Goal: Task Accomplishment & Management: Complete application form

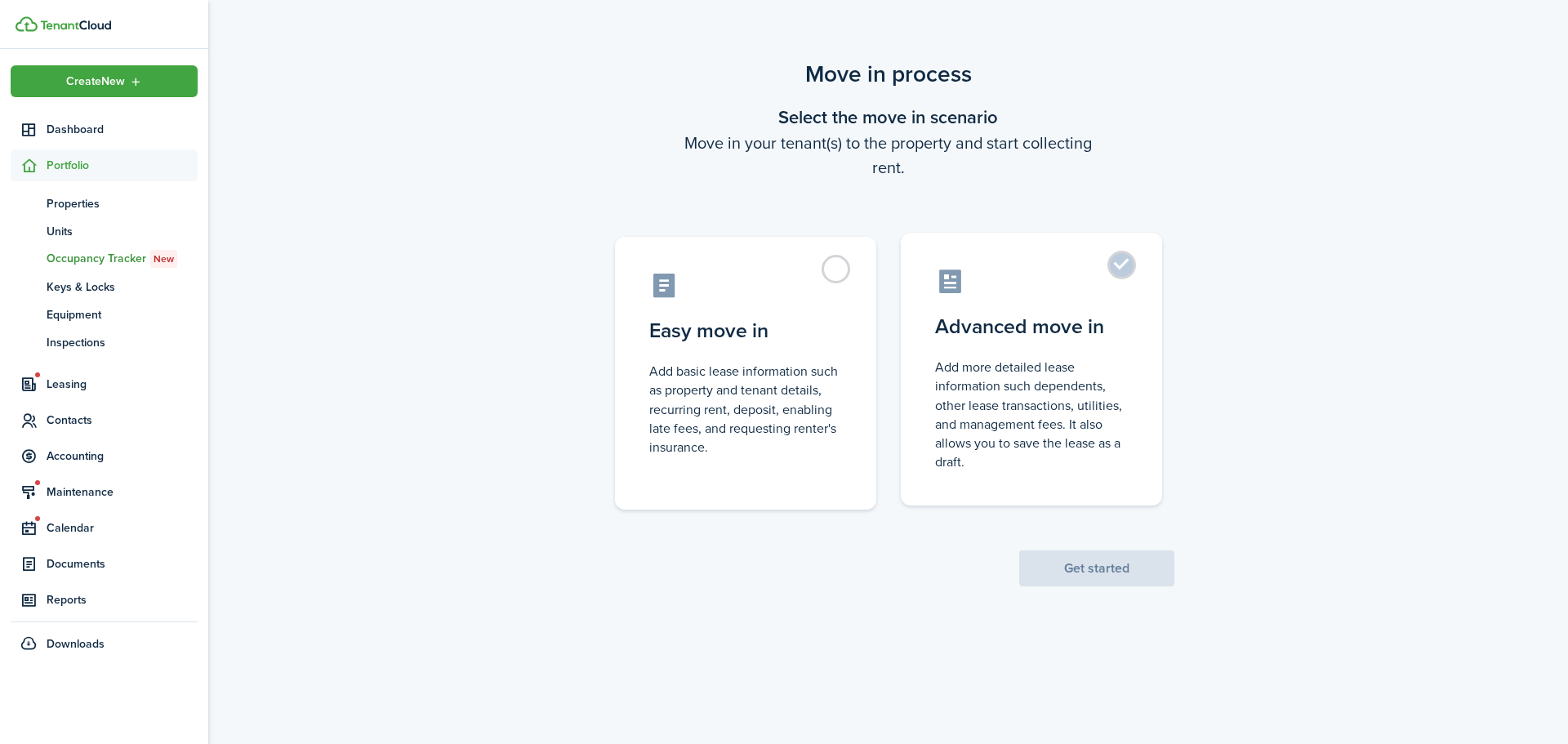
click at [1136, 266] on label "Advanced move in Add more detailed lease information such dependents, other lea…" at bounding box center [1031, 370] width 261 height 273
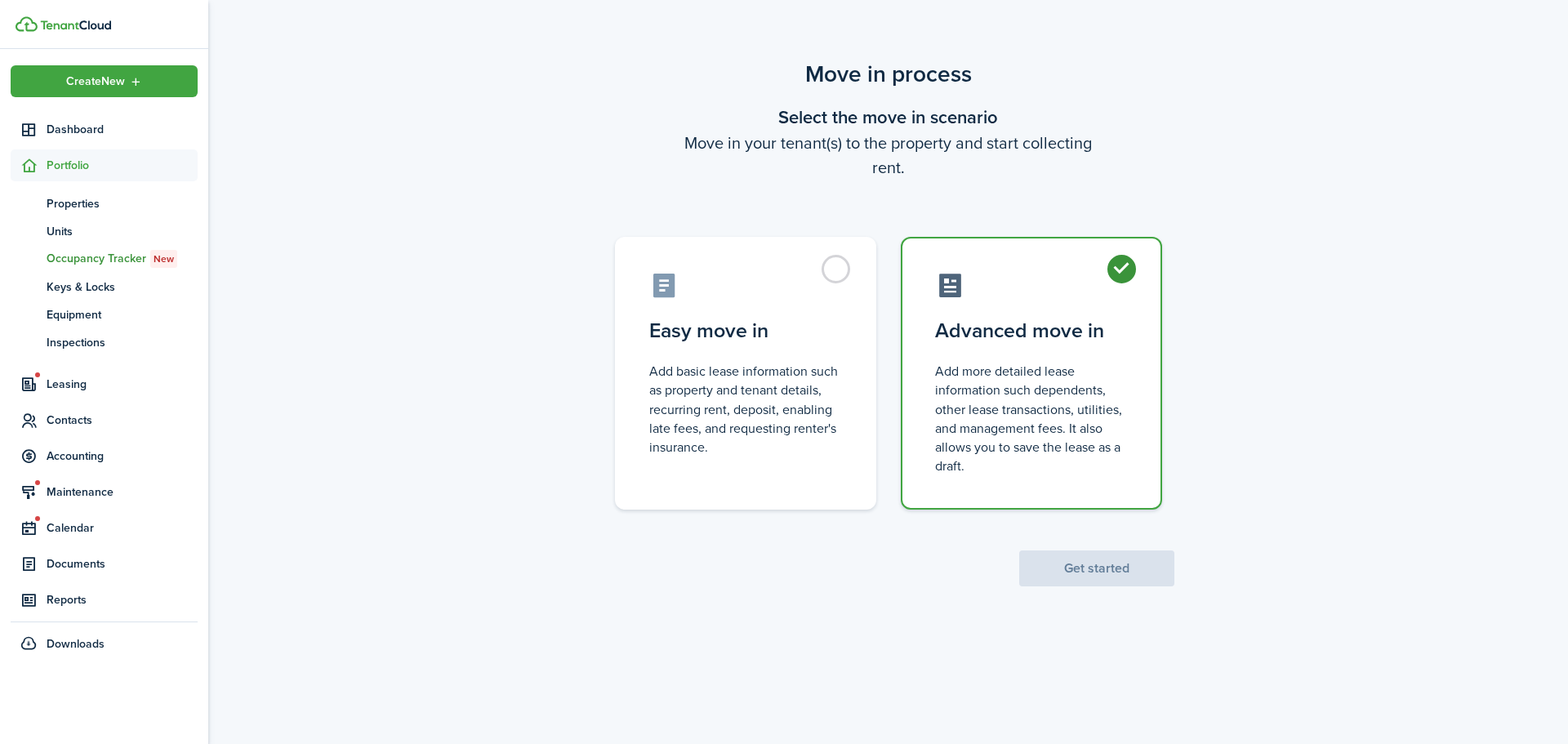
radio input "true"
click at [1088, 581] on button "Get started" at bounding box center [1097, 569] width 155 height 36
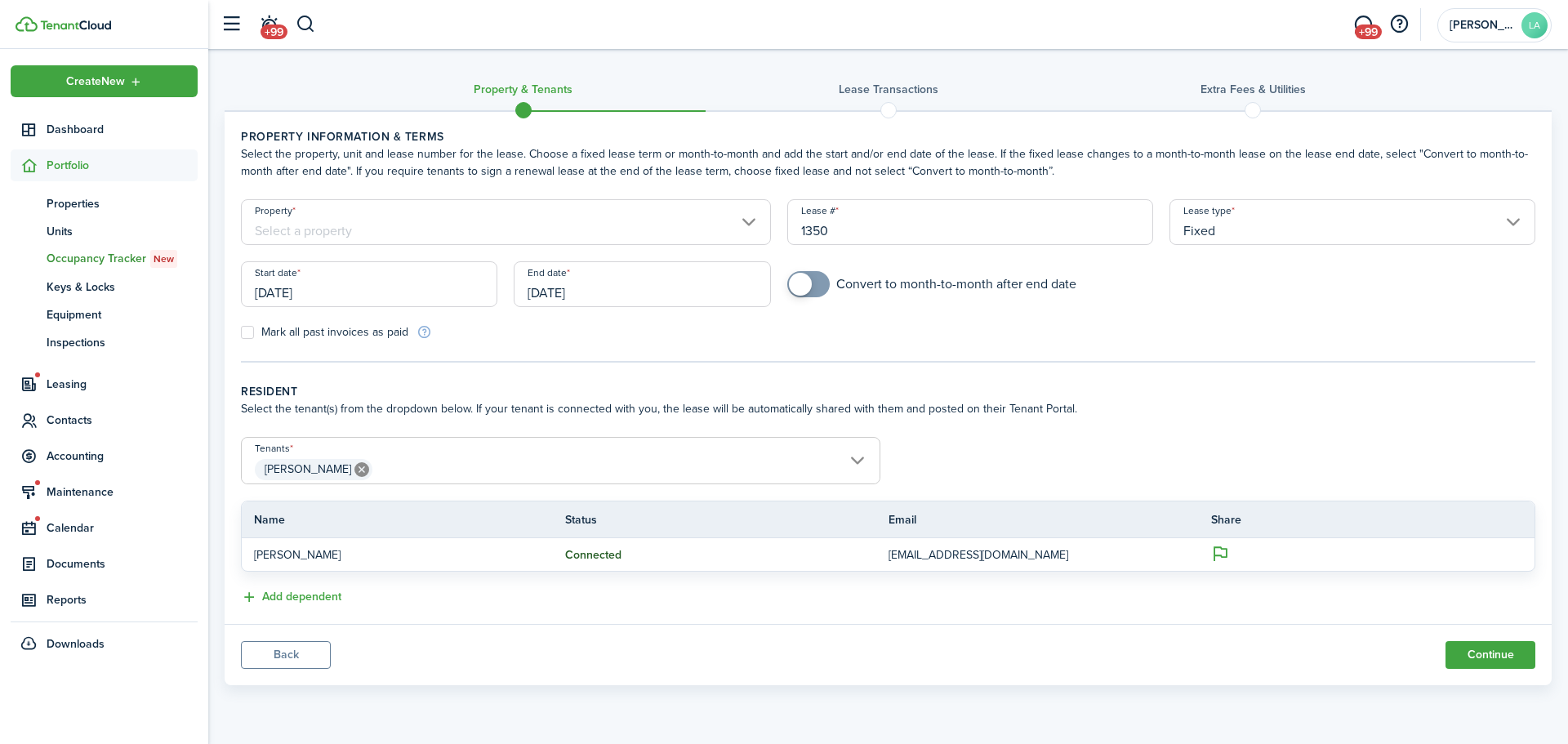
click at [458, 219] on input "Property" at bounding box center [506, 222] width 530 height 46
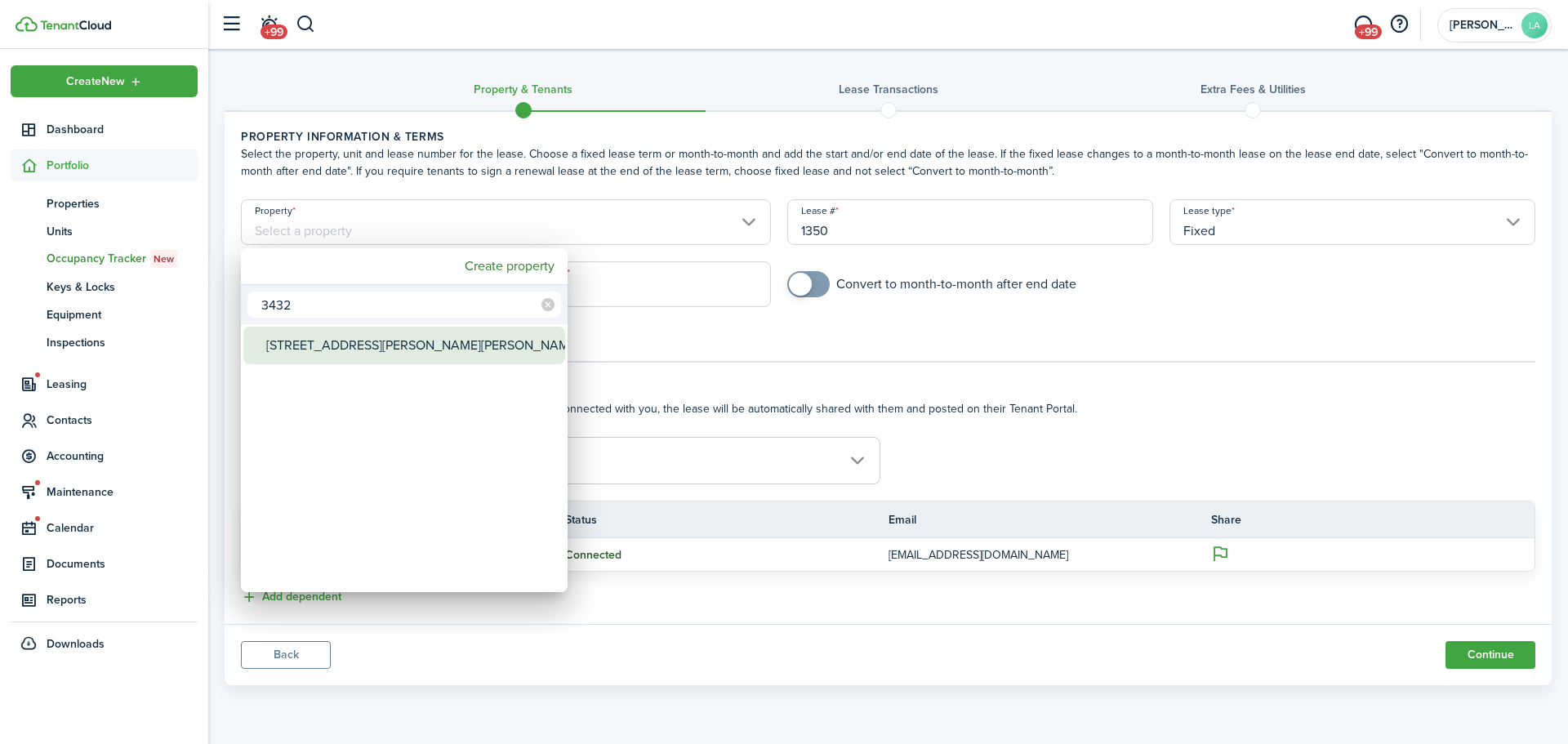
type input "3432"
click at [410, 347] on div "[STREET_ADDRESS][PERSON_NAME][PERSON_NAME]" at bounding box center [410, 346] width 289 height 38
type input "[STREET_ADDRESS][PERSON_NAME][PERSON_NAME]"
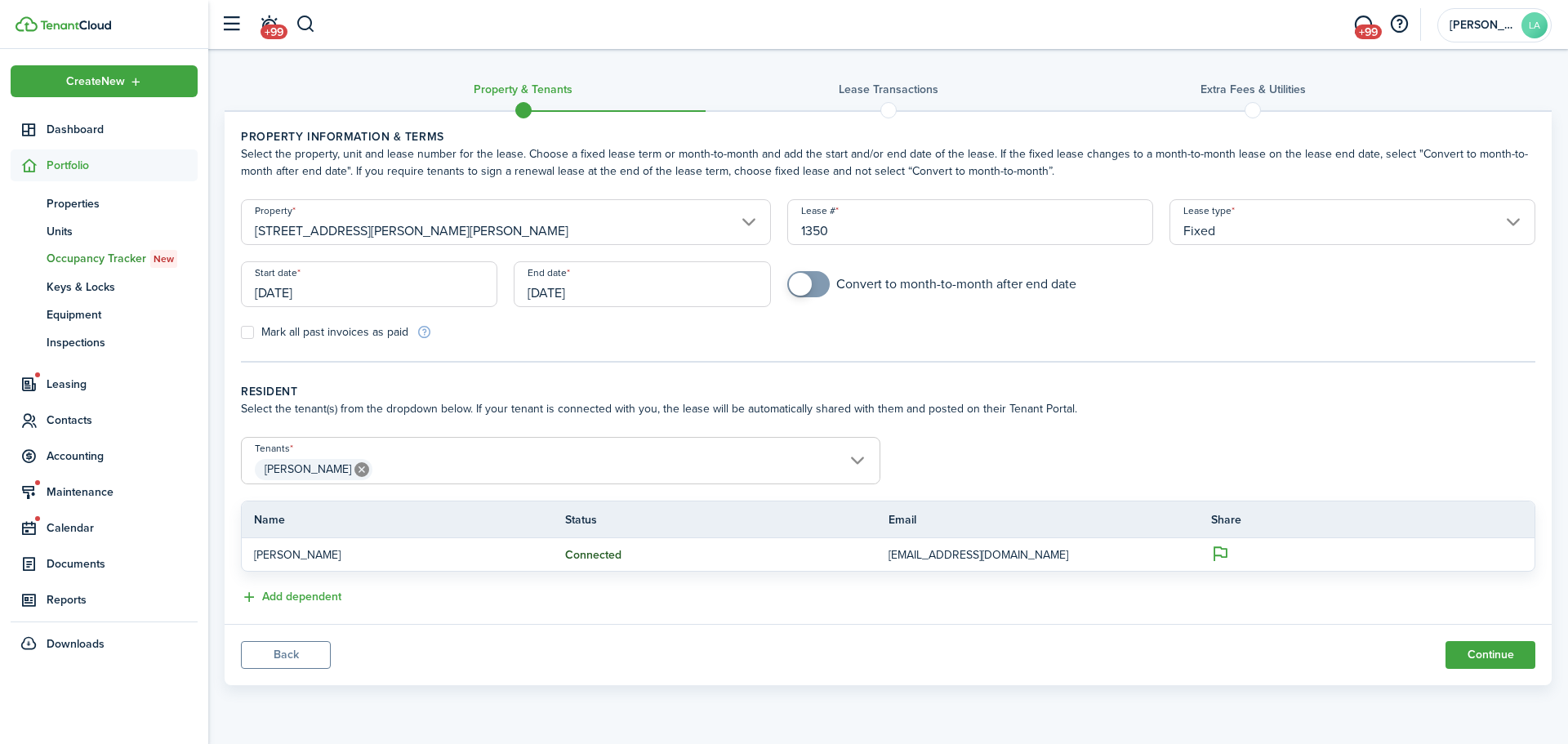
click at [332, 287] on input "[DATE]" at bounding box center [369, 284] width 256 height 46
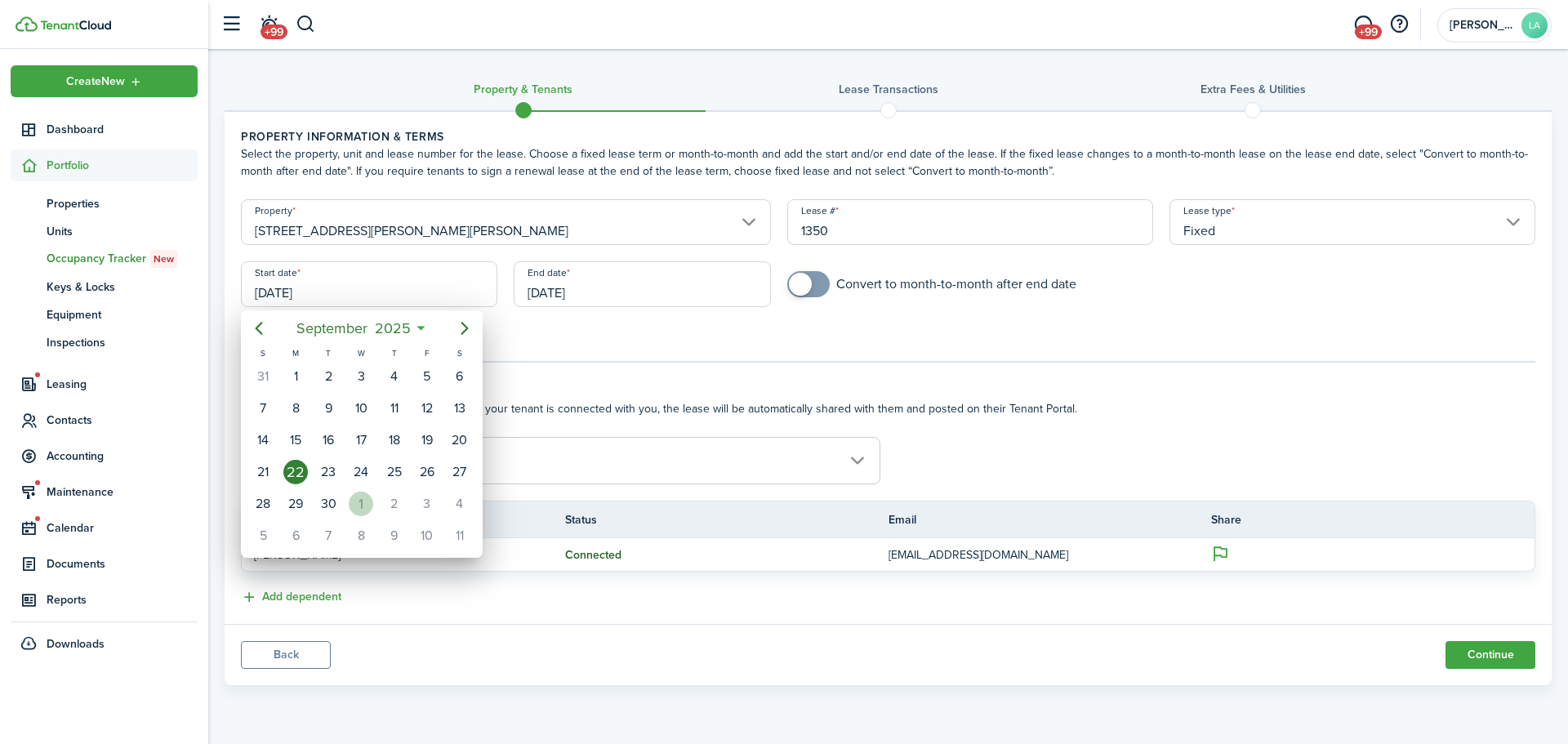
click at [352, 504] on div "1" at bounding box center [361, 504] width 25 height 25
type input "[DATE]"
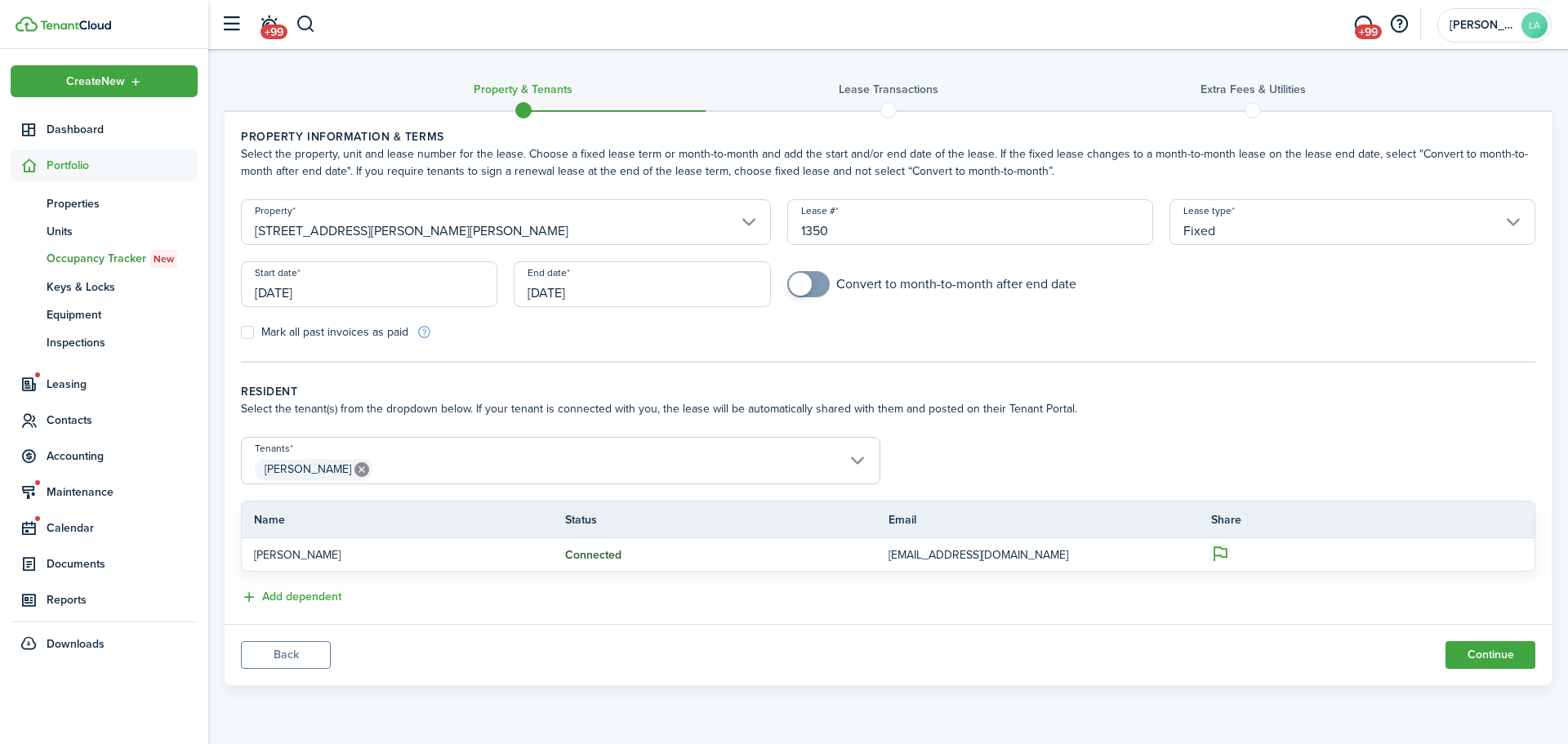
click at [611, 292] on input "[DATE]" at bounding box center [642, 284] width 256 height 46
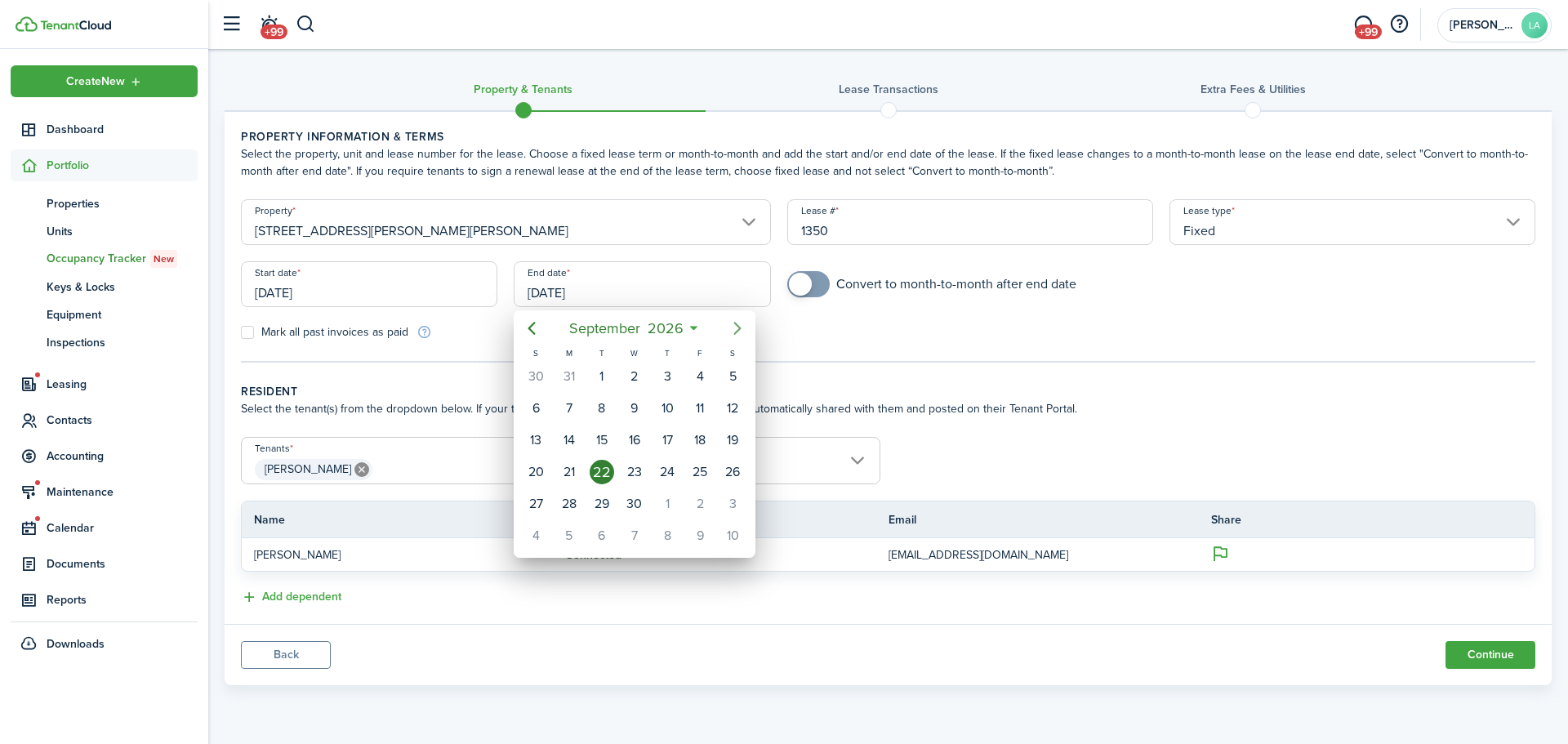
click at [734, 329] on icon "Next page" at bounding box center [738, 329] width 20 height 20
click at [725, 502] on div "31" at bounding box center [732, 504] width 25 height 25
type input "[DATE]"
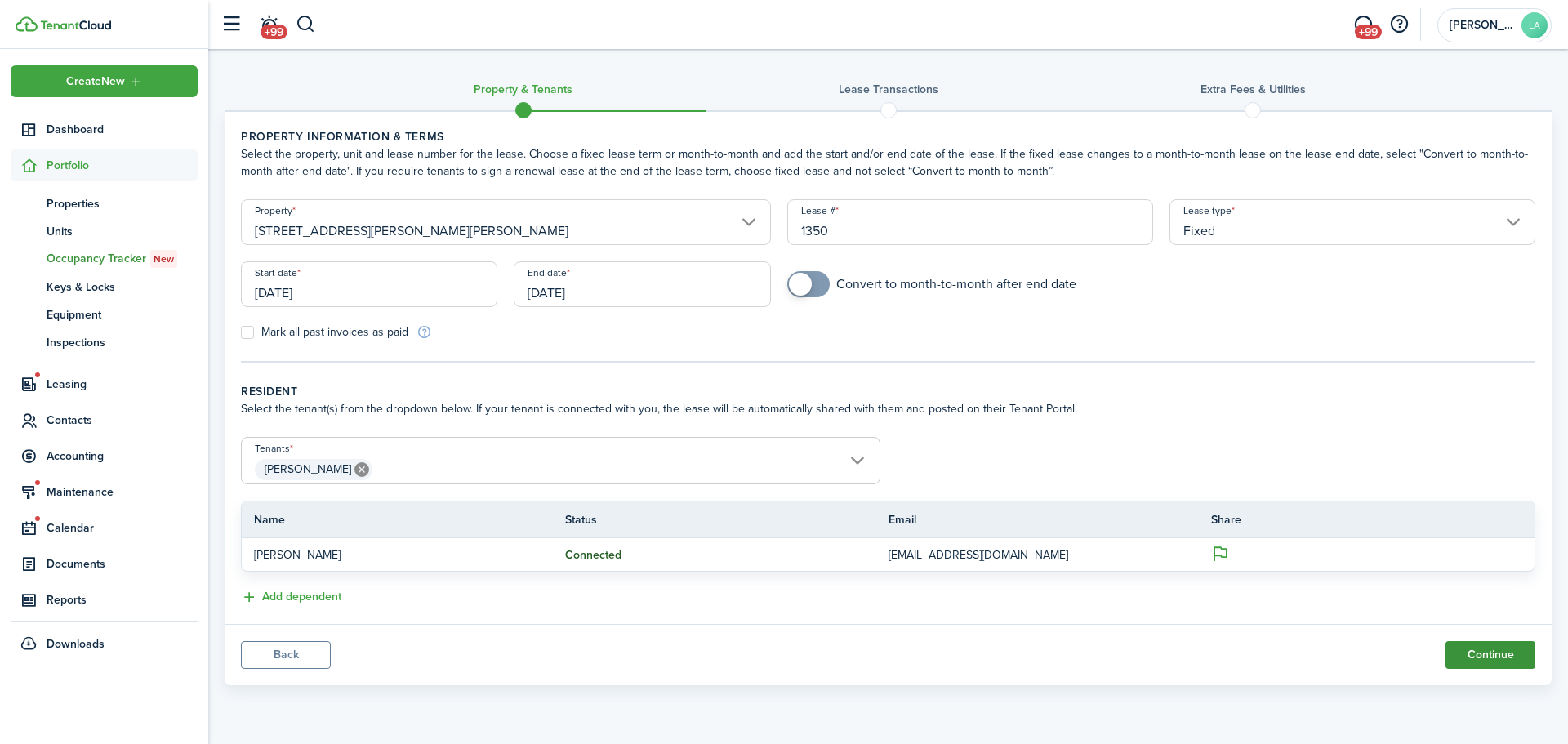
click at [1504, 655] on button "Continue" at bounding box center [1490, 655] width 90 height 28
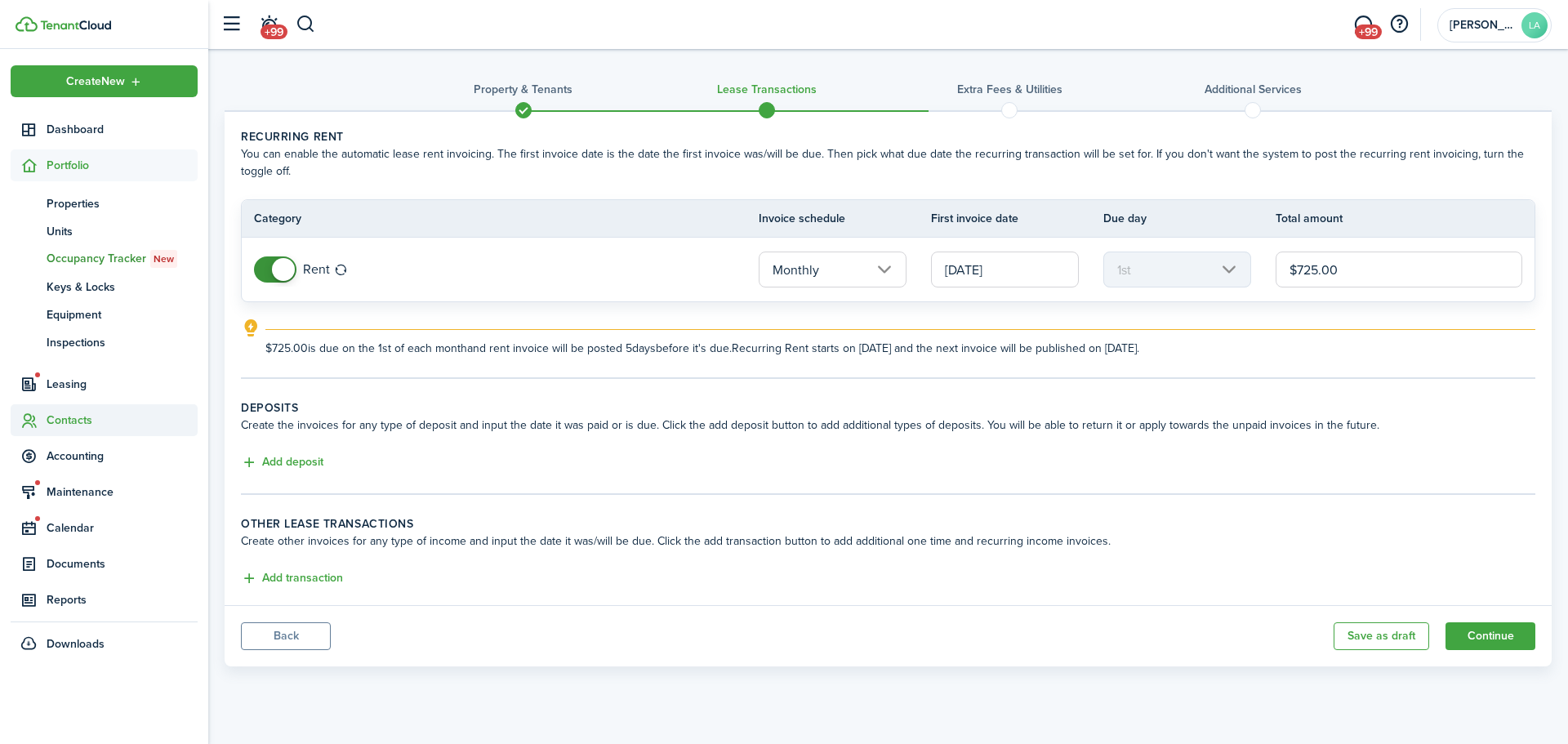
click at [64, 417] on span "Contacts" at bounding box center [123, 419] width 151 height 17
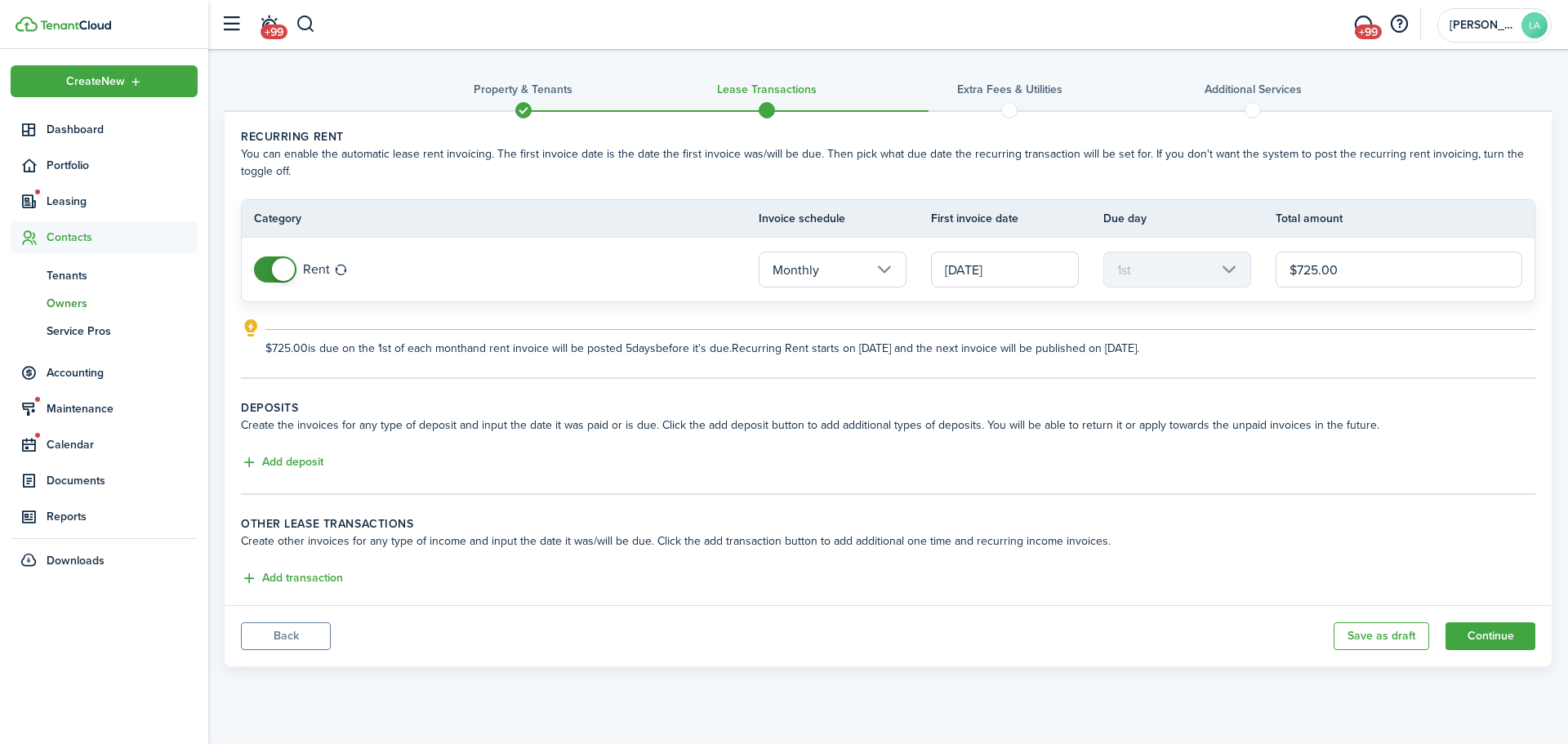
click at [70, 297] on span "Owners" at bounding box center [123, 303] width 151 height 17
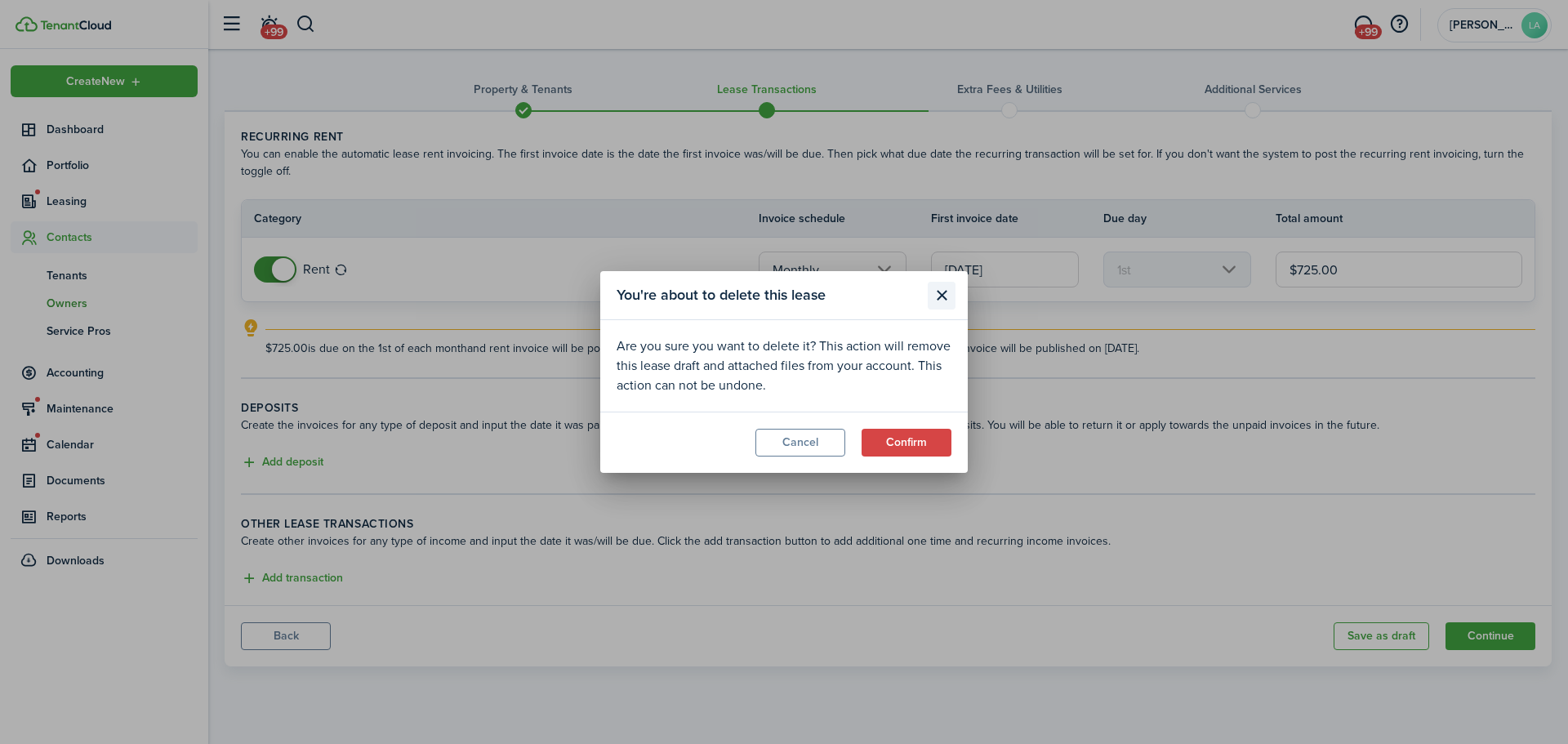
click at [933, 295] on button "Close modal" at bounding box center [941, 296] width 28 height 28
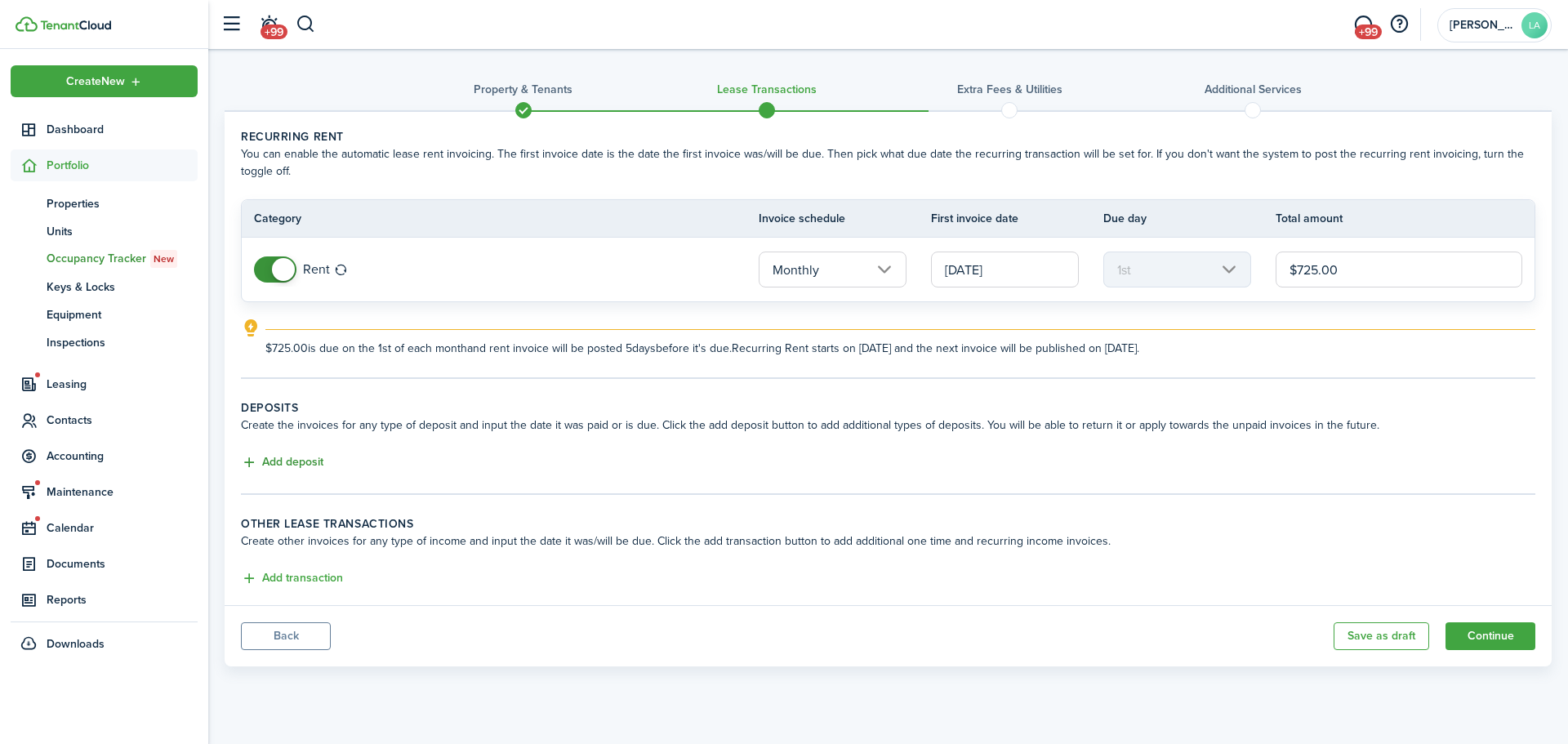
click at [317, 454] on button "Add deposit" at bounding box center [282, 462] width 83 height 19
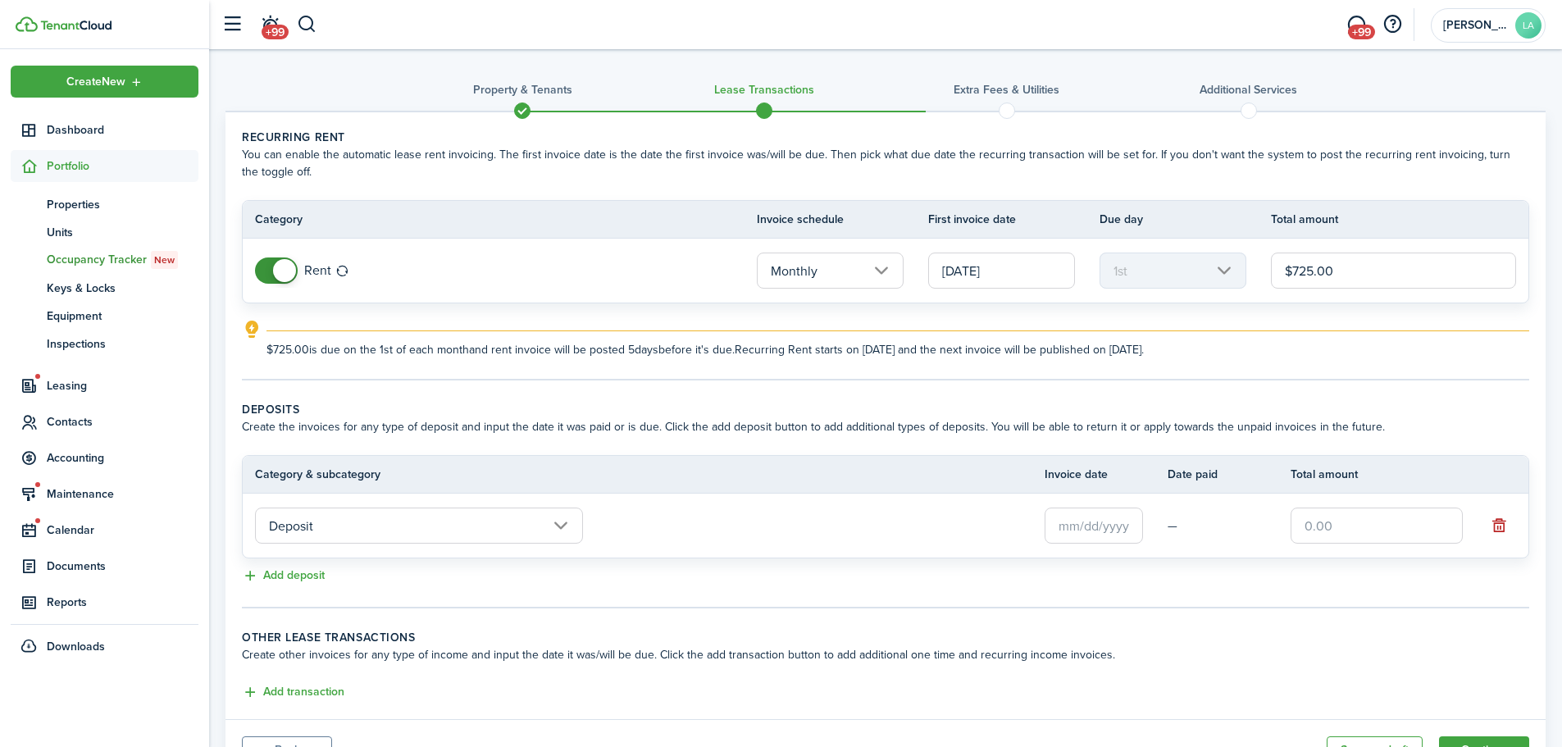
click at [1112, 530] on input "text" at bounding box center [1094, 526] width 98 height 36
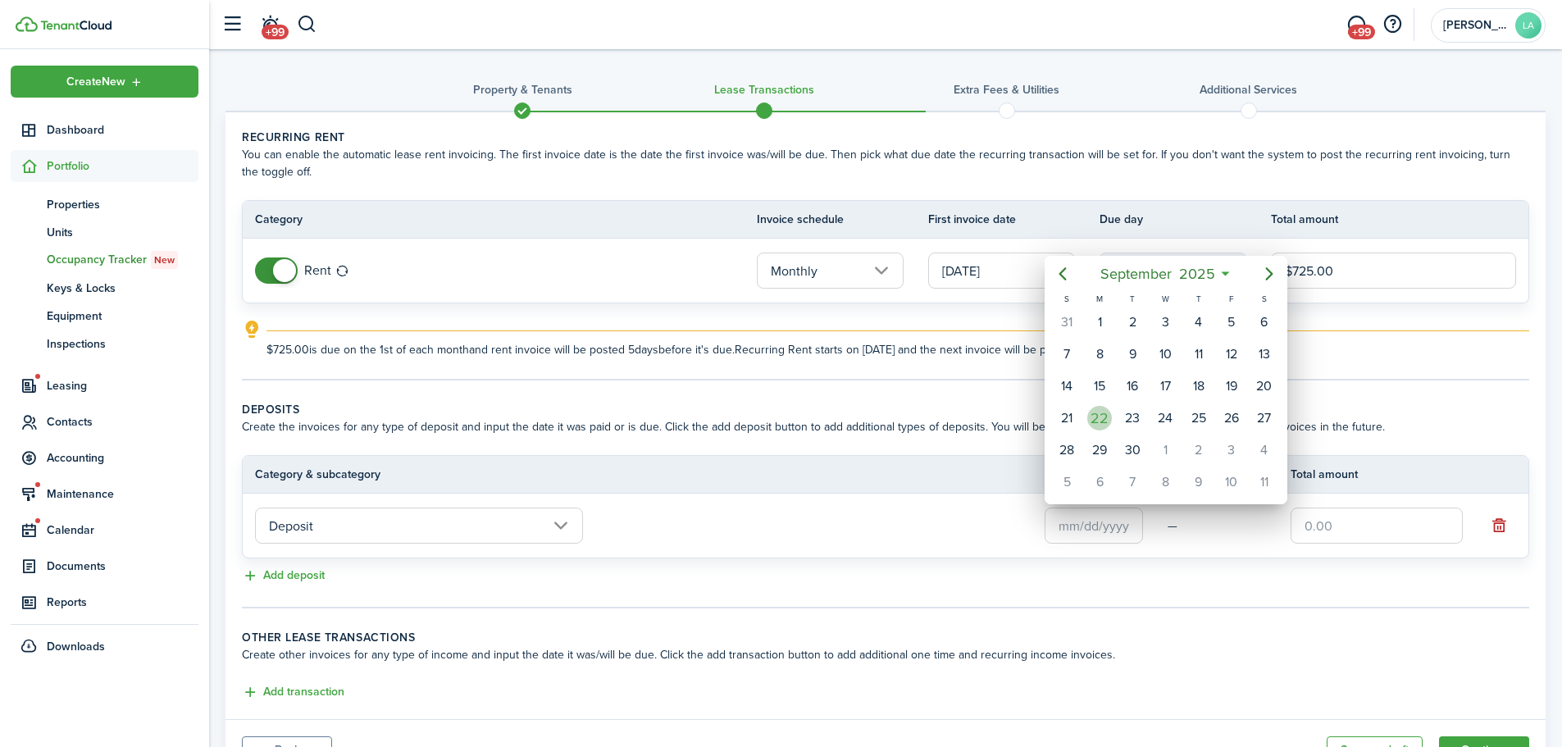
click at [1098, 423] on div "22" at bounding box center [1099, 418] width 25 height 25
type input "[DATE]"
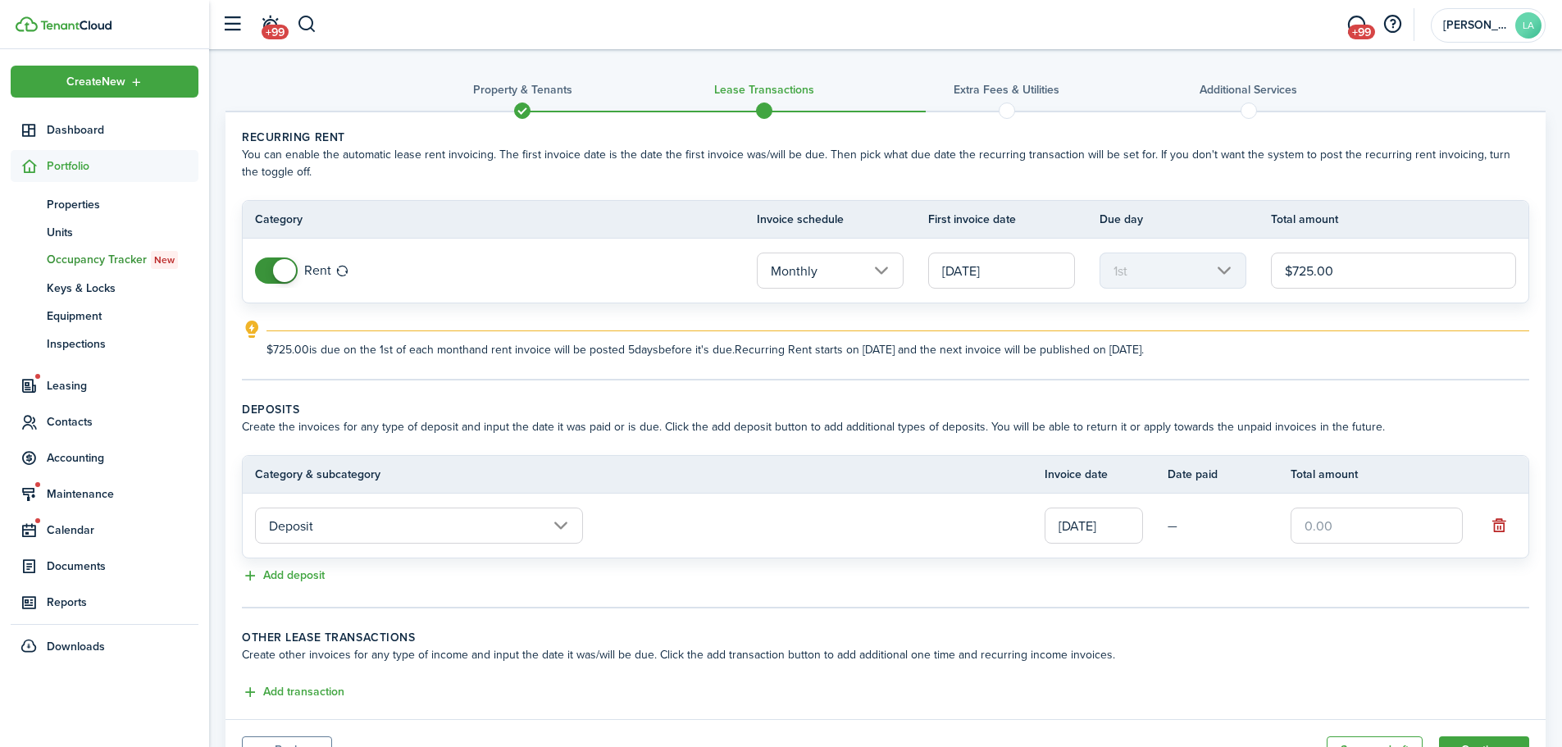
click at [1333, 524] on input "text" at bounding box center [1377, 526] width 172 height 36
type input "$725.00"
click at [1291, 631] on wizard-step-header-title "Other lease transactions" at bounding box center [885, 637] width 1287 height 17
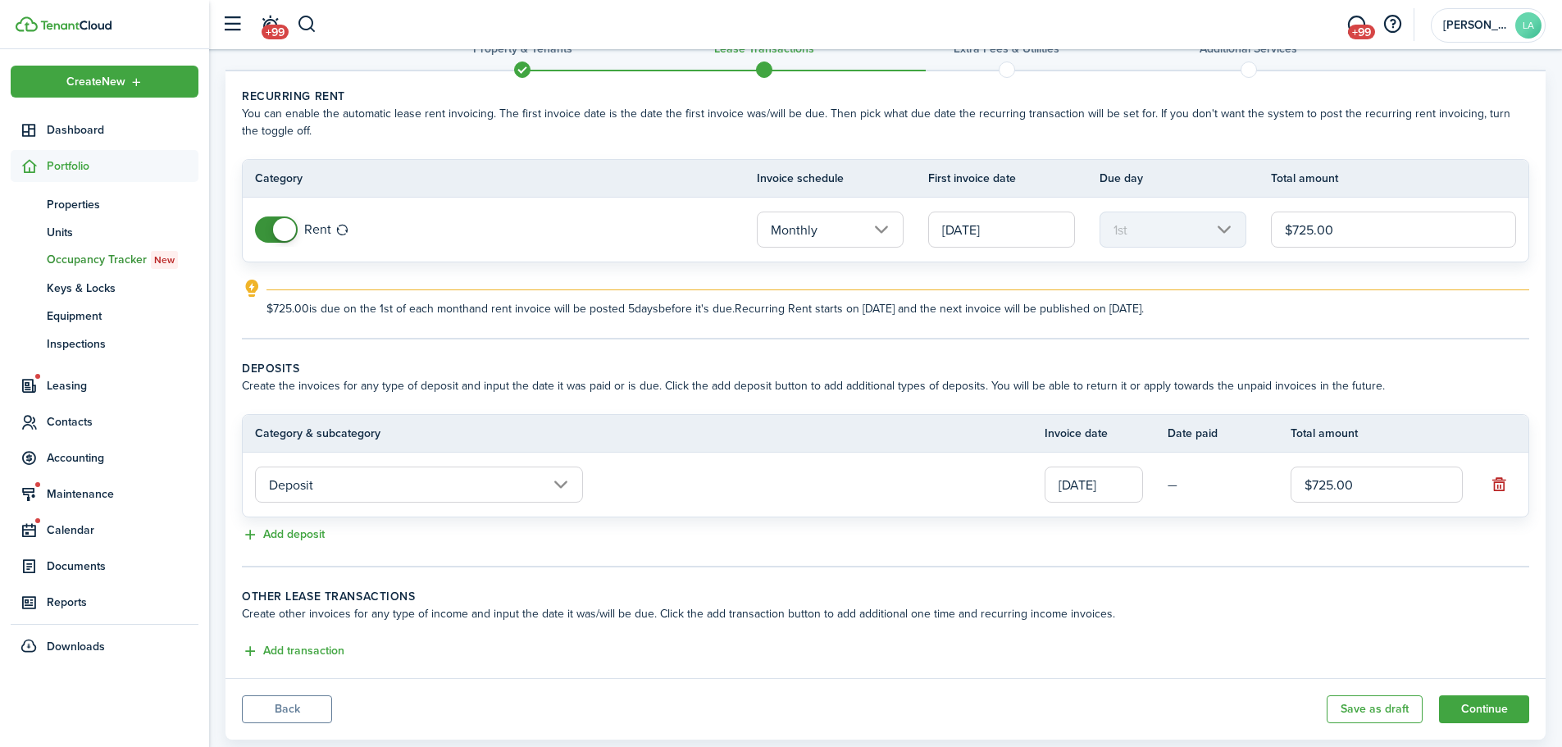
scroll to position [79, 0]
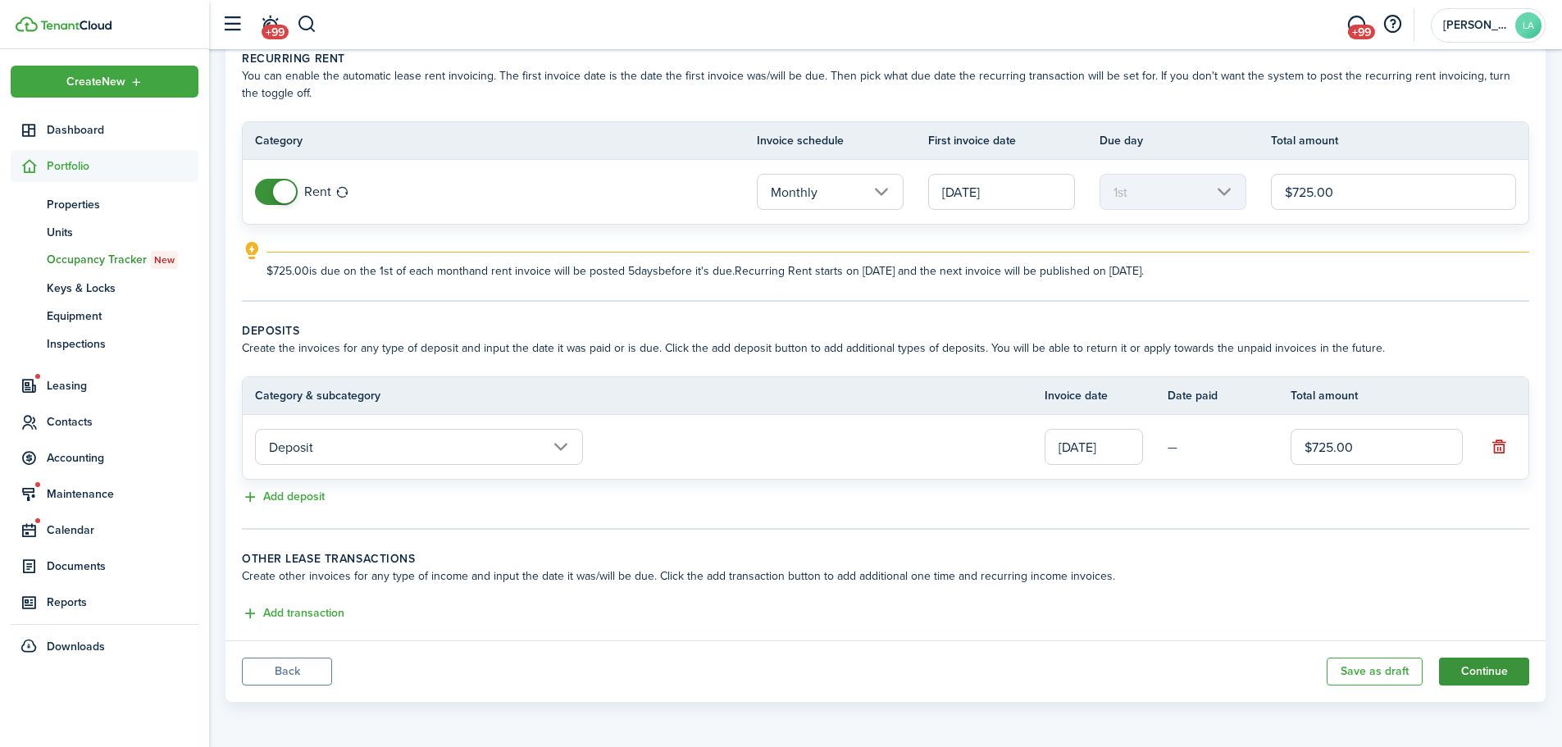
click at [1485, 666] on button "Continue" at bounding box center [1484, 672] width 90 height 28
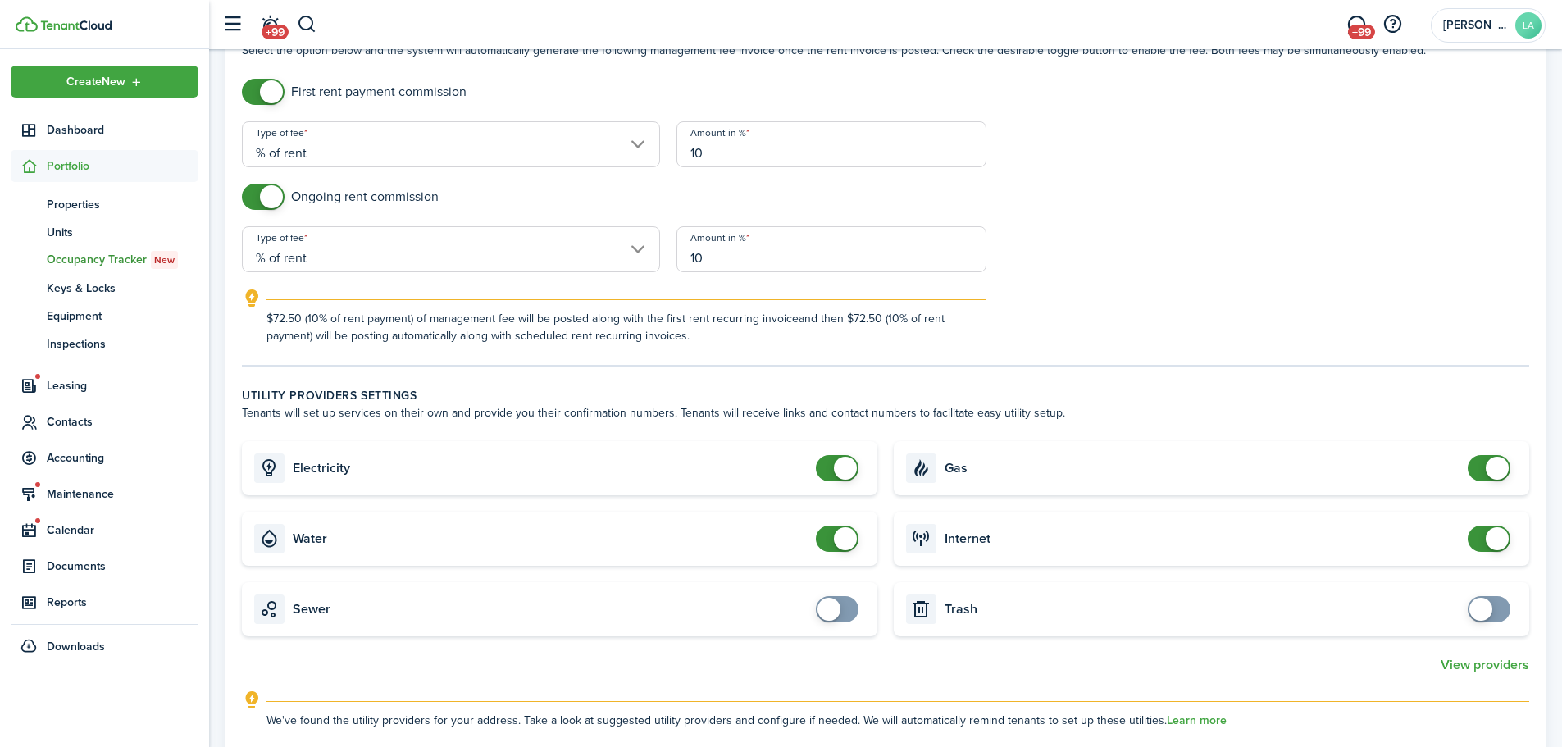
scroll to position [656, 0]
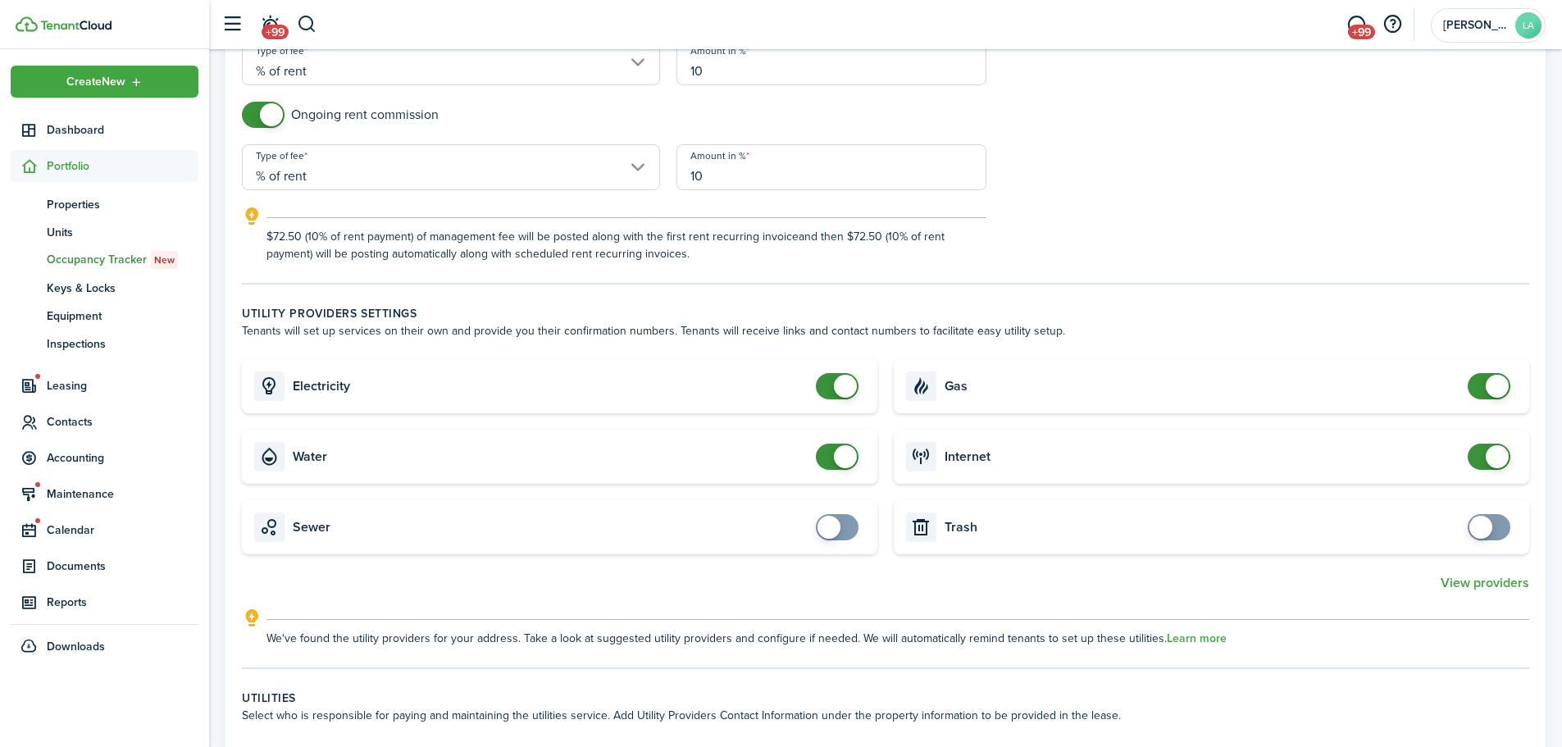
click at [829, 373] on span at bounding box center [837, 386] width 16 height 26
checkbox input "true"
click at [844, 373] on span at bounding box center [837, 386] width 16 height 26
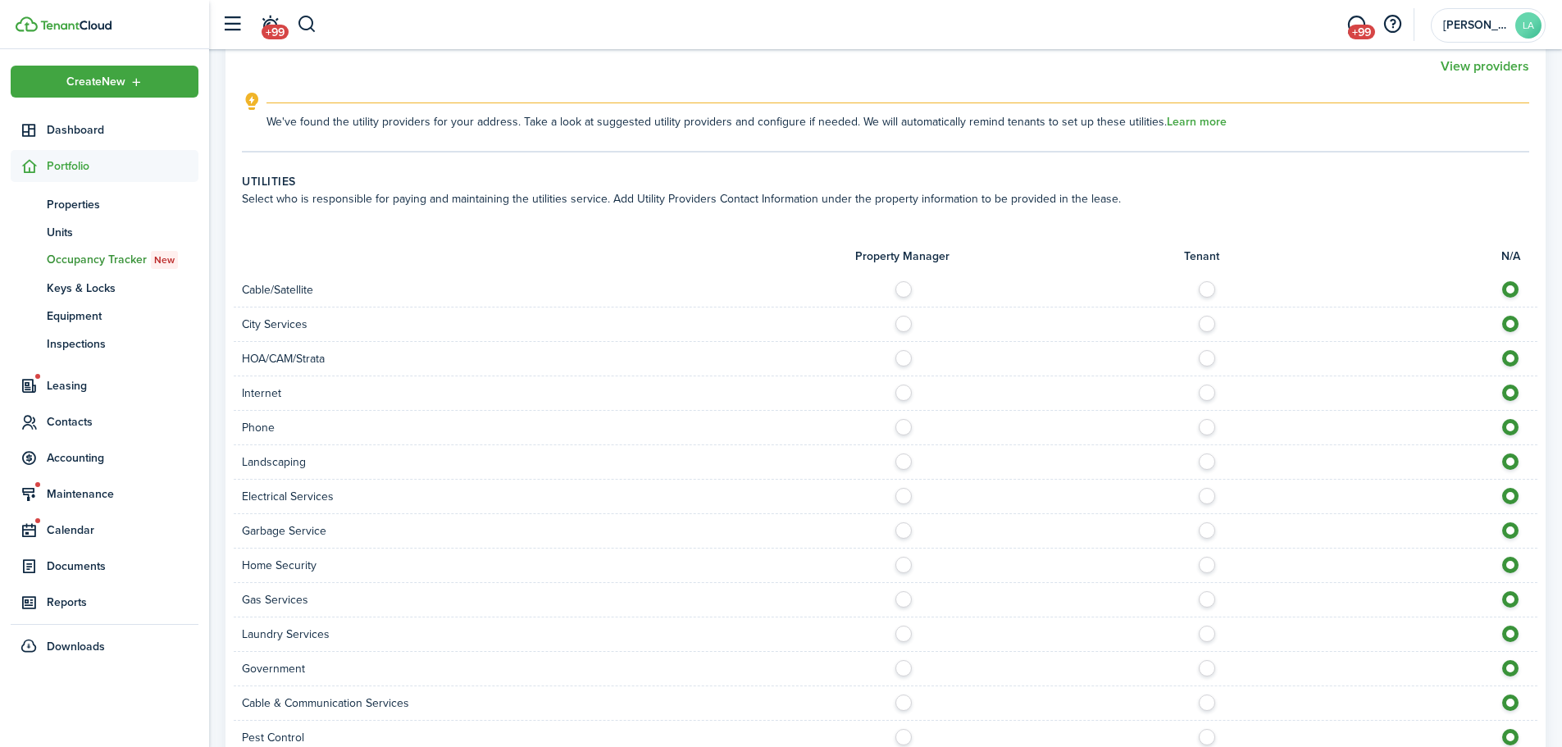
scroll to position [1230, 0]
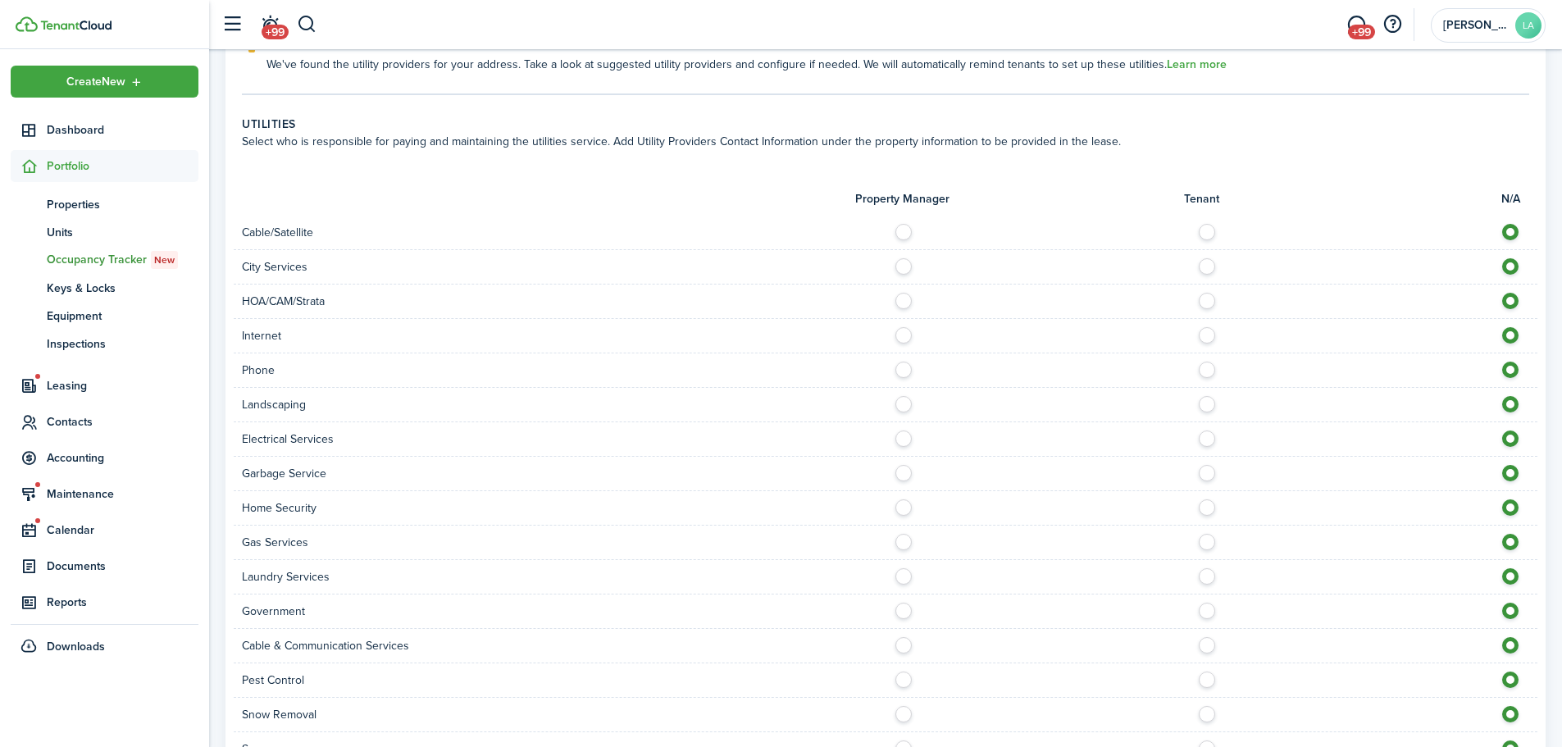
click at [1205, 224] on label at bounding box center [1211, 228] width 29 height 8
radio input "true"
click at [1204, 258] on label at bounding box center [1211, 262] width 29 height 8
radio input "true"
click at [1199, 293] on label at bounding box center [1211, 297] width 29 height 8
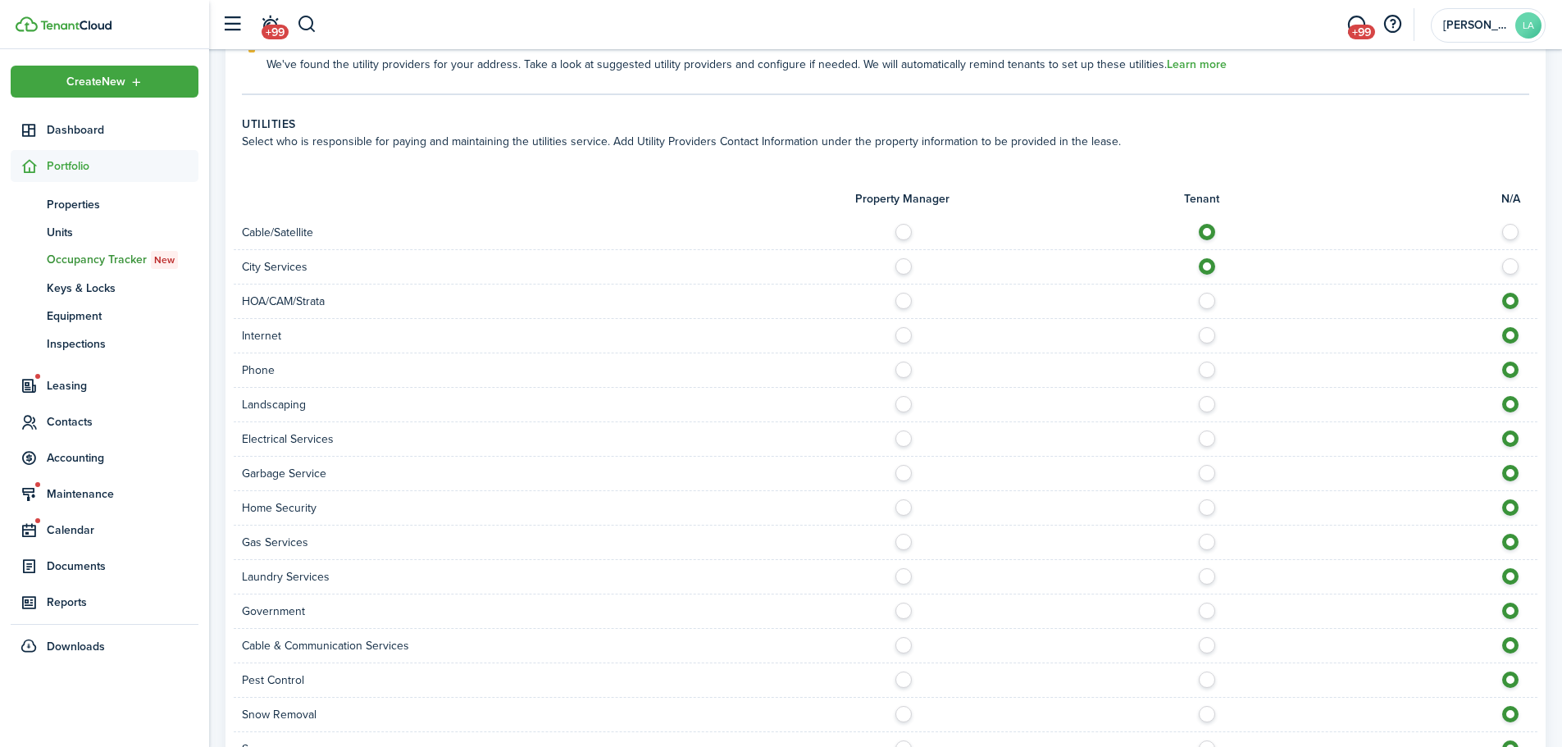
radio input "true"
click at [1205, 319] on div "Internet" at bounding box center [886, 336] width 1304 height 34
click at [1205, 327] on label at bounding box center [1211, 331] width 29 height 8
radio input "true"
click at [1204, 362] on label at bounding box center [1211, 366] width 29 height 8
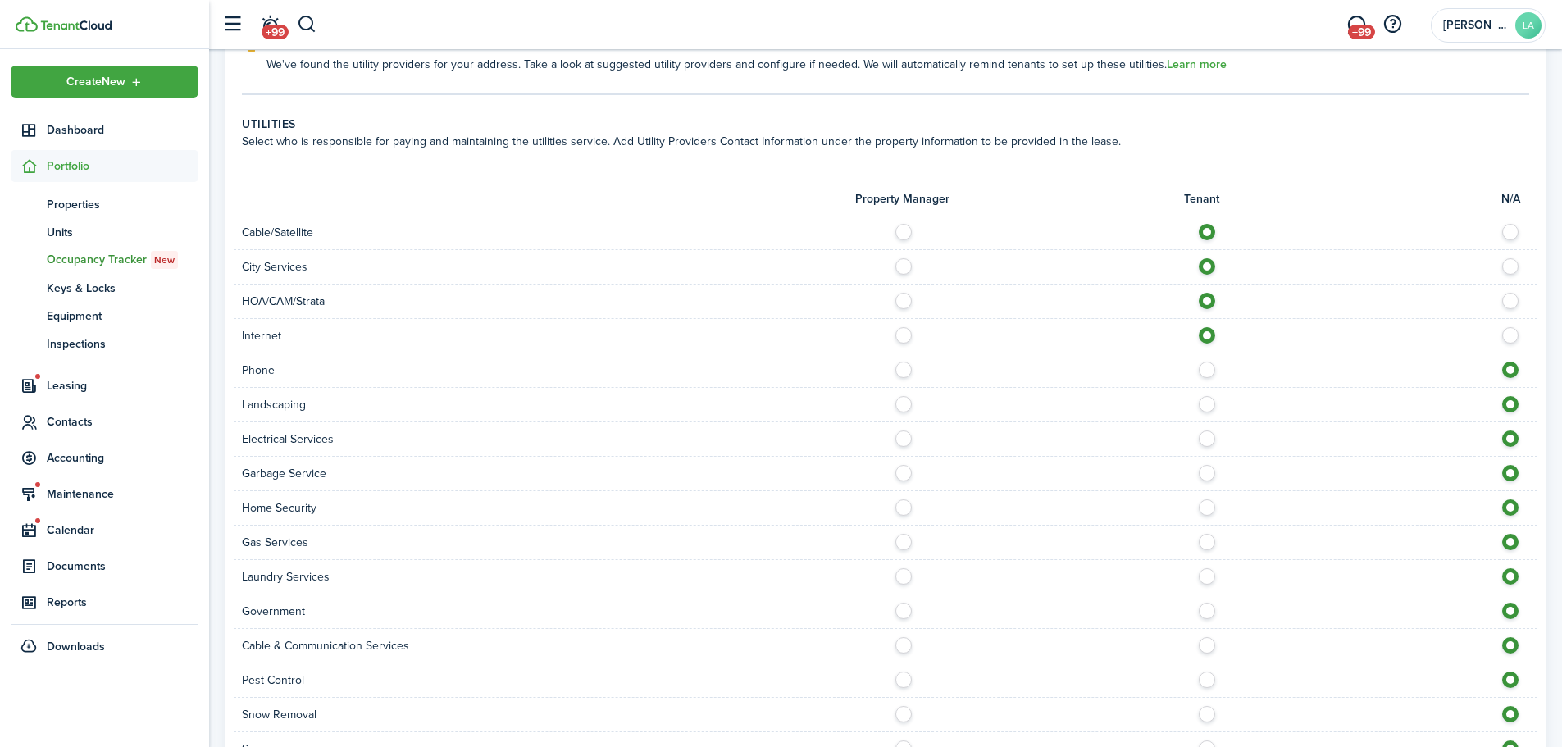
radio input "true"
click at [1202, 396] on label at bounding box center [1211, 400] width 29 height 8
radio input "true"
click at [1205, 430] on label at bounding box center [1211, 434] width 29 height 8
radio input "true"
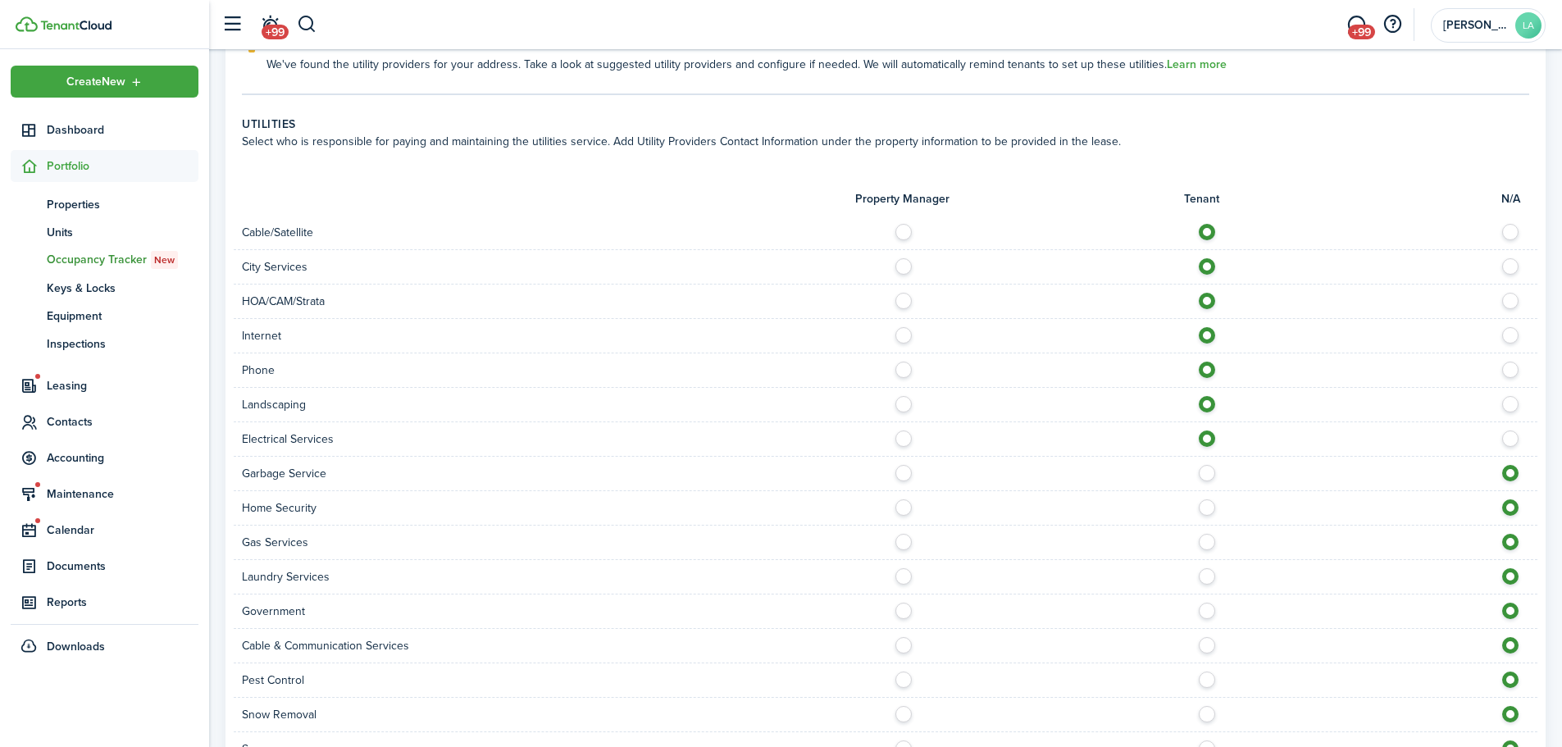
click at [1206, 465] on label at bounding box center [1211, 469] width 29 height 8
radio input "true"
click at [1200, 499] on label at bounding box center [1211, 503] width 29 height 8
radio input "true"
click at [1203, 534] on label at bounding box center [1211, 538] width 29 height 8
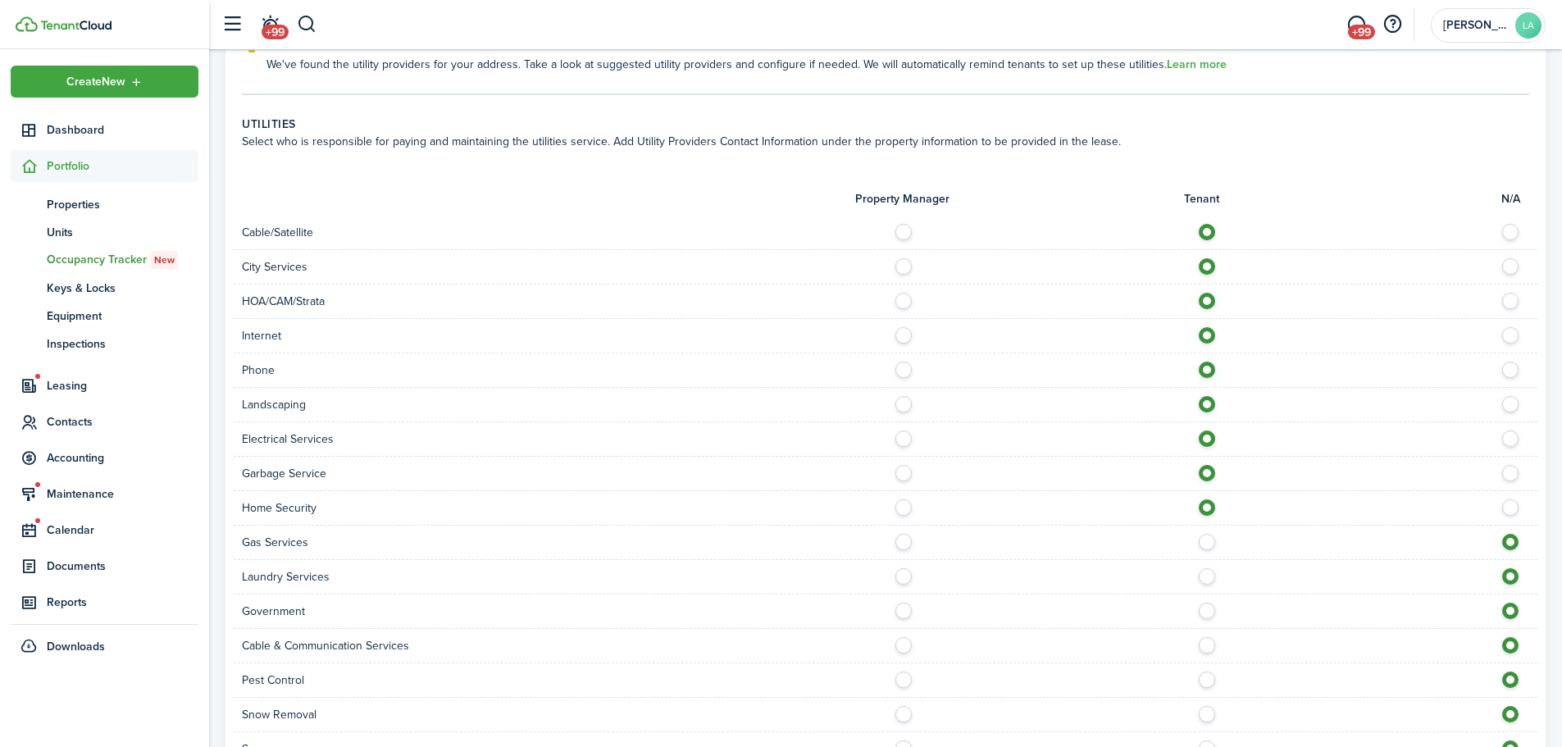
radio input "true"
click at [1206, 568] on label at bounding box center [1211, 572] width 29 height 8
radio input "true"
click at [1203, 603] on label at bounding box center [1211, 607] width 29 height 8
radio input "true"
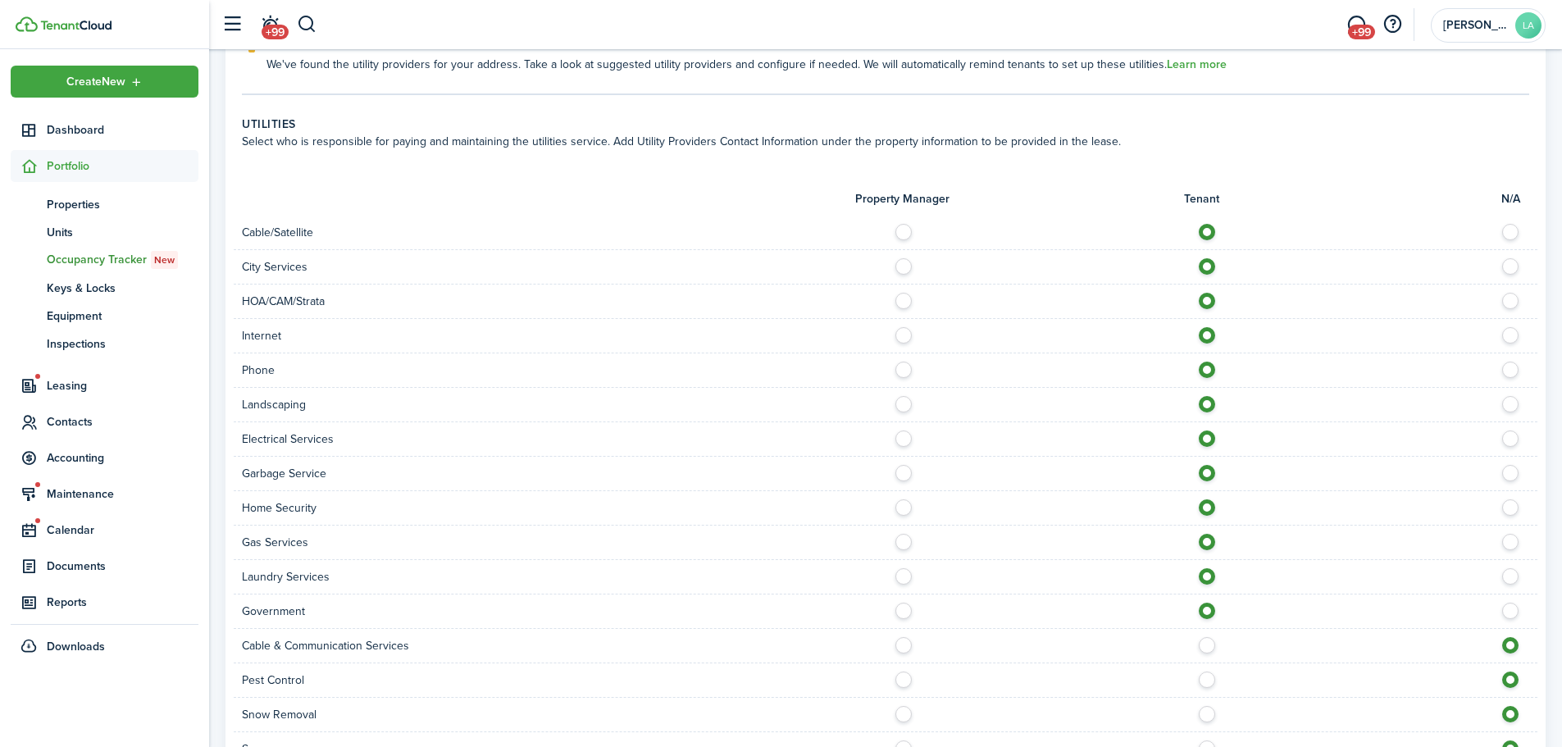
click at [1205, 637] on label at bounding box center [1211, 641] width 29 height 8
radio input "true"
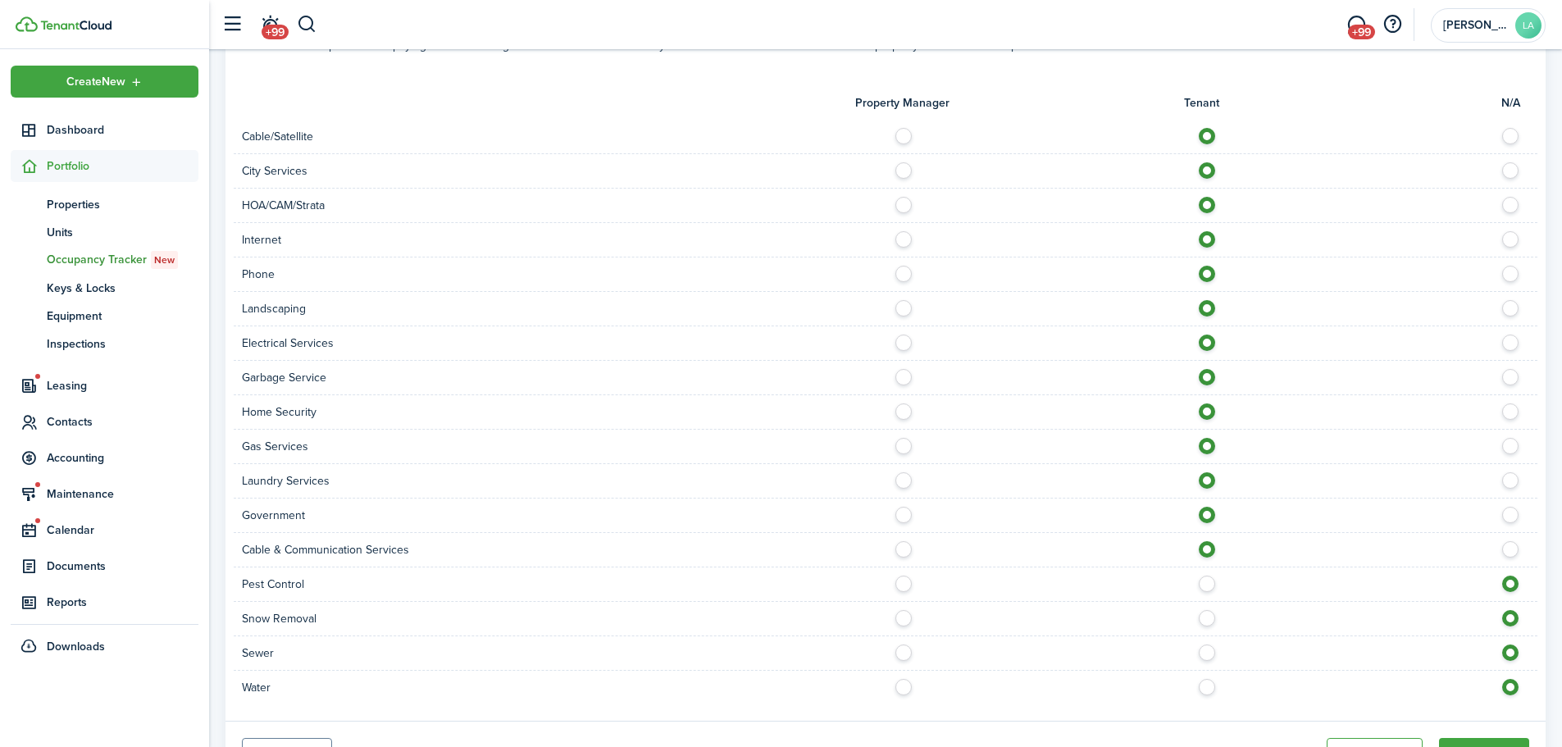
scroll to position [1389, 0]
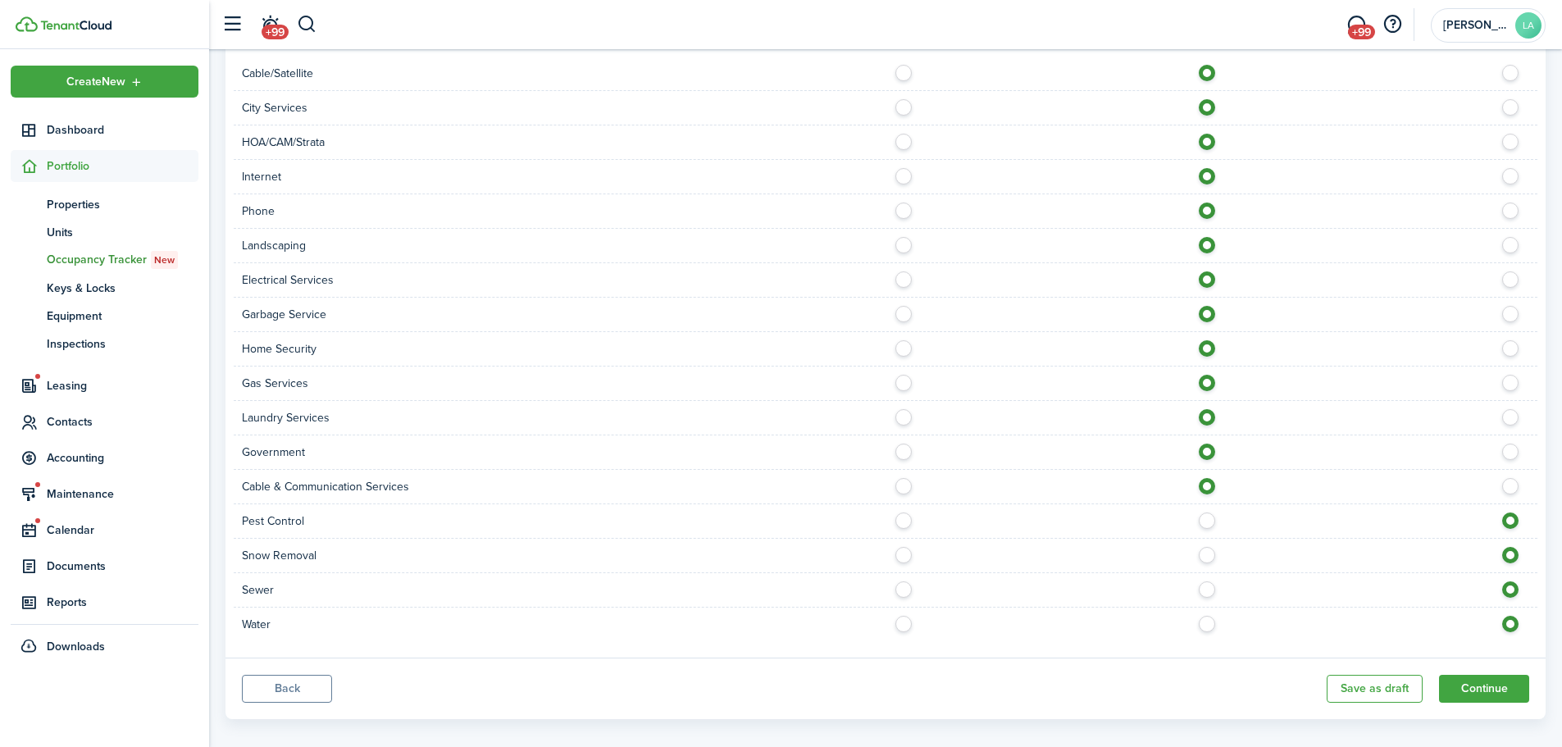
click at [1209, 512] on label at bounding box center [1211, 516] width 29 height 8
radio input "true"
click at [1205, 547] on label at bounding box center [1211, 551] width 29 height 8
radio input "true"
click at [1205, 581] on label at bounding box center [1211, 585] width 29 height 8
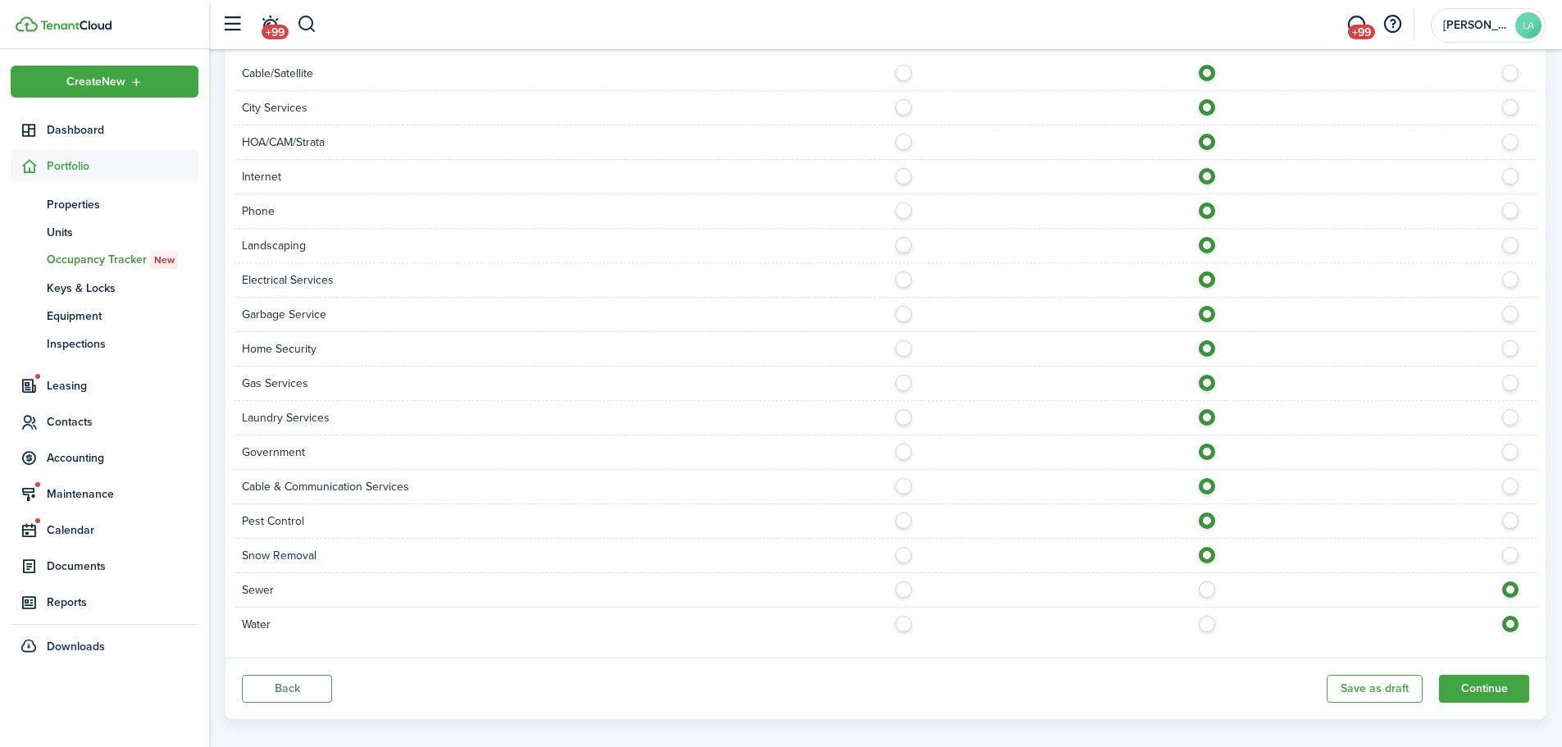
radio input "true"
click at [1207, 616] on label at bounding box center [1211, 620] width 29 height 8
radio input "true"
click at [1498, 677] on button "Continue" at bounding box center [1484, 689] width 90 height 28
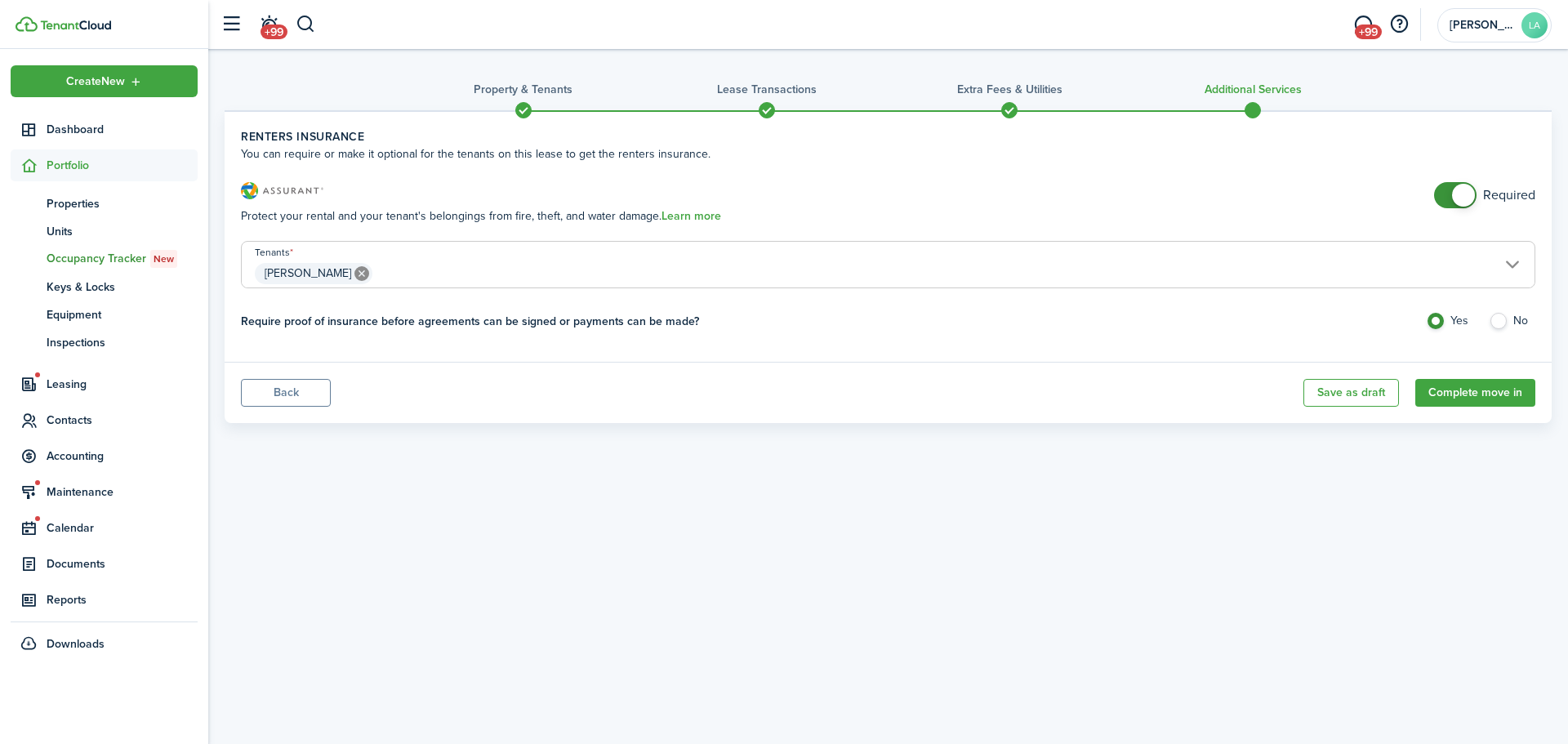
click at [270, 388] on button "Back" at bounding box center [286, 392] width 90 height 28
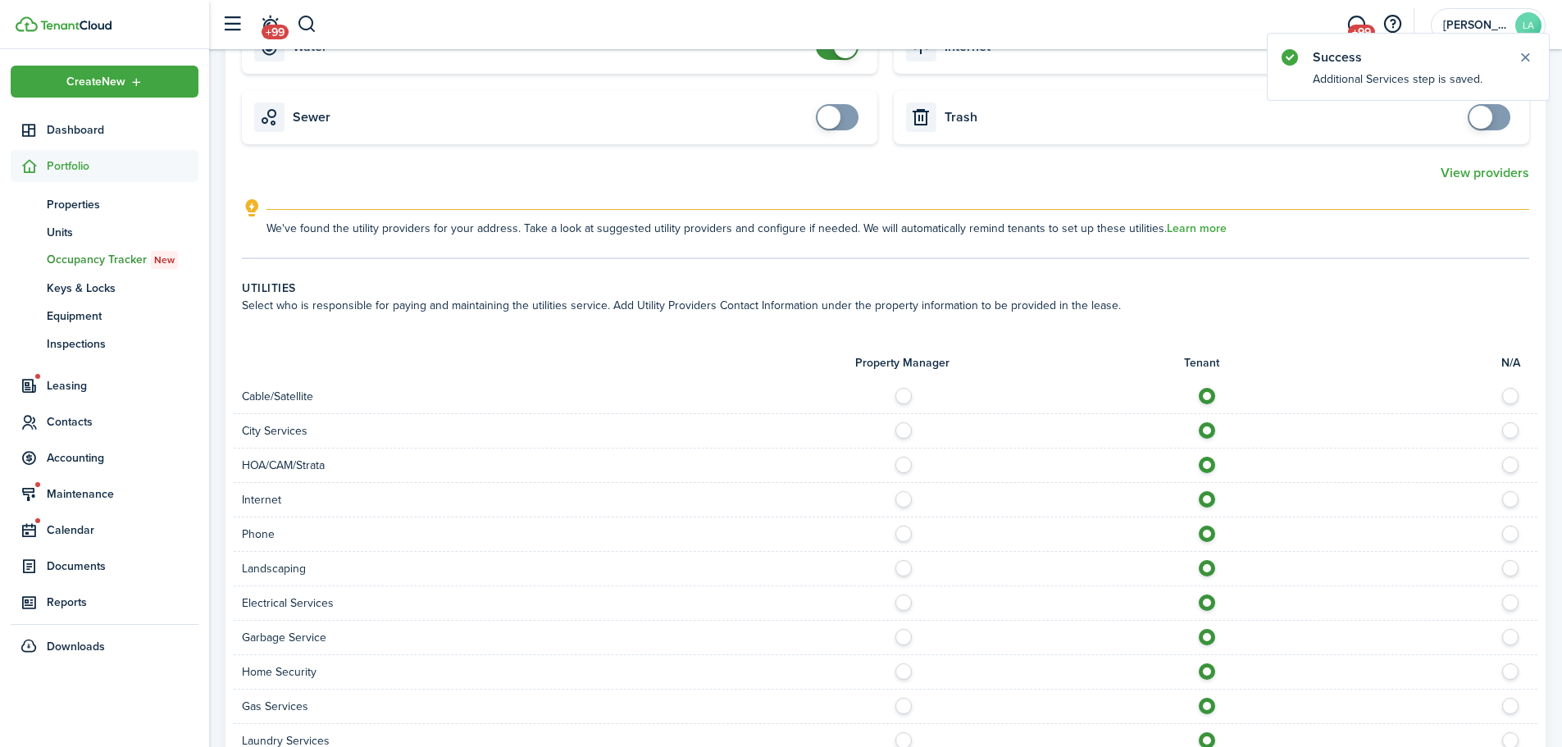
scroll to position [1389, 0]
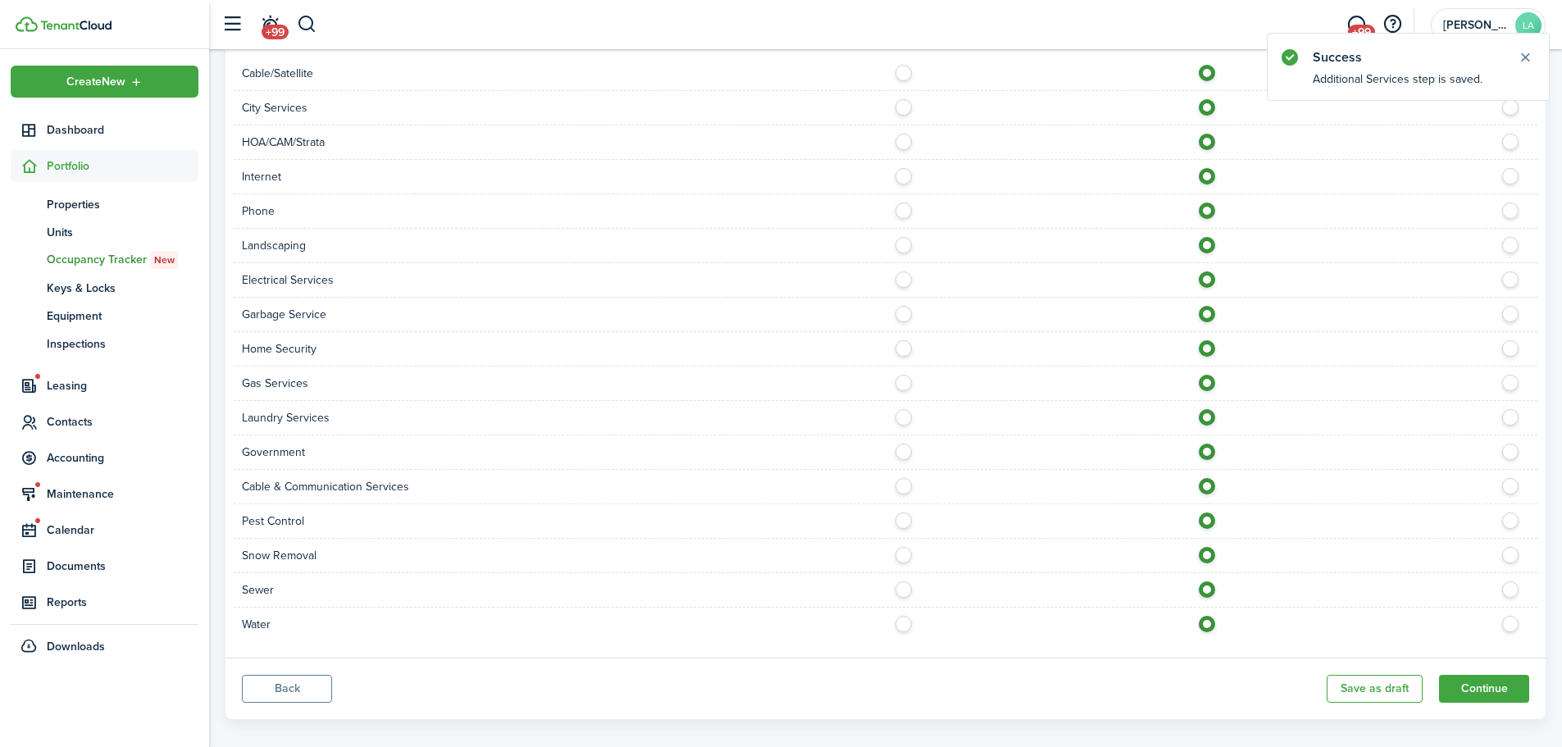
click at [284, 677] on button "Back" at bounding box center [287, 689] width 90 height 28
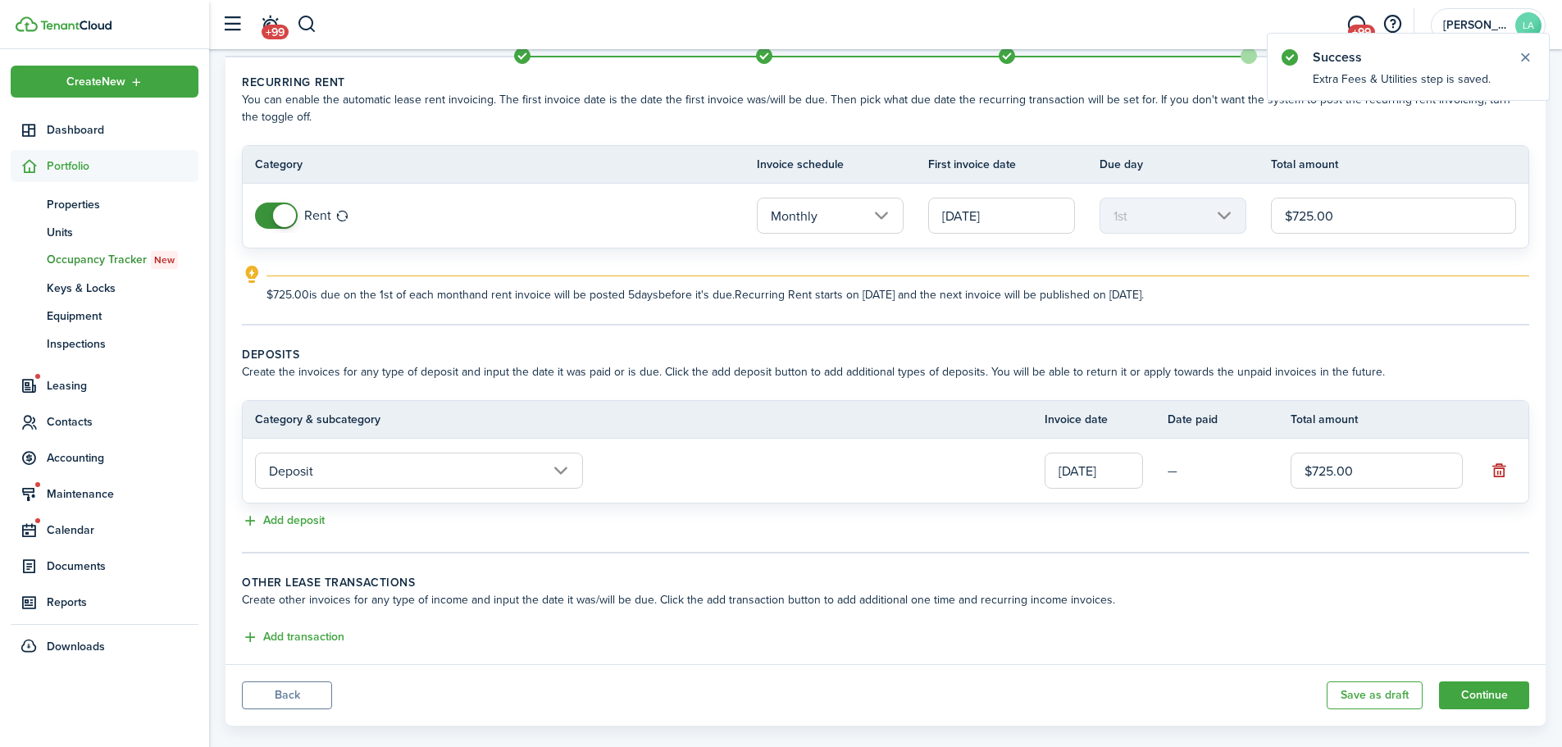
scroll to position [79, 0]
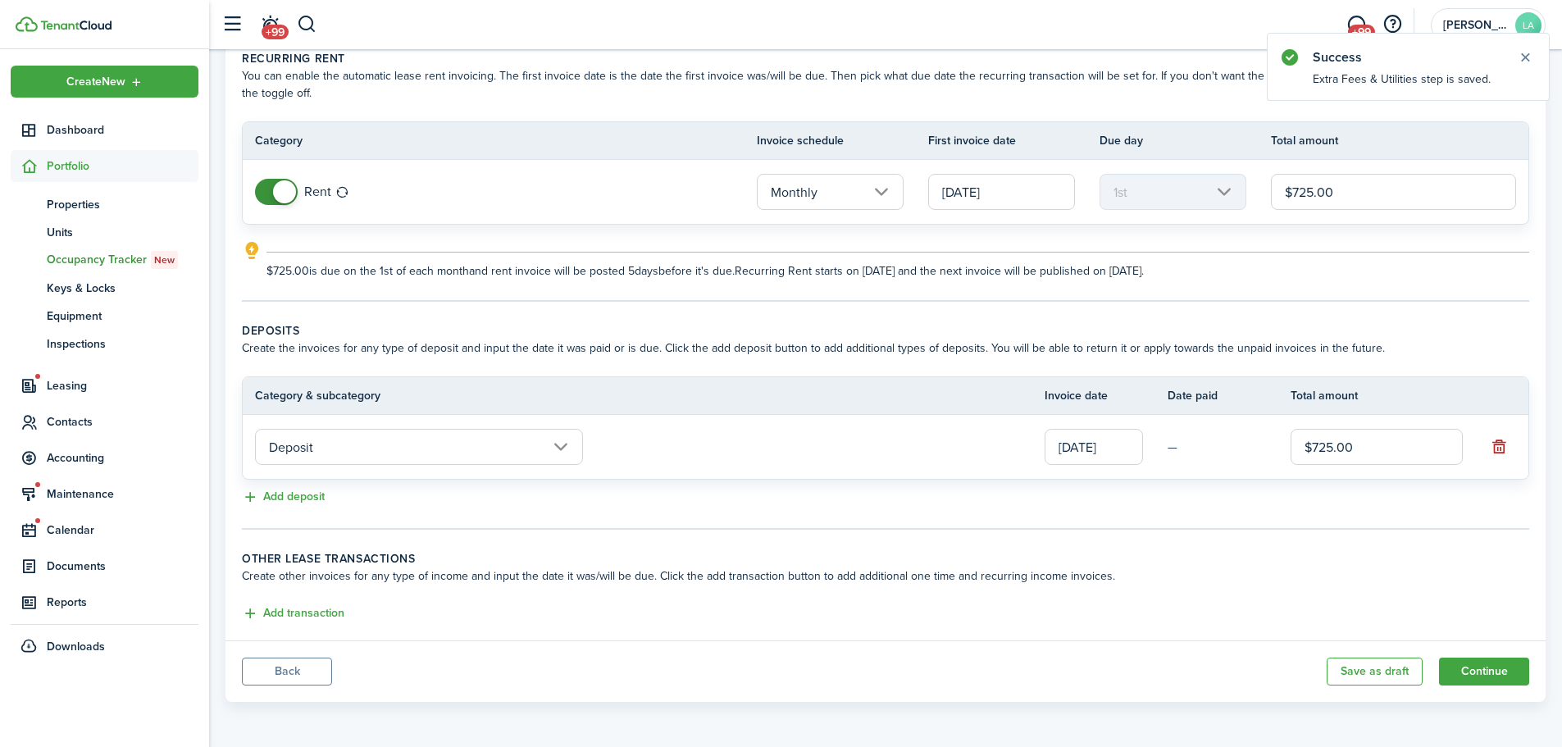
click at [284, 672] on button "Back" at bounding box center [287, 672] width 90 height 28
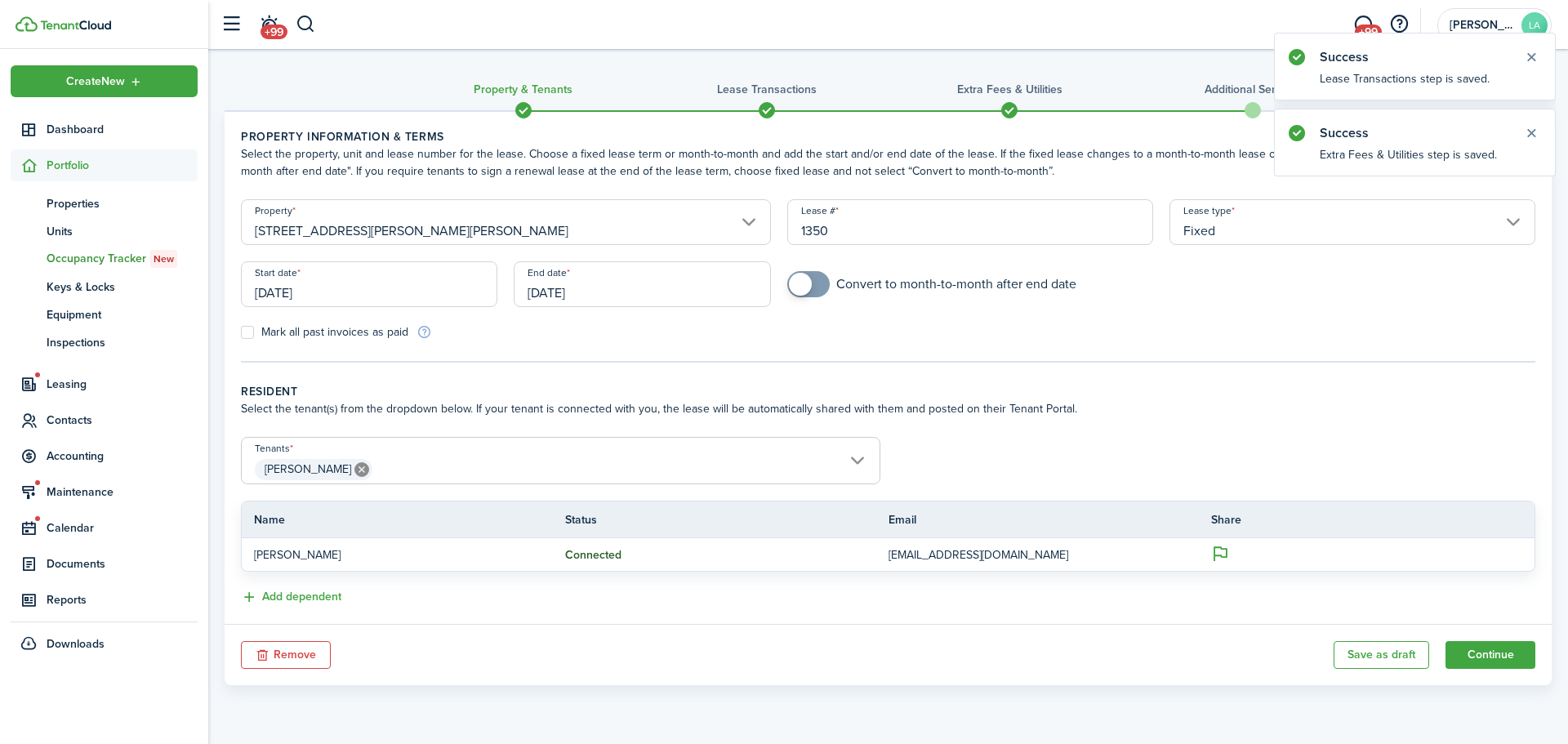
click at [829, 459] on span "[PERSON_NAME]" at bounding box center [561, 470] width 638 height 28
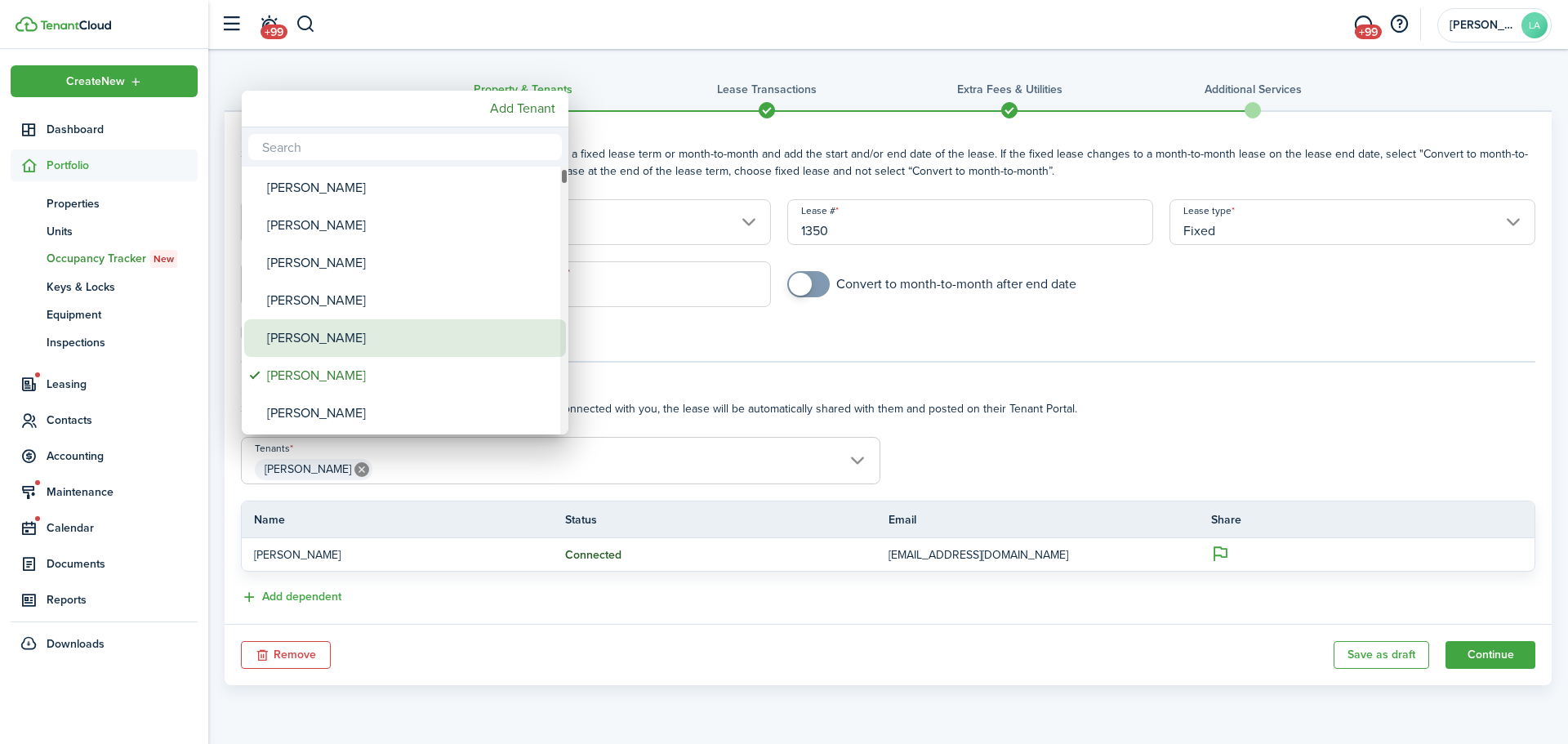
click at [352, 334] on div "[PERSON_NAME]" at bounding box center [411, 339] width 289 height 38
type input "[PERSON_NAME], [PERSON_NAME]"
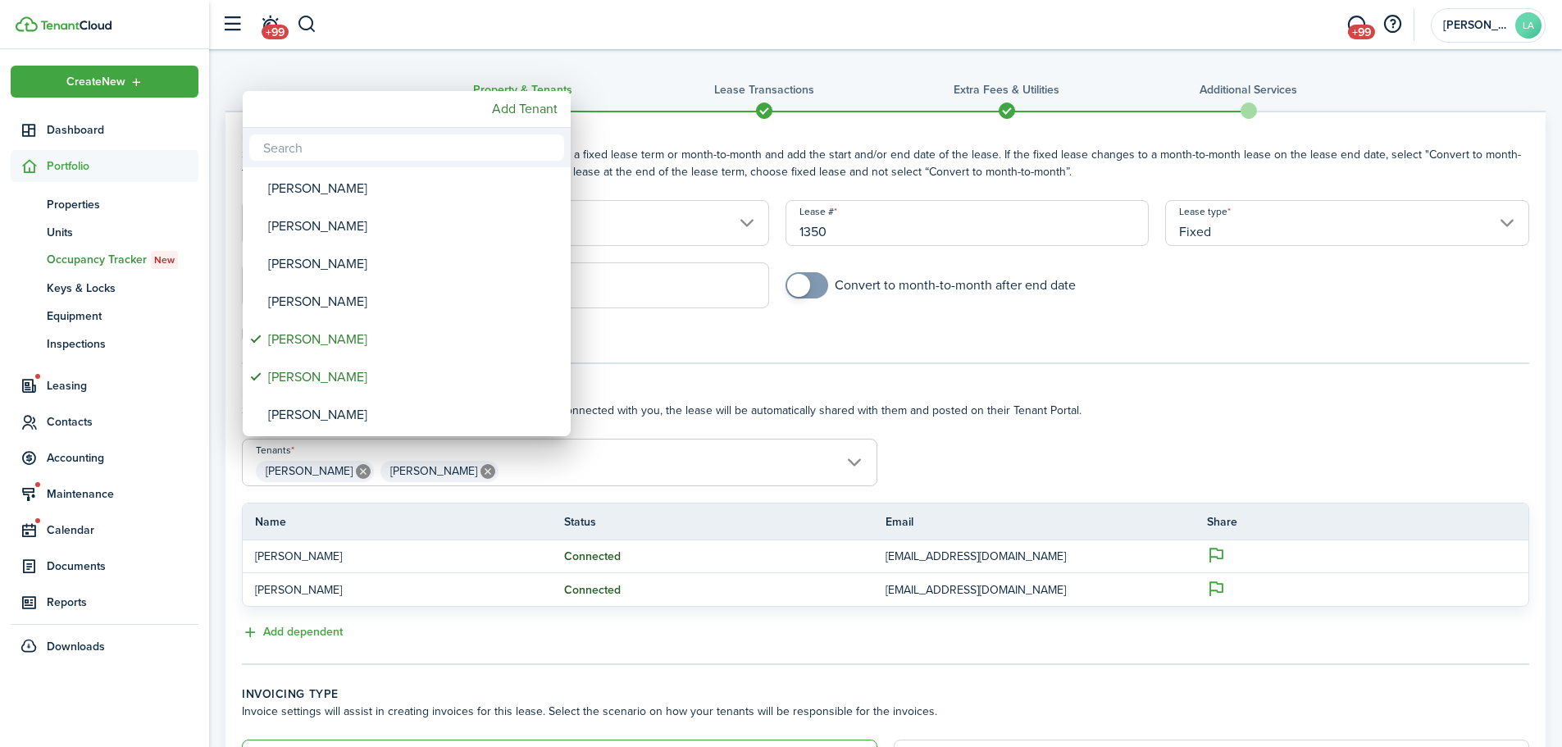
click at [1020, 427] on div at bounding box center [781, 373] width 1824 height 1009
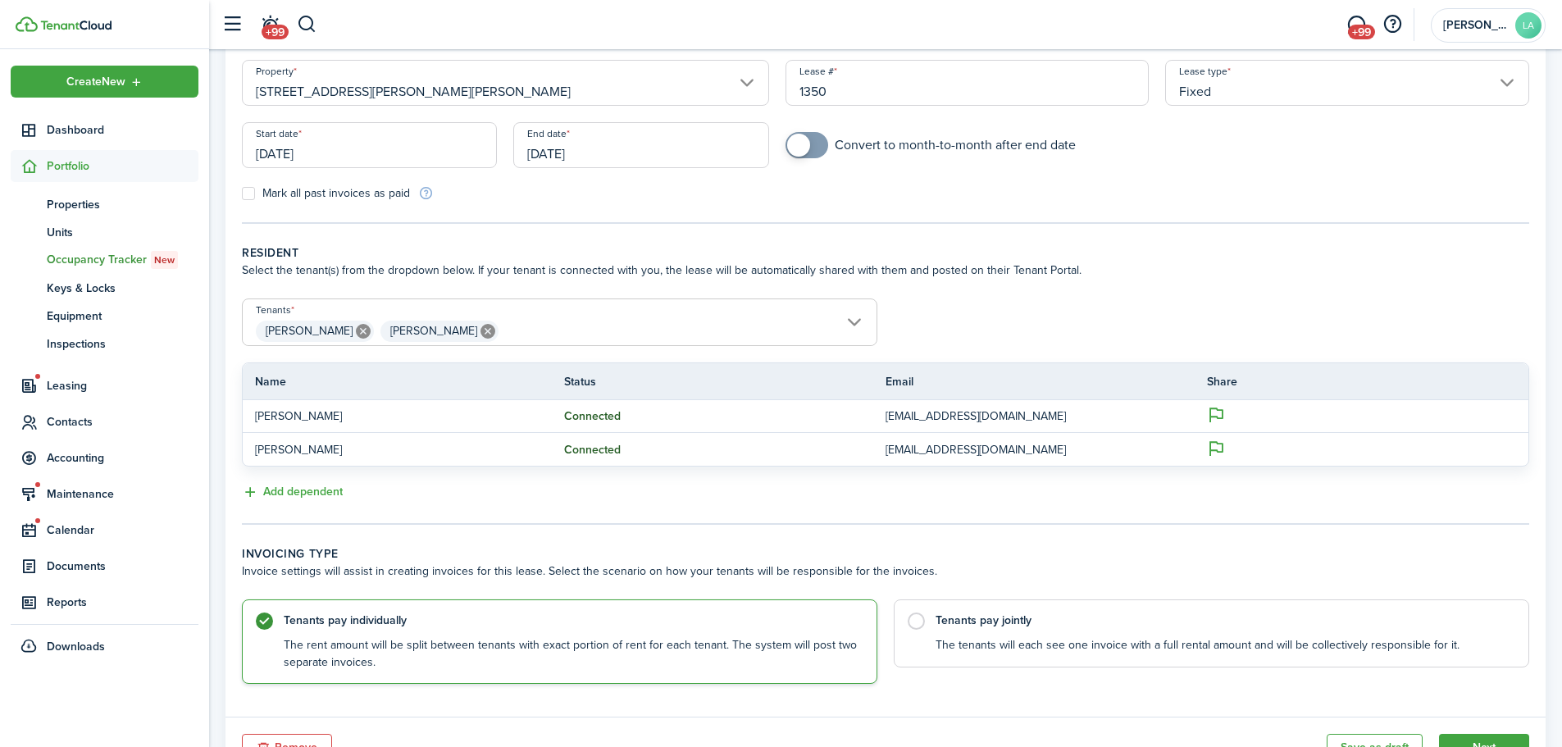
scroll to position [216, 0]
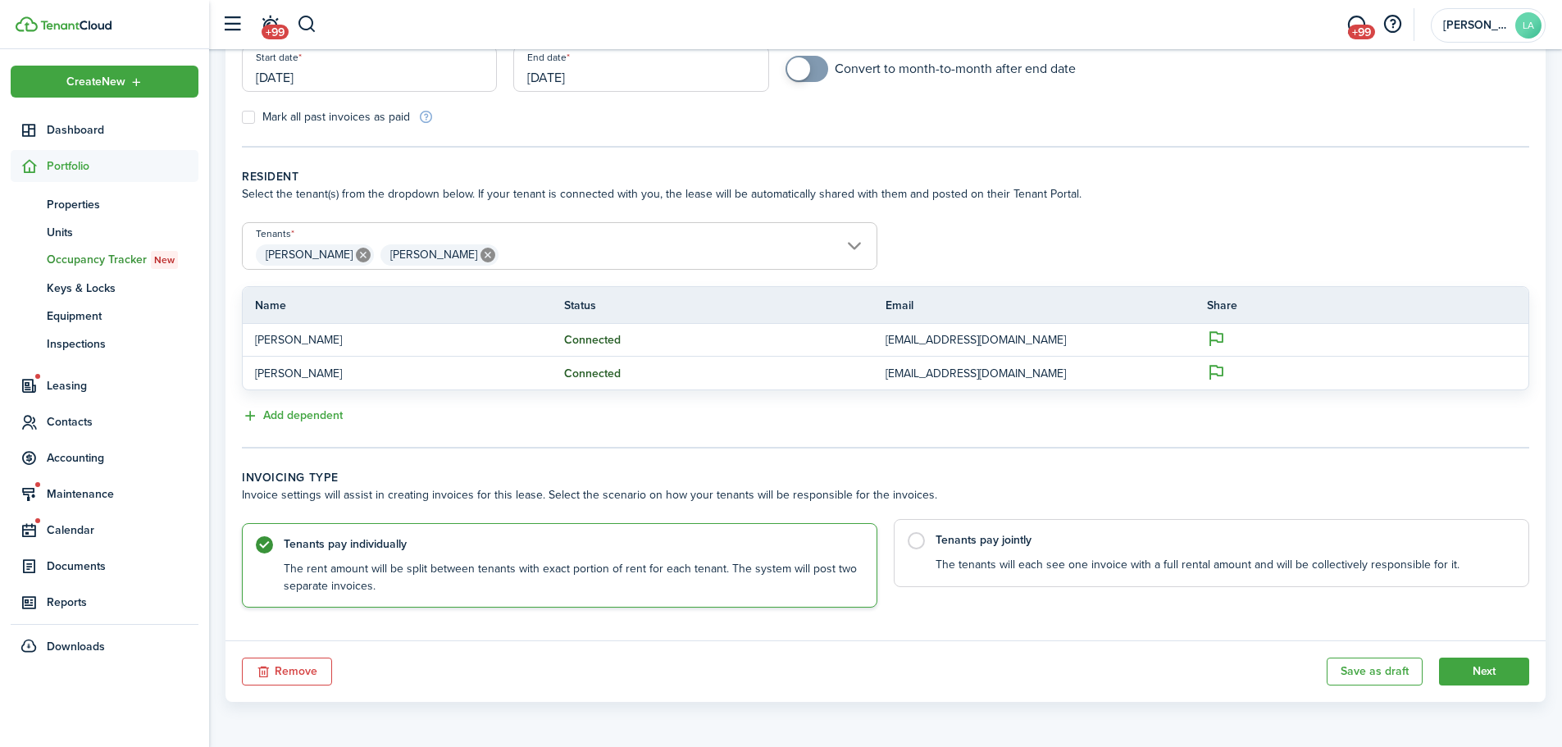
click at [908, 540] on label "Tenants pay jointly The tenants will each see one invoice with a full rental am…" at bounding box center [1211, 553] width 635 height 68
radio input "false"
radio input "true"
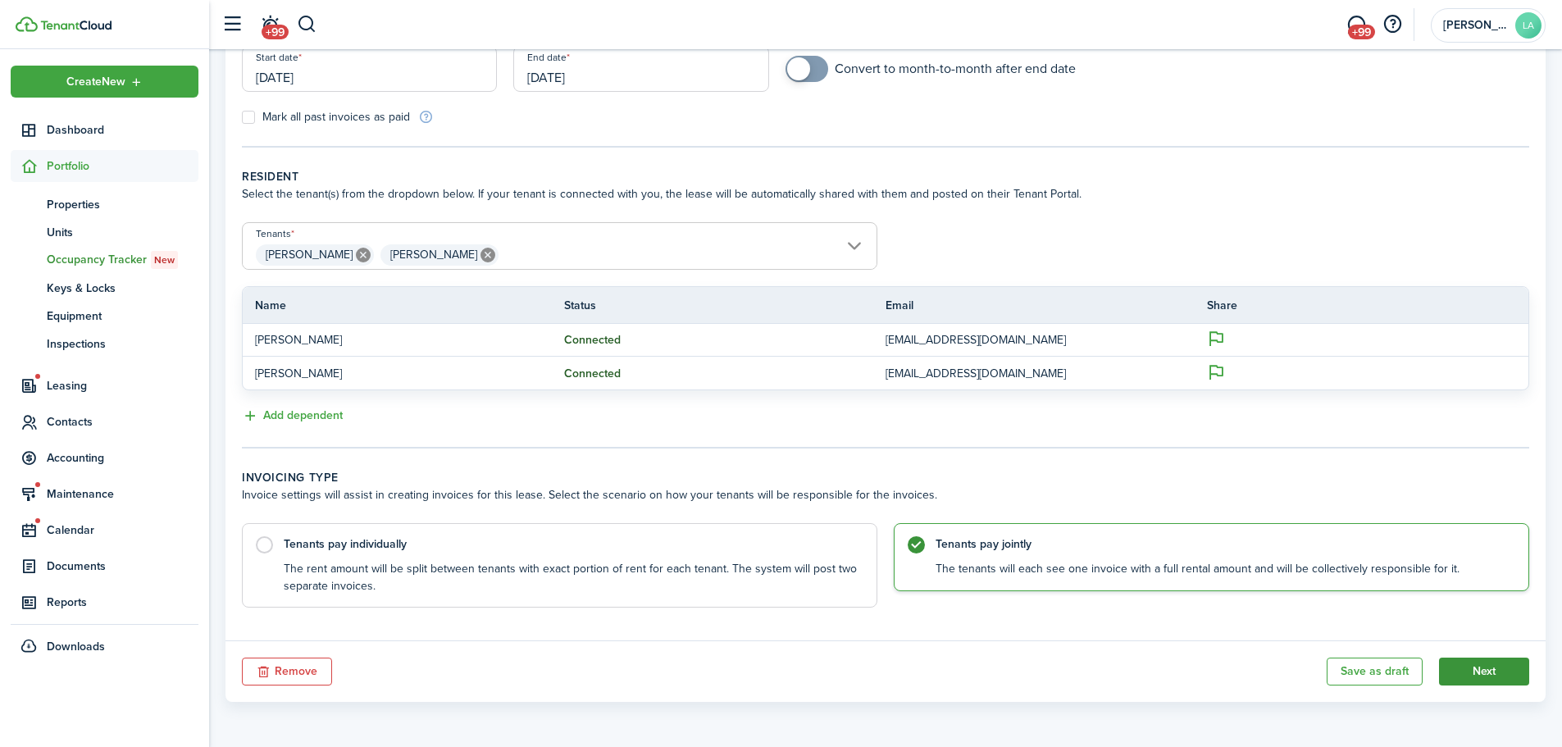
click at [1462, 672] on button "Next" at bounding box center [1484, 672] width 90 height 28
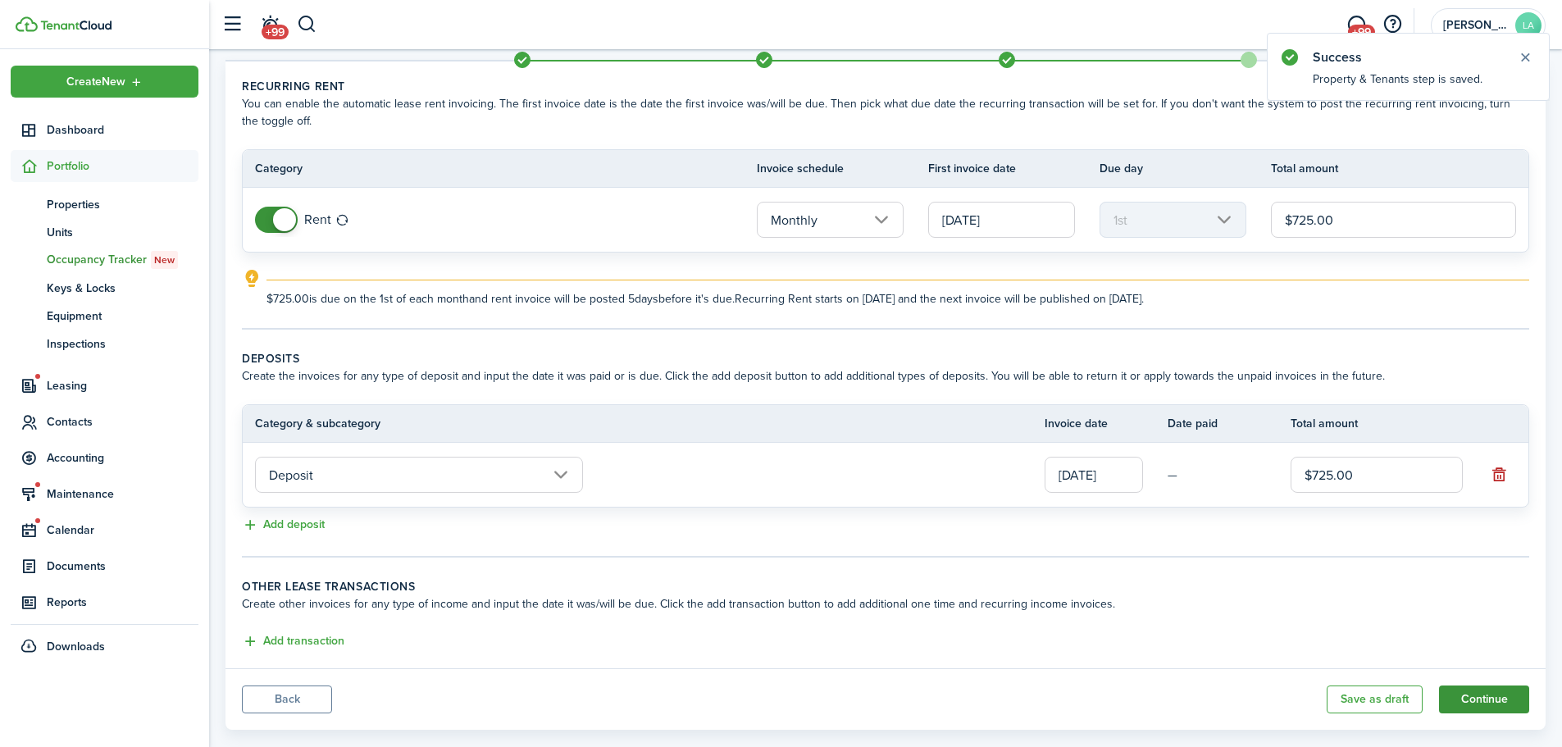
scroll to position [79, 0]
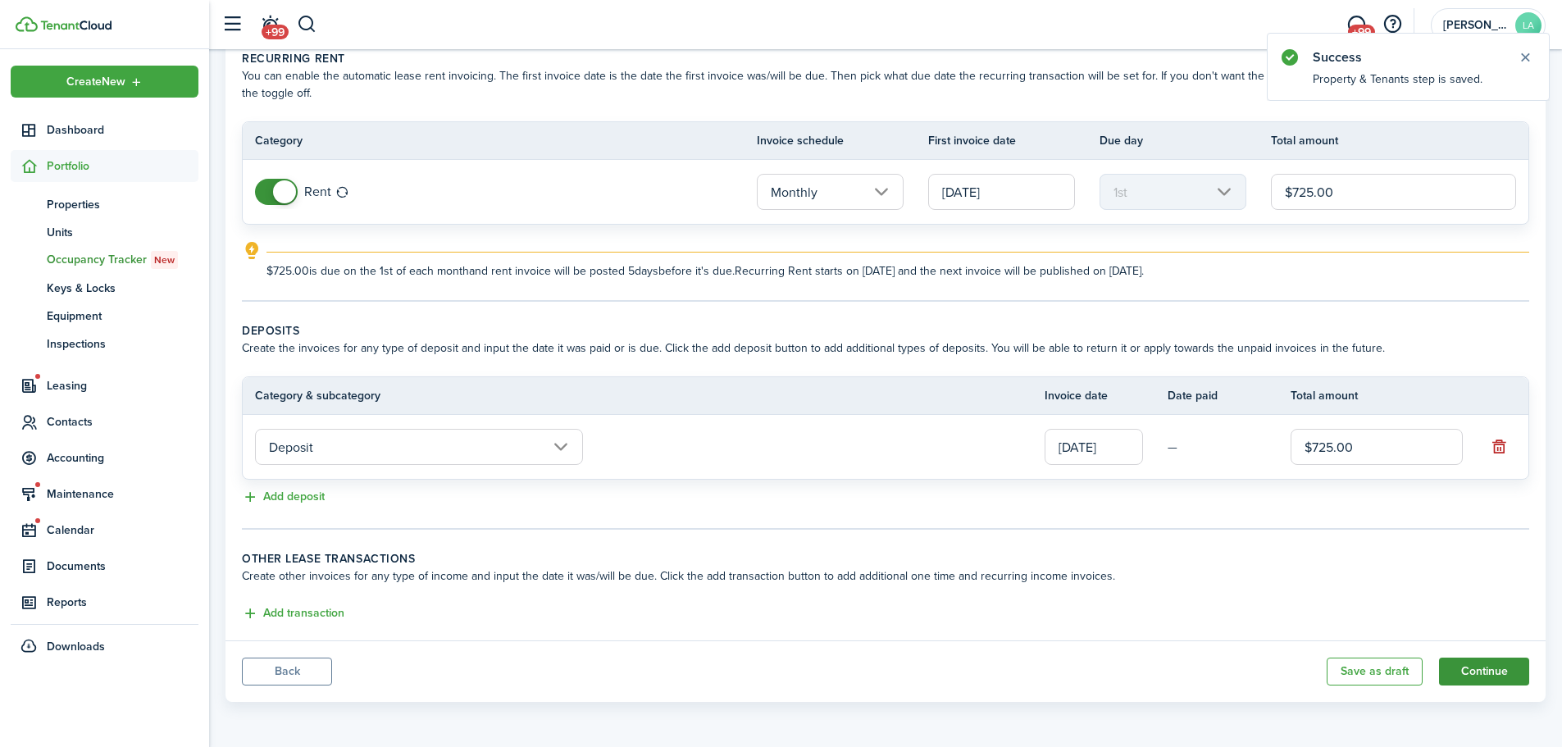
click at [1462, 672] on button "Continue" at bounding box center [1484, 672] width 90 height 28
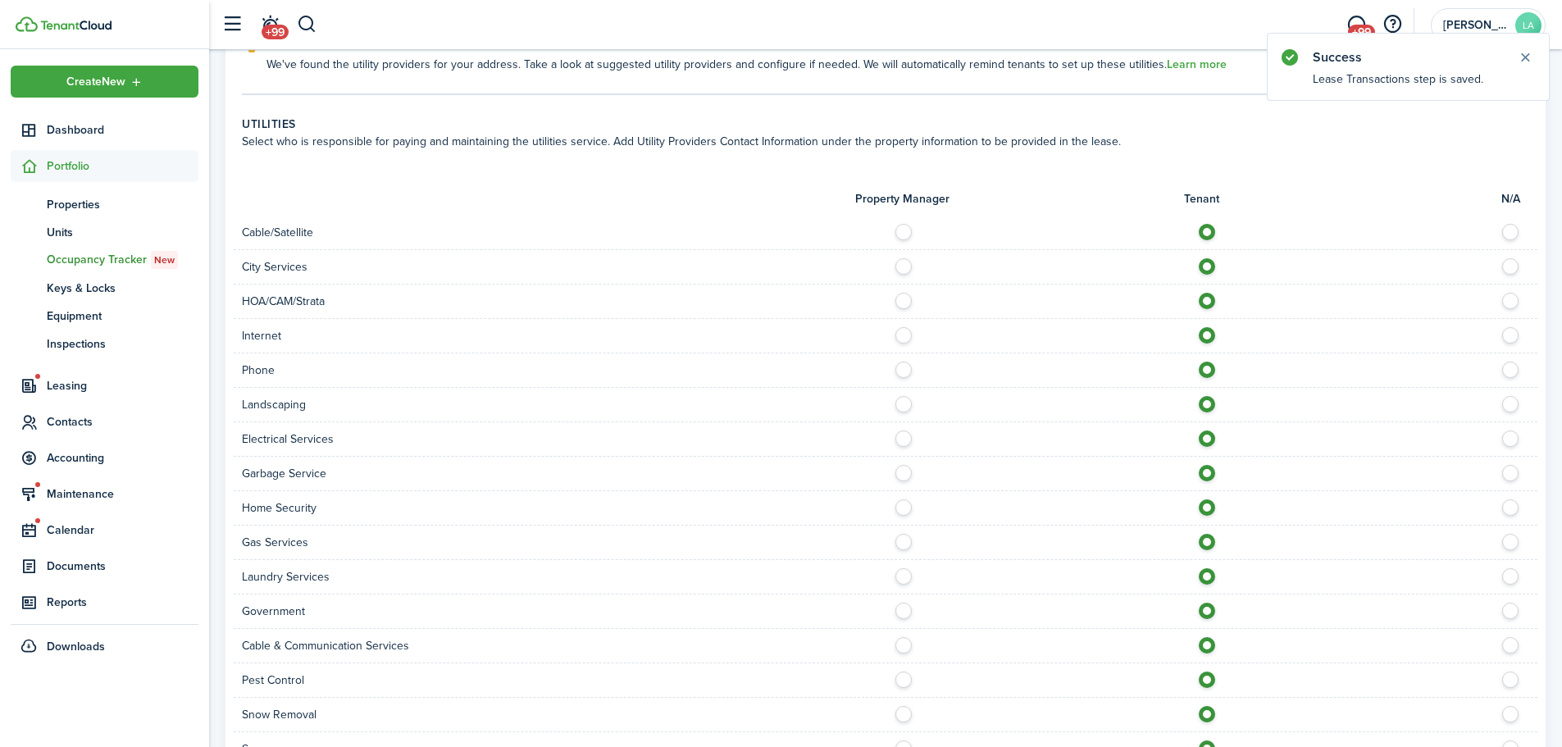
scroll to position [1389, 0]
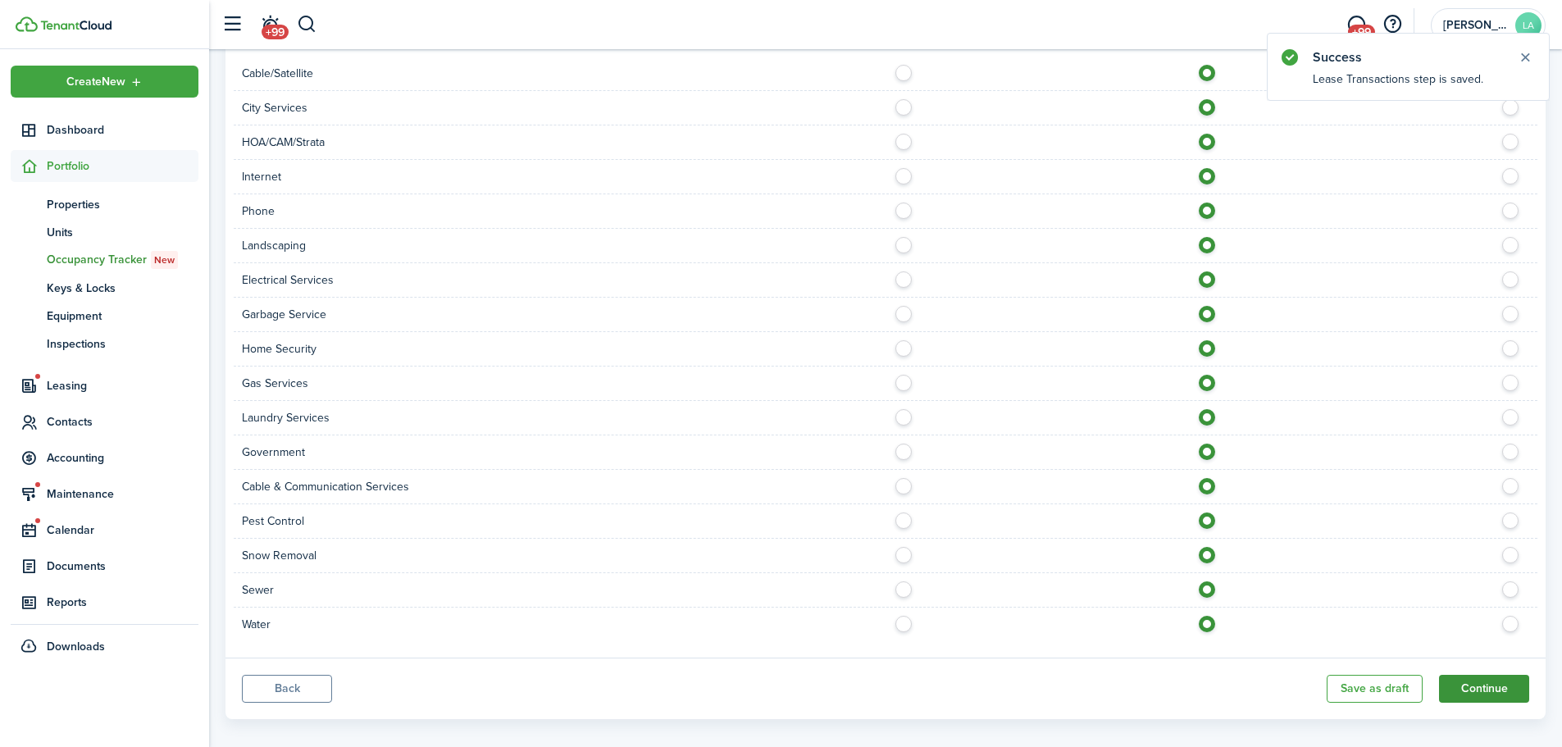
click at [1509, 675] on button "Continue" at bounding box center [1484, 689] width 90 height 28
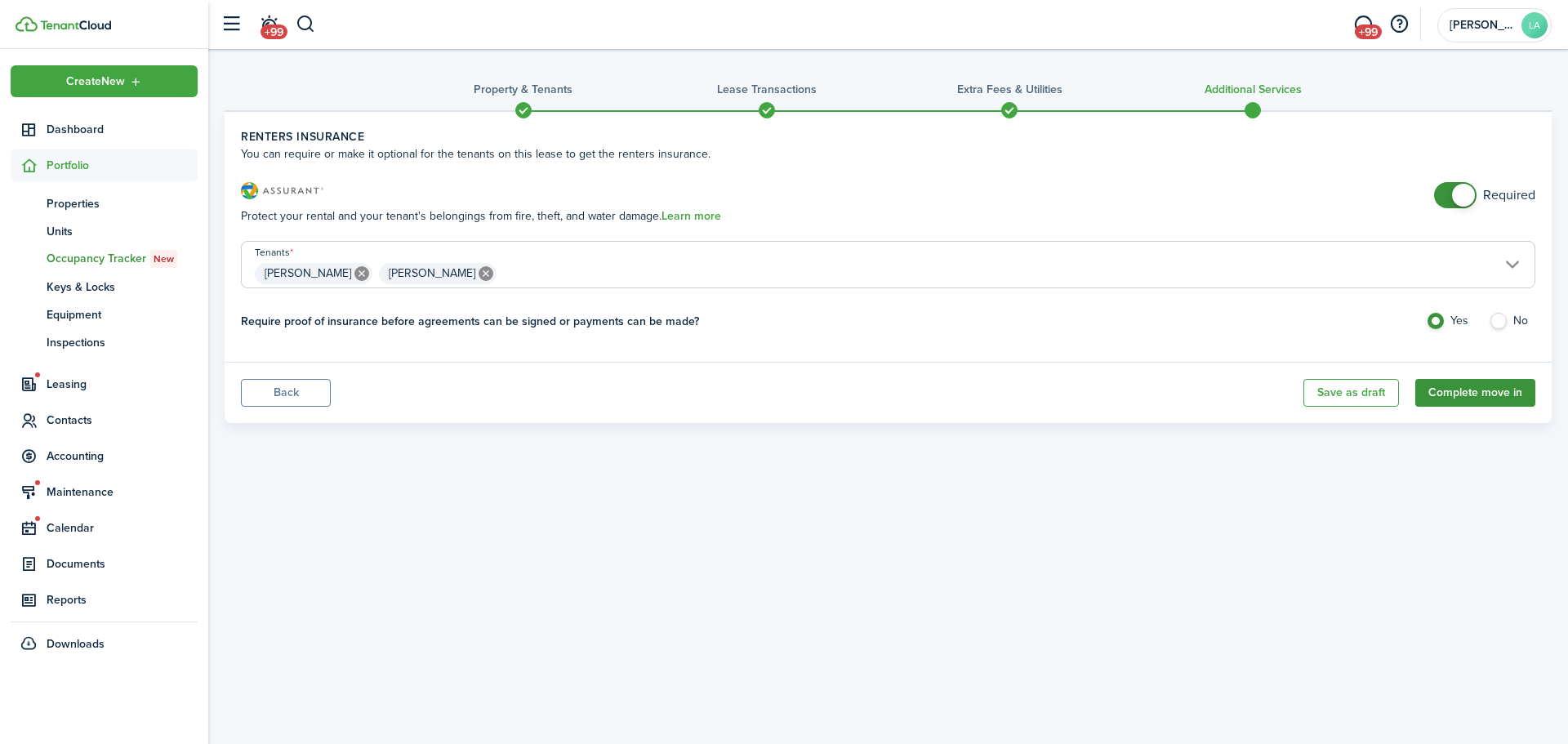
click at [1471, 391] on button "Complete move in" at bounding box center [1475, 392] width 121 height 28
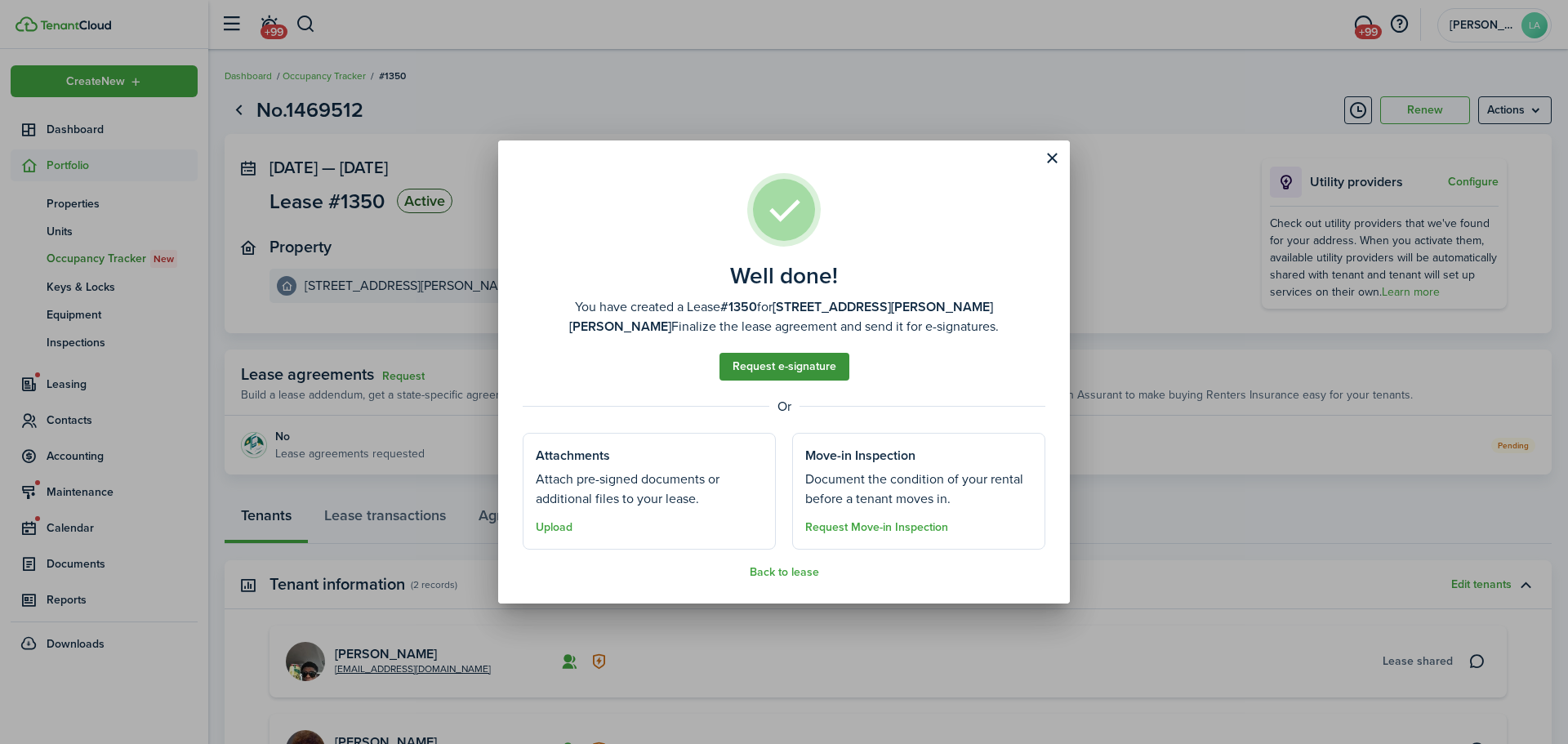
click at [808, 361] on link "Request e-signature" at bounding box center [784, 367] width 130 height 28
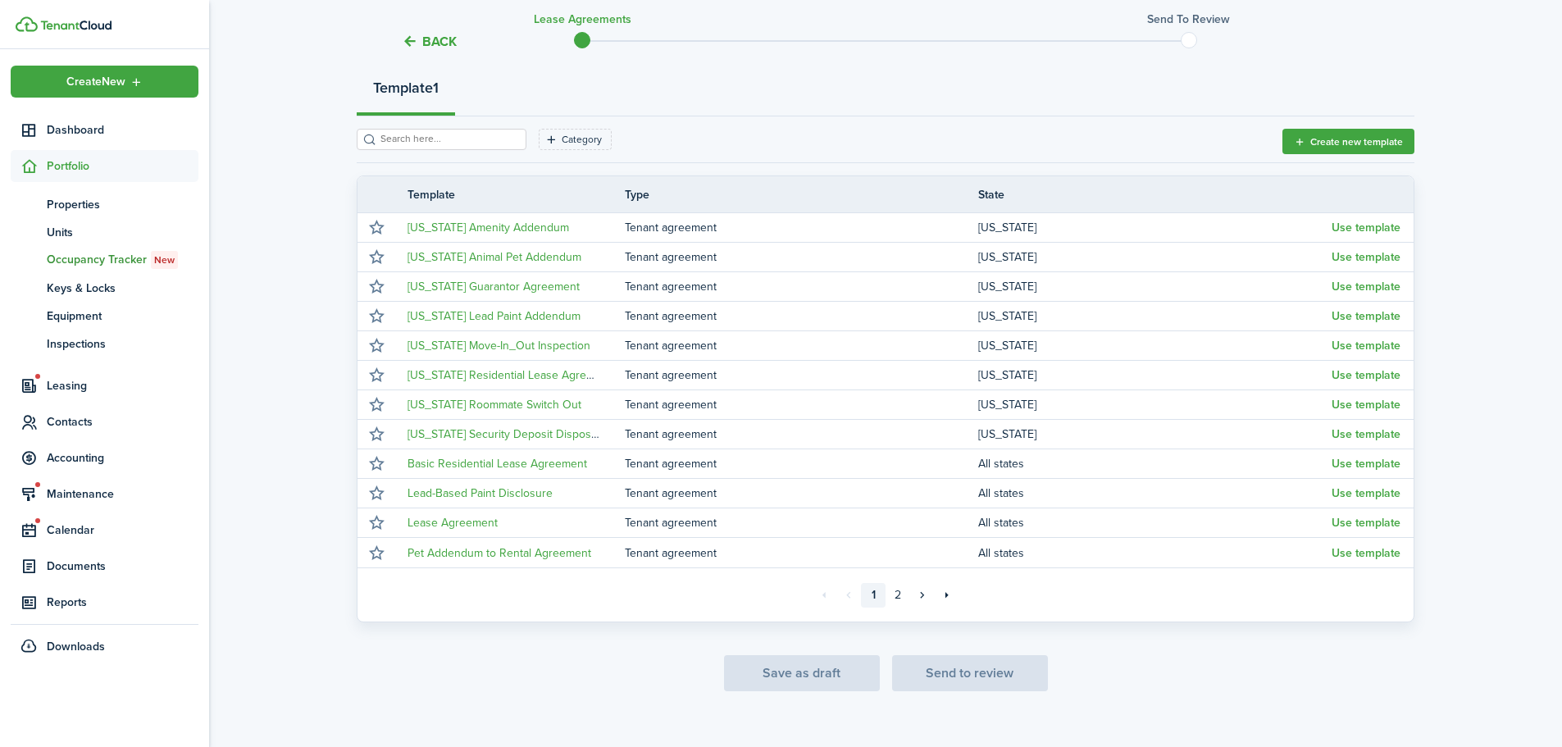
scroll to position [212, 0]
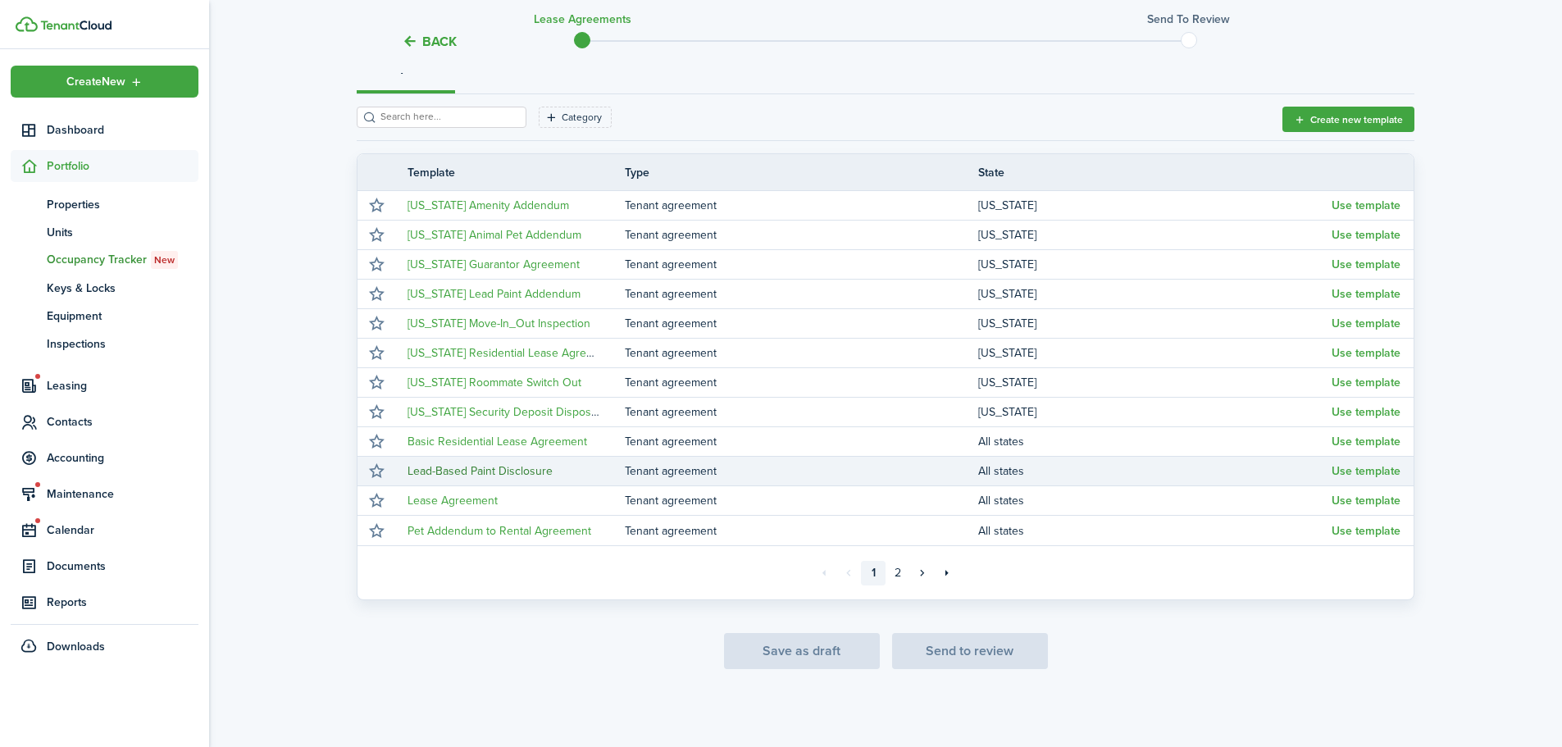
click at [512, 465] on link "Lead-Based Paint Disclosure" at bounding box center [480, 470] width 145 height 17
click at [1372, 472] on button "Use template" at bounding box center [1366, 471] width 69 height 13
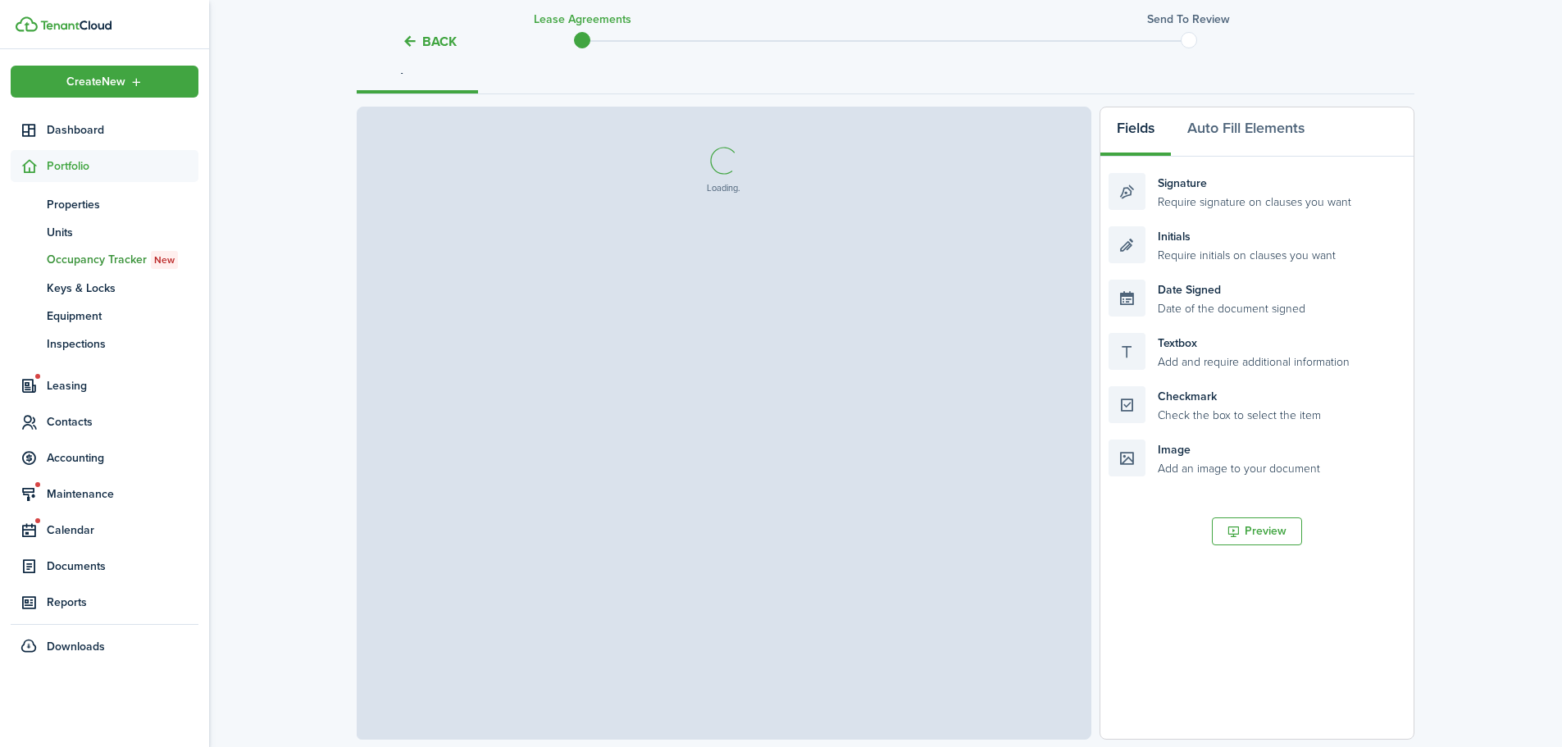
select select "fit"
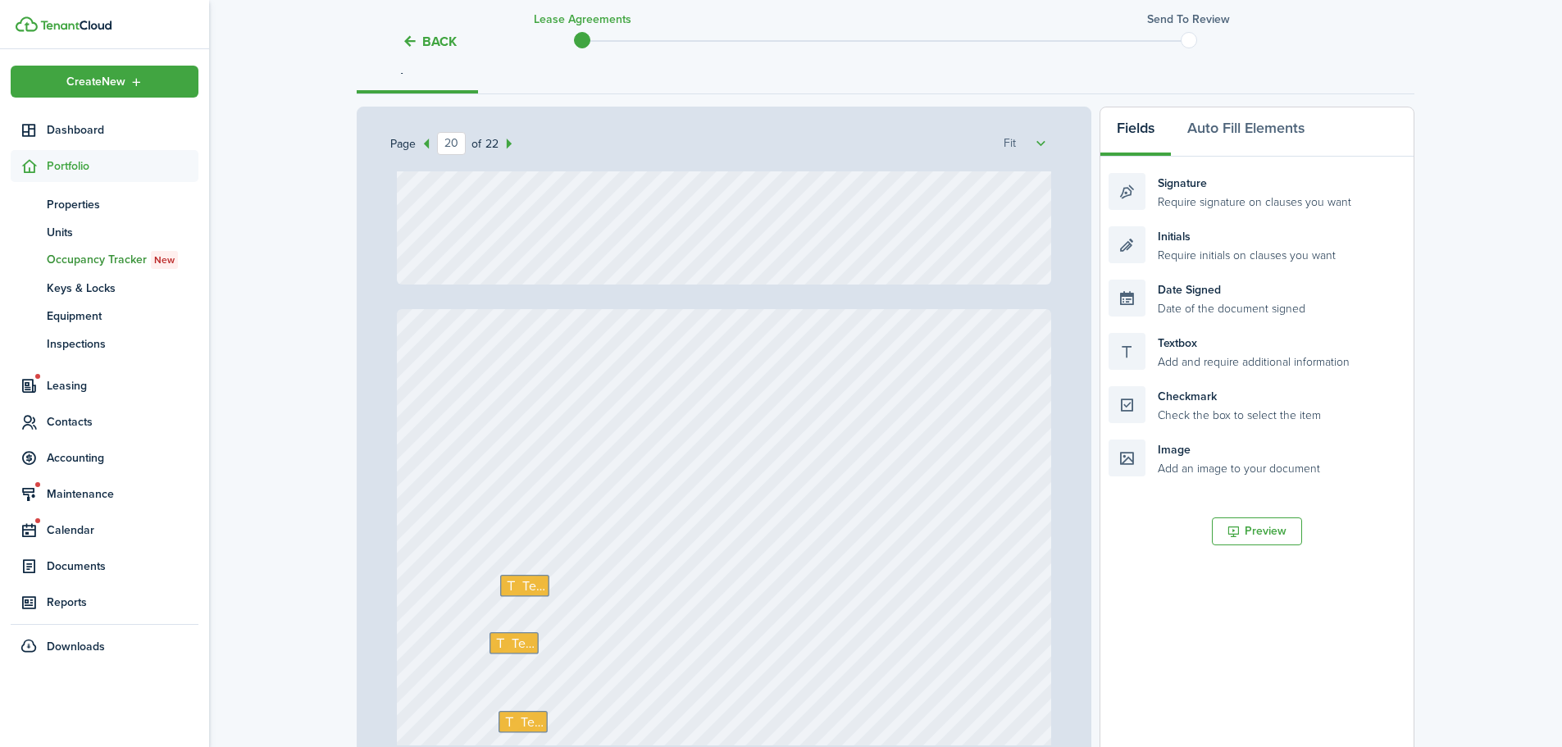
type input "21"
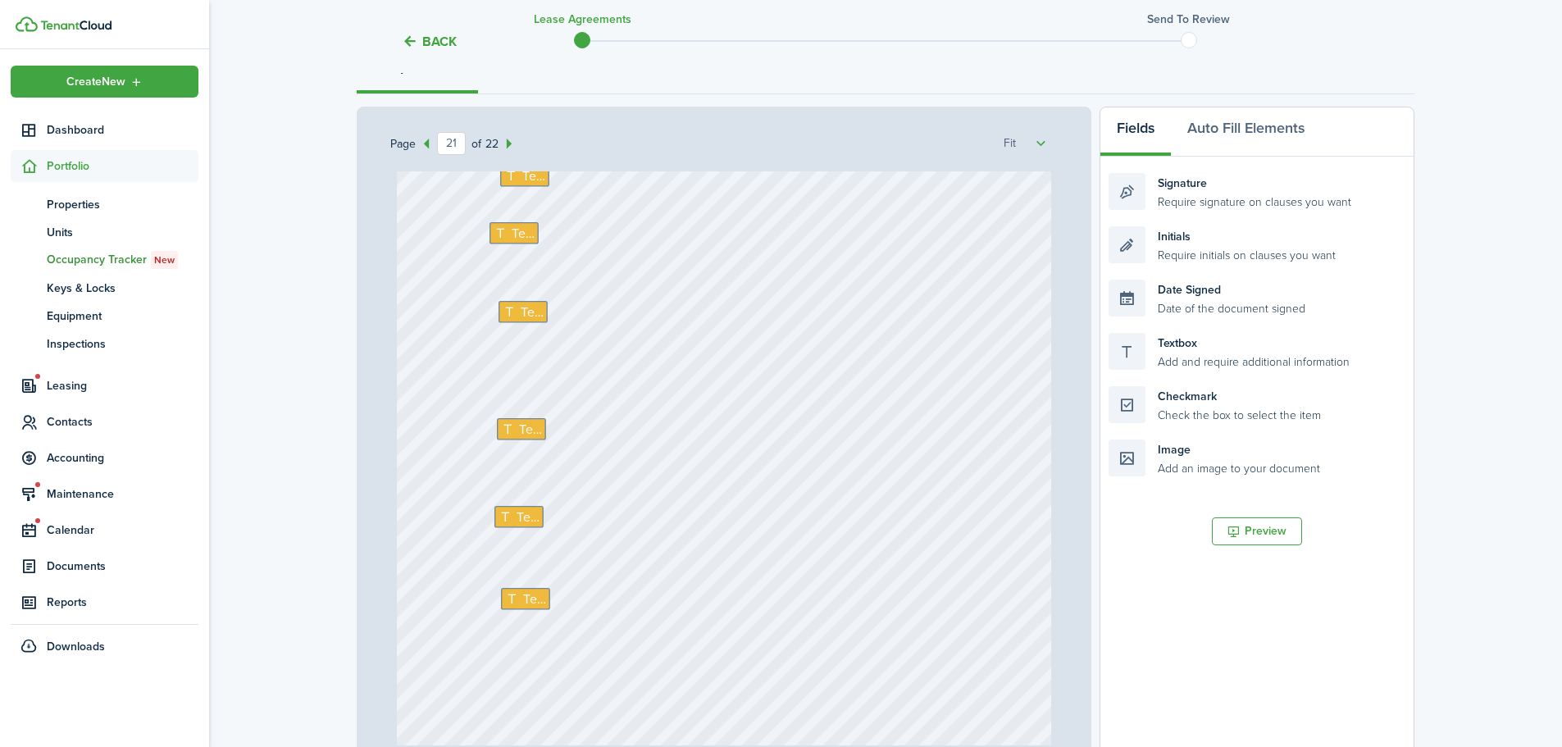
scroll to position [17957, 0]
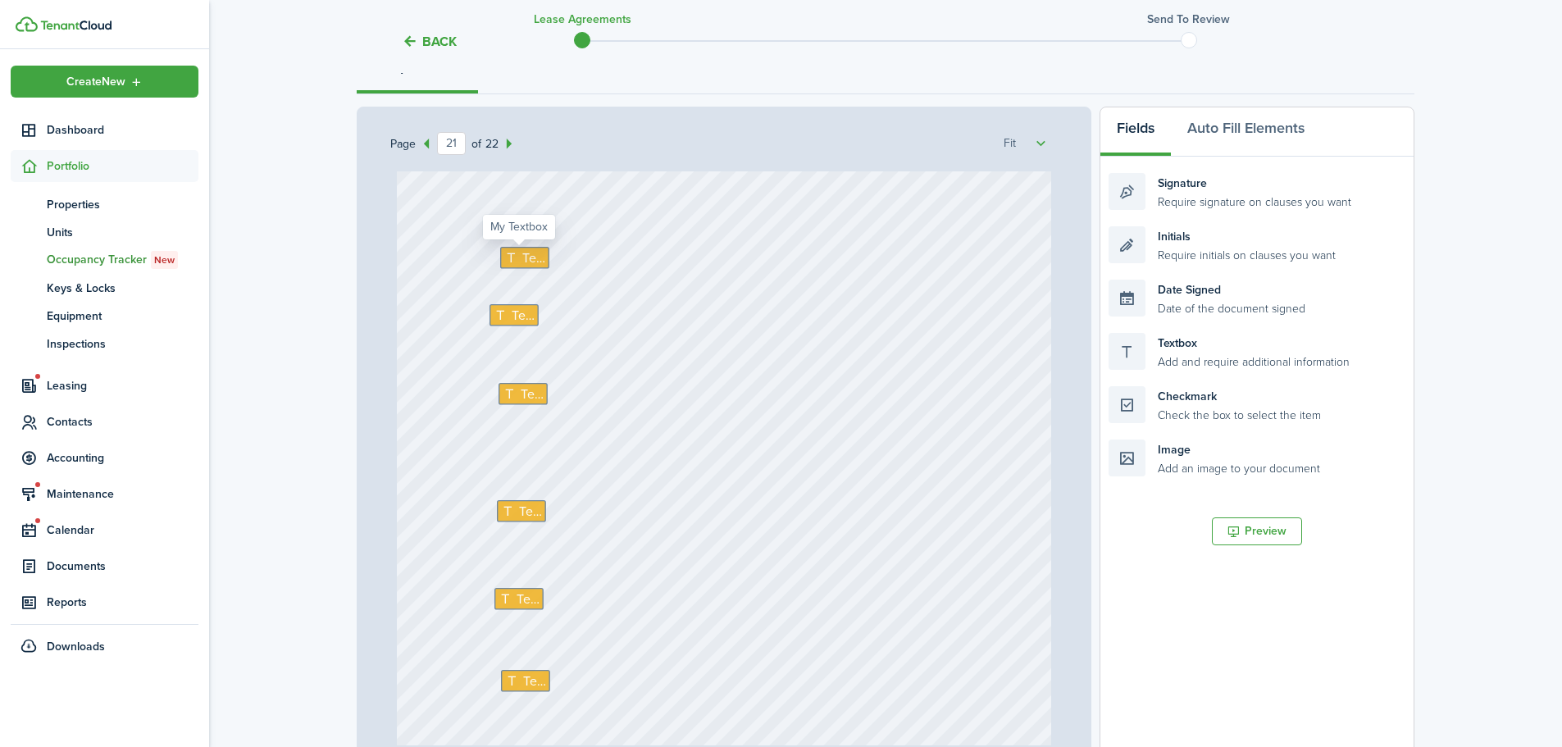
click at [526, 257] on span "Text" at bounding box center [532, 258] width 23 height 20
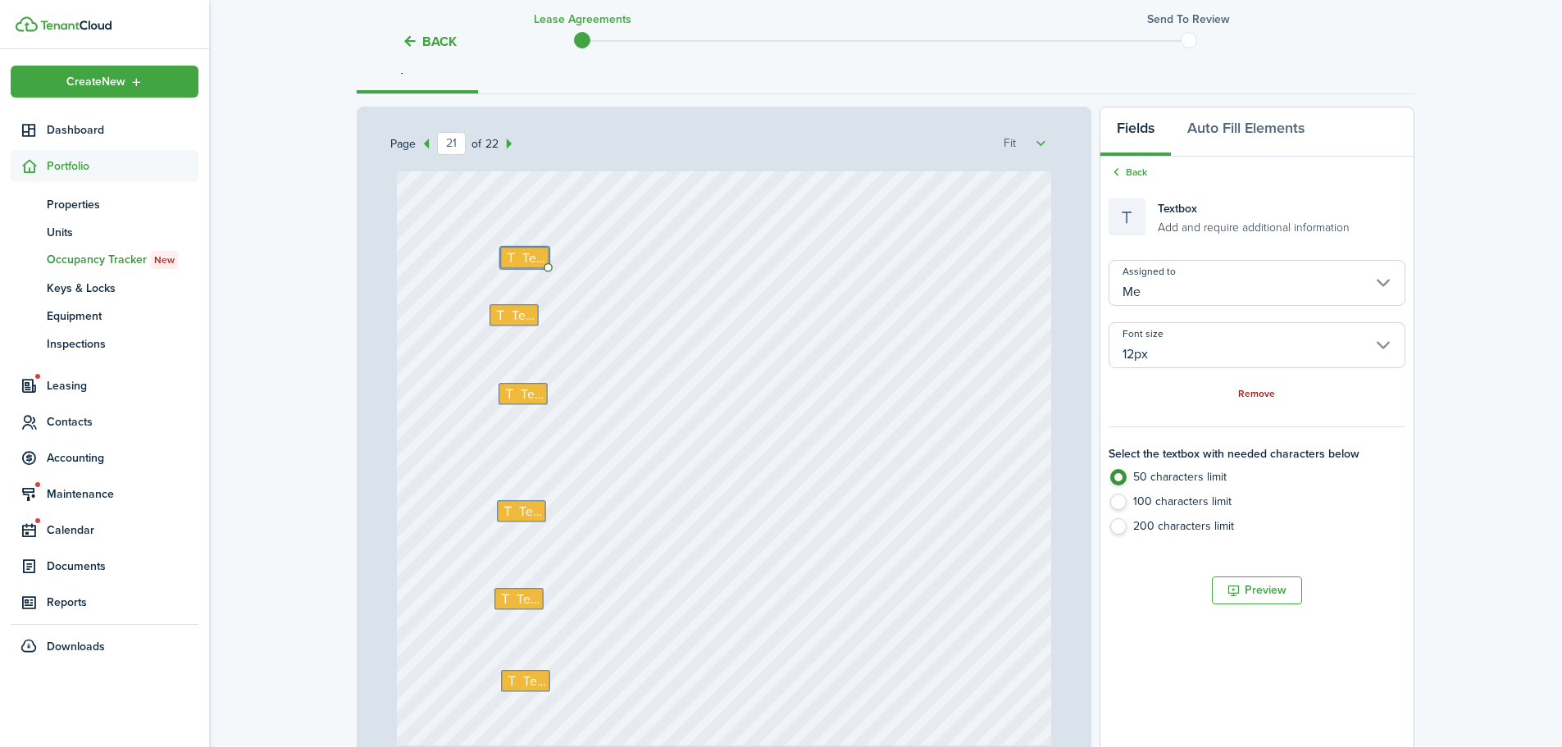
click at [1254, 393] on link "Remove" at bounding box center [1256, 394] width 37 height 11
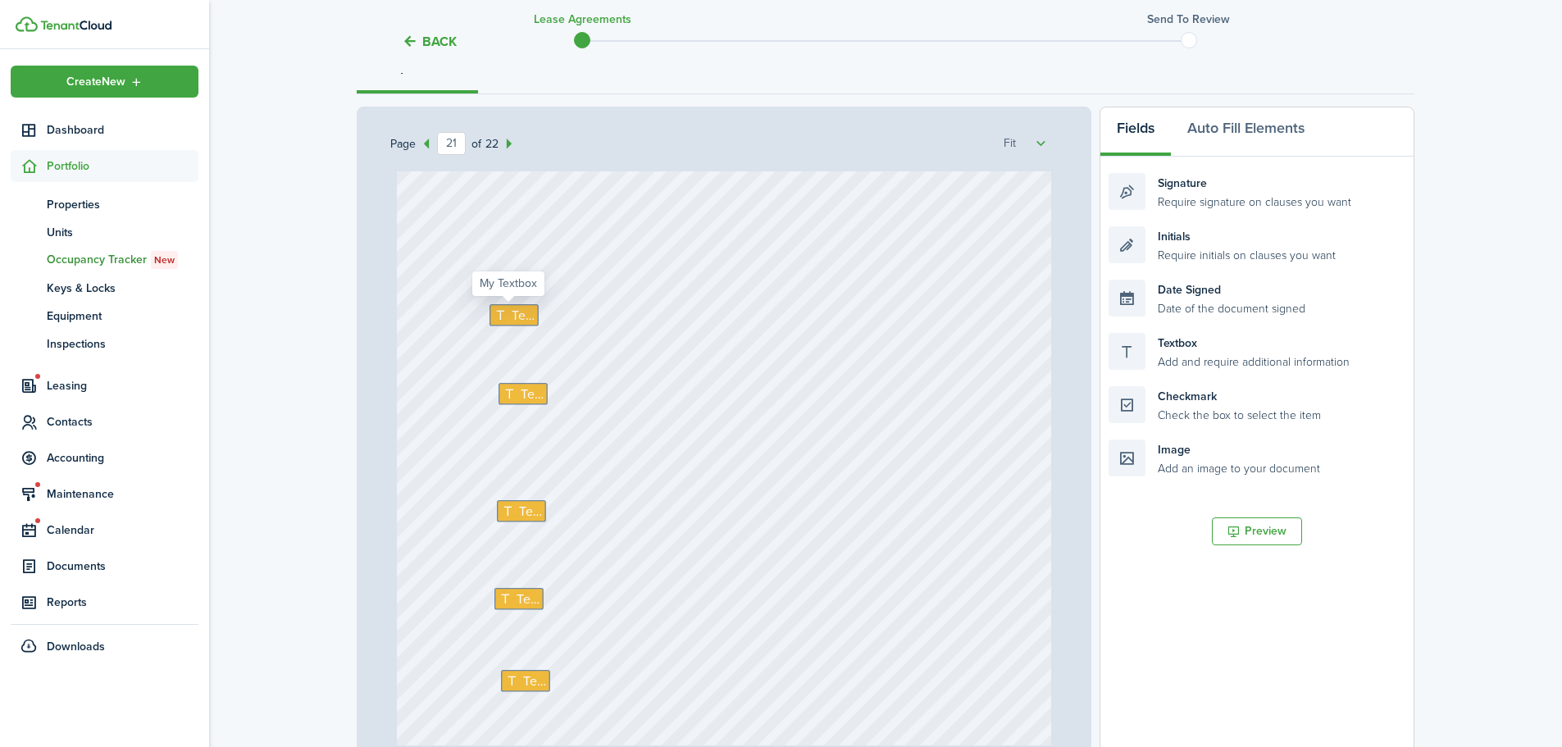
click at [517, 316] on span "Text" at bounding box center [522, 316] width 23 height 20
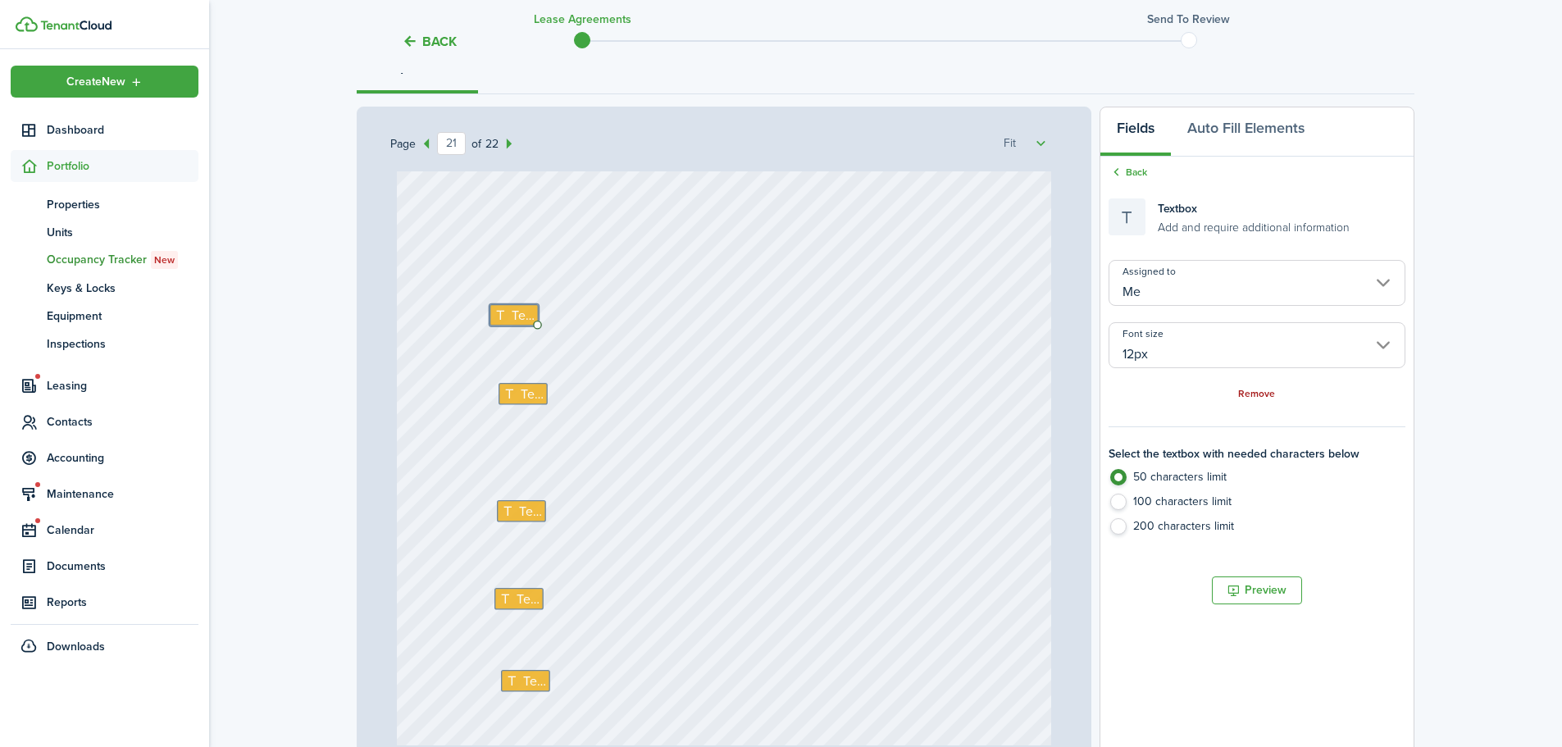
click at [1250, 391] on link "Remove" at bounding box center [1256, 394] width 37 height 11
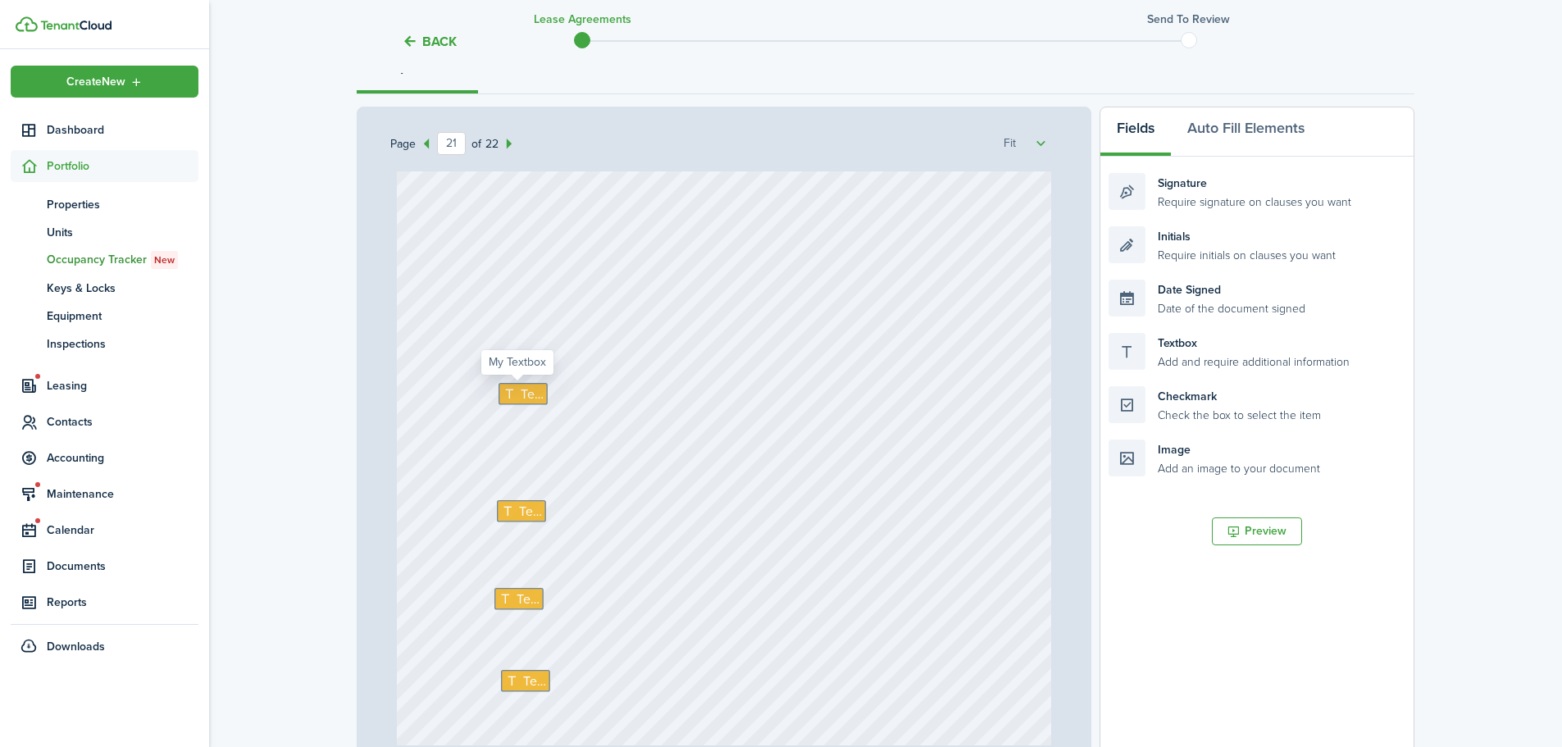
click at [520, 396] on span "Text" at bounding box center [531, 394] width 23 height 20
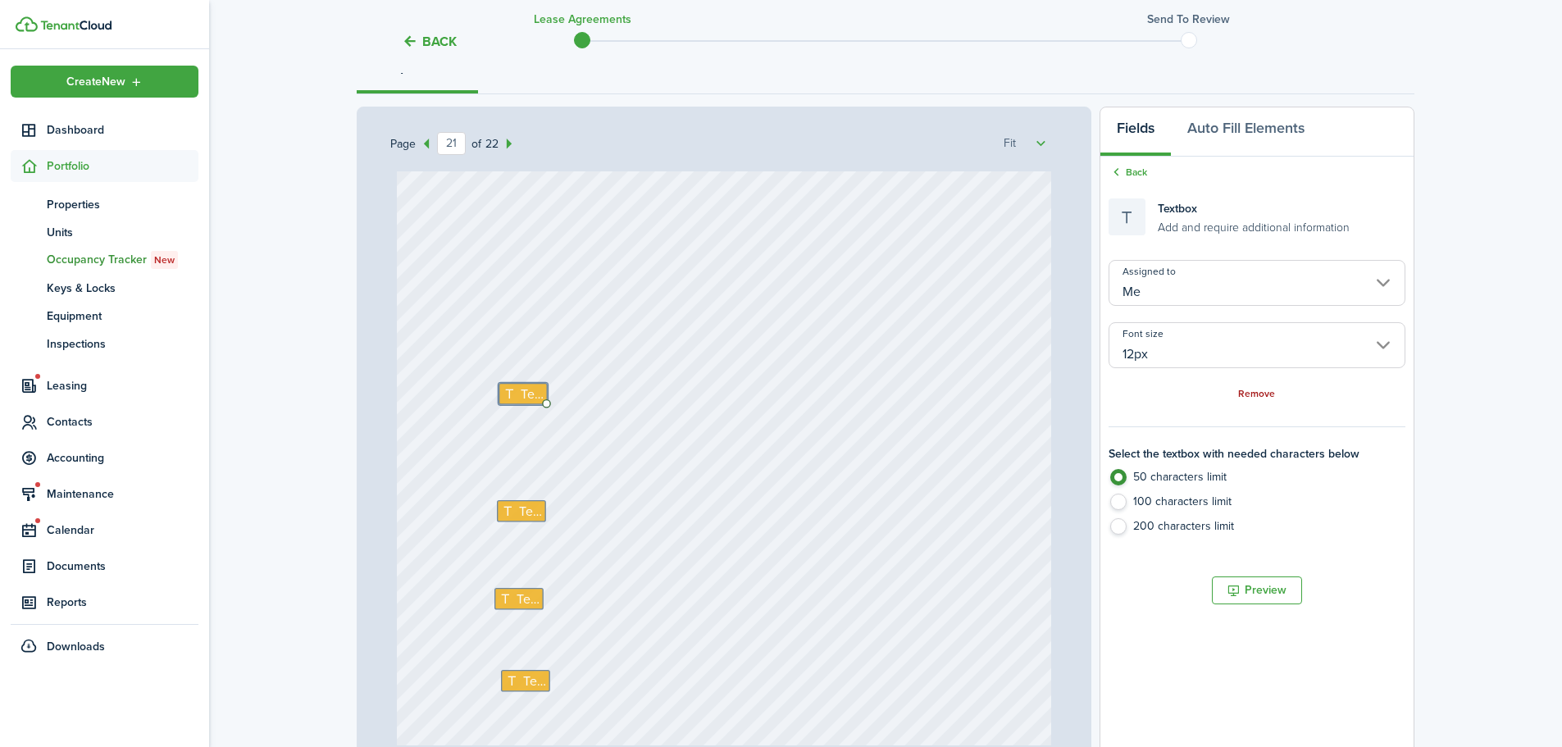
click at [1255, 391] on link "Remove" at bounding box center [1256, 394] width 37 height 11
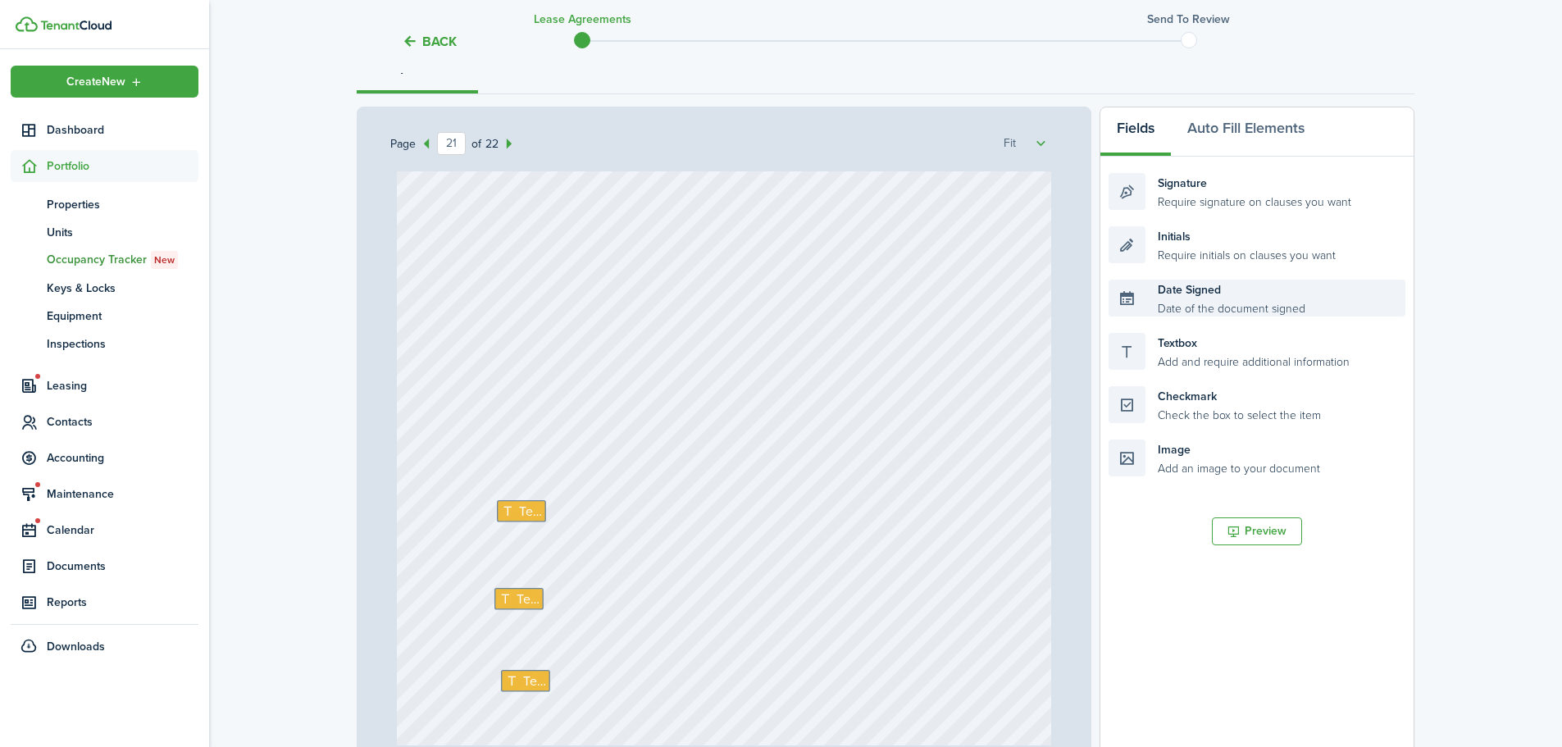
click at [1222, 295] on div "Date Signed Date of the document signed" at bounding box center [1257, 298] width 297 height 37
drag, startPoint x: 1222, startPoint y: 295, endPoint x: 1262, endPoint y: 294, distance: 40.2
click at [1262, 294] on div "Date Signed Date of the document signed" at bounding box center [1257, 298] width 297 height 37
drag, startPoint x: 1250, startPoint y: 238, endPoint x: 599, endPoint y: 375, distance: 665.3
click at [599, 375] on div "Page 21 of 22 50% 75% 100% 150% 200% Fit Text Text Text Text Signature Date Sig…" at bounding box center [886, 447] width 1058 height 681
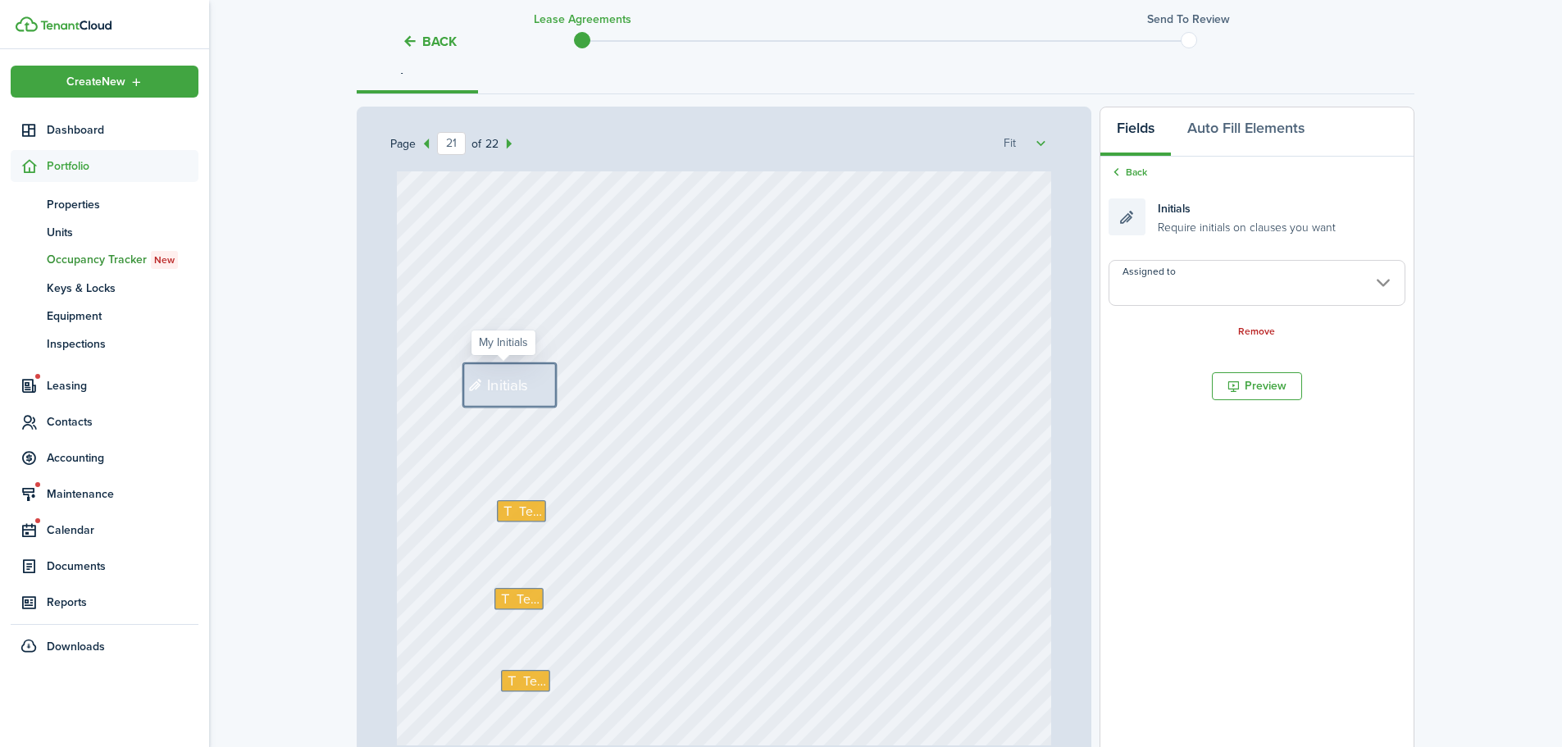
click at [1271, 289] on input "Assigned to" at bounding box center [1257, 283] width 297 height 46
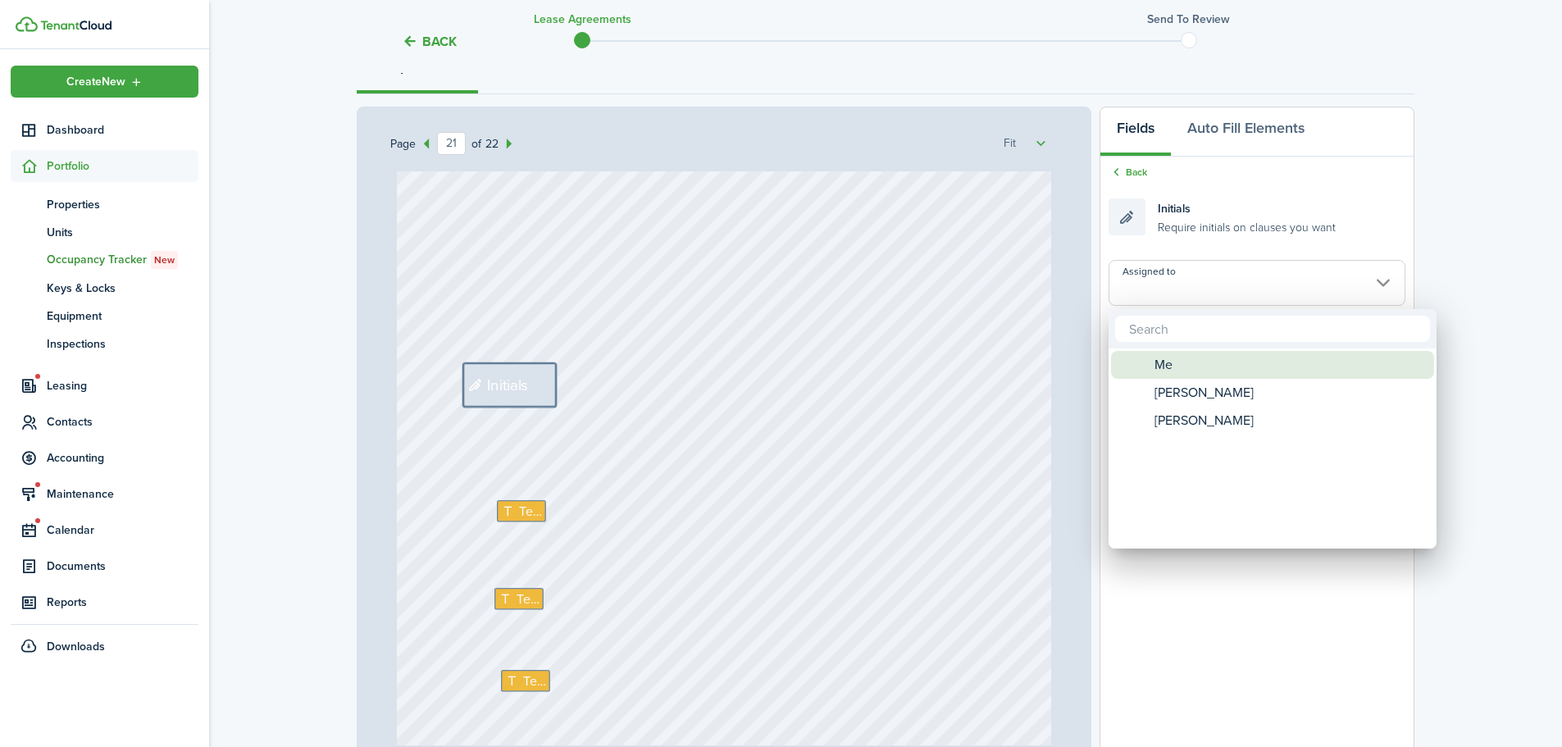
click at [1236, 374] on div "Me" at bounding box center [1279, 365] width 290 height 28
type input "Me"
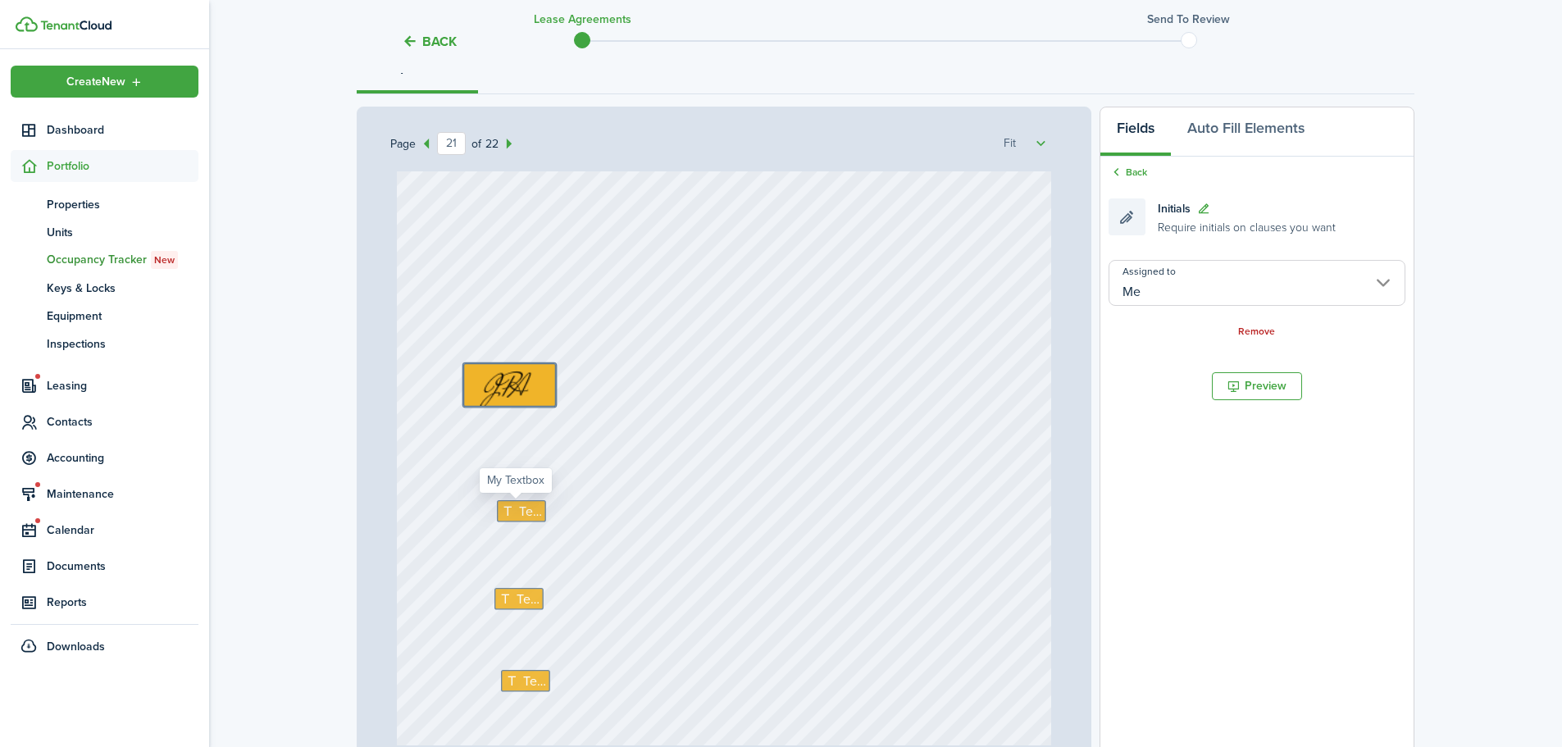
click at [520, 512] on span "Text" at bounding box center [530, 512] width 23 height 20
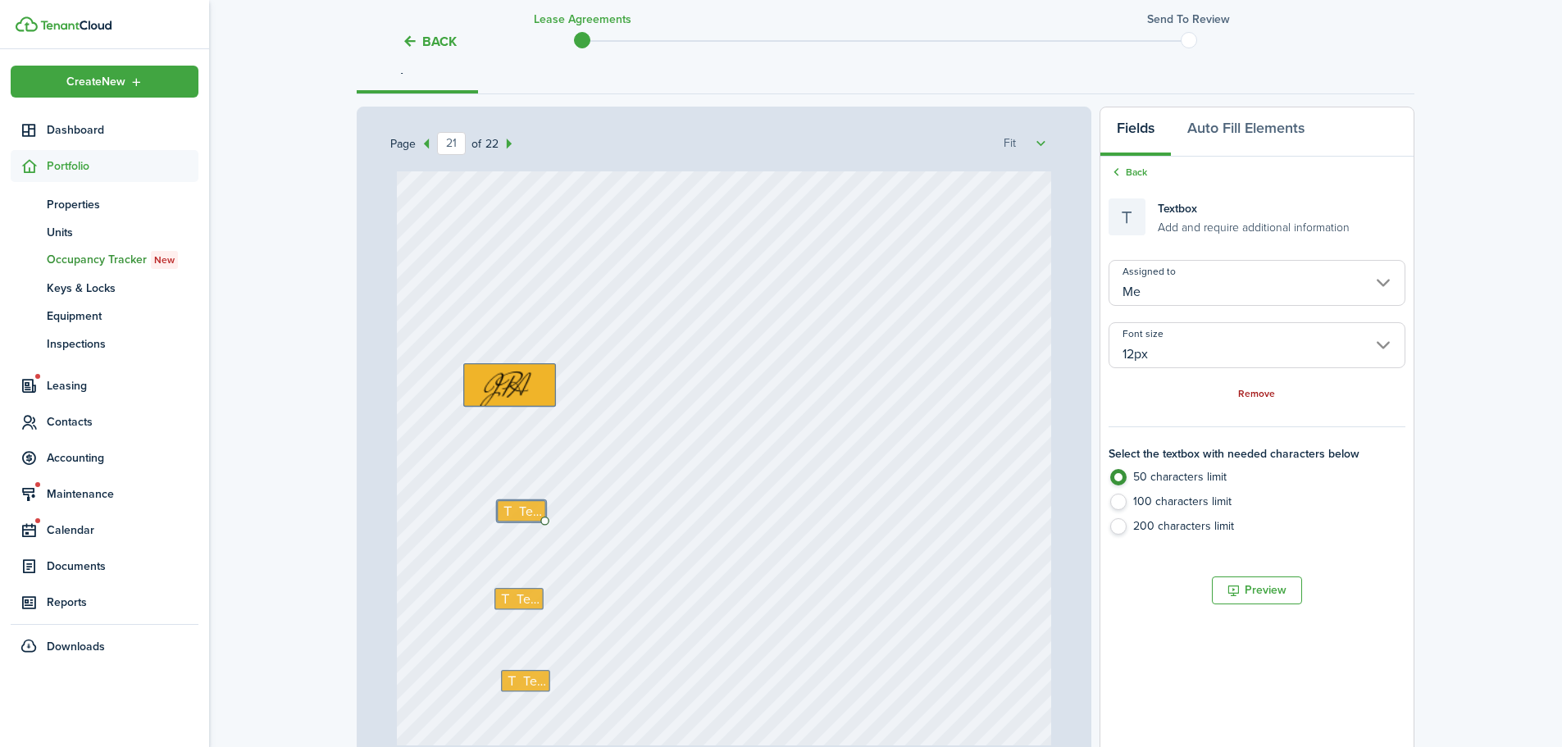
click at [1255, 392] on link "Remove" at bounding box center [1256, 394] width 37 height 11
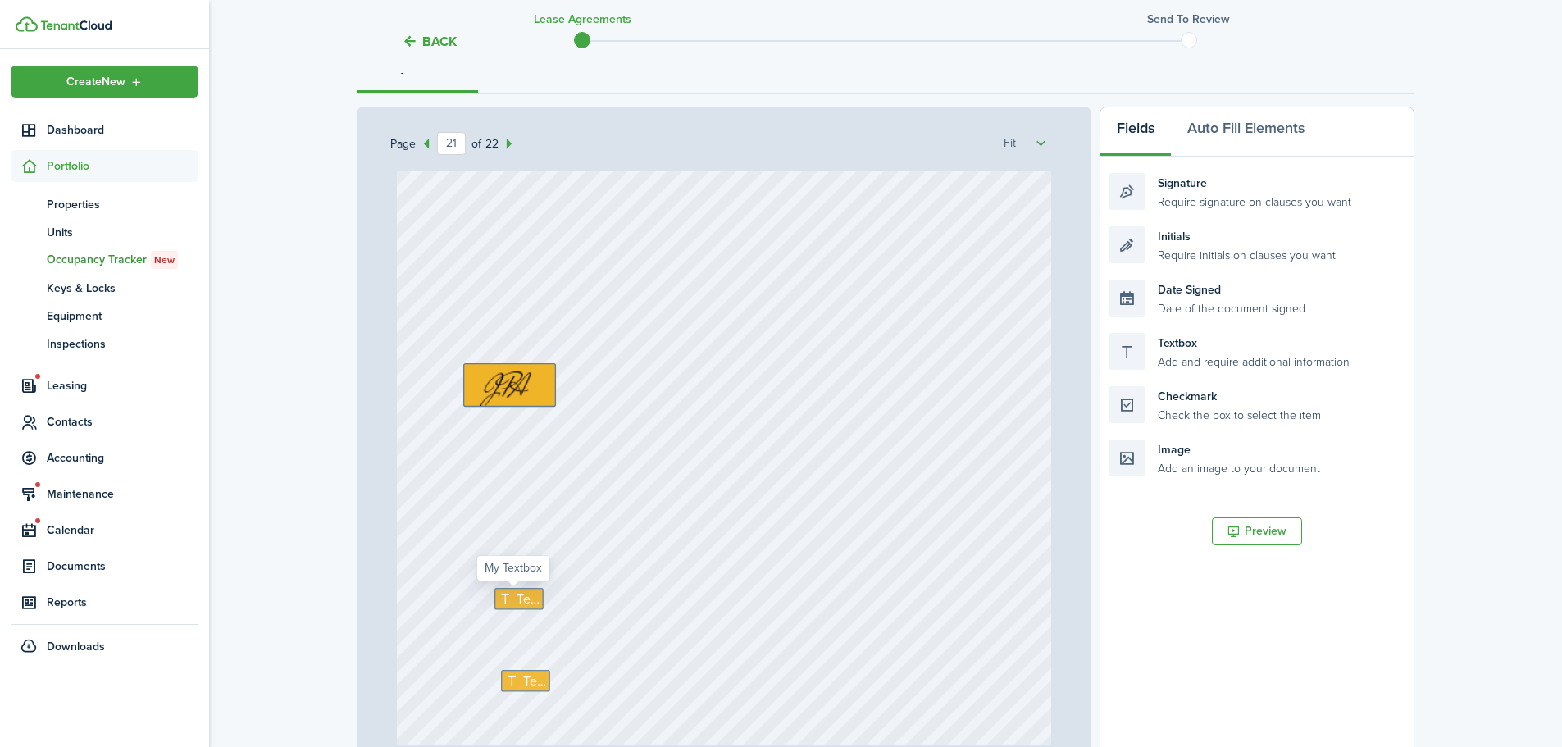
click at [527, 603] on span "Text" at bounding box center [527, 600] width 23 height 20
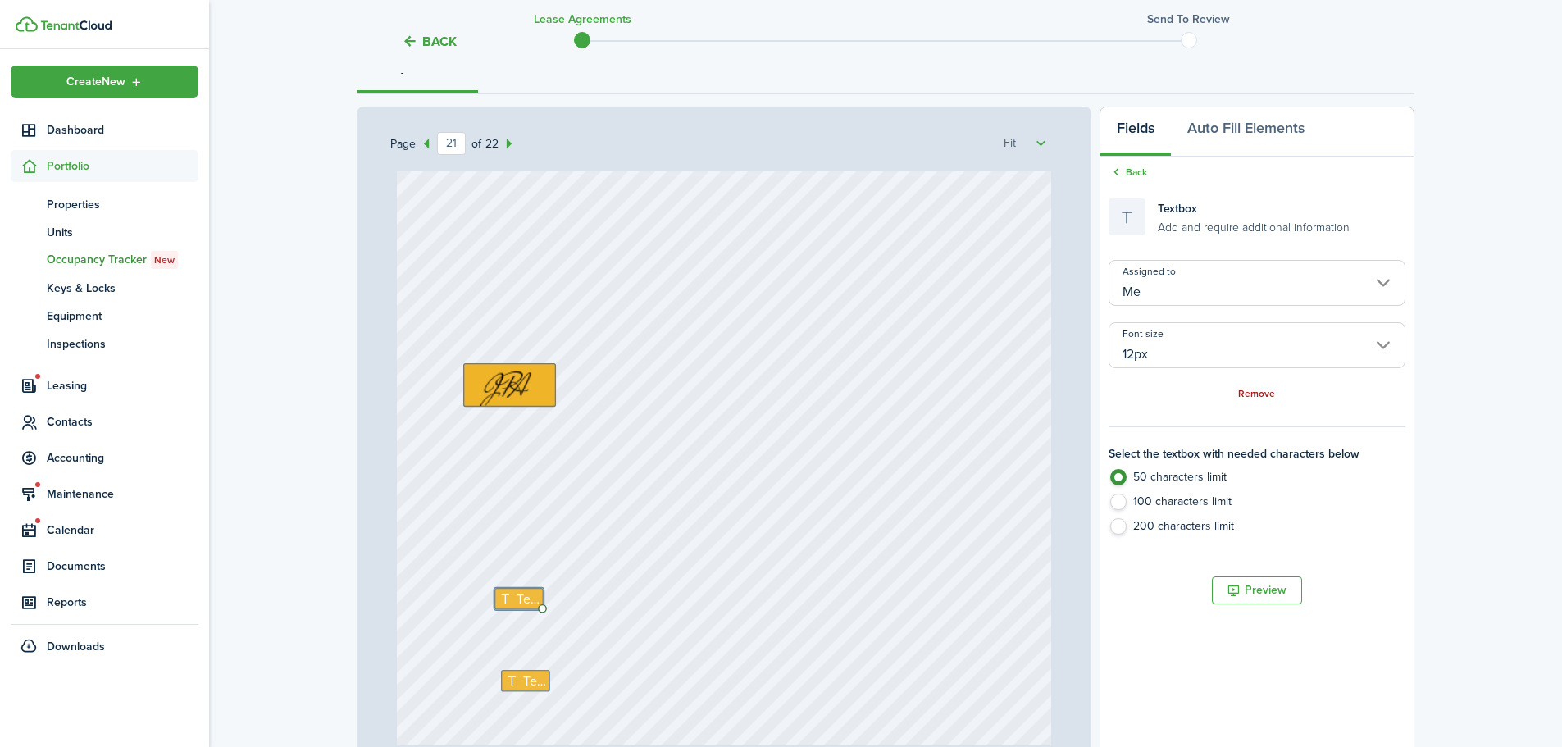
click at [1248, 391] on link "Remove" at bounding box center [1256, 394] width 37 height 11
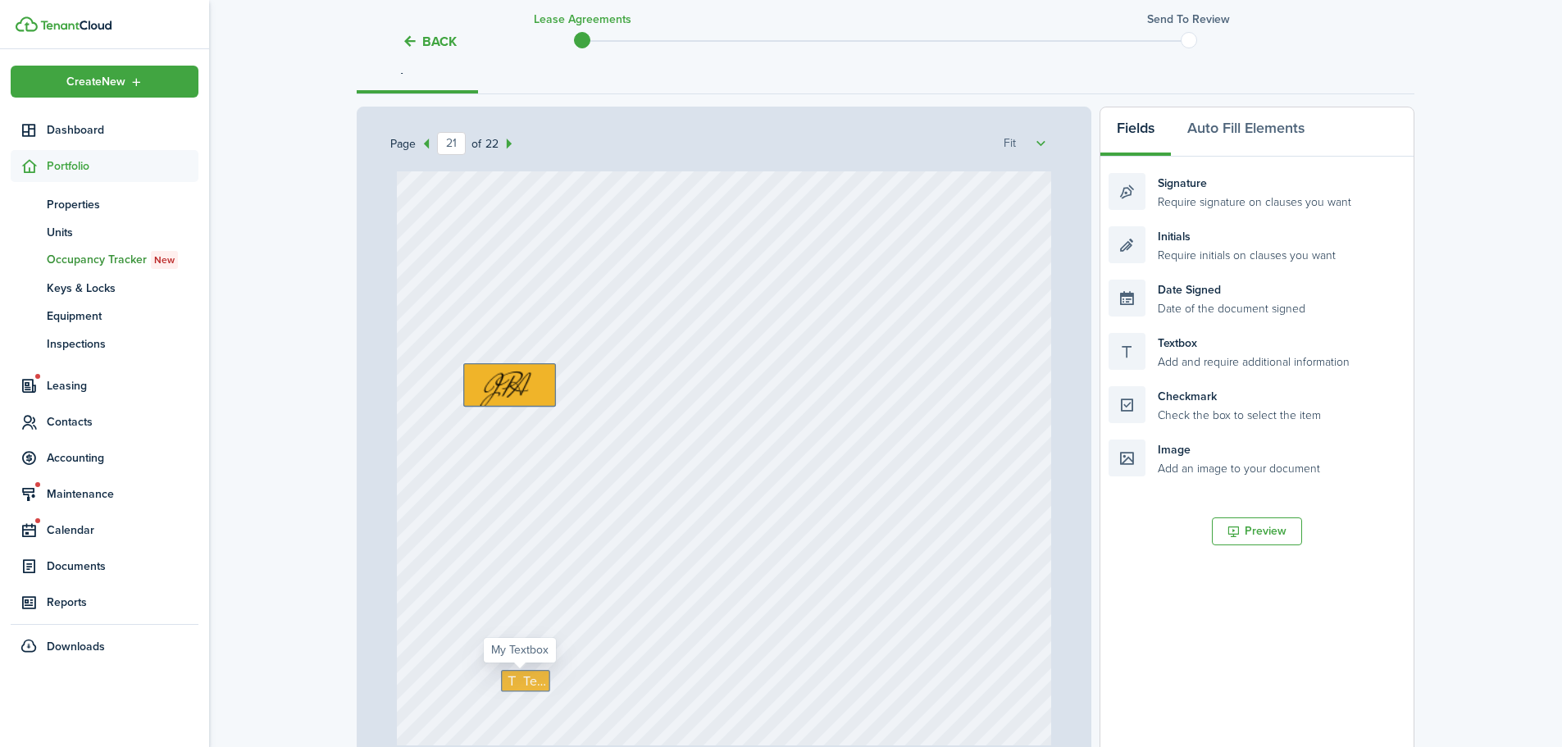
click at [523, 683] on span "Text" at bounding box center [534, 682] width 23 height 20
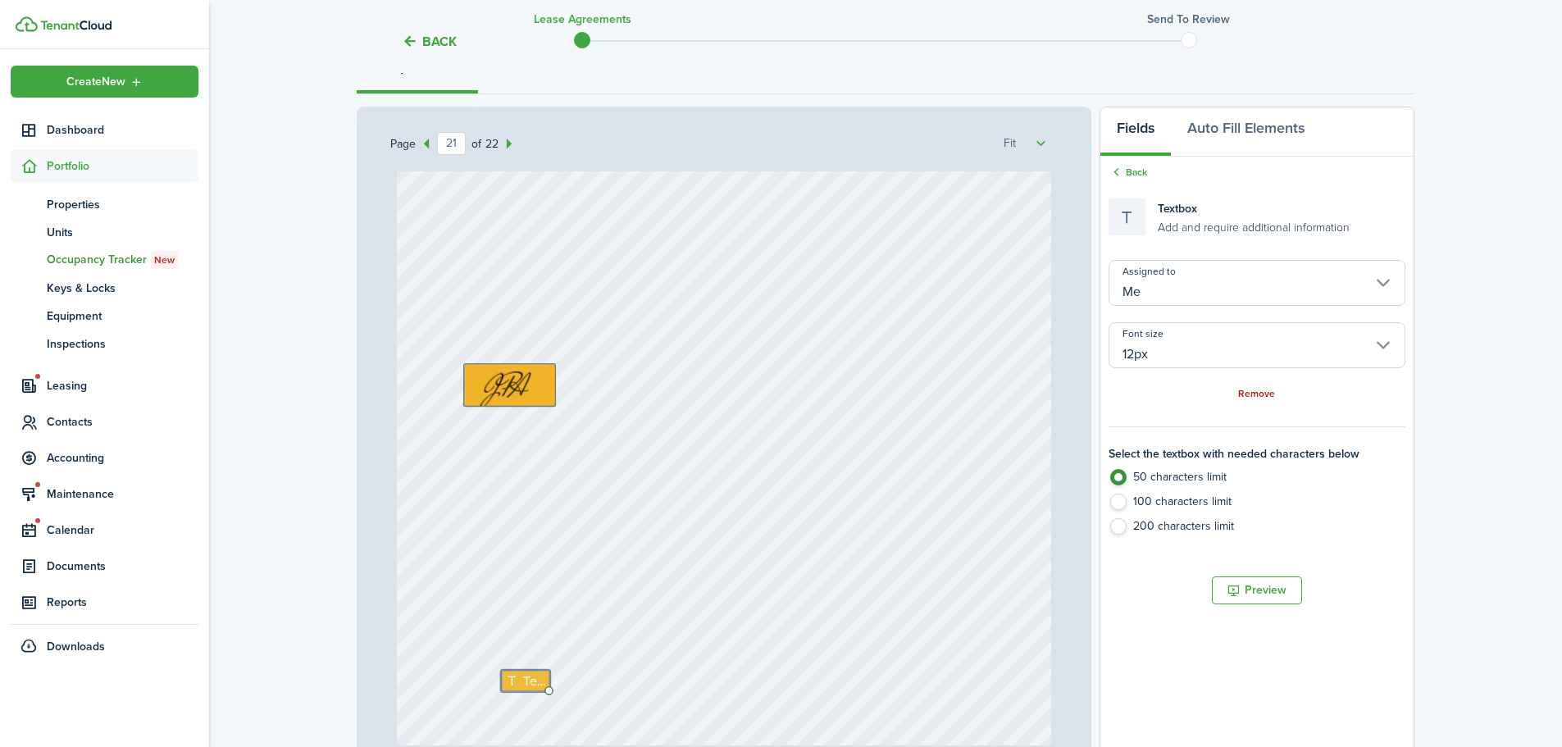
click at [1243, 392] on link "Remove" at bounding box center [1256, 394] width 37 height 11
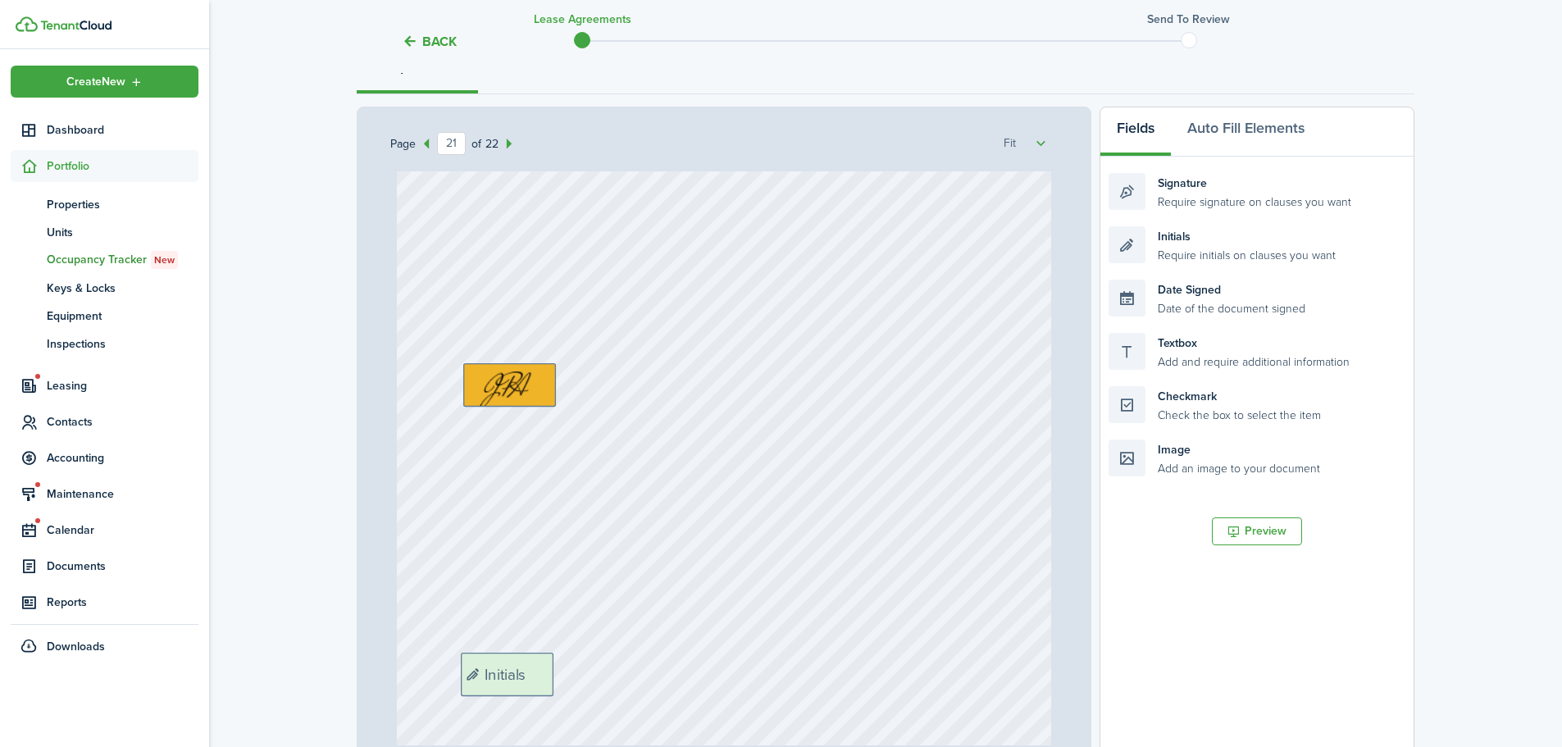
drag, startPoint x: 1256, startPoint y: 248, endPoint x: 608, endPoint y: 674, distance: 775.5
click at [608, 674] on div "Page 21 of 22 50% 75% 100% 150% 200% Fit Text Signature Date Signed Date Signed…" at bounding box center [886, 447] width 1058 height 681
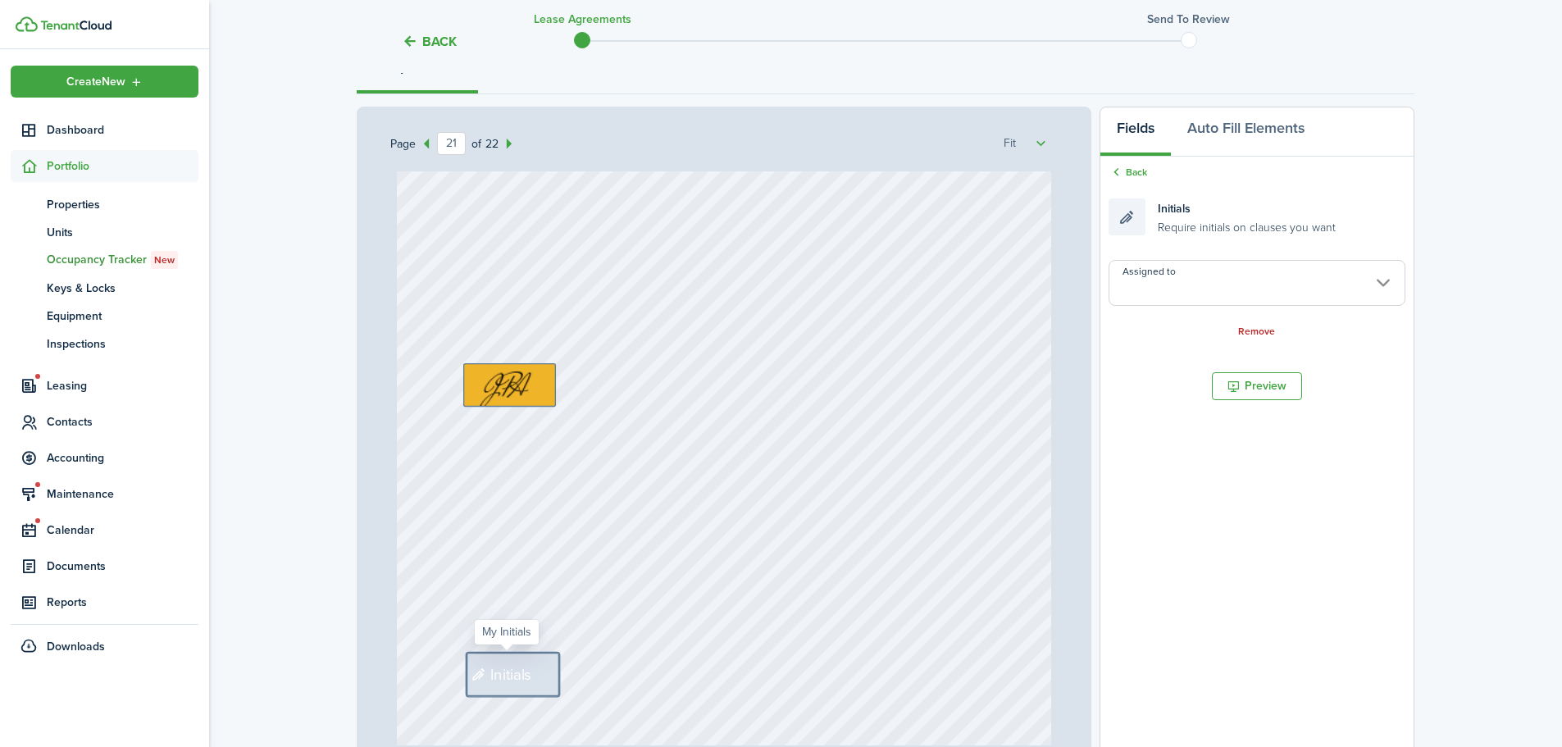
click at [1191, 271] on input "Assigned to" at bounding box center [1257, 283] width 297 height 46
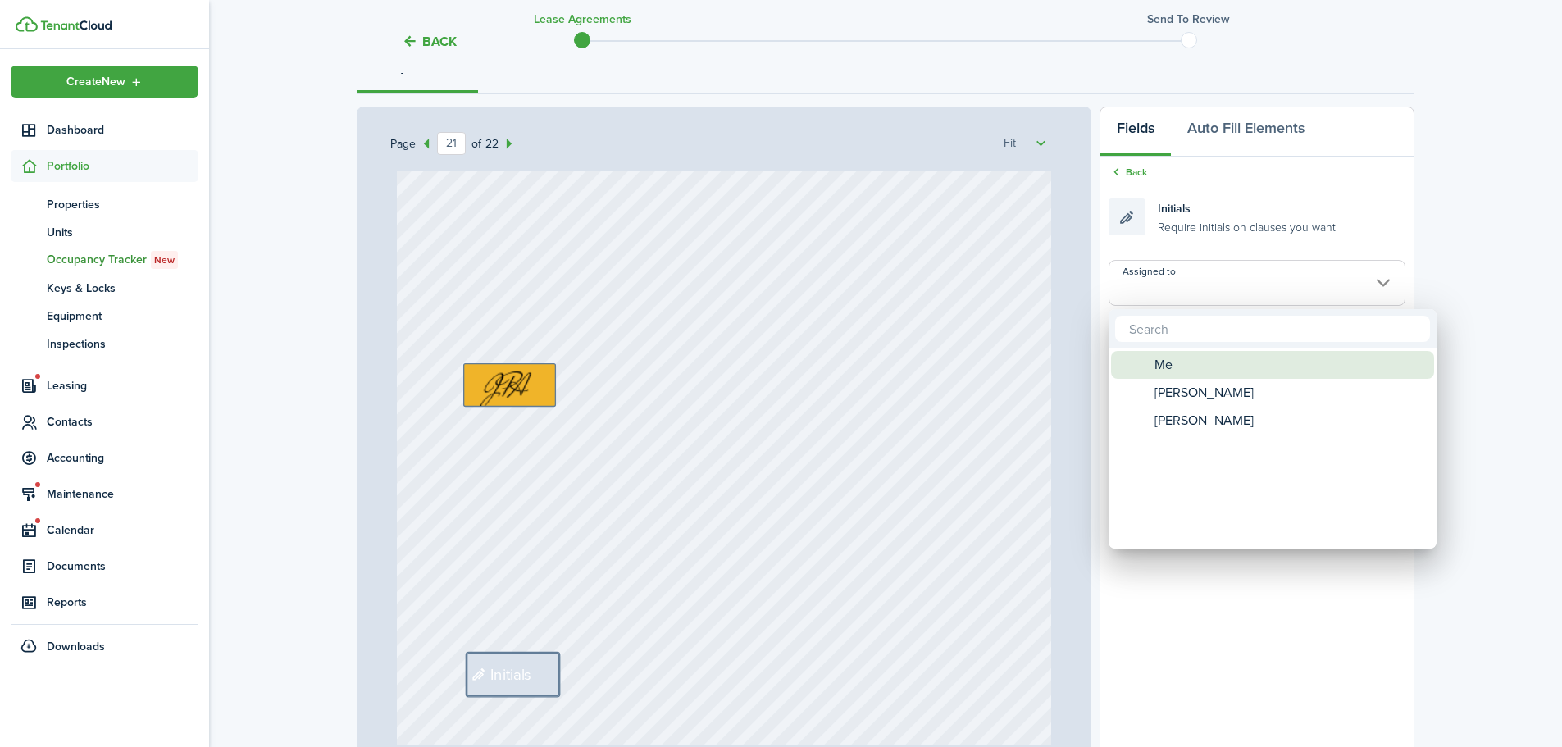
click at [1195, 368] on div "Me" at bounding box center [1279, 365] width 290 height 28
type input "Me"
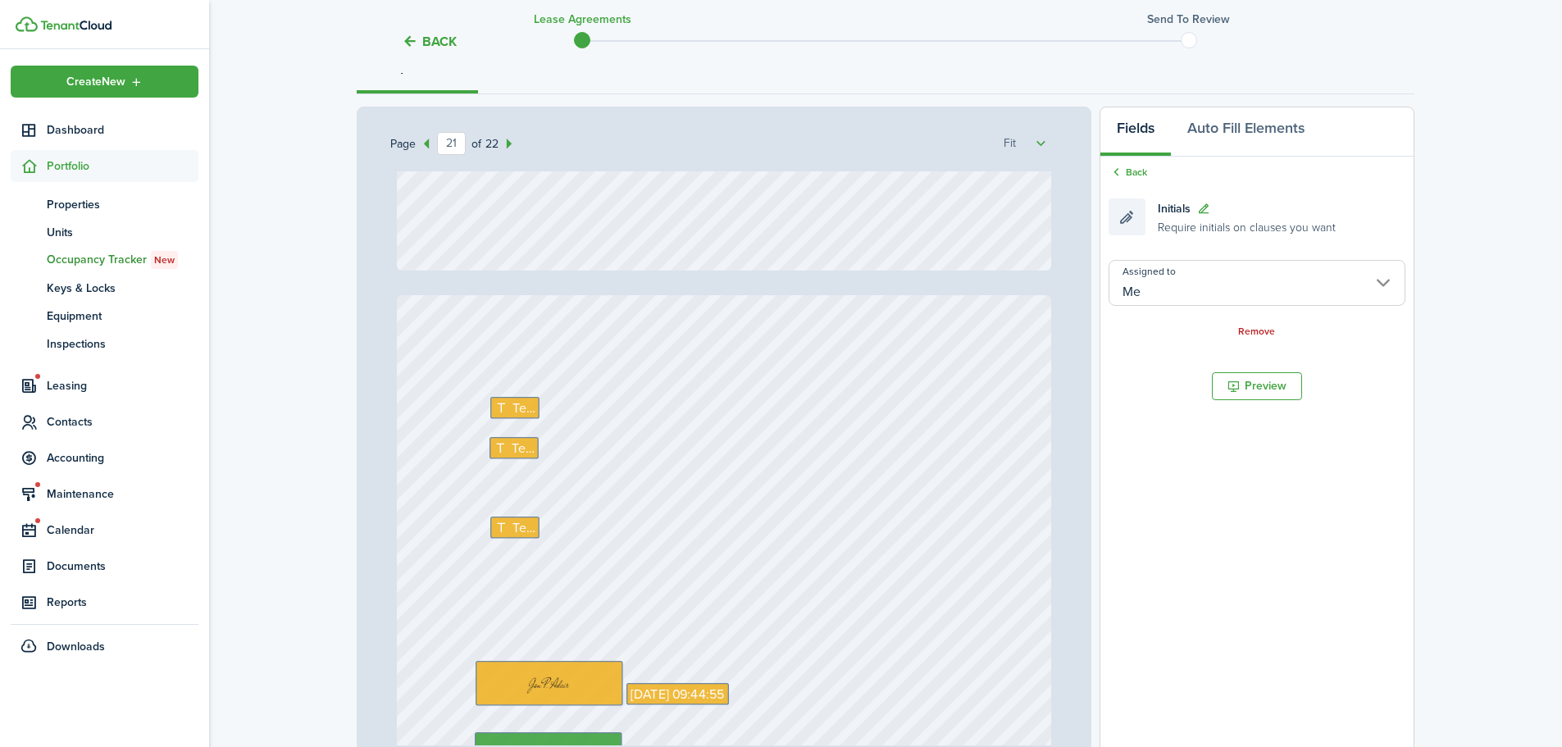
type input "22"
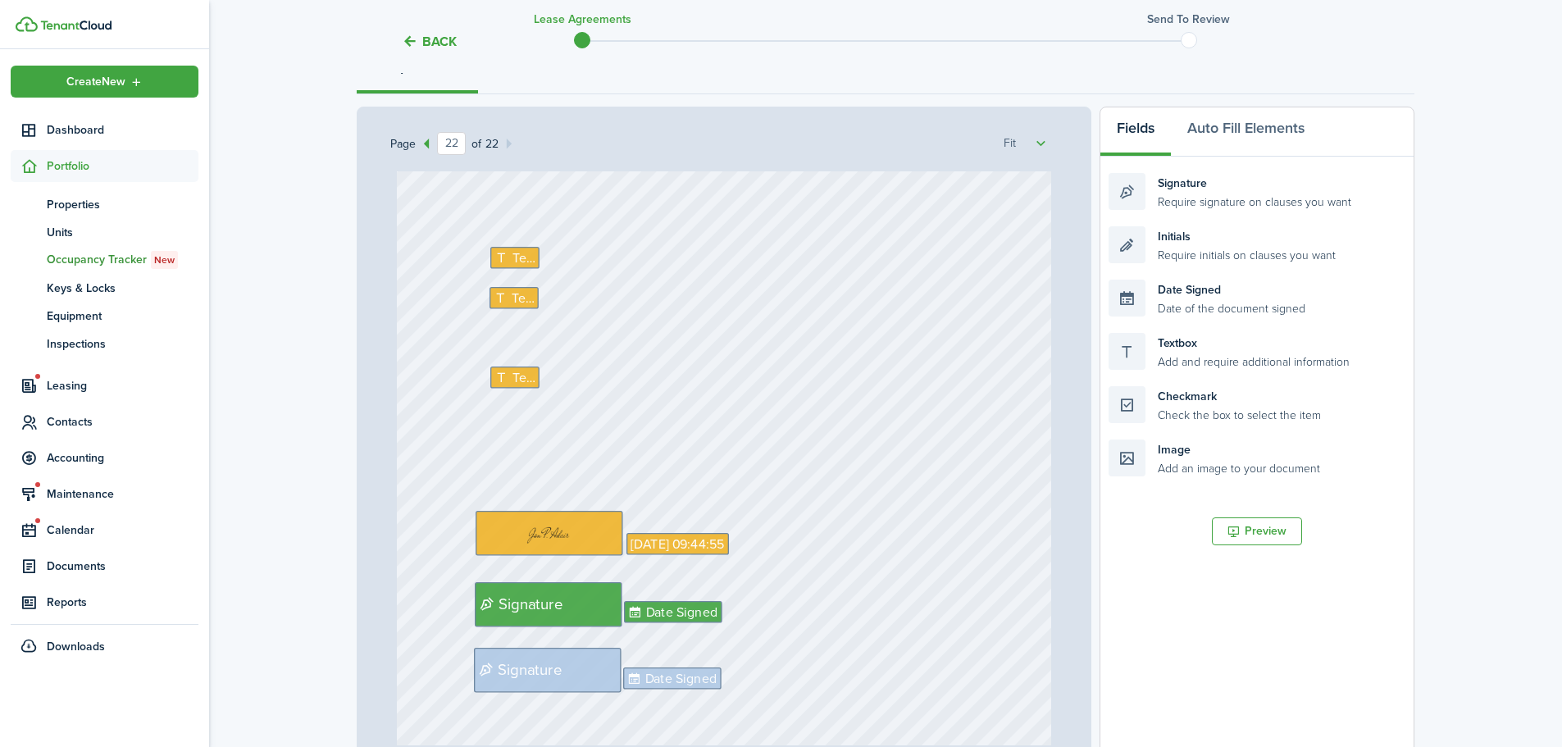
scroll to position [18695, 0]
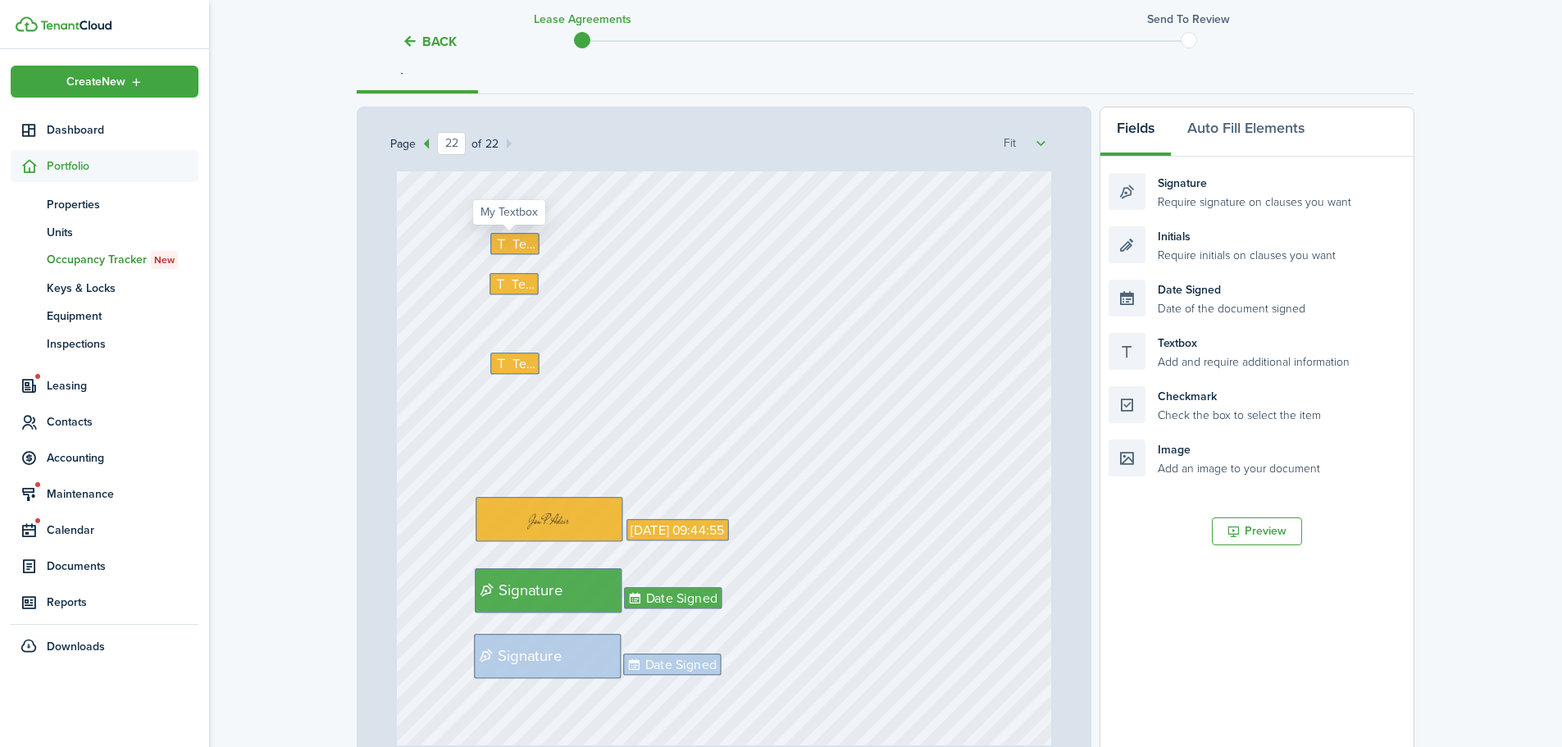
click at [517, 239] on span "Text" at bounding box center [523, 244] width 23 height 20
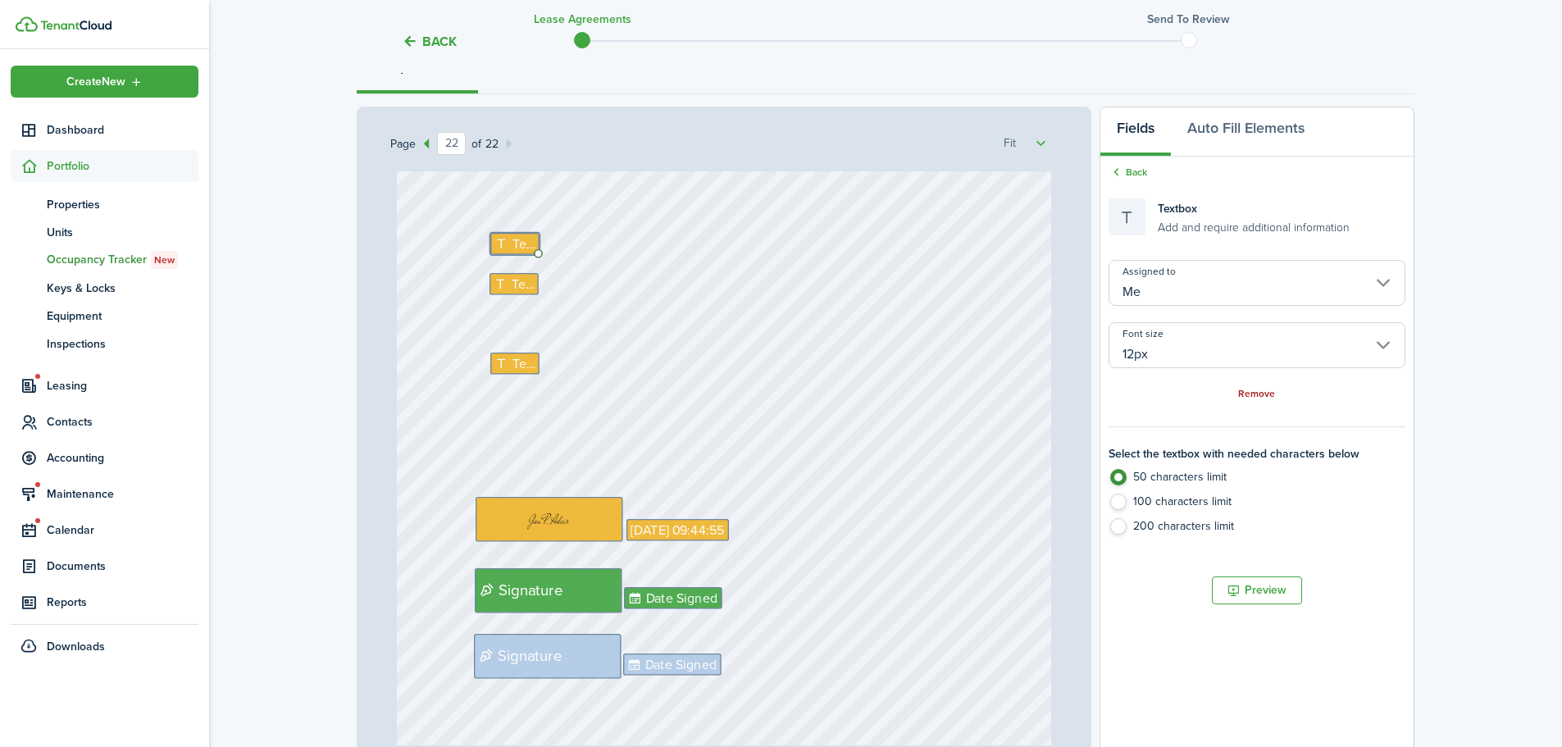
click at [1251, 389] on link "Remove" at bounding box center [1256, 394] width 37 height 11
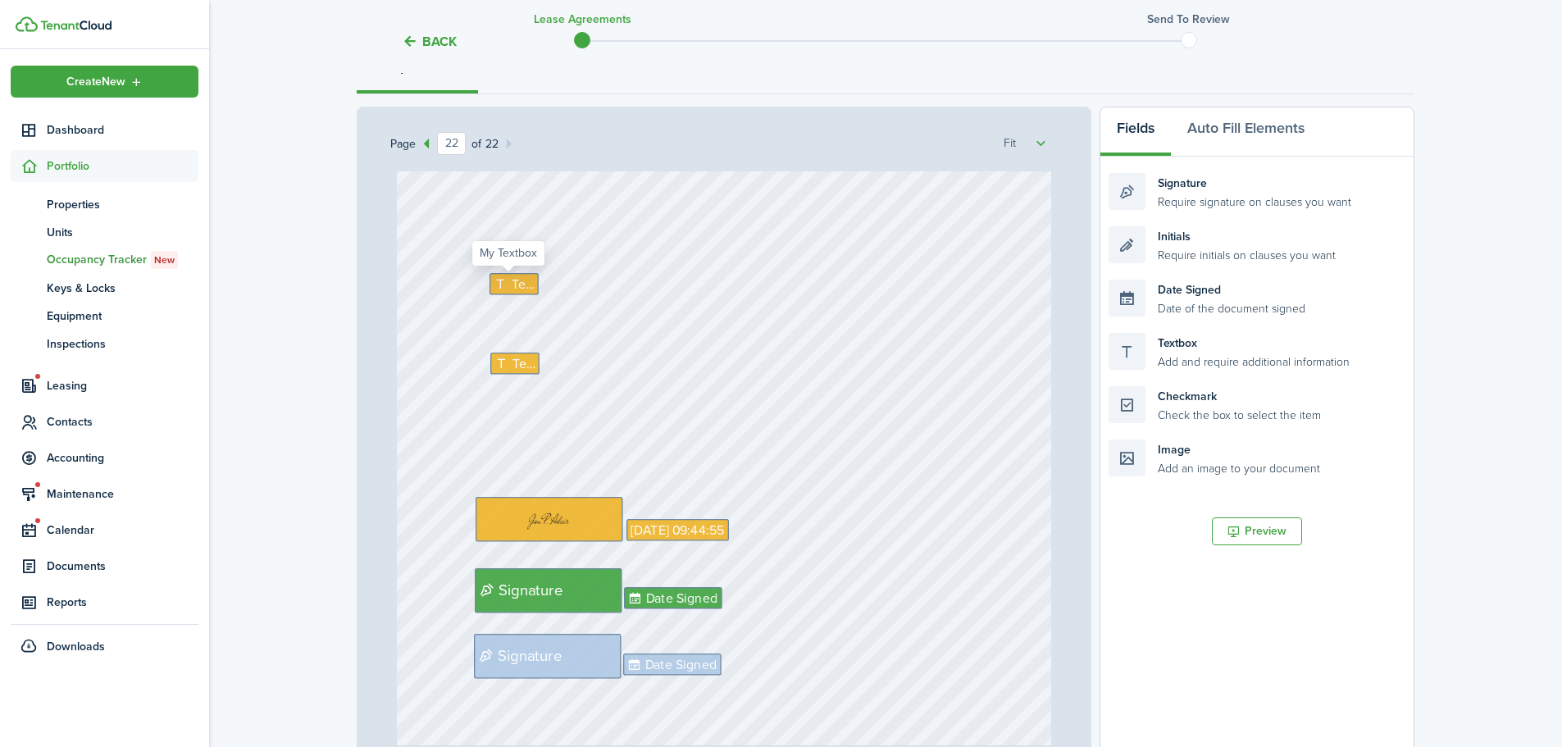
click at [512, 279] on span "Text" at bounding box center [523, 285] width 23 height 20
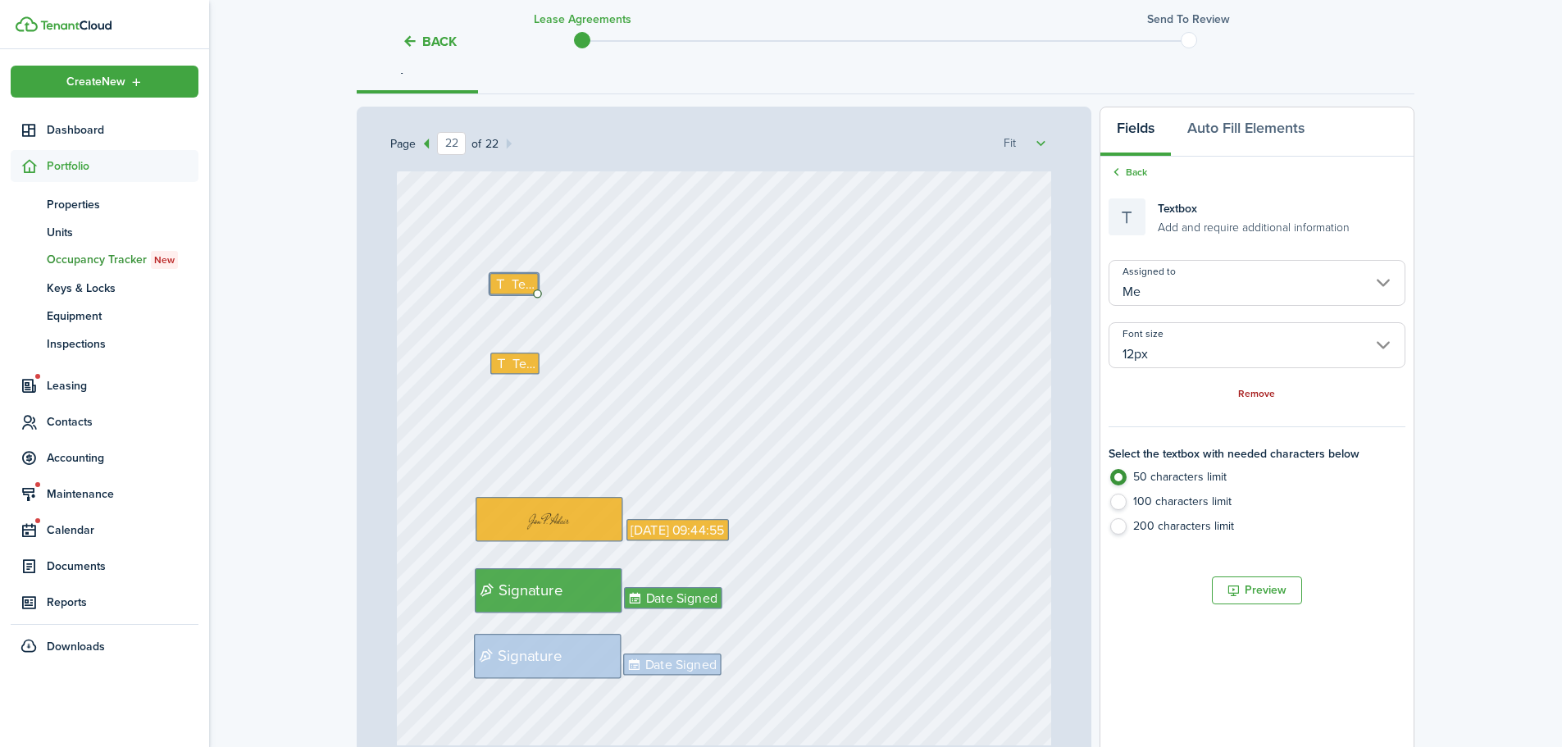
click at [1264, 389] on link "Remove" at bounding box center [1256, 394] width 37 height 11
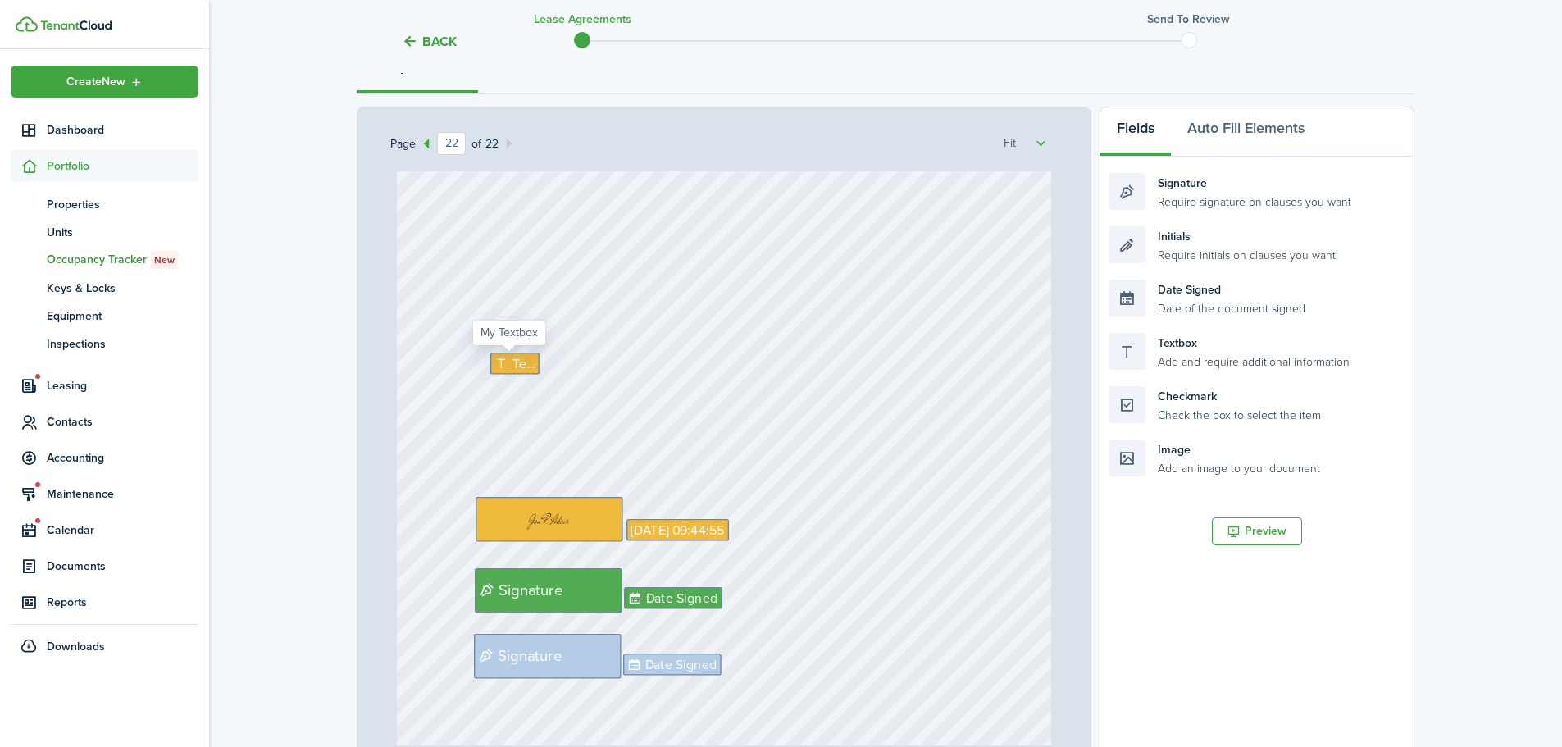
click at [518, 368] on span "Text" at bounding box center [523, 364] width 23 height 20
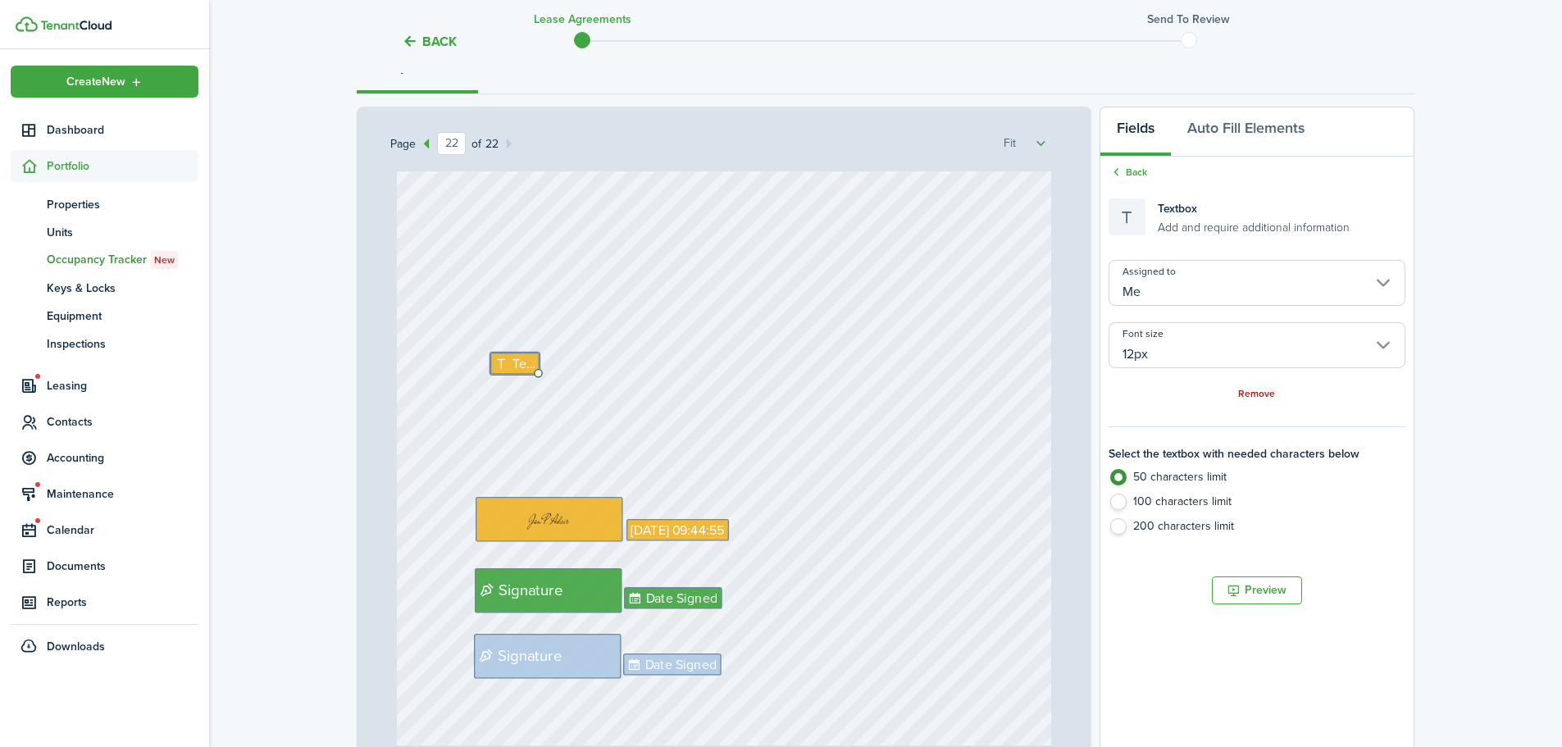
click at [1261, 398] on link "Remove" at bounding box center [1256, 394] width 37 height 11
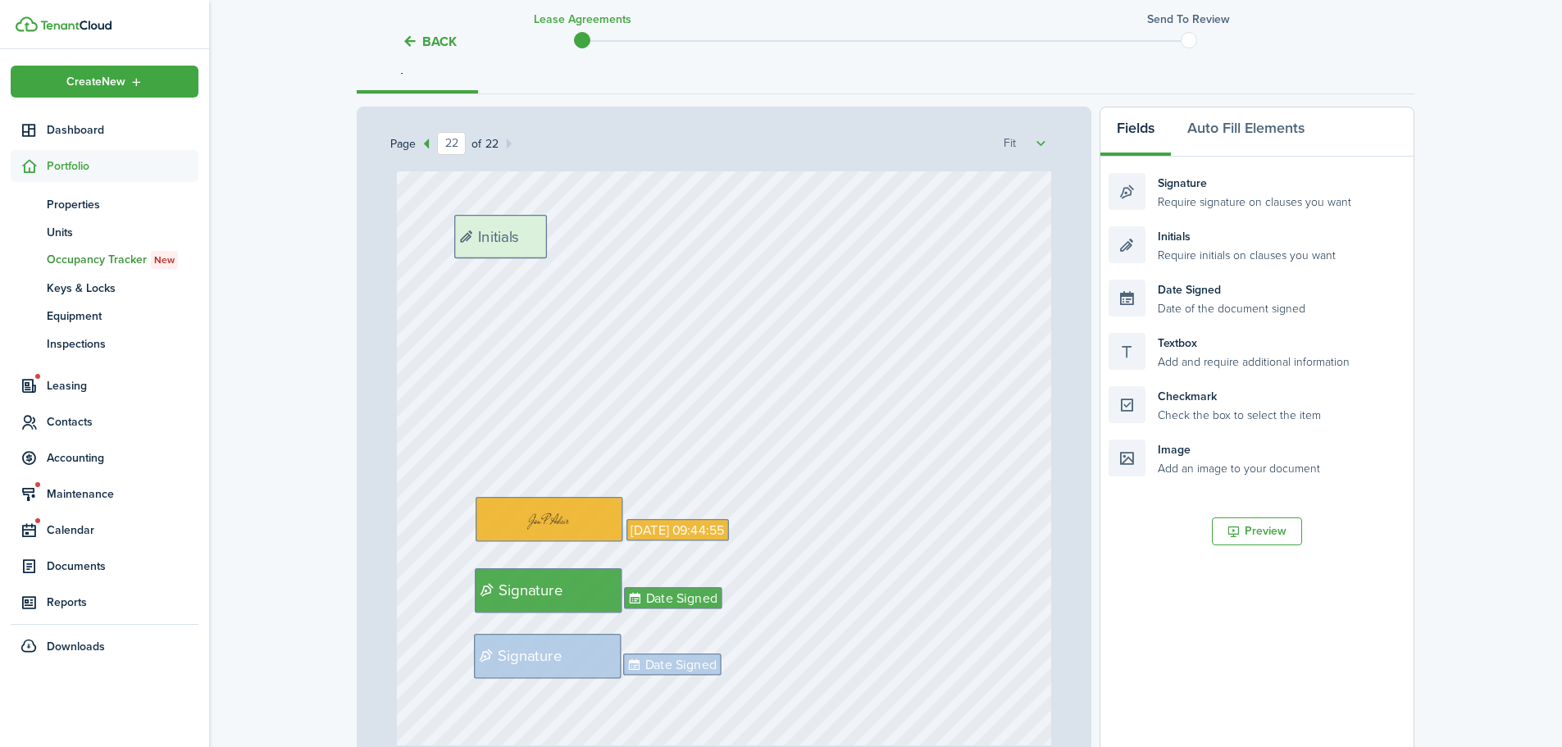
drag, startPoint x: 1205, startPoint y: 254, endPoint x: 550, endPoint y: 243, distance: 654.4
click at [550, 243] on div "Page 22 of 22 50% 75% 100% 150% 200% Fit Signature Date Signed Date Signed Sign…" at bounding box center [886, 447] width 1058 height 681
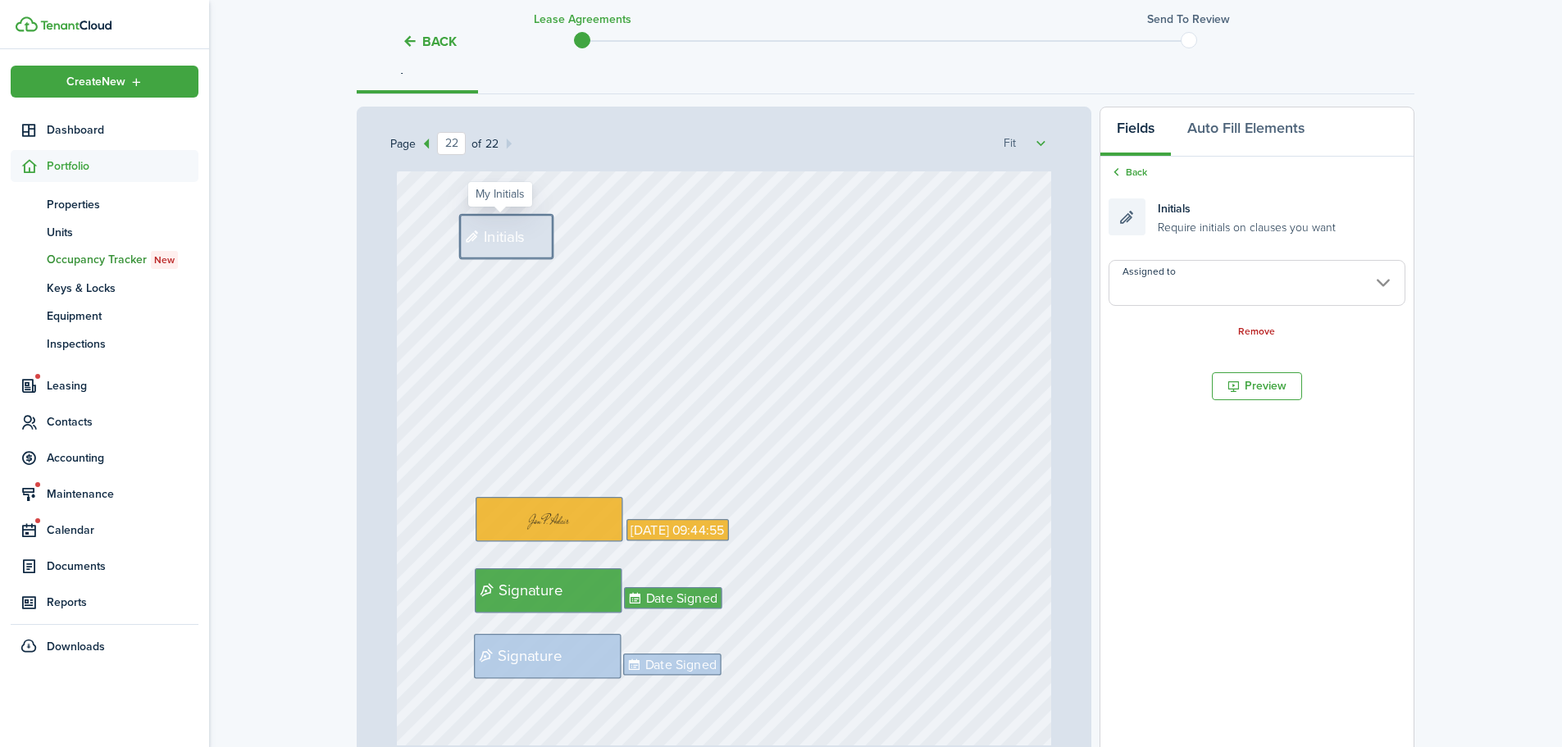
click at [1235, 284] on input "Assigned to" at bounding box center [1257, 283] width 297 height 46
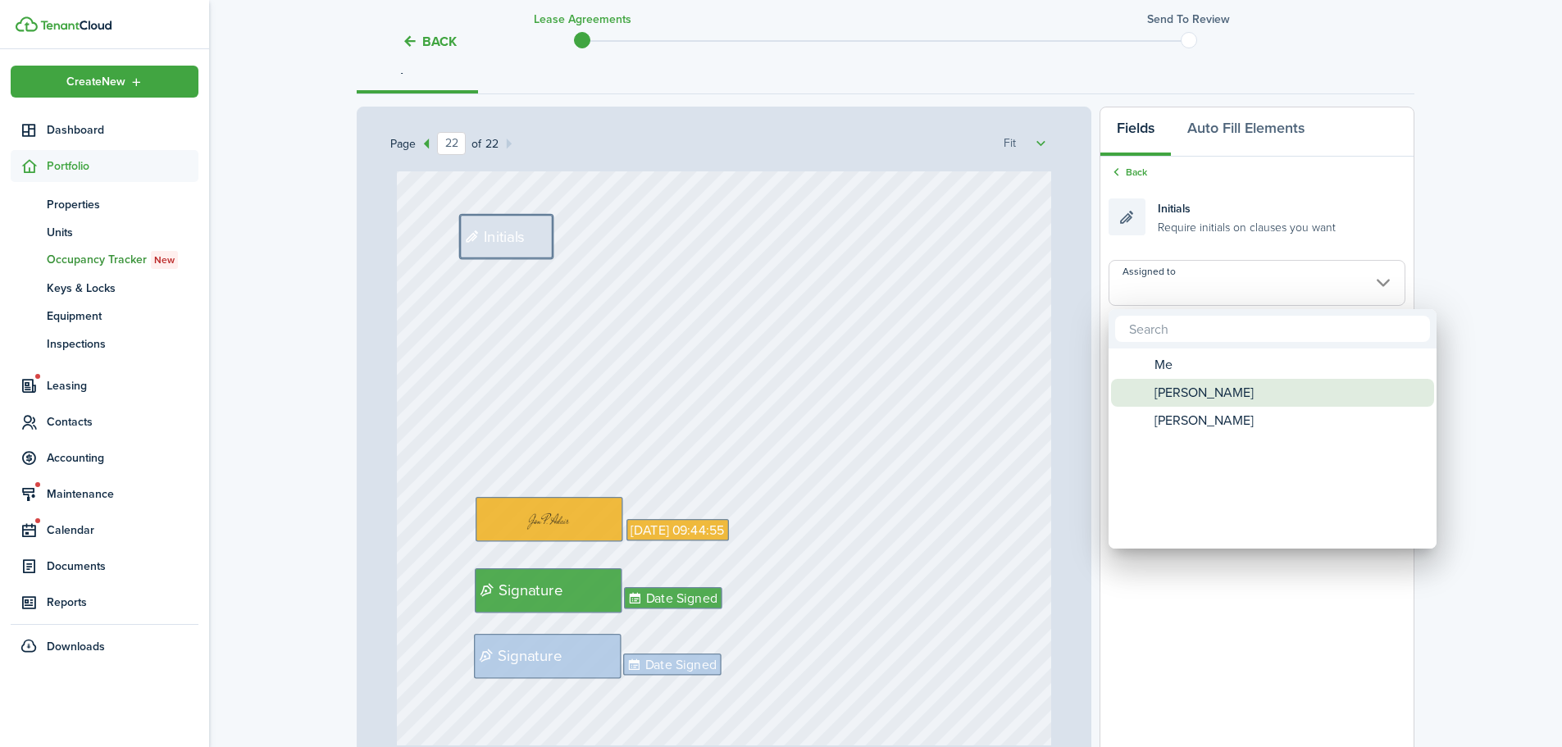
click at [1210, 393] on span "[PERSON_NAME]" at bounding box center [1204, 393] width 99 height 28
type input "[PERSON_NAME]"
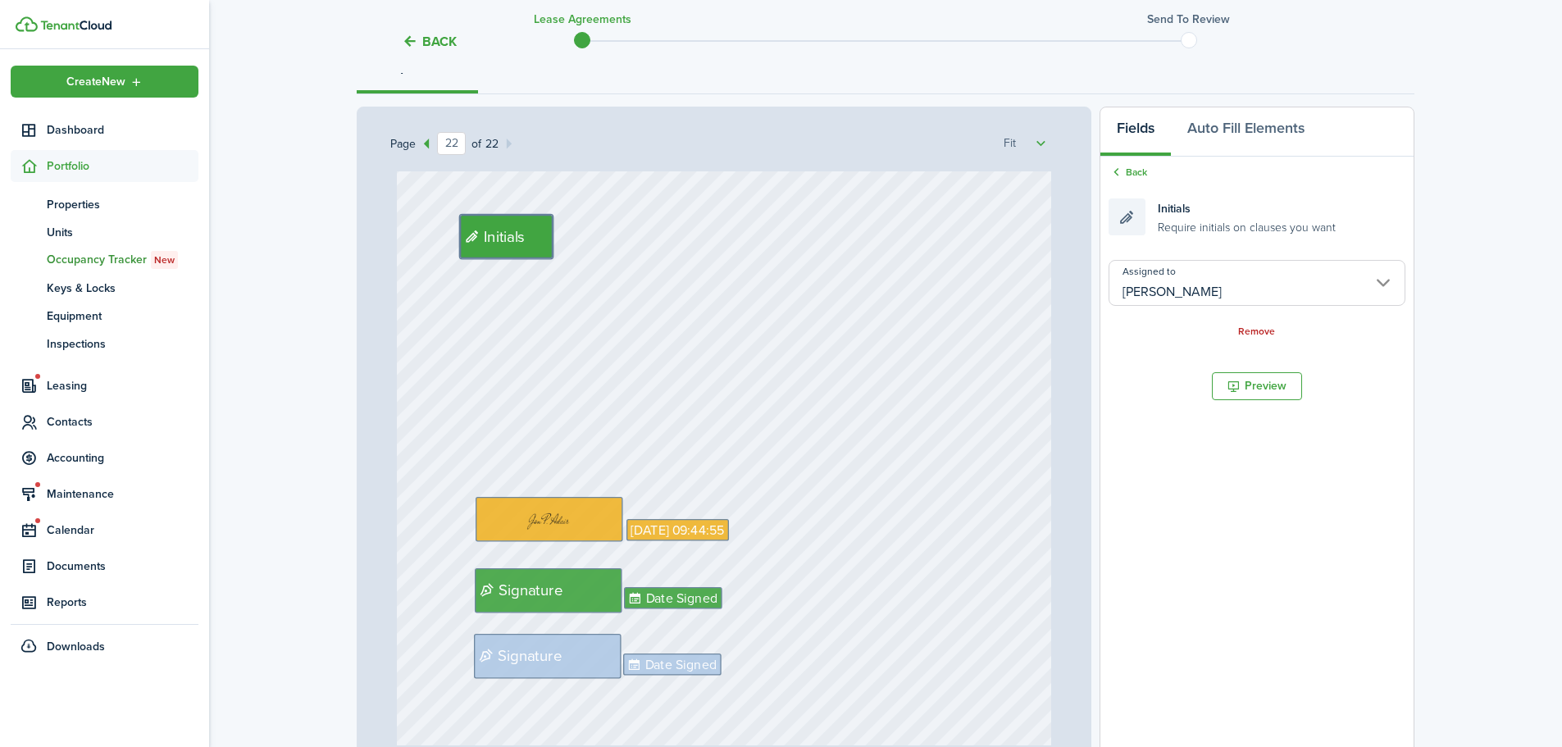
click at [1006, 371] on div "Signature Date Signed Date Signed Signature [DATE] 09:44:55 Initials" at bounding box center [724, 562] width 655 height 863
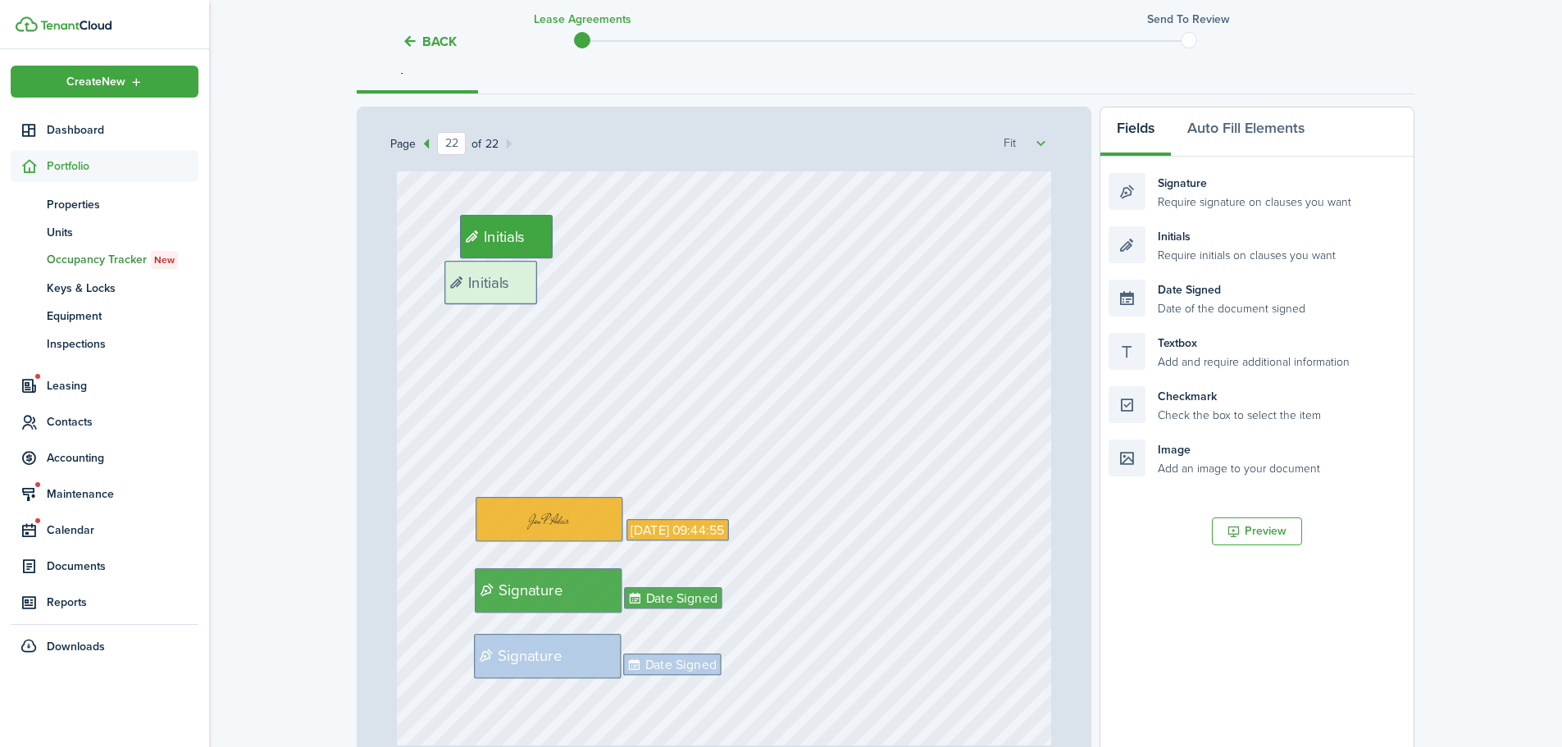
drag, startPoint x: 1194, startPoint y: 244, endPoint x: 530, endPoint y: 278, distance: 665.1
click at [530, 278] on div "Page 22 of 22 50% 75% 100% 150% 200% Fit Signature Date Signed Date Signed Sign…" at bounding box center [886, 447] width 1058 height 681
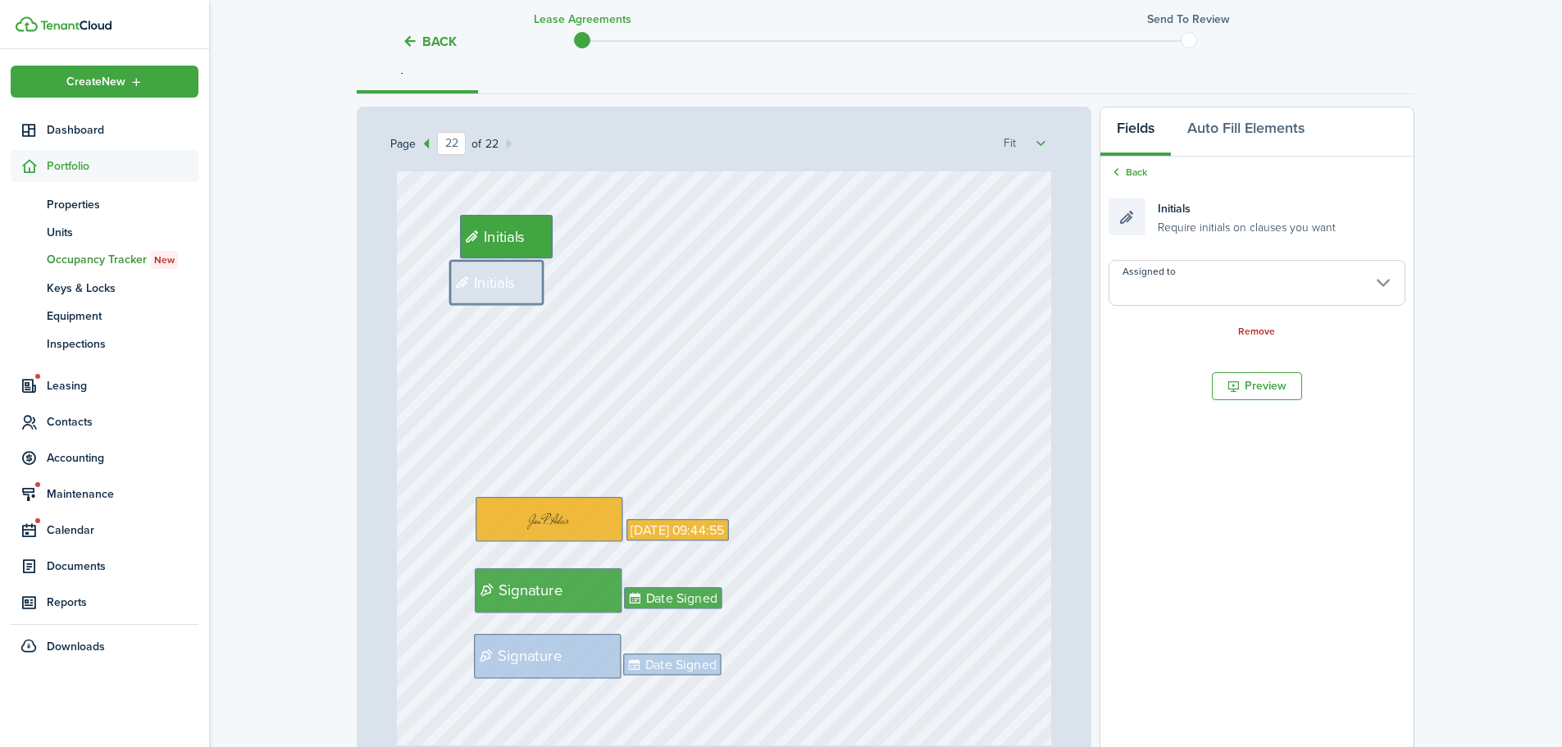
click at [1214, 283] on input "Assigned to" at bounding box center [1257, 283] width 297 height 46
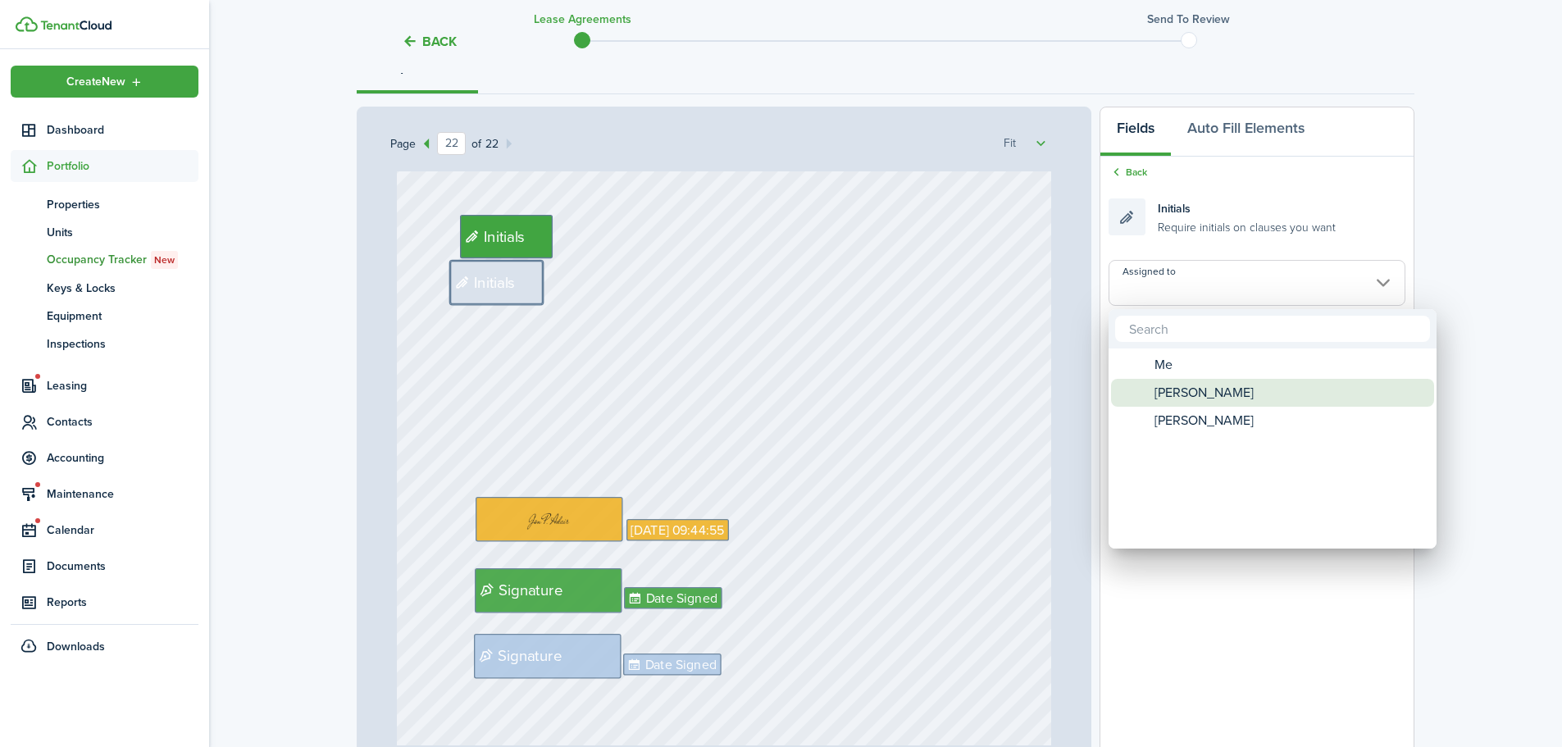
click at [1181, 390] on span "[PERSON_NAME]" at bounding box center [1204, 393] width 99 height 28
type input "[PERSON_NAME]"
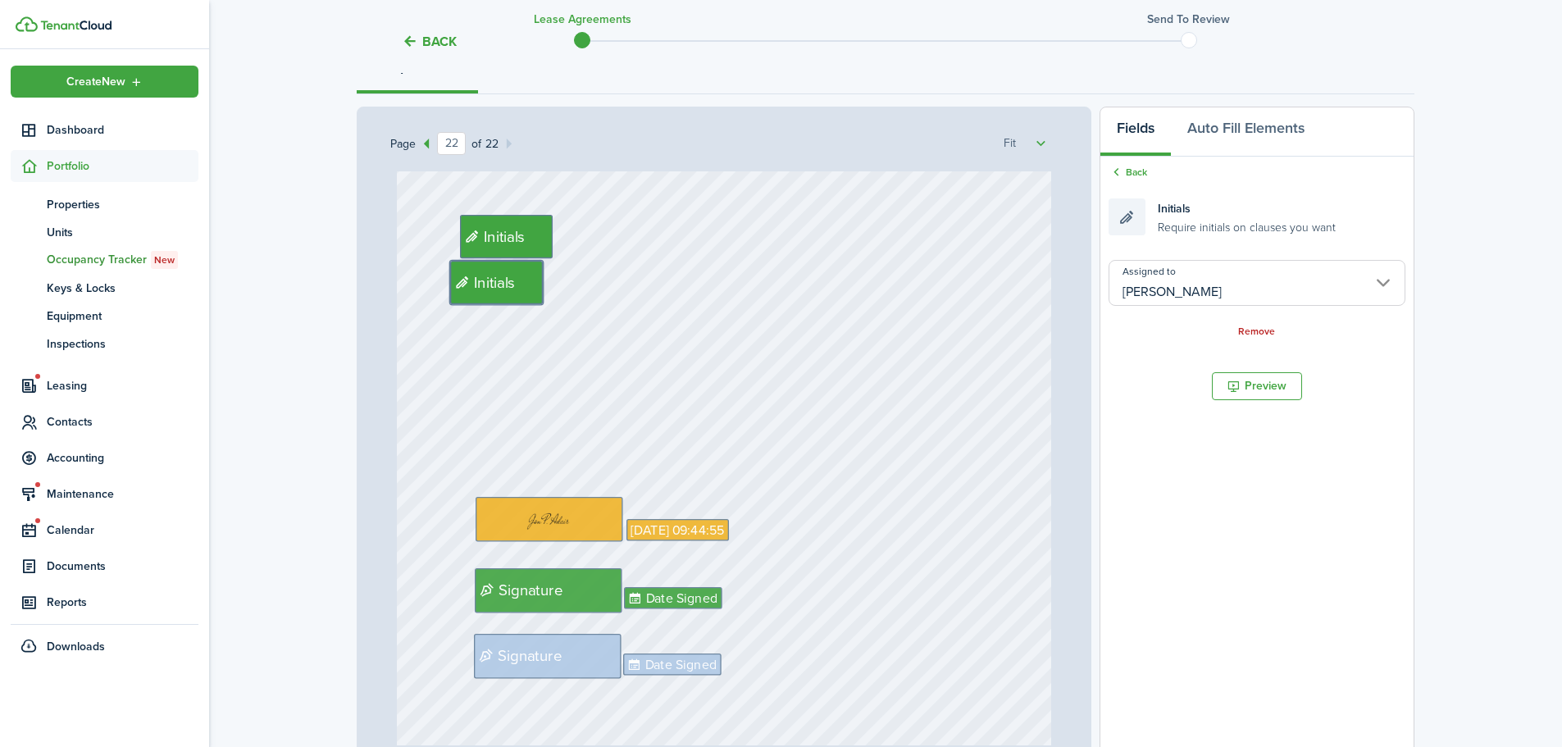
click at [989, 386] on div "Signature Date Signed Date Signed Signature [DATE] 09:44:55 Initials Initials" at bounding box center [724, 562] width 655 height 863
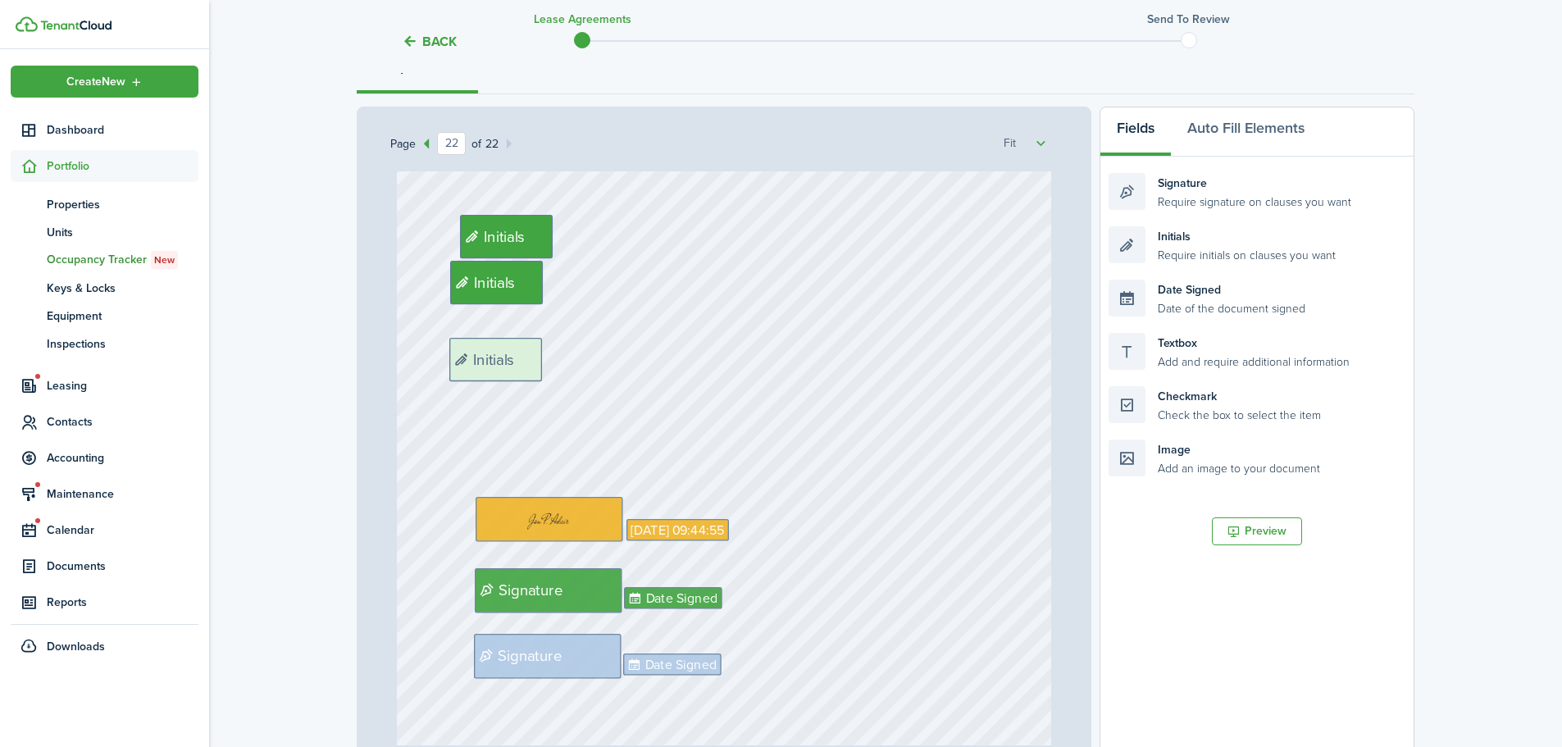
drag, startPoint x: 1233, startPoint y: 238, endPoint x: 574, endPoint y: 349, distance: 668.6
click at [574, 349] on div "Page 22 of 22 50% 75% 100% 150% 200% Fit Signature Date Signed Date Signed Sign…" at bounding box center [886, 447] width 1058 height 681
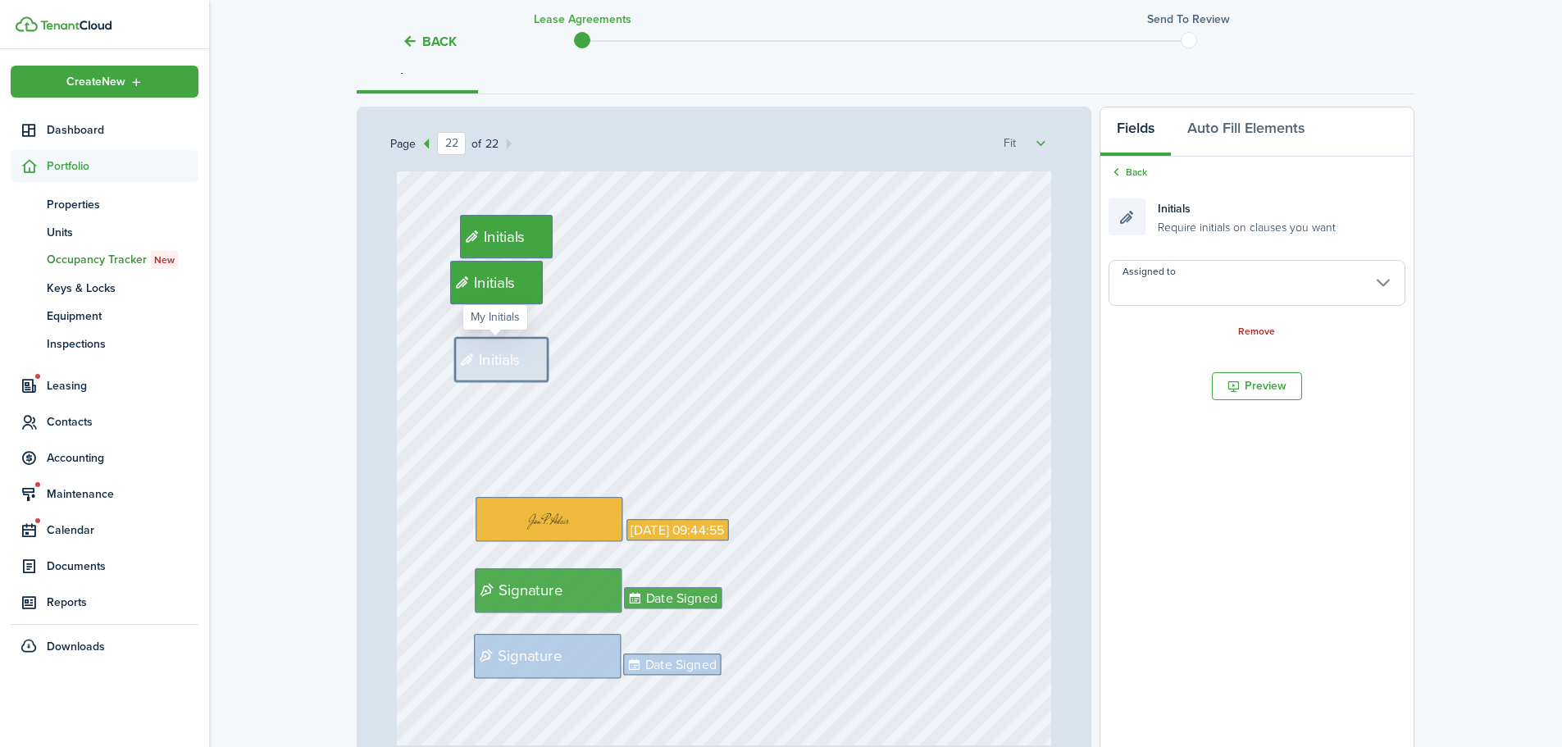
click at [1183, 300] on input "Assigned to" at bounding box center [1257, 283] width 297 height 46
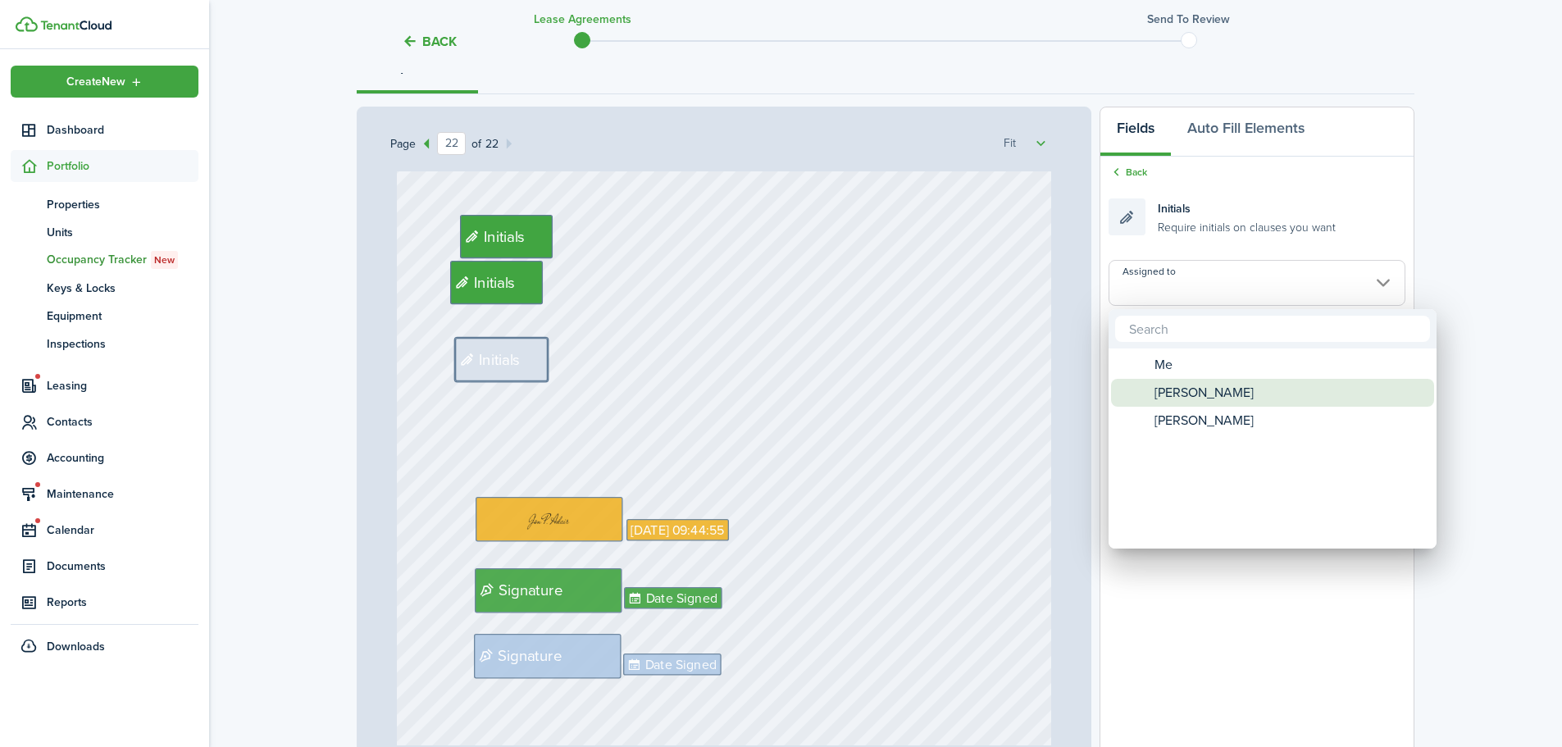
click at [1167, 390] on span "[PERSON_NAME]" at bounding box center [1204, 393] width 99 height 28
type input "[PERSON_NAME]"
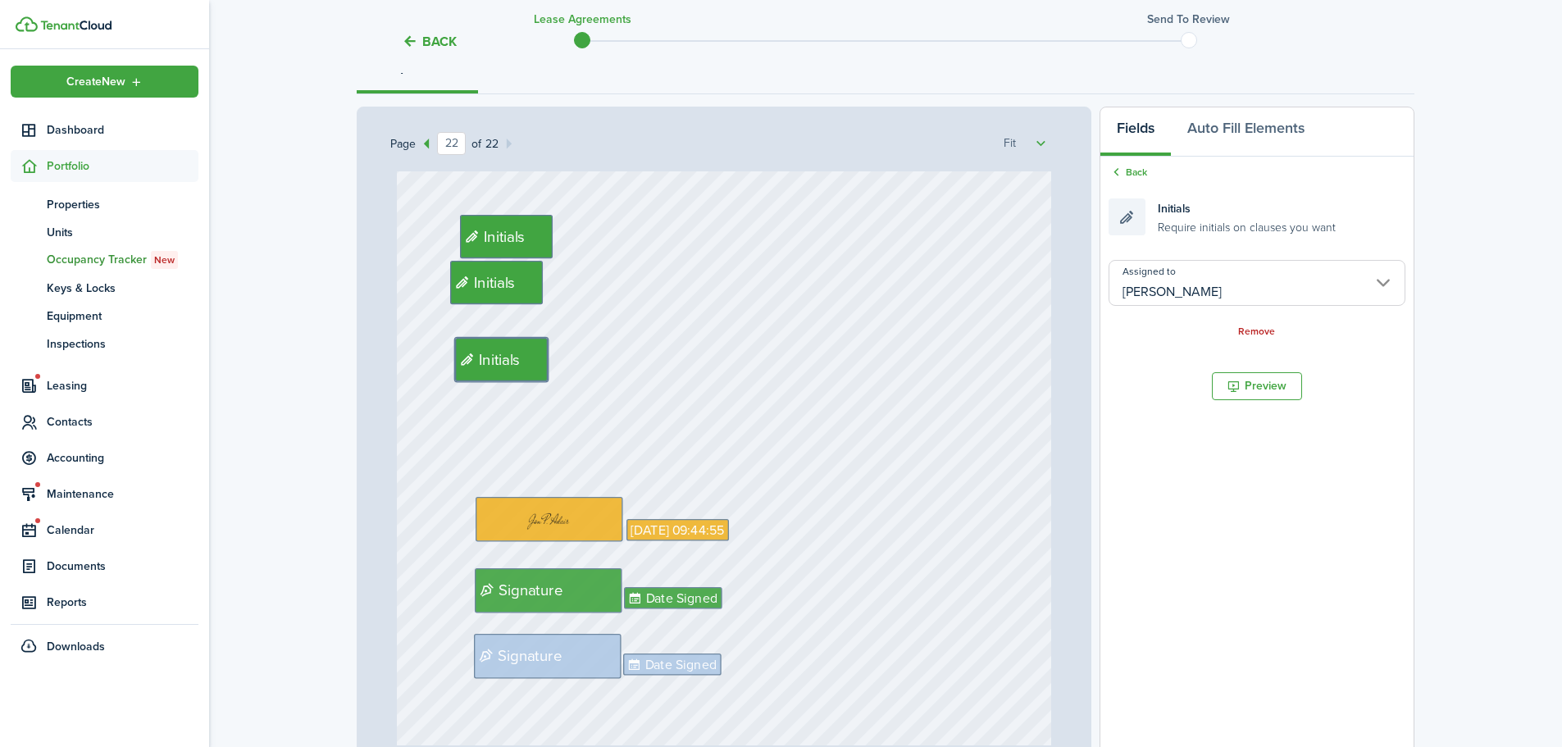
scroll to position [18613, 0]
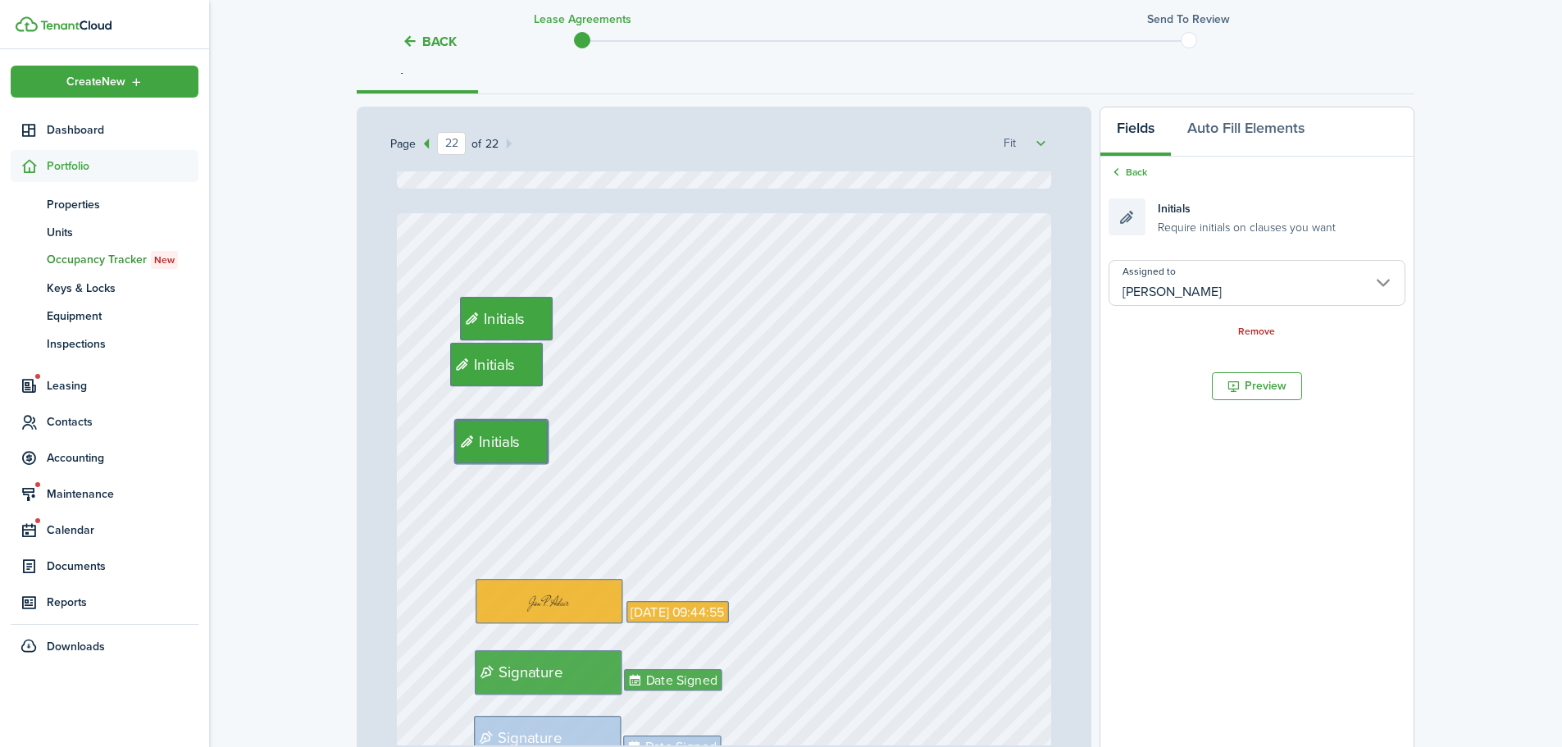
click at [927, 277] on div "Signature Date Signed Date Signed Signature [DATE] 09:44:55 Initials Initials I…" at bounding box center [724, 644] width 655 height 863
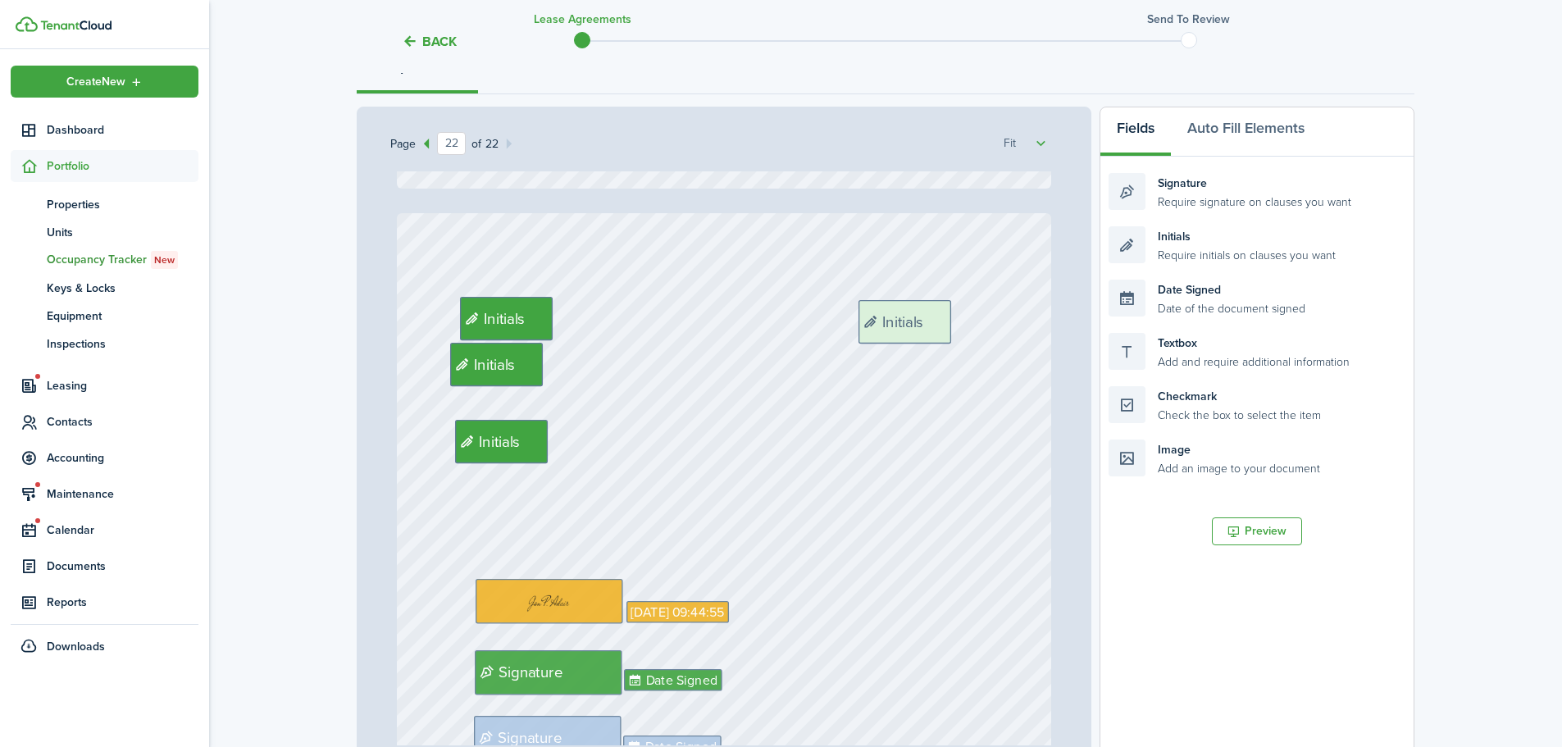
drag, startPoint x: 1248, startPoint y: 248, endPoint x: 998, endPoint y: 321, distance: 260.7
click at [998, 321] on div "Page 22 of 22 50% 75% 100% 150% 200% Fit Signature Date Signed Date Signed Sign…" at bounding box center [886, 447] width 1058 height 681
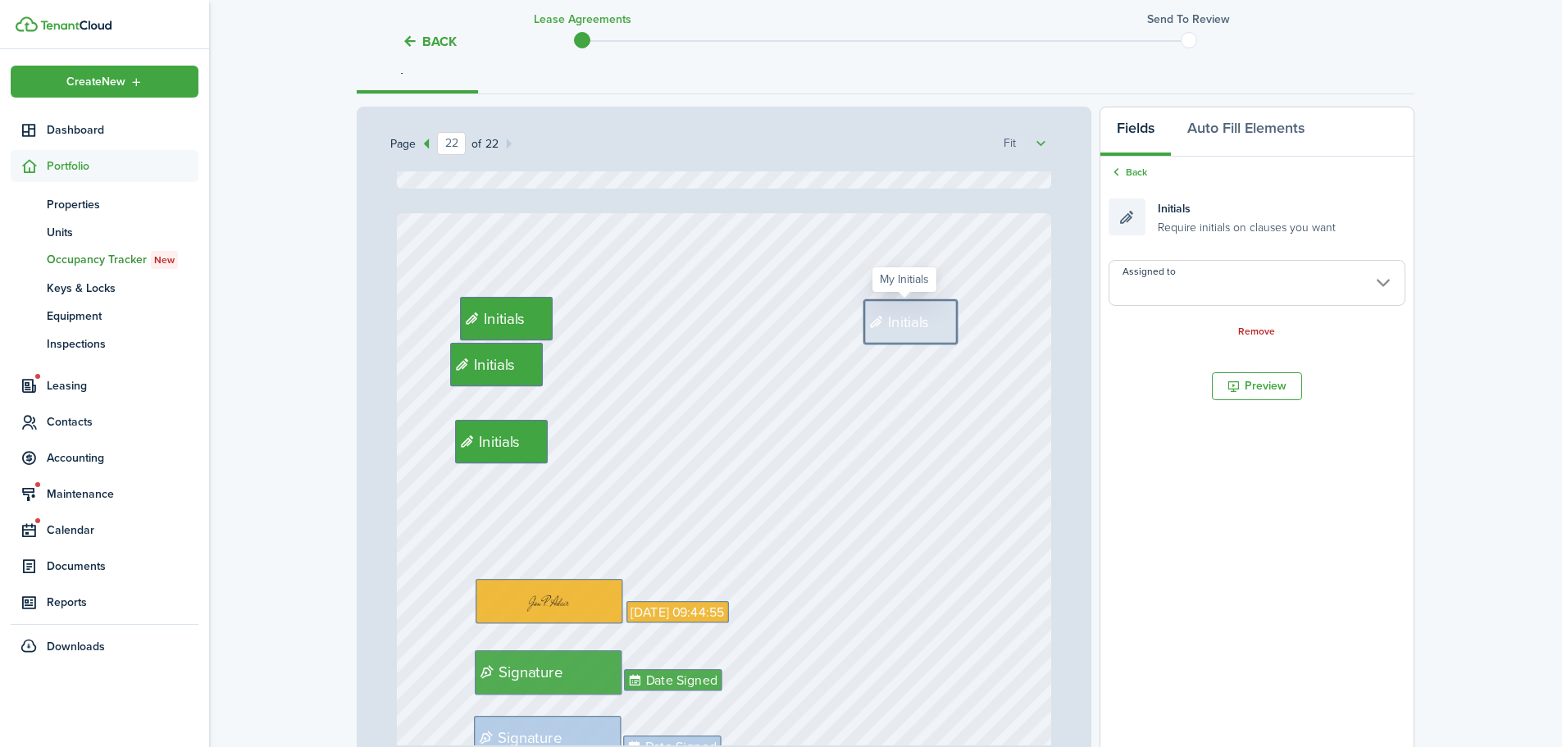
click at [1210, 289] on input "Assigned to" at bounding box center [1257, 283] width 297 height 46
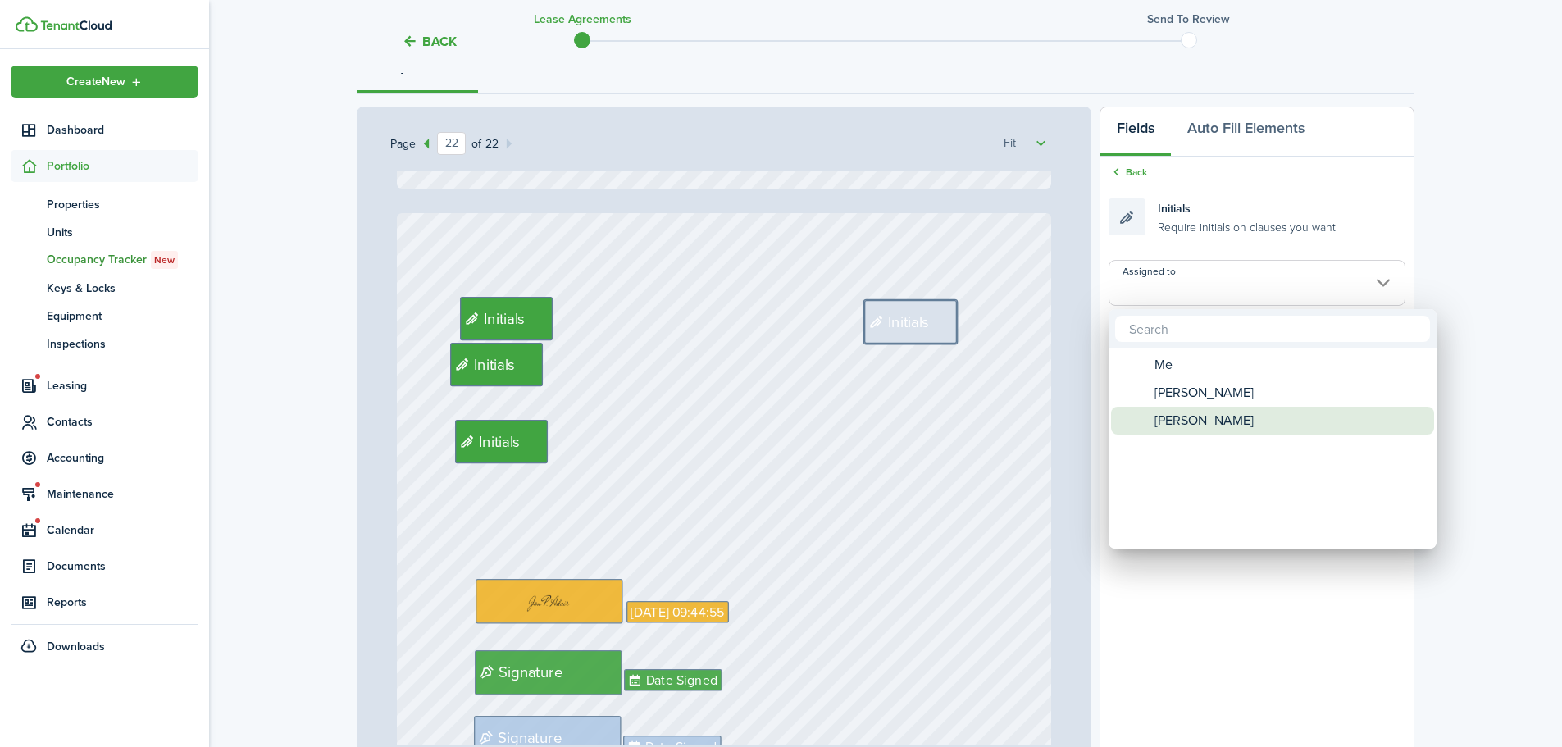
click at [1184, 417] on span "[PERSON_NAME]" at bounding box center [1204, 421] width 99 height 28
type input "[PERSON_NAME]"
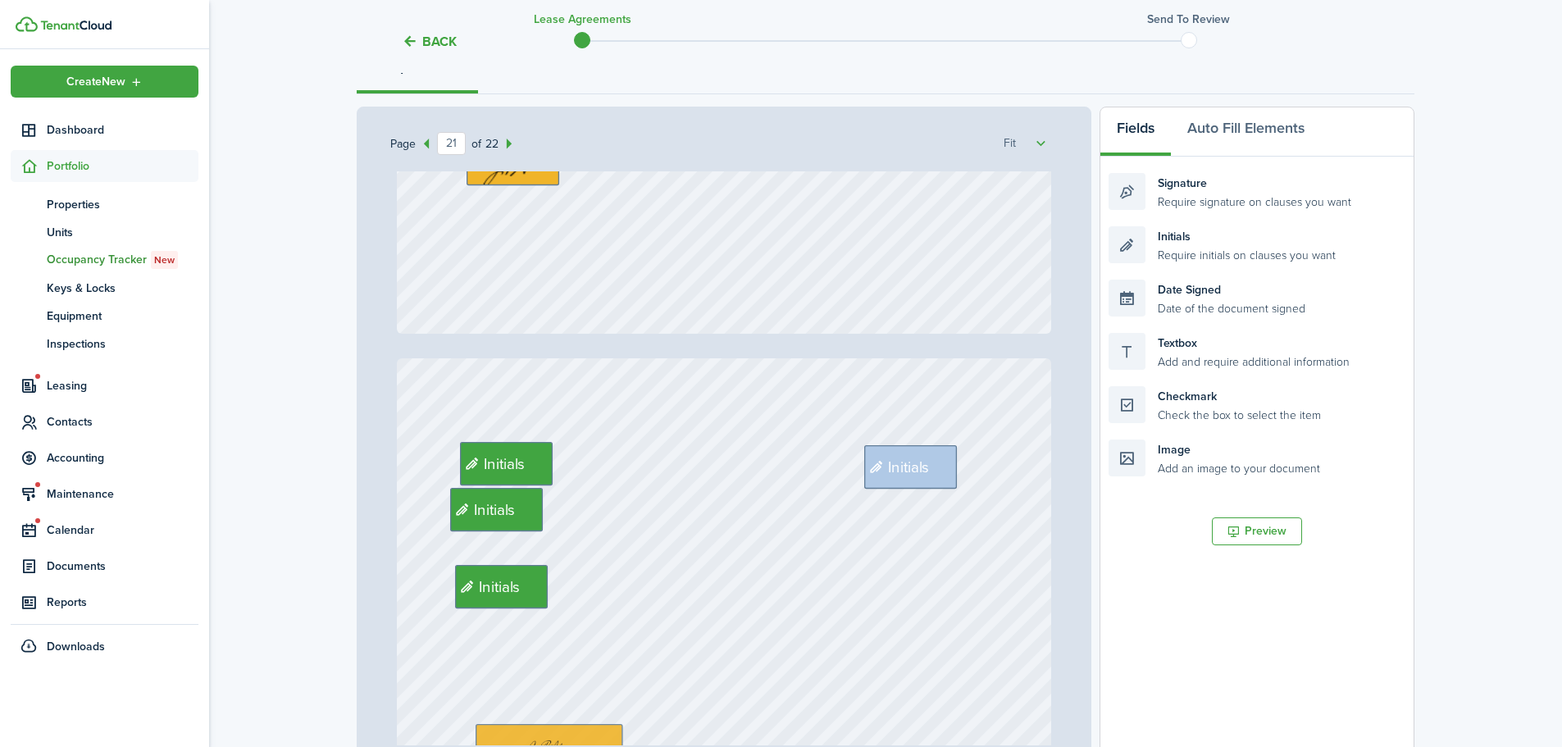
type input "22"
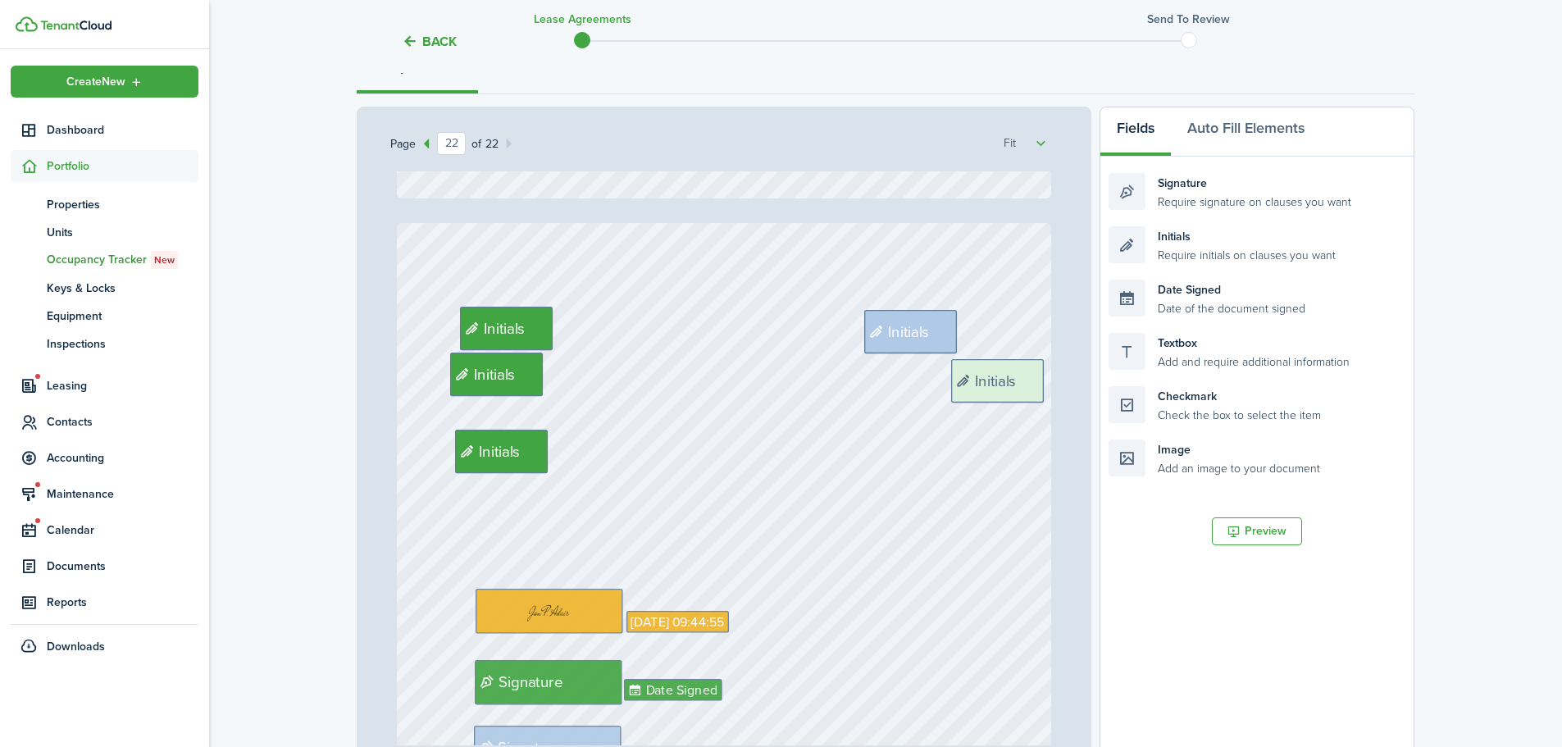
drag, startPoint x: 1240, startPoint y: 253, endPoint x: 1082, endPoint y: 385, distance: 206.0
click at [1082, 385] on div "Page 22 of 22 50% 75% 100% 150% 200% Fit Signature Date Signed Date Signed Sign…" at bounding box center [886, 447] width 1058 height 681
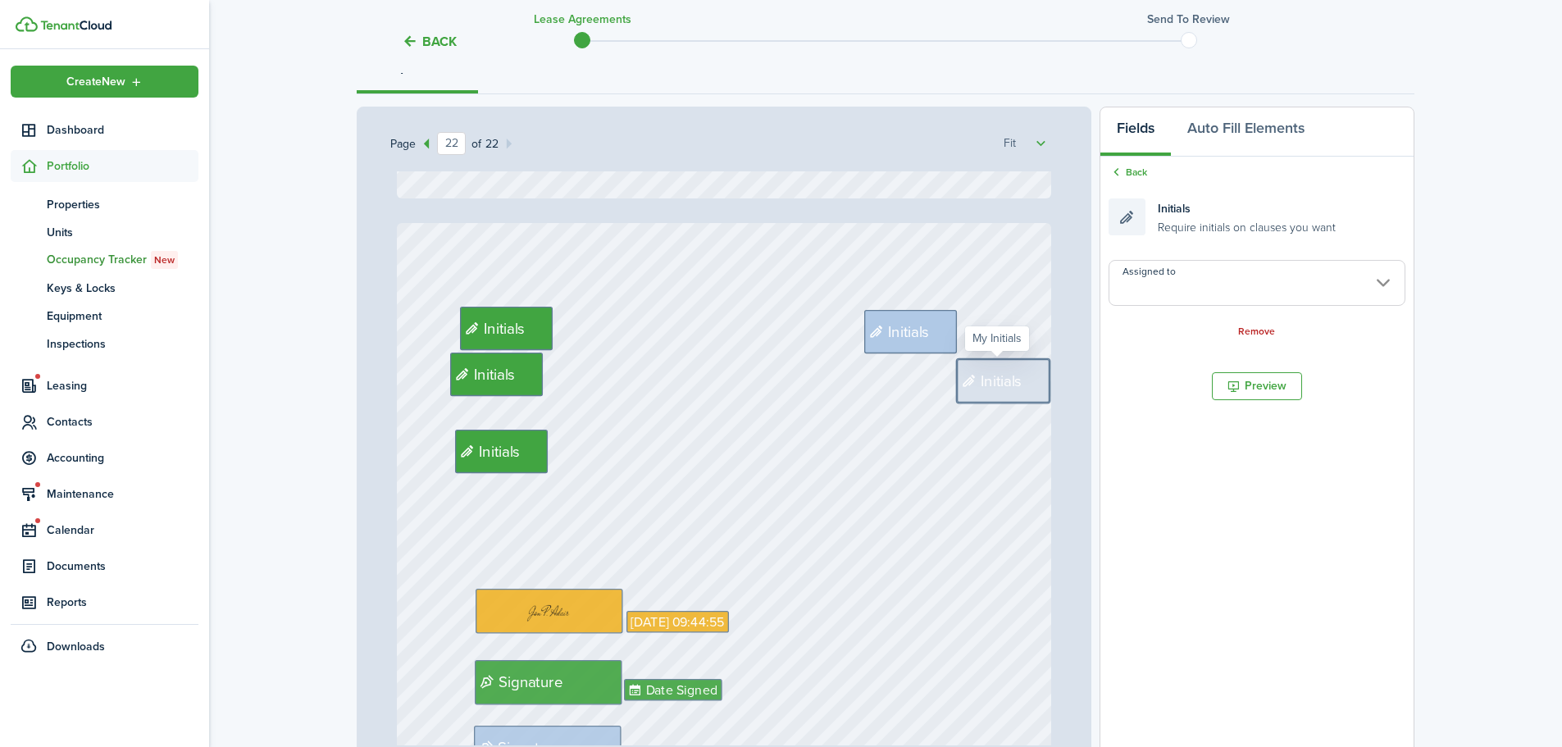
click at [1178, 287] on input "Assigned to" at bounding box center [1257, 283] width 297 height 46
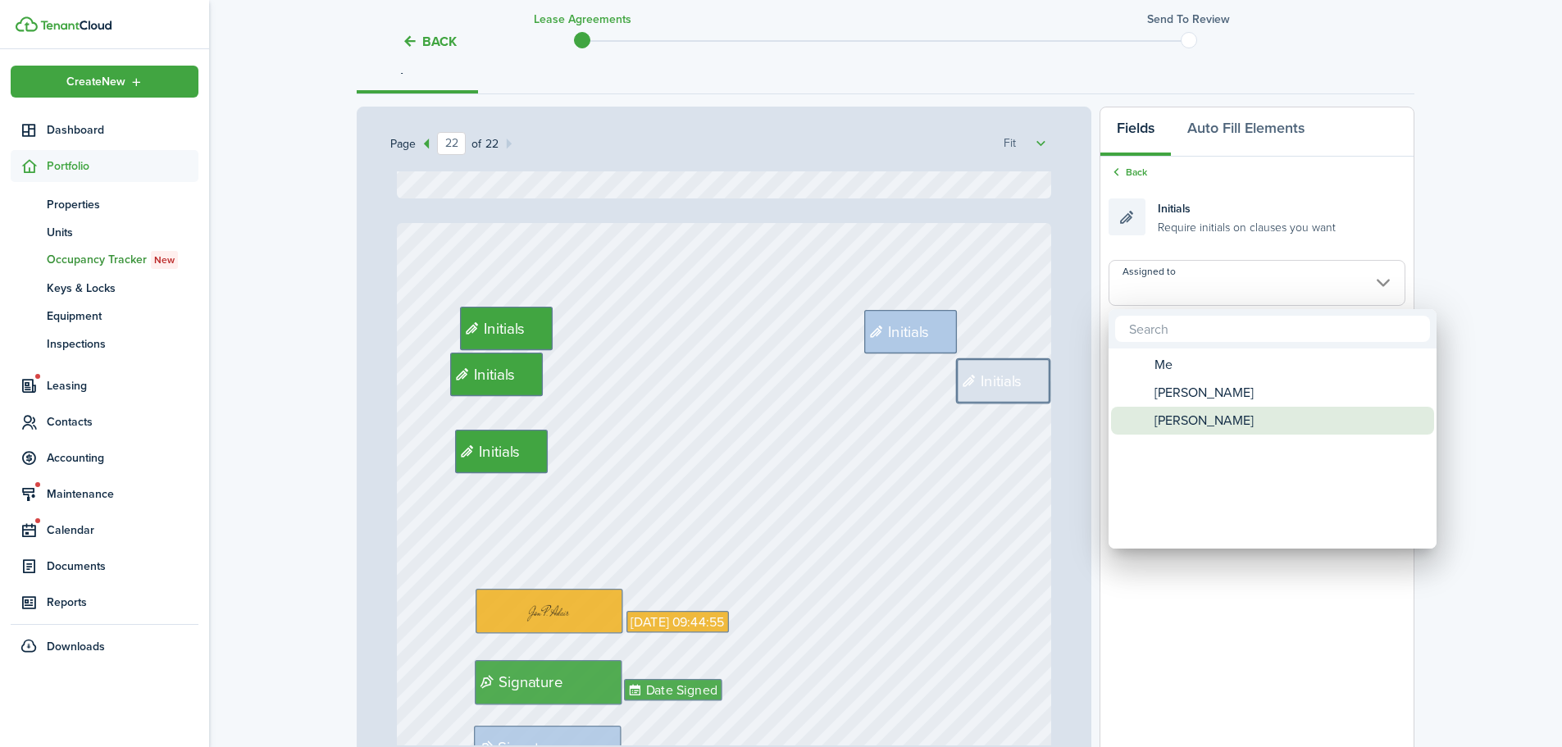
click at [1176, 417] on span "[PERSON_NAME]" at bounding box center [1204, 421] width 99 height 28
type input "[PERSON_NAME]"
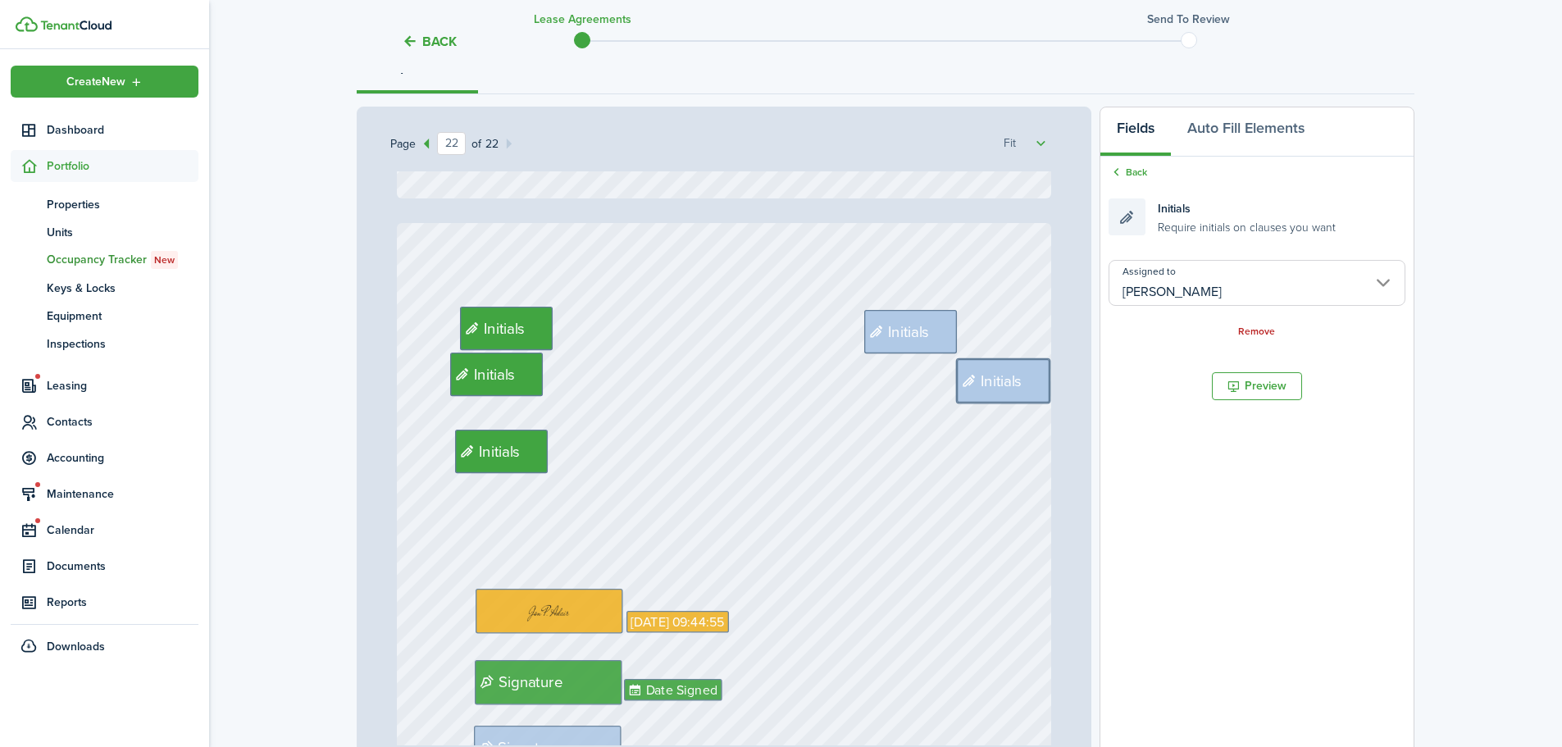
click at [927, 453] on div "Signature Date Signed Date Signed Signature [DATE] 09:44:55 Initials Initials I…" at bounding box center [724, 654] width 655 height 863
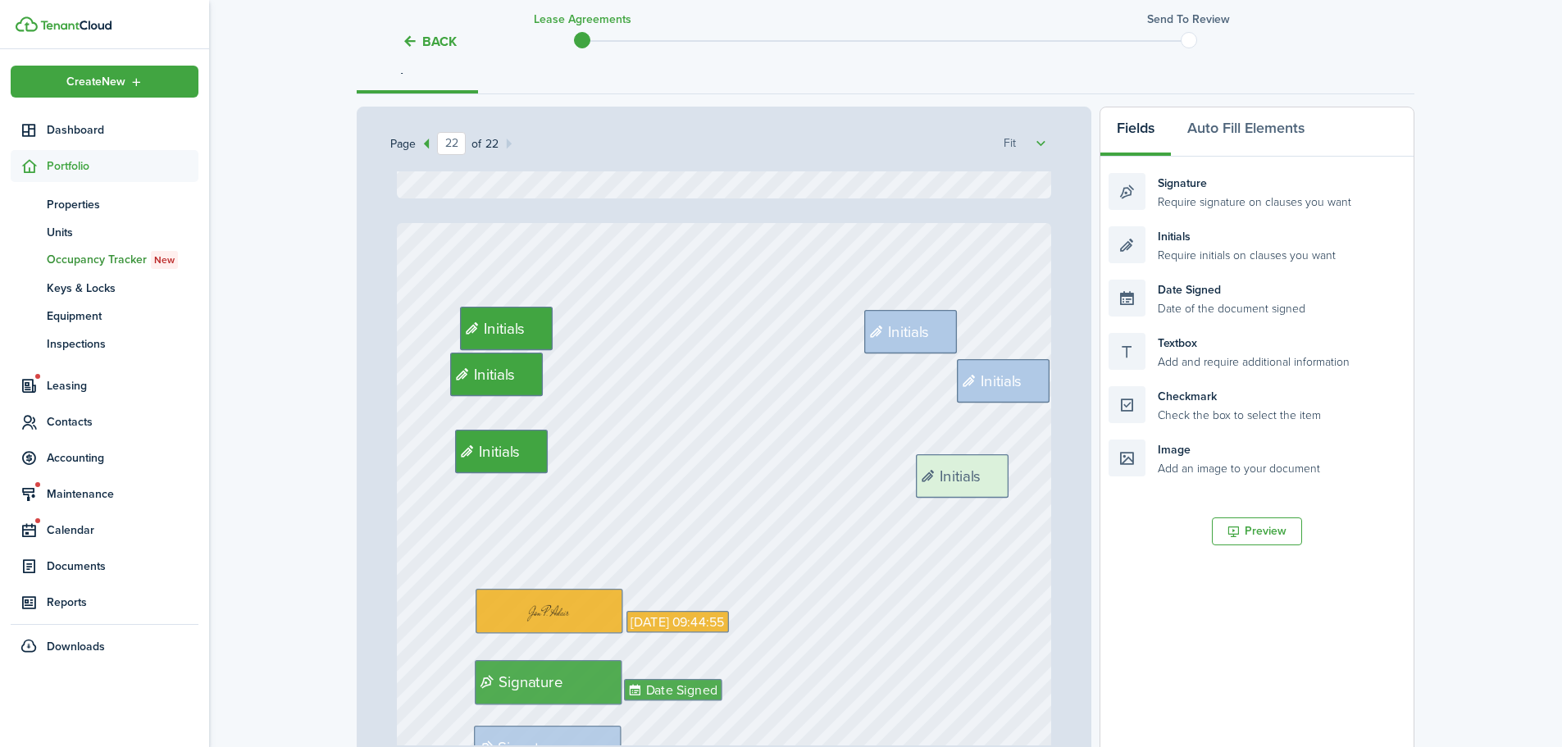
drag, startPoint x: 1268, startPoint y: 251, endPoint x: 1076, endPoint y: 479, distance: 298.5
click at [1076, 479] on div "Page 22 of 22 50% 75% 100% 150% 200% Fit Signature Date Signed Date Signed Sign…" at bounding box center [886, 447] width 1058 height 681
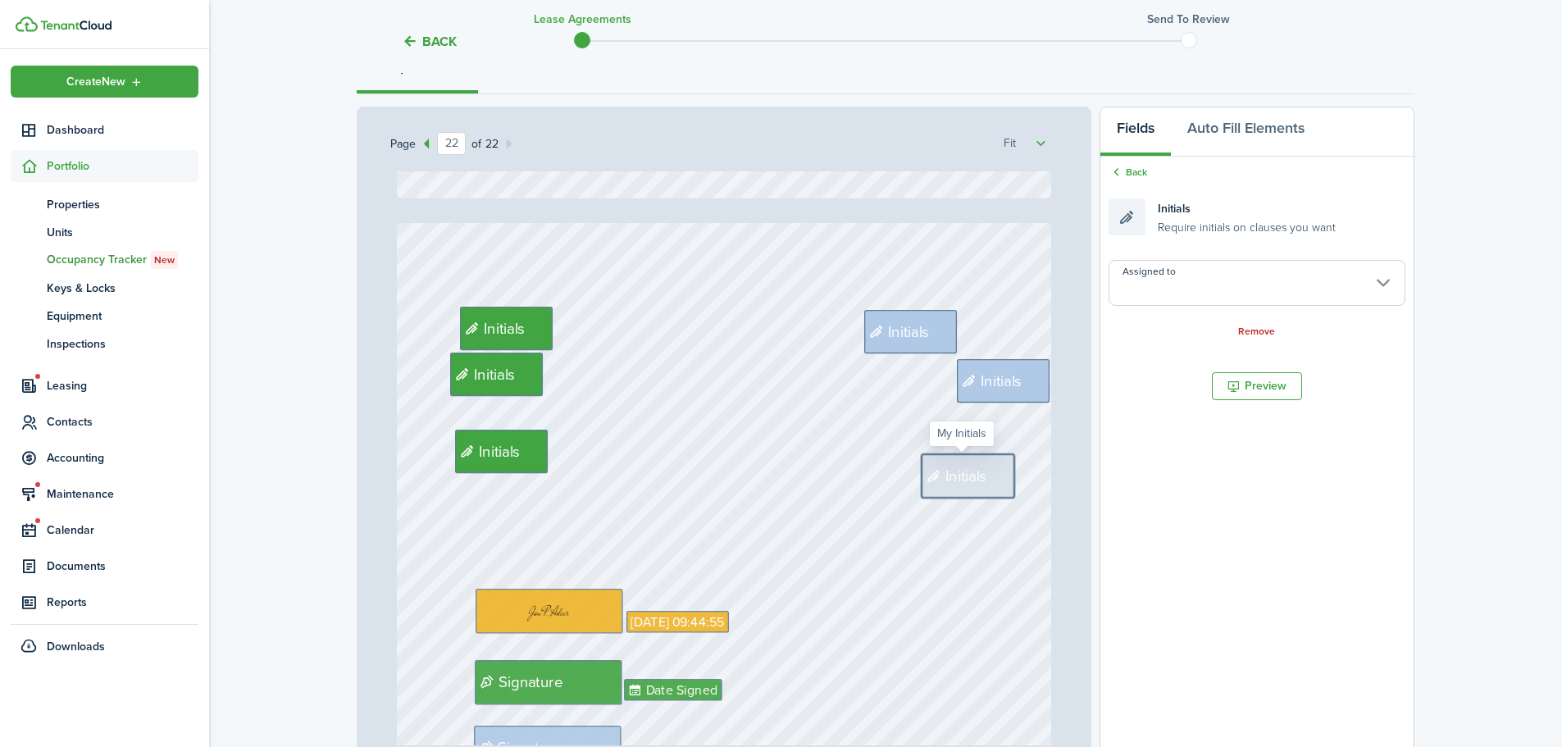
click at [1166, 294] on input "Assigned to" at bounding box center [1257, 283] width 297 height 46
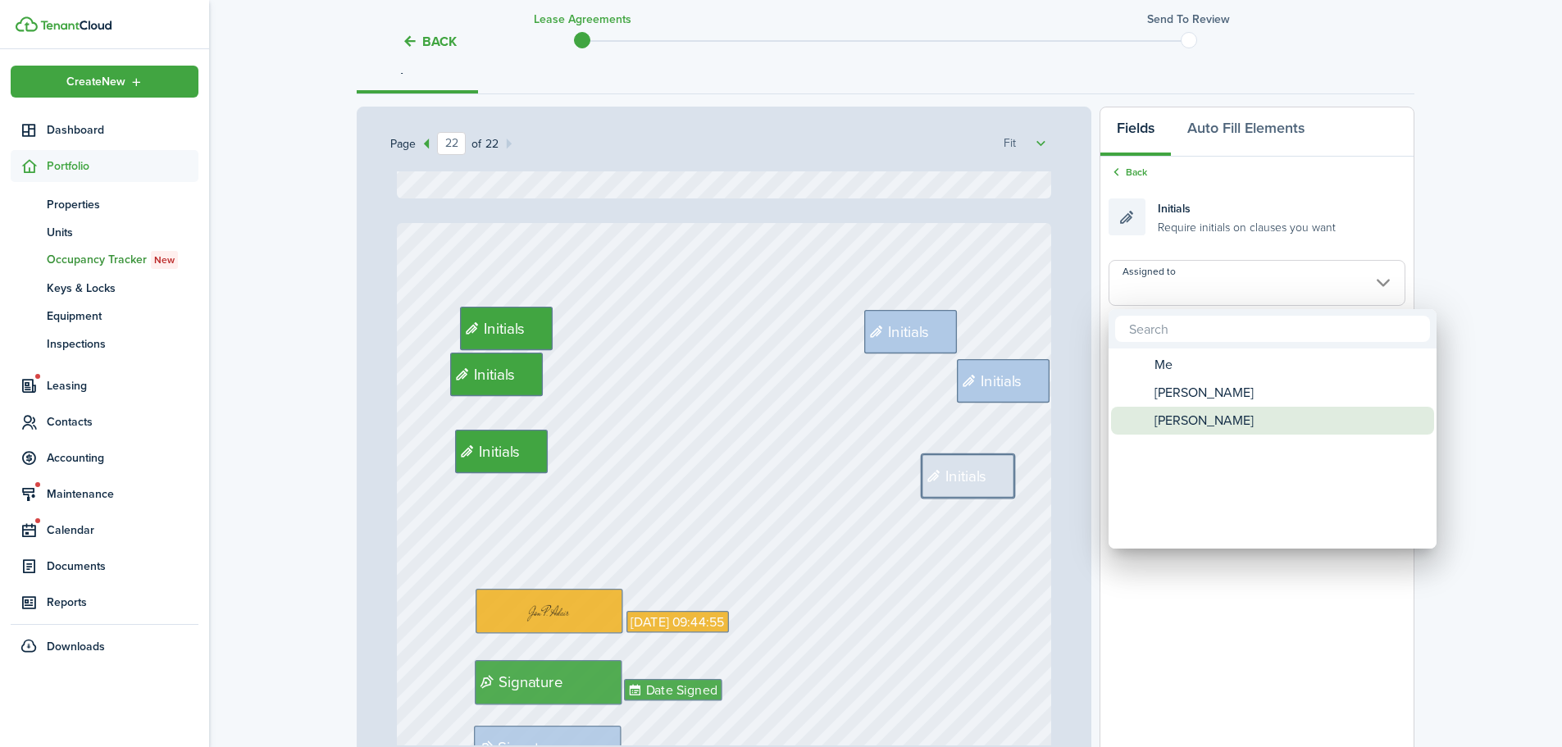
click at [1205, 414] on span "[PERSON_NAME]" at bounding box center [1204, 421] width 99 height 28
type input "[PERSON_NAME]"
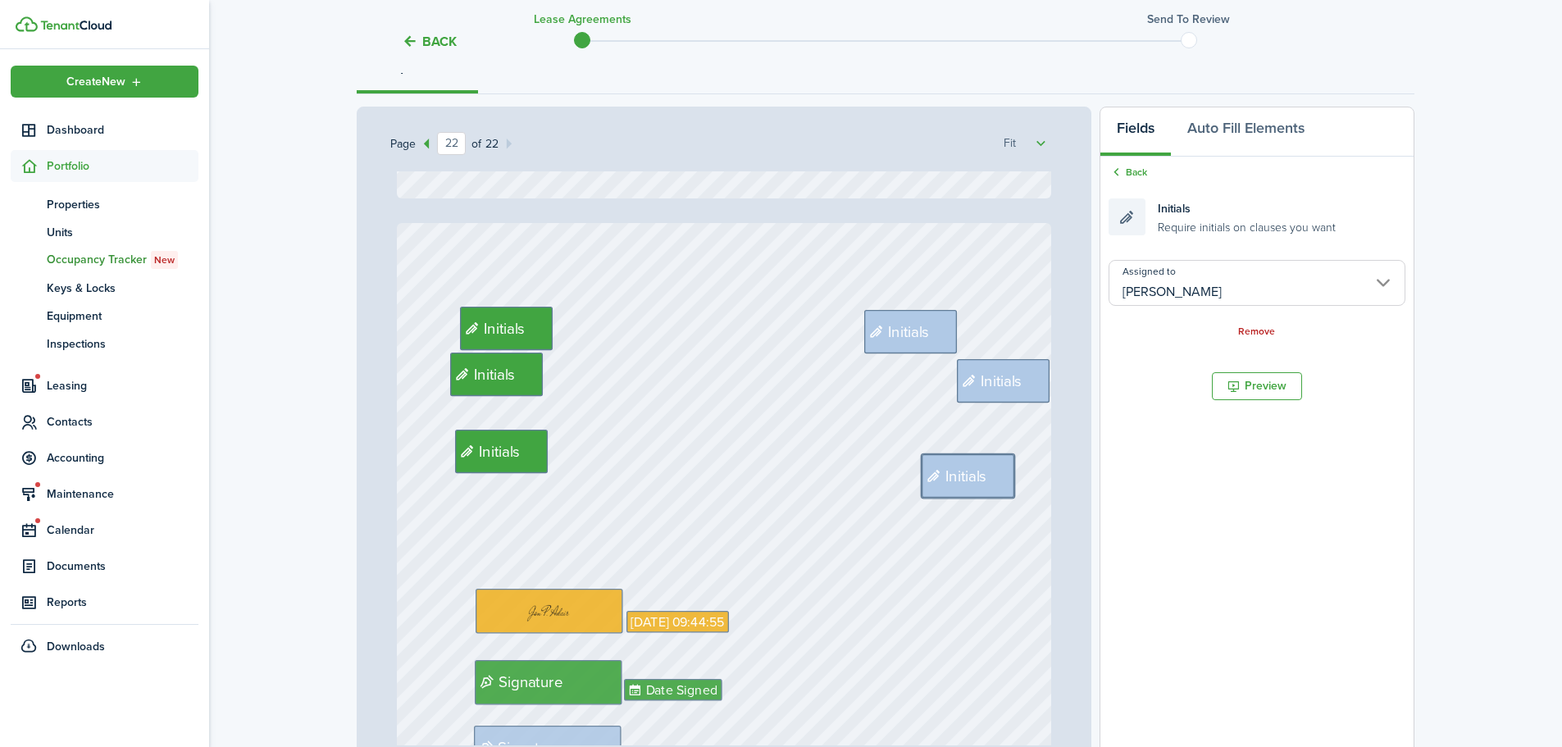
click at [936, 518] on div "Signature Date Signed Date Signed Signature [DATE] 09:44:55 Initials Initials I…" at bounding box center [724, 654] width 655 height 863
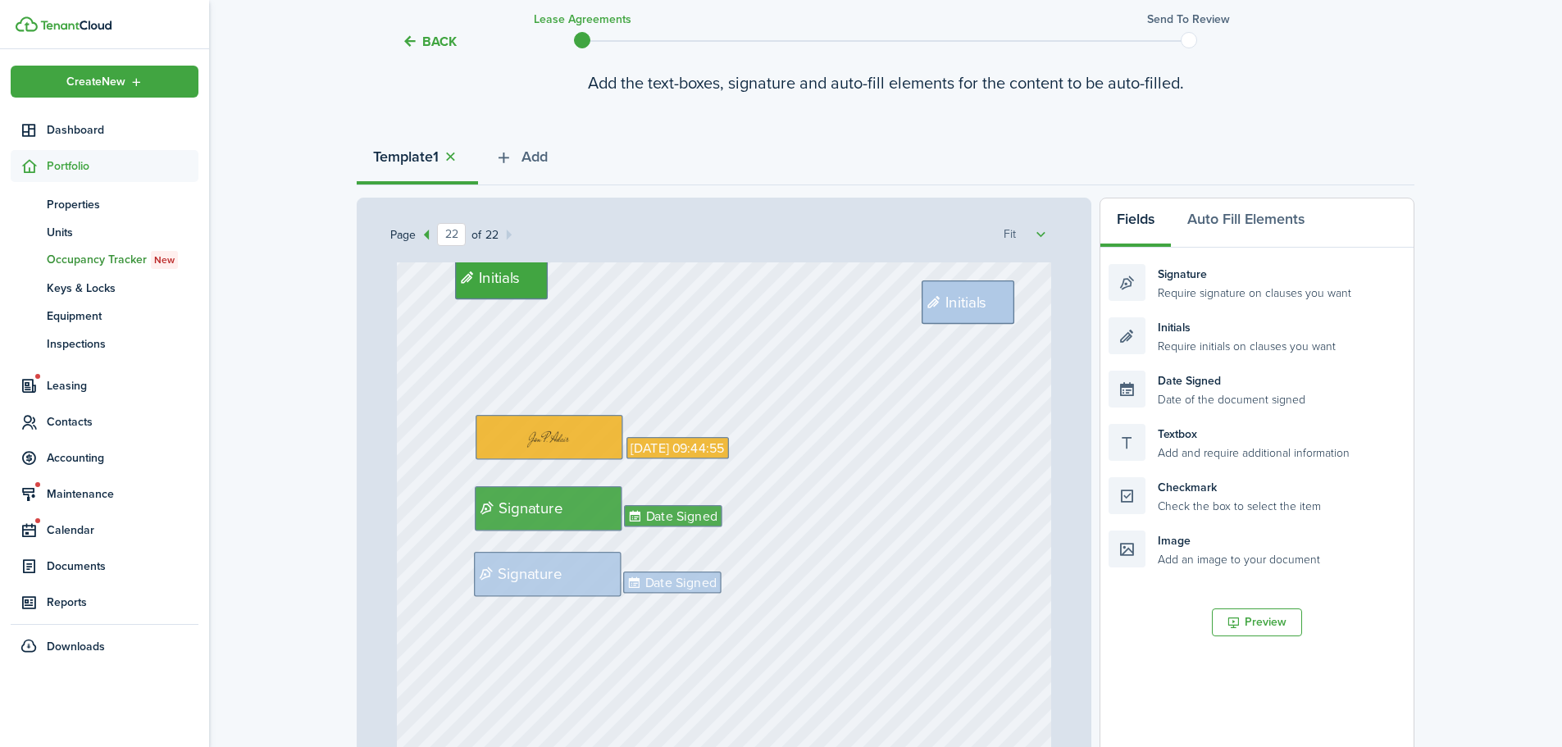
scroll to position [0, 0]
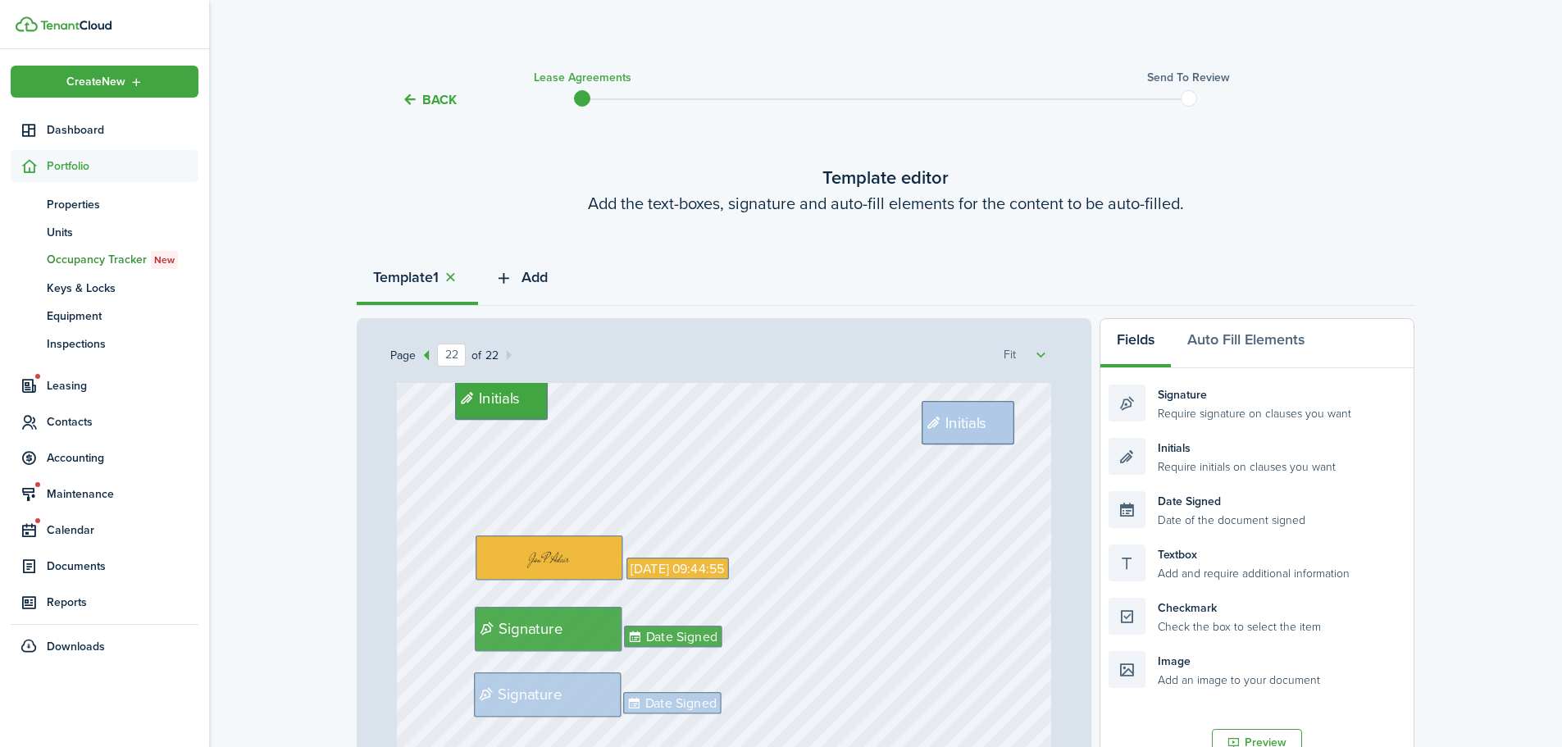
click at [537, 272] on span "Add" at bounding box center [534, 277] width 26 height 22
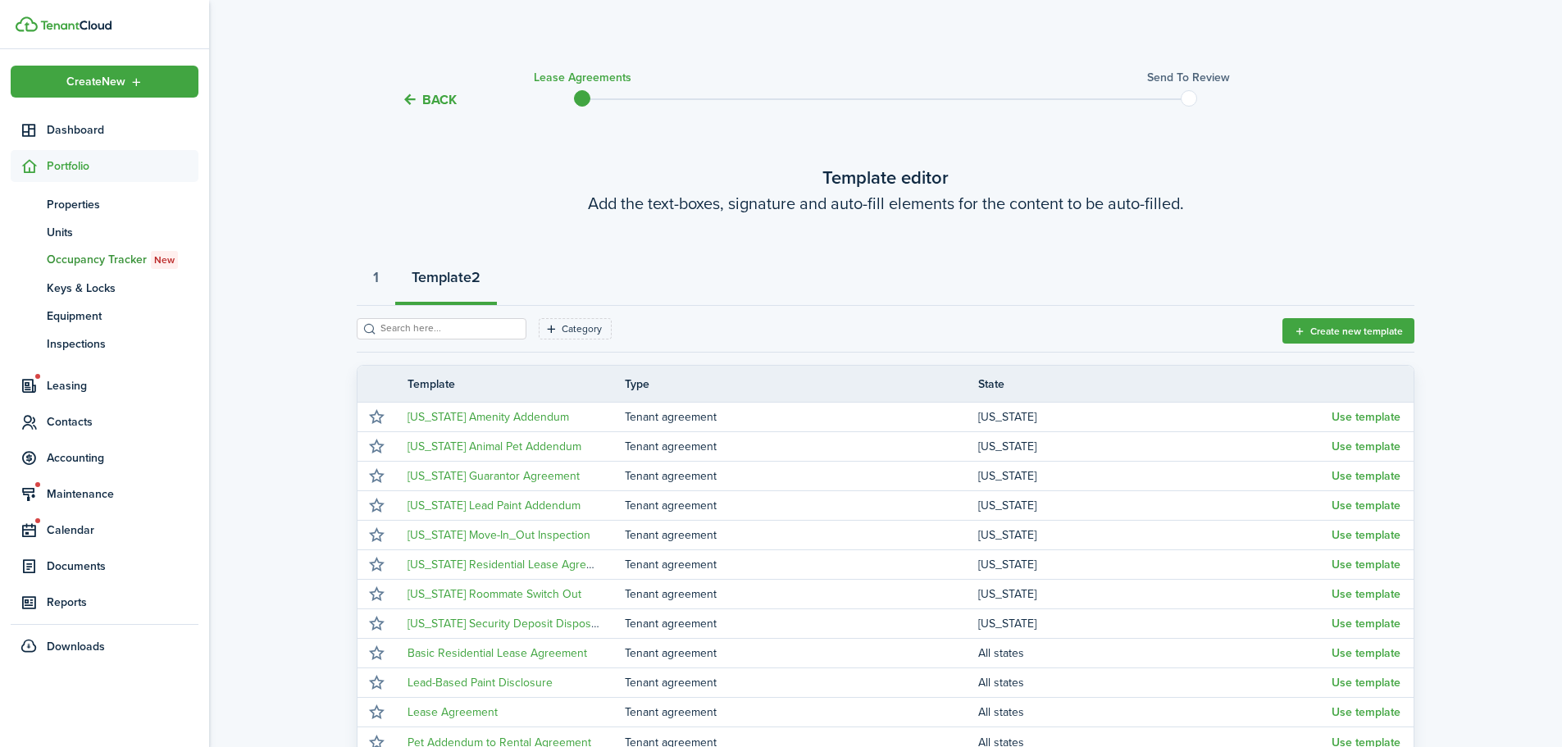
scroll to position [212, 0]
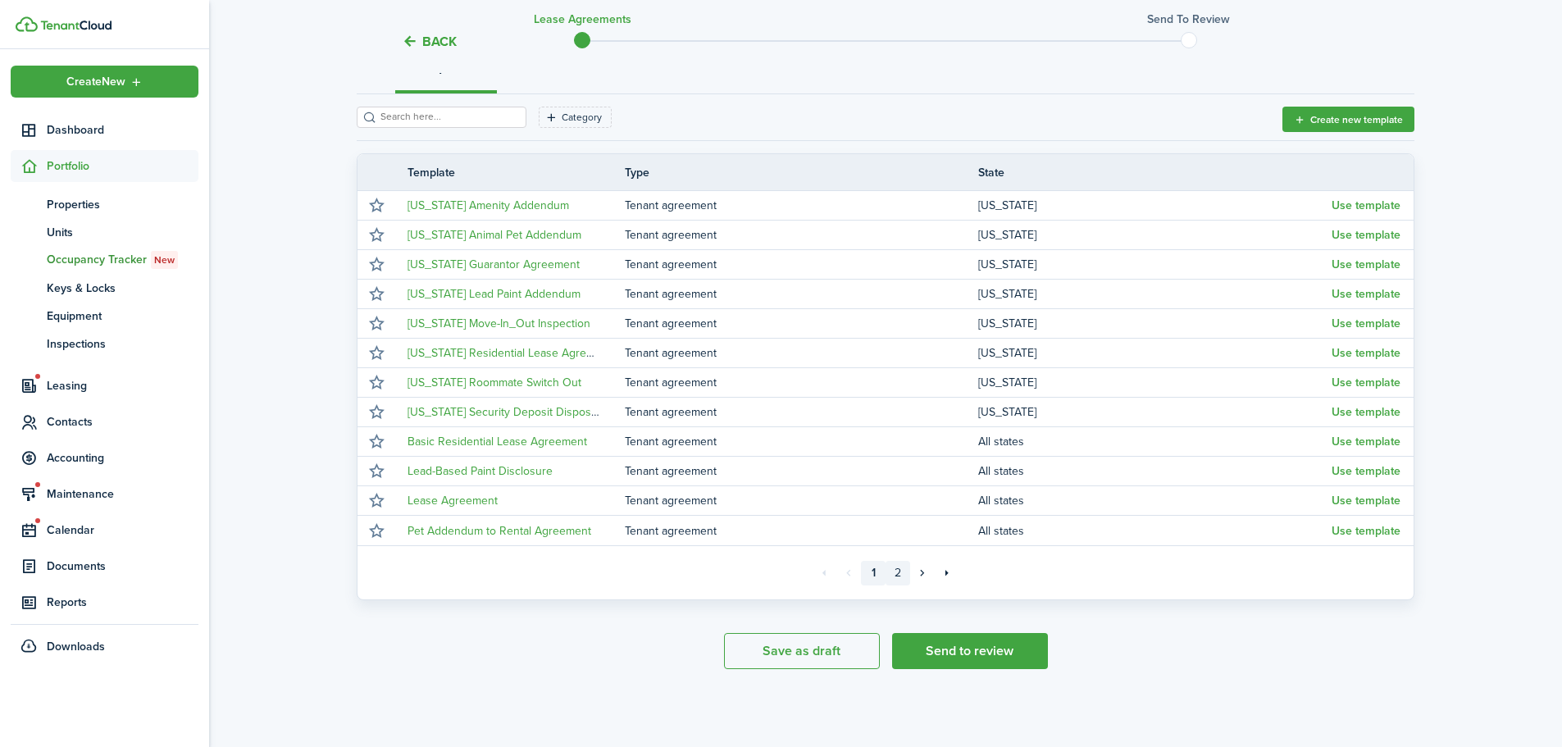
click at [899, 574] on link "2" at bounding box center [898, 573] width 25 height 25
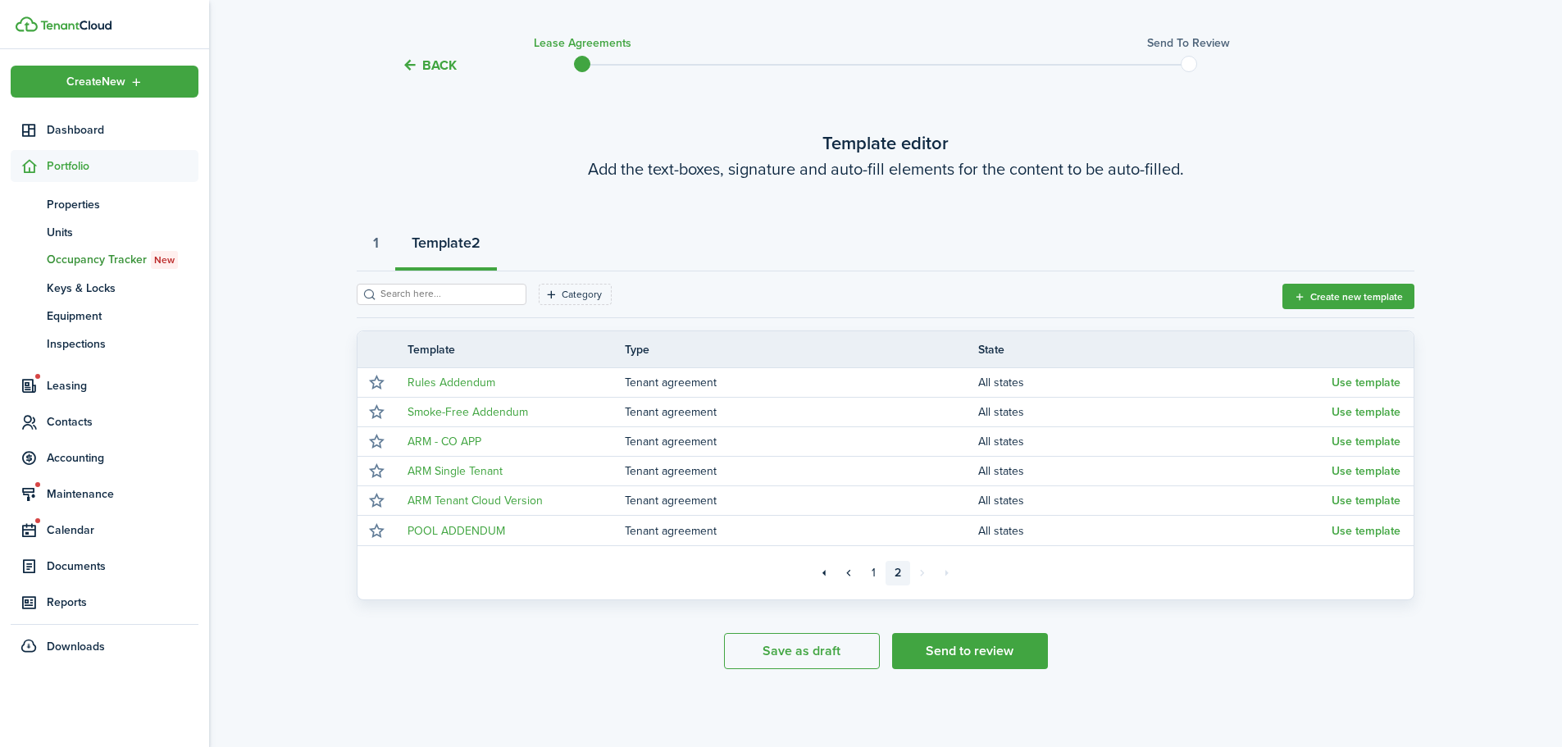
scroll to position [34, 0]
click at [1355, 385] on button "Use template" at bounding box center [1366, 382] width 69 height 13
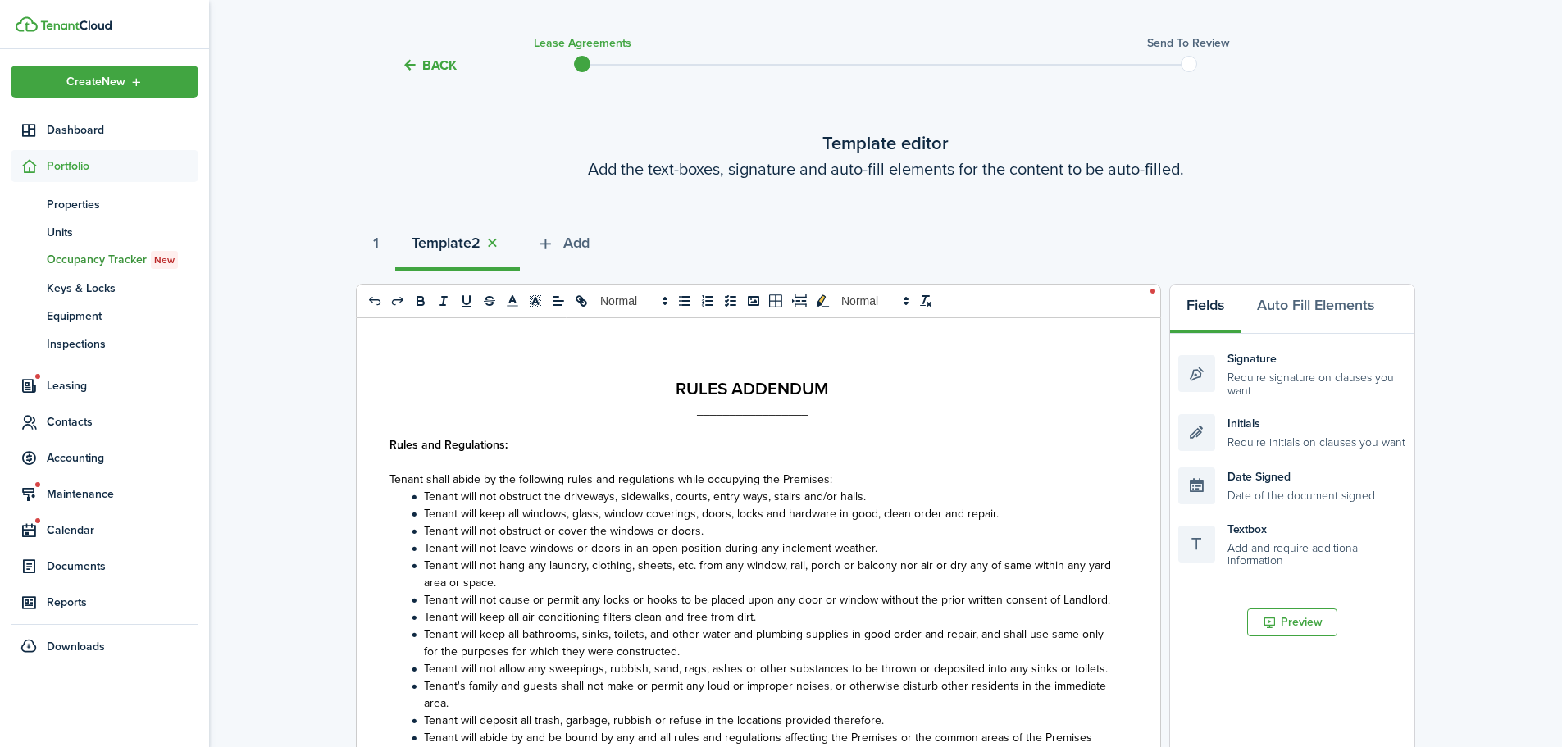
scroll to position [528, 0]
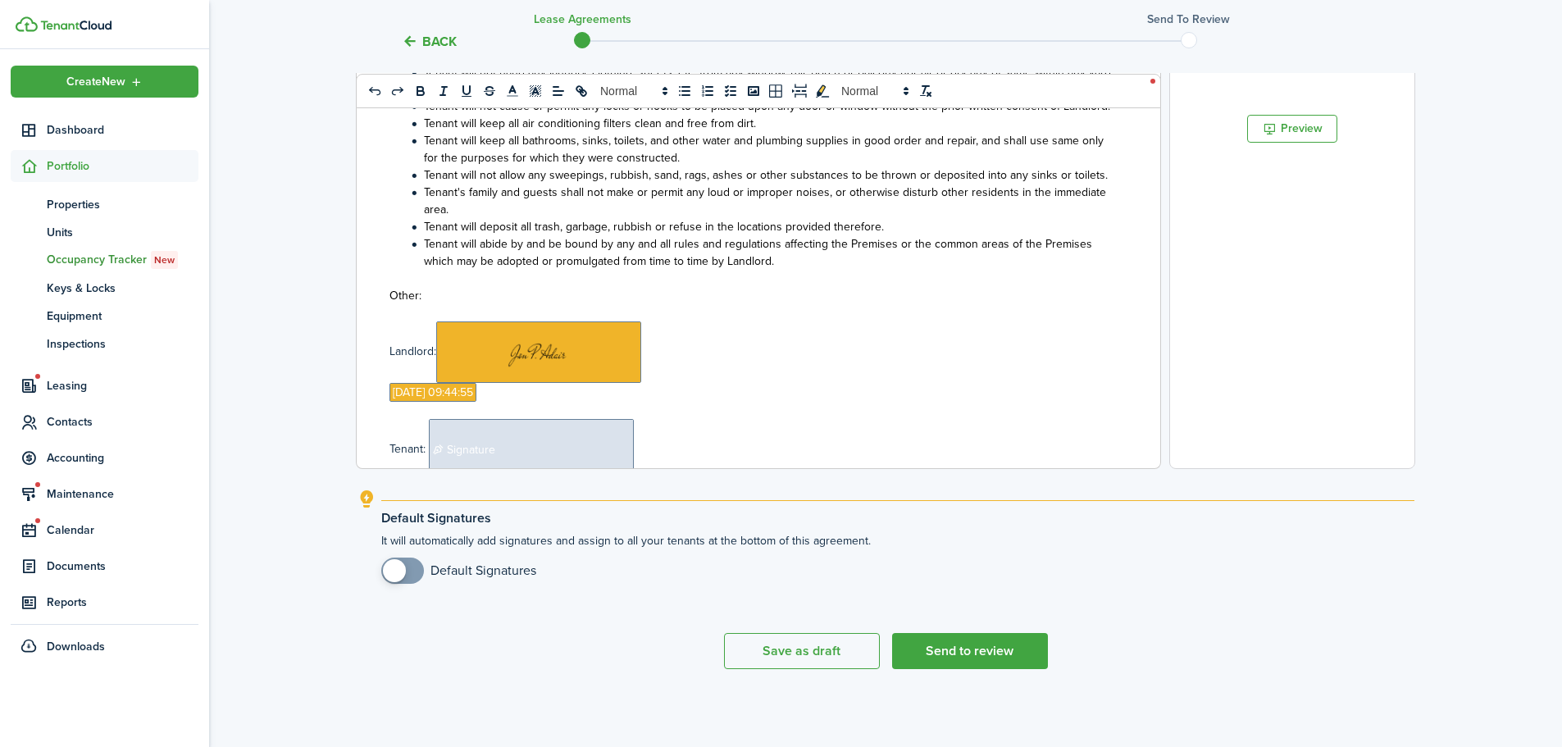
select select "fit"
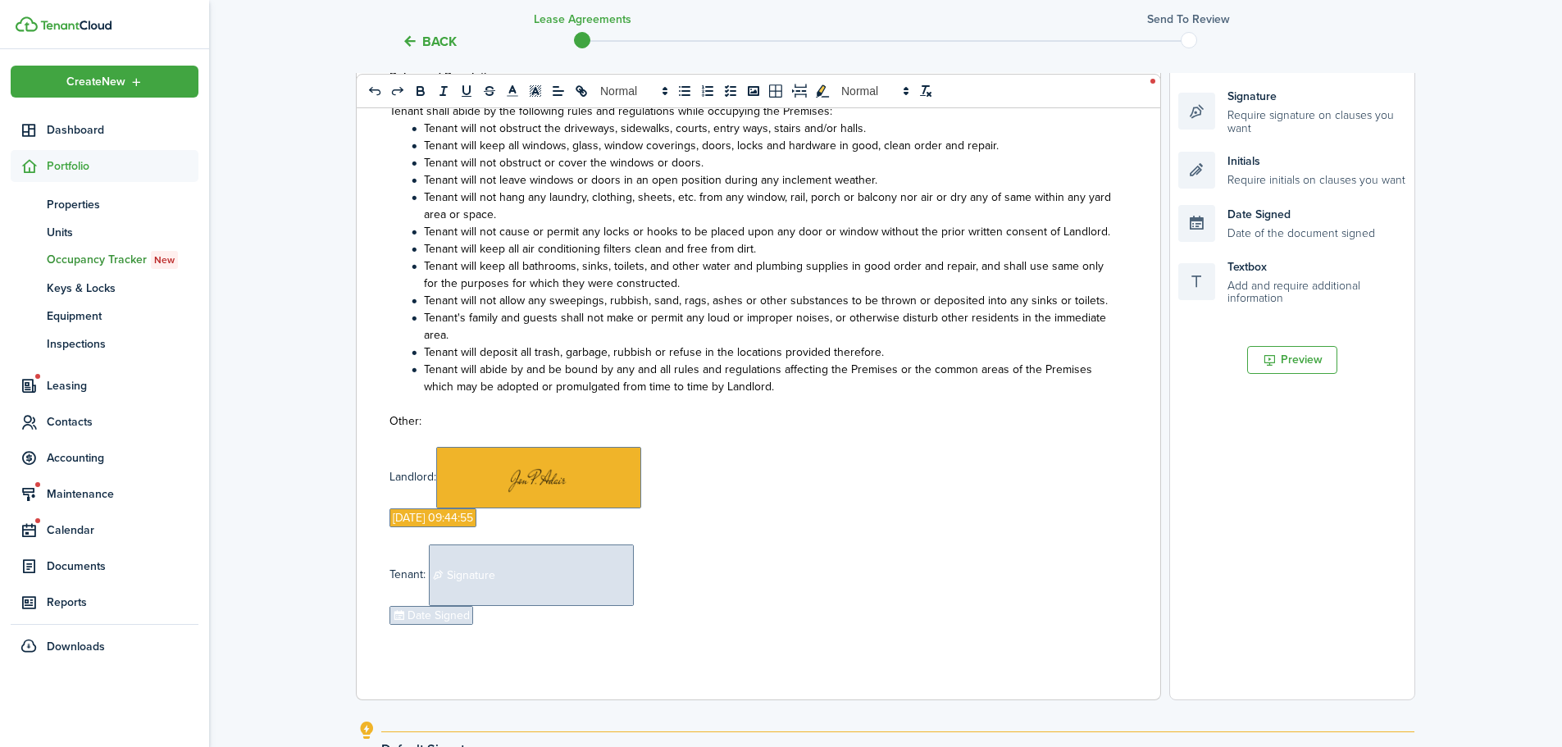
scroll to position [282, 0]
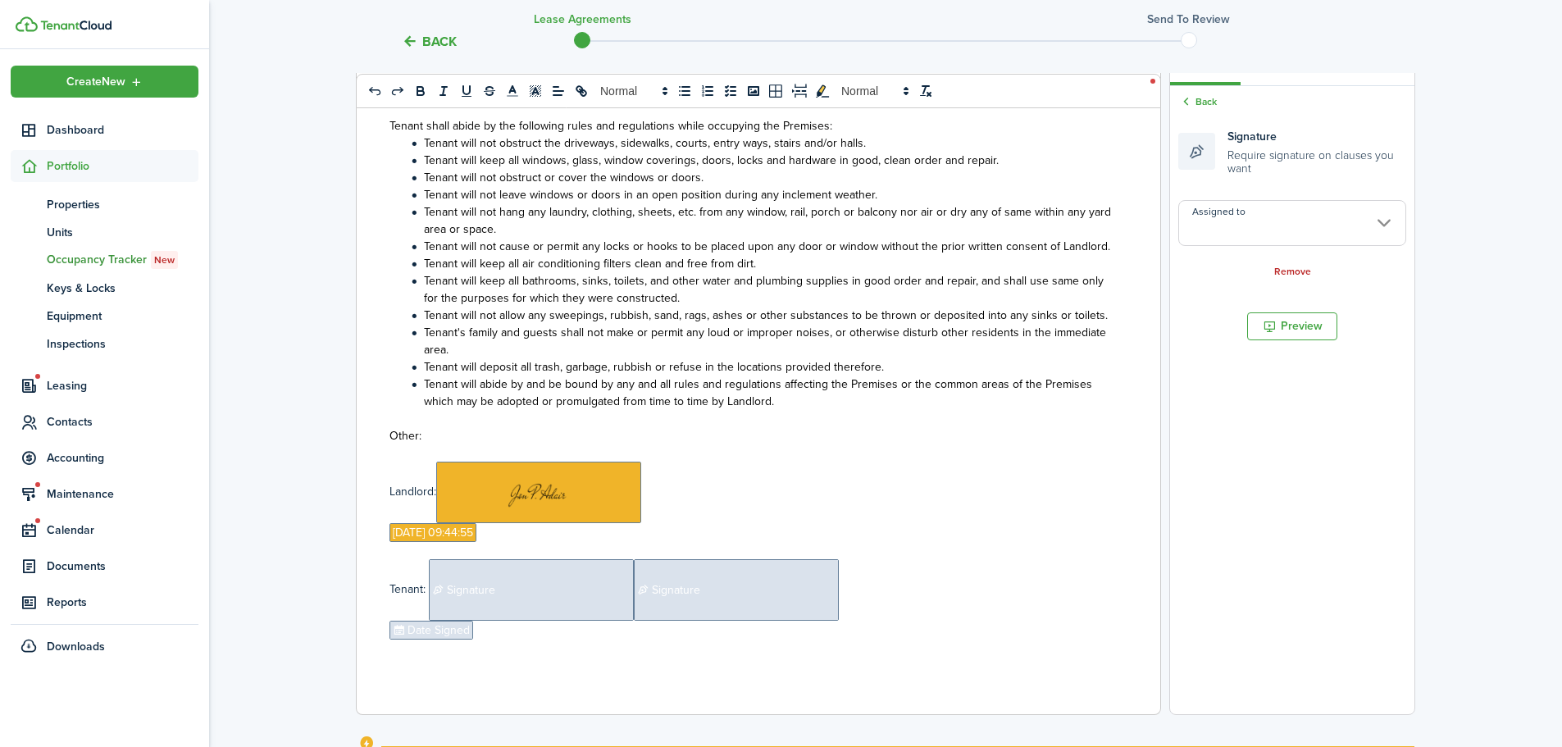
click at [954, 514] on p "Landlord: ﻿ ﻿" at bounding box center [752, 492] width 726 height 61
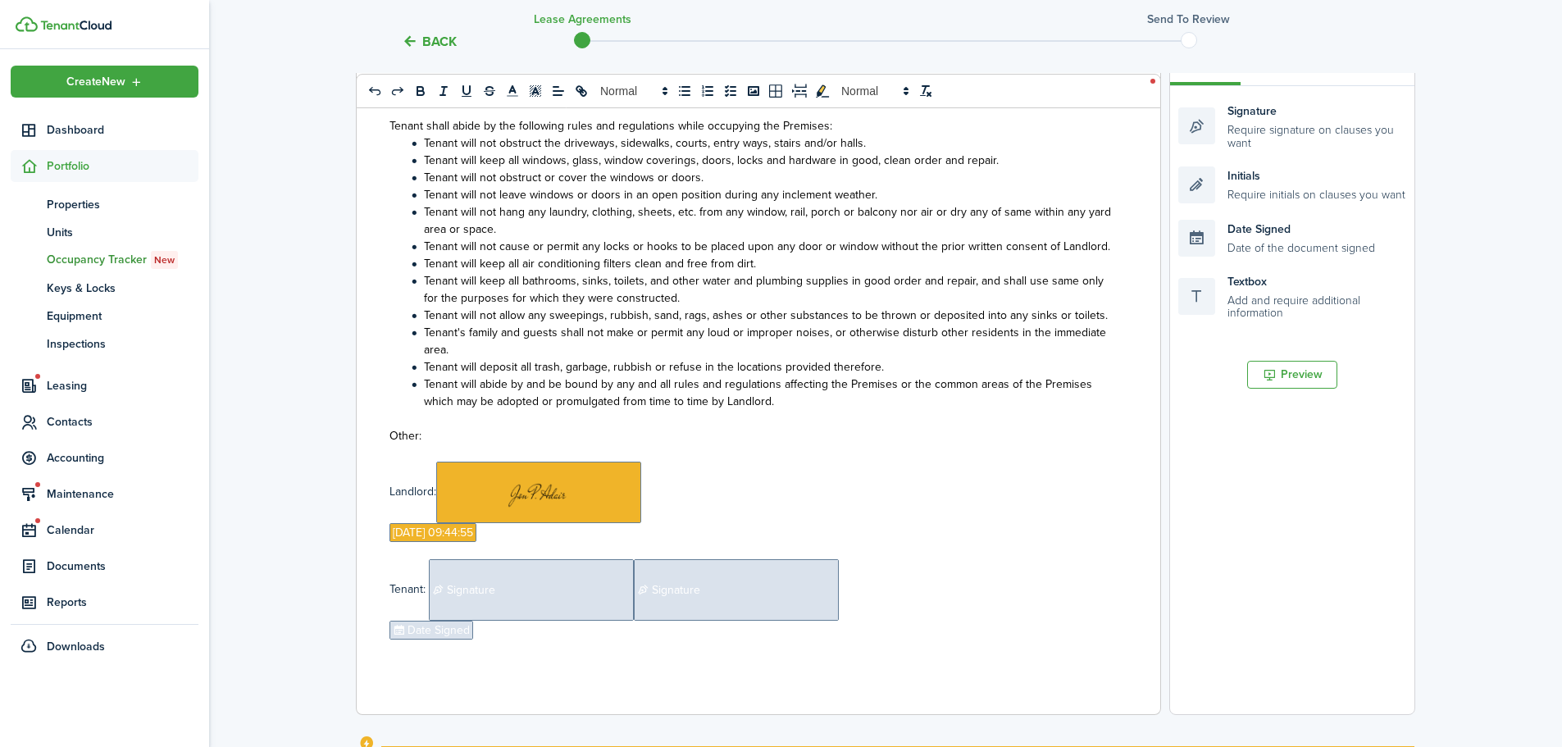
click at [479, 590] on span "Signature" at bounding box center [531, 589] width 205 height 61
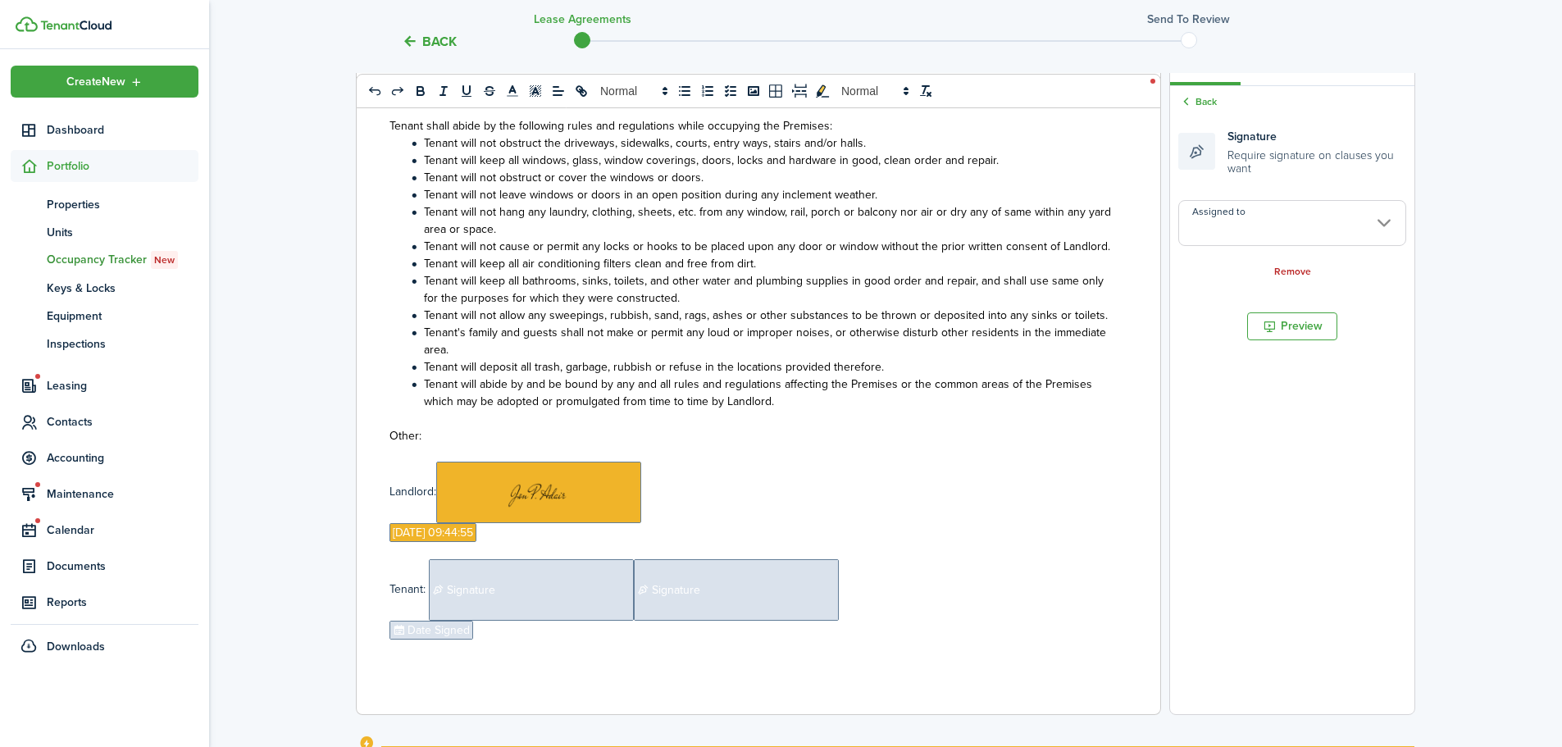
click at [1281, 237] on input "Assigned to" at bounding box center [1292, 223] width 228 height 46
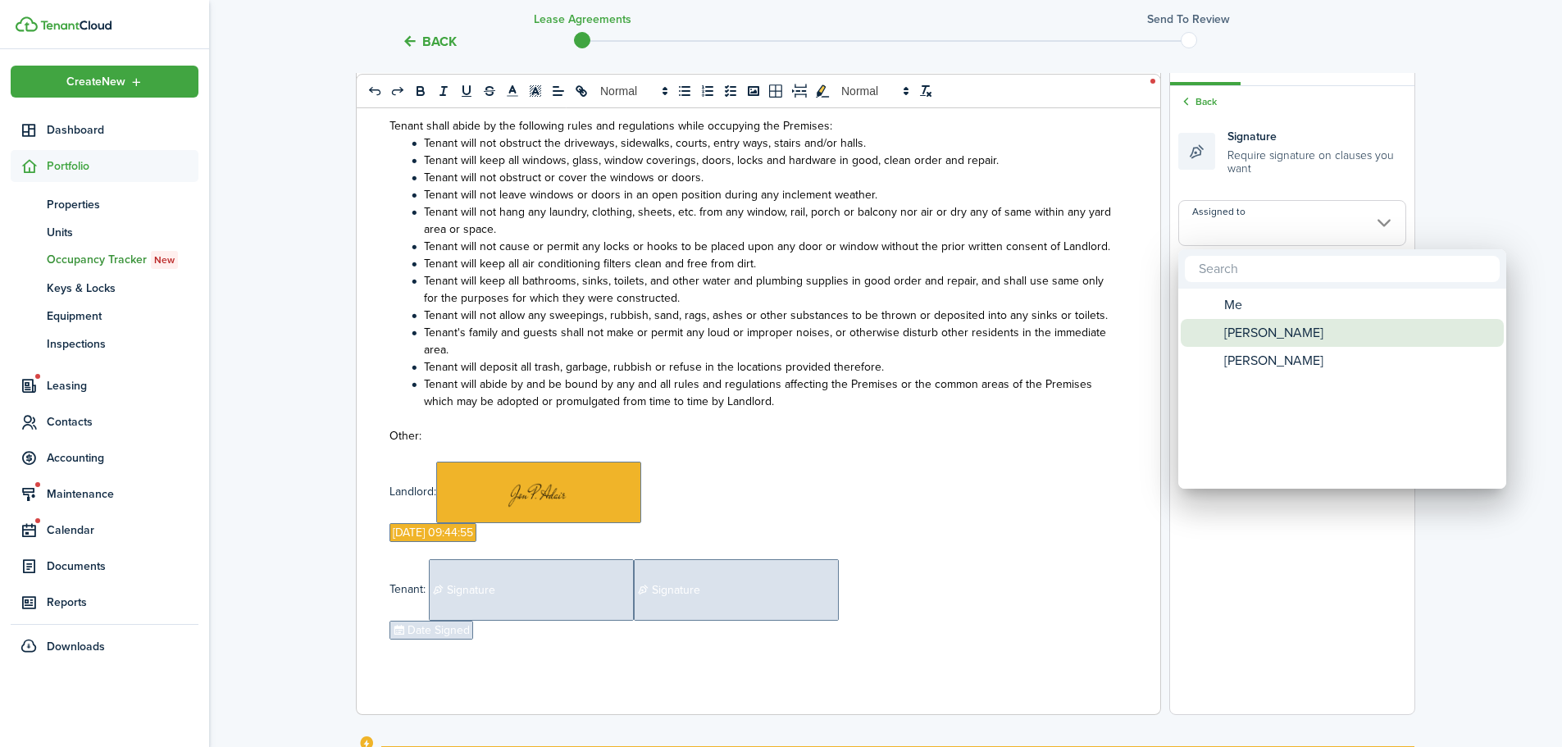
click at [1255, 332] on span "[PERSON_NAME]" at bounding box center [1273, 333] width 99 height 28
type input "[PERSON_NAME]"
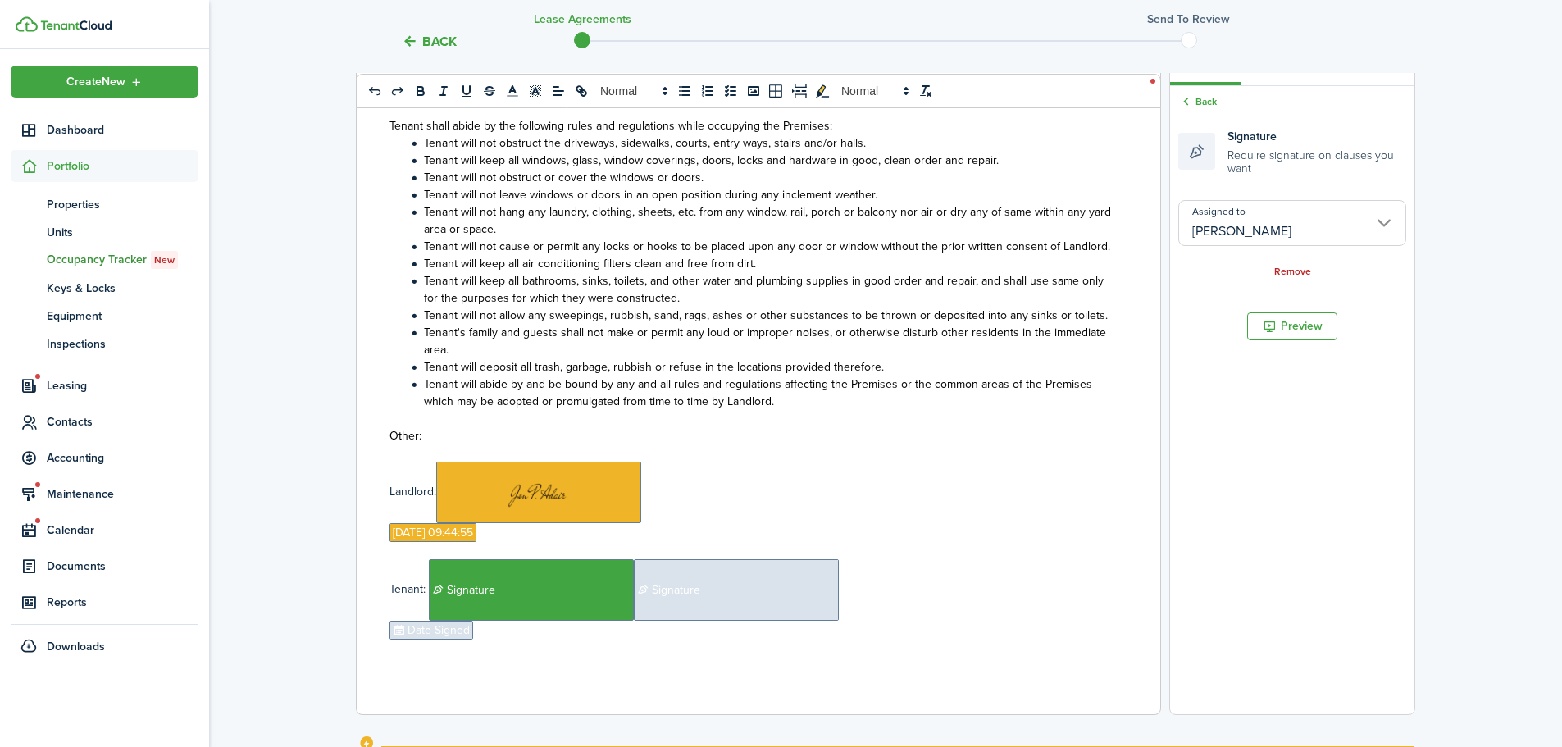
click at [733, 593] on span "Signature" at bounding box center [736, 589] width 205 height 61
click at [1308, 237] on input "Assigned to" at bounding box center [1292, 223] width 228 height 46
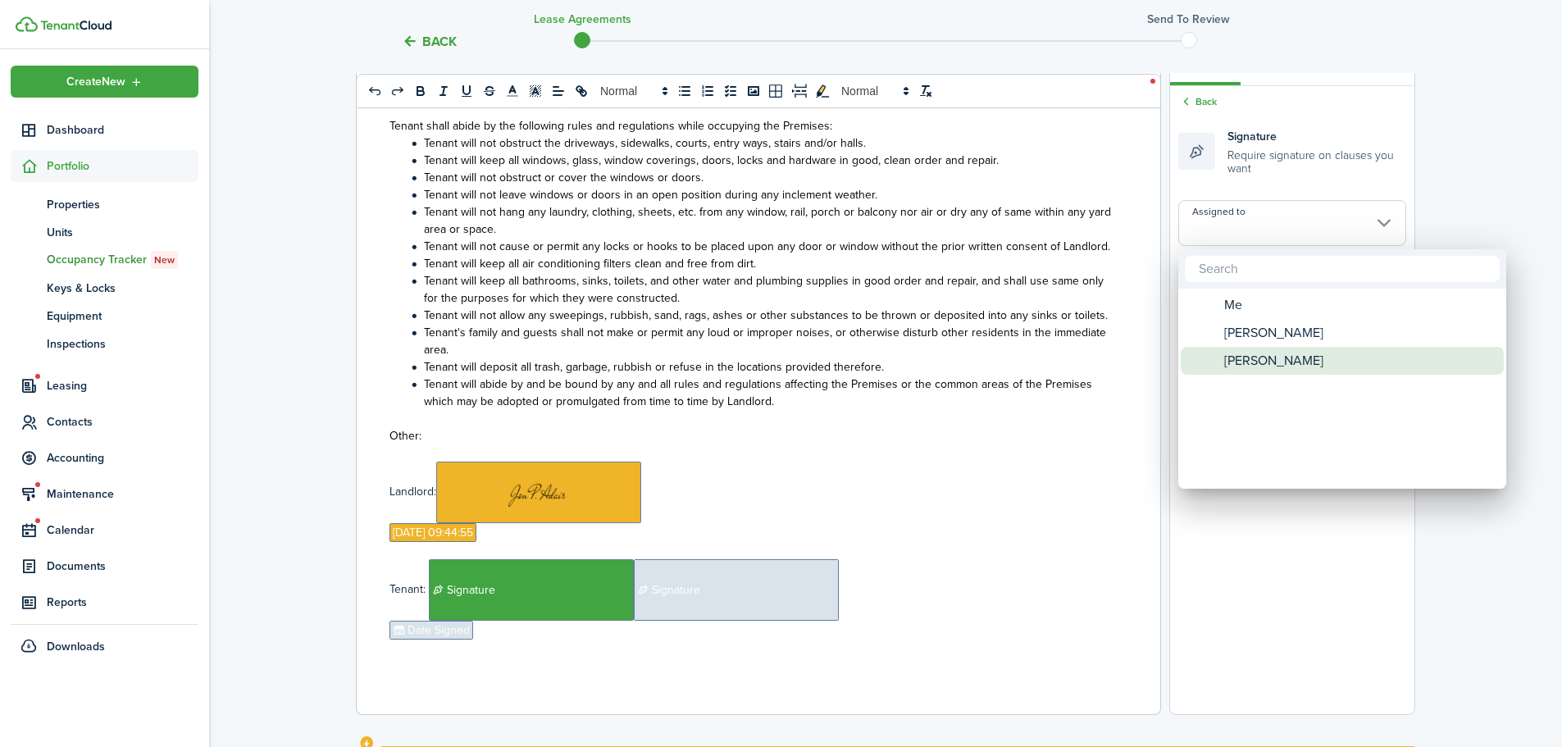
click at [1280, 370] on span "[PERSON_NAME]" at bounding box center [1273, 361] width 99 height 28
type input "[PERSON_NAME]"
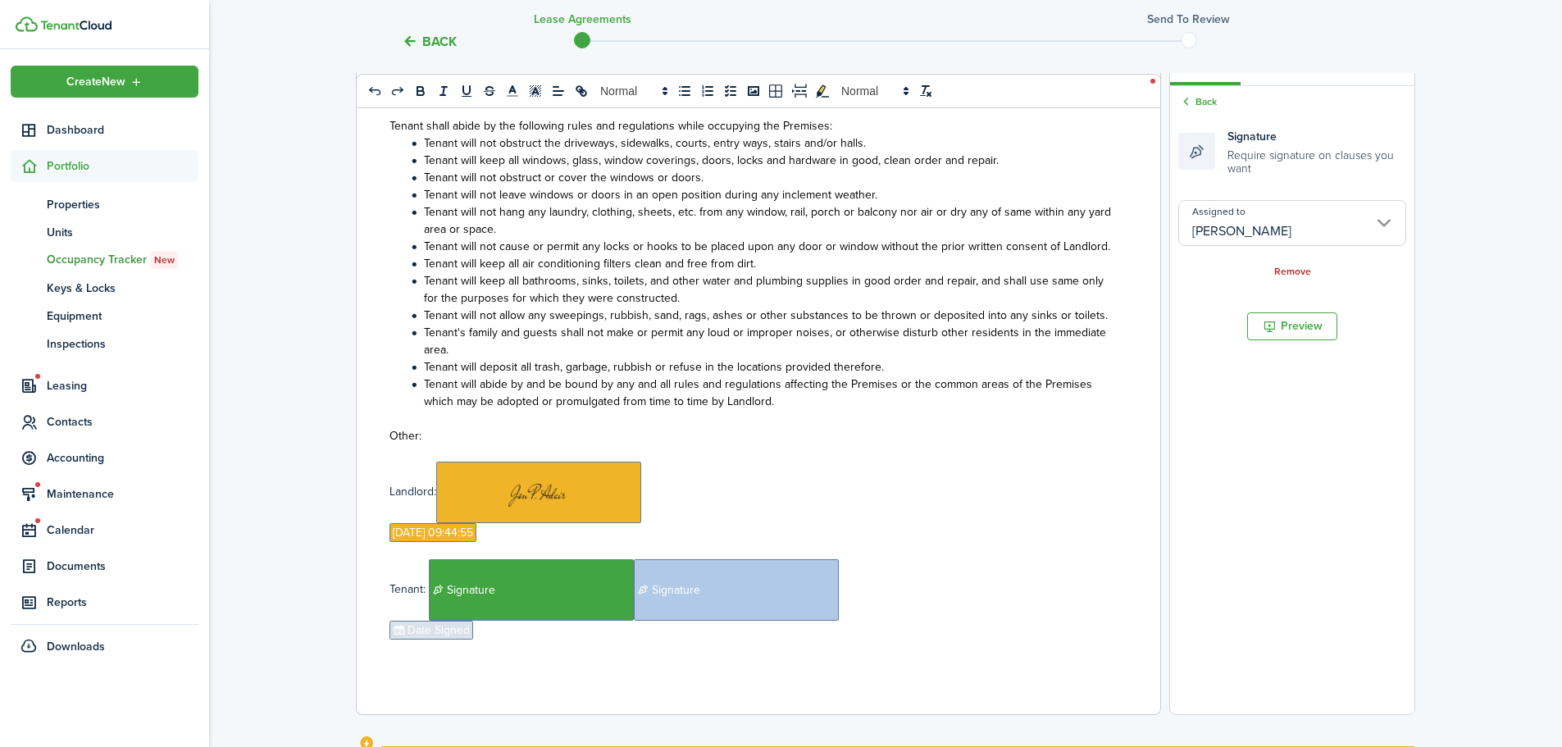
click at [951, 505] on p "Landlord: ﻿ ﻿" at bounding box center [752, 492] width 726 height 61
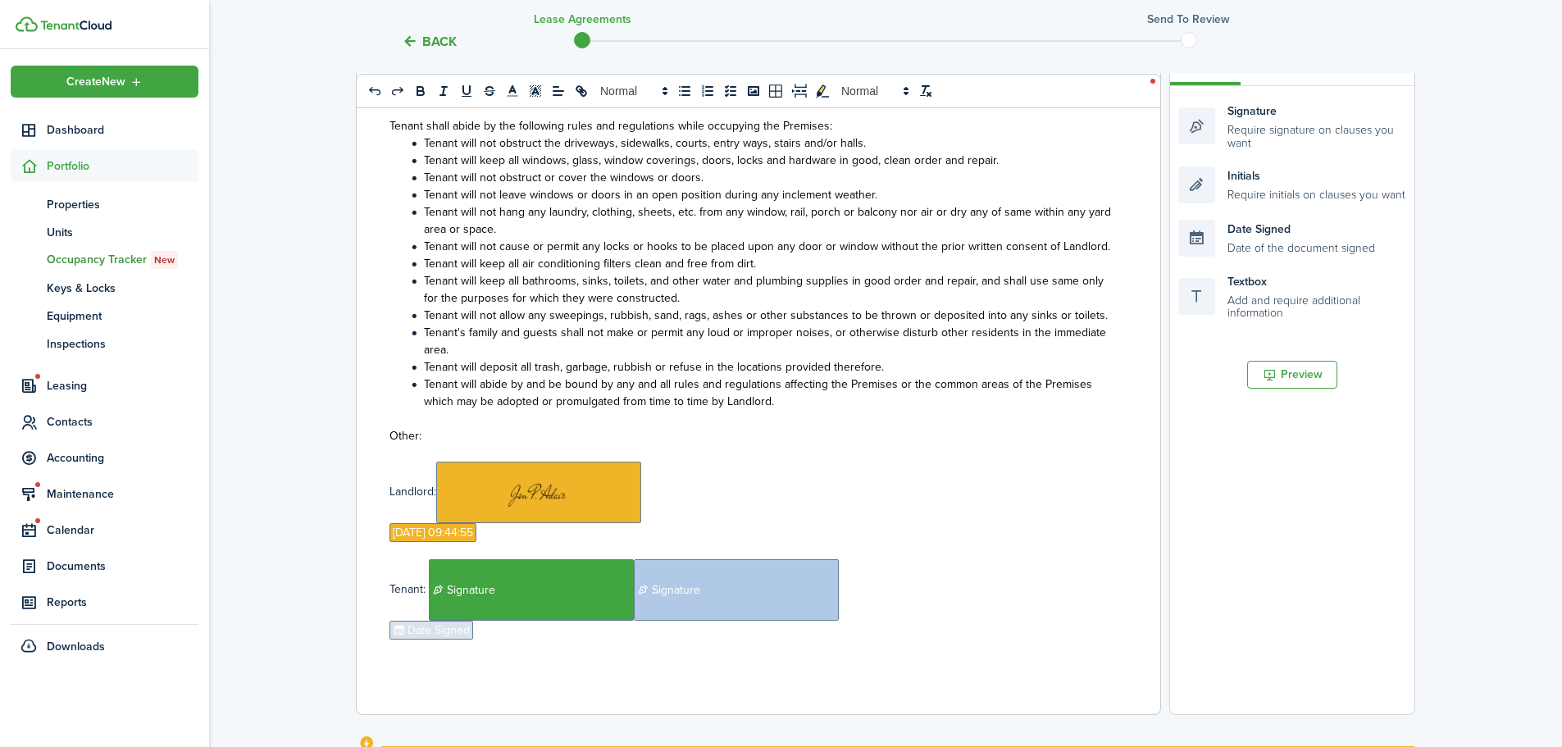
click at [411, 633] on span "Date Signed" at bounding box center [431, 630] width 84 height 19
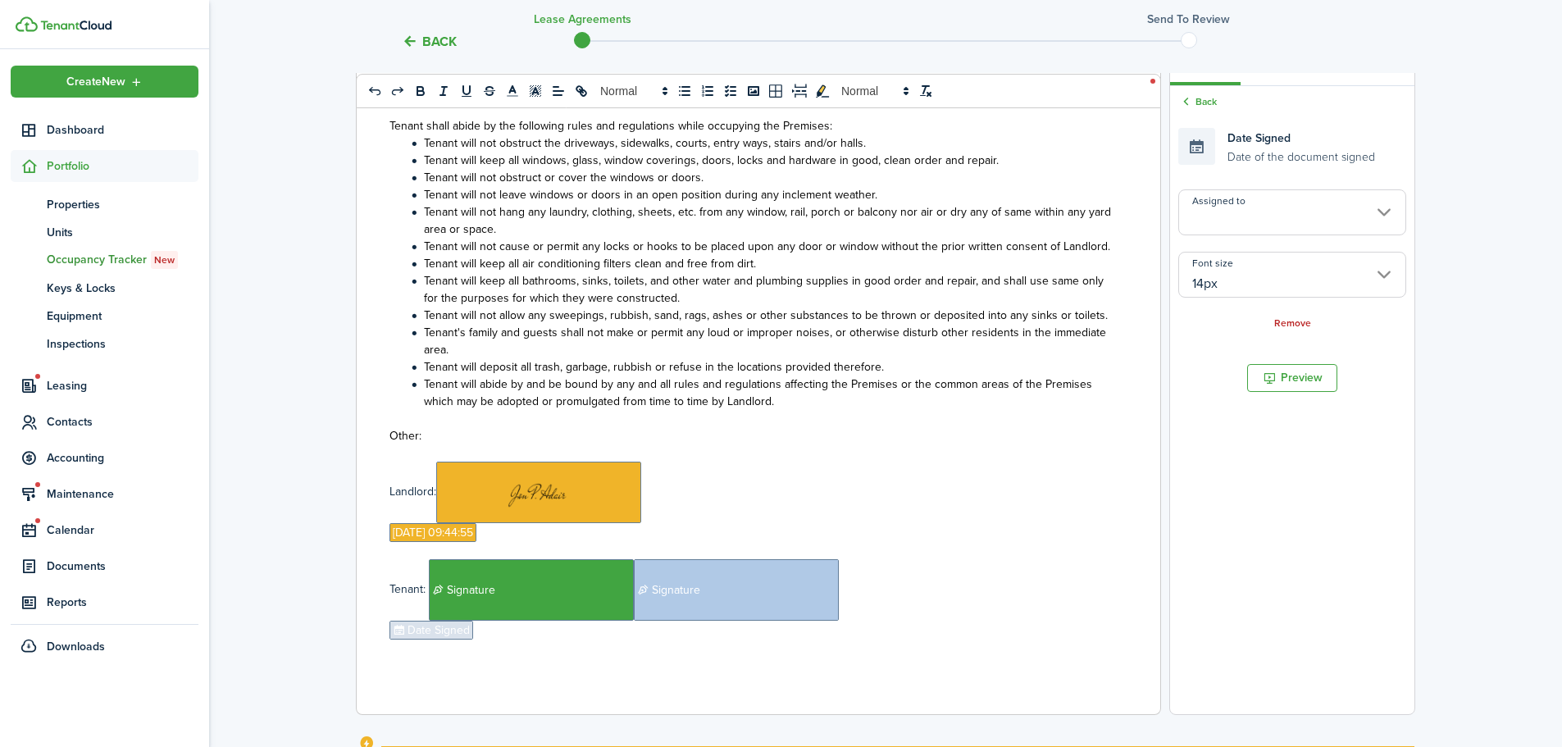
click at [1258, 206] on input "Assigned to" at bounding box center [1292, 212] width 228 height 46
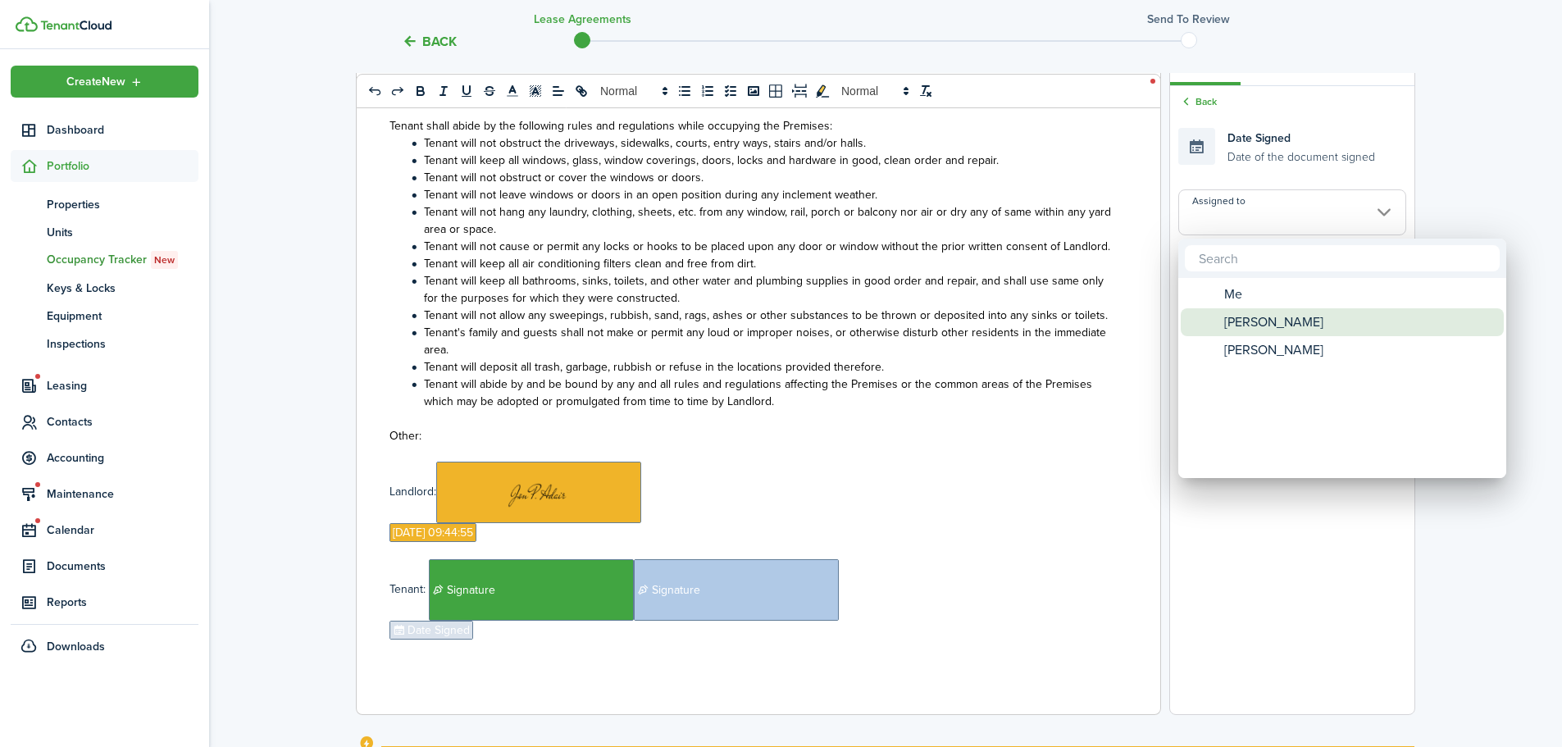
click at [1270, 324] on span "[PERSON_NAME]" at bounding box center [1273, 322] width 99 height 28
type input "[PERSON_NAME]"
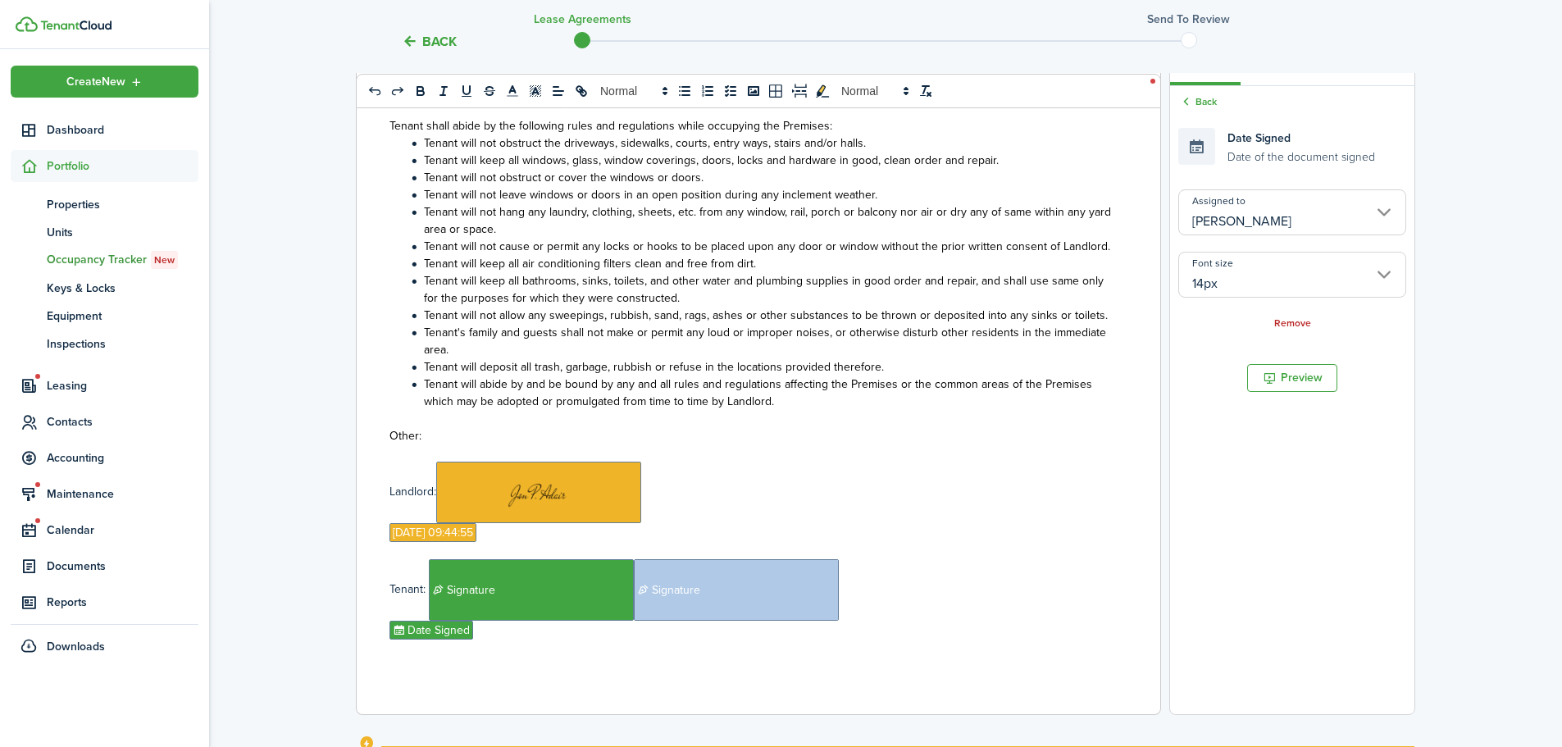
click at [1013, 433] on p "Other:" at bounding box center [752, 435] width 726 height 17
click at [1288, 217] on input "Assigned to" at bounding box center [1292, 212] width 228 height 46
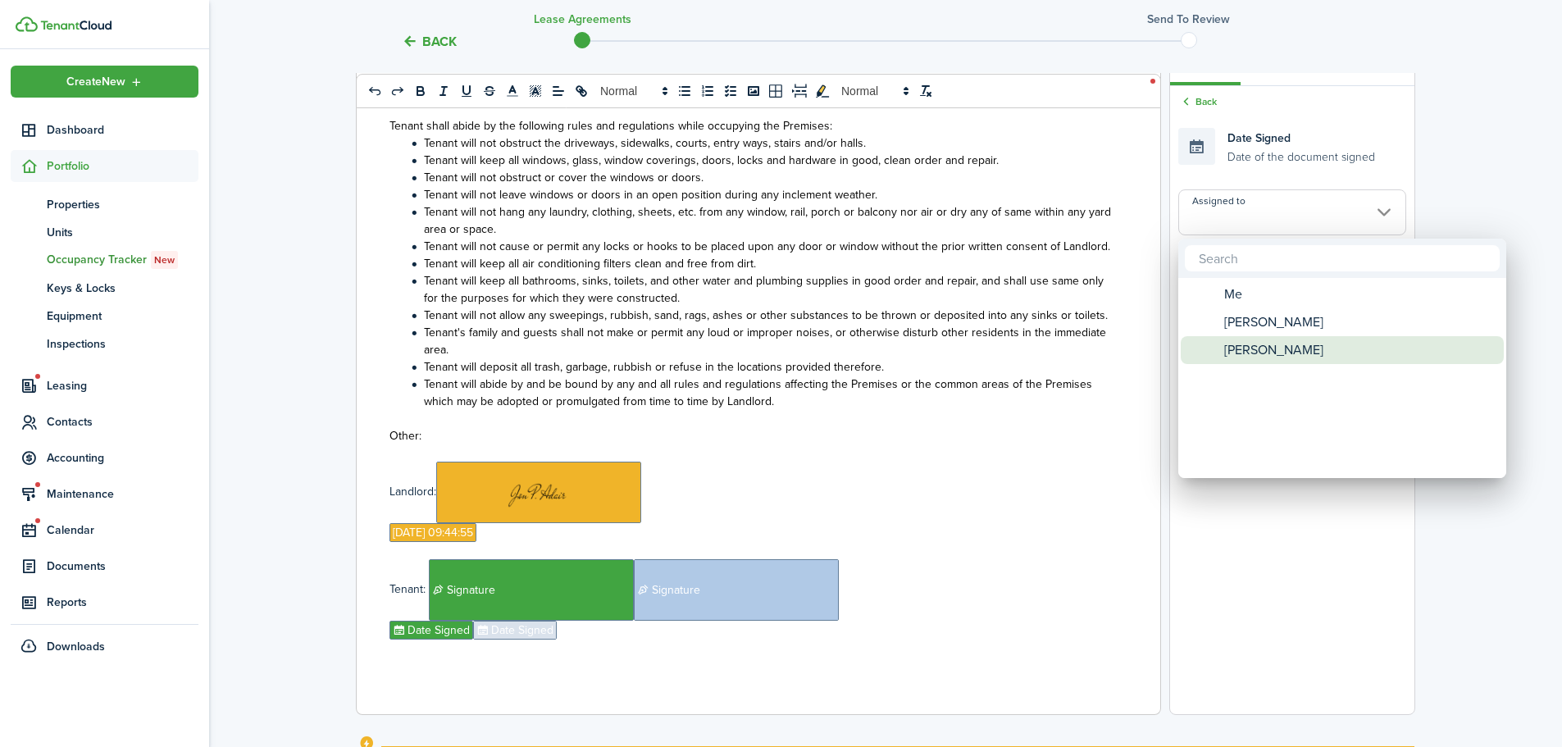
click at [1277, 353] on span "[PERSON_NAME]" at bounding box center [1273, 350] width 99 height 28
type input "[PERSON_NAME]"
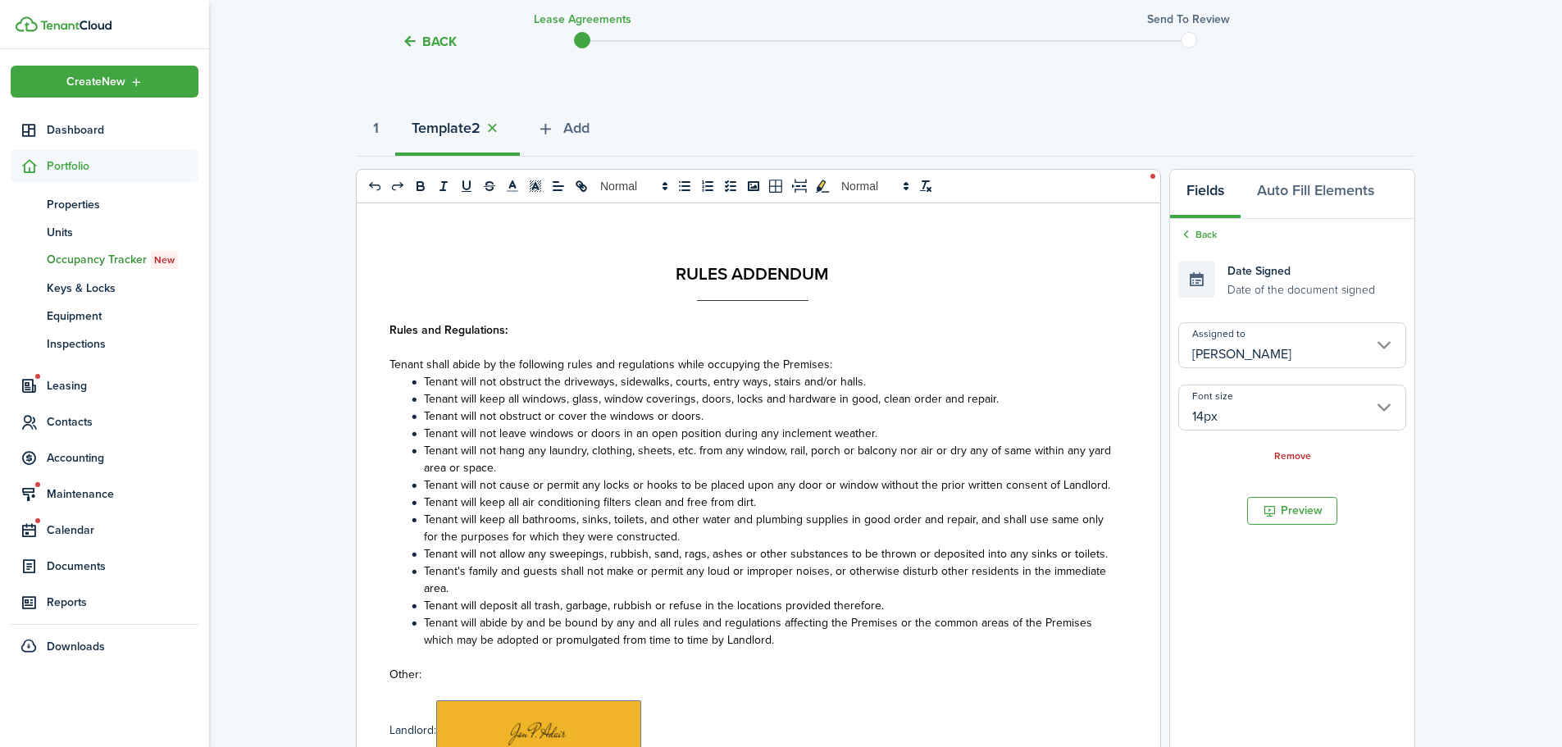
scroll to position [0, 0]
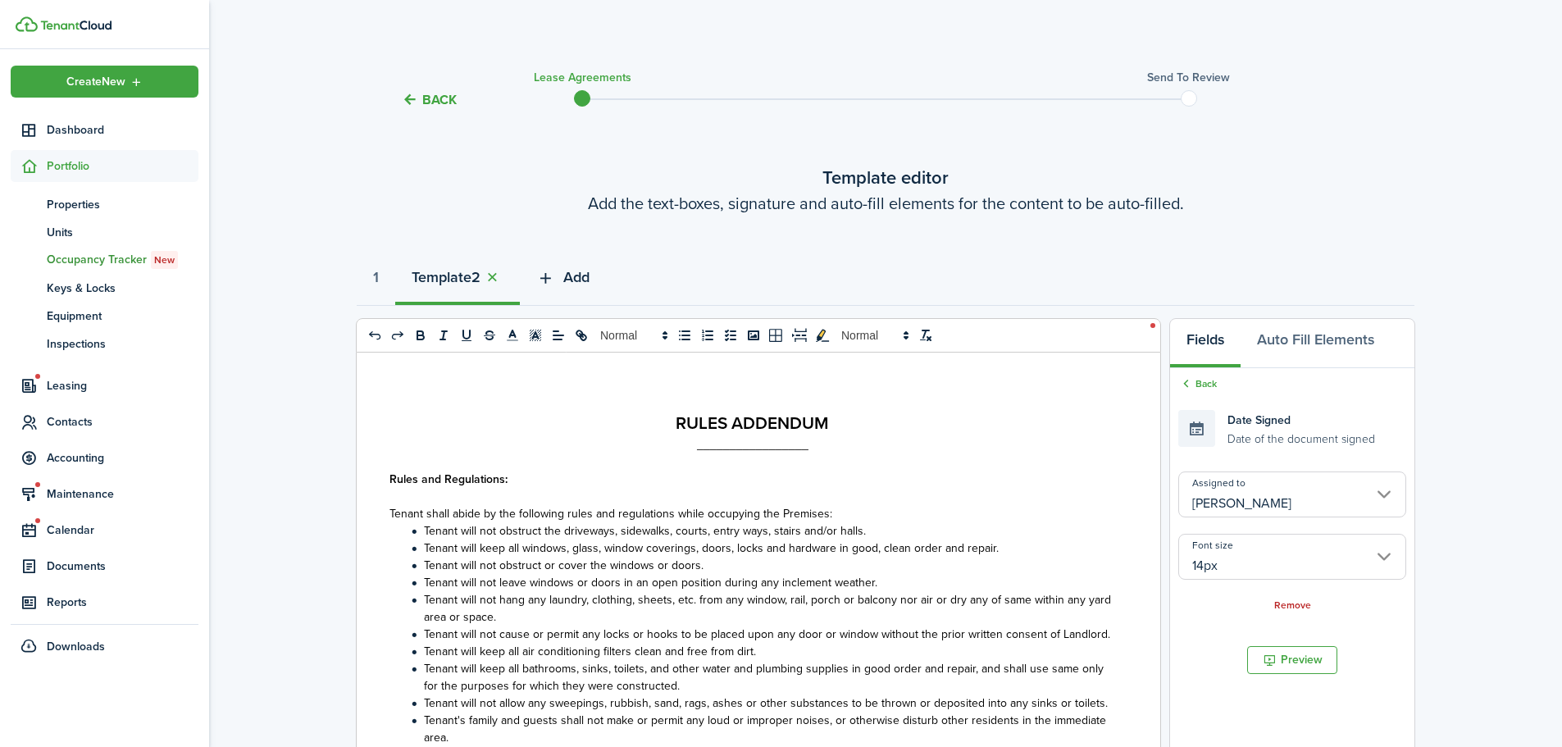
click at [582, 274] on span "Add" at bounding box center [576, 277] width 26 height 22
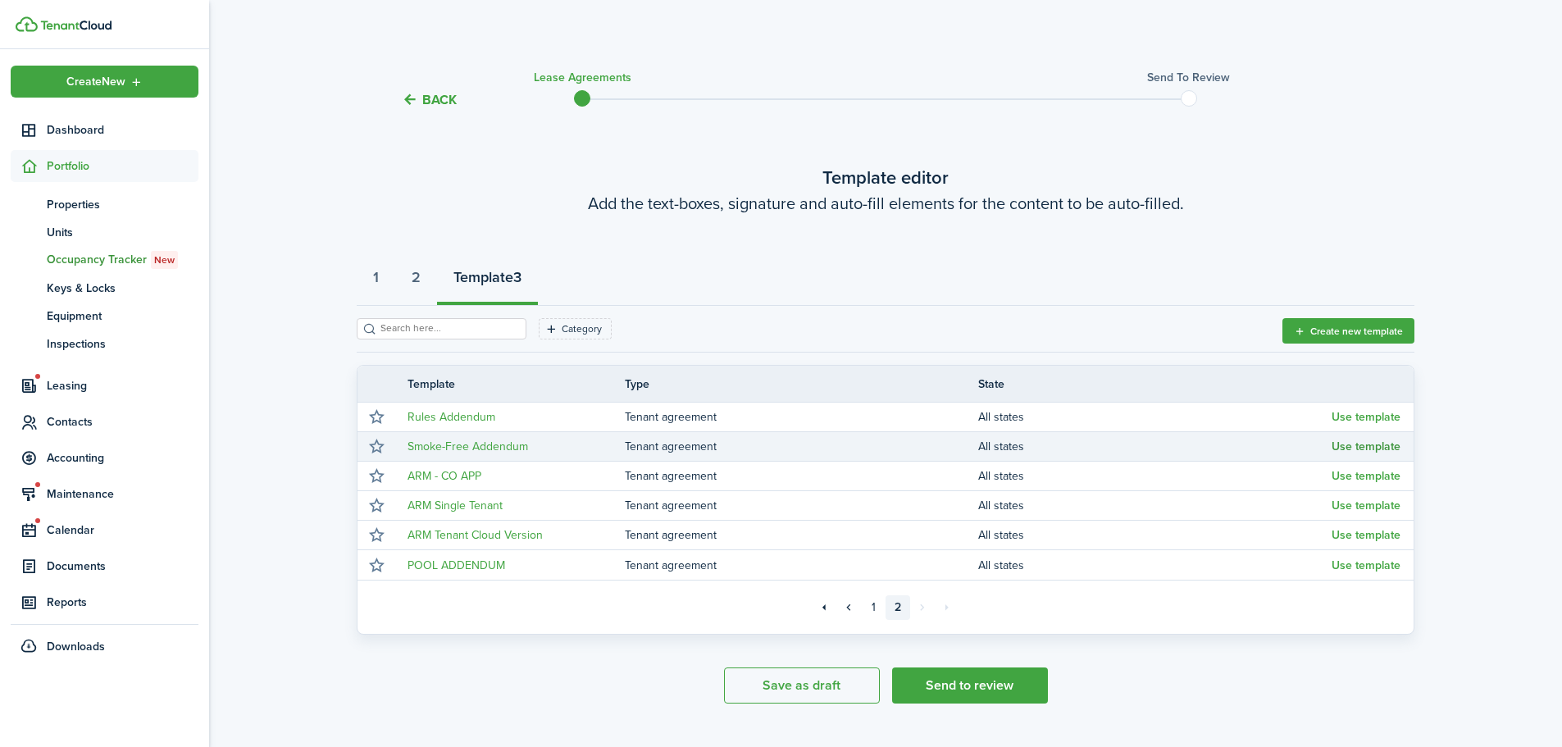
click at [1359, 443] on button "Use template" at bounding box center [1366, 446] width 69 height 13
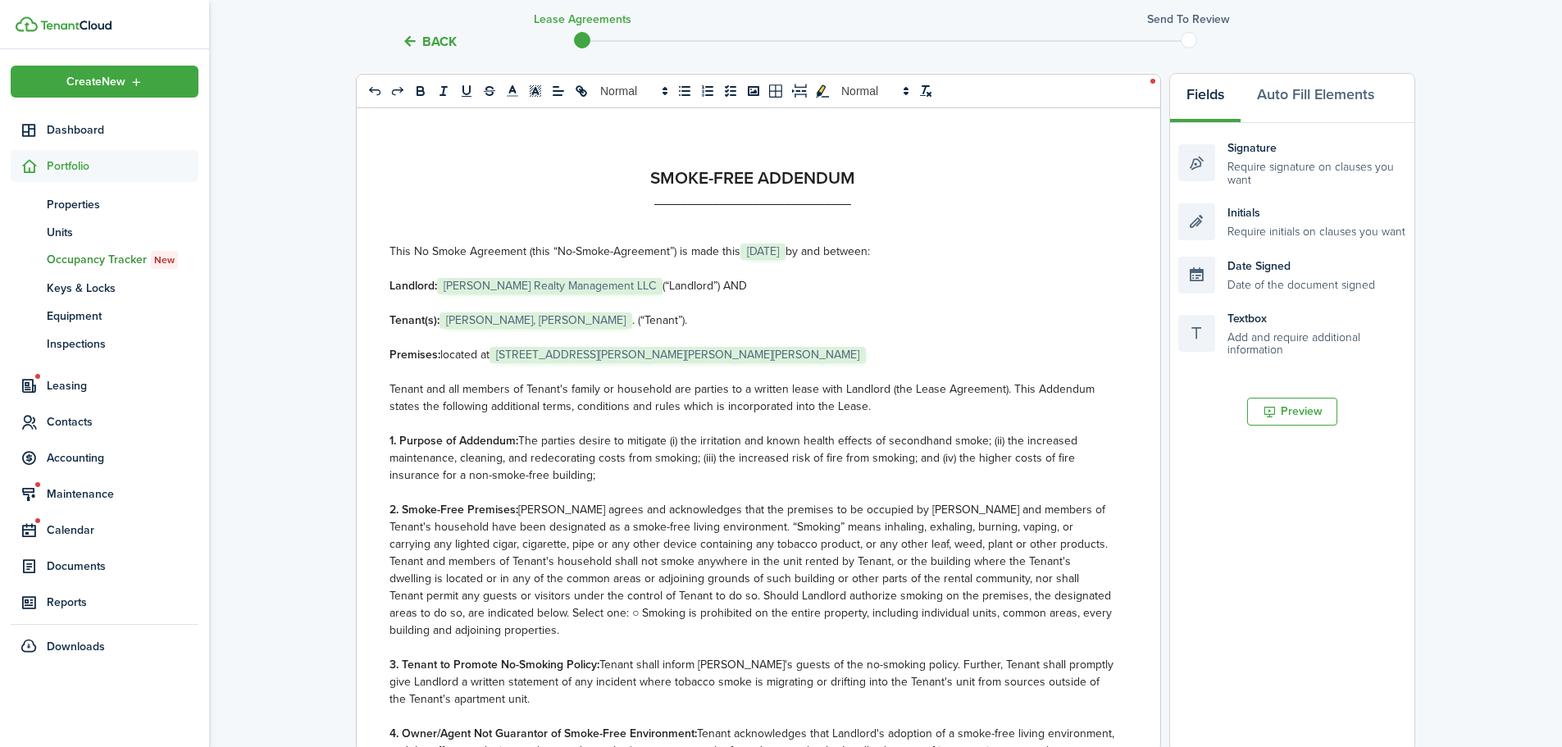
scroll to position [246, 0]
select select "fit"
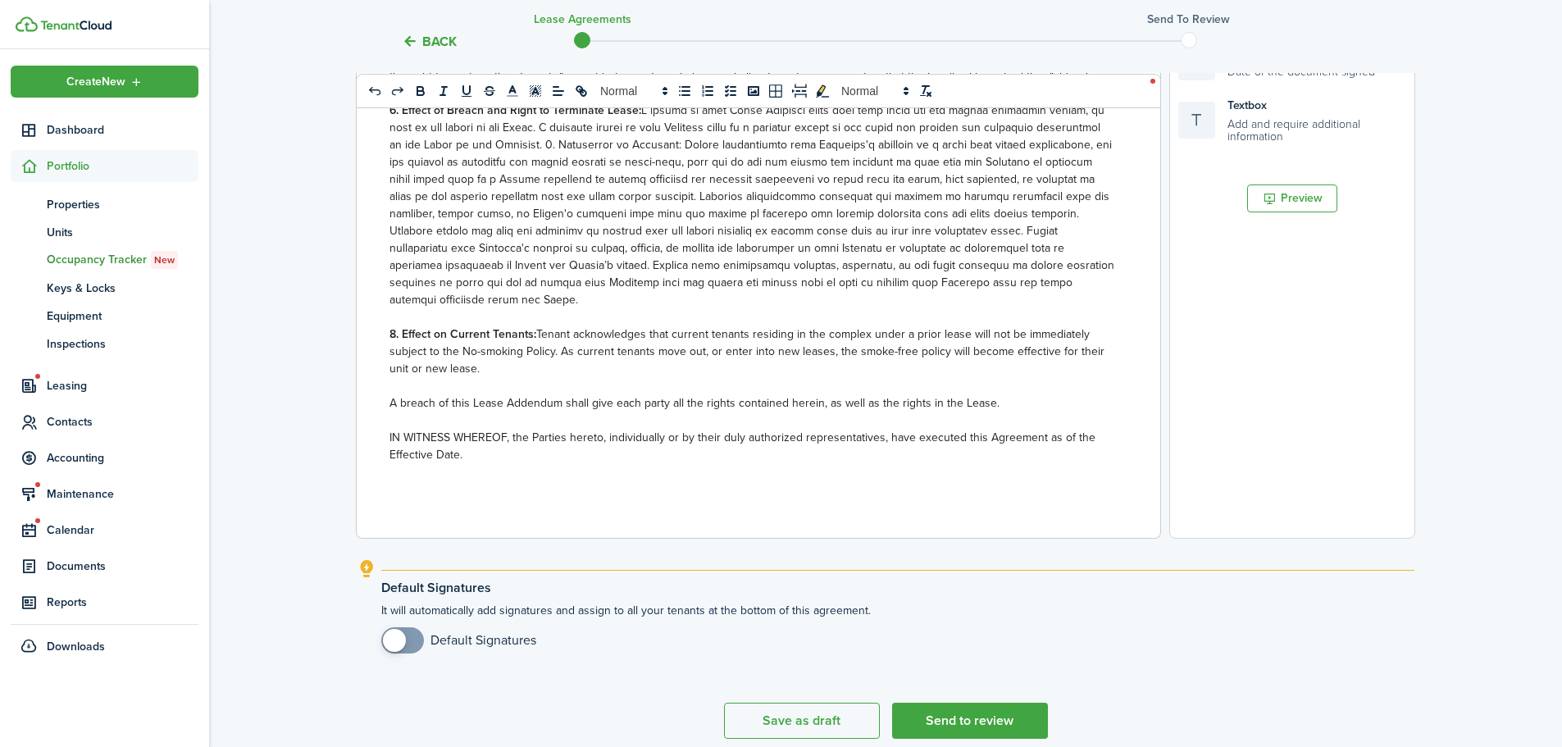
scroll to position [528, 0]
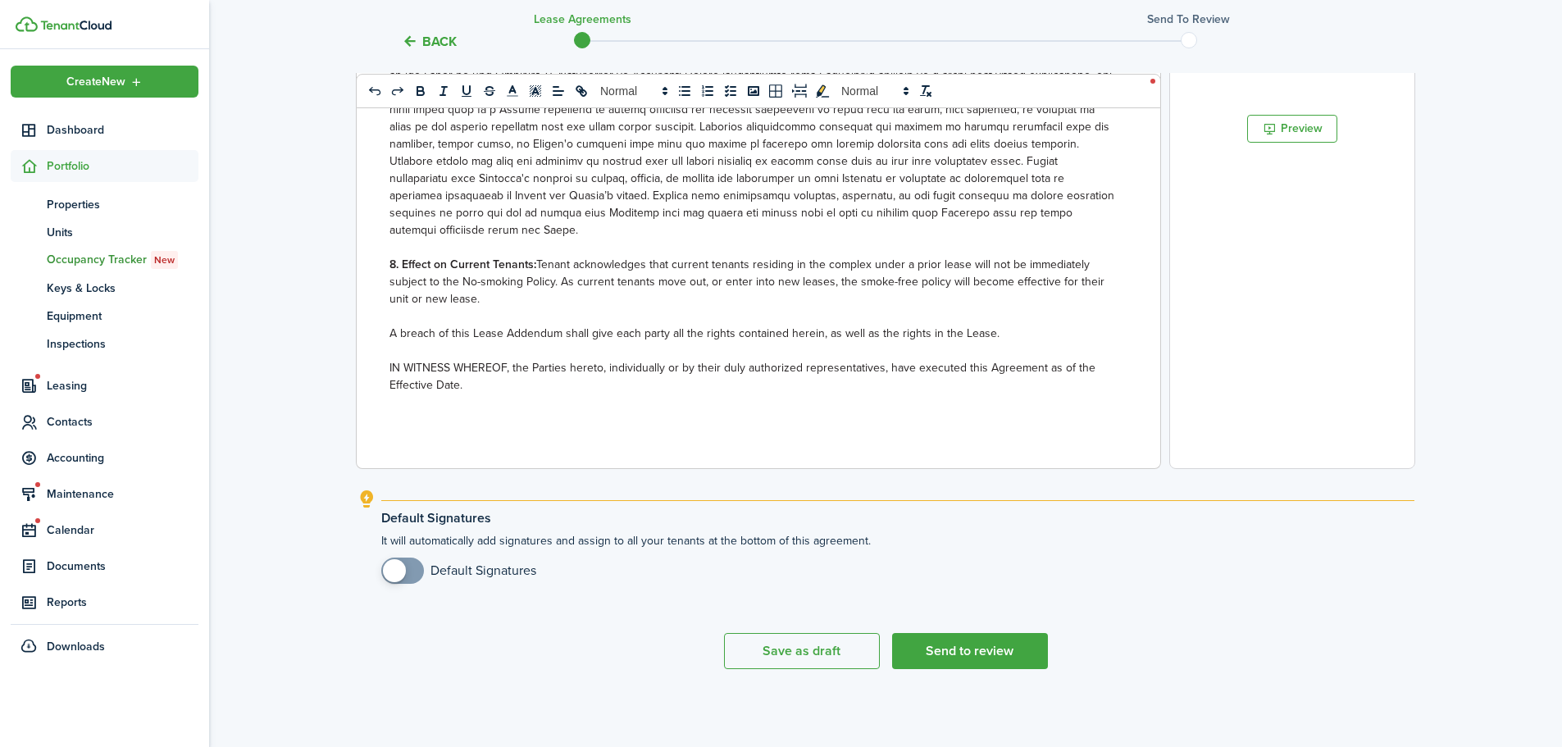
checkbox input "true"
click at [411, 569] on span at bounding box center [402, 571] width 16 height 26
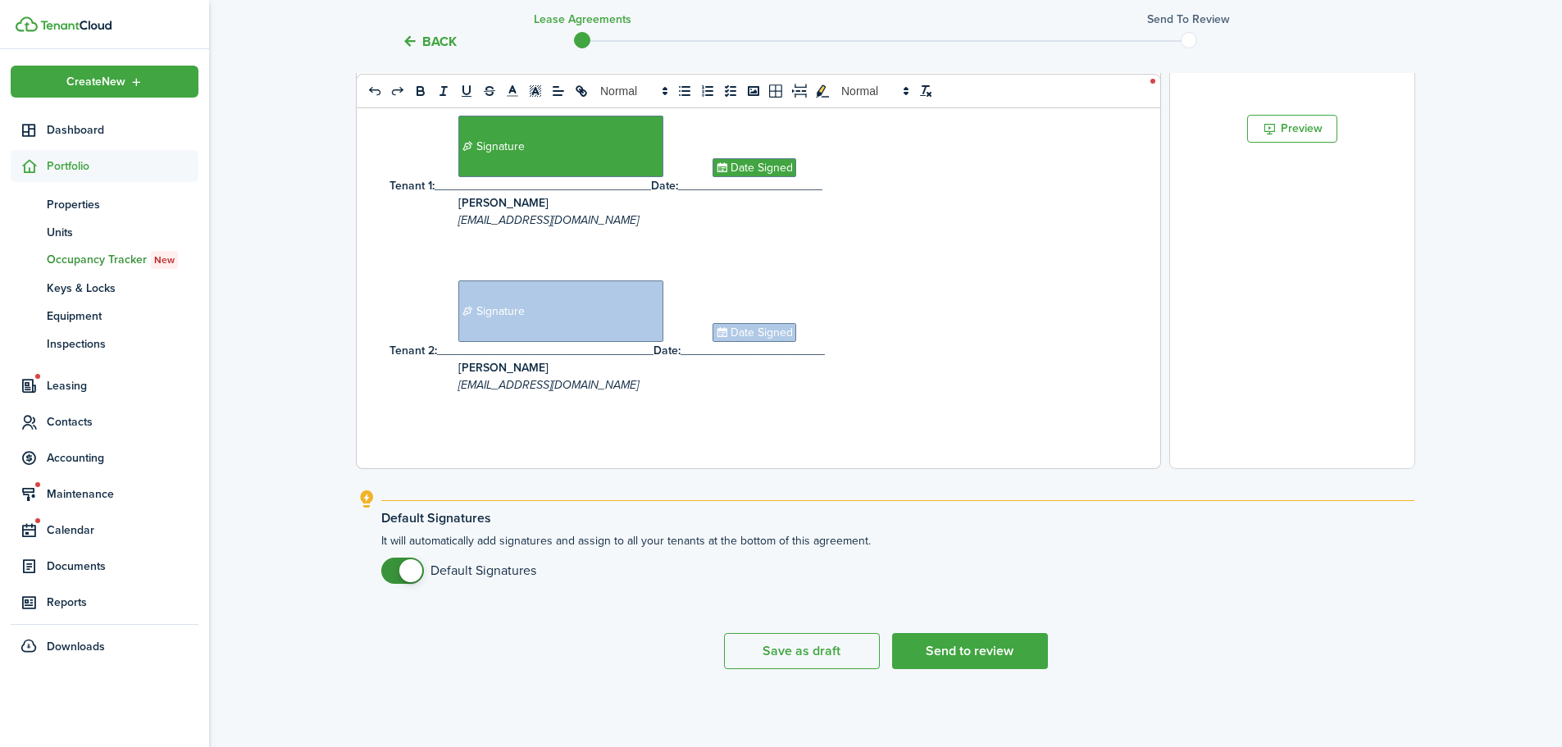
scroll to position [36, 0]
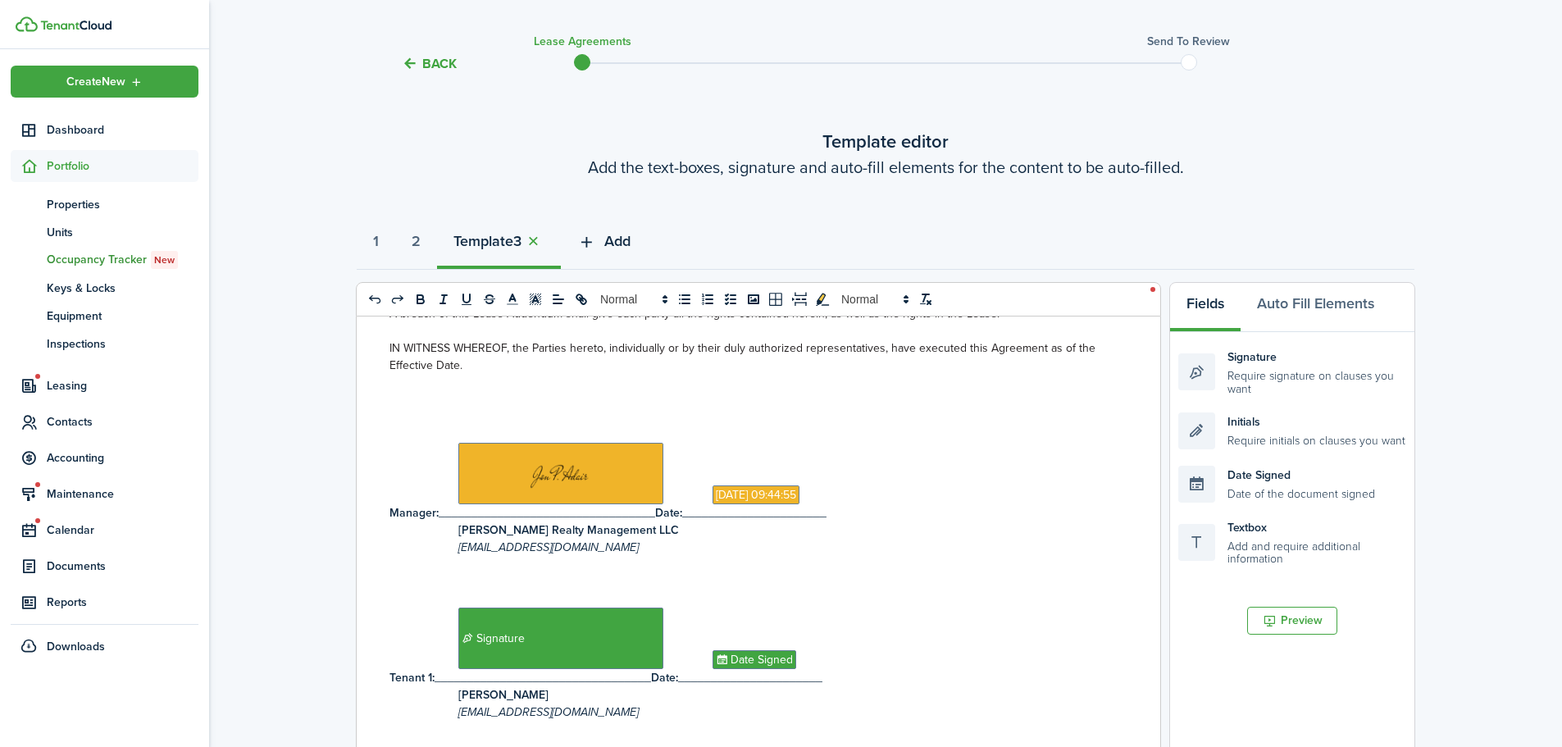
click at [631, 242] on span "Add" at bounding box center [617, 241] width 26 height 22
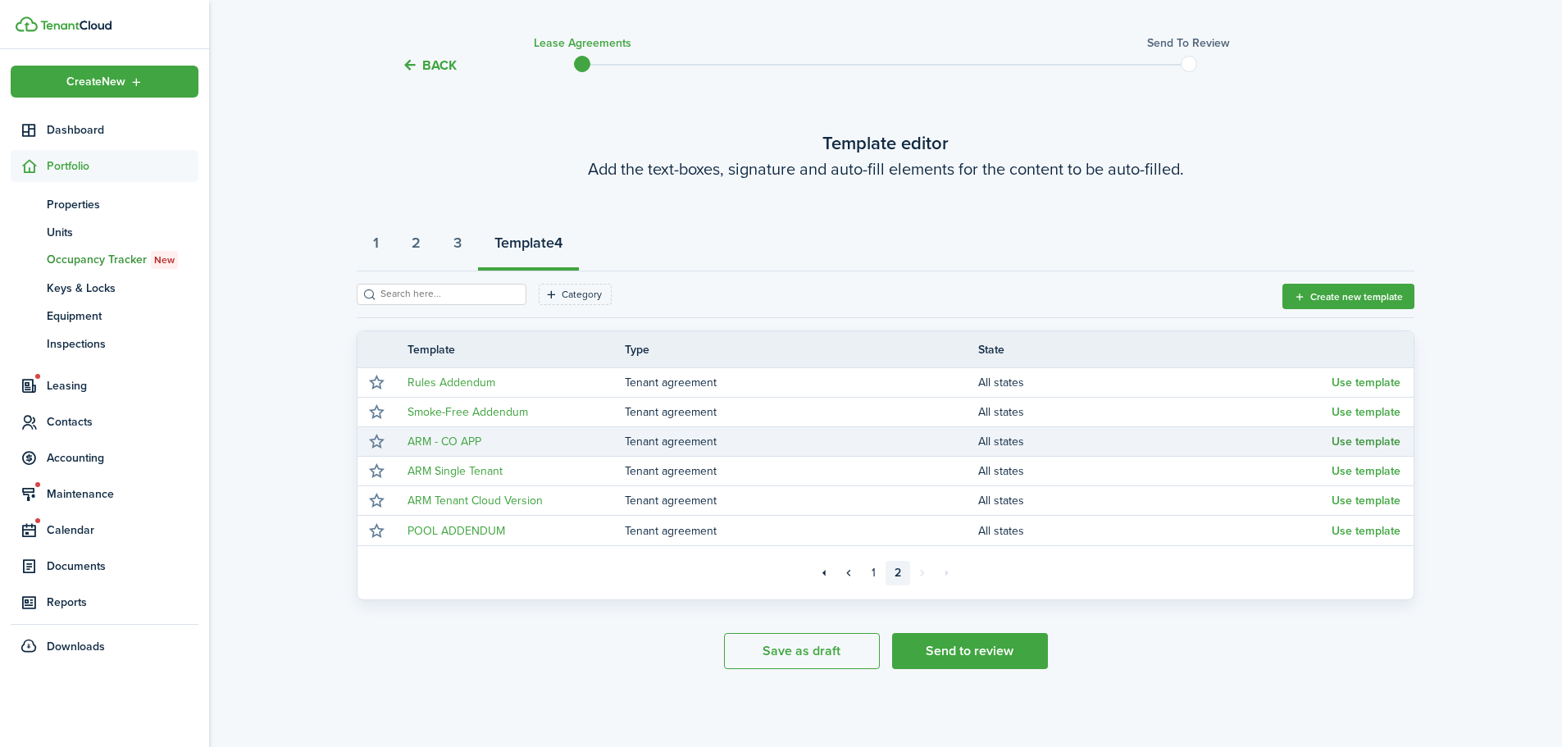
click at [1360, 437] on button "Use template" at bounding box center [1366, 441] width 69 height 13
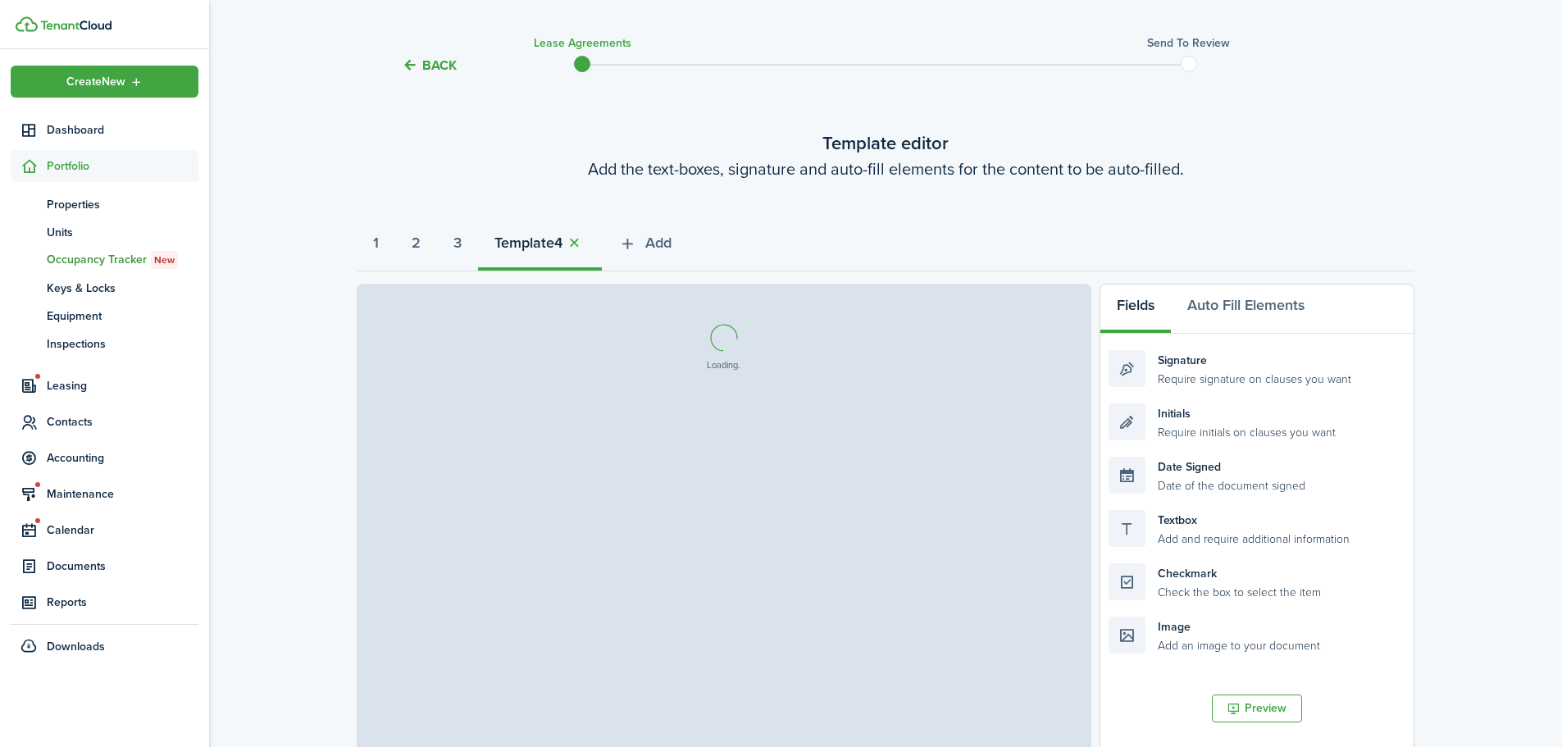
select select "fit"
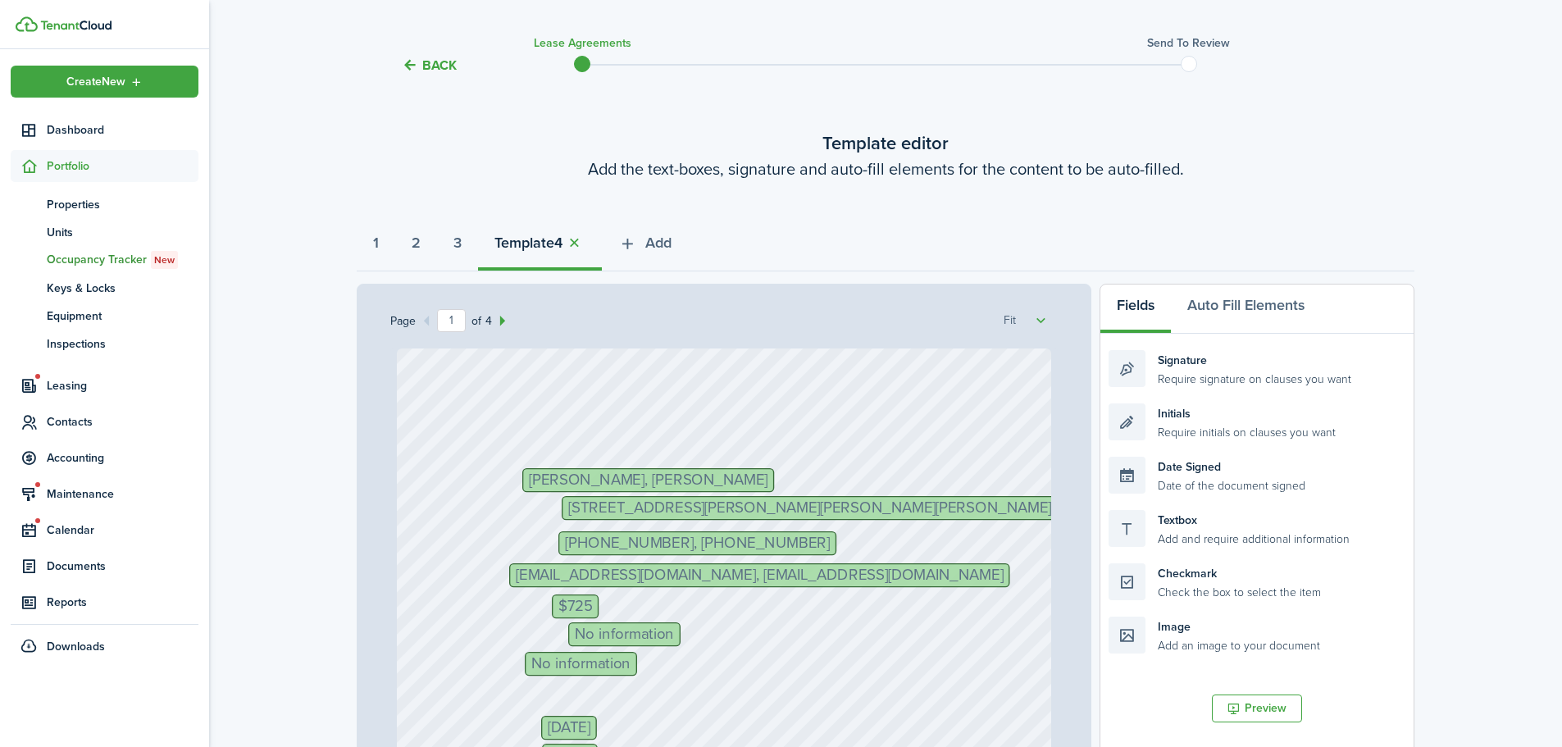
select select "fit"
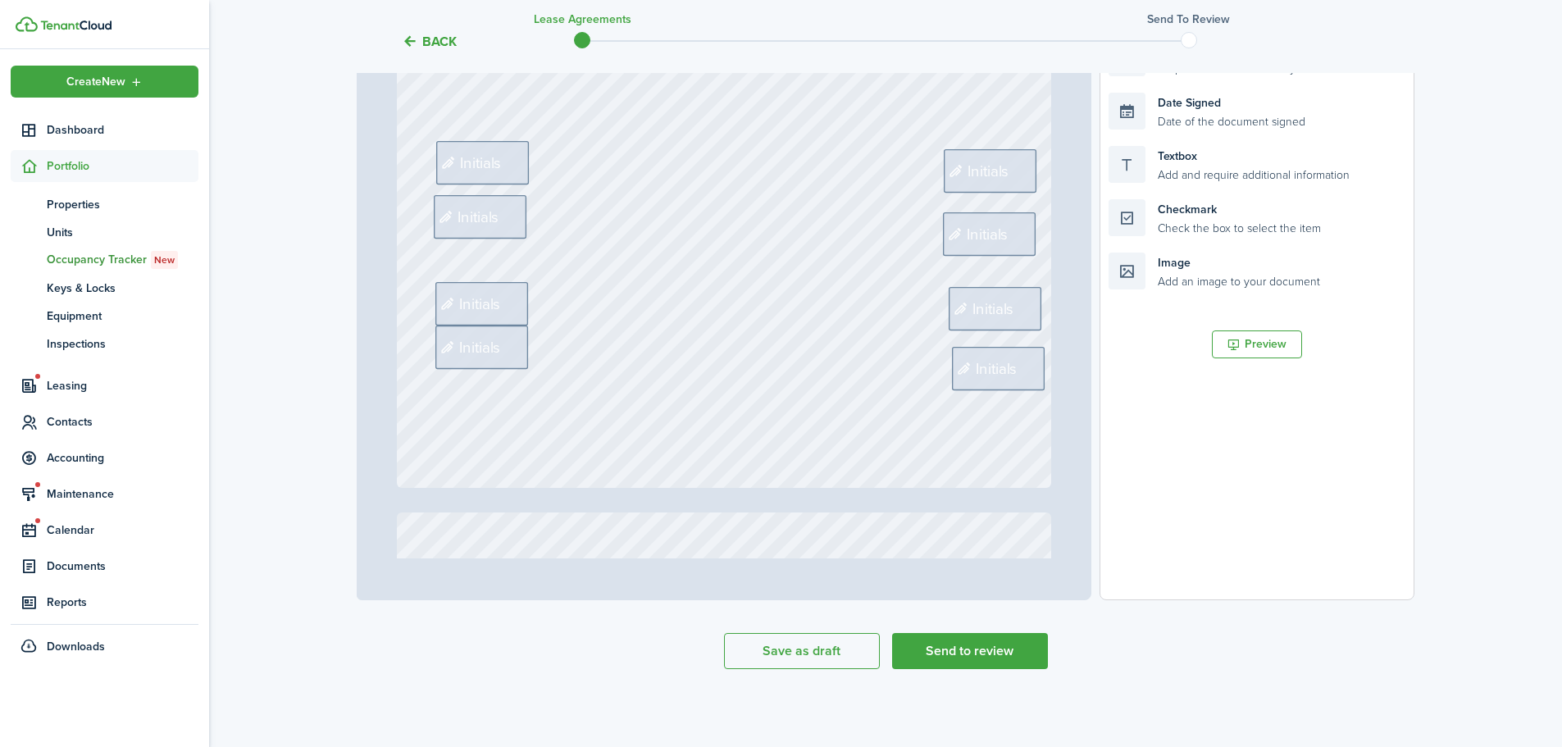
scroll to position [82, 0]
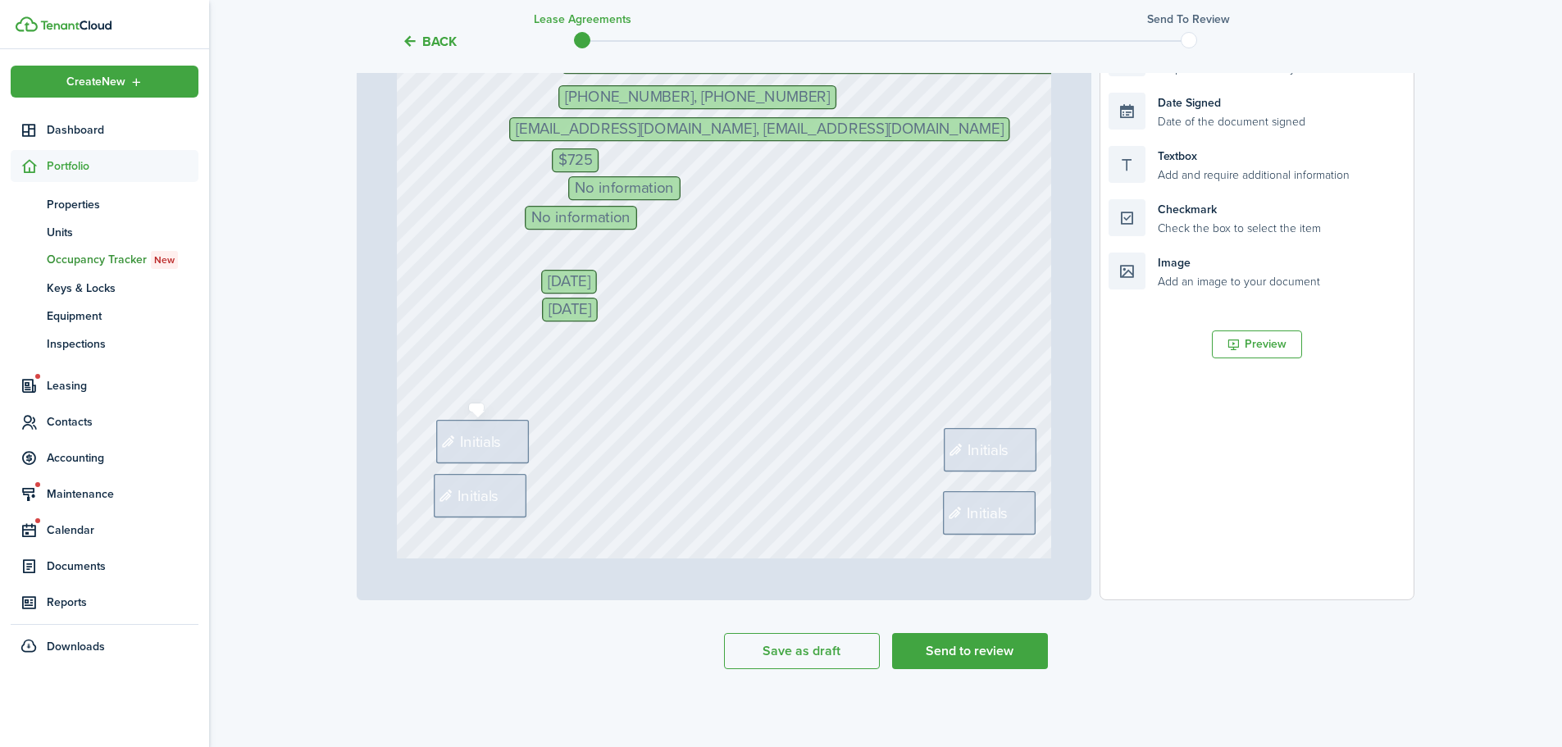
click at [485, 444] on span "Initials" at bounding box center [482, 441] width 42 height 23
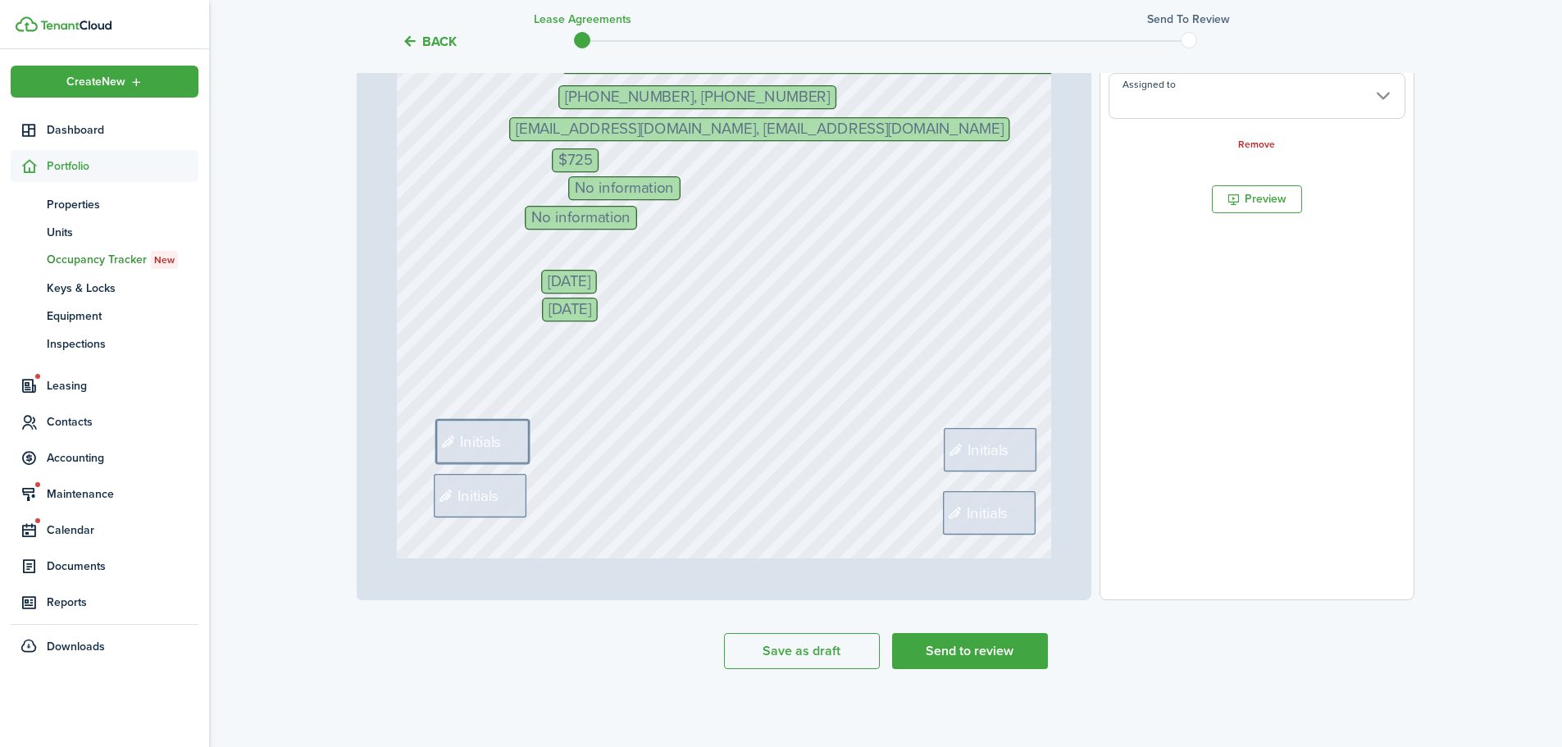
click at [1269, 110] on input "Assigned to" at bounding box center [1257, 96] width 297 height 46
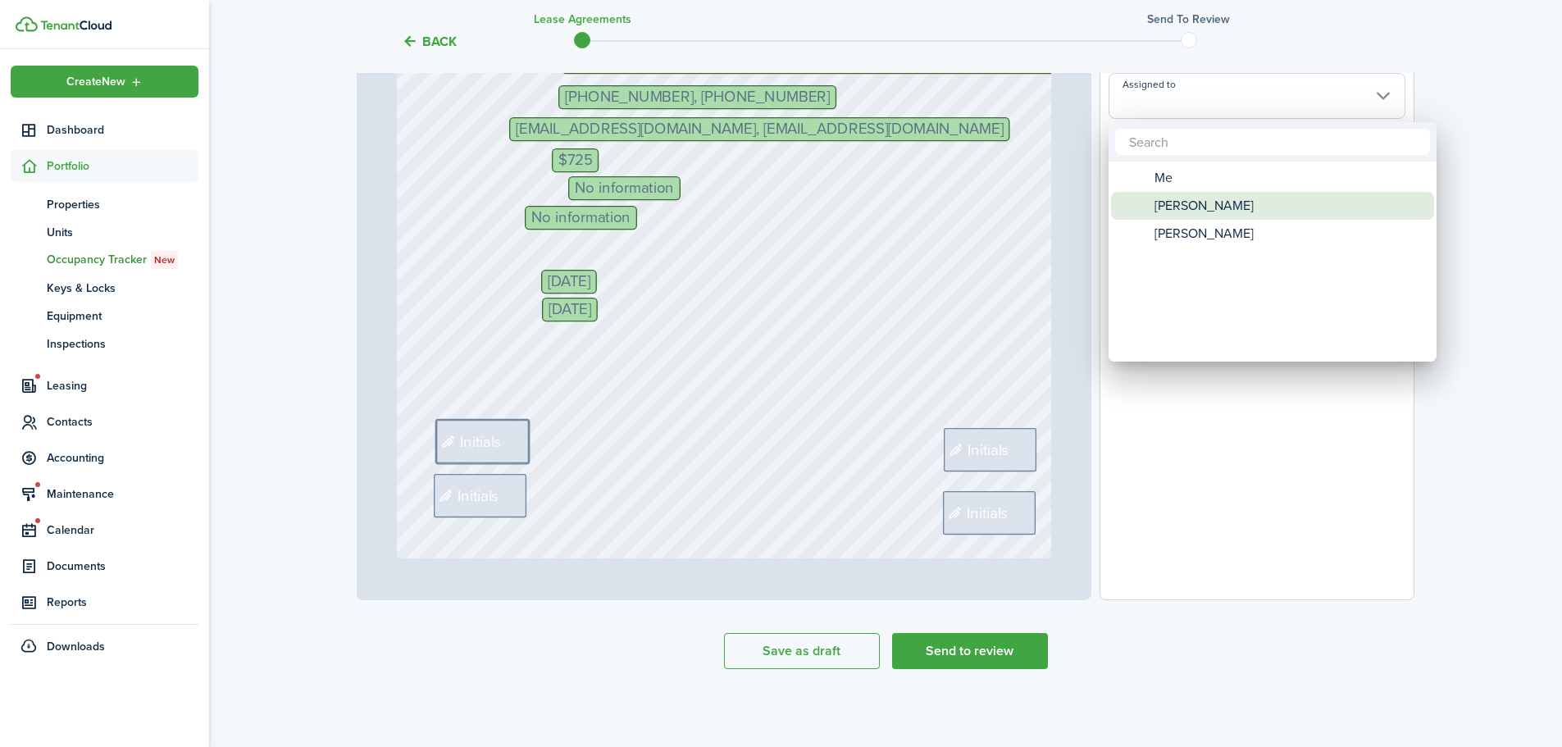
click at [1226, 196] on span "[PERSON_NAME]" at bounding box center [1204, 206] width 99 height 28
type input "[PERSON_NAME]"
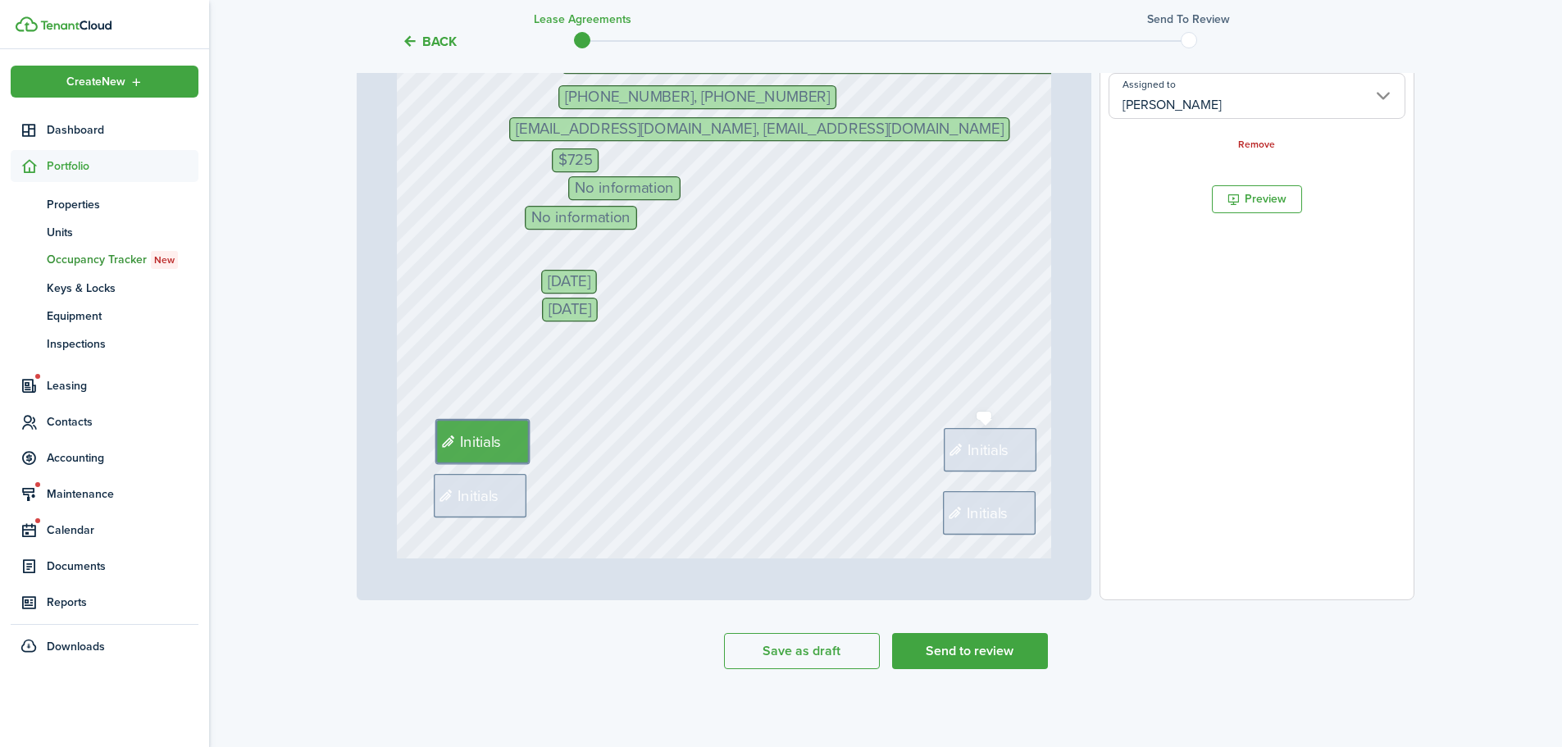
click at [993, 457] on span "Initials" at bounding box center [989, 449] width 42 height 23
click at [1255, 101] on input "Assigned to" at bounding box center [1257, 96] width 297 height 46
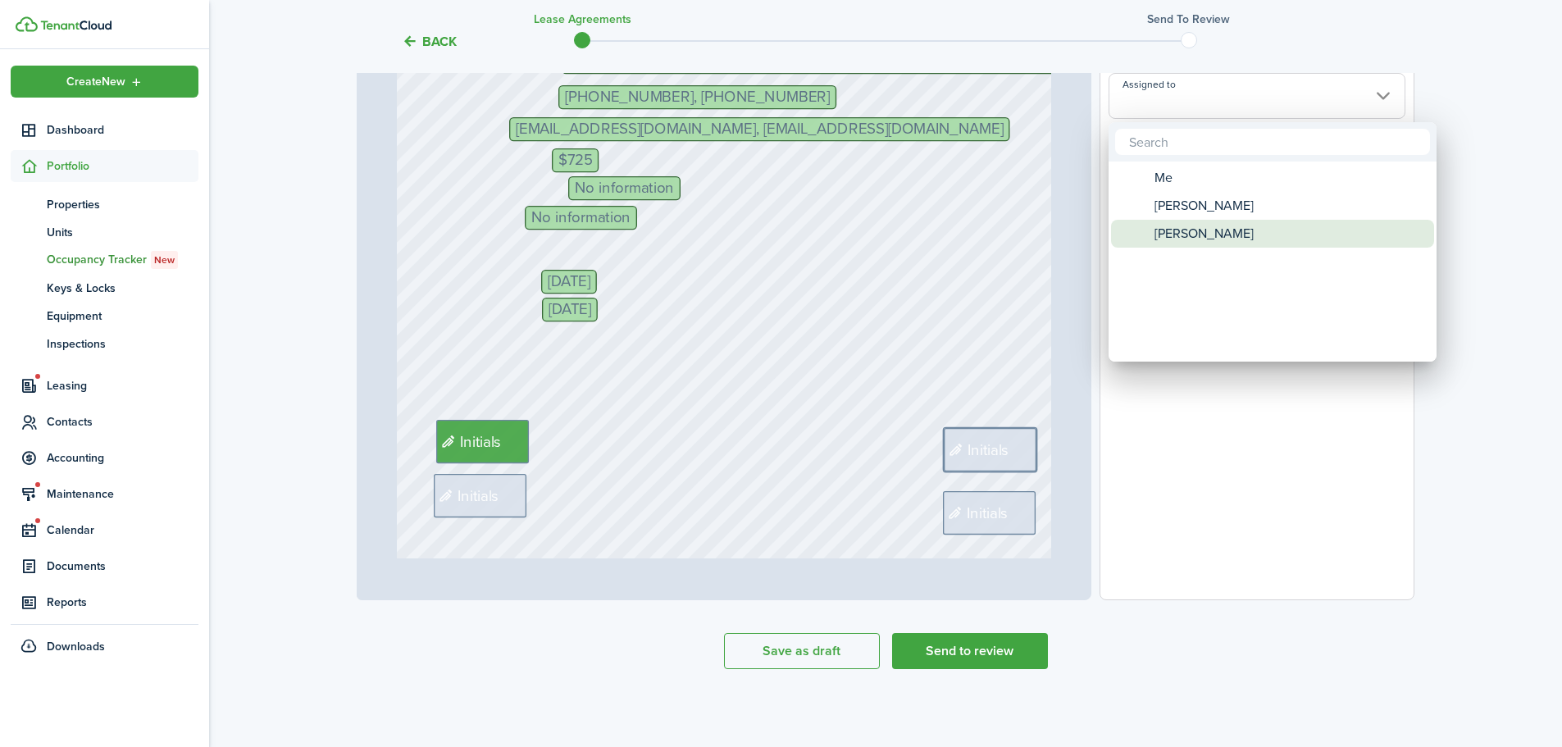
click at [1222, 244] on span "[PERSON_NAME]" at bounding box center [1204, 234] width 99 height 28
type input "[PERSON_NAME]"
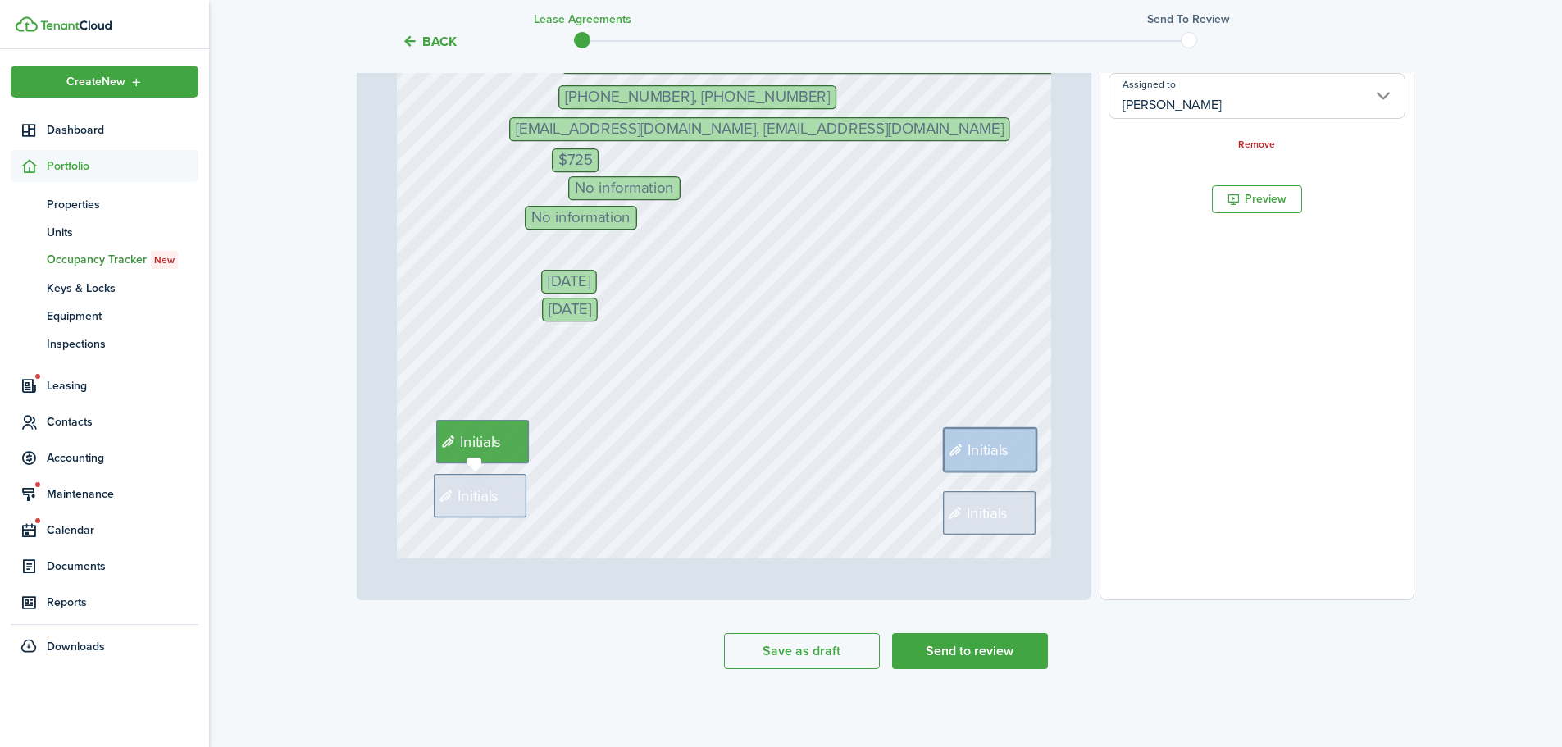
click at [493, 510] on div "Initials" at bounding box center [480, 495] width 93 height 43
click at [1141, 101] on input "Assigned to" at bounding box center [1257, 96] width 297 height 46
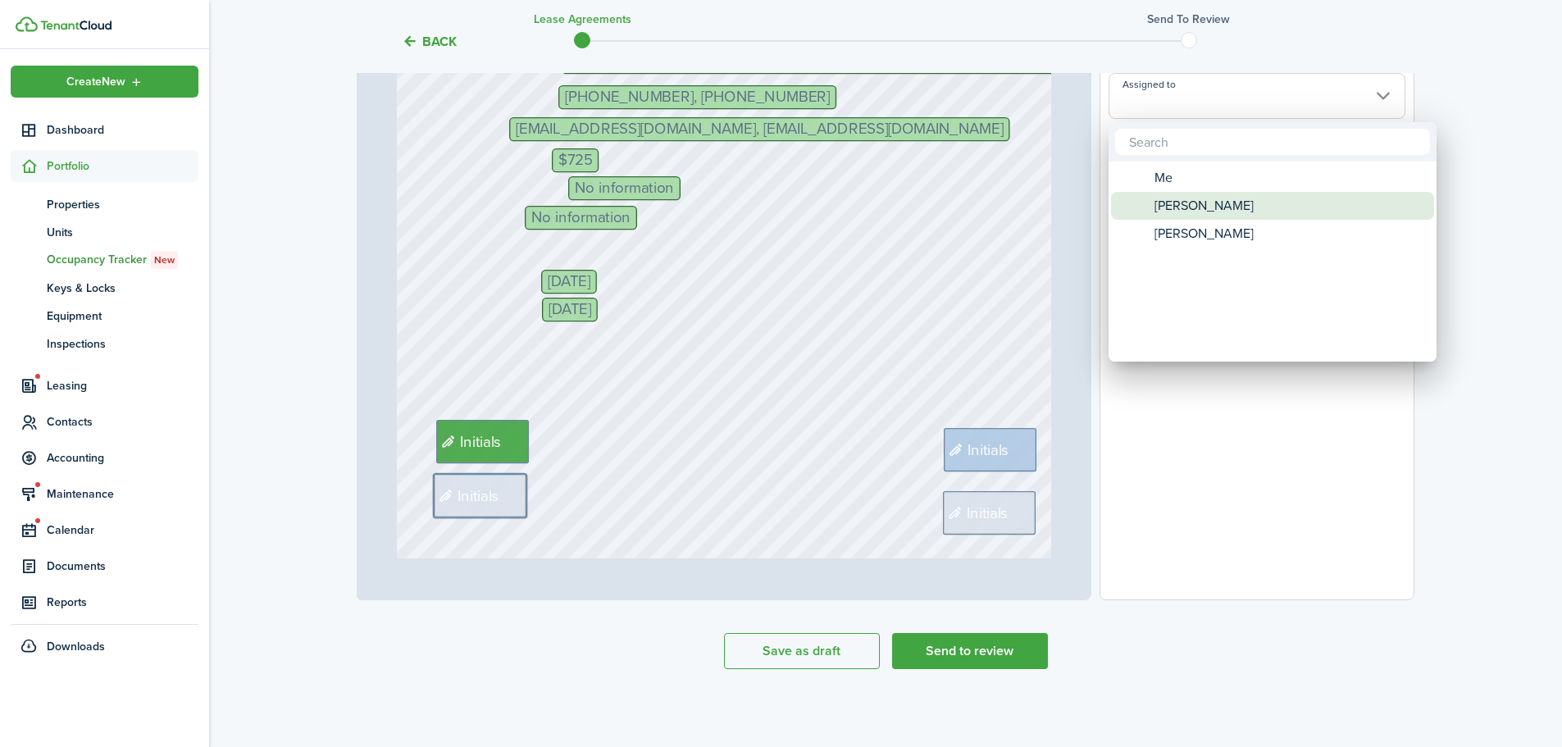
click at [1211, 211] on span "[PERSON_NAME]" at bounding box center [1204, 206] width 99 height 28
type input "[PERSON_NAME]"
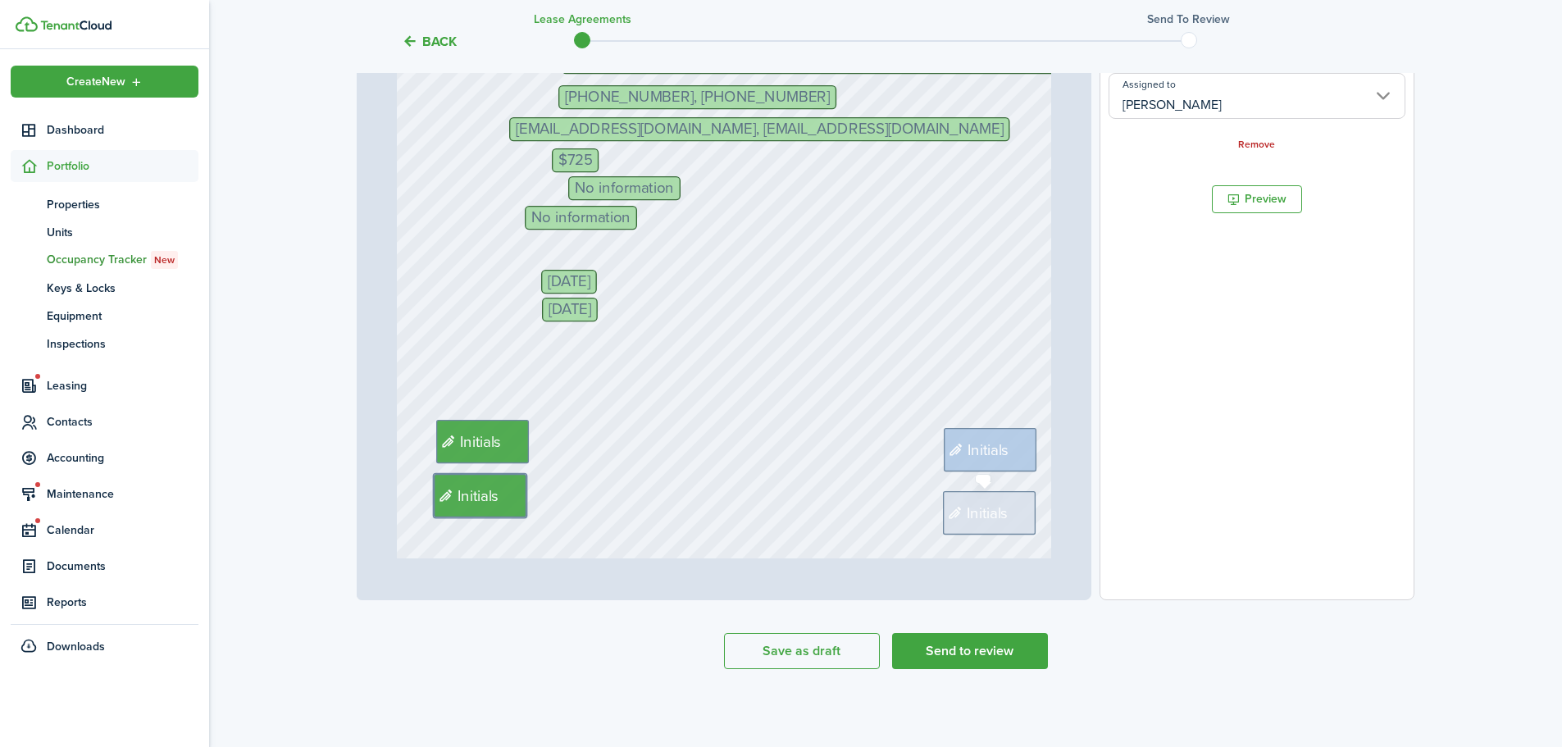
click at [991, 513] on span "Initials" at bounding box center [988, 513] width 42 height 23
click at [1210, 106] on input "Assigned to" at bounding box center [1257, 96] width 297 height 46
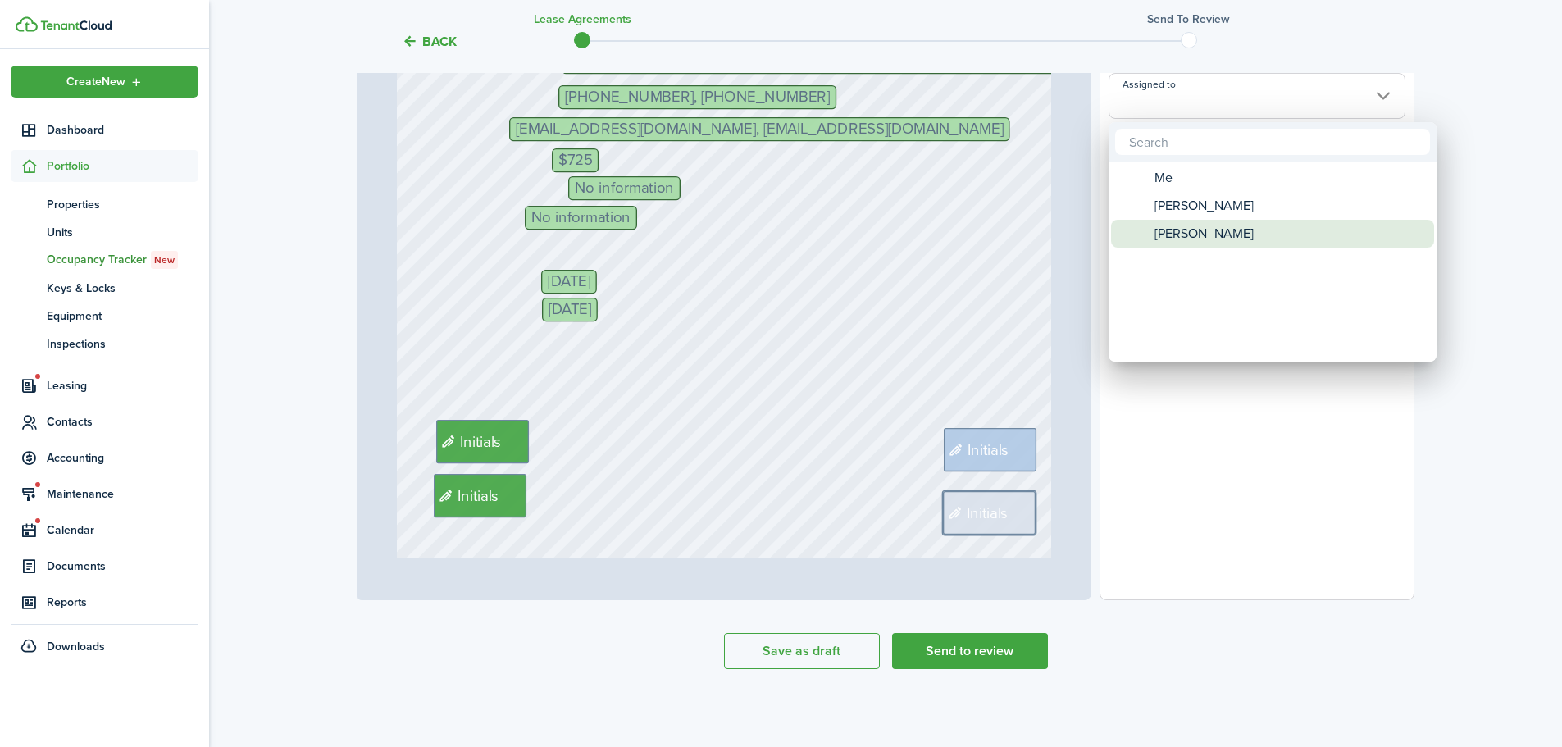
click at [1190, 225] on span "[PERSON_NAME]" at bounding box center [1204, 234] width 99 height 28
type input "[PERSON_NAME]"
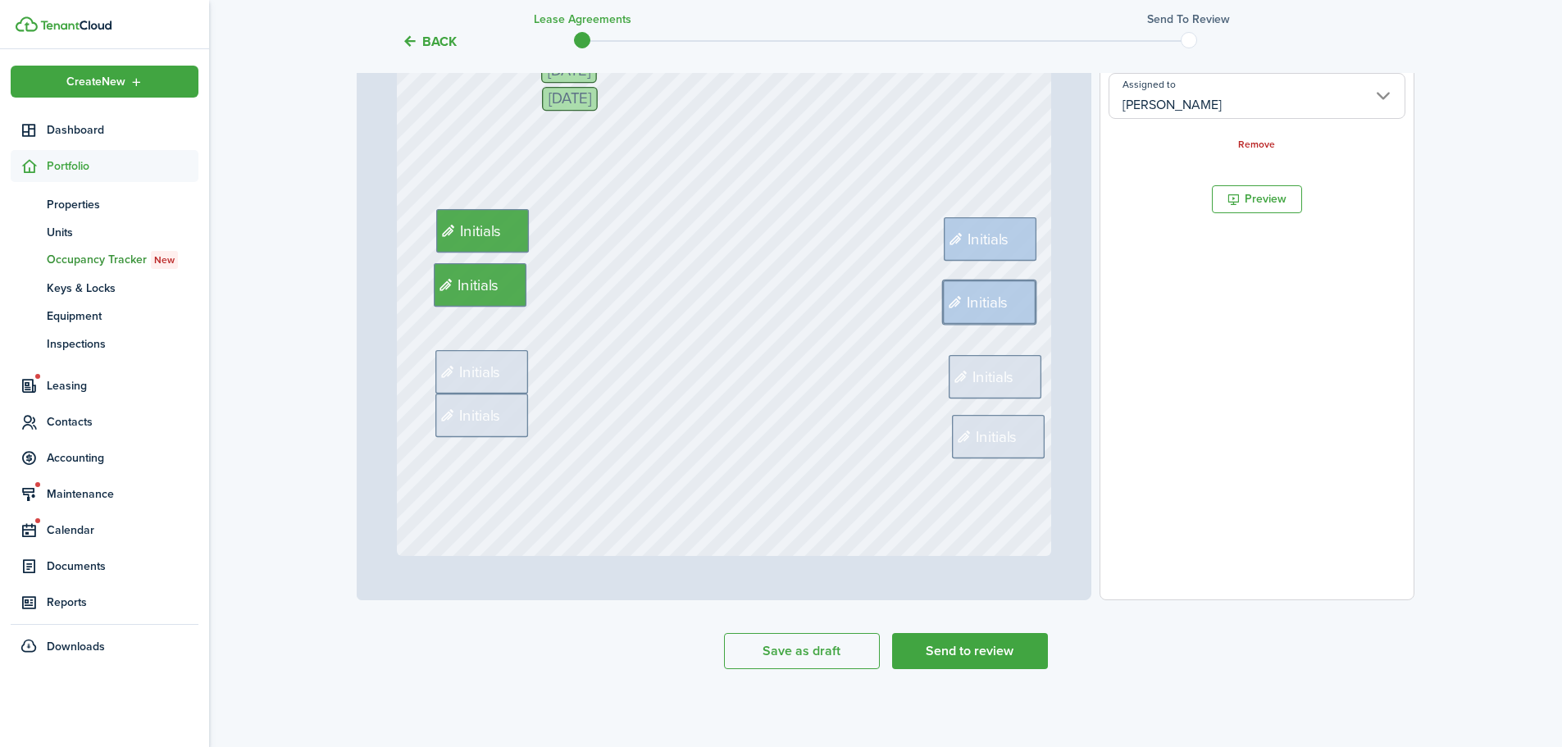
scroll to position [328, 0]
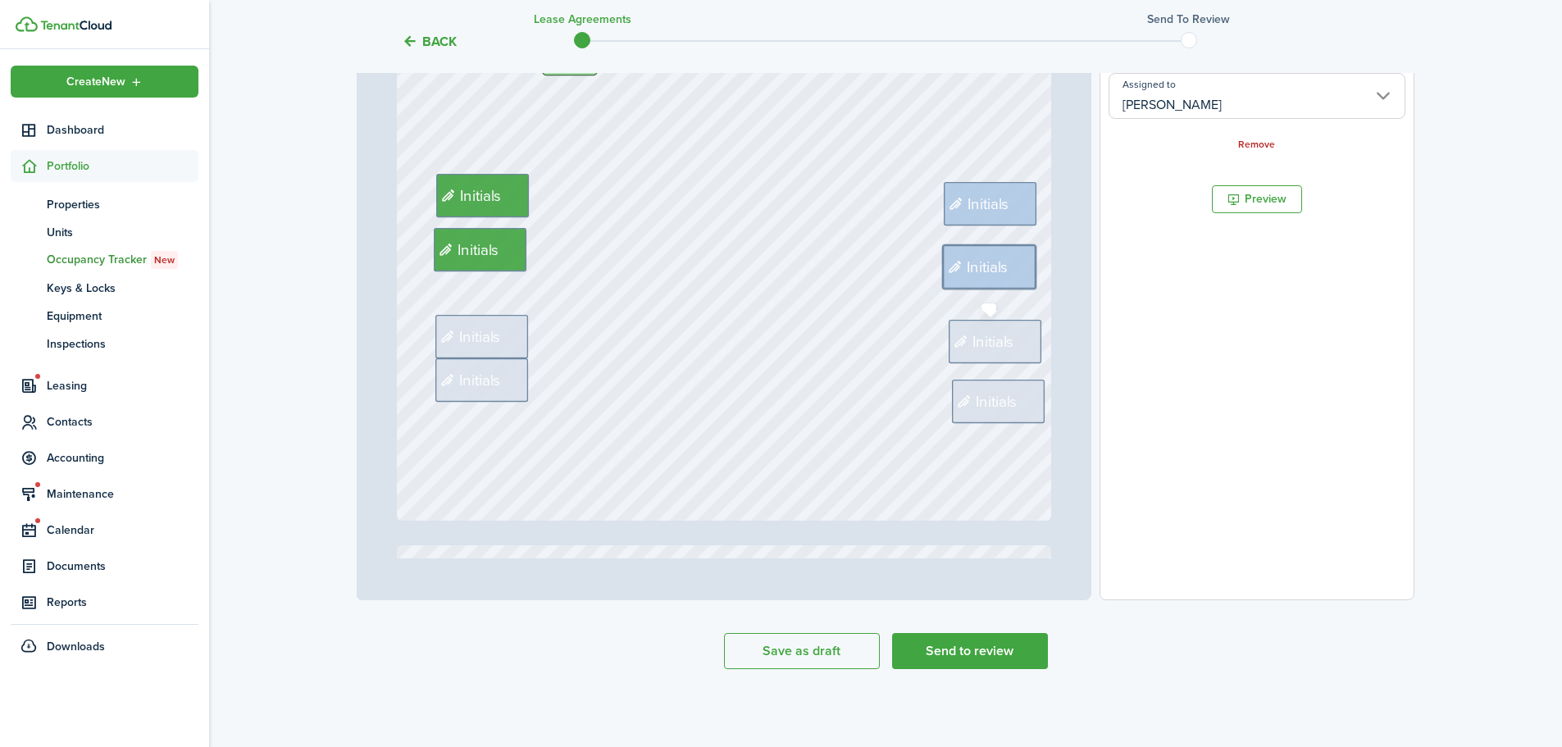
click at [1009, 353] on span "Initials" at bounding box center [983, 341] width 67 height 23
click at [1247, 104] on input "Assigned to" at bounding box center [1257, 96] width 297 height 46
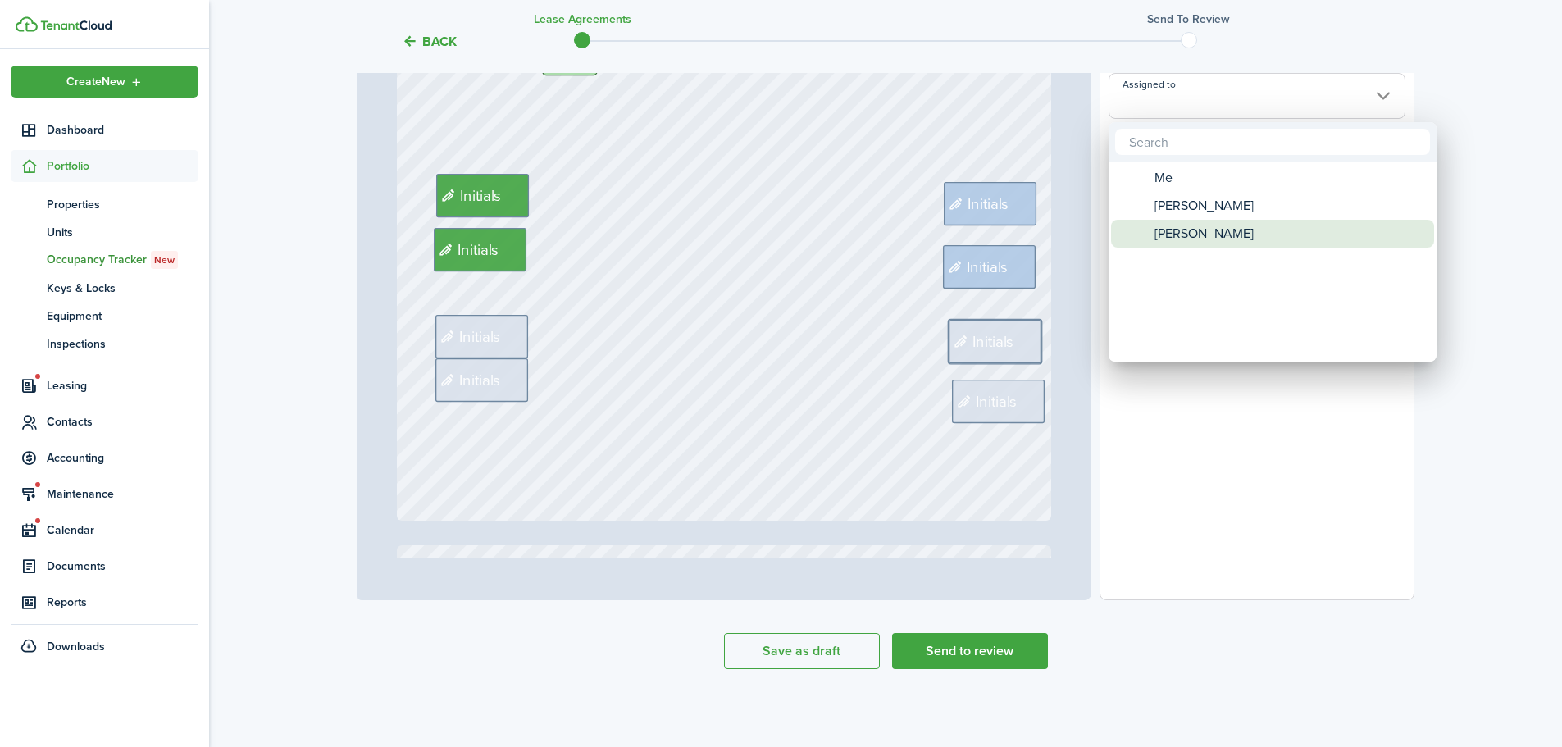
click at [1229, 243] on span "[PERSON_NAME]" at bounding box center [1204, 234] width 99 height 28
type input "[PERSON_NAME]"
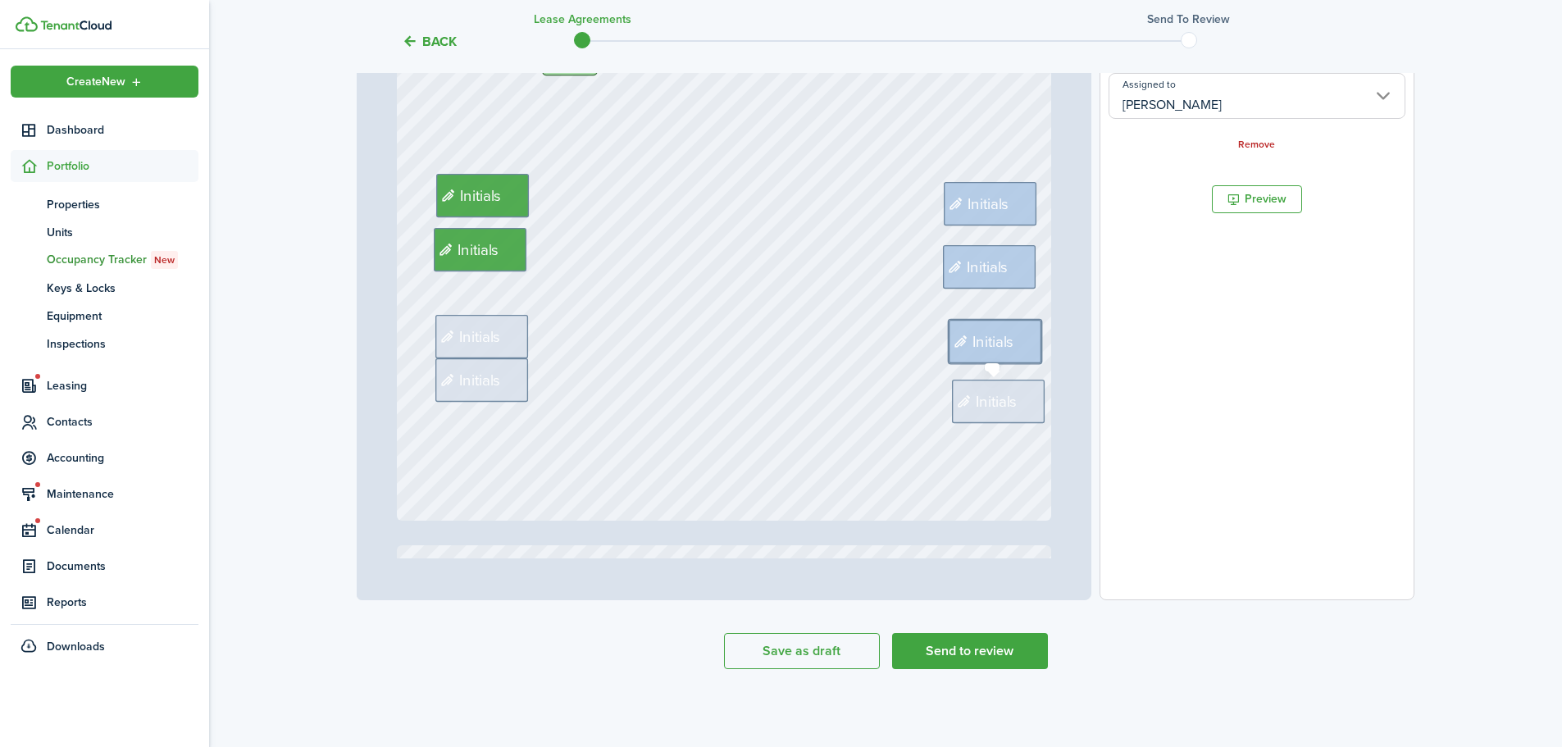
click at [994, 396] on span "Initials" at bounding box center [998, 401] width 42 height 23
click at [1223, 101] on input "Assigned to" at bounding box center [1257, 96] width 297 height 46
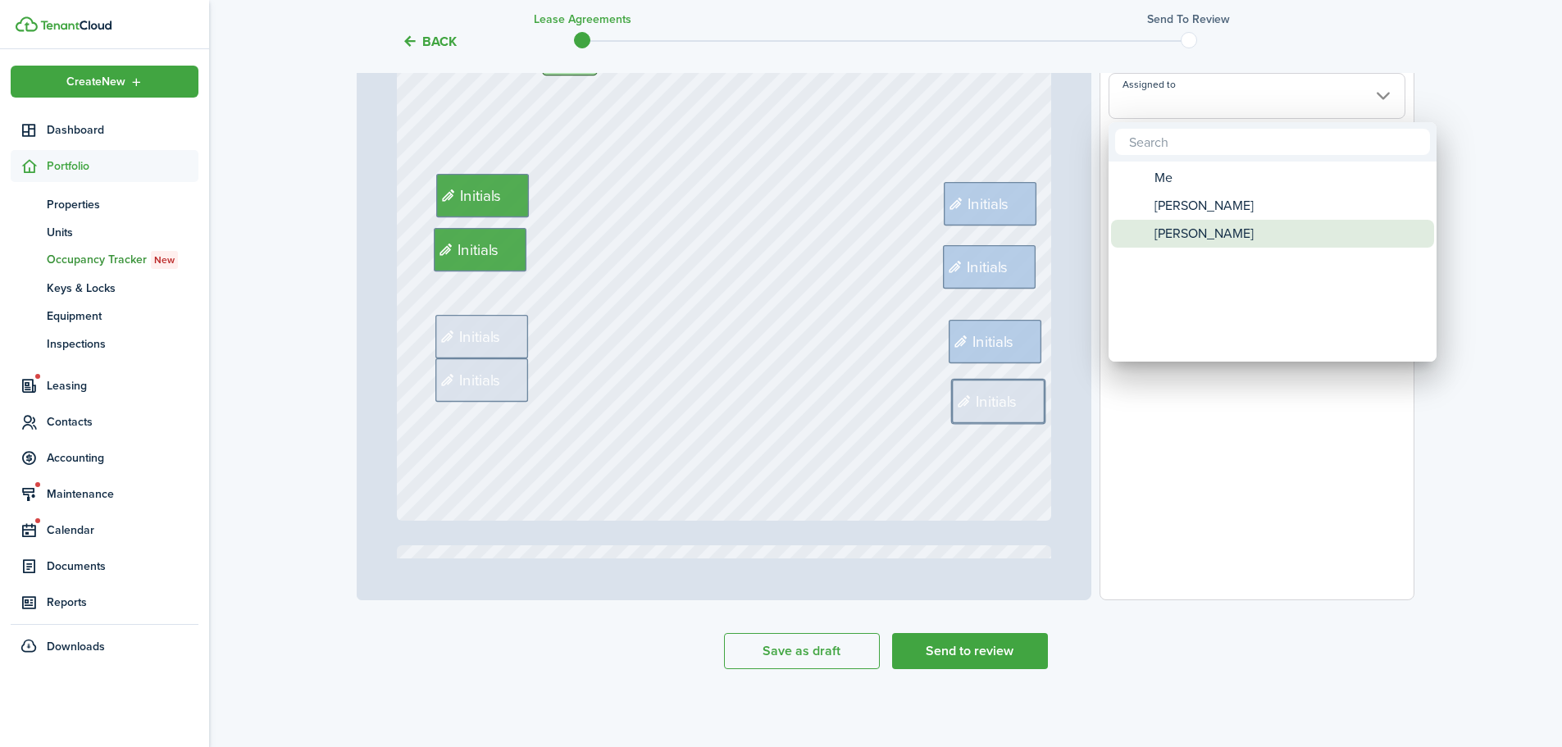
click at [1188, 238] on span "[PERSON_NAME]" at bounding box center [1204, 234] width 99 height 28
type input "[PERSON_NAME]"
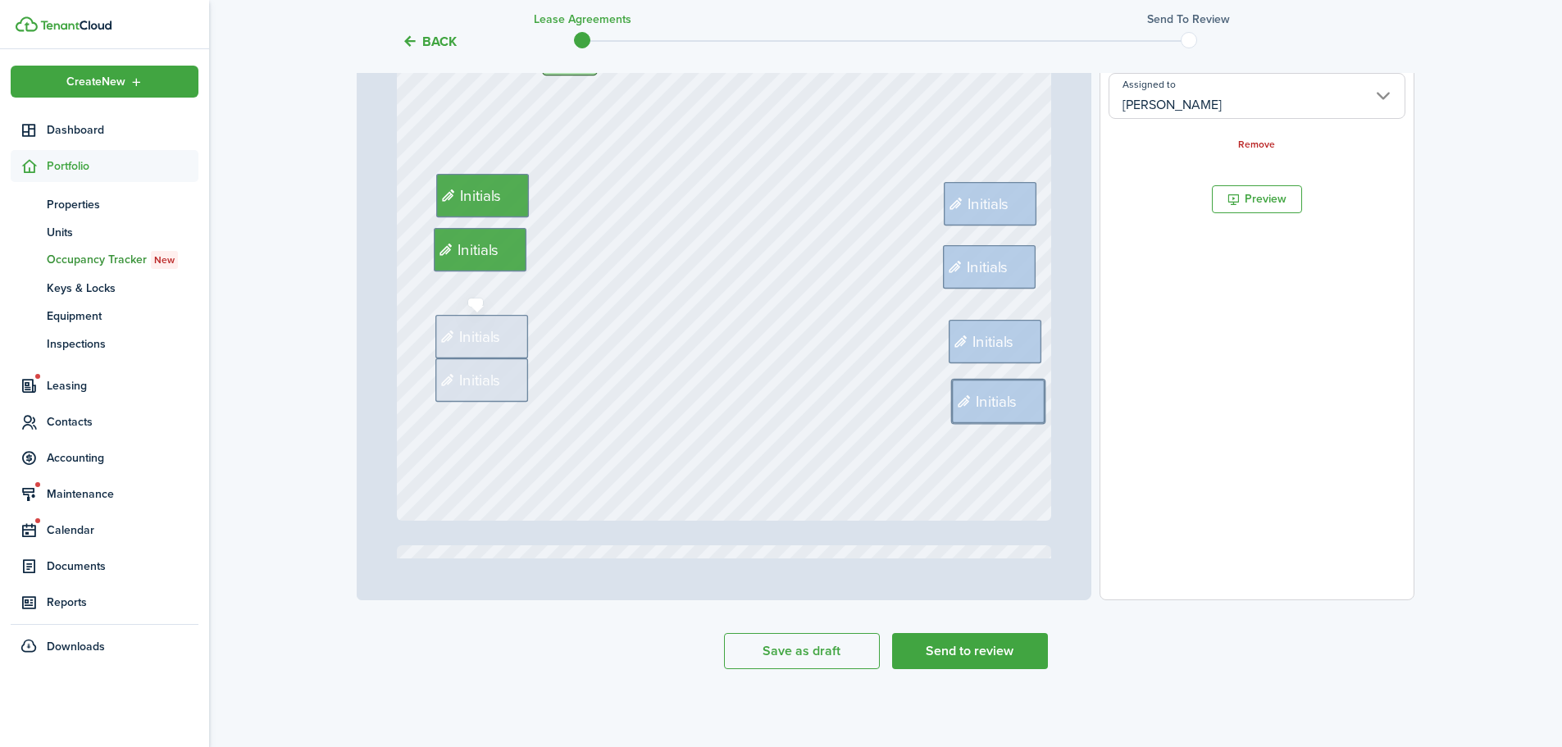
click at [480, 341] on span "Initials" at bounding box center [480, 337] width 42 height 23
click at [1211, 91] on input "Assigned to" at bounding box center [1257, 96] width 297 height 46
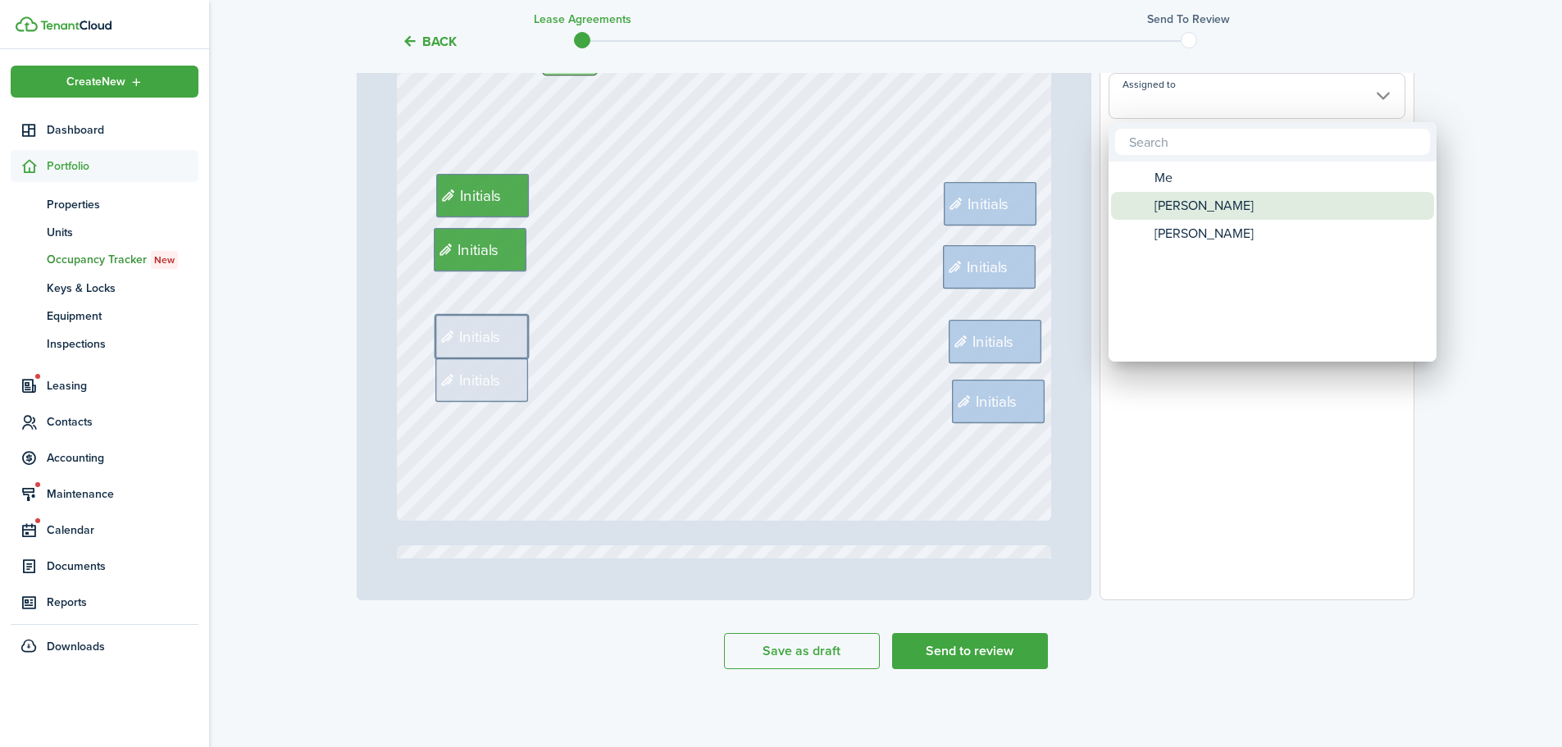
click at [1171, 209] on span "[PERSON_NAME]" at bounding box center [1204, 206] width 99 height 28
type input "[PERSON_NAME]"
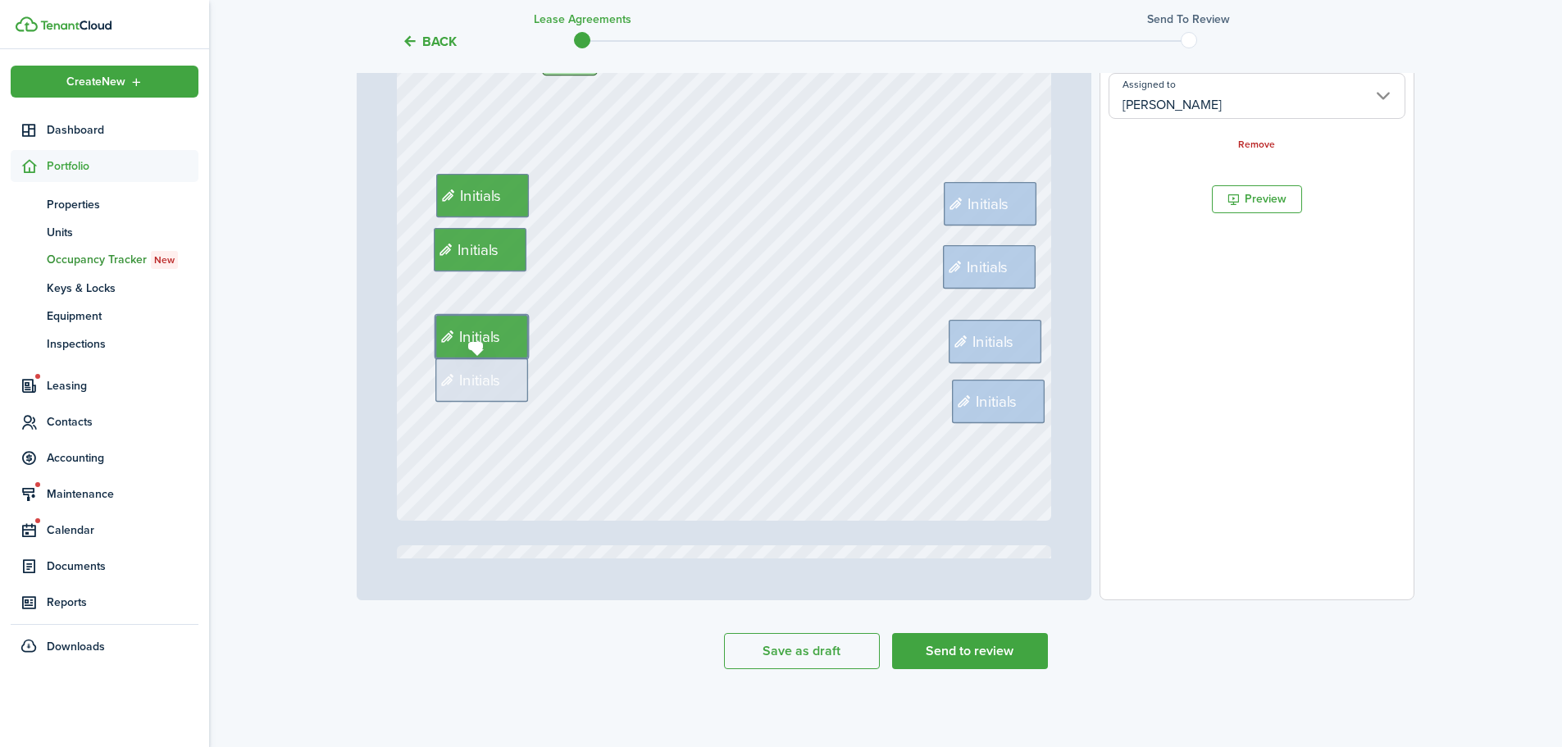
click at [473, 384] on span "Initials" at bounding box center [480, 379] width 42 height 23
click at [1264, 93] on input "Assigned to" at bounding box center [1257, 96] width 297 height 46
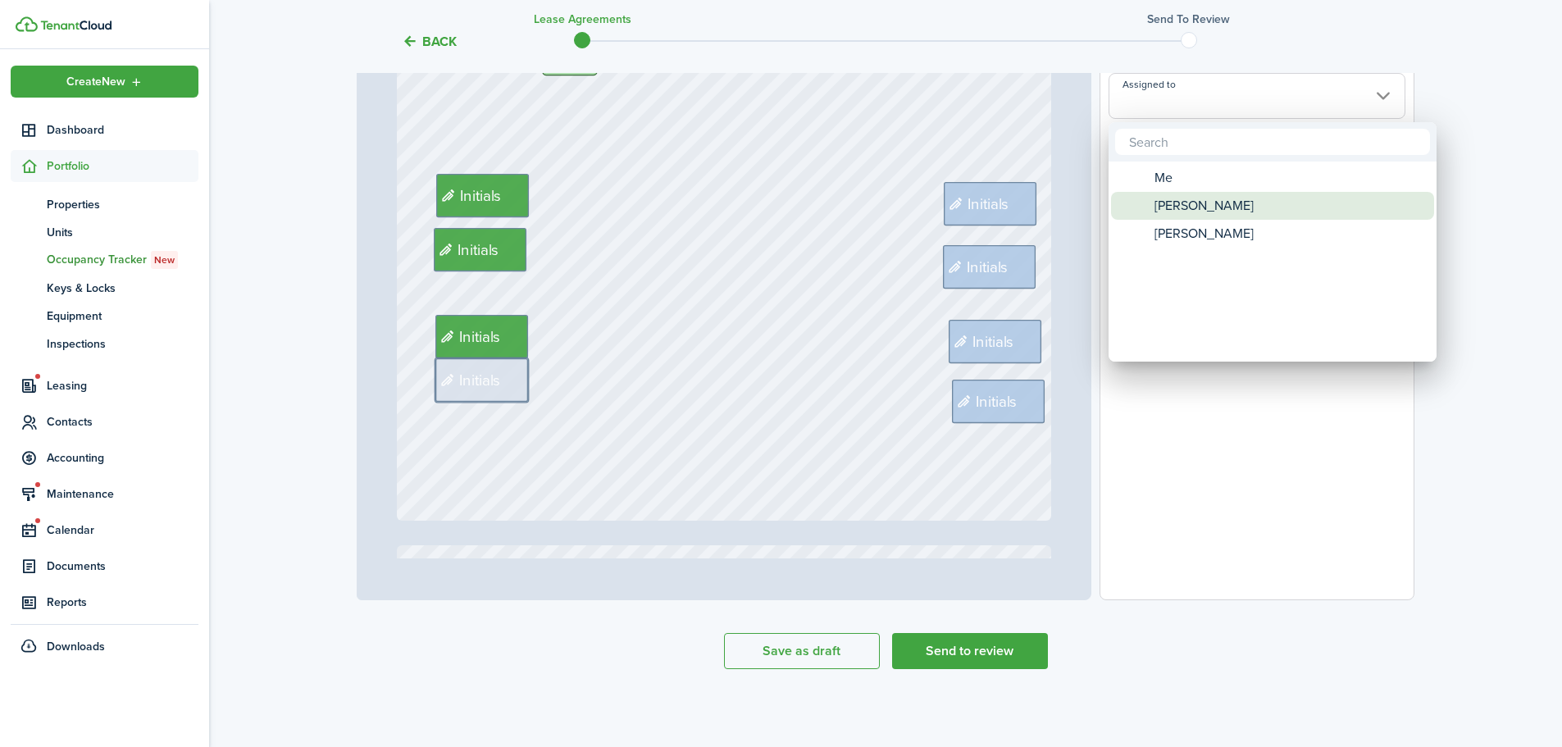
click at [1191, 205] on span "[PERSON_NAME]" at bounding box center [1204, 206] width 99 height 28
type input "[PERSON_NAME]"
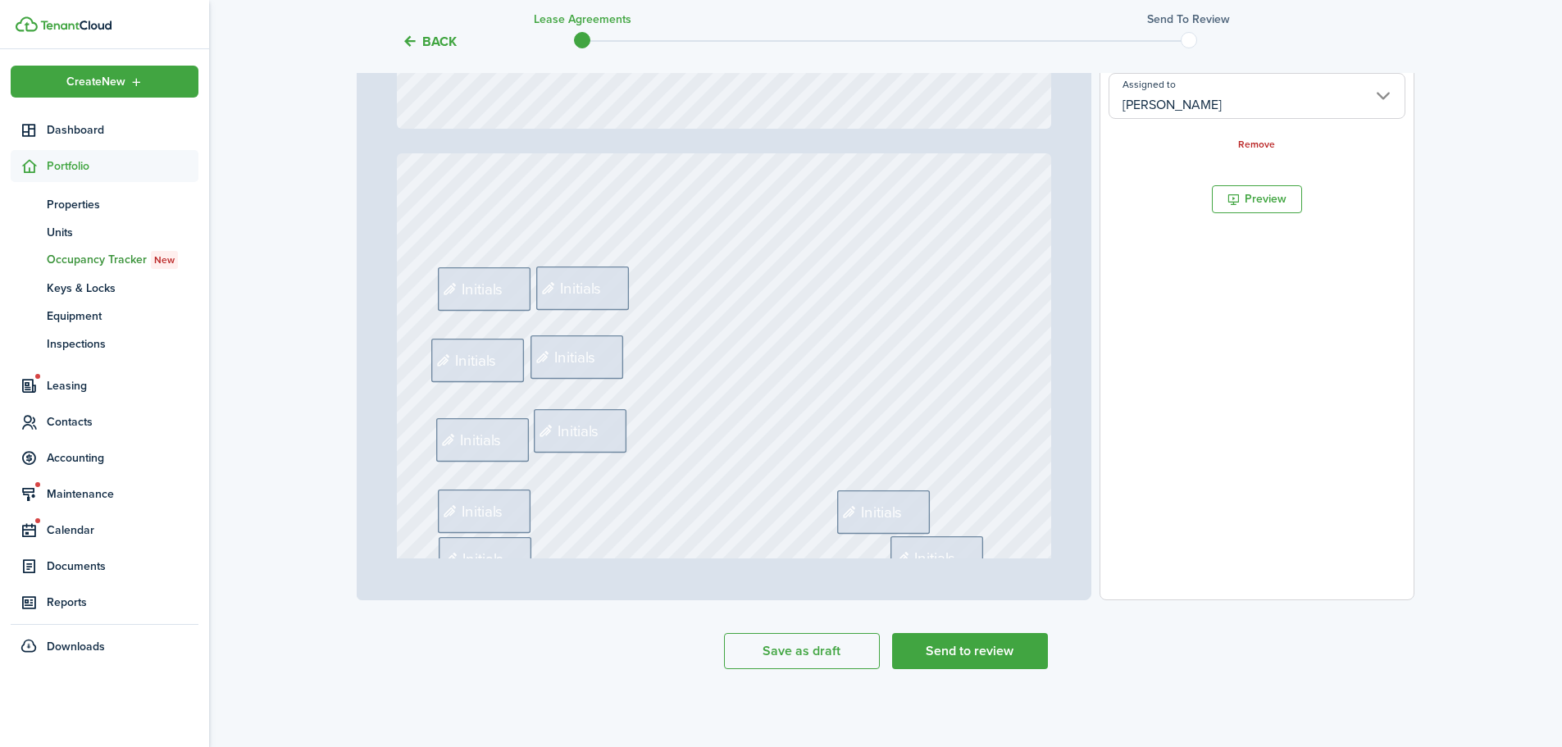
type input "2"
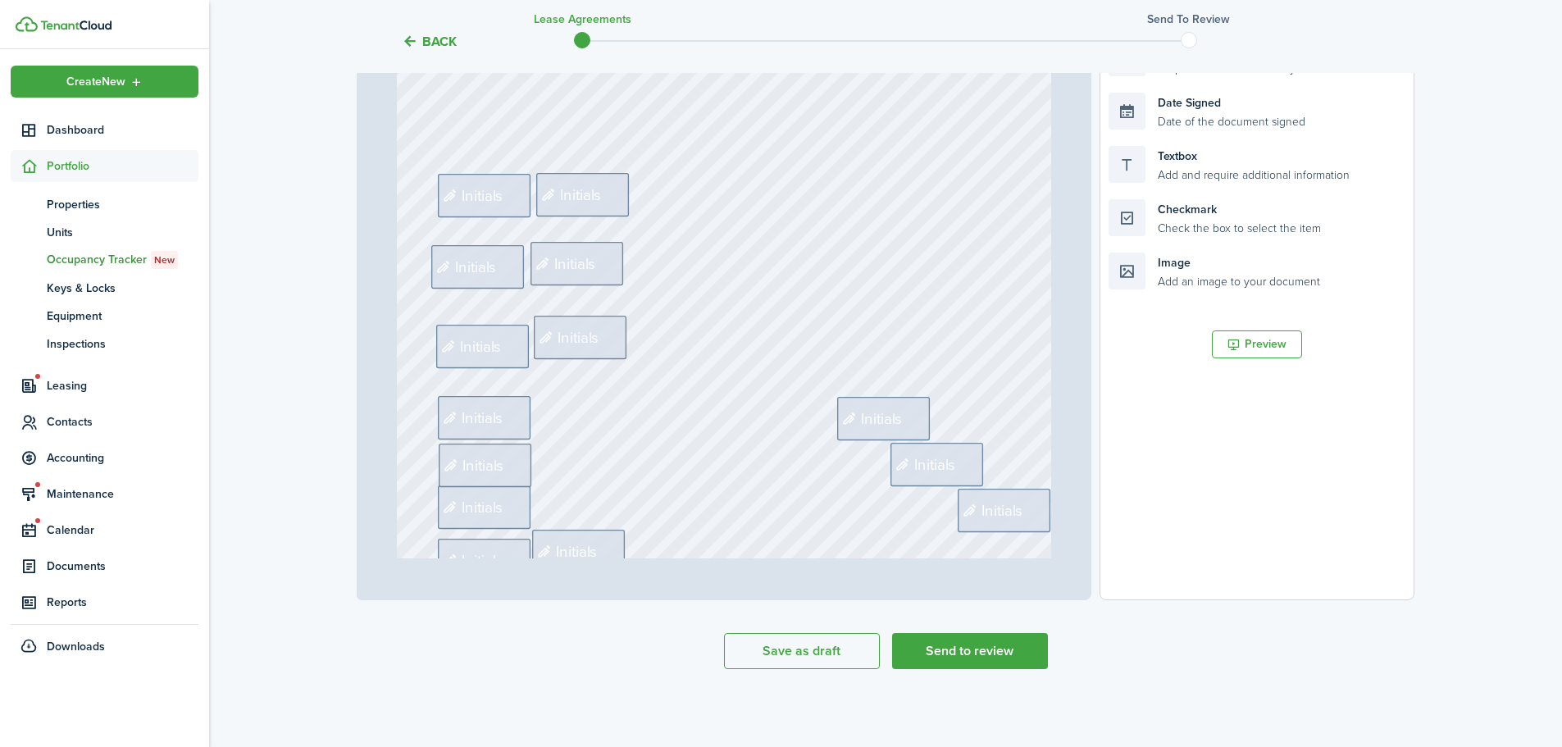
scroll to position [820, 0]
click at [465, 189] on span "Initials" at bounding box center [483, 188] width 42 height 23
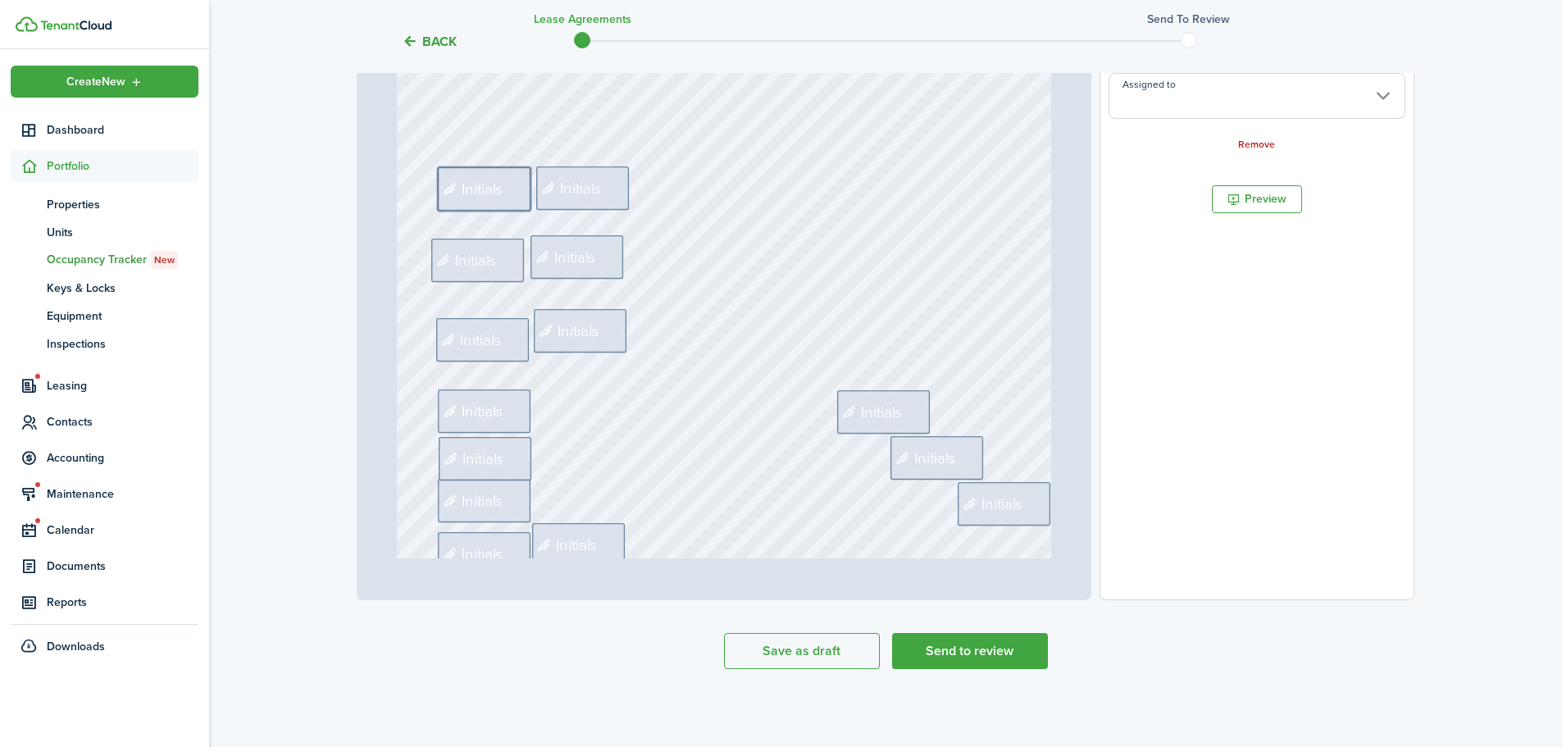
click at [1275, 100] on input "Assigned to" at bounding box center [1257, 96] width 297 height 46
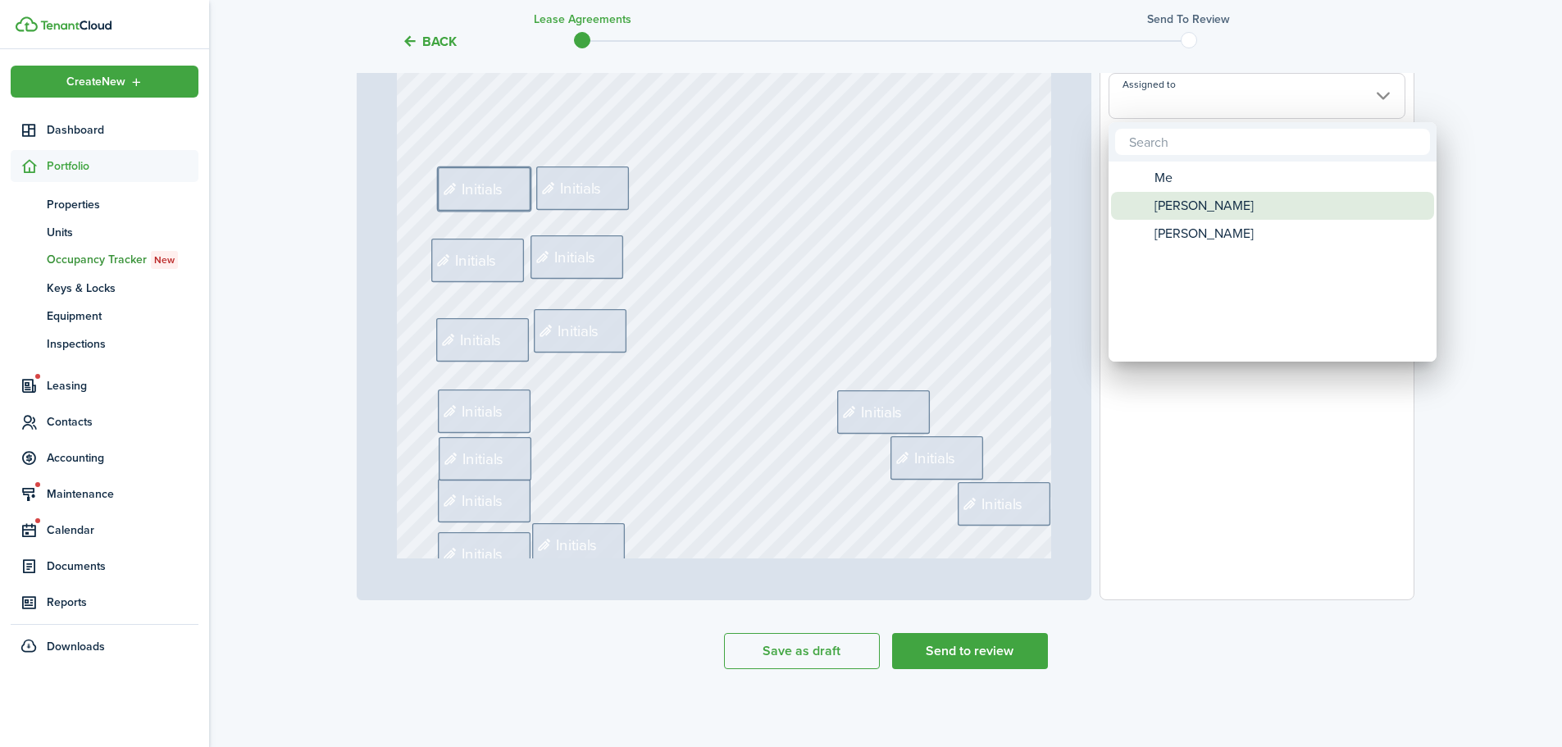
click at [1179, 206] on span "[PERSON_NAME]" at bounding box center [1204, 206] width 99 height 28
type input "[PERSON_NAME]"
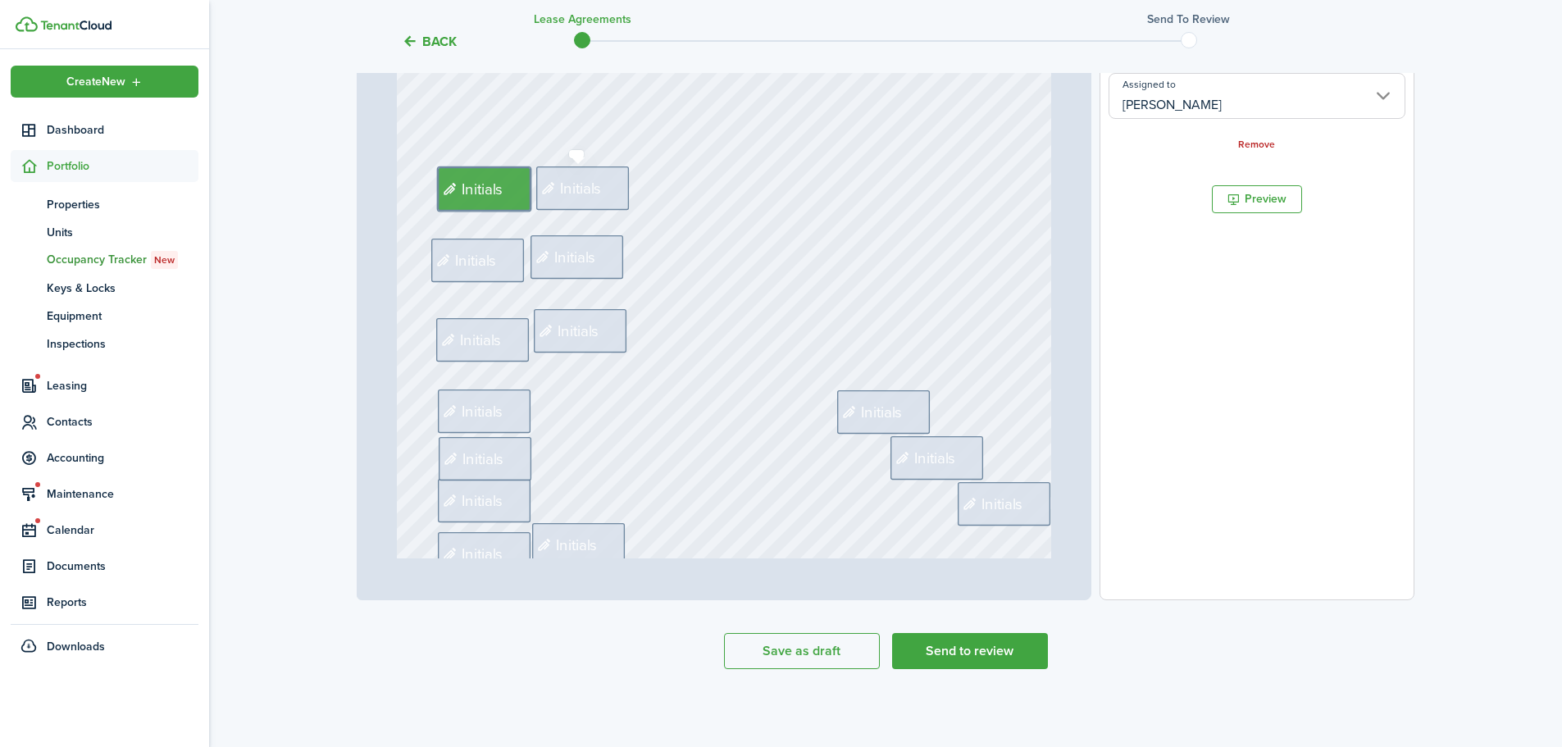
click at [594, 184] on span "Initials" at bounding box center [581, 188] width 42 height 23
click at [1214, 106] on input "Assigned to" at bounding box center [1257, 96] width 297 height 46
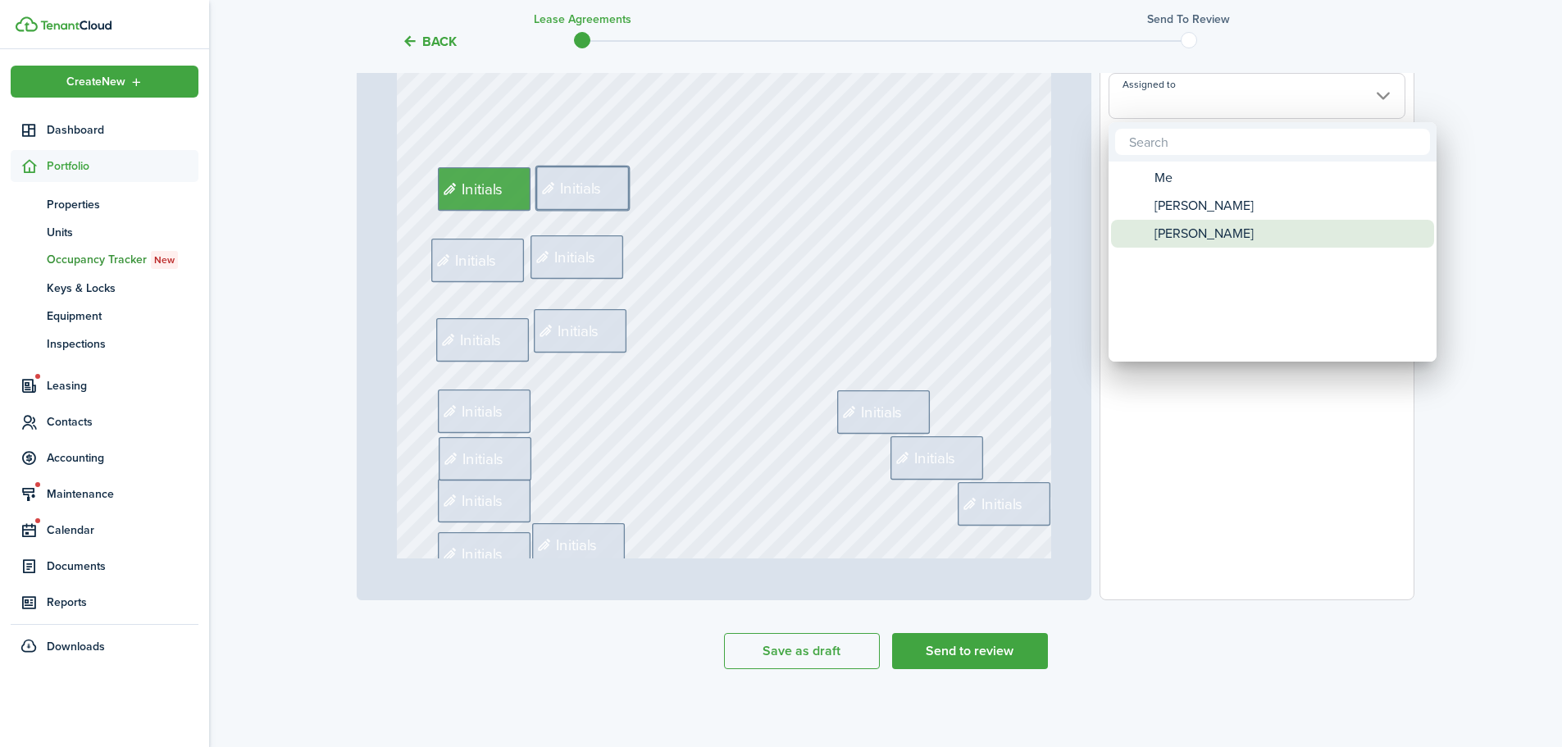
click at [1180, 224] on span "[PERSON_NAME]" at bounding box center [1204, 234] width 99 height 28
type input "[PERSON_NAME]"
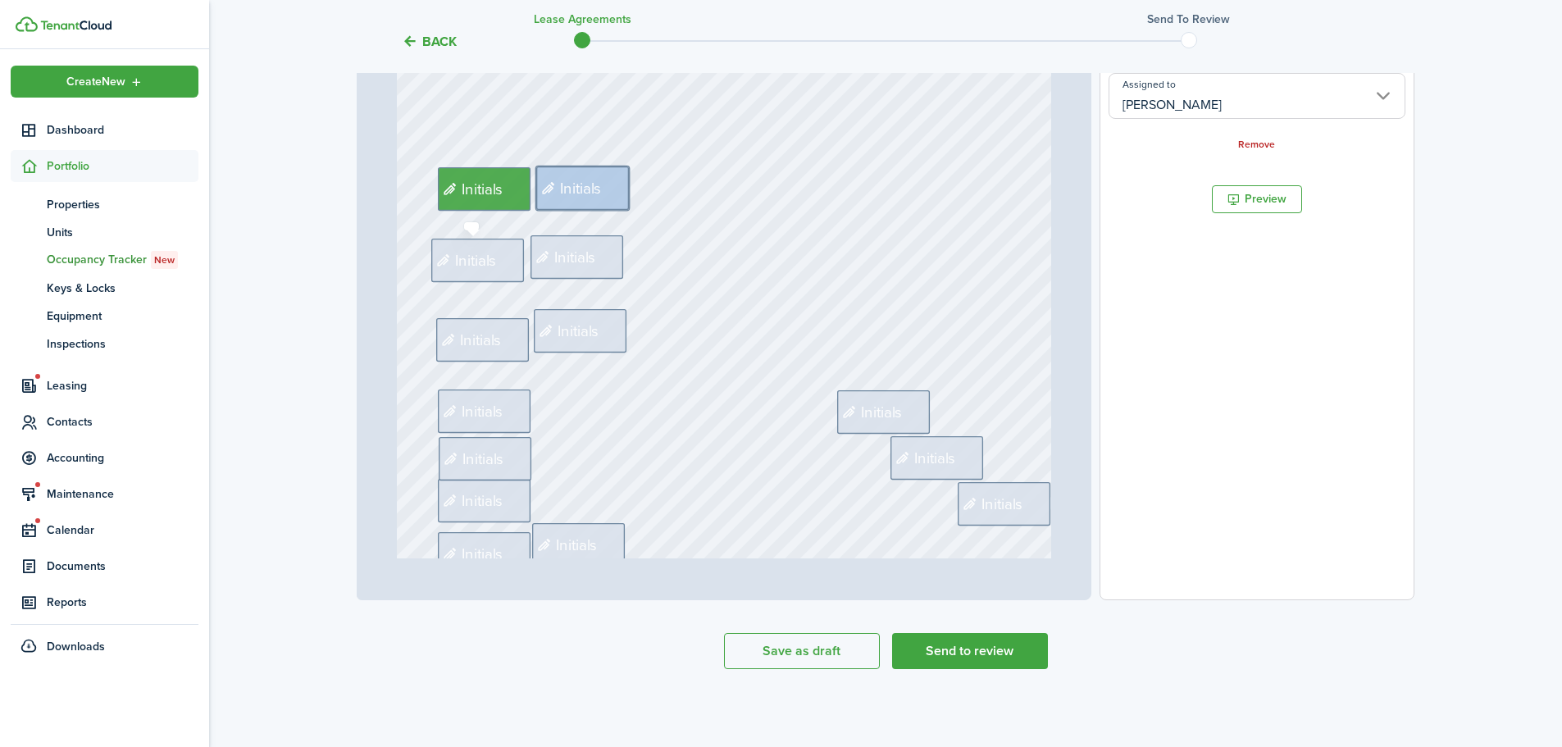
click at [484, 263] on span "Initials" at bounding box center [476, 259] width 42 height 23
click at [1280, 105] on input "Assigned to" at bounding box center [1257, 96] width 297 height 46
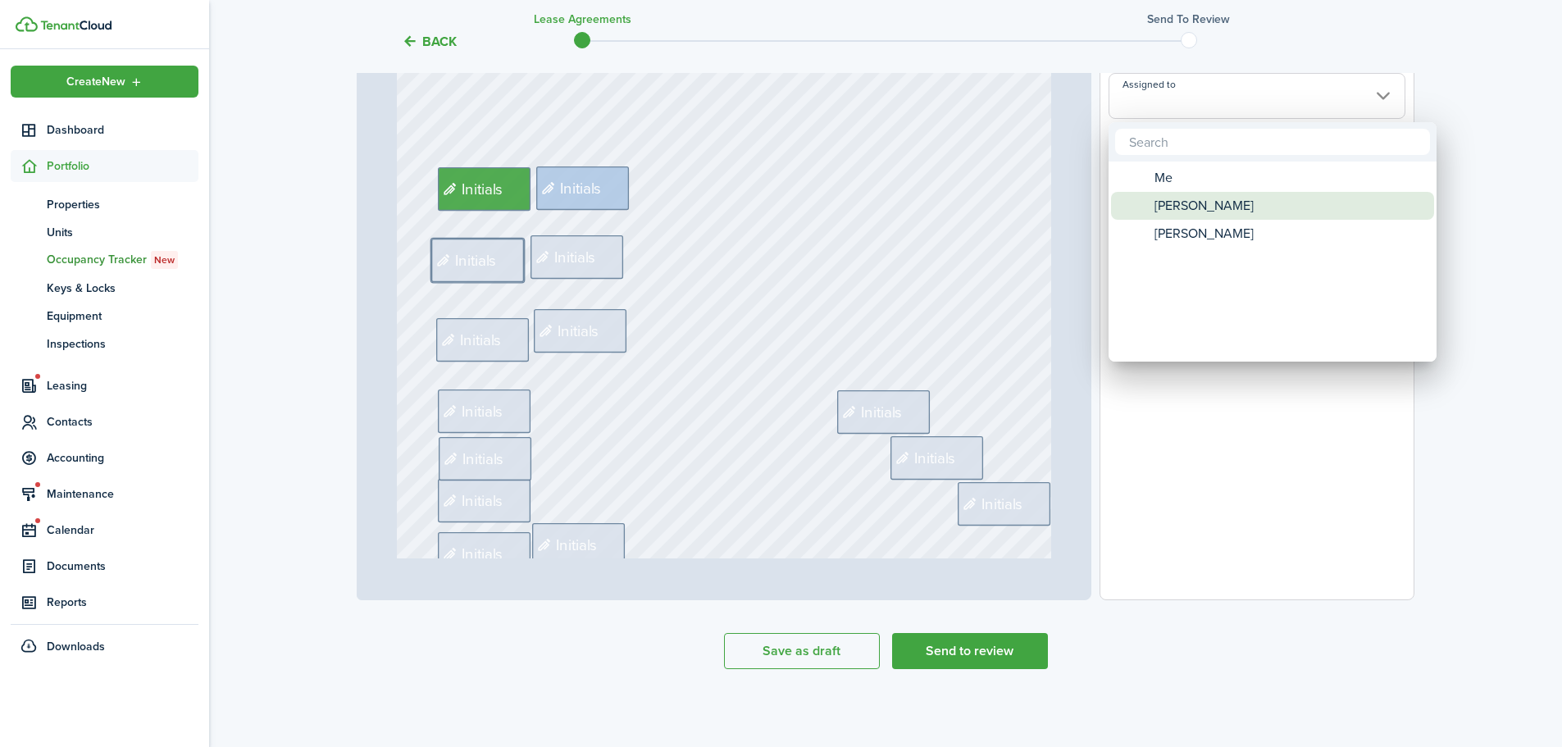
click at [1155, 205] on span "[PERSON_NAME]" at bounding box center [1204, 206] width 99 height 28
type input "[PERSON_NAME]"
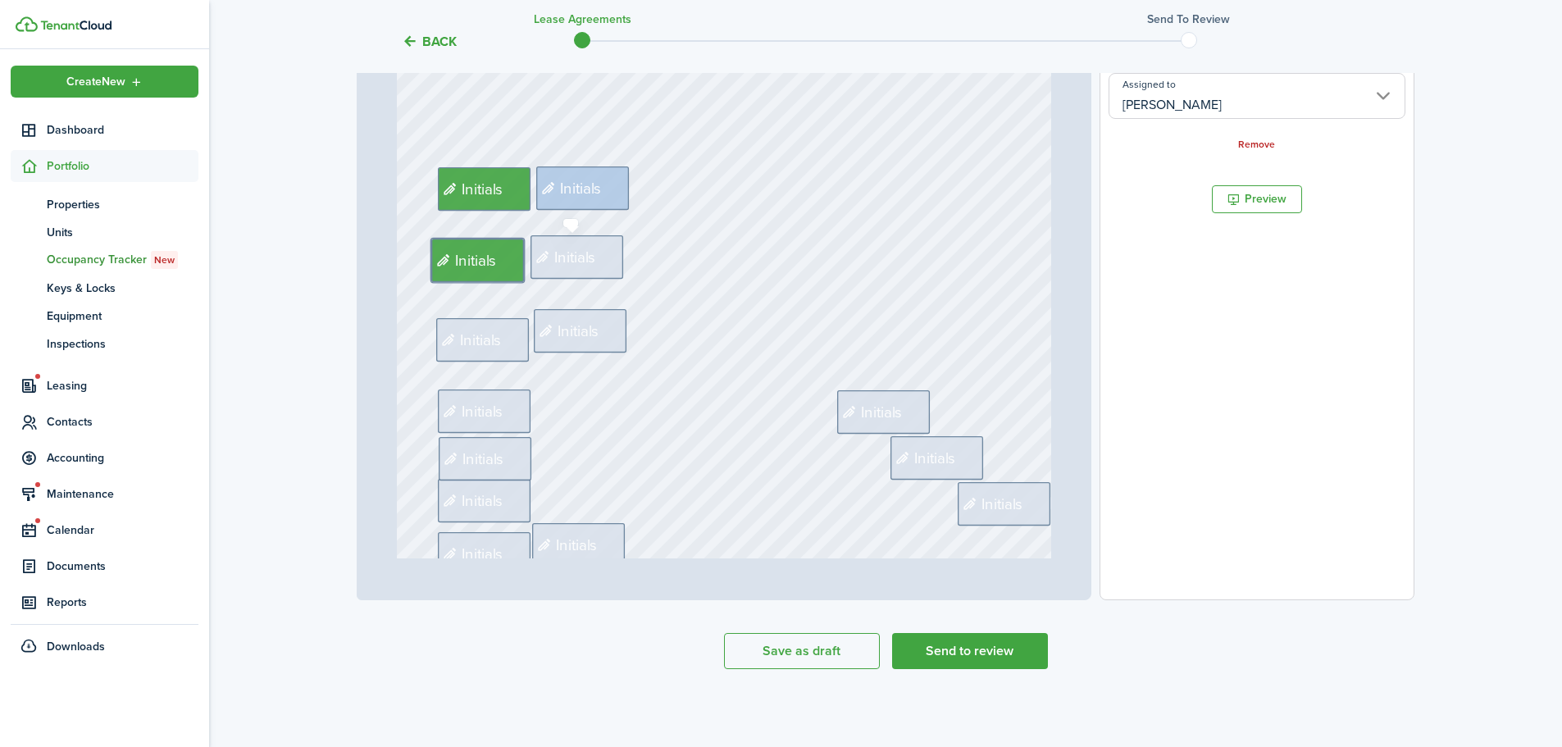
click at [571, 260] on span "Initials" at bounding box center [575, 257] width 42 height 23
click at [1210, 105] on input "Assigned to" at bounding box center [1257, 96] width 297 height 46
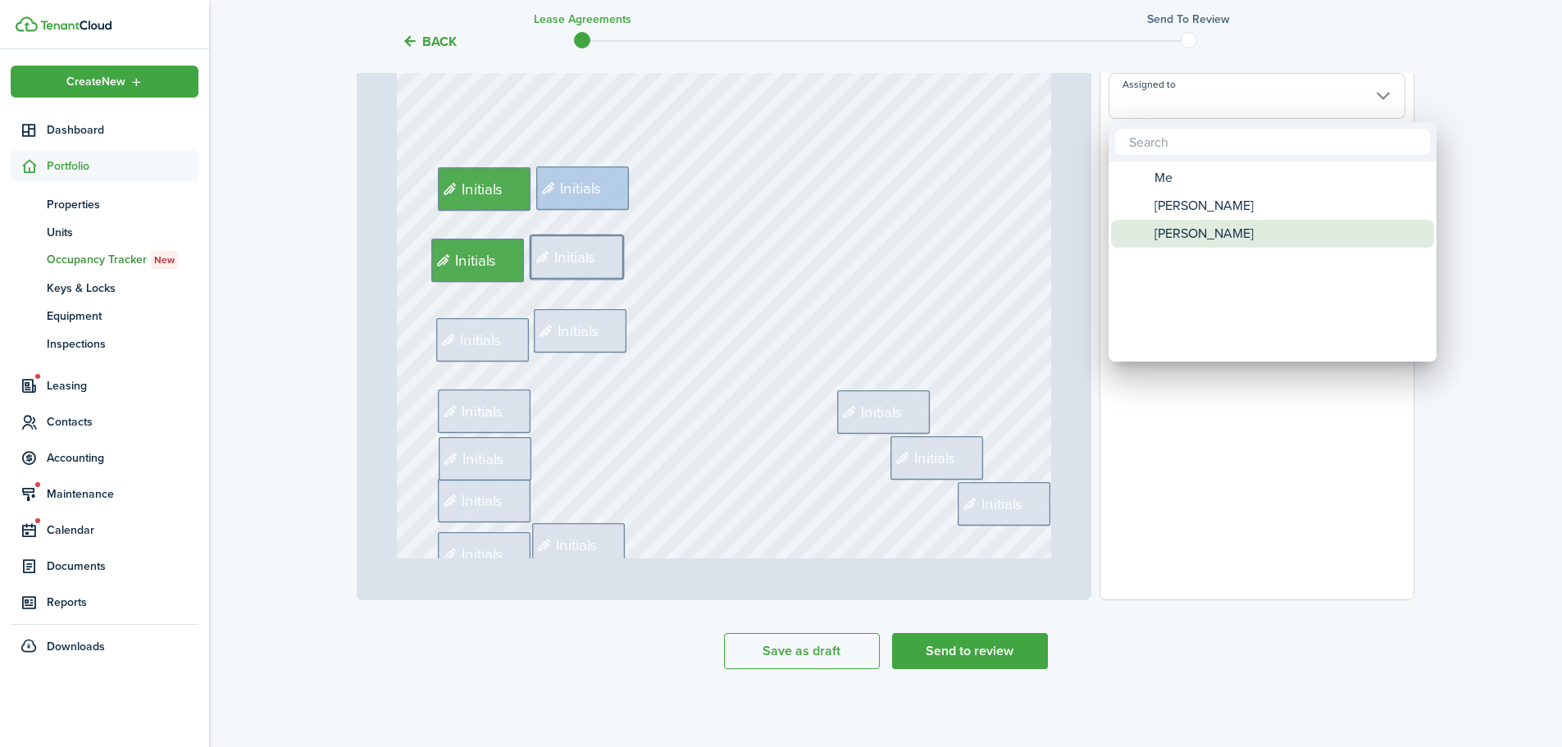
click at [1171, 234] on span "[PERSON_NAME]" at bounding box center [1204, 234] width 99 height 28
type input "[PERSON_NAME]"
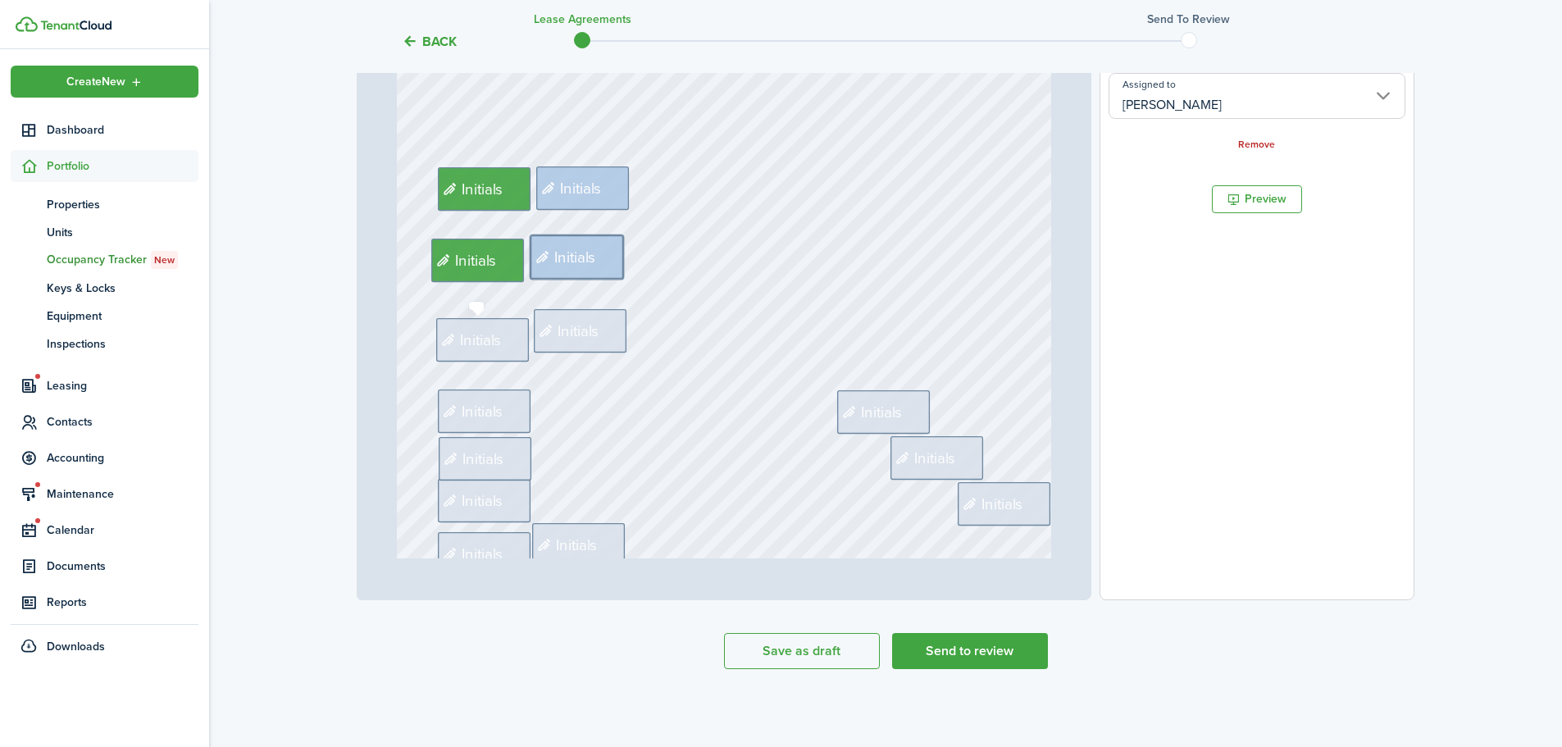
click at [490, 339] on span "Initials" at bounding box center [482, 340] width 42 height 23
click at [1173, 107] on input "Assigned to" at bounding box center [1257, 96] width 297 height 46
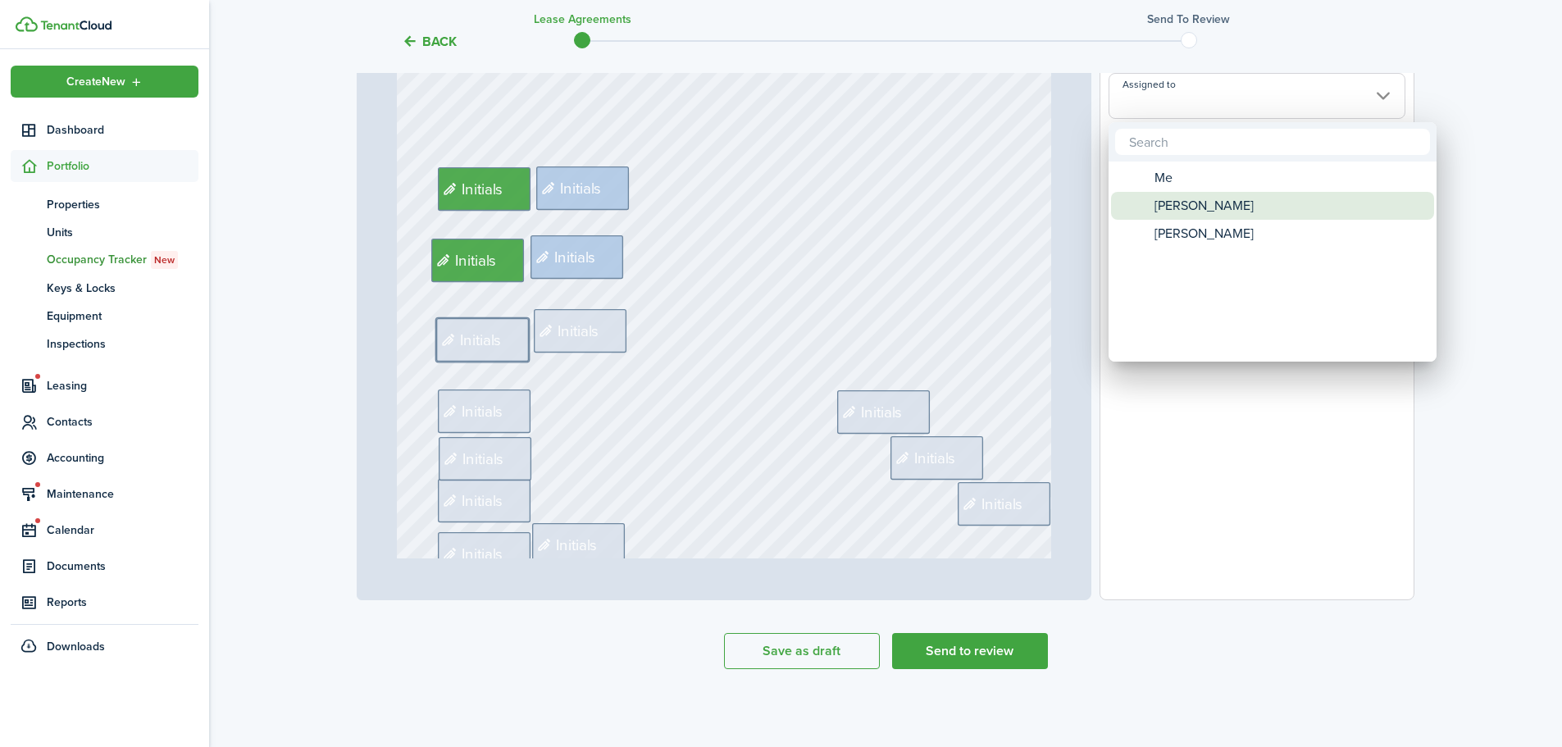
click at [1196, 195] on span "[PERSON_NAME]" at bounding box center [1204, 206] width 99 height 28
type input "[PERSON_NAME]"
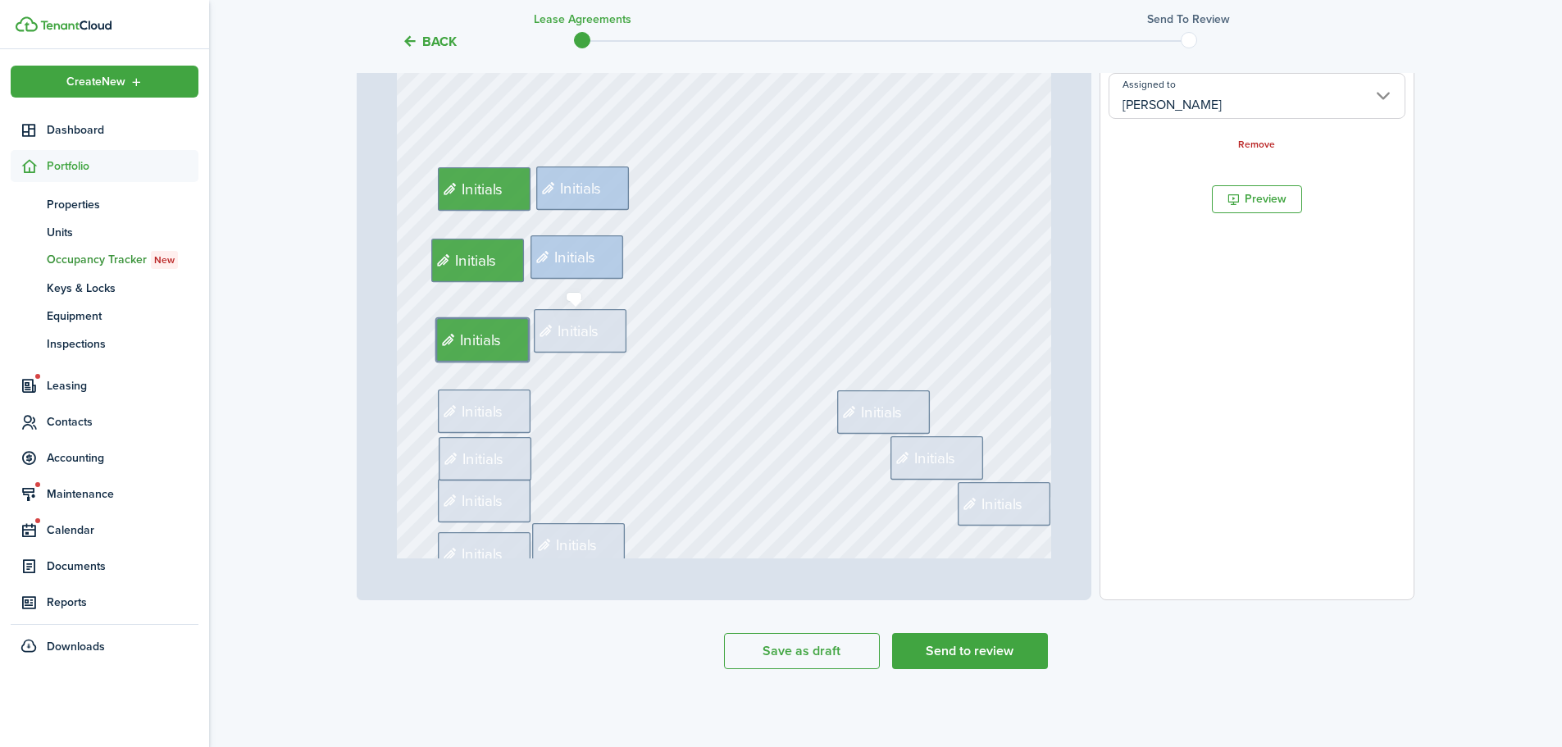
click at [586, 335] on span "Initials" at bounding box center [579, 330] width 42 height 23
click at [1283, 108] on input "Assigned to" at bounding box center [1257, 96] width 297 height 46
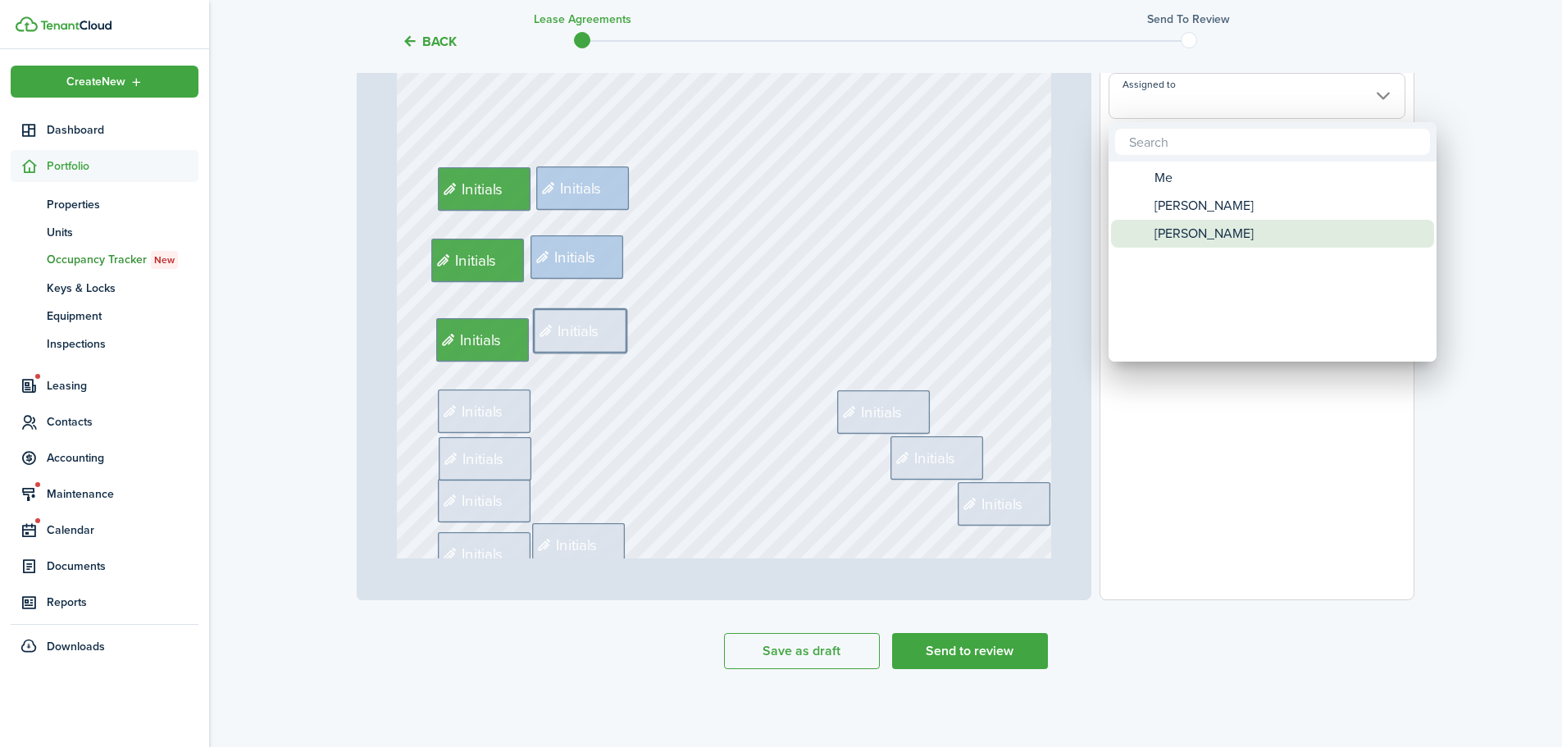
click at [1199, 239] on span "[PERSON_NAME]" at bounding box center [1204, 234] width 99 height 28
type input "[PERSON_NAME]"
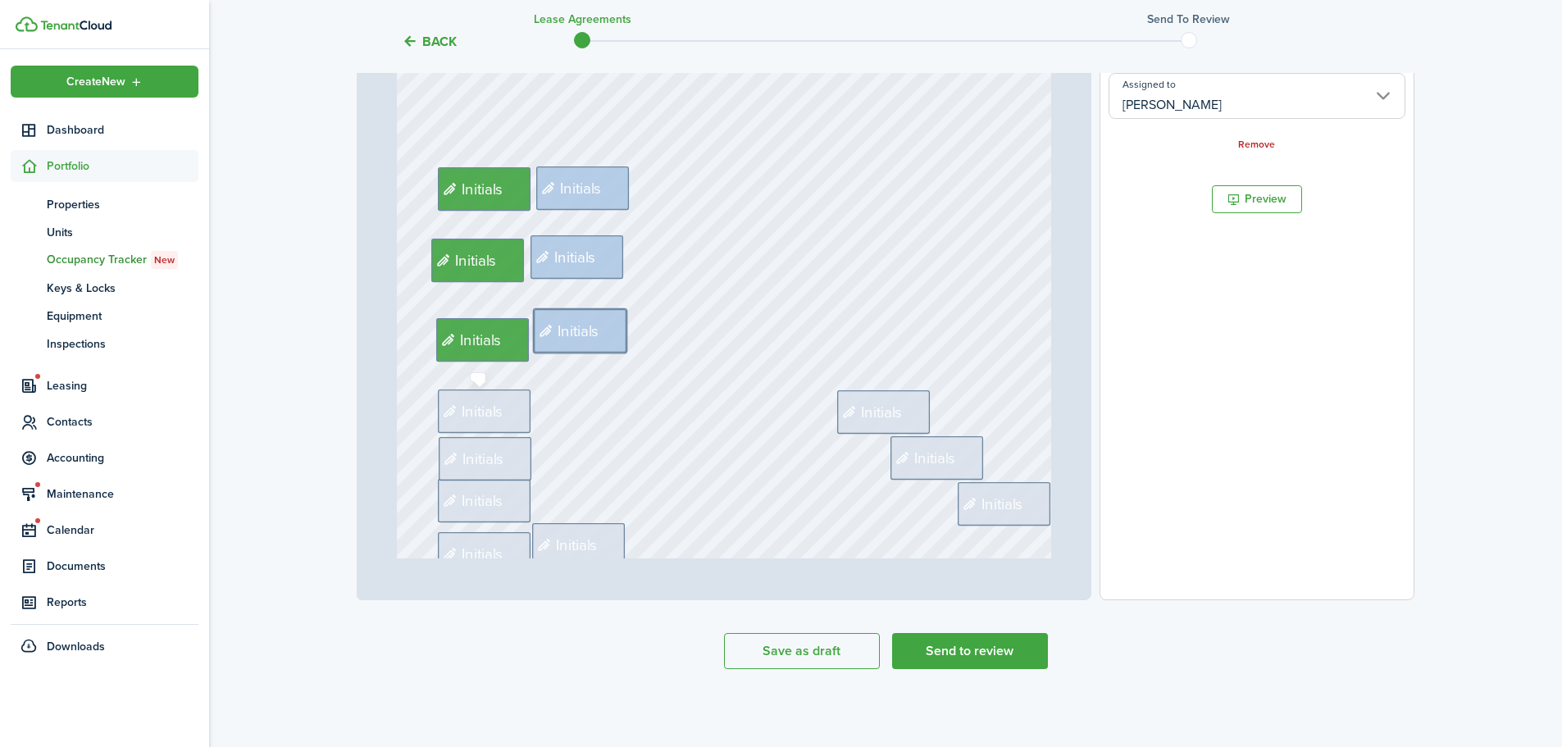
click at [467, 418] on span "Initials" at bounding box center [483, 410] width 42 height 23
click at [1206, 113] on input "Assigned to" at bounding box center [1257, 96] width 297 height 46
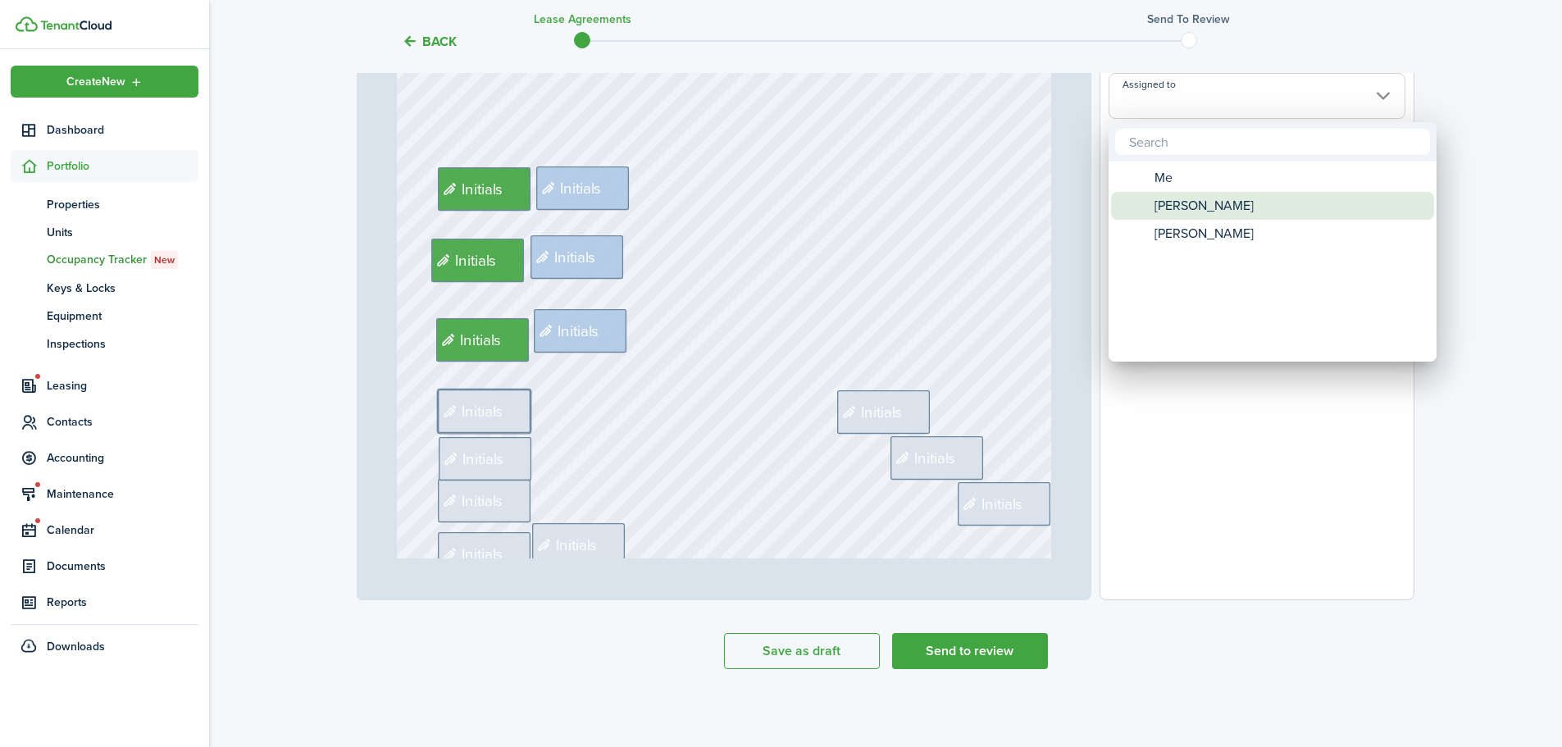
click at [1167, 210] on span "[PERSON_NAME]" at bounding box center [1204, 206] width 99 height 28
type input "[PERSON_NAME]"
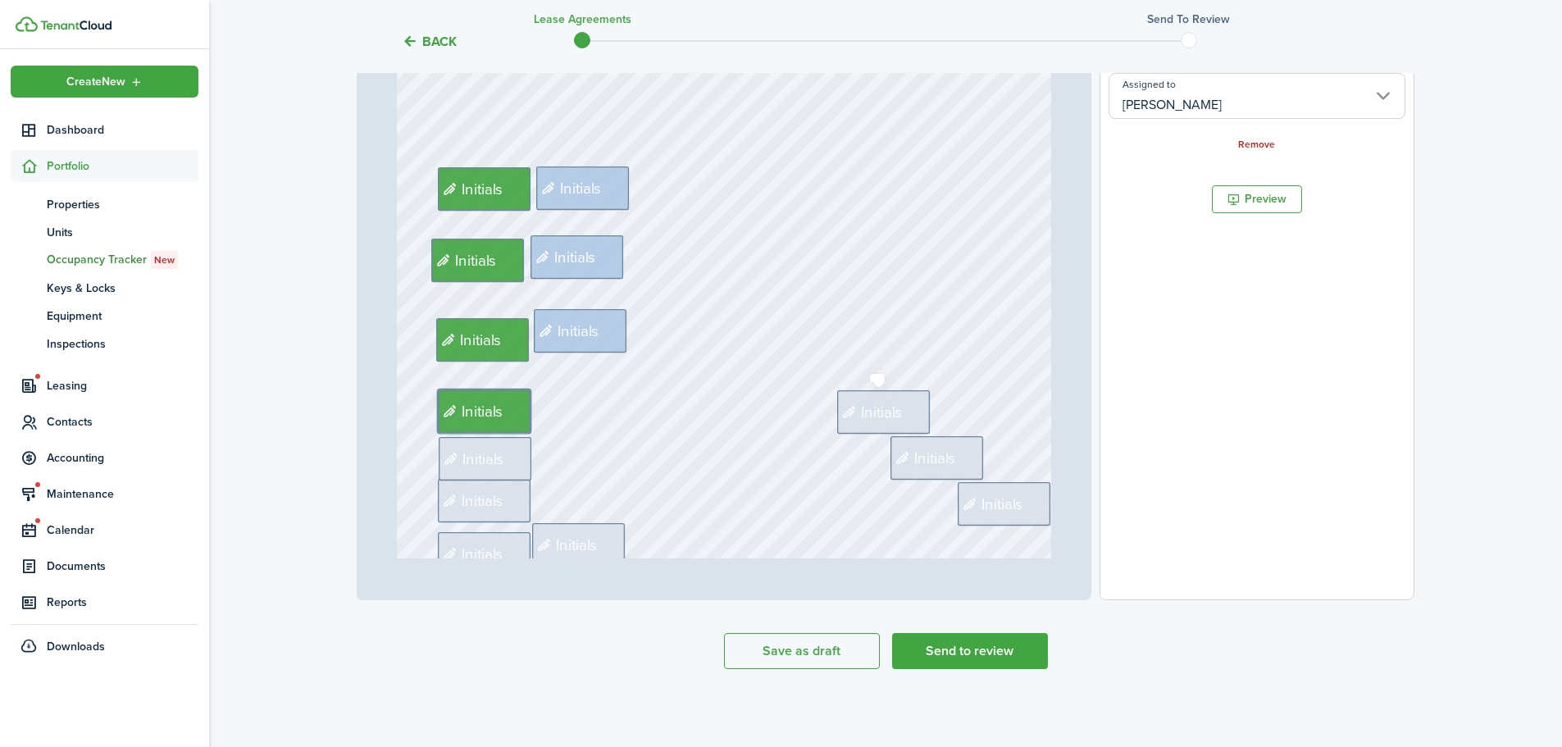
click at [882, 401] on span "Initials" at bounding box center [882, 412] width 42 height 23
click at [1255, 103] on input "Assigned to" at bounding box center [1257, 96] width 297 height 46
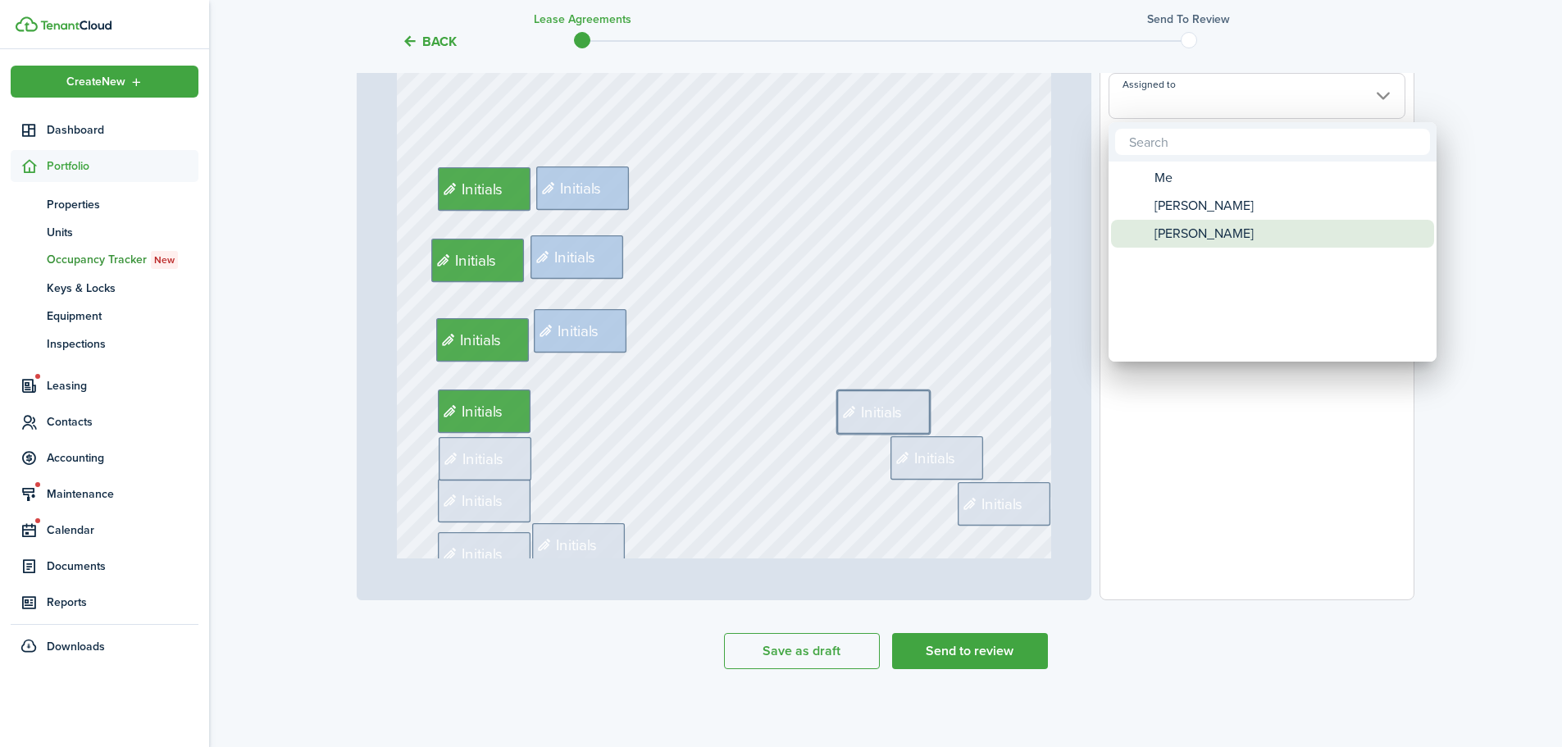
click at [1205, 235] on span "[PERSON_NAME]" at bounding box center [1204, 234] width 99 height 28
type input "[PERSON_NAME]"
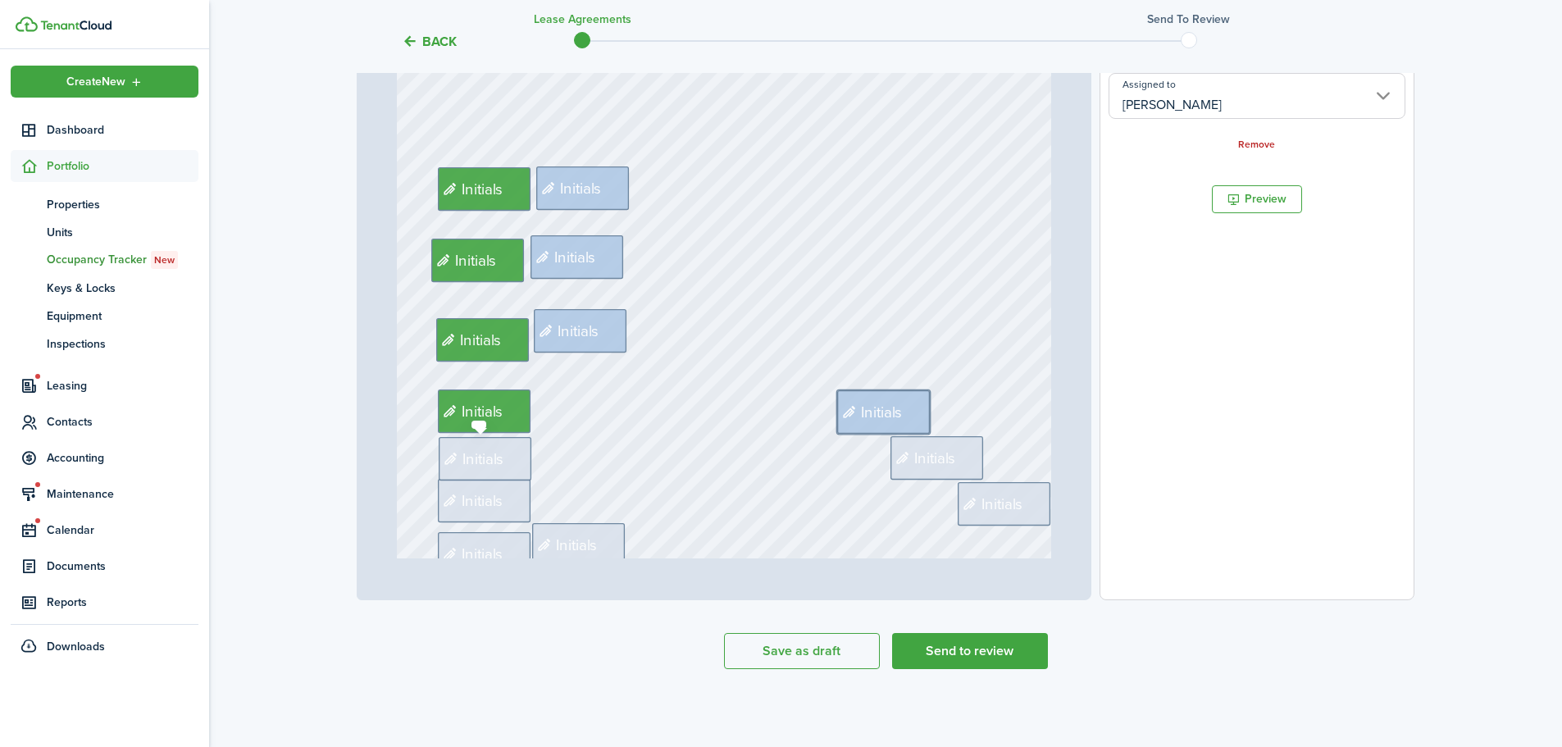
click at [481, 463] on span "Initials" at bounding box center [483, 458] width 42 height 23
click at [1236, 105] on input "Assigned to" at bounding box center [1257, 96] width 297 height 46
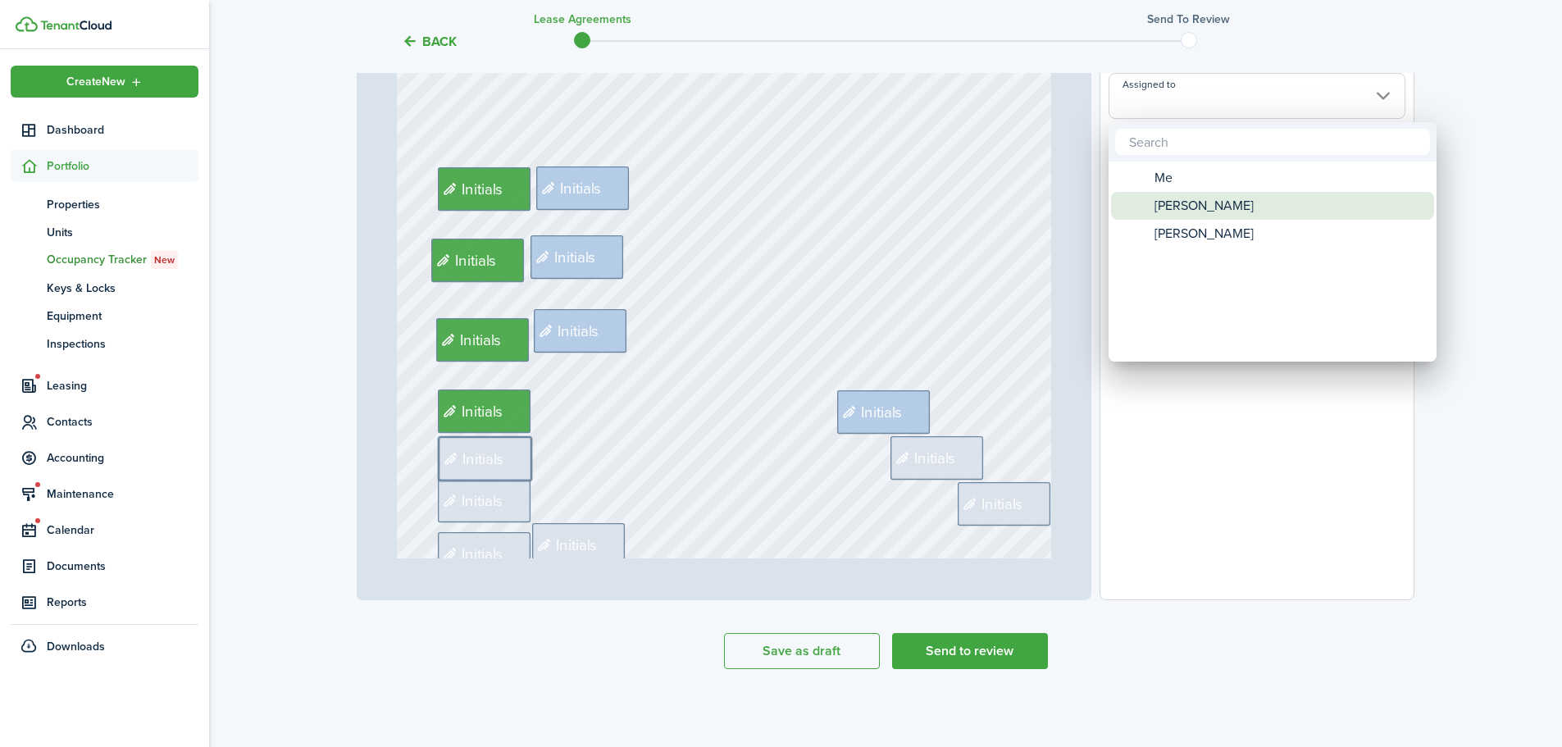
click at [1181, 201] on span "[PERSON_NAME]" at bounding box center [1204, 206] width 99 height 28
type input "[PERSON_NAME]"
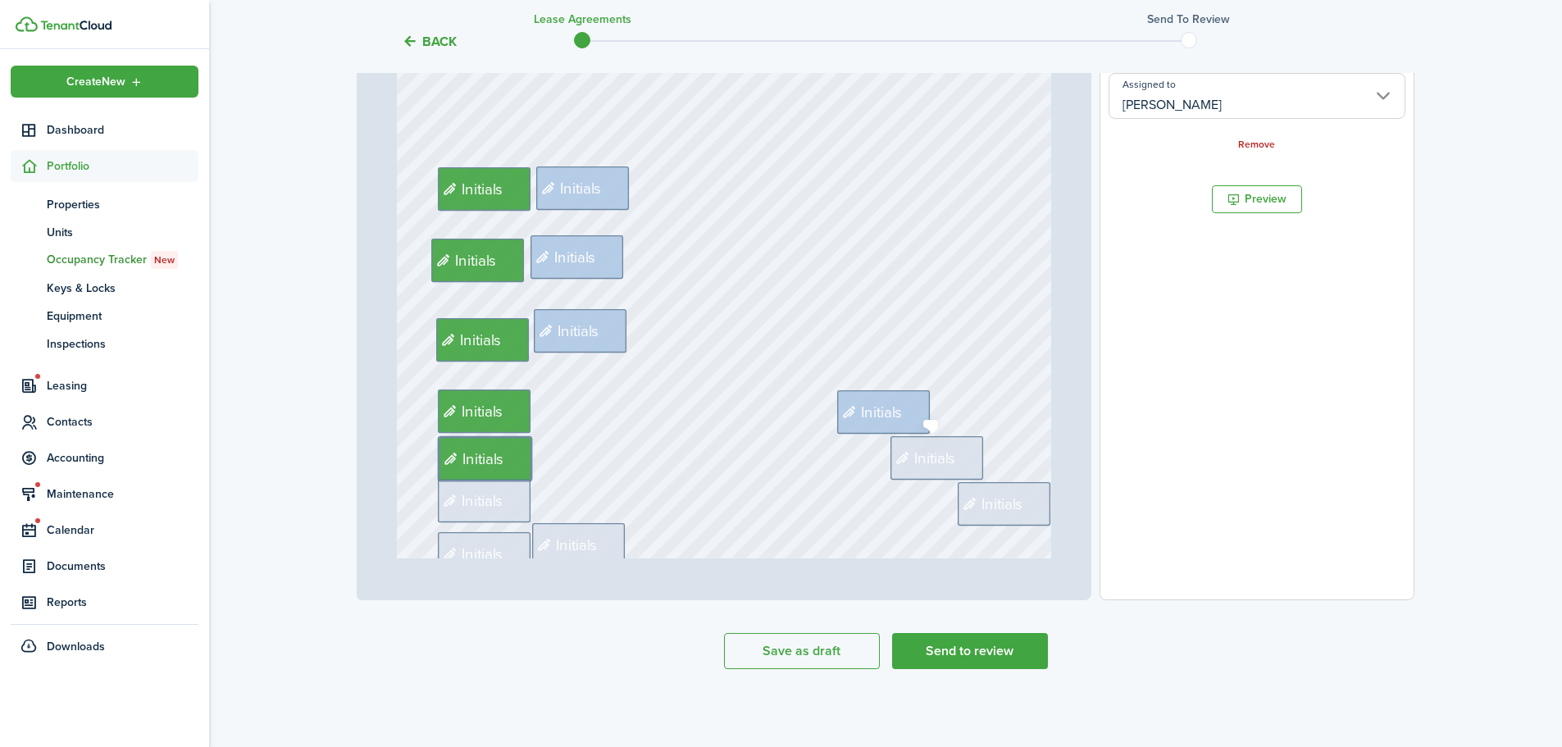
click at [915, 452] on span "Initials" at bounding box center [936, 457] width 42 height 23
click at [1246, 98] on input "Assigned to" at bounding box center [1257, 96] width 297 height 46
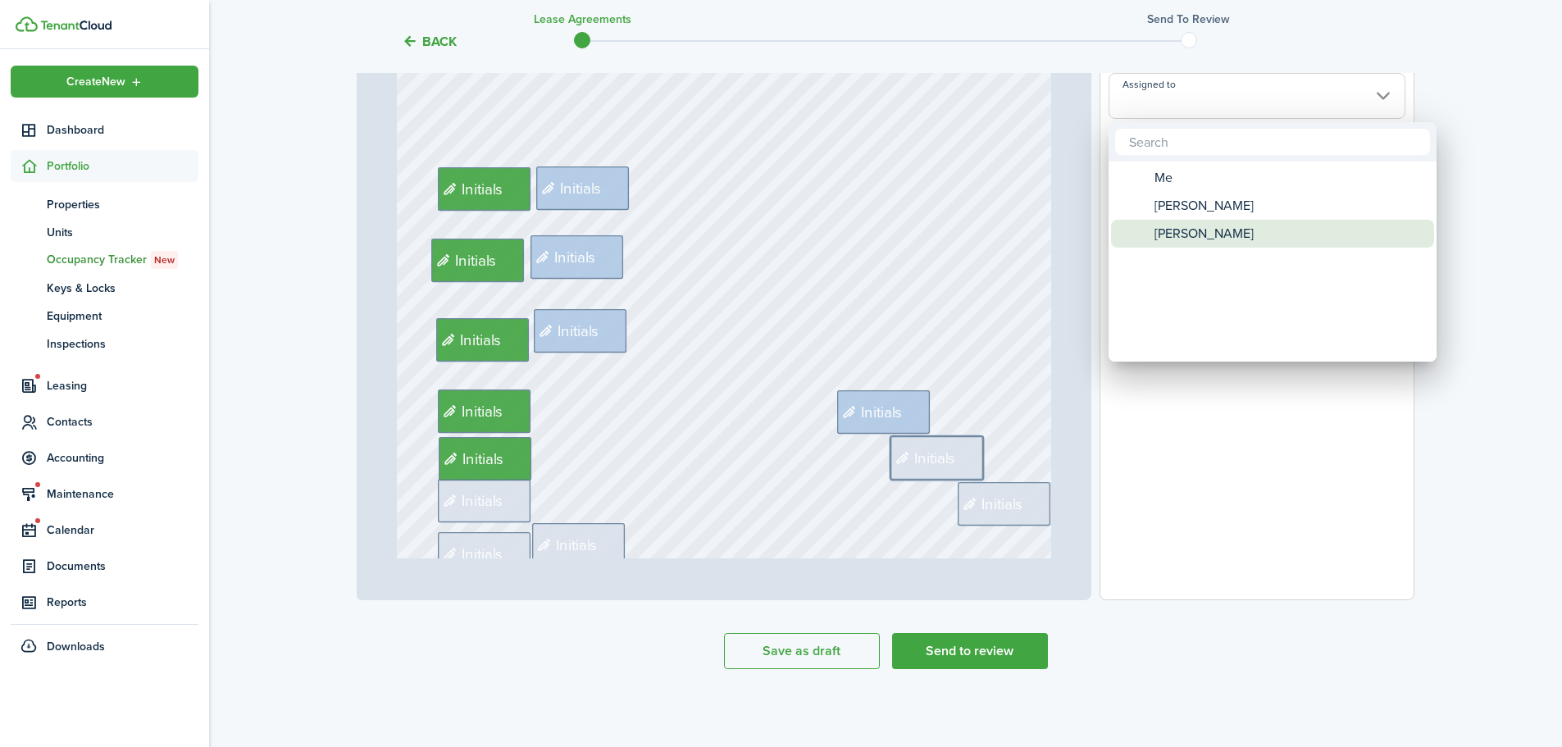
click at [1189, 234] on span "[PERSON_NAME]" at bounding box center [1204, 234] width 99 height 28
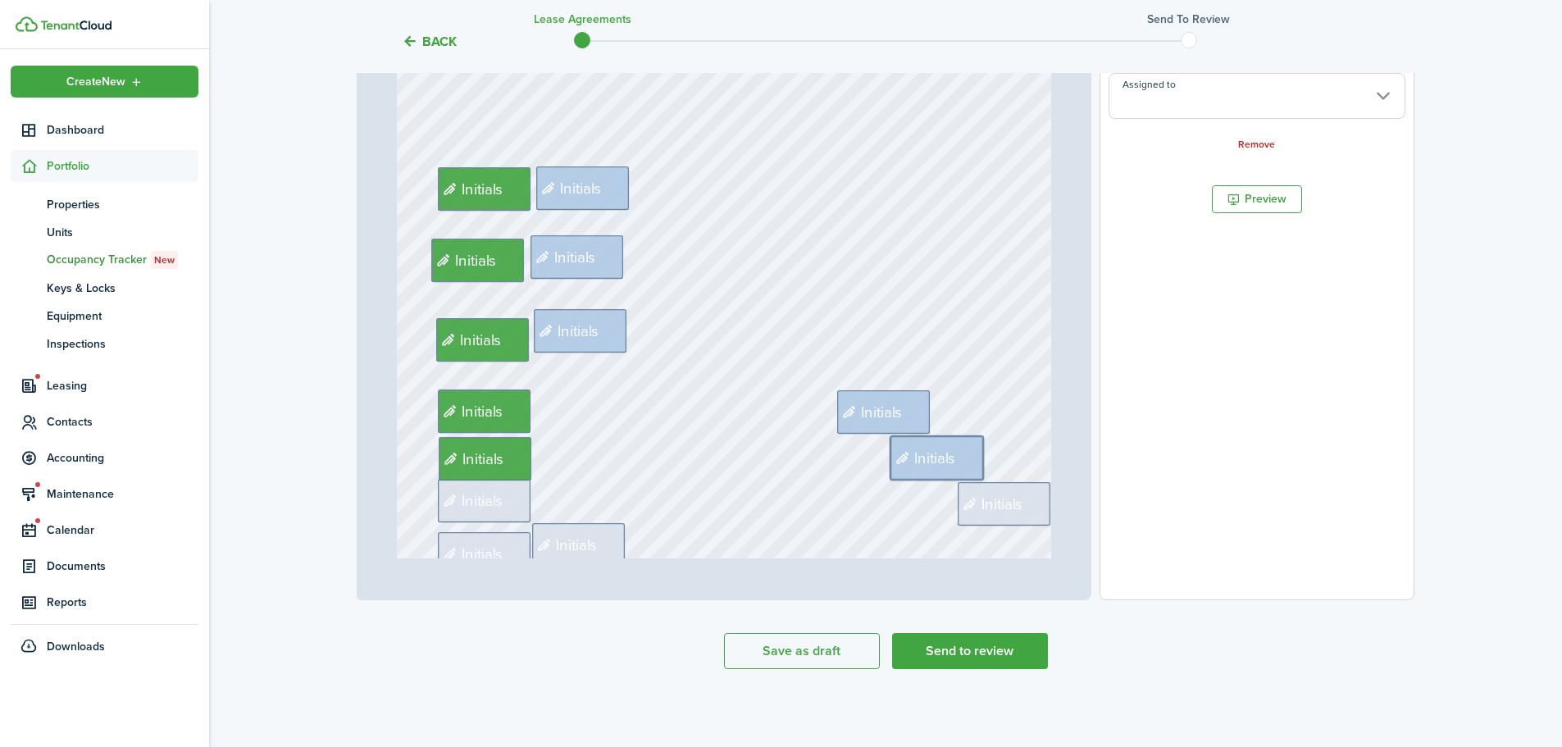
type input "[PERSON_NAME]"
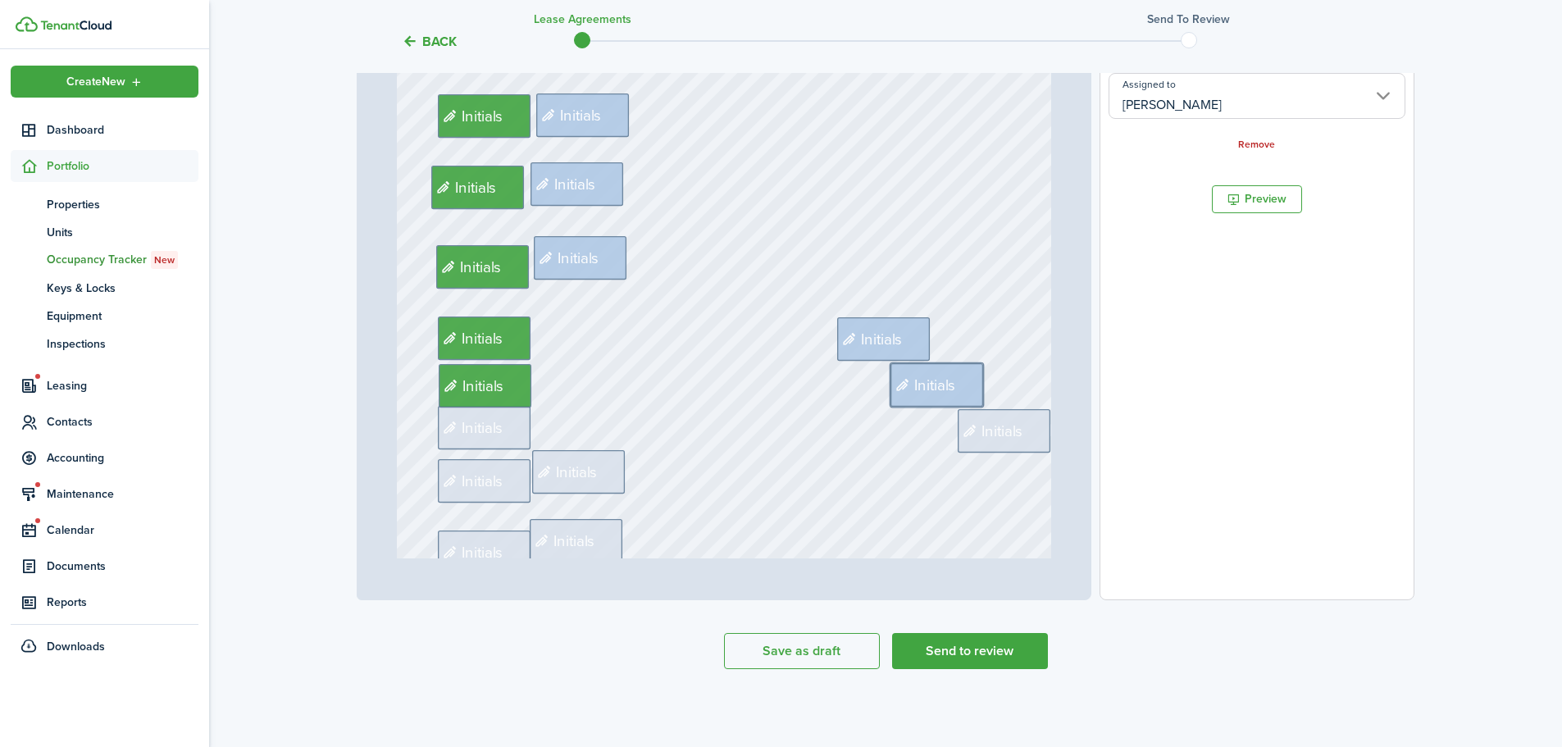
scroll to position [984, 0]
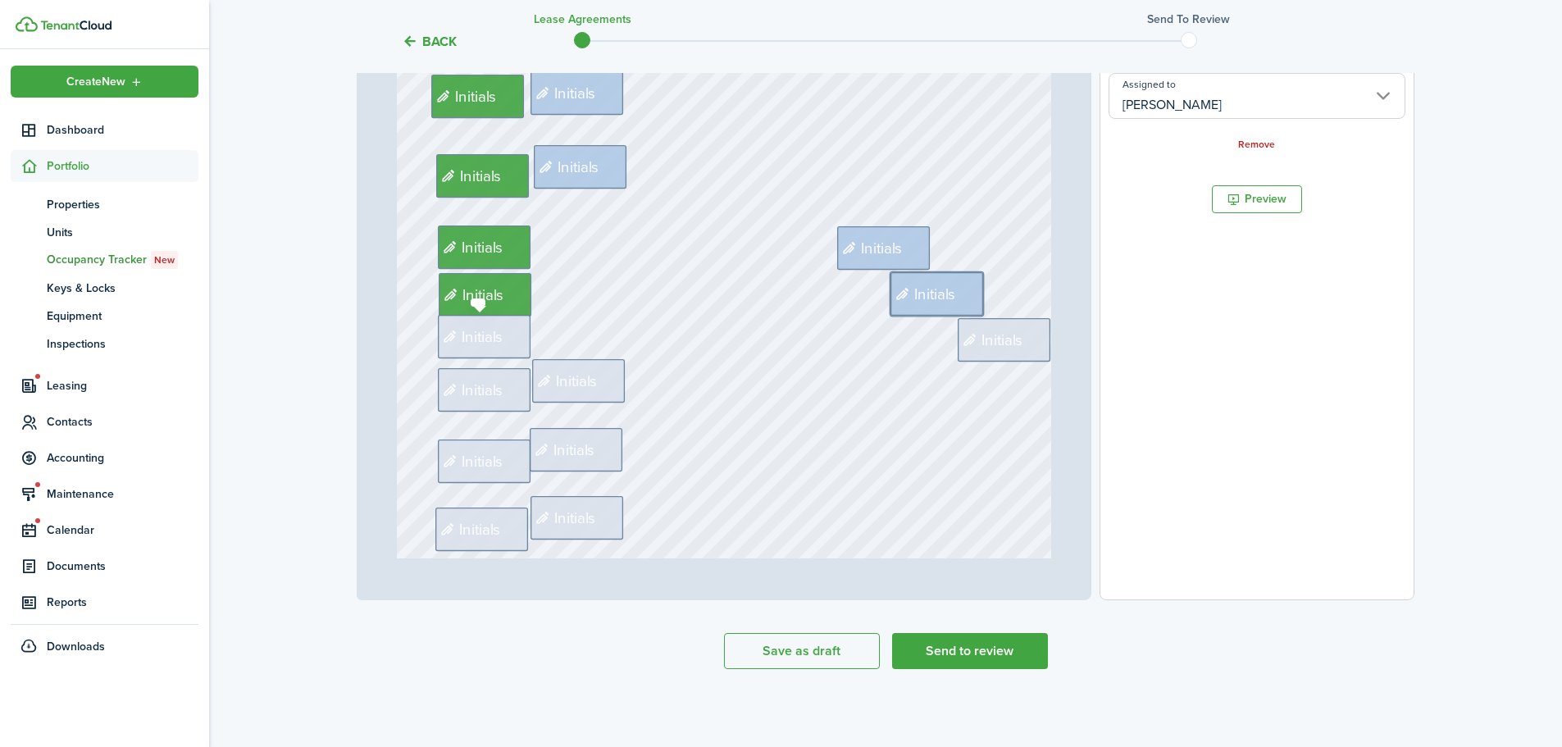
click at [462, 331] on span "Initials" at bounding box center [483, 337] width 42 height 23
click at [1174, 114] on input "Assigned to" at bounding box center [1257, 96] width 297 height 46
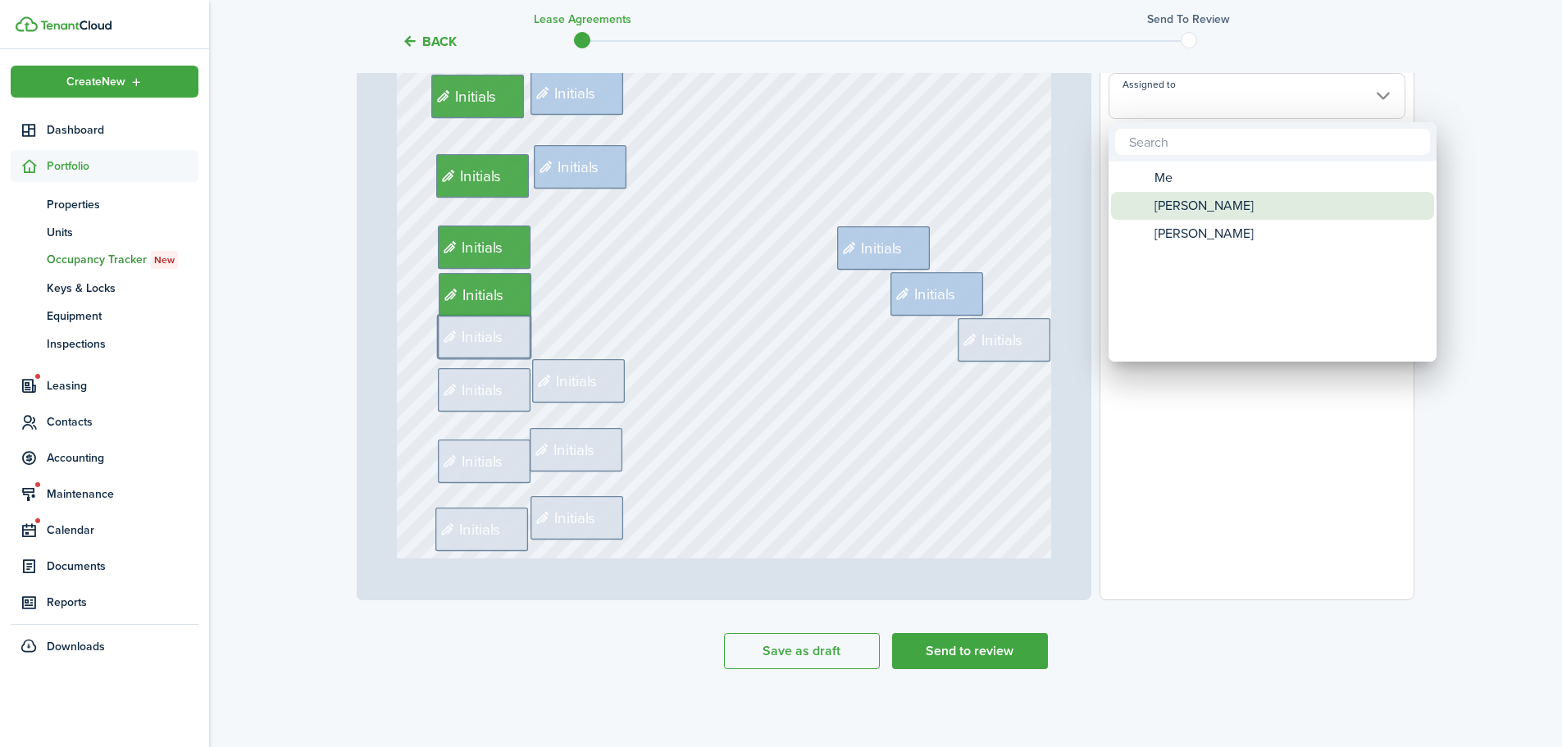
click at [1166, 199] on span "[PERSON_NAME]" at bounding box center [1204, 206] width 99 height 28
type input "[PERSON_NAME]"
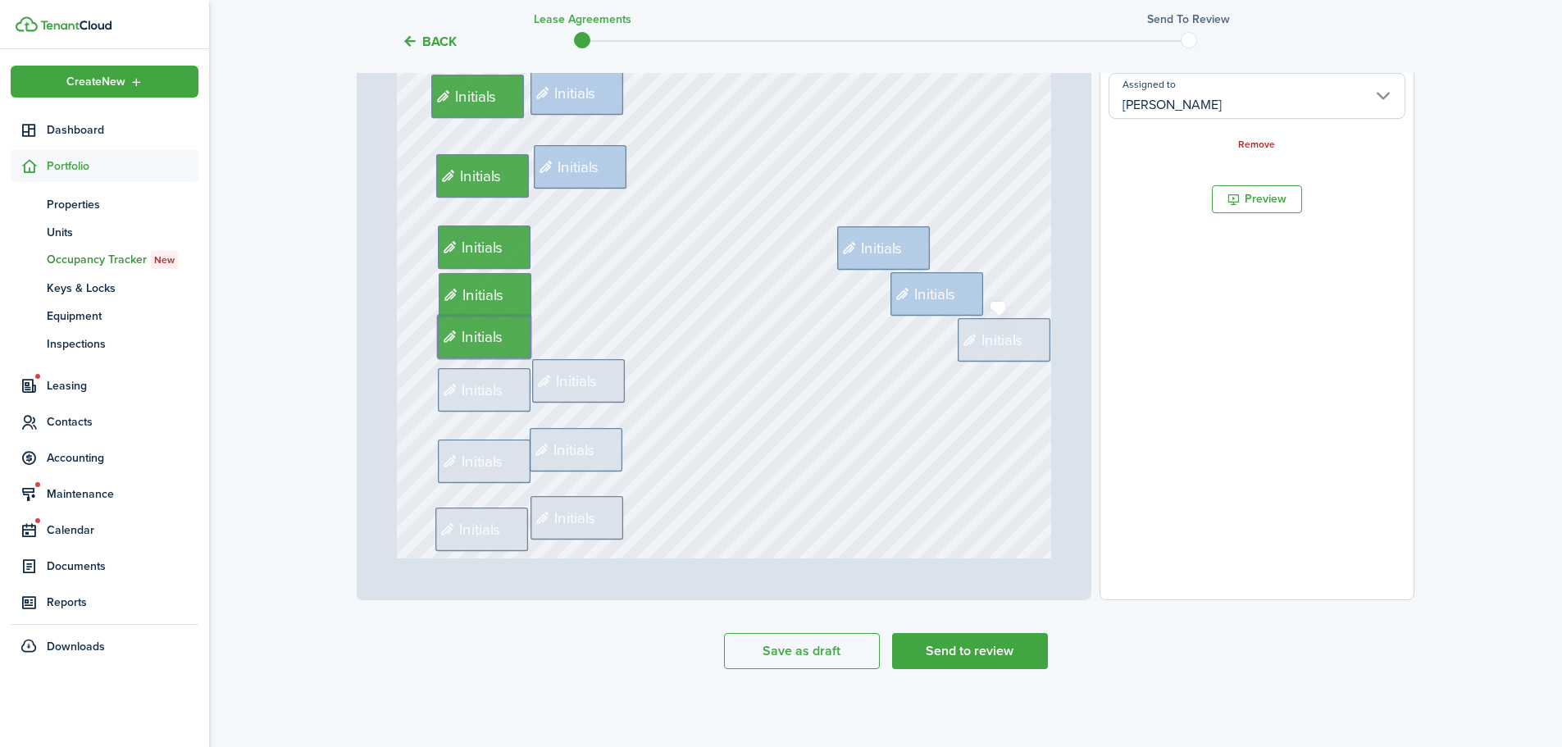
click at [981, 336] on span "Initials" at bounding box center [1002, 340] width 42 height 23
click at [1258, 103] on input "Assigned to" at bounding box center [1257, 96] width 297 height 46
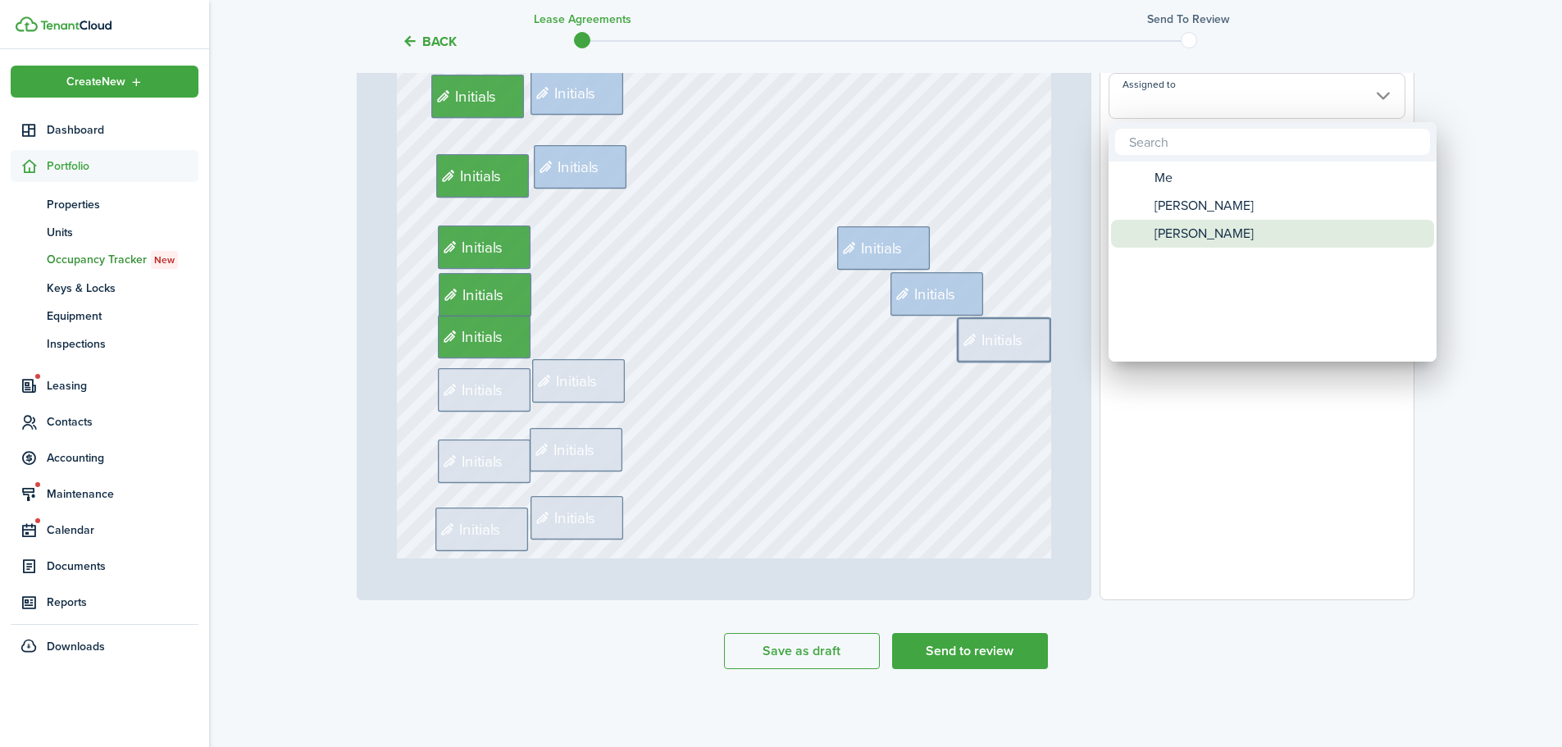
click at [1176, 239] on span "[PERSON_NAME]" at bounding box center [1204, 234] width 99 height 28
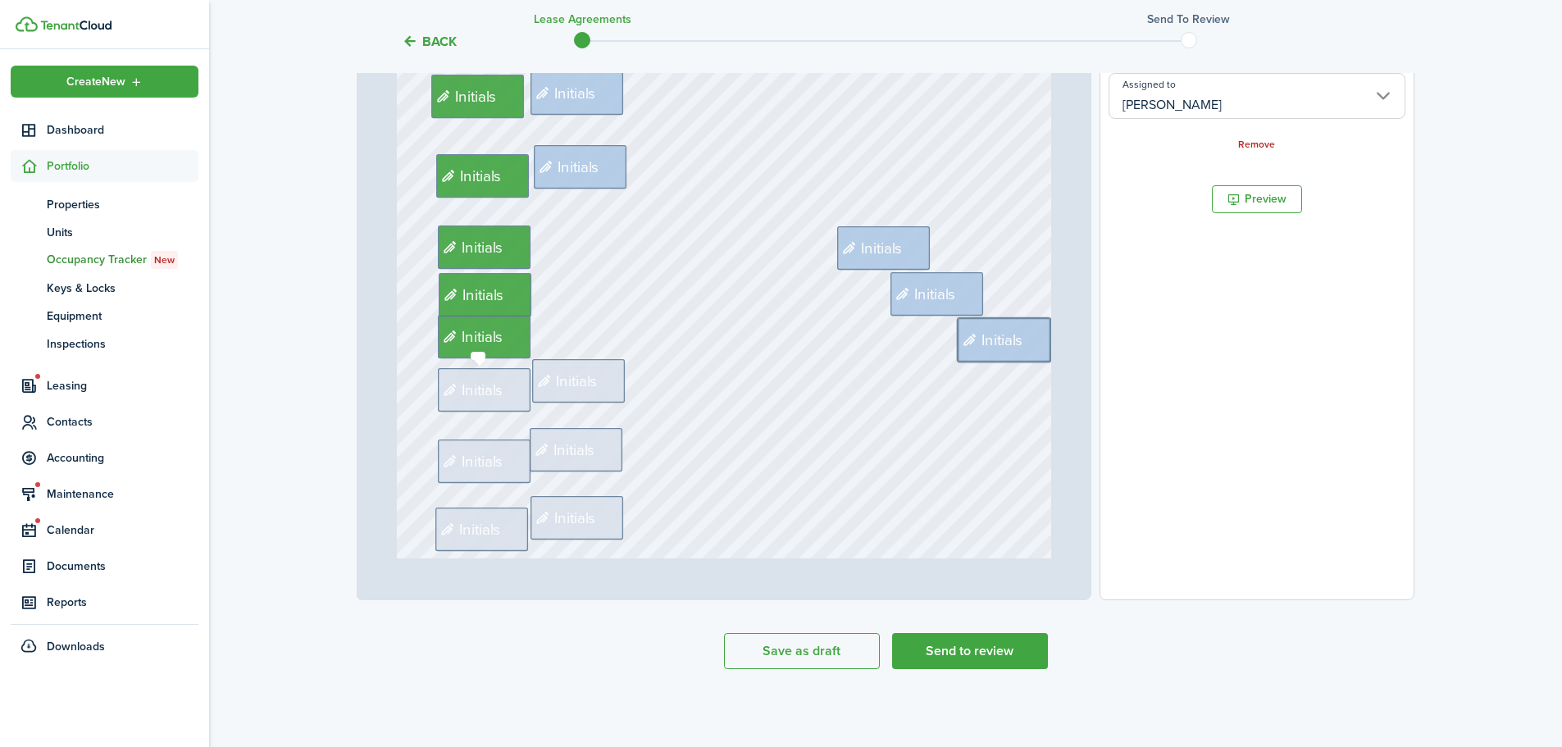
click at [466, 403] on div "Initials" at bounding box center [484, 389] width 93 height 43
click at [1181, 117] on input "Assigned to" at bounding box center [1257, 96] width 297 height 46
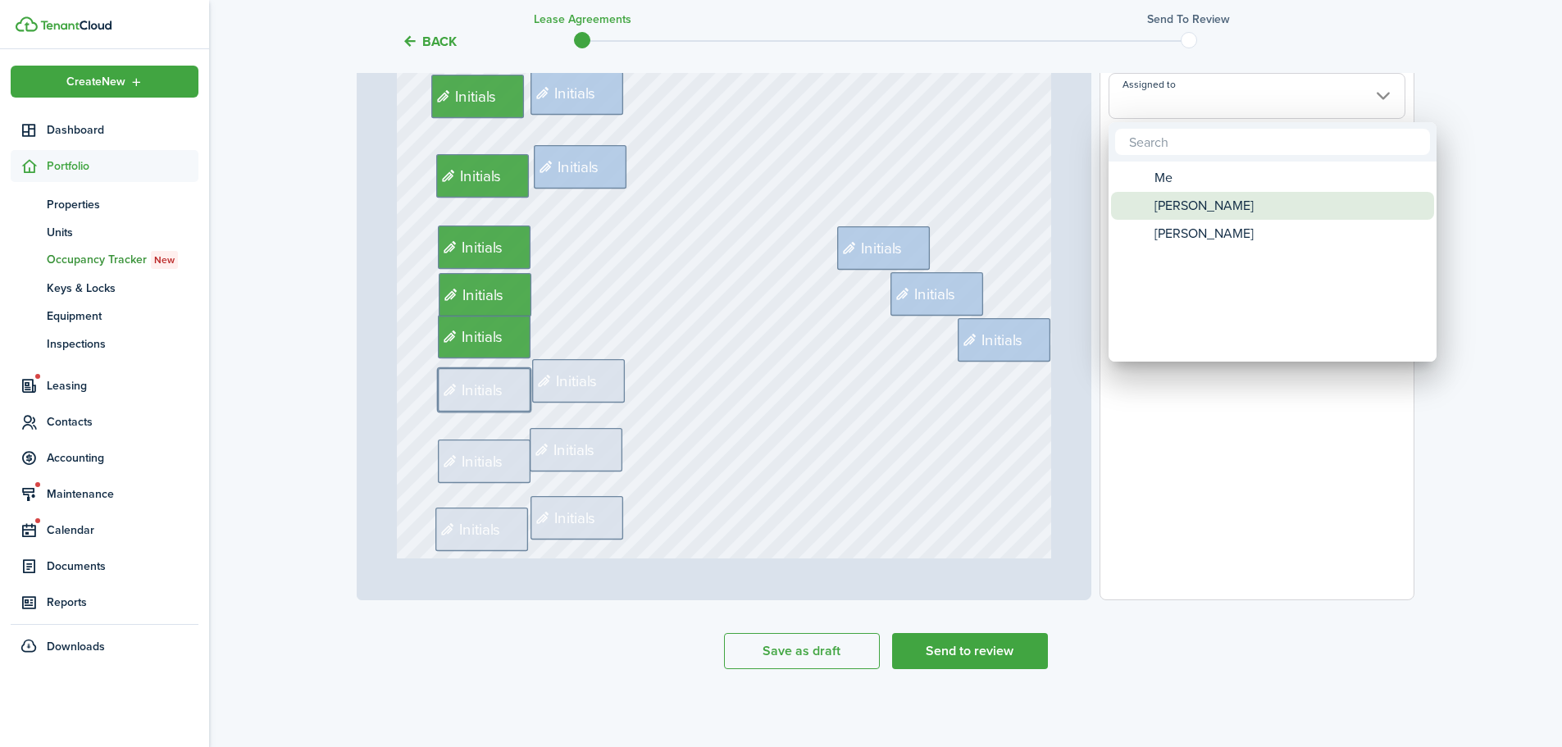
click at [1161, 193] on span "[PERSON_NAME]" at bounding box center [1204, 206] width 99 height 28
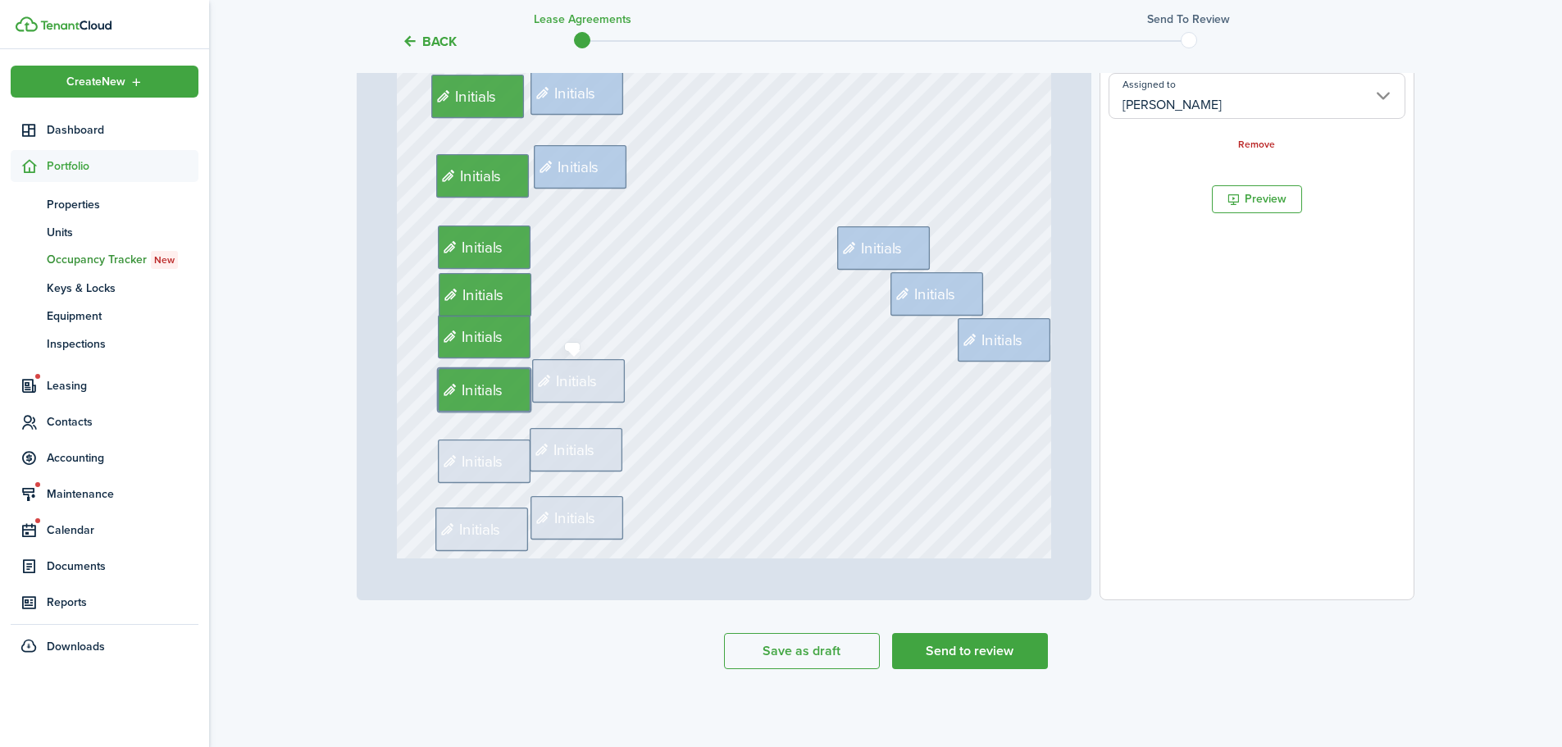
click at [590, 385] on span "Initials" at bounding box center [577, 381] width 42 height 23
click at [1209, 102] on input "Assigned to" at bounding box center [1257, 96] width 297 height 46
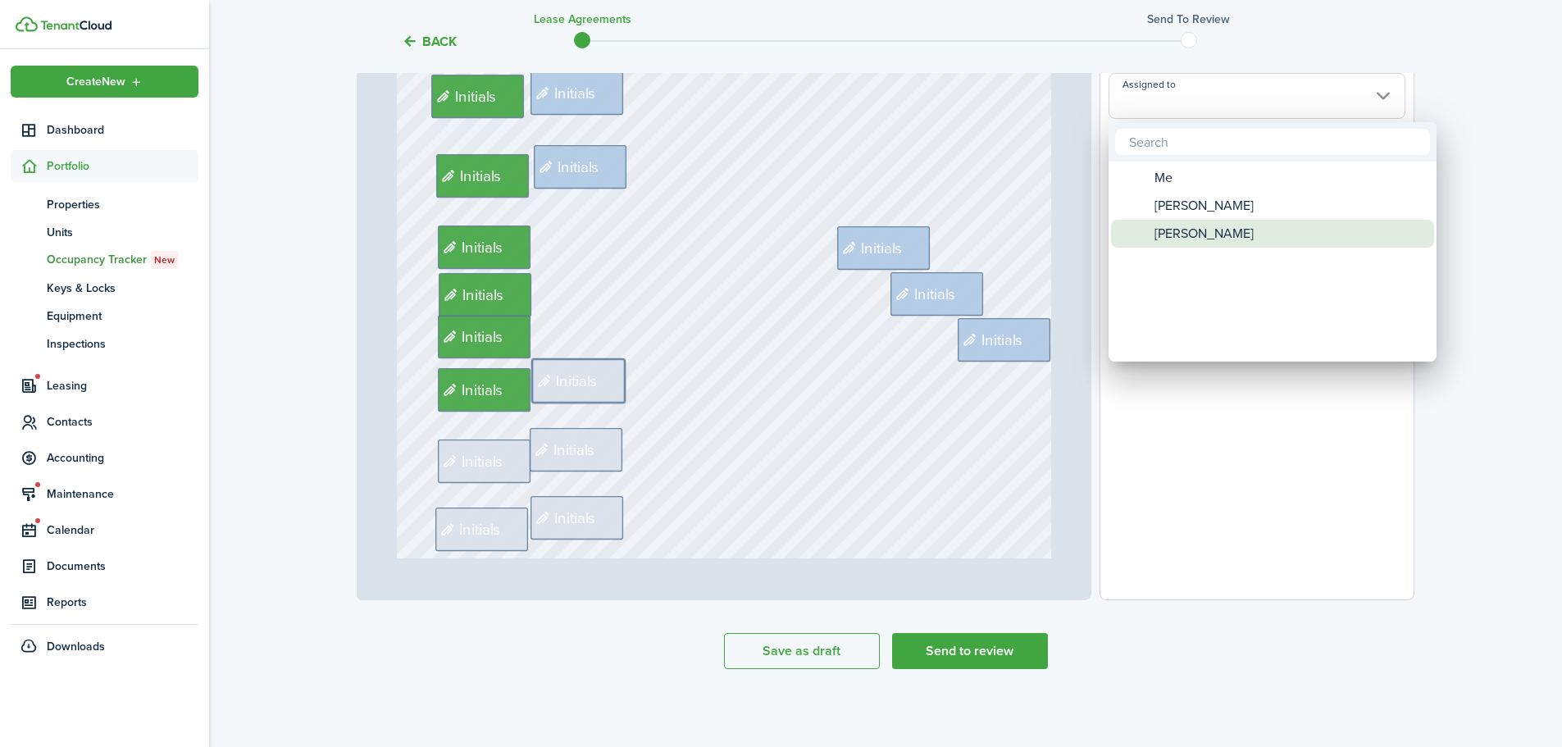
click at [1168, 237] on span "[PERSON_NAME]" at bounding box center [1204, 234] width 99 height 28
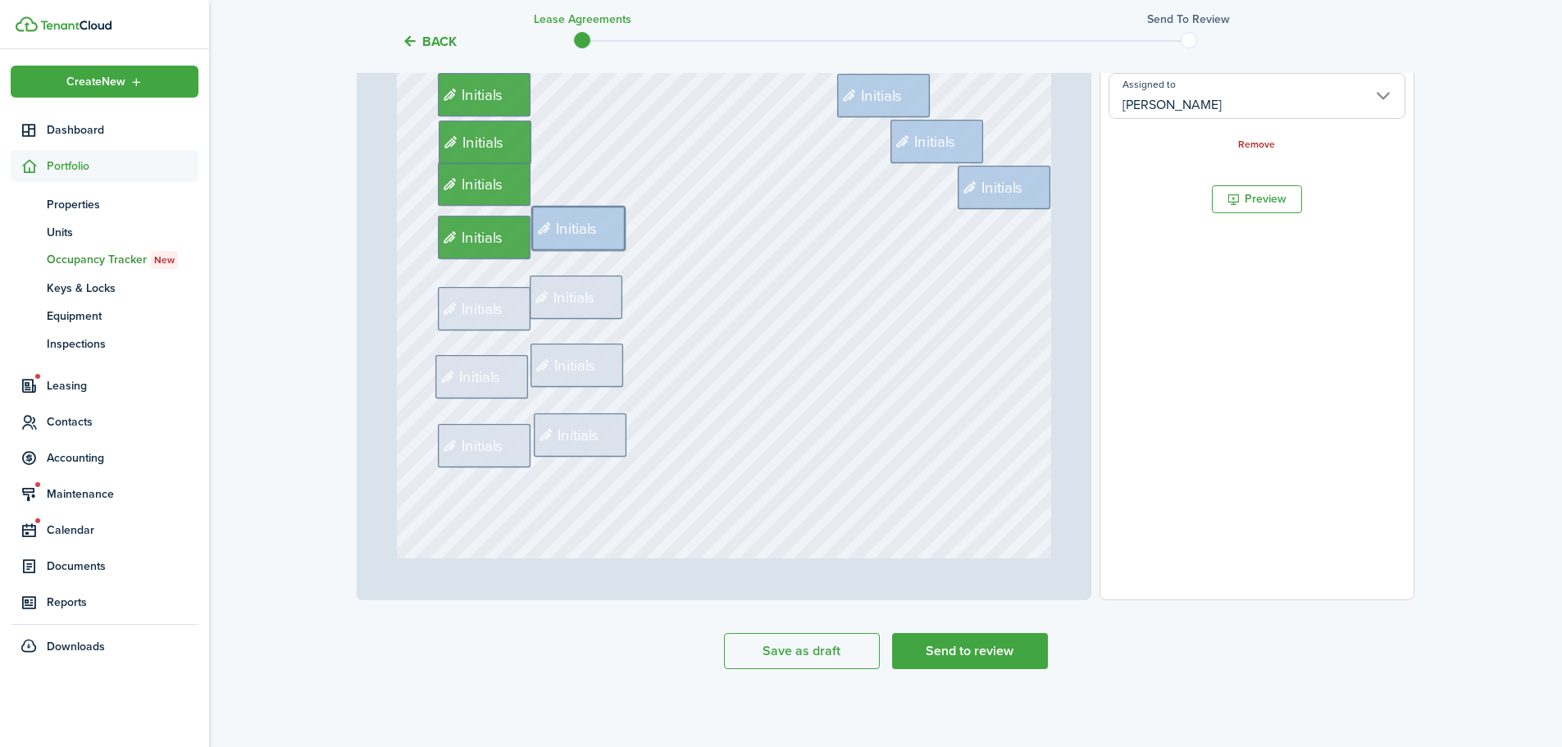
scroll to position [1148, 0]
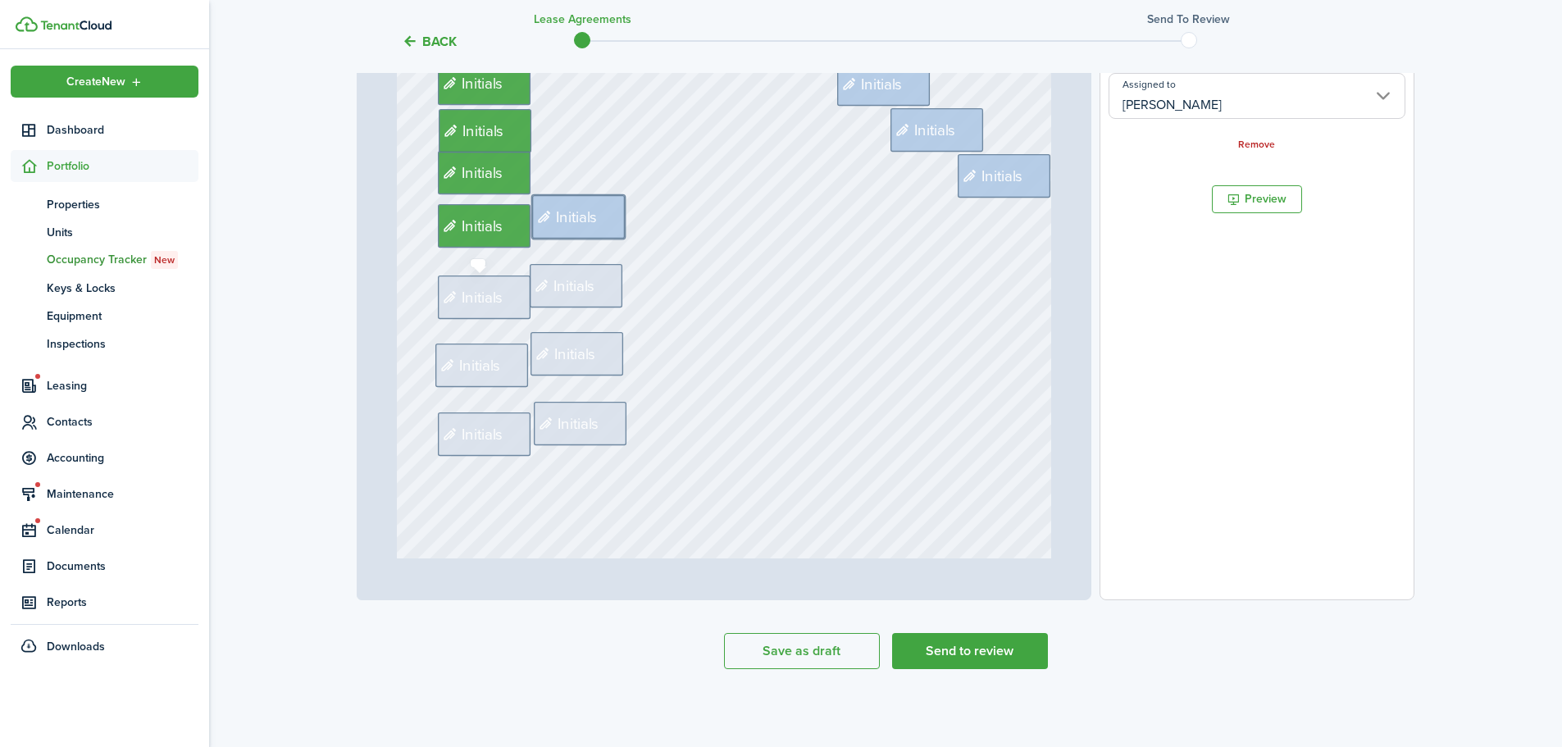
click at [480, 303] on span "Initials" at bounding box center [483, 297] width 42 height 23
click at [1160, 116] on input "Assigned to" at bounding box center [1257, 96] width 297 height 46
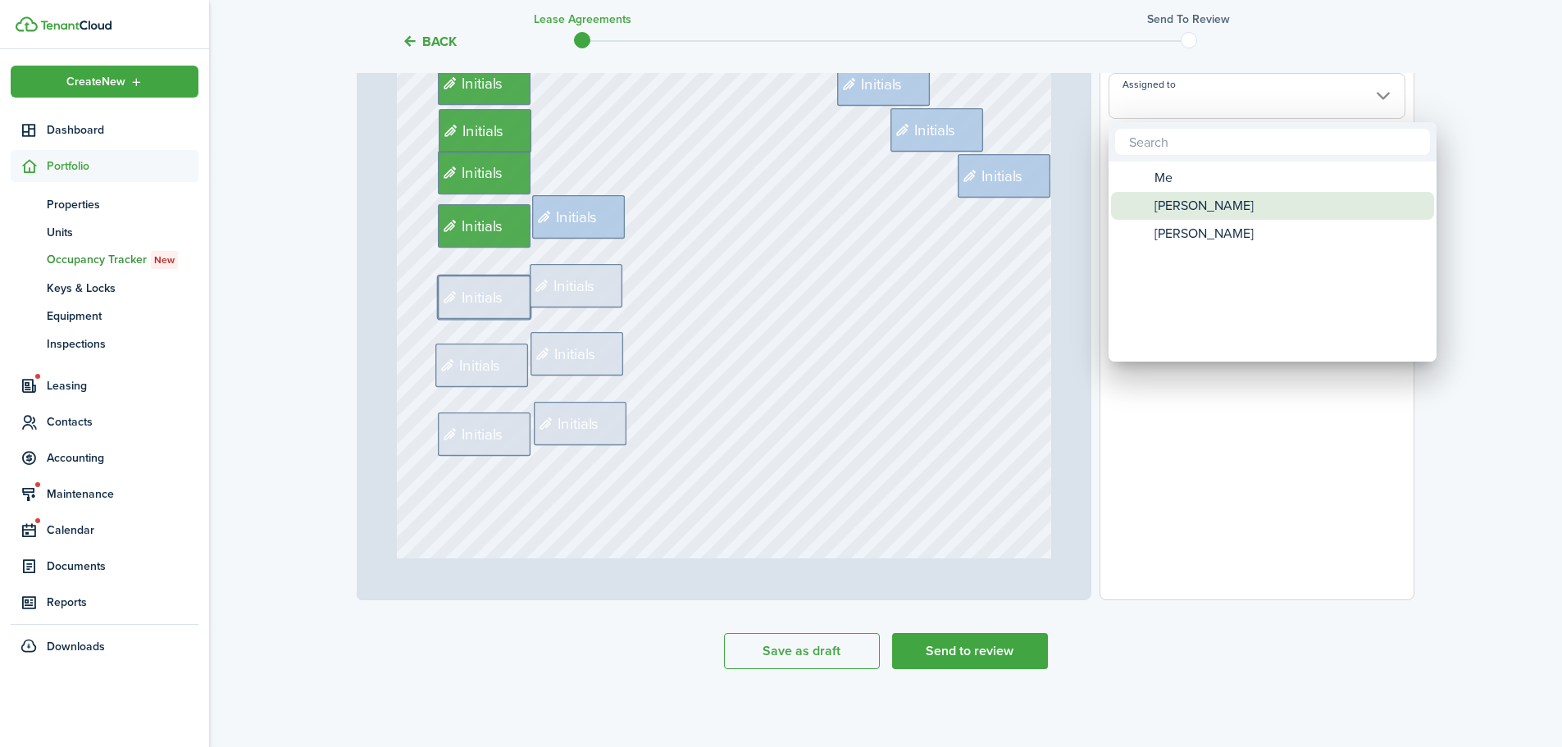
click at [1168, 207] on span "[PERSON_NAME]" at bounding box center [1204, 206] width 99 height 28
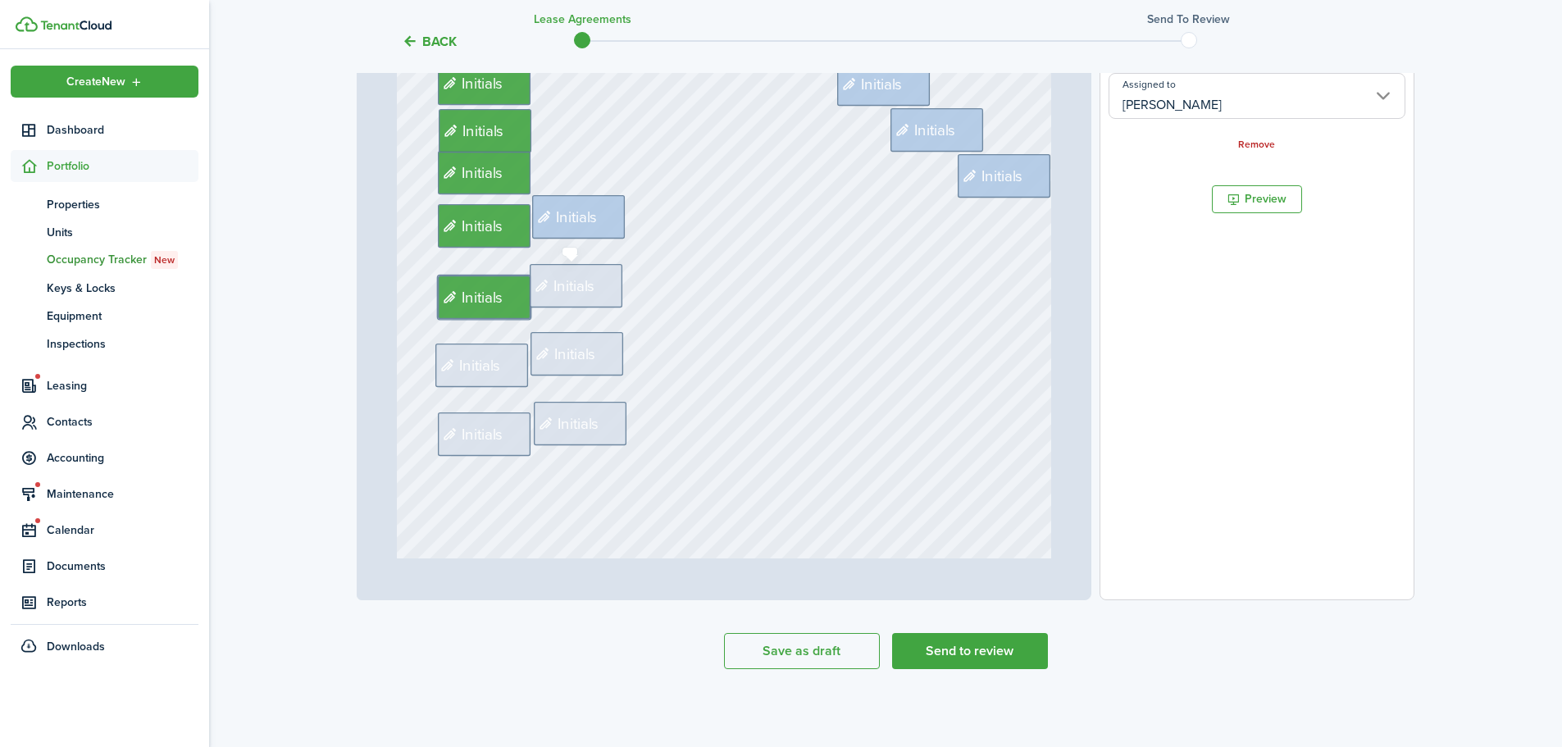
click at [591, 296] on span "Initials" at bounding box center [564, 286] width 67 height 23
click at [1253, 112] on input "Assigned to" at bounding box center [1257, 96] width 297 height 46
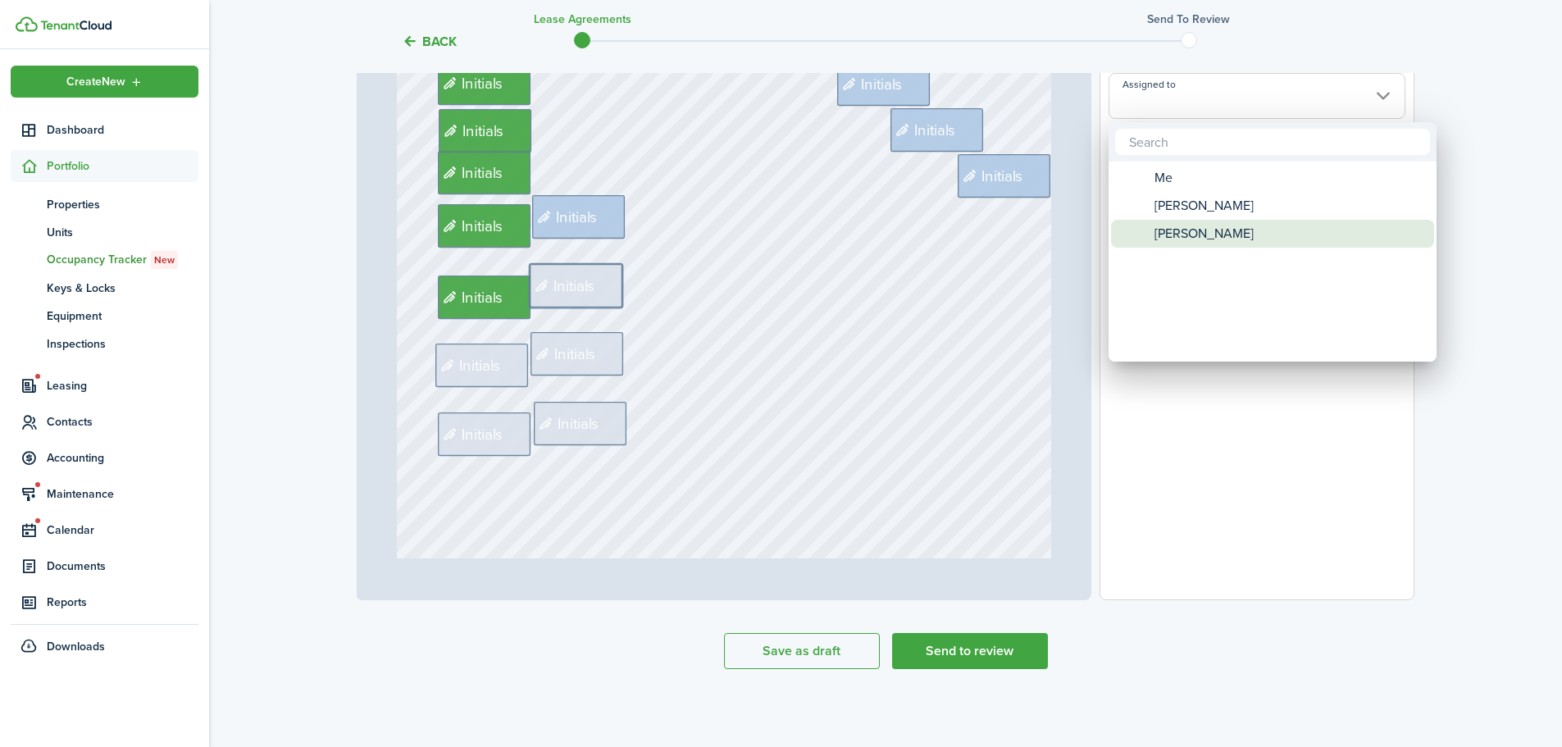
click at [1183, 230] on span "[PERSON_NAME]" at bounding box center [1204, 234] width 99 height 28
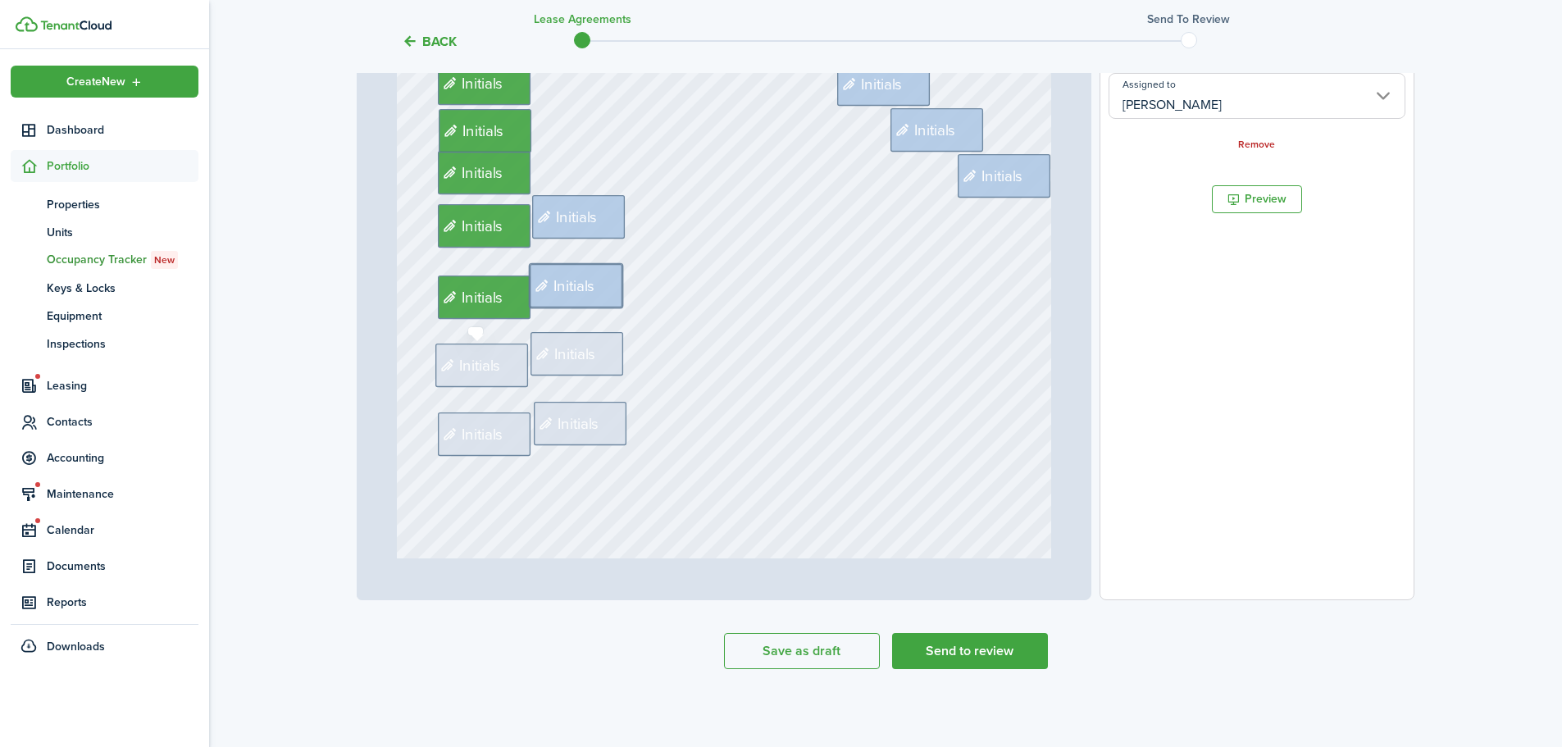
click at [494, 362] on span "Initials" at bounding box center [480, 365] width 42 height 23
click at [1222, 111] on input "Assigned to" at bounding box center [1257, 96] width 297 height 46
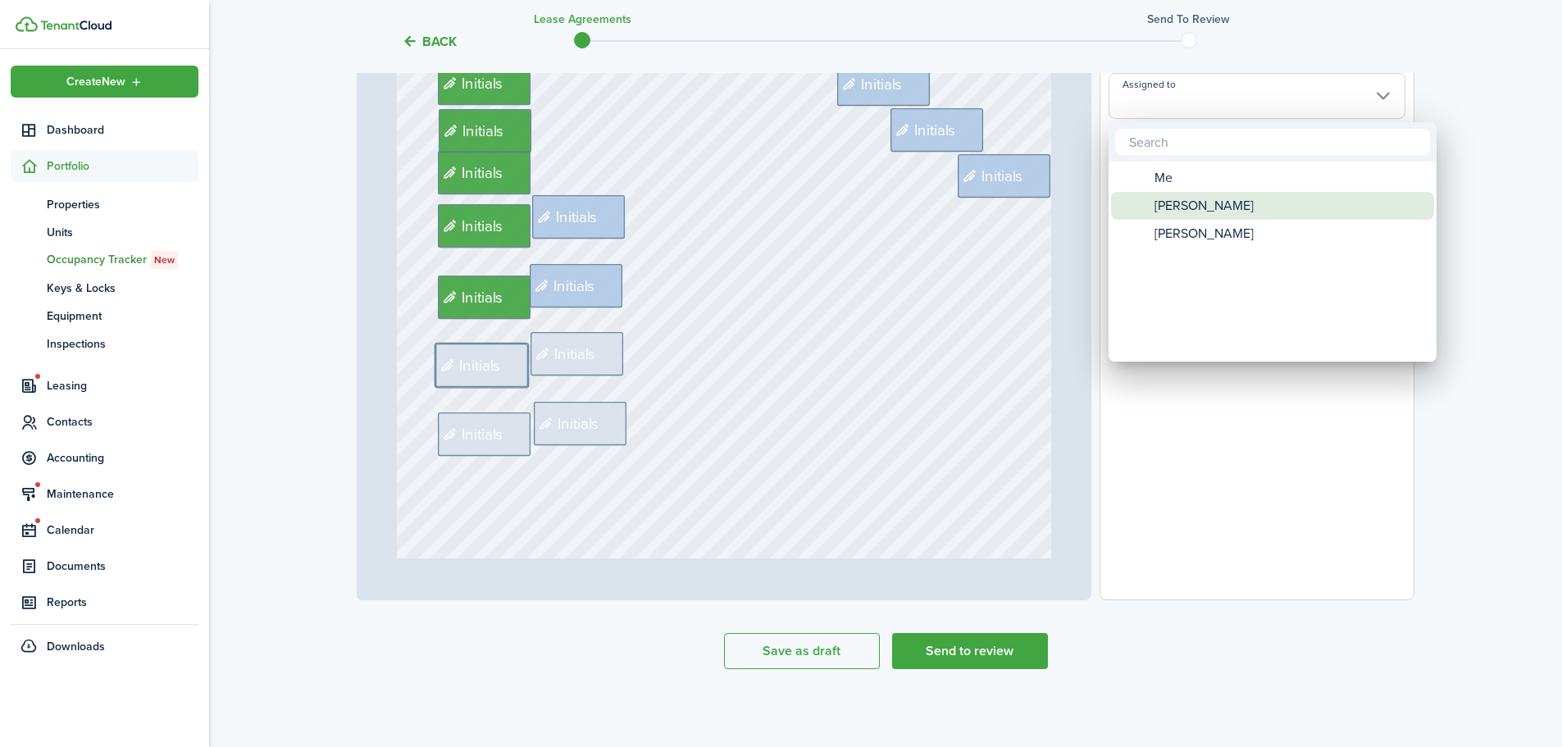
click at [1172, 212] on span "[PERSON_NAME]" at bounding box center [1204, 206] width 99 height 28
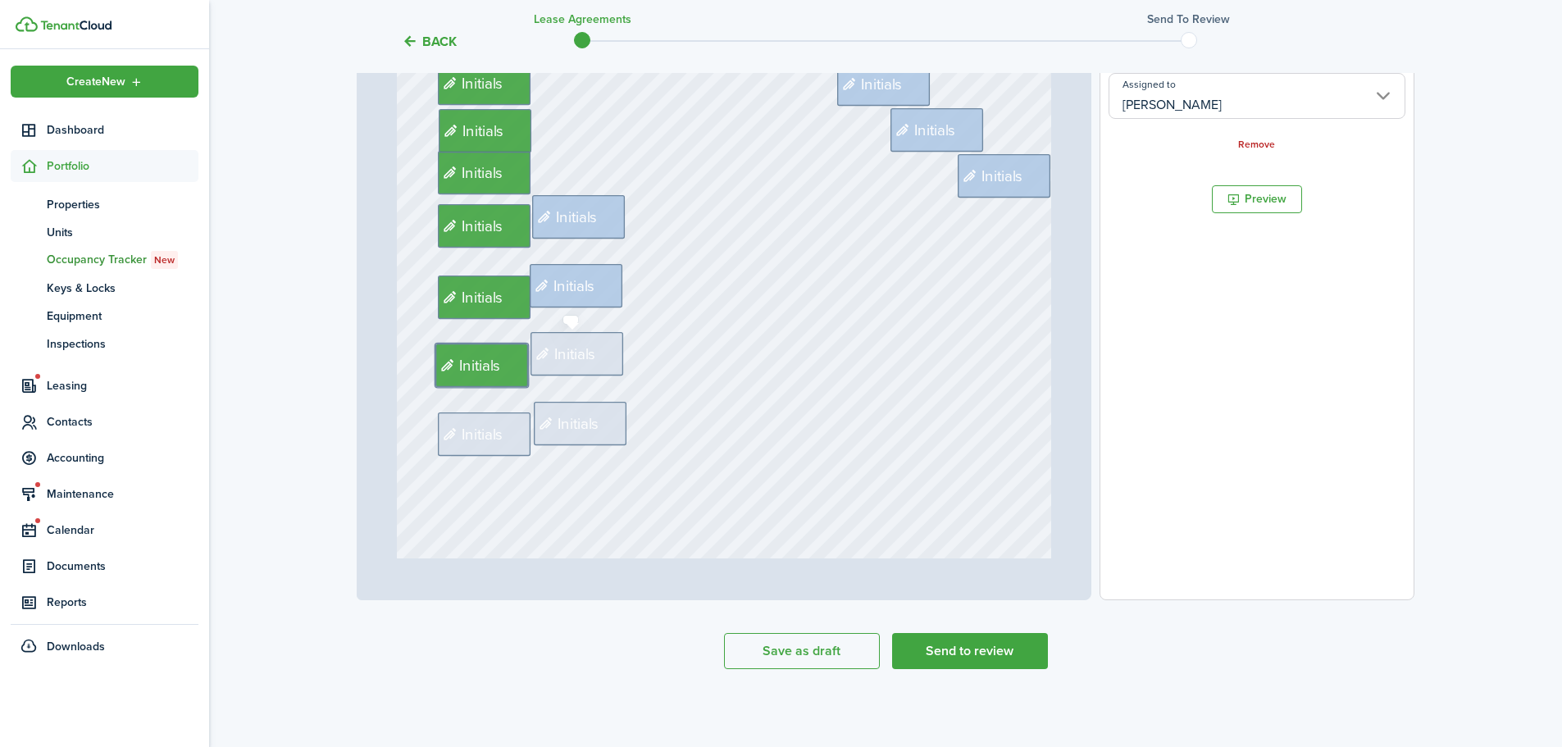
click at [540, 356] on icon at bounding box center [545, 355] width 20 height 16
click at [1304, 100] on input "Assigned to" at bounding box center [1257, 96] width 297 height 46
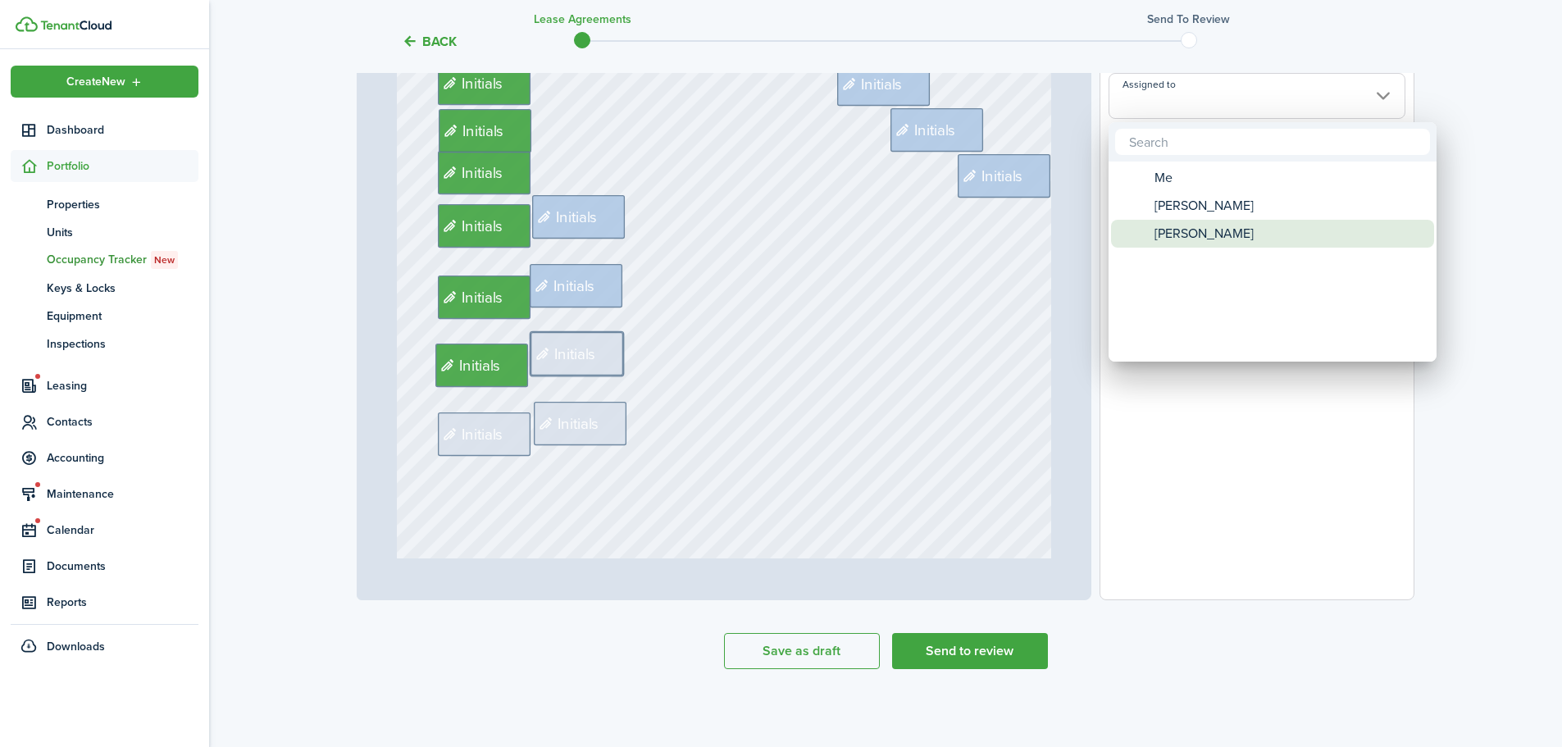
click at [1201, 237] on span "[PERSON_NAME]" at bounding box center [1204, 234] width 99 height 28
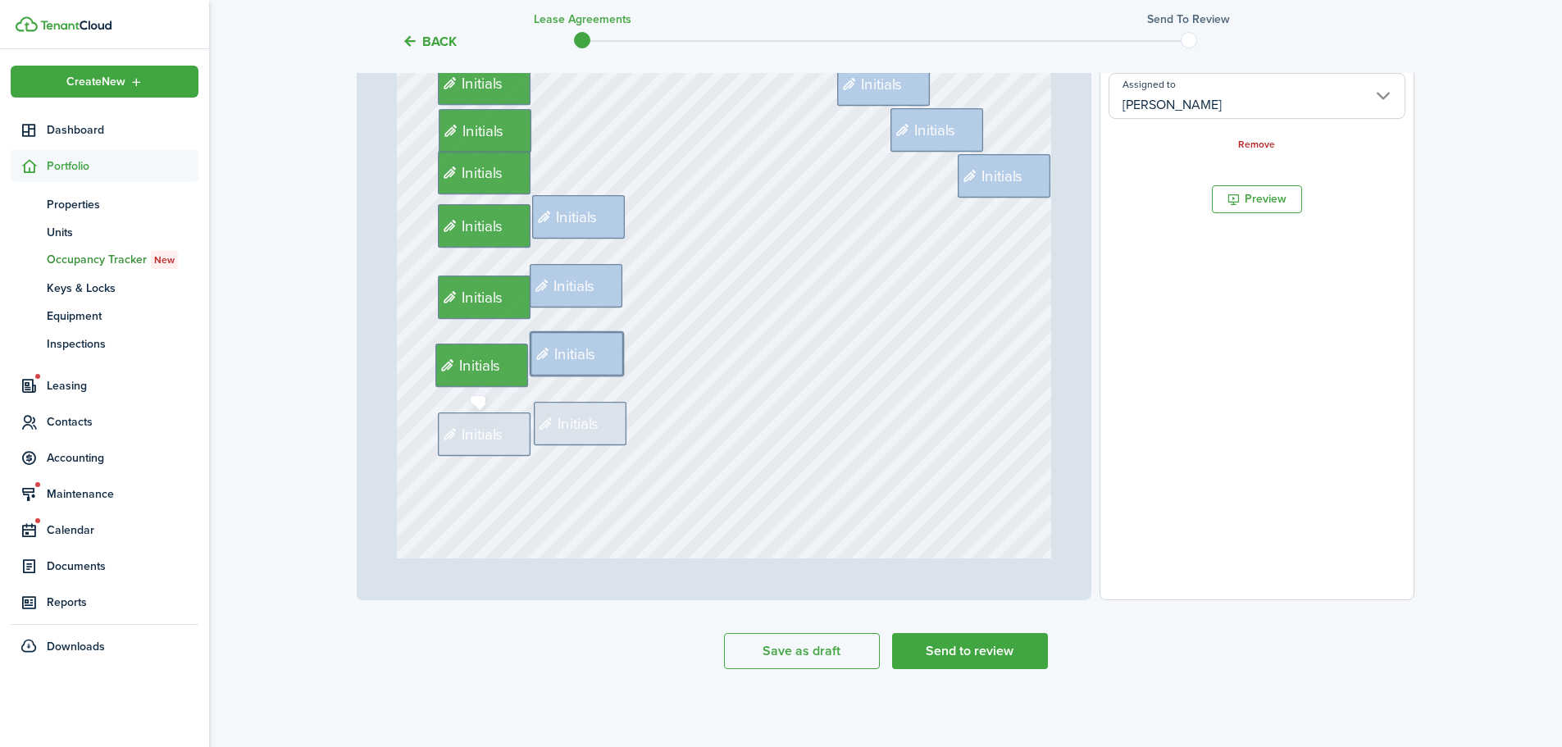
click at [492, 446] on div "Initials" at bounding box center [484, 433] width 93 height 43
click at [1186, 102] on input "Assigned to" at bounding box center [1257, 96] width 297 height 46
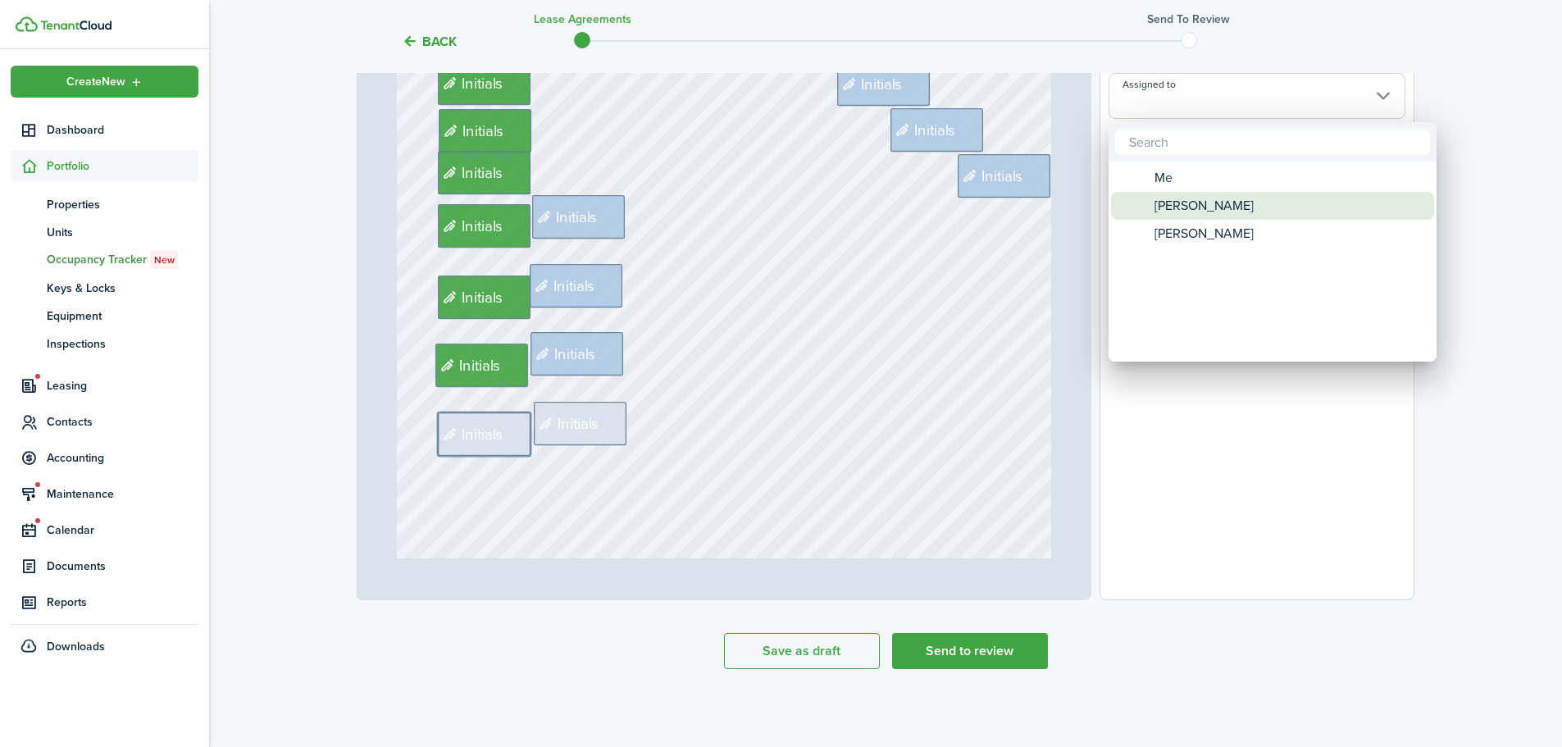
click at [1179, 203] on span "[PERSON_NAME]" at bounding box center [1204, 206] width 99 height 28
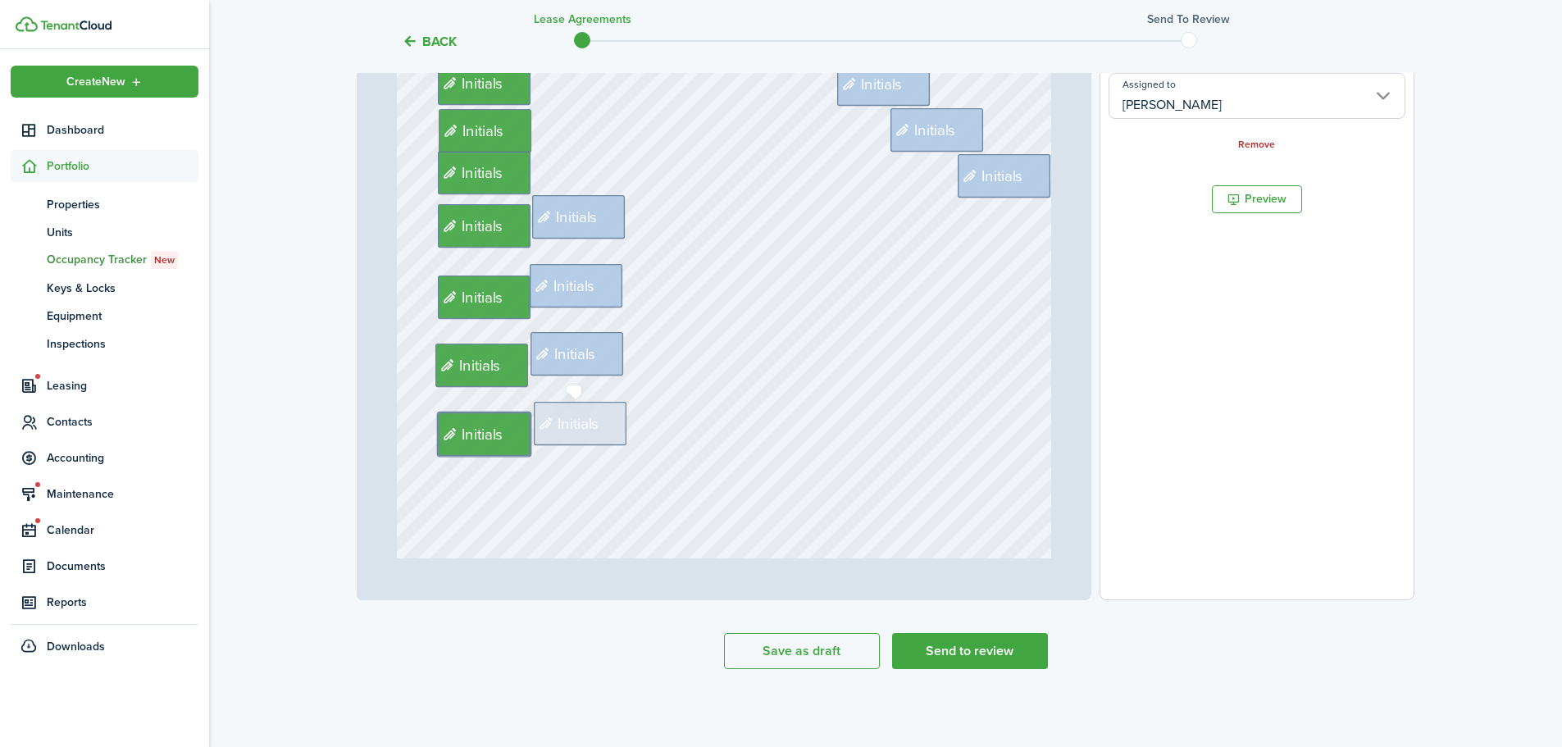
click at [578, 413] on span "Initials" at bounding box center [579, 423] width 42 height 23
click at [1214, 112] on input "Assigned to" at bounding box center [1257, 96] width 297 height 46
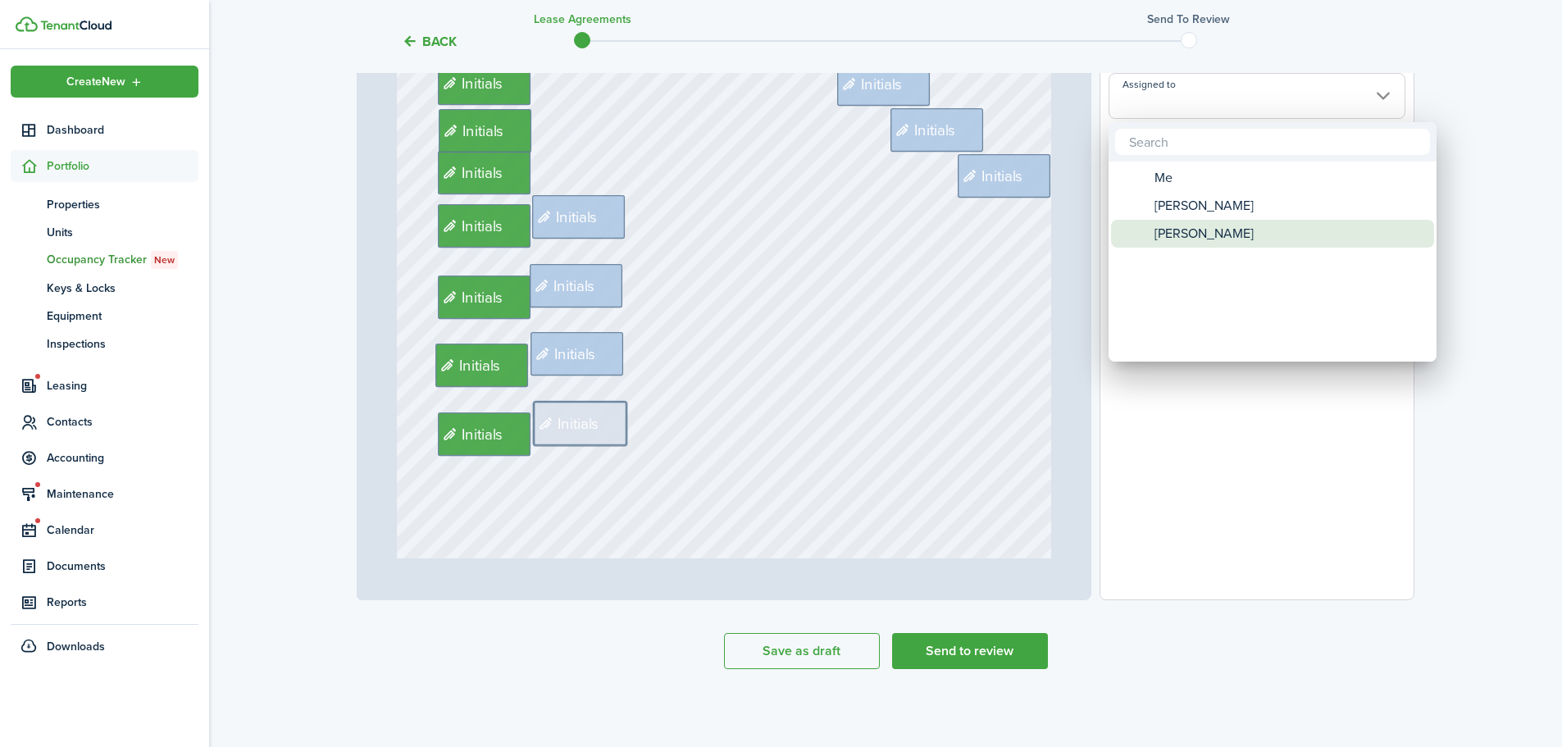
click at [1165, 230] on span "[PERSON_NAME]" at bounding box center [1204, 234] width 99 height 28
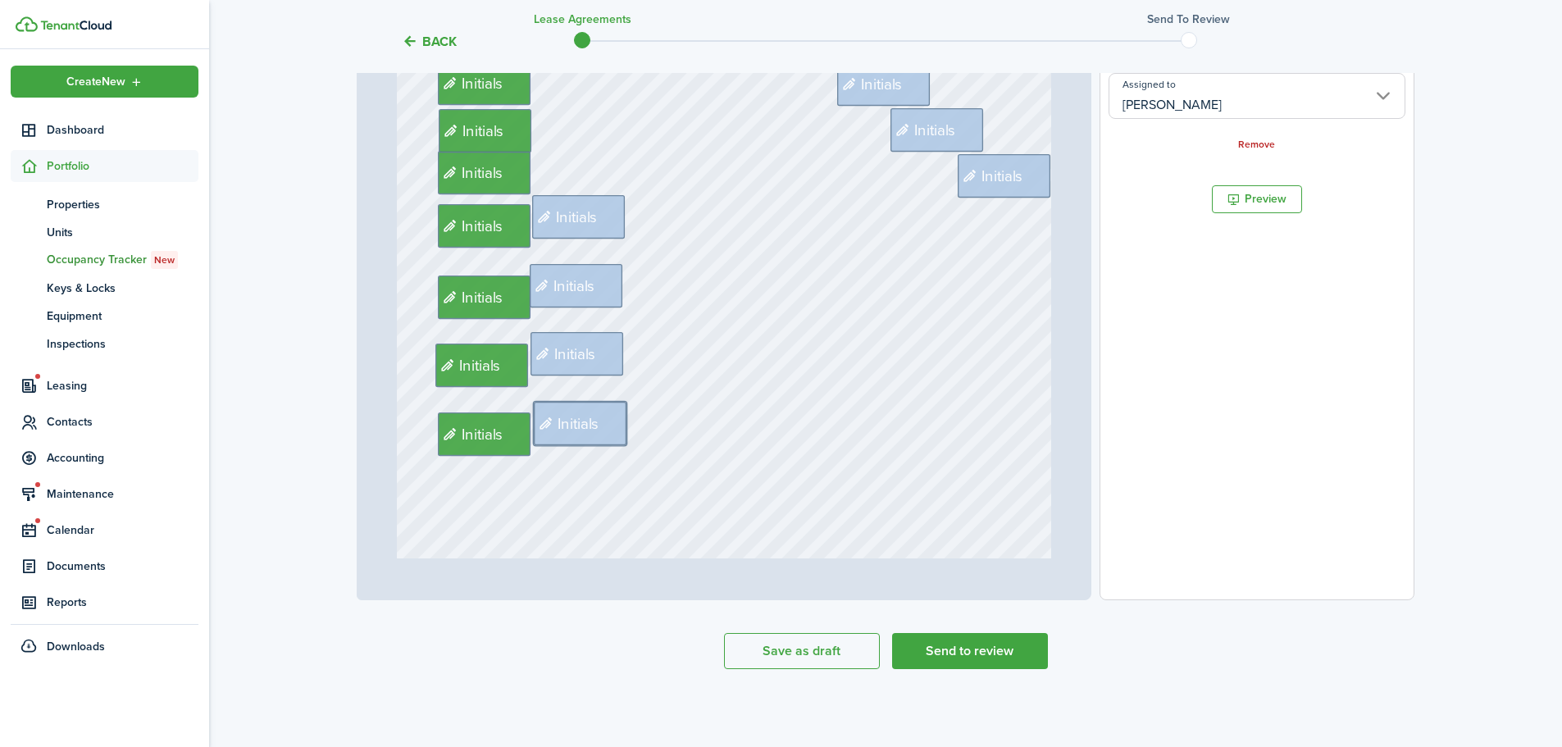
scroll to position [1558, 0]
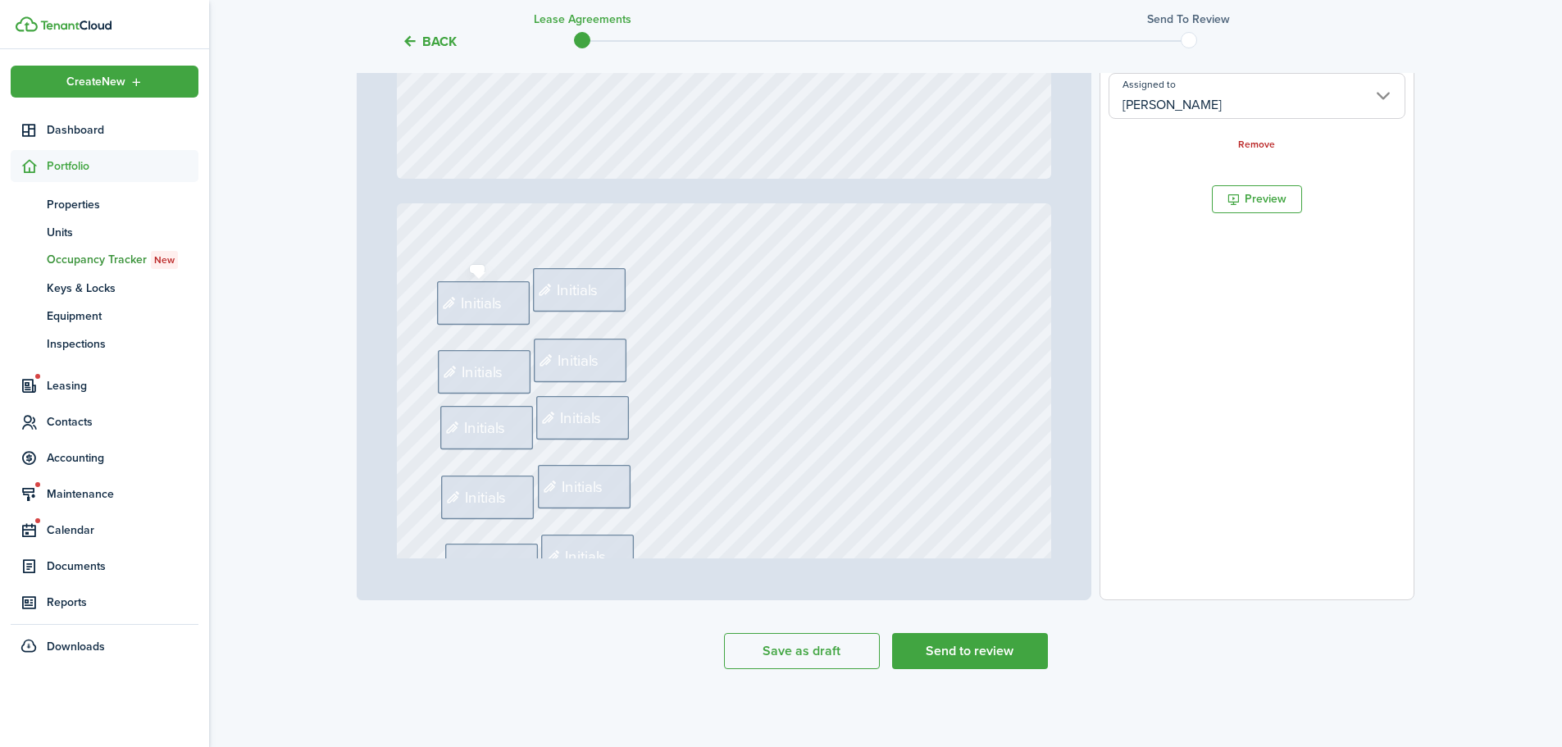
click at [462, 302] on span "Initials" at bounding box center [483, 303] width 42 height 23
click at [1249, 116] on input "Assigned to" at bounding box center [1257, 96] width 297 height 46
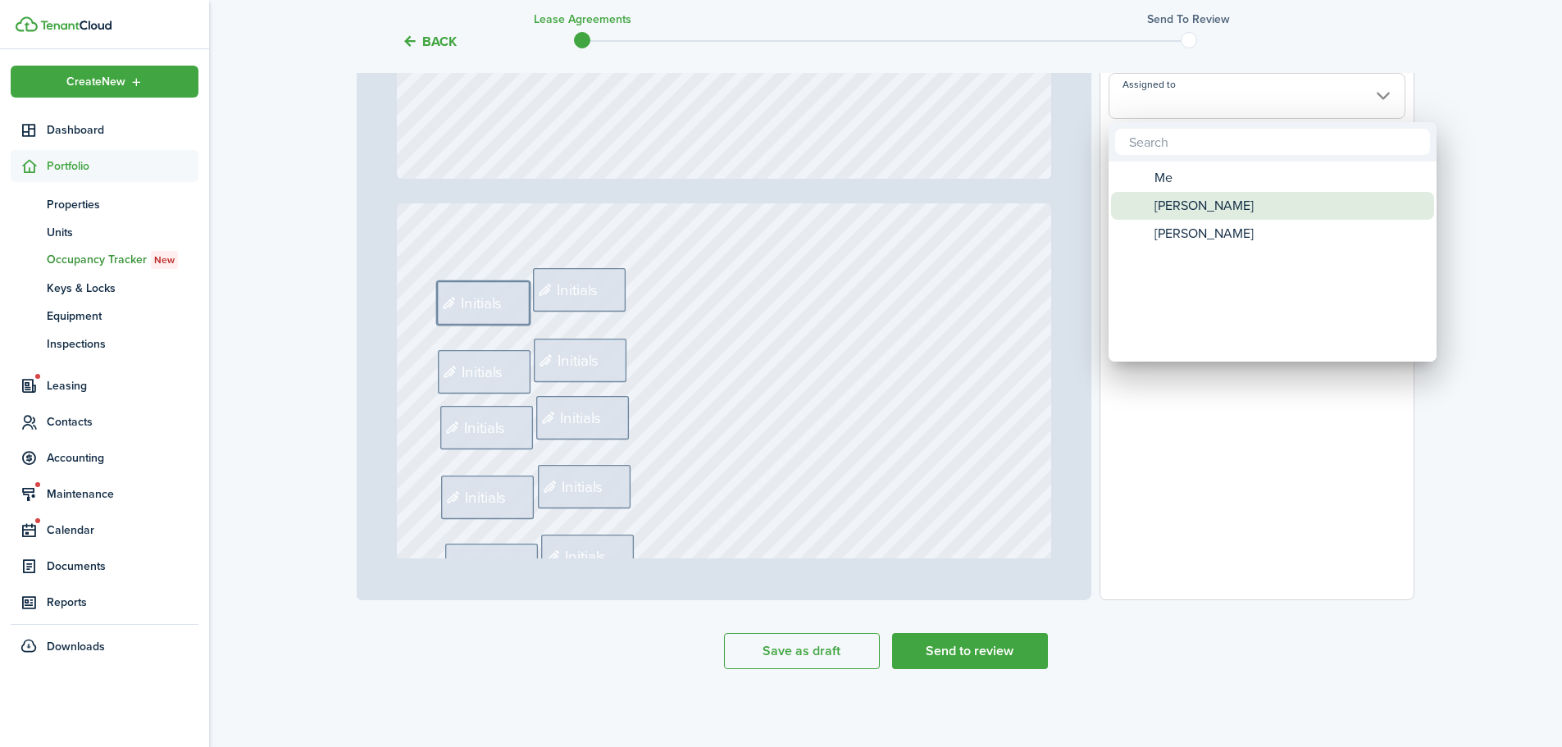
click at [1205, 206] on span "[PERSON_NAME]" at bounding box center [1204, 206] width 99 height 28
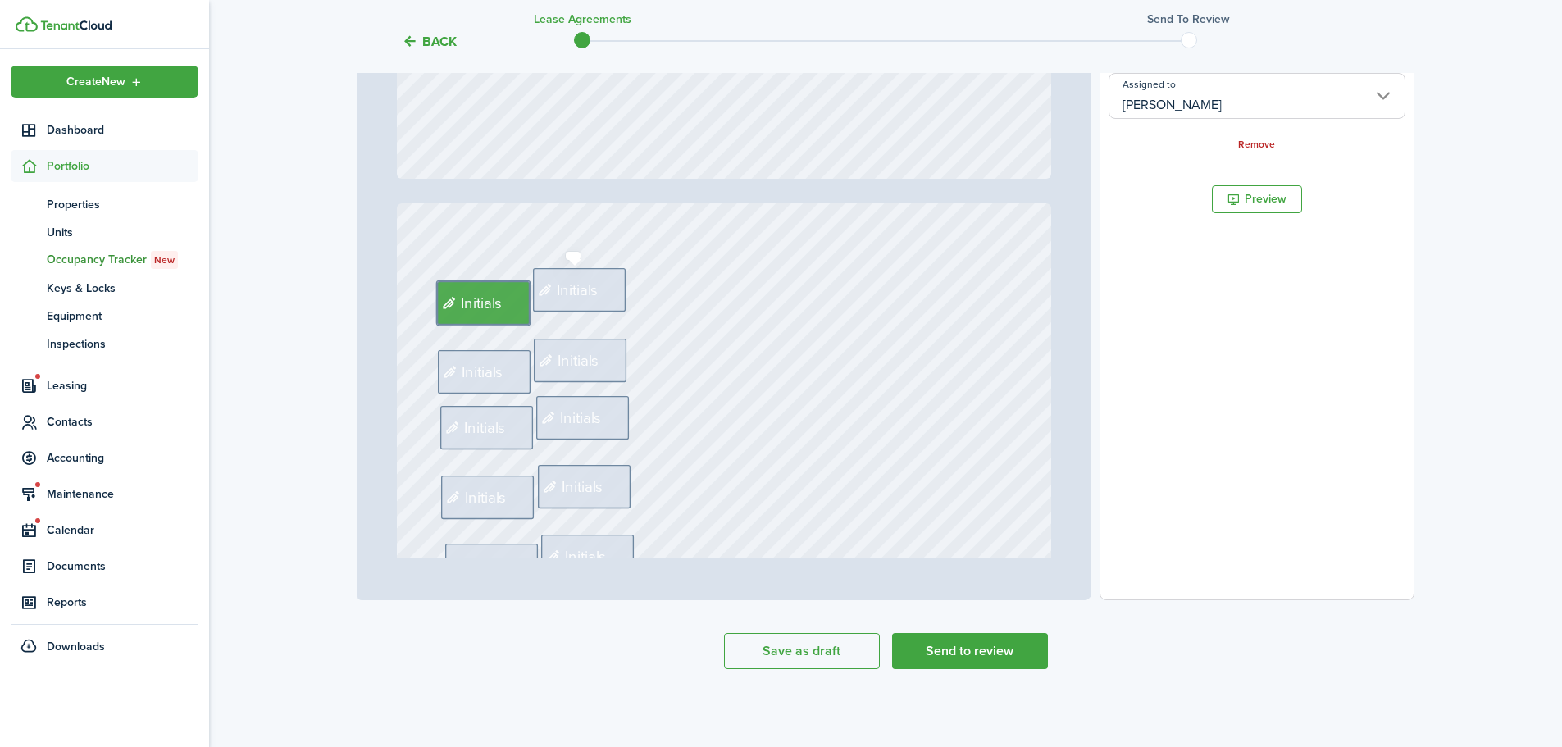
click at [601, 292] on div "Initials" at bounding box center [579, 289] width 93 height 43
click at [1245, 99] on input "Assigned to" at bounding box center [1257, 96] width 297 height 46
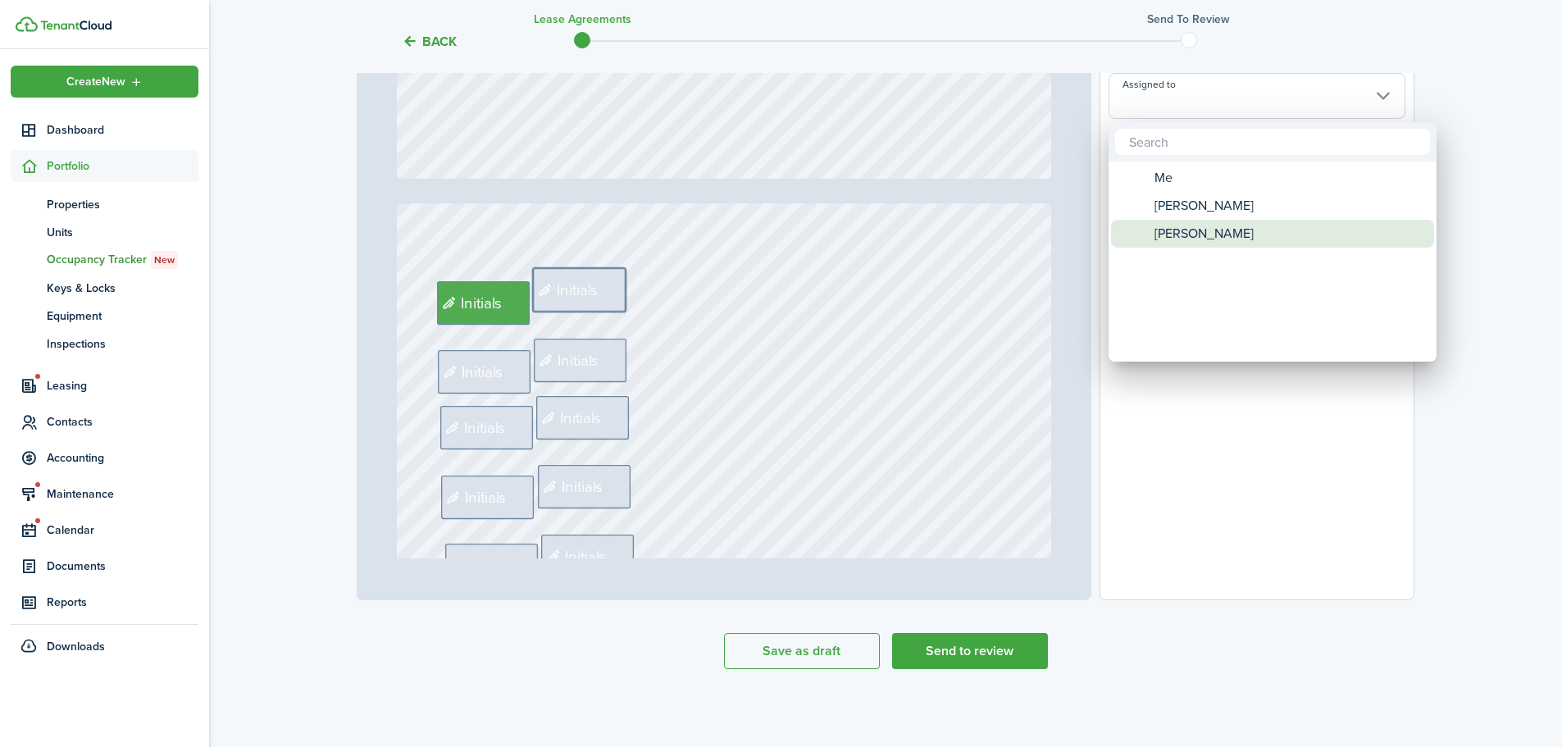
click at [1198, 235] on span "[PERSON_NAME]" at bounding box center [1204, 234] width 99 height 28
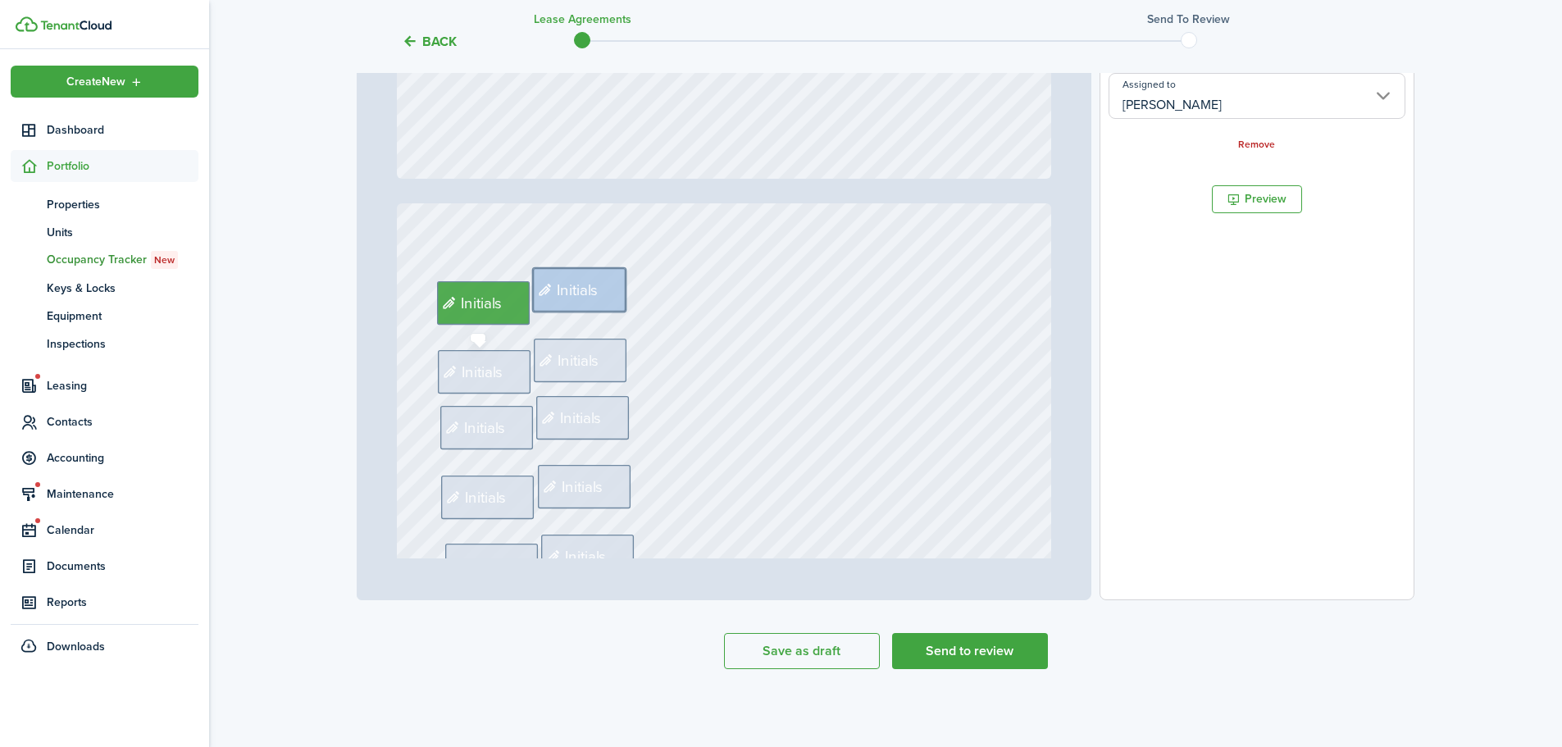
click at [465, 367] on span "Initials" at bounding box center [483, 371] width 42 height 23
click at [1147, 103] on input "Assigned to" at bounding box center [1257, 96] width 297 height 46
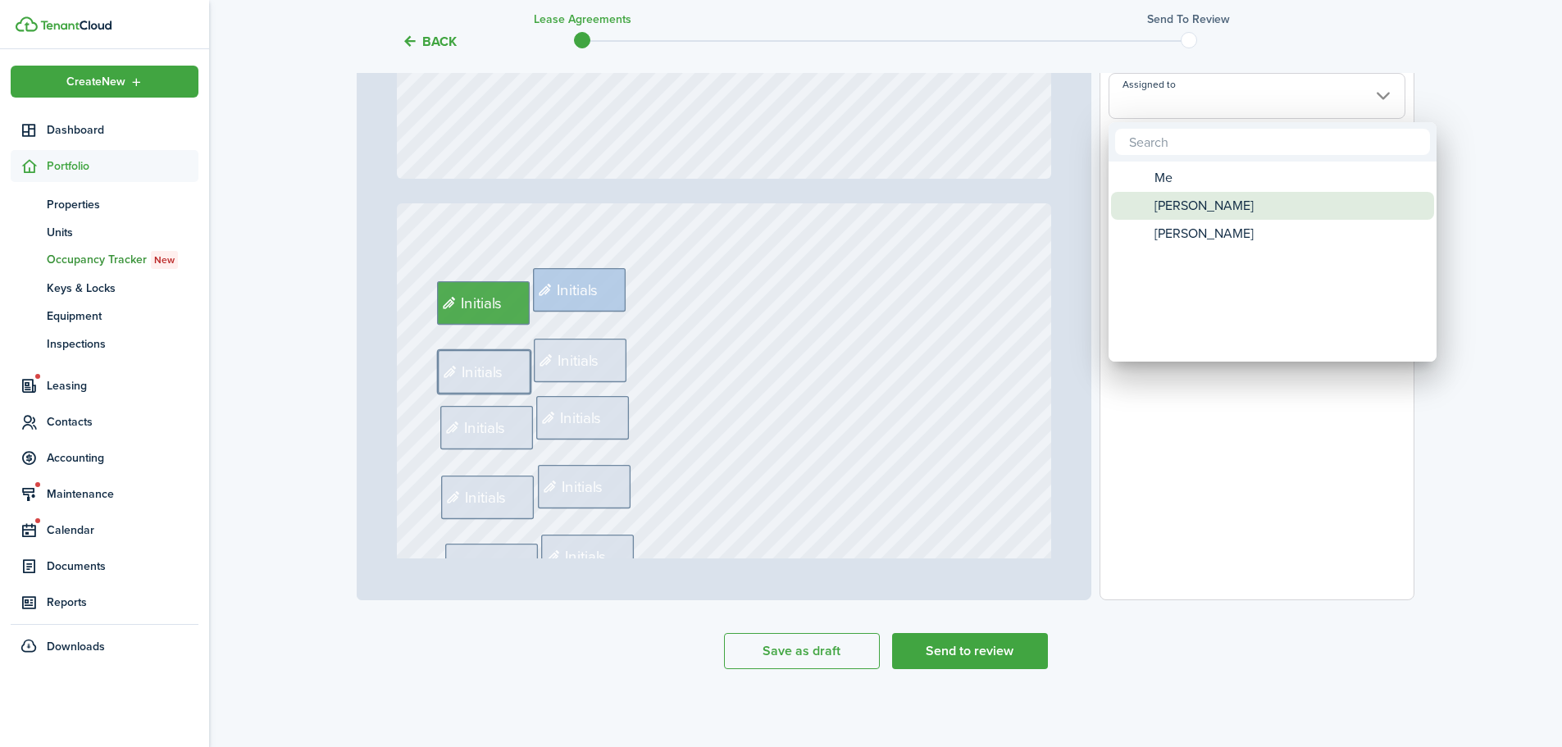
click at [1164, 214] on span "[PERSON_NAME]" at bounding box center [1204, 206] width 99 height 28
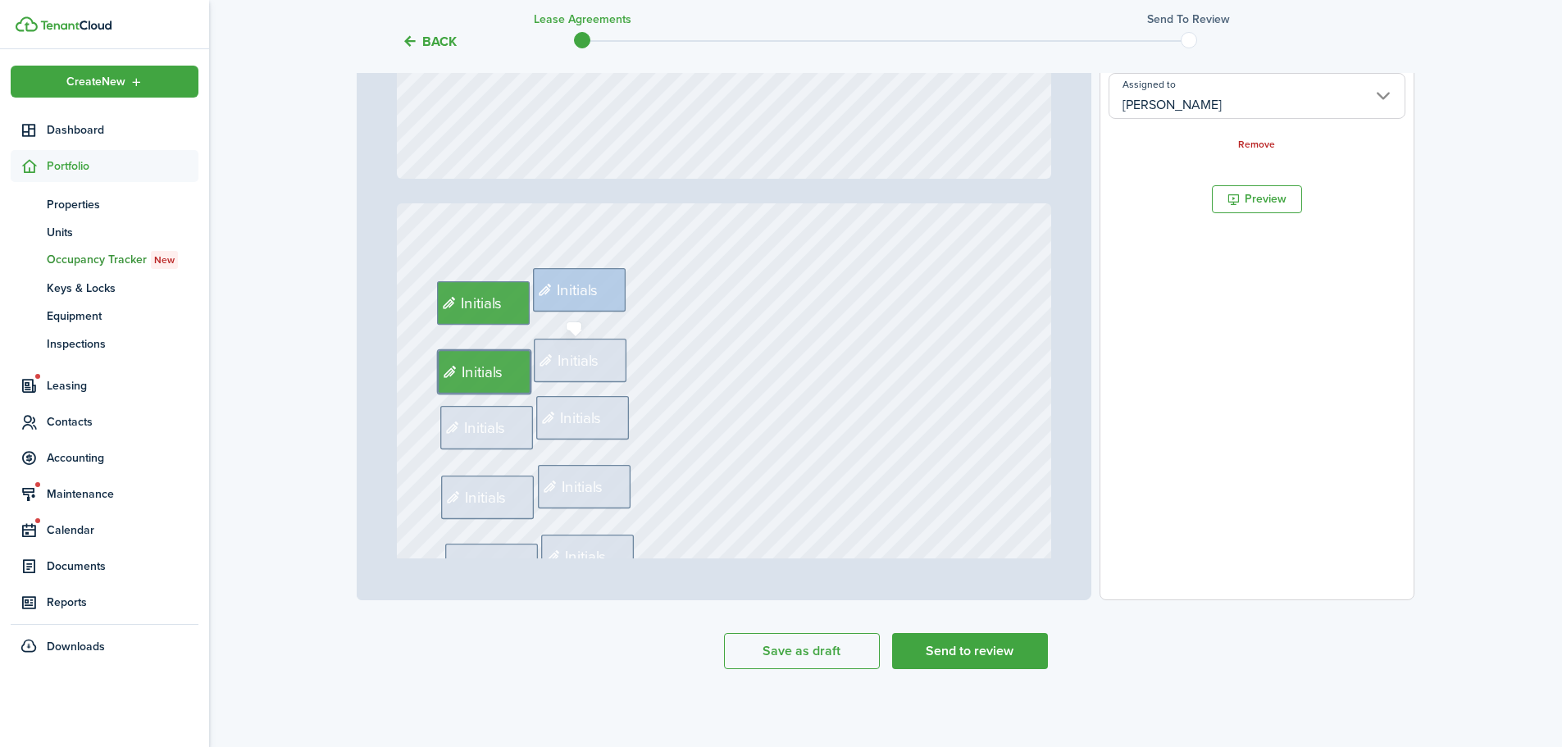
click at [576, 367] on span "Initials" at bounding box center [579, 360] width 42 height 23
click at [1196, 109] on input "Assigned to" at bounding box center [1257, 96] width 297 height 46
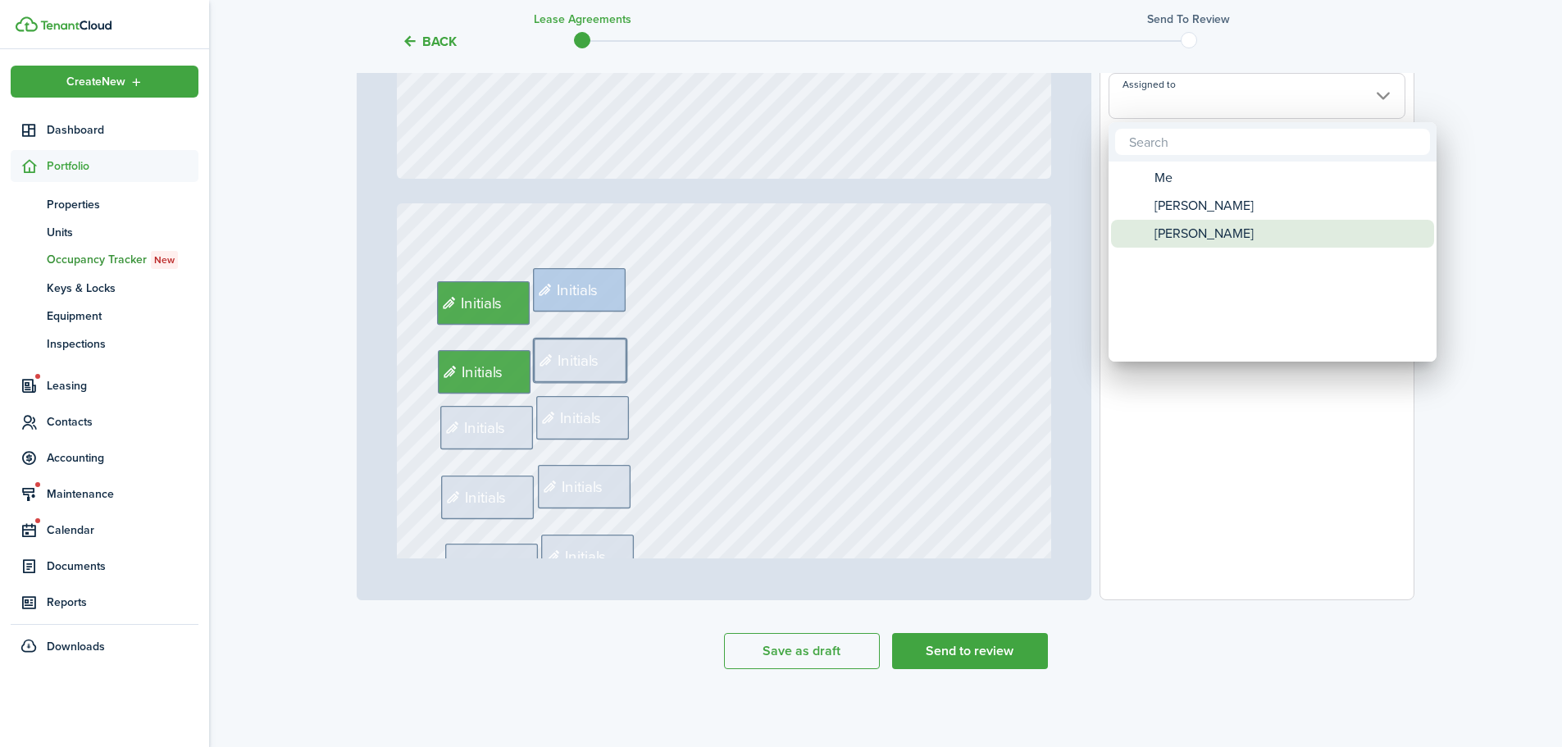
click at [1182, 225] on span "[PERSON_NAME]" at bounding box center [1204, 234] width 99 height 28
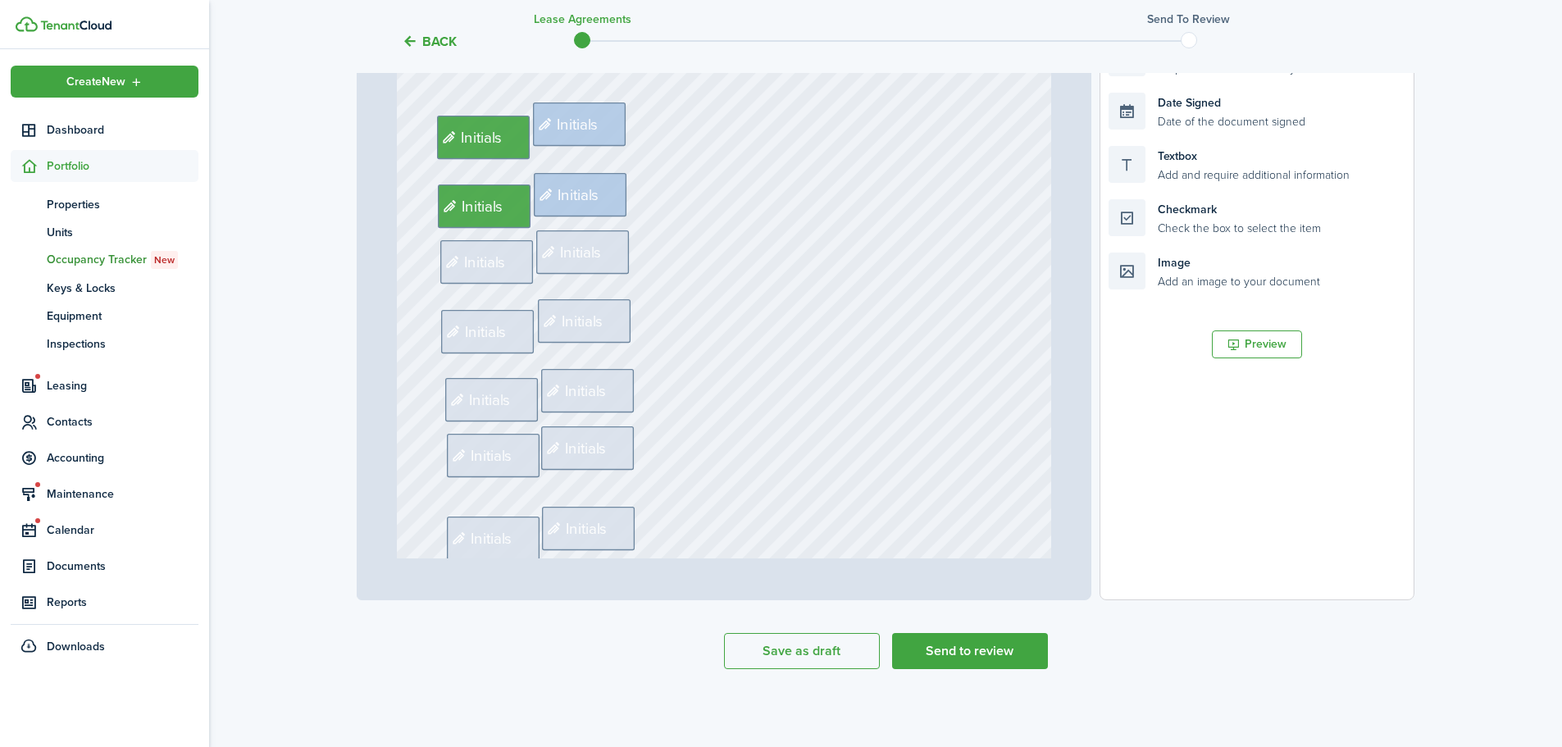
scroll to position [1722, 0]
click at [499, 274] on span "Initials" at bounding box center [485, 263] width 42 height 23
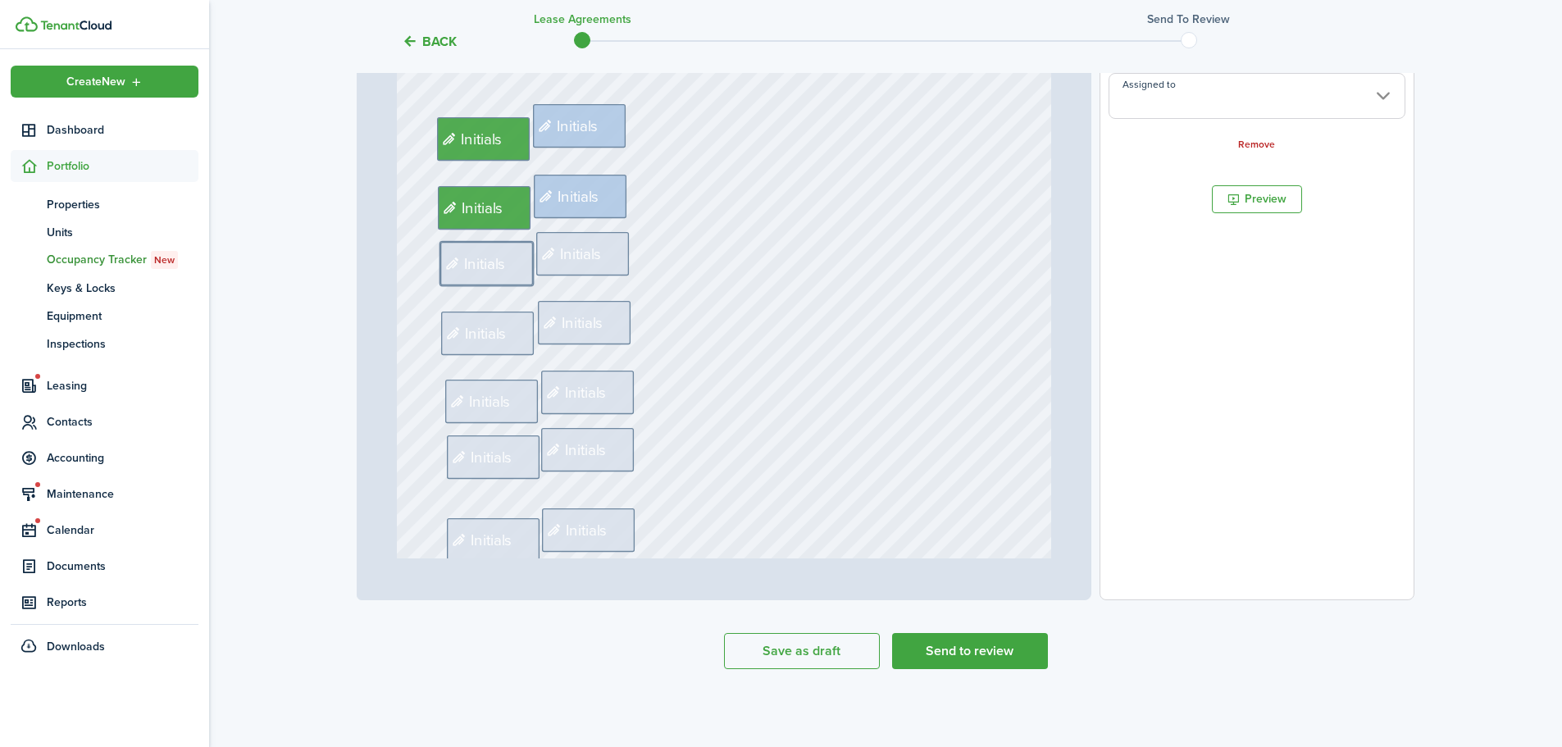
click at [1163, 105] on input "Assigned to" at bounding box center [1257, 96] width 297 height 46
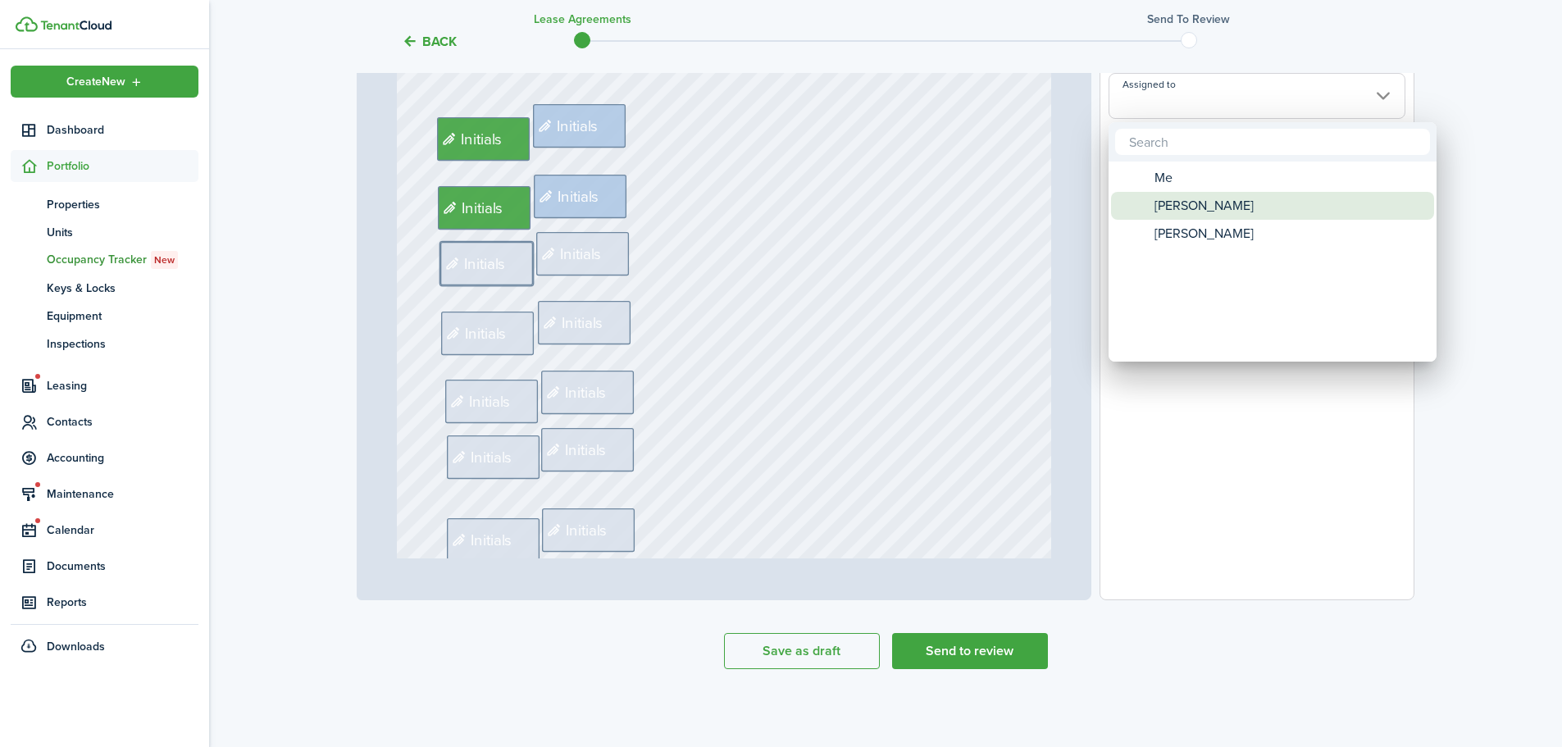
click at [1147, 196] on div "[PERSON_NAME]" at bounding box center [1279, 206] width 290 height 28
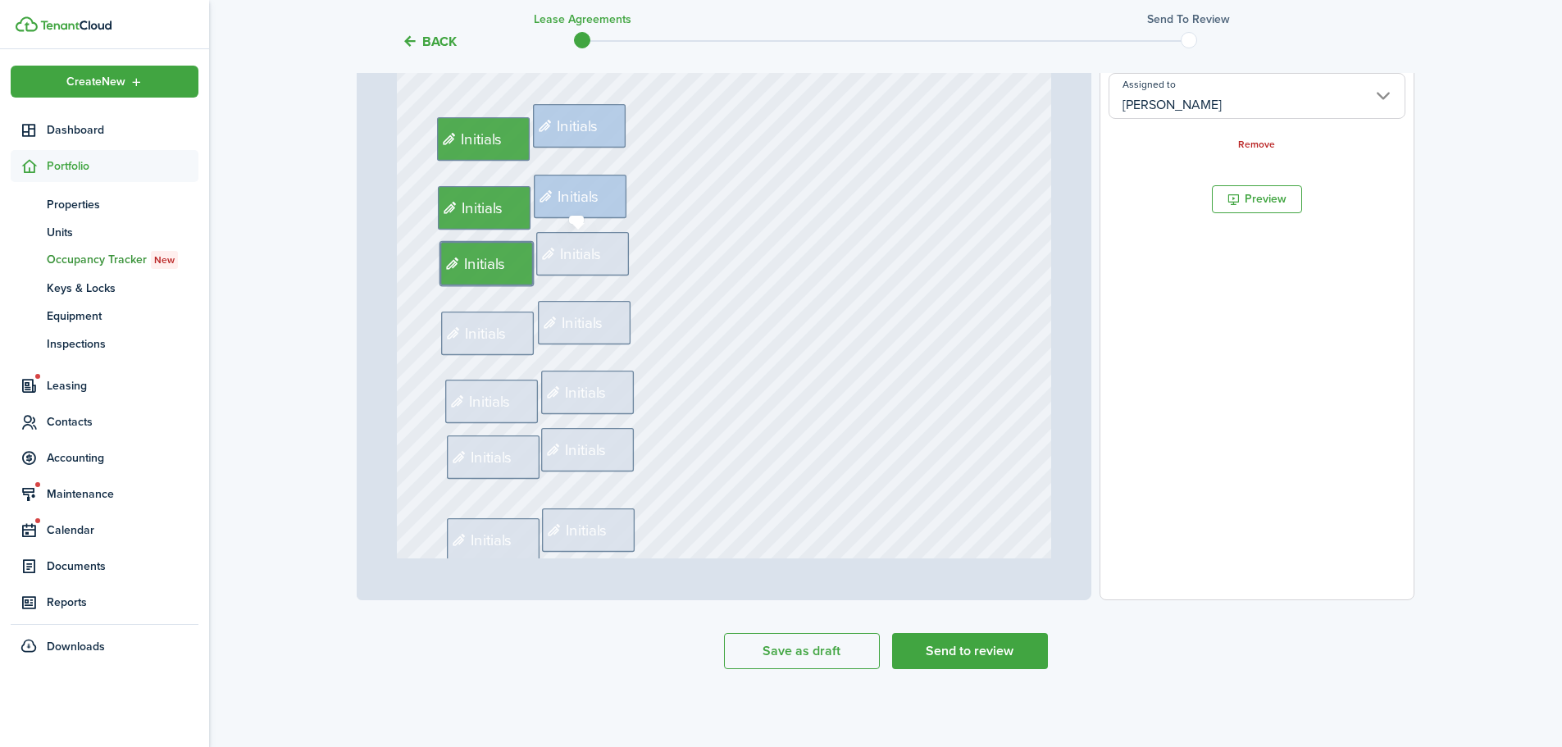
click at [586, 253] on span "Initials" at bounding box center [581, 254] width 42 height 23
click at [1195, 108] on input "Assigned to" at bounding box center [1257, 96] width 297 height 46
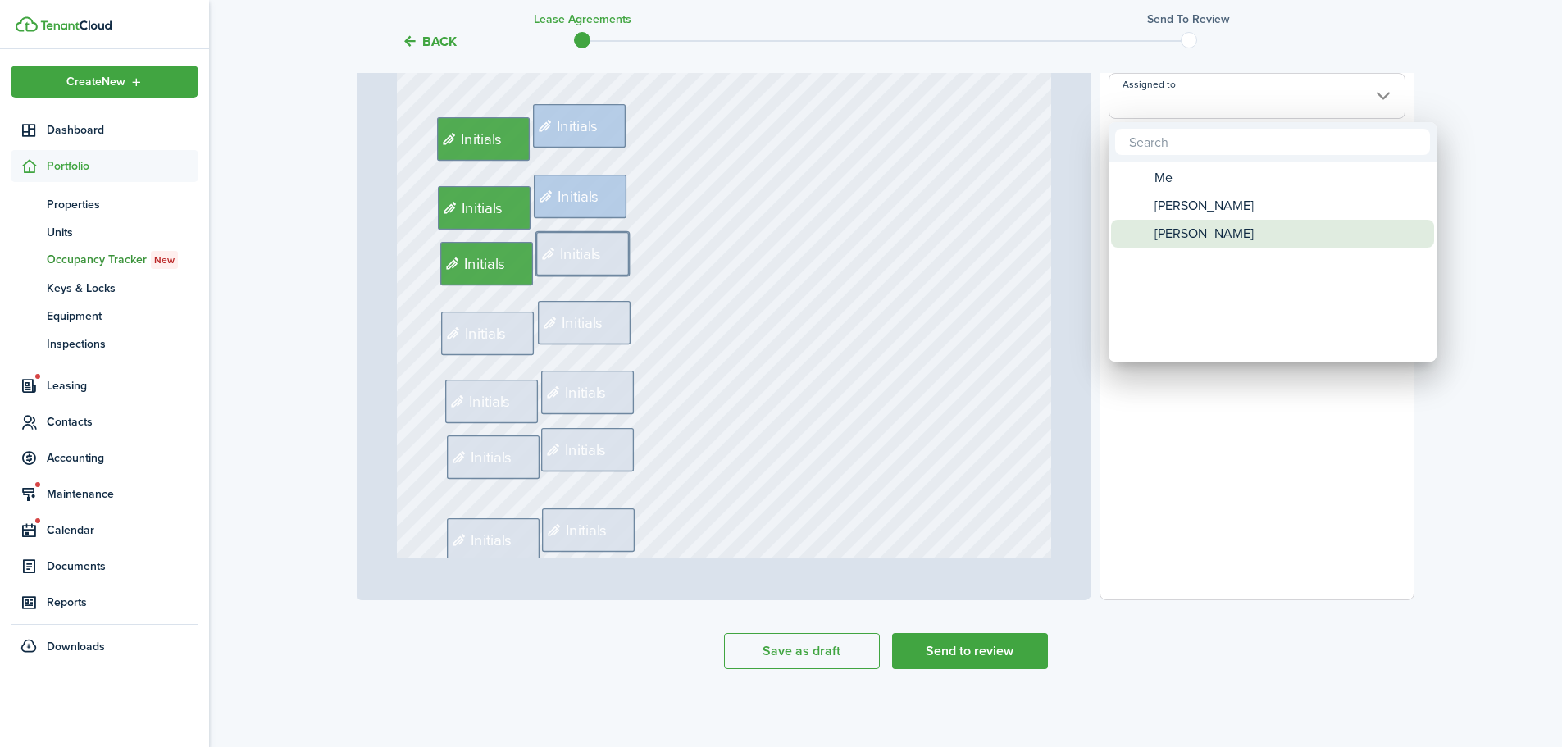
click at [1180, 234] on span "[PERSON_NAME]" at bounding box center [1204, 234] width 99 height 28
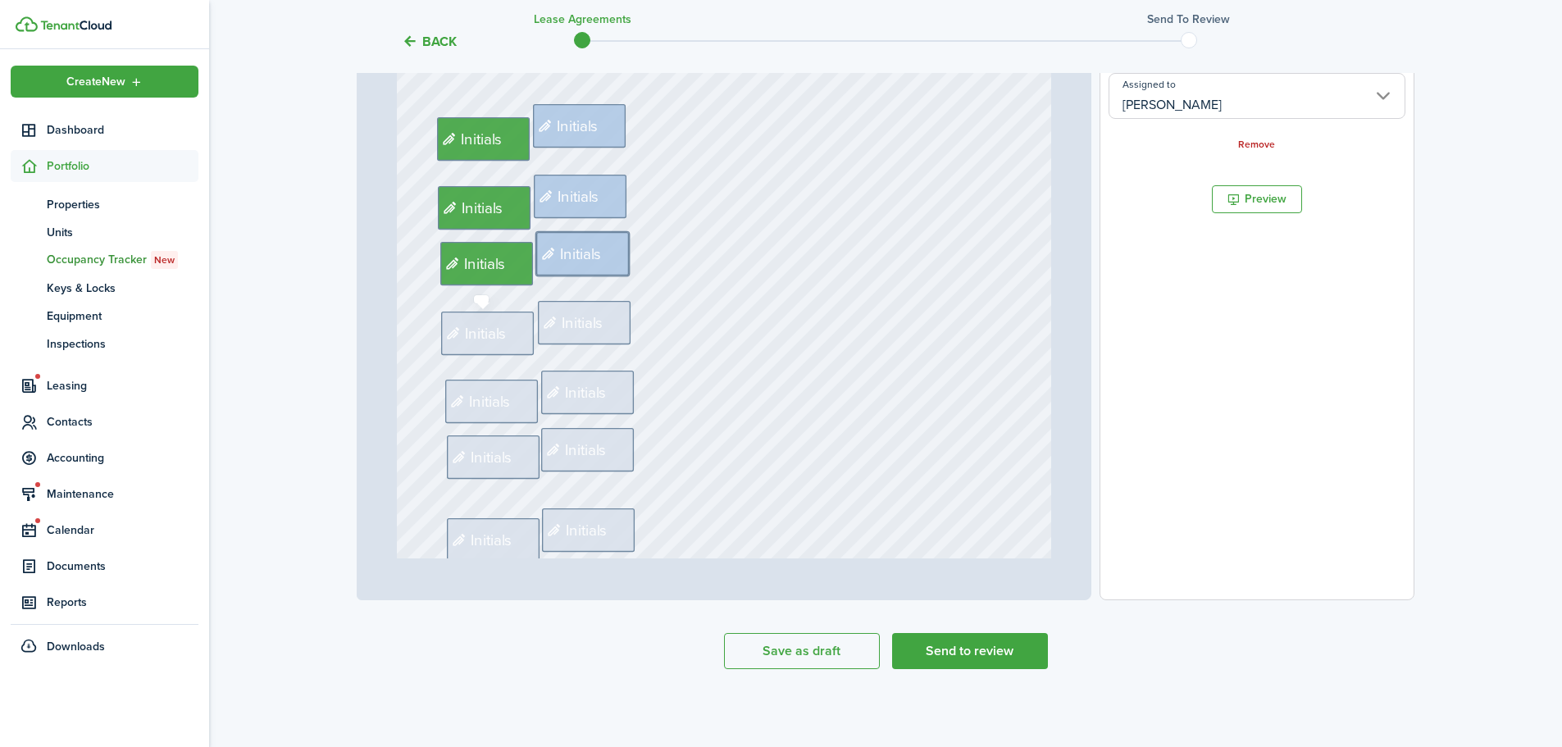
click at [492, 336] on span "Initials" at bounding box center [486, 333] width 42 height 23
click at [1190, 99] on input "Assigned to" at bounding box center [1257, 96] width 297 height 46
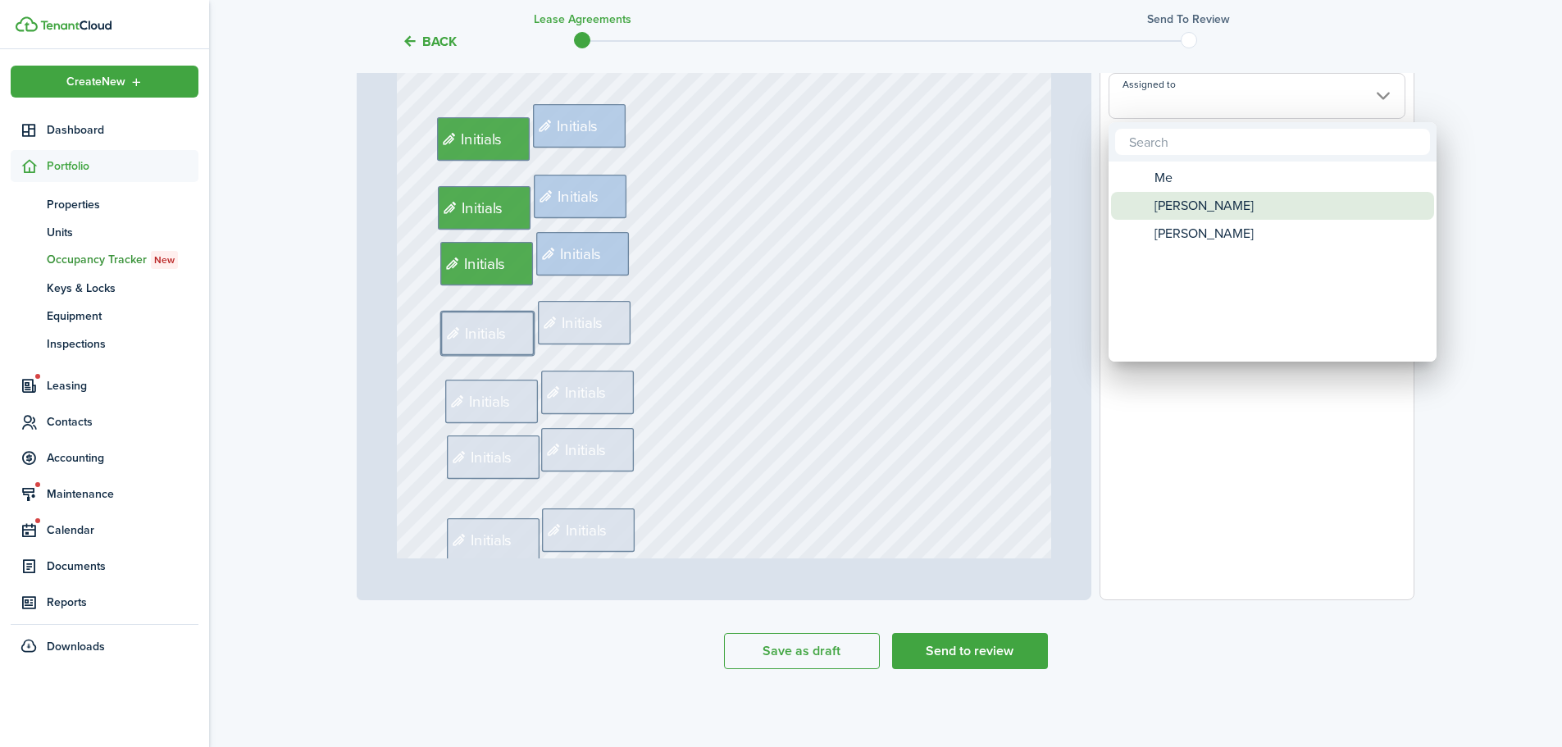
click at [1164, 216] on span "[PERSON_NAME]" at bounding box center [1204, 206] width 99 height 28
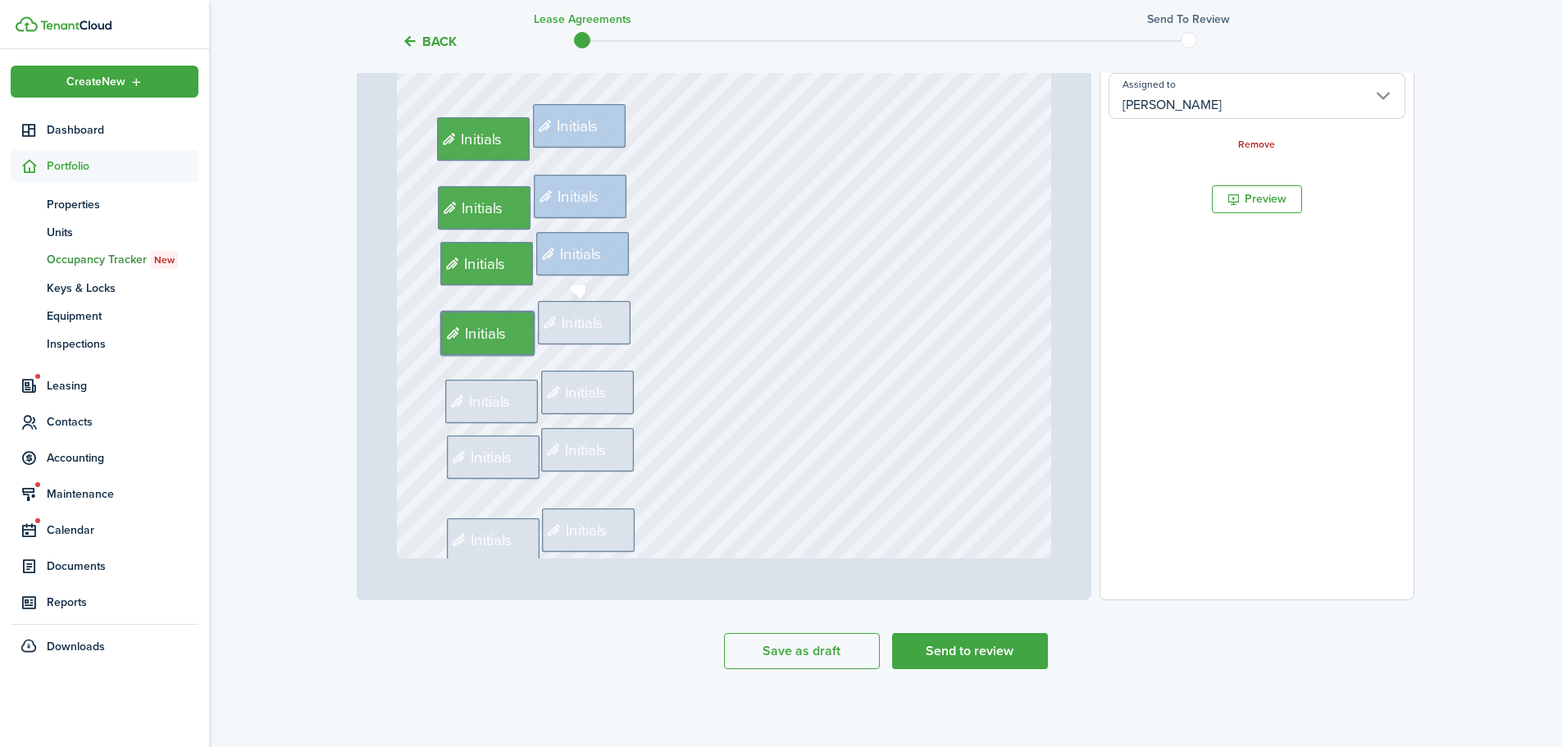
click at [609, 309] on div "Initials" at bounding box center [584, 322] width 93 height 43
click at [1218, 110] on input "Assigned to" at bounding box center [1257, 96] width 297 height 46
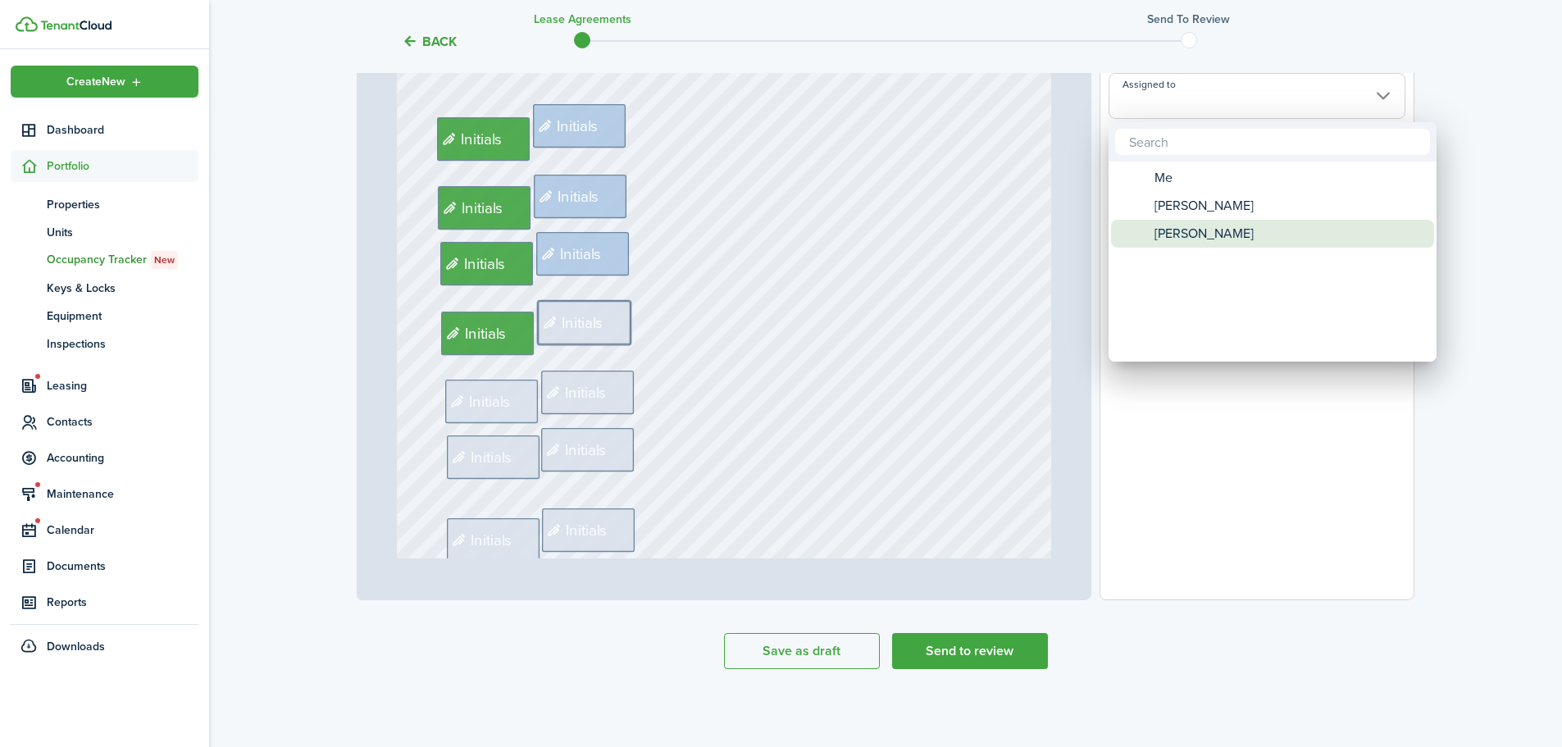
click at [1168, 239] on span "[PERSON_NAME]" at bounding box center [1204, 234] width 99 height 28
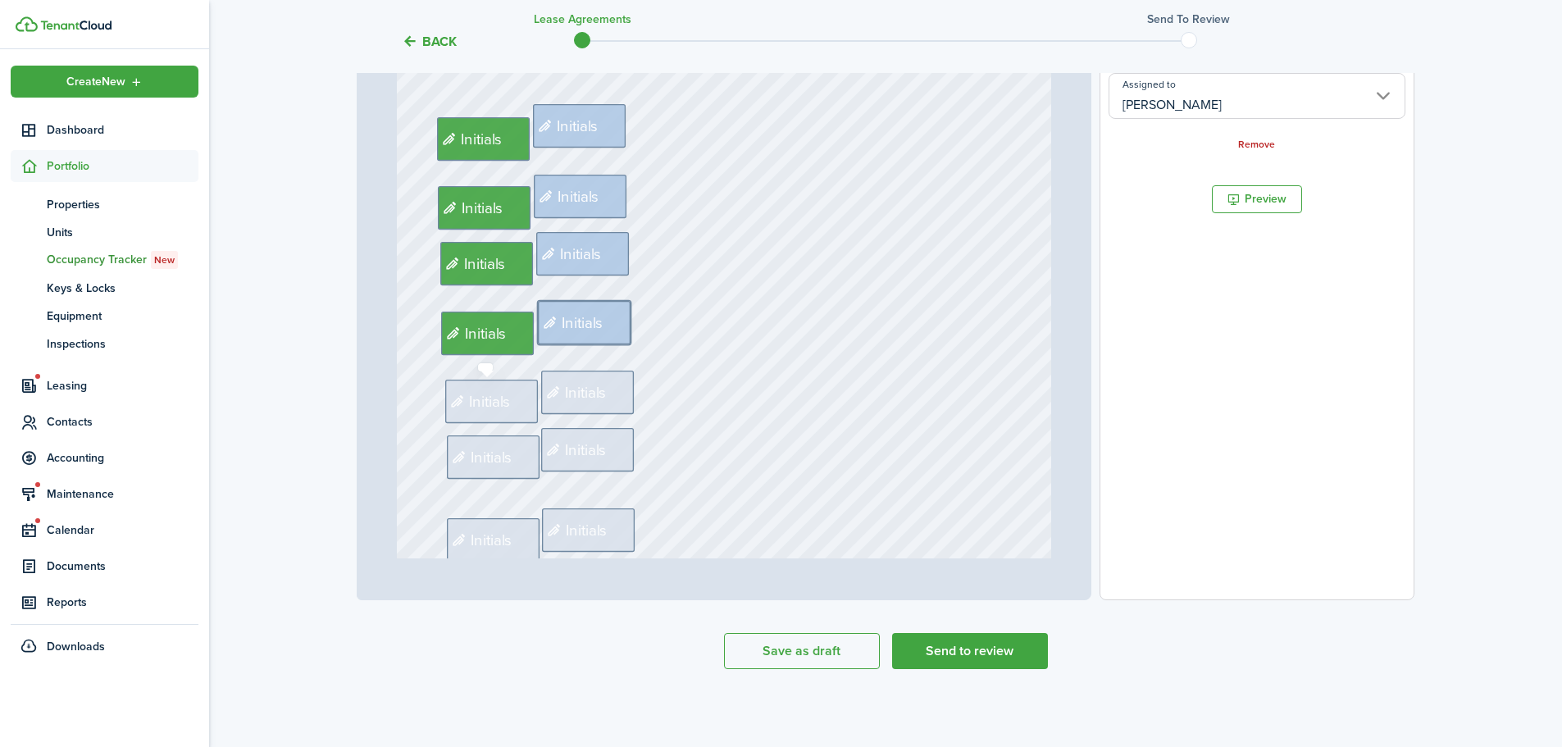
click at [493, 401] on span "Initials" at bounding box center [491, 400] width 42 height 23
click at [1155, 107] on input "Assigned to" at bounding box center [1257, 96] width 297 height 46
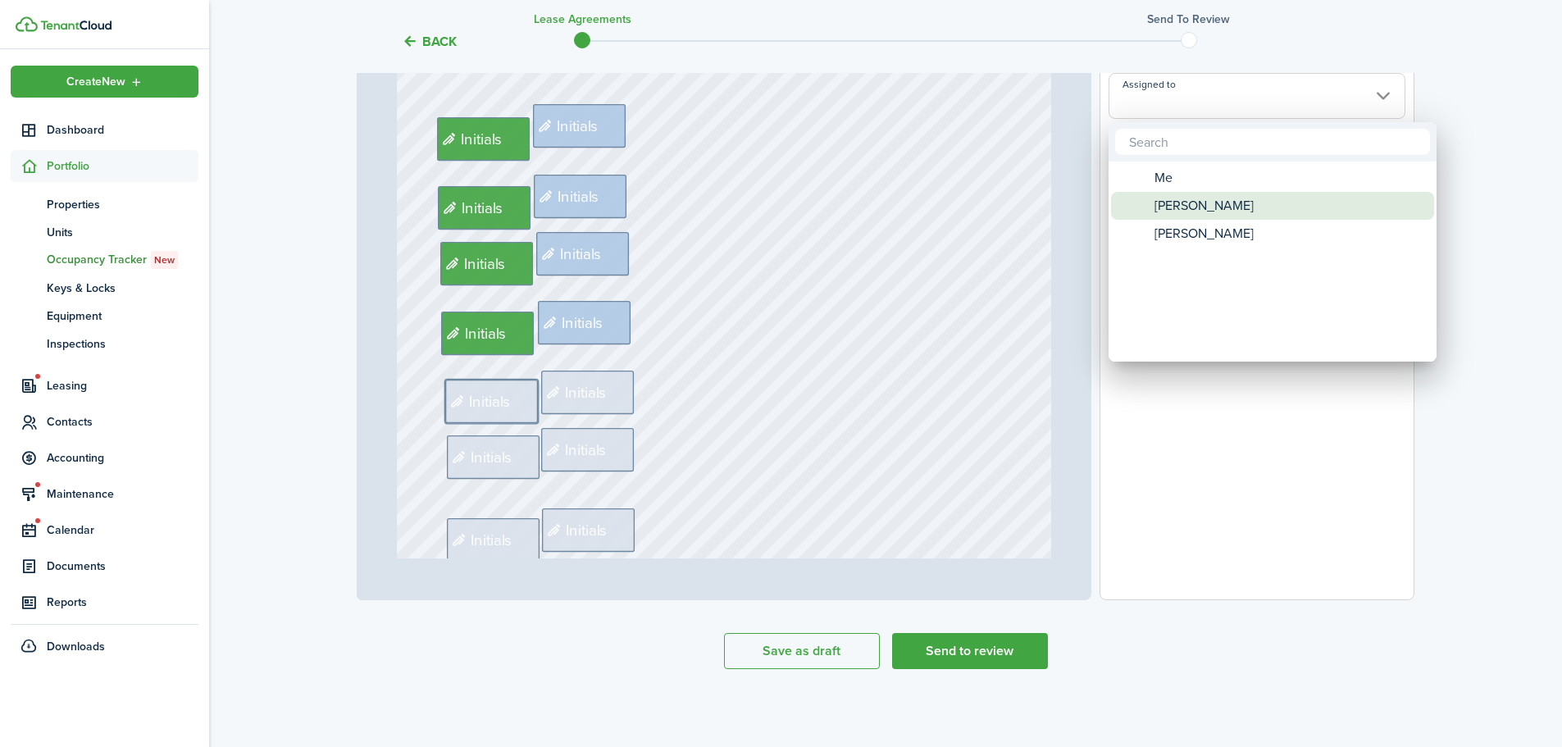
click at [1173, 199] on span "[PERSON_NAME]" at bounding box center [1204, 206] width 99 height 28
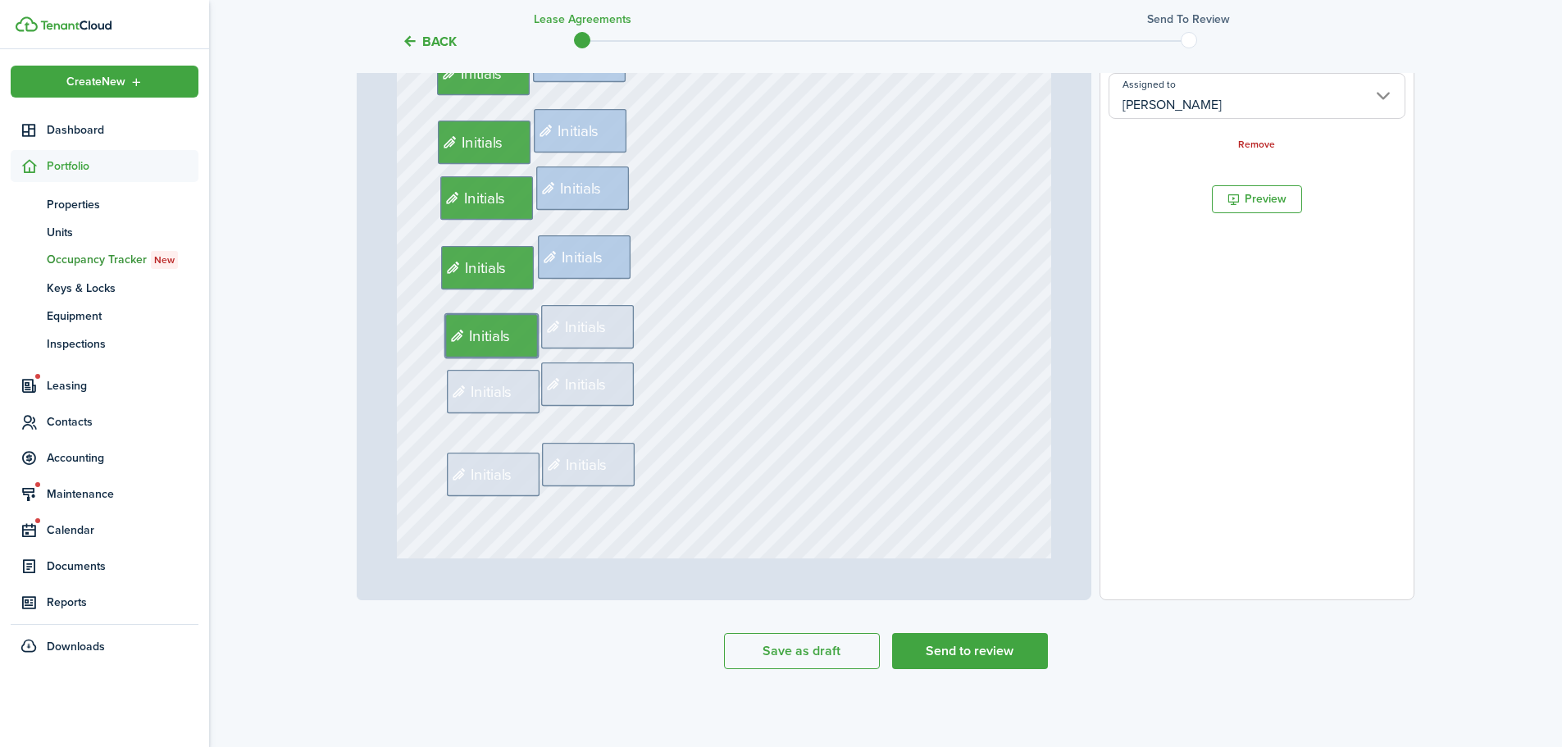
scroll to position [1886, 0]
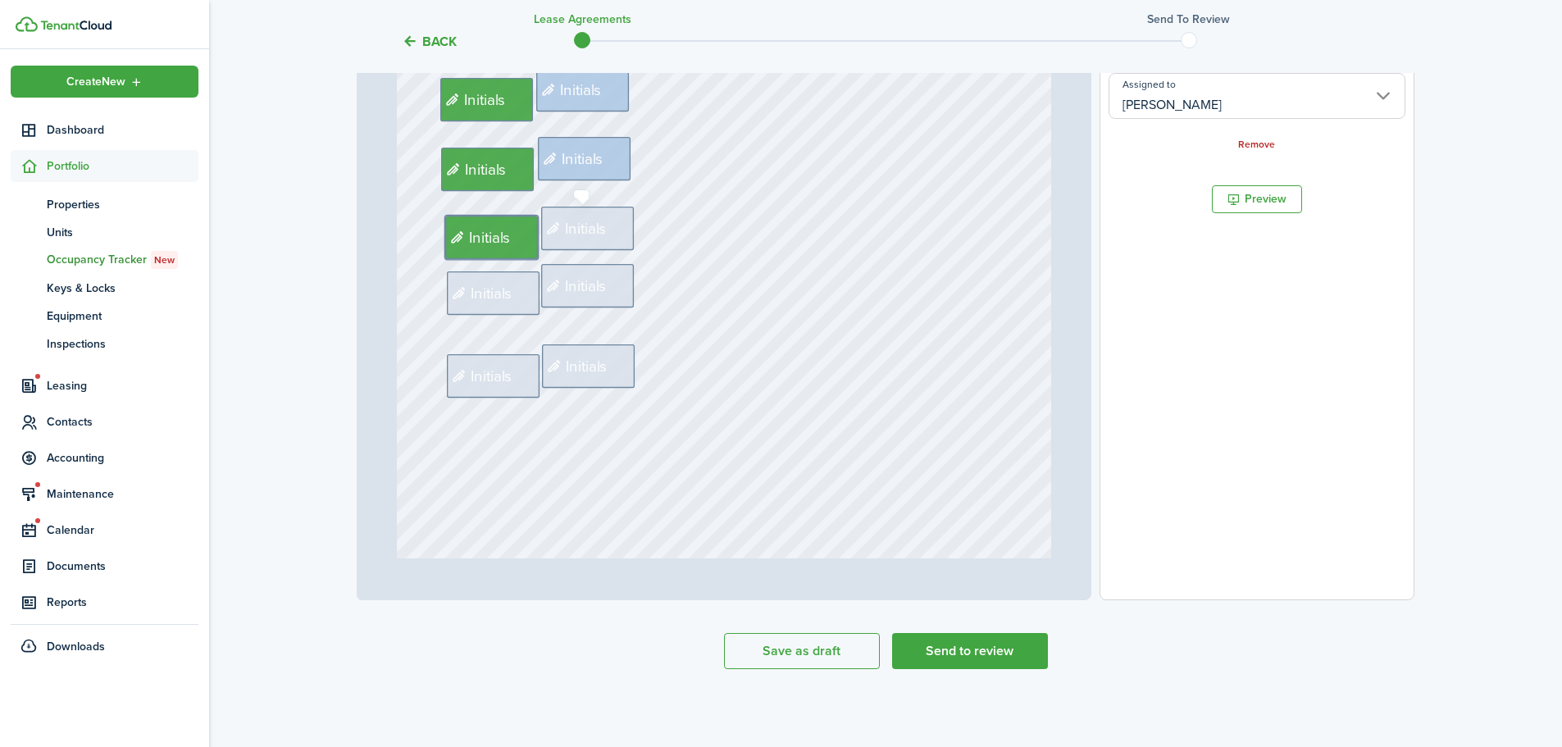
click at [585, 225] on span "Initials" at bounding box center [587, 228] width 42 height 23
click at [1169, 112] on input "Assigned to" at bounding box center [1257, 96] width 297 height 46
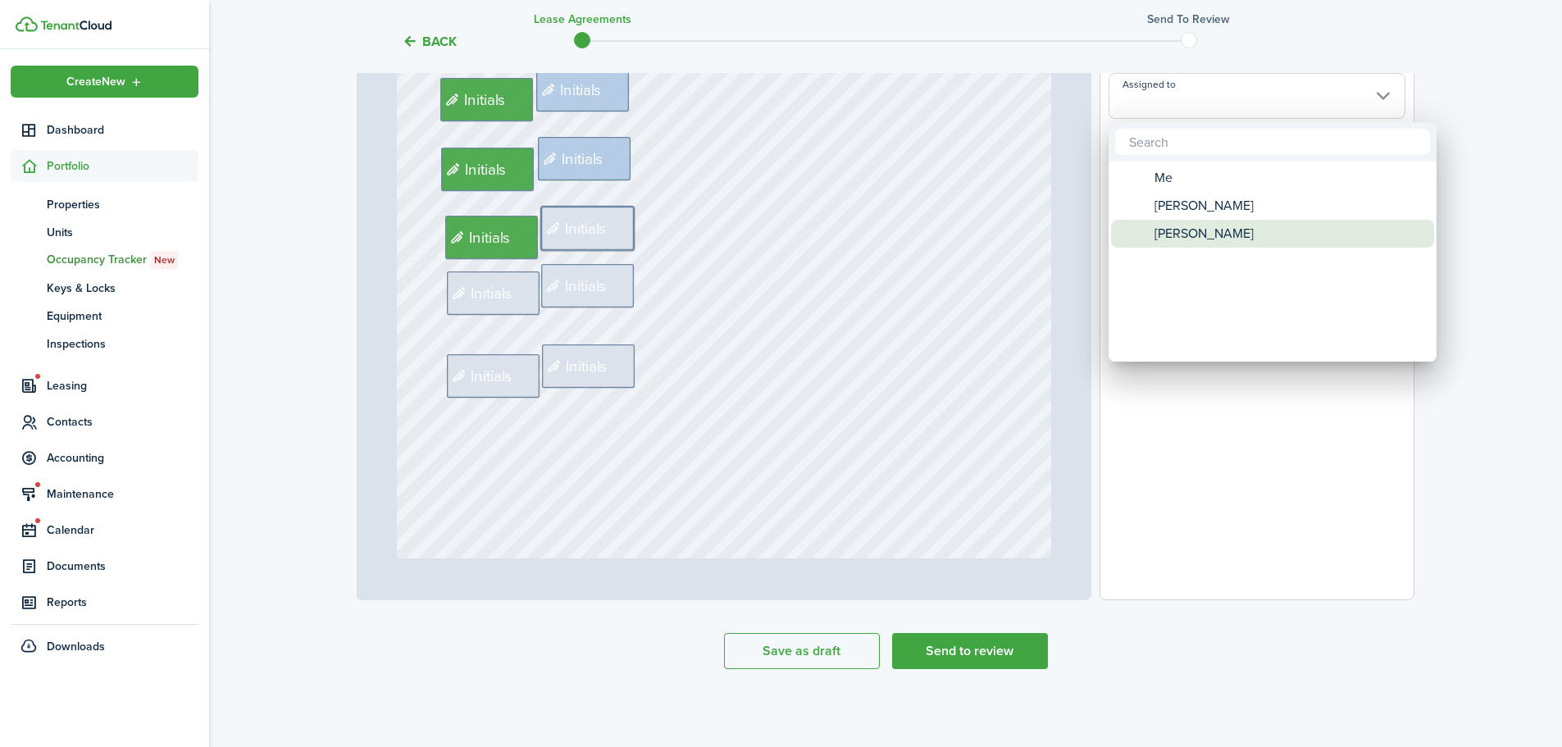
click at [1169, 231] on span "[PERSON_NAME]" at bounding box center [1204, 234] width 99 height 28
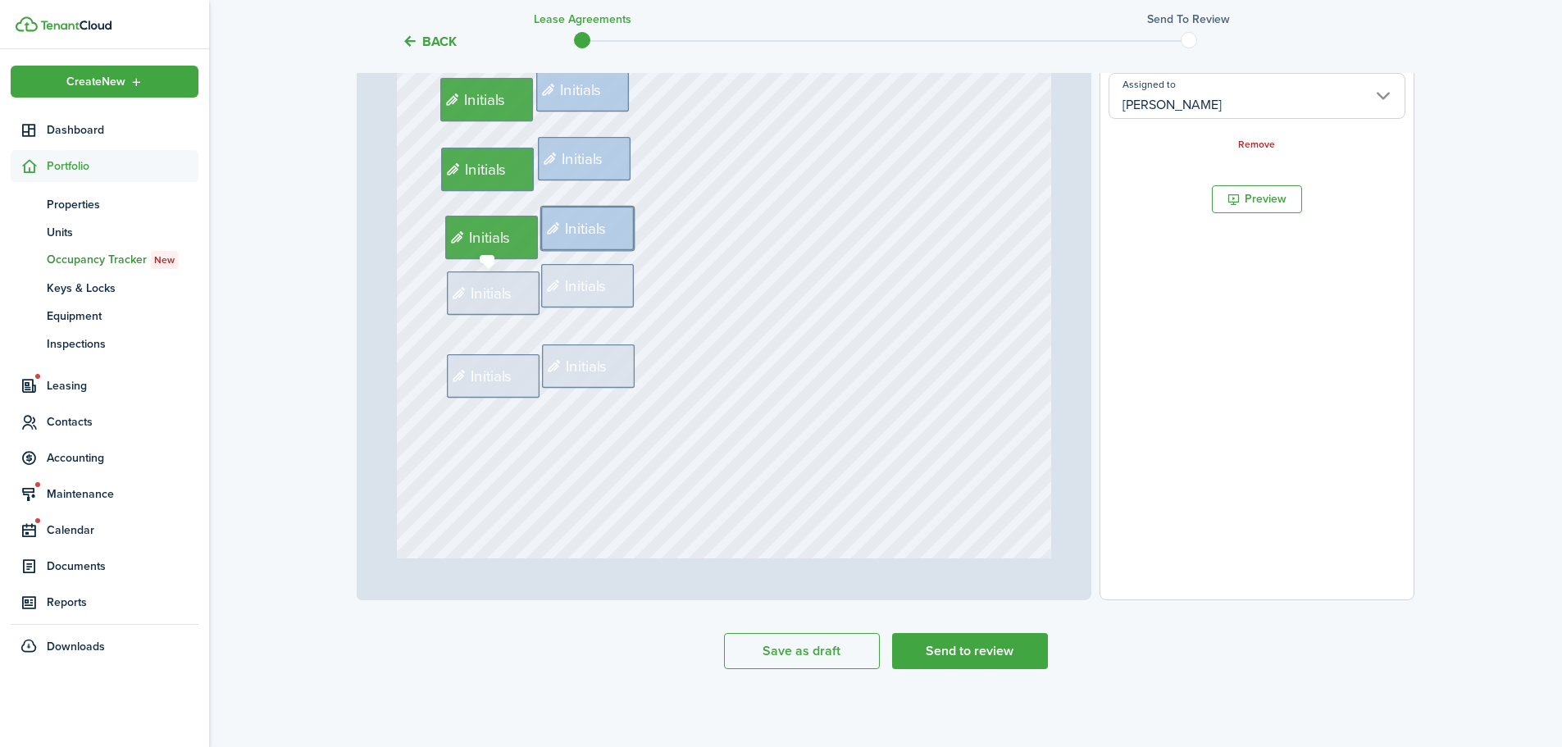
click at [492, 295] on span "Initials" at bounding box center [492, 292] width 42 height 23
click at [1111, 112] on input "Assigned to" at bounding box center [1257, 96] width 297 height 46
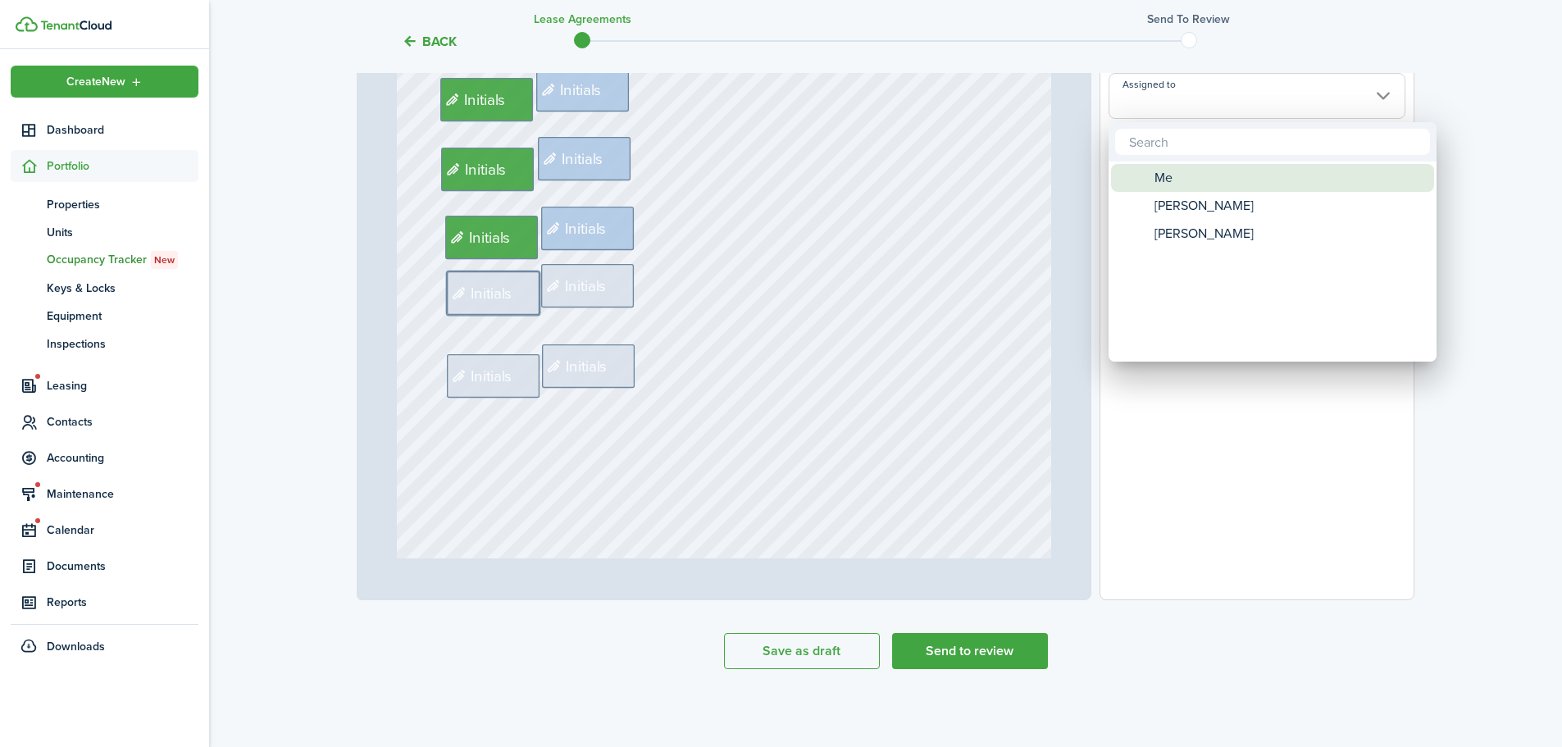
click at [1172, 190] on span "Me" at bounding box center [1164, 178] width 18 height 28
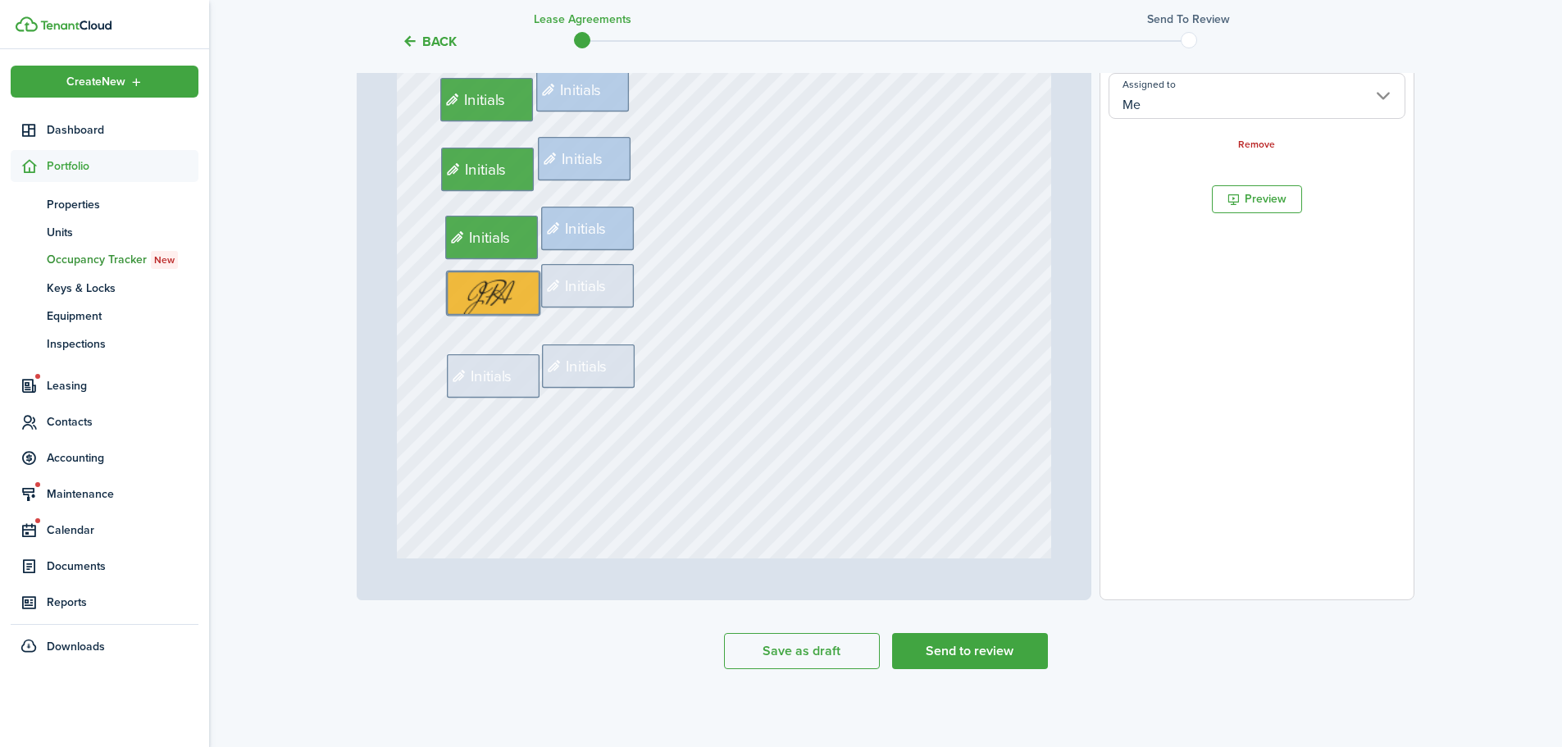
click at [1190, 107] on input "Me" at bounding box center [1257, 96] width 297 height 46
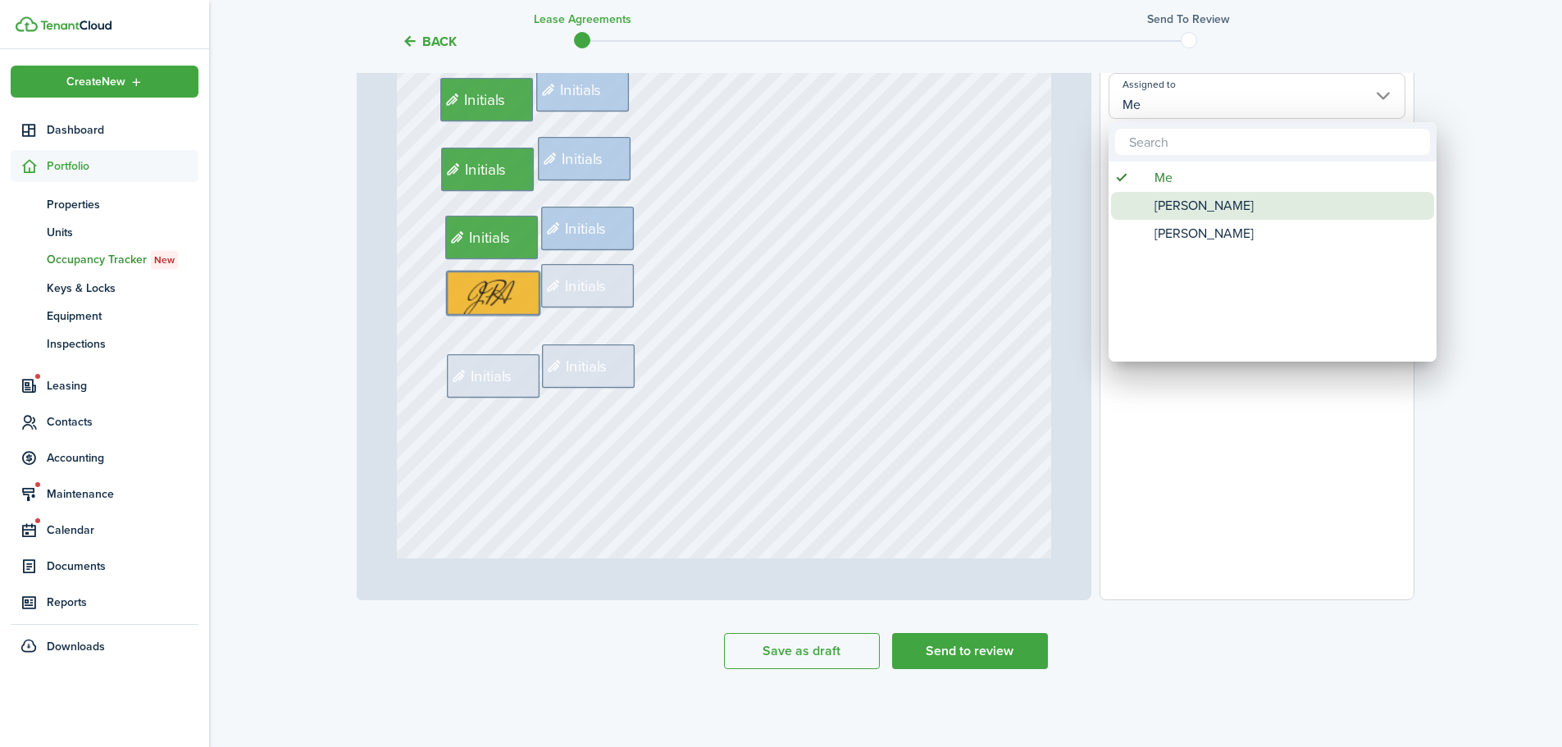
click at [1186, 201] on span "[PERSON_NAME]" at bounding box center [1204, 206] width 99 height 28
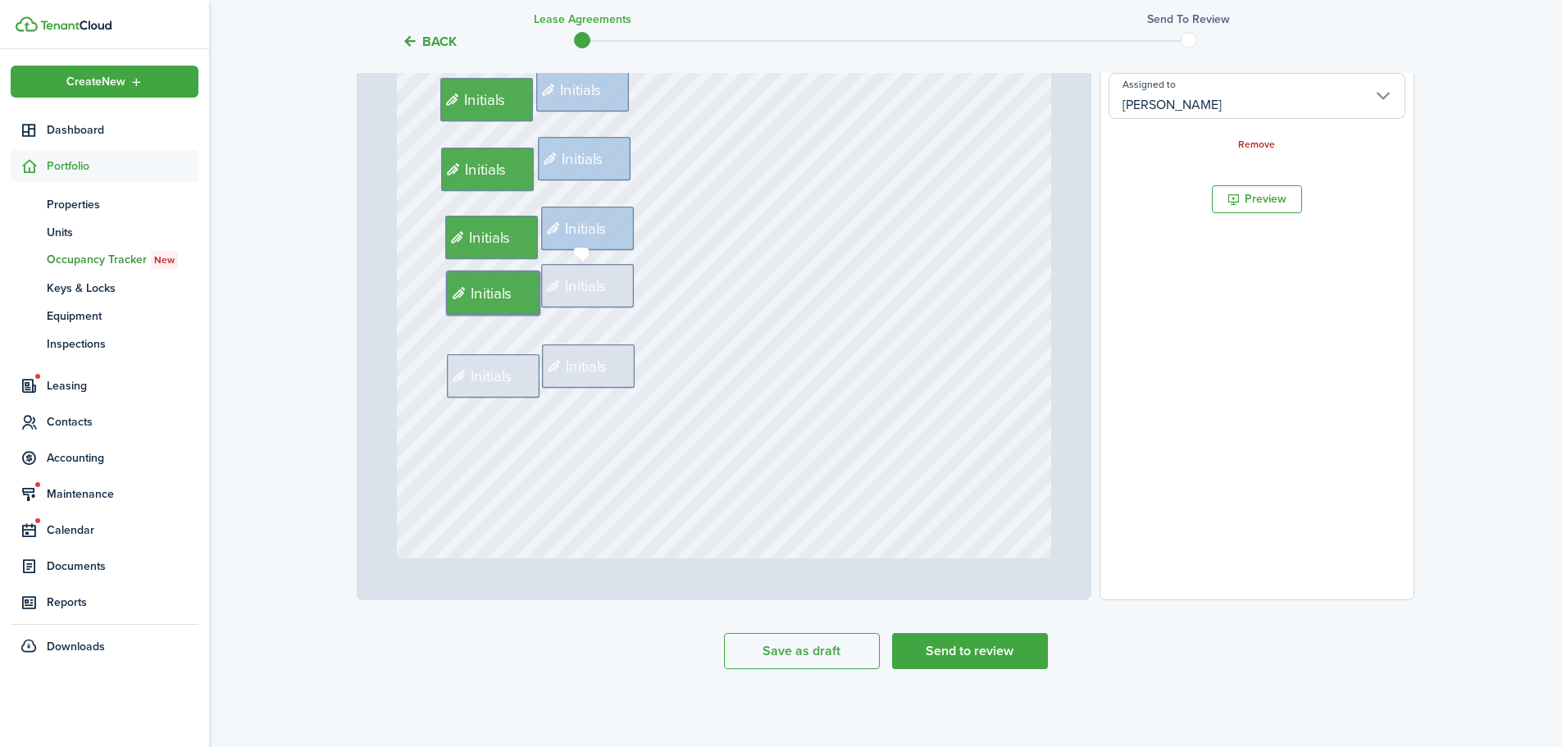
click at [578, 289] on span "Initials" at bounding box center [587, 285] width 42 height 23
click at [1268, 112] on input "Assigned to" at bounding box center [1257, 96] width 297 height 46
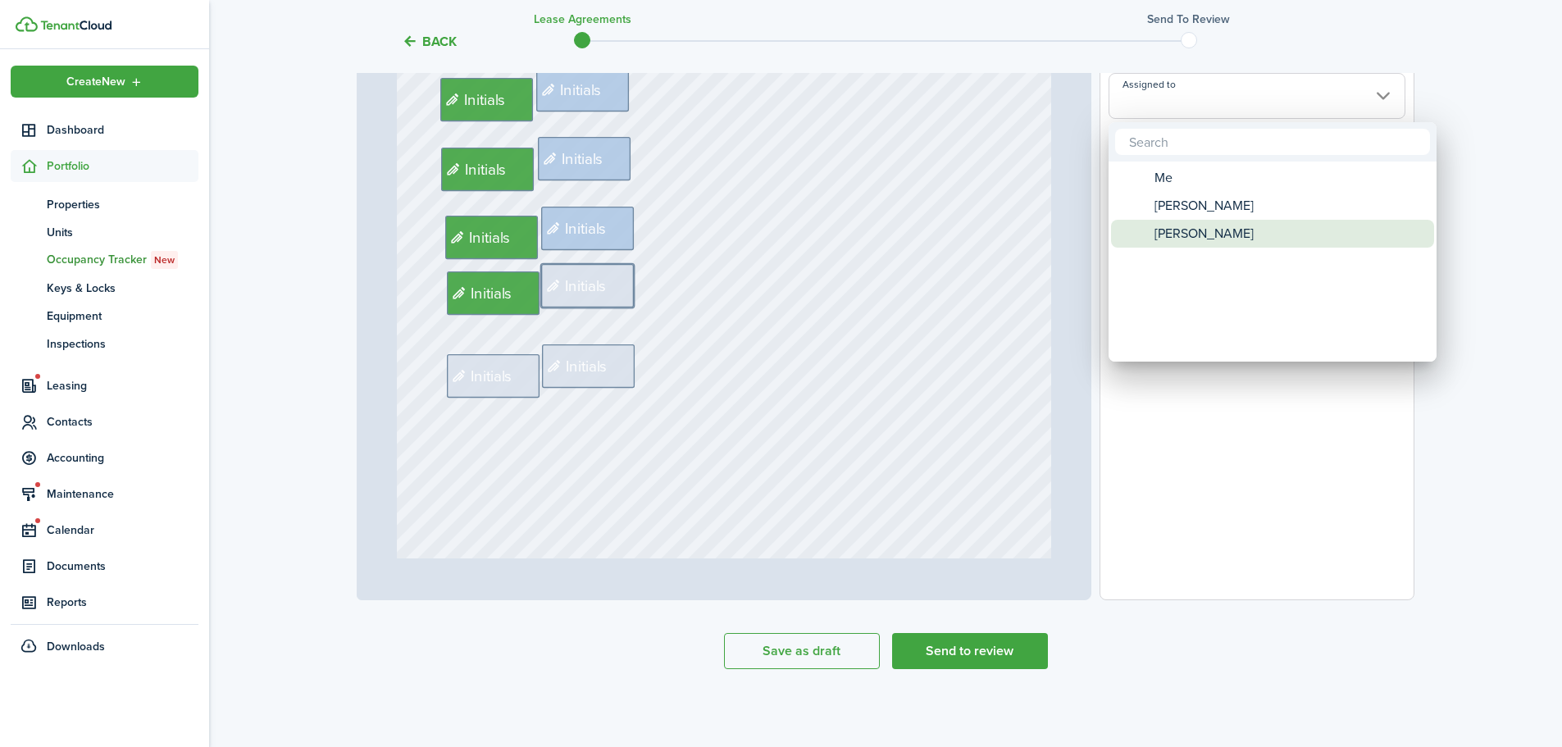
click at [1209, 243] on span "[PERSON_NAME]" at bounding box center [1204, 234] width 99 height 28
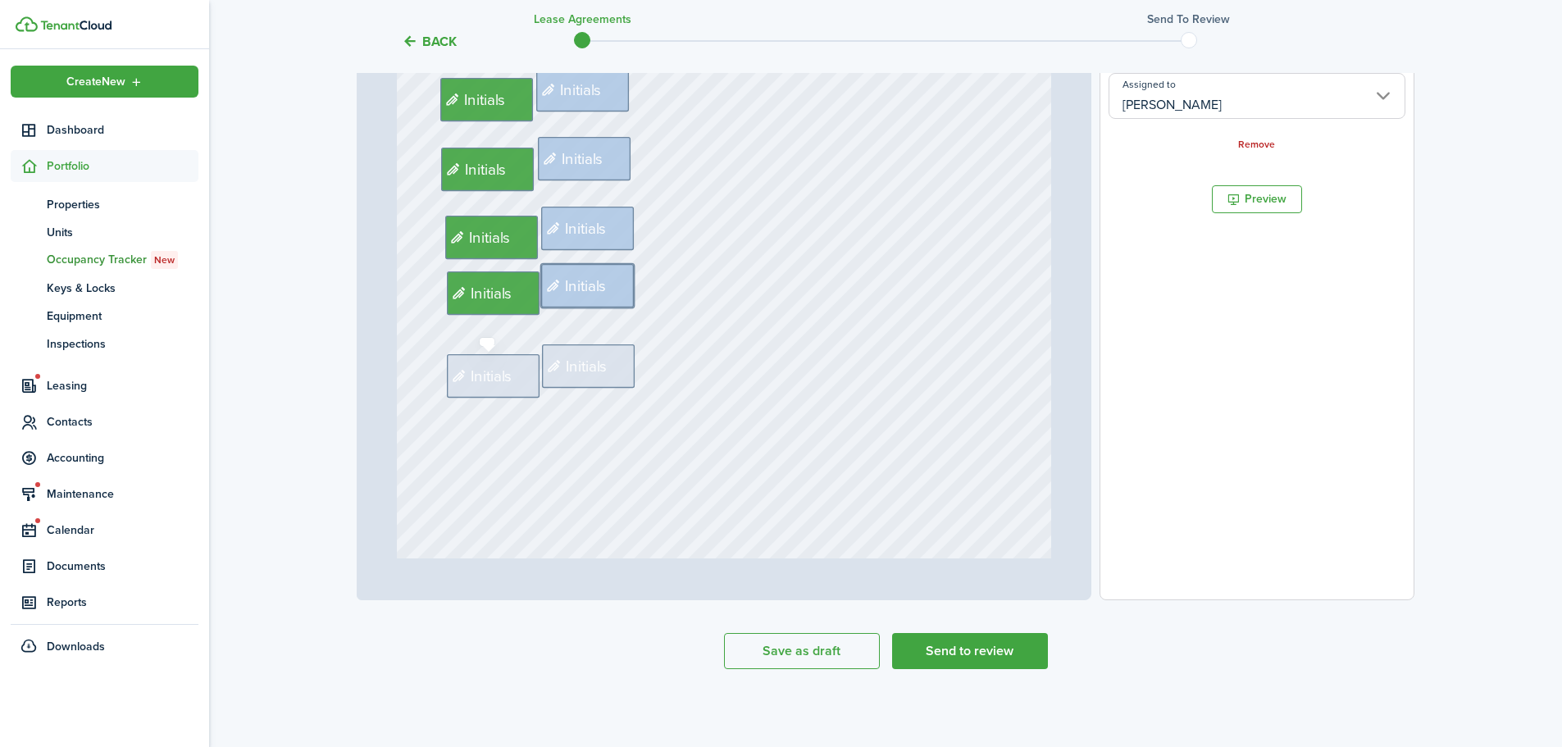
click at [490, 376] on span "Initials" at bounding box center [492, 375] width 42 height 23
click at [1150, 110] on input "Assigned to" at bounding box center [1257, 96] width 297 height 46
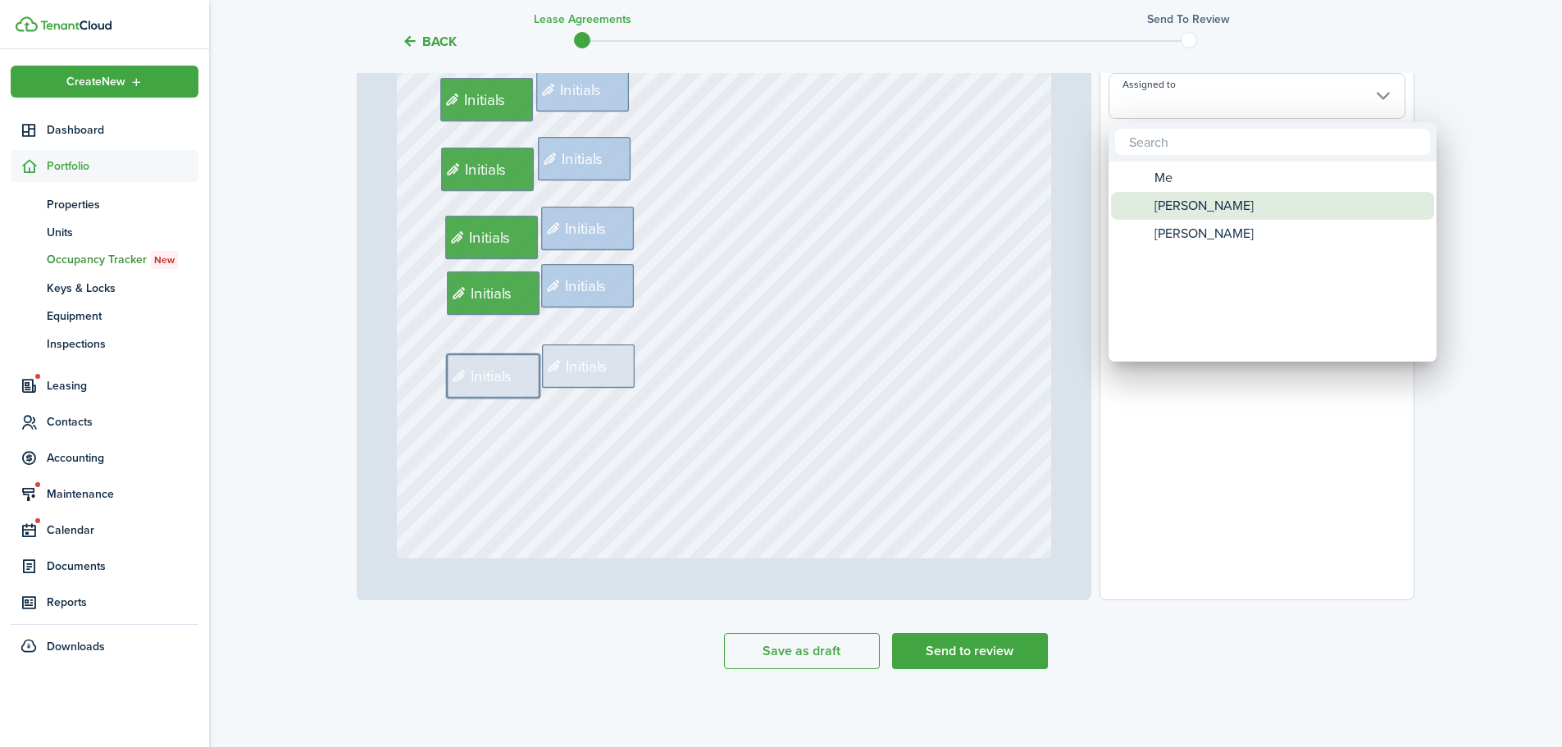
click at [1195, 215] on span "[PERSON_NAME]" at bounding box center [1204, 206] width 99 height 28
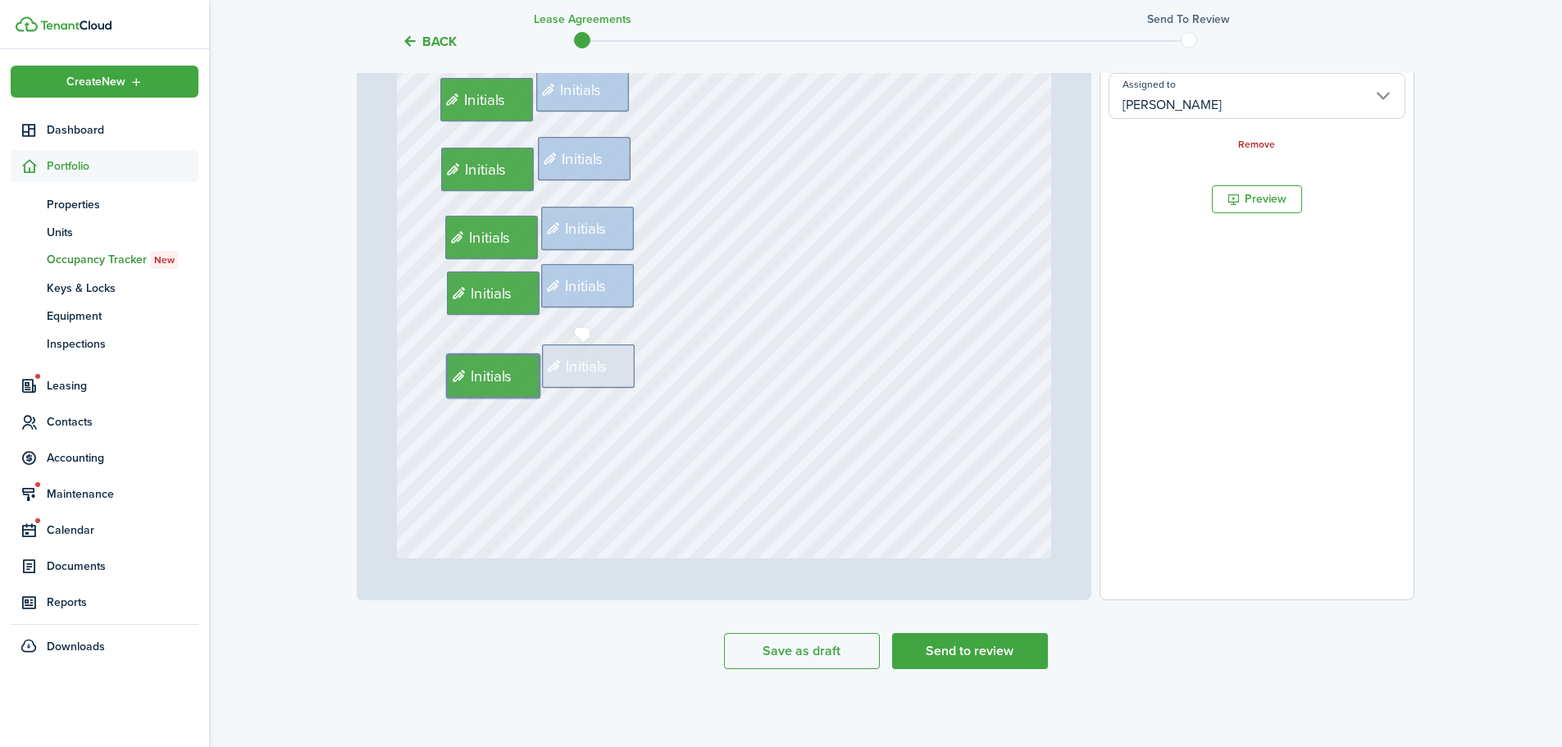
click at [547, 363] on icon at bounding box center [557, 366] width 20 height 16
click at [1286, 94] on input "Assigned to" at bounding box center [1257, 96] width 297 height 46
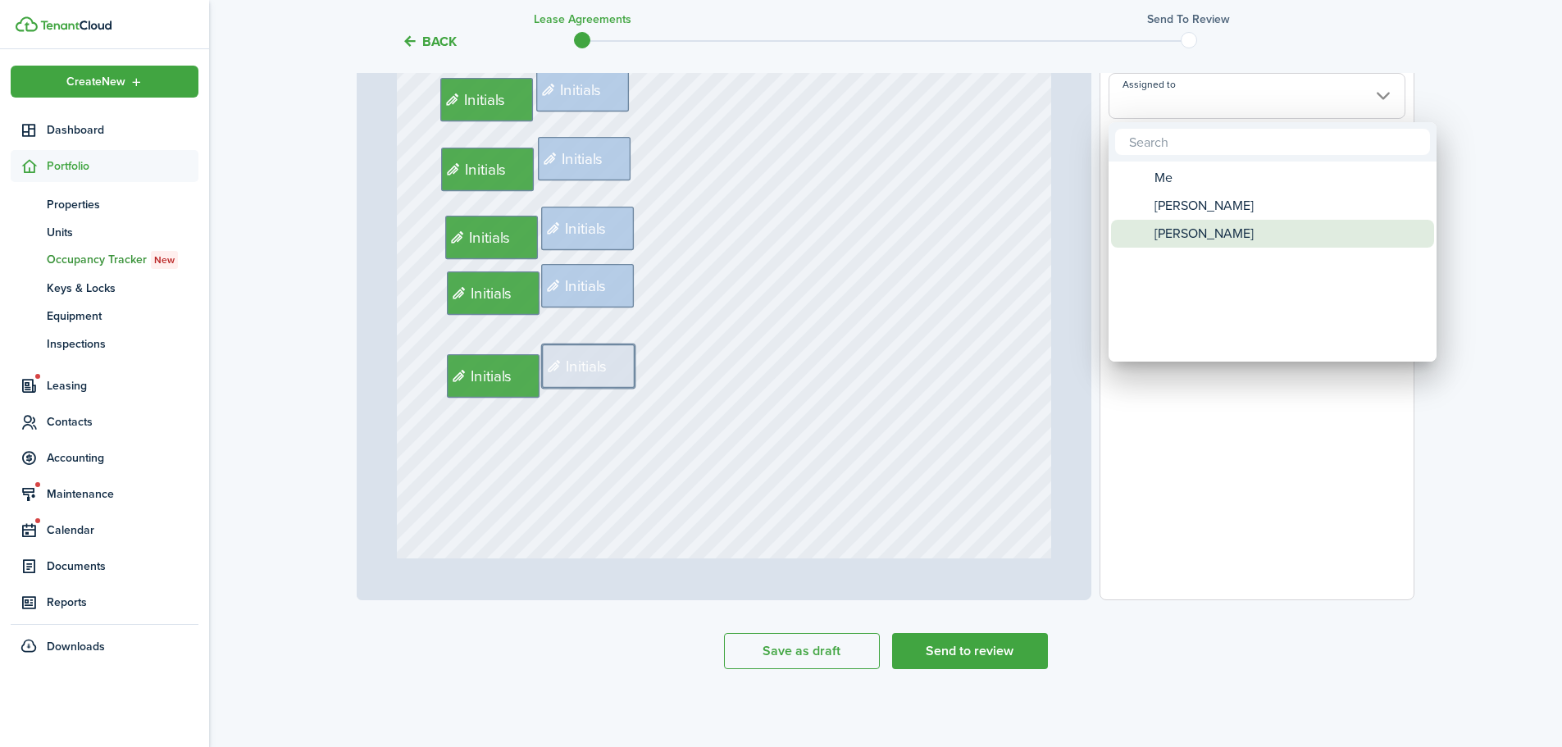
click at [1218, 244] on span "[PERSON_NAME]" at bounding box center [1204, 234] width 99 height 28
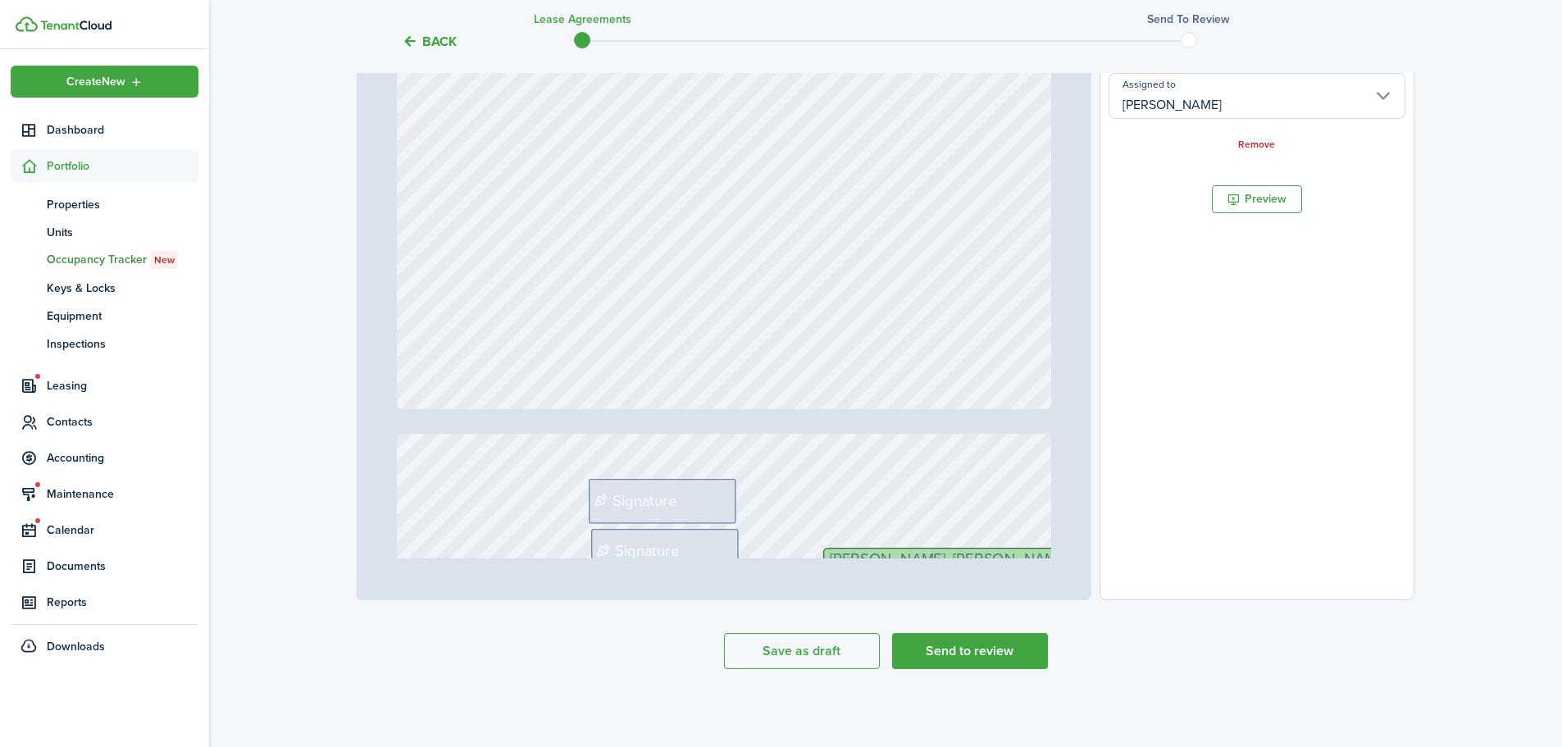
scroll to position [2214, 0]
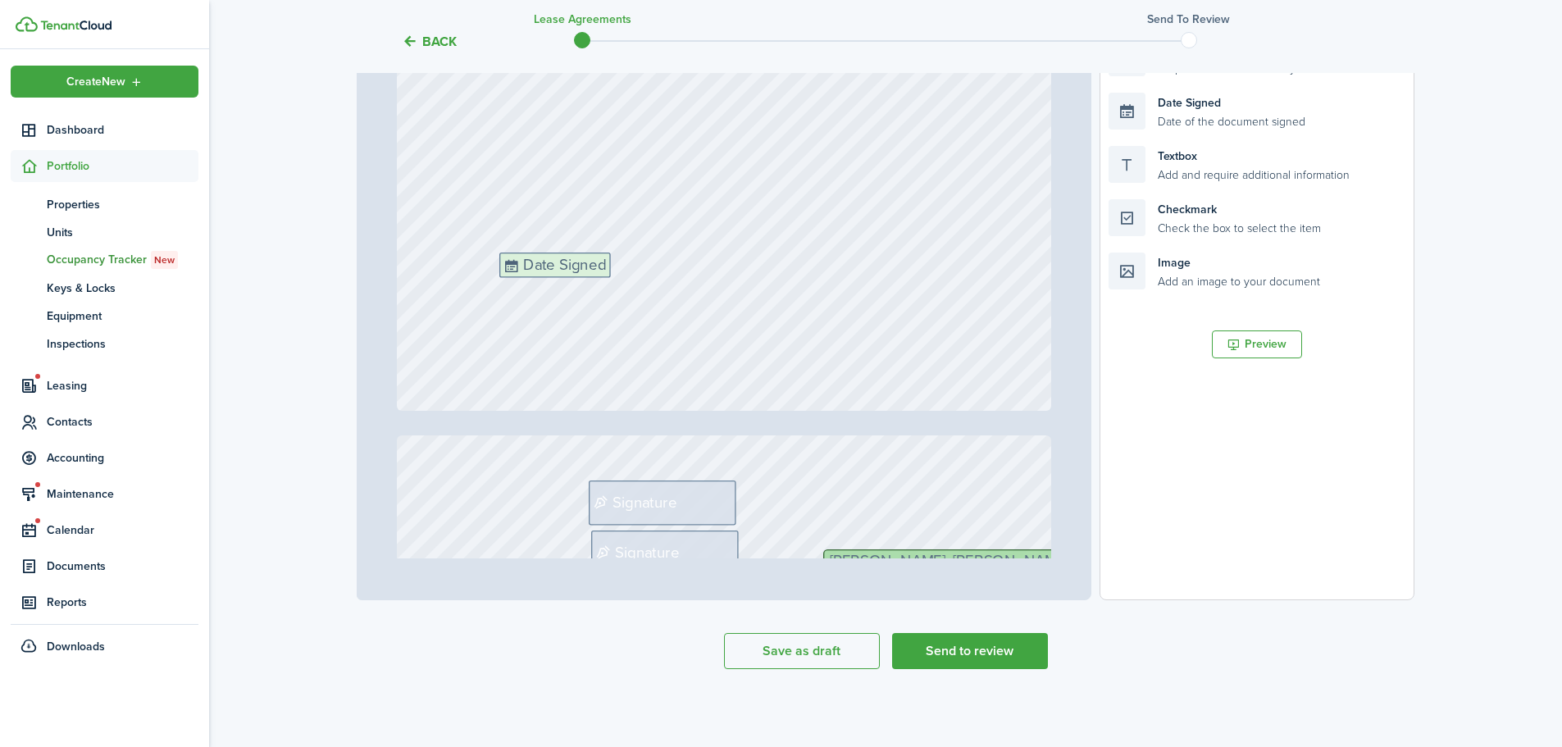
drag, startPoint x: 1215, startPoint y: 113, endPoint x: 606, endPoint y: 273, distance: 629.9
click at [606, 273] on div "Page 3 of 4 50% 75% 100% 150% 200% Fit Initials [EMAIL_ADDRESS][DOMAIN_NAME], […" at bounding box center [886, 260] width 1058 height 681
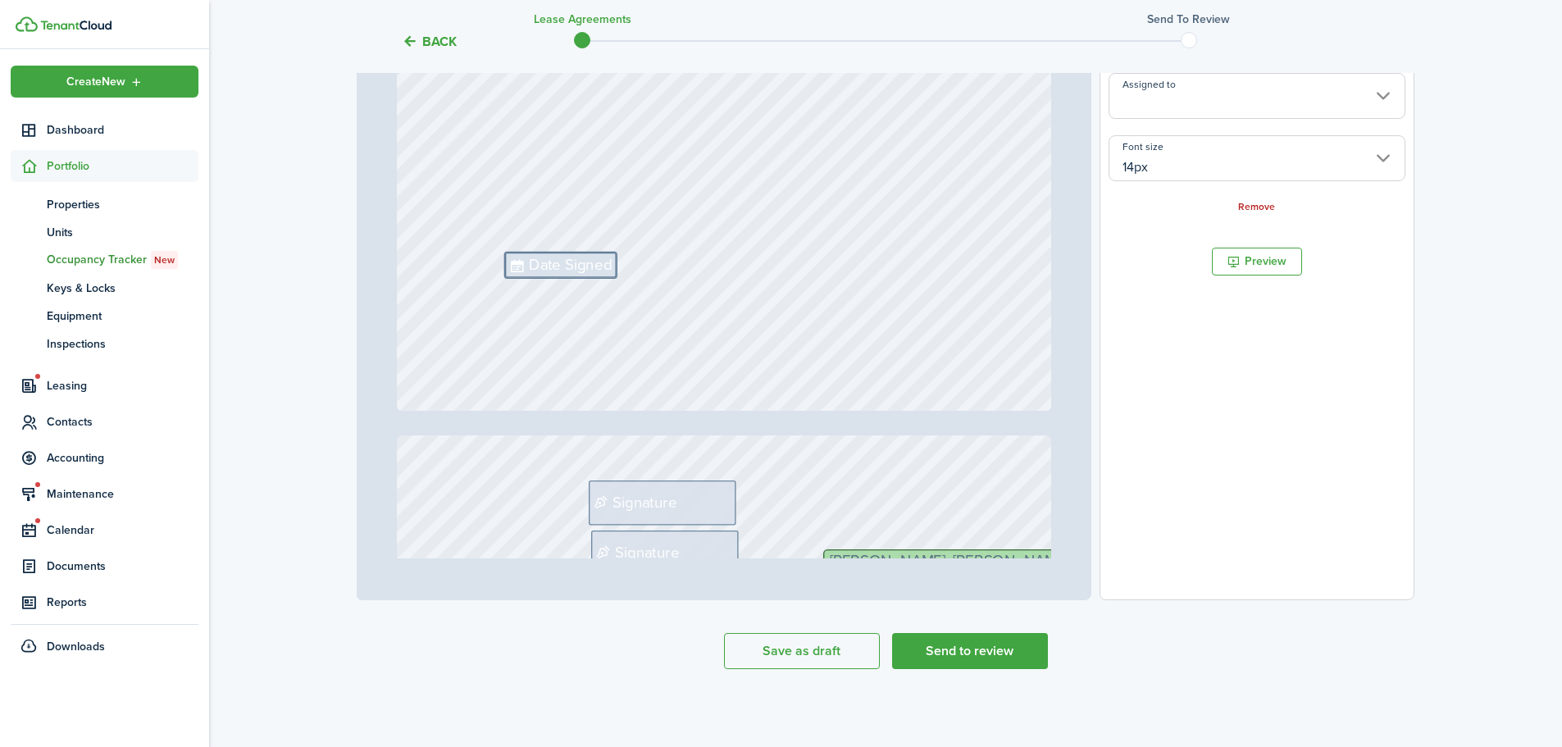
click at [1176, 87] on input "Assigned to" at bounding box center [1257, 96] width 297 height 46
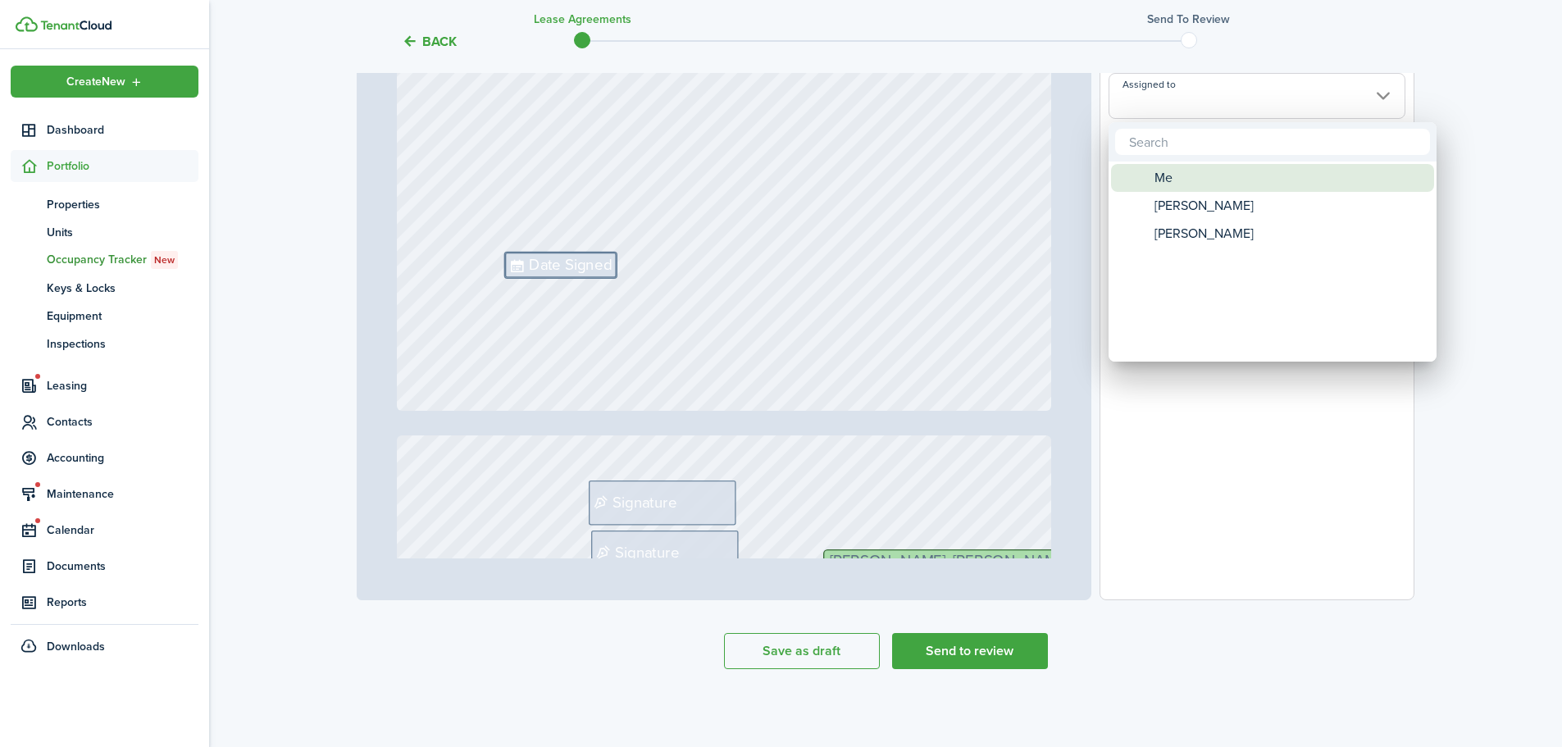
click at [1196, 182] on div "Me" at bounding box center [1279, 178] width 290 height 28
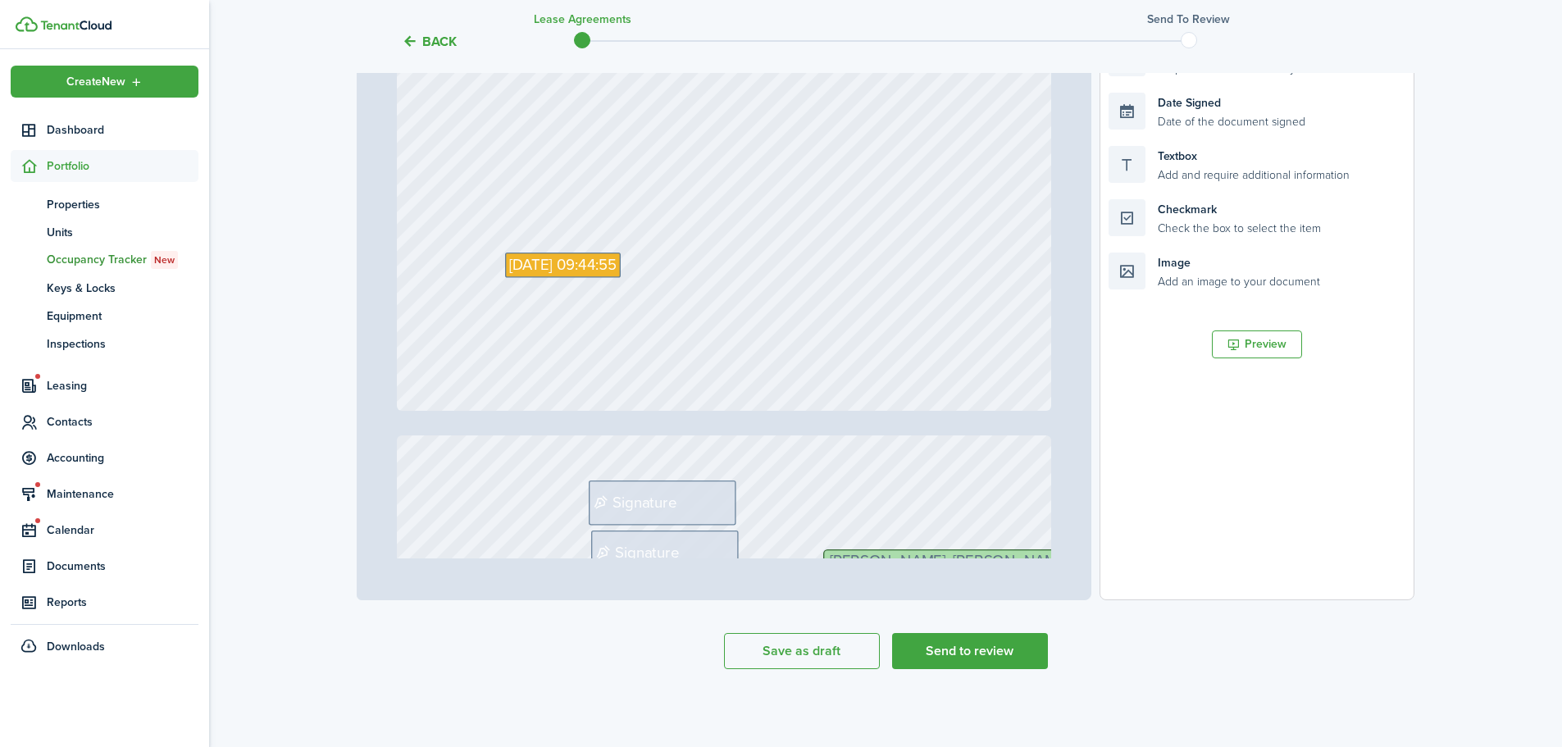
scroll to position [2542, 0]
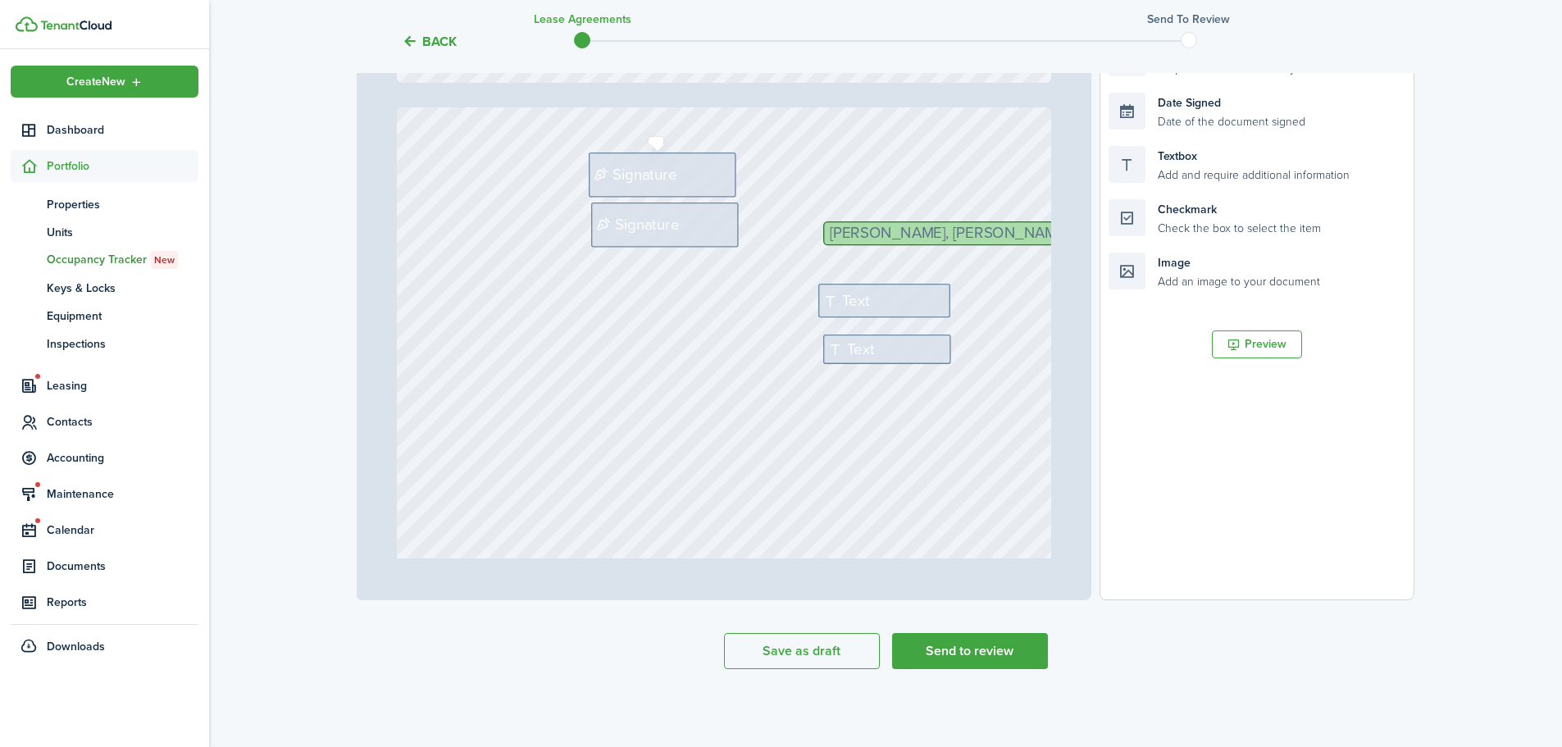
click at [669, 170] on span "Signature" at bounding box center [645, 174] width 64 height 23
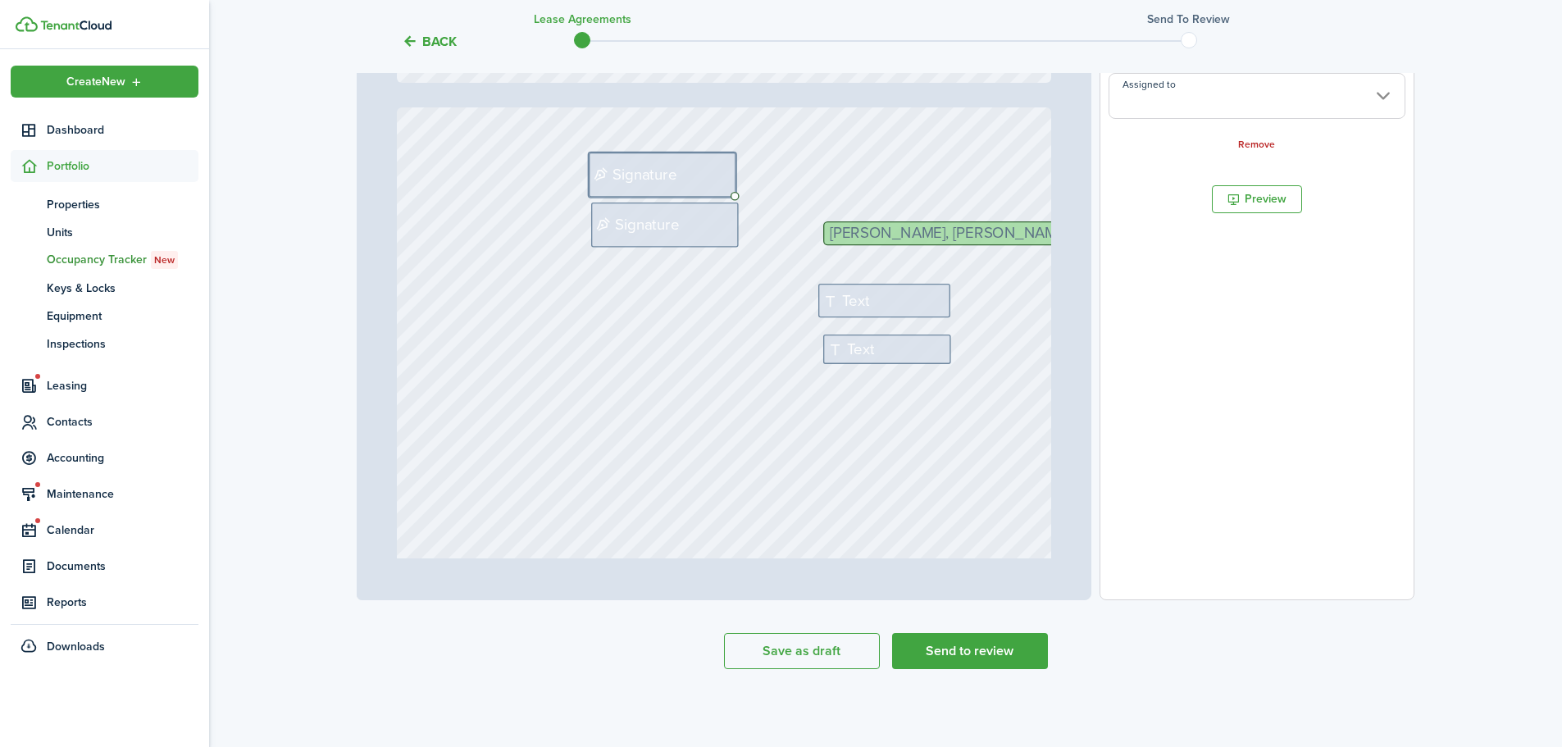
click at [1181, 90] on input "Assigned to" at bounding box center [1257, 96] width 297 height 46
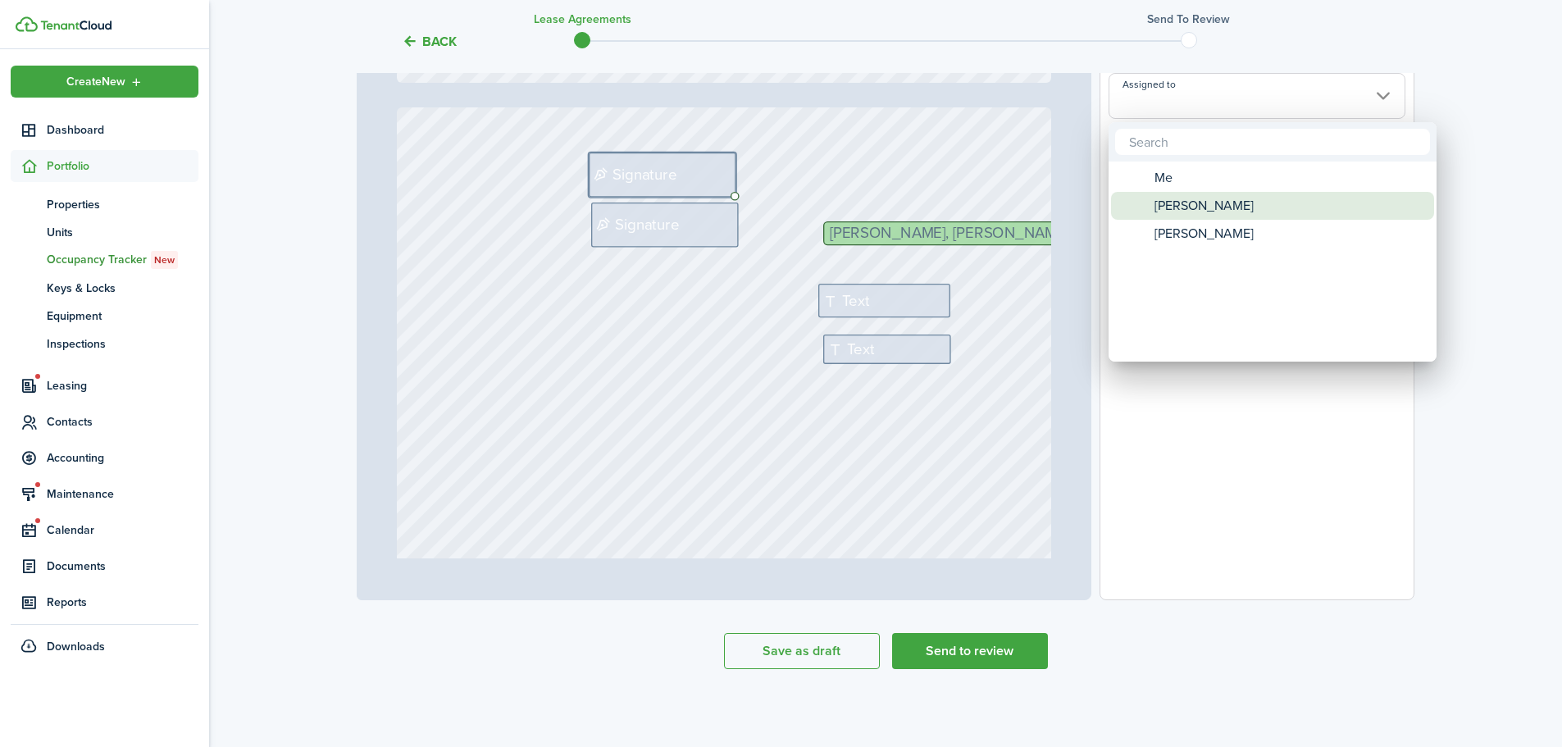
click at [1189, 201] on span "[PERSON_NAME]" at bounding box center [1204, 206] width 99 height 28
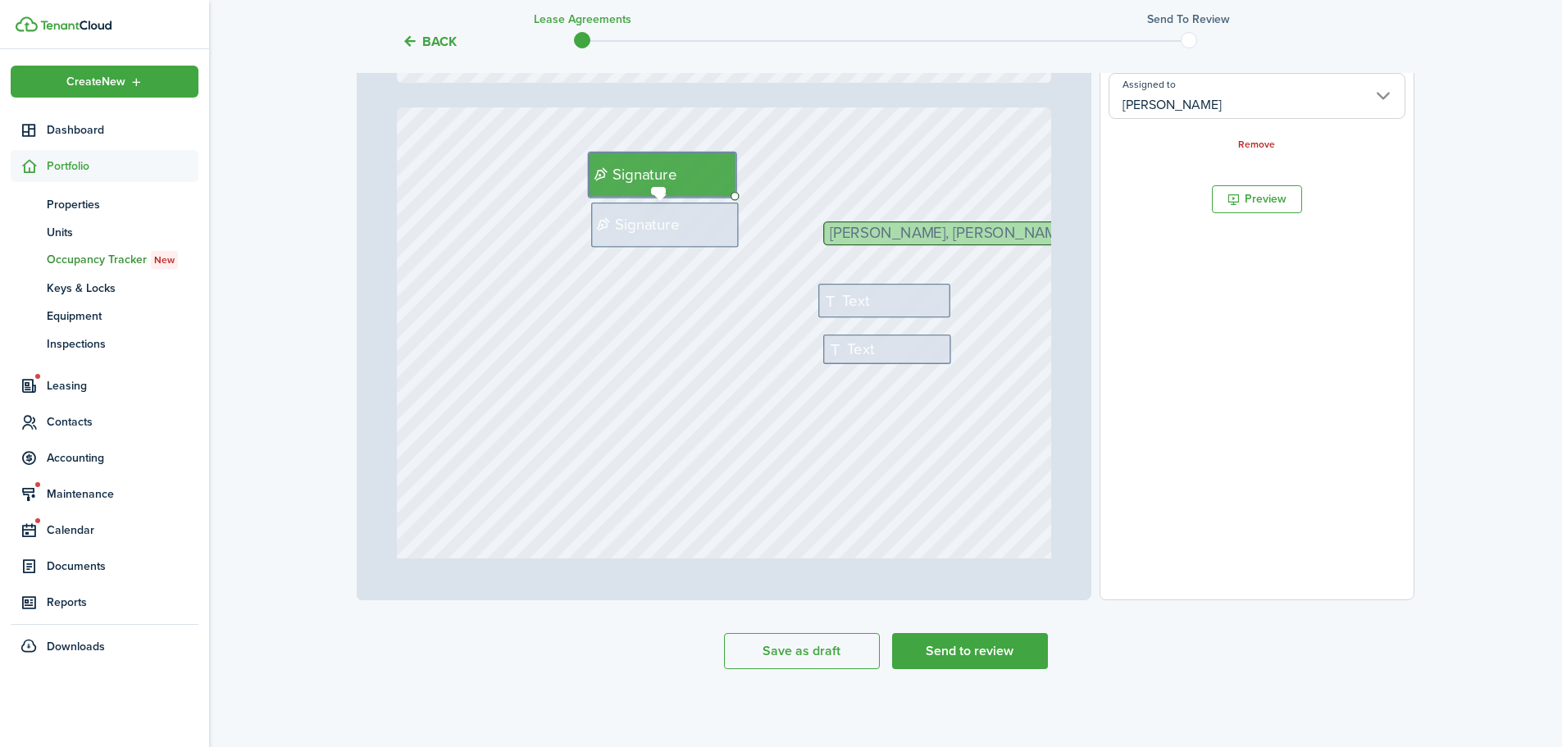
click at [636, 222] on span "Signature" at bounding box center [647, 224] width 64 height 23
click at [1159, 98] on input "Assigned to" at bounding box center [1257, 96] width 297 height 46
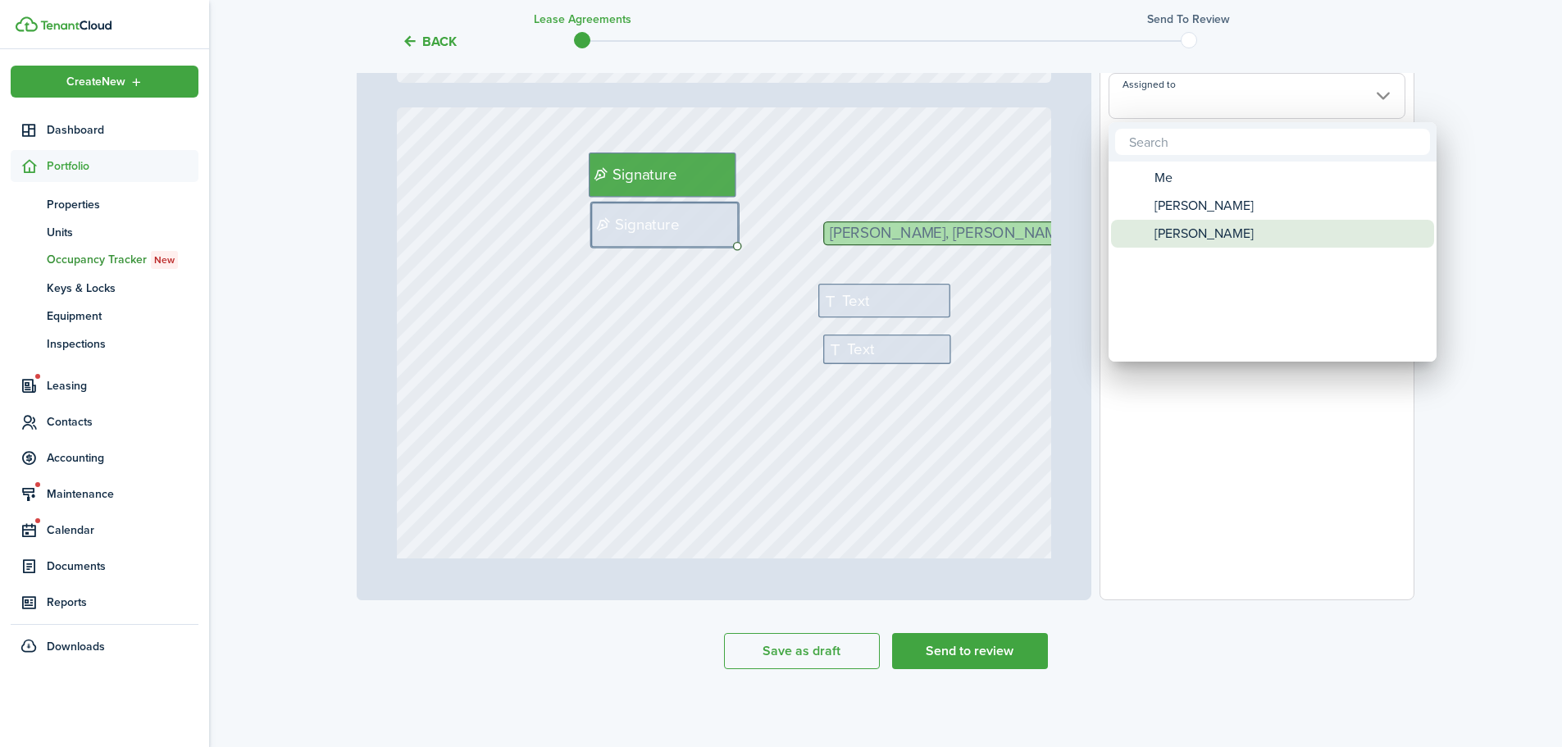
click at [1202, 237] on span "[PERSON_NAME]" at bounding box center [1204, 234] width 99 height 28
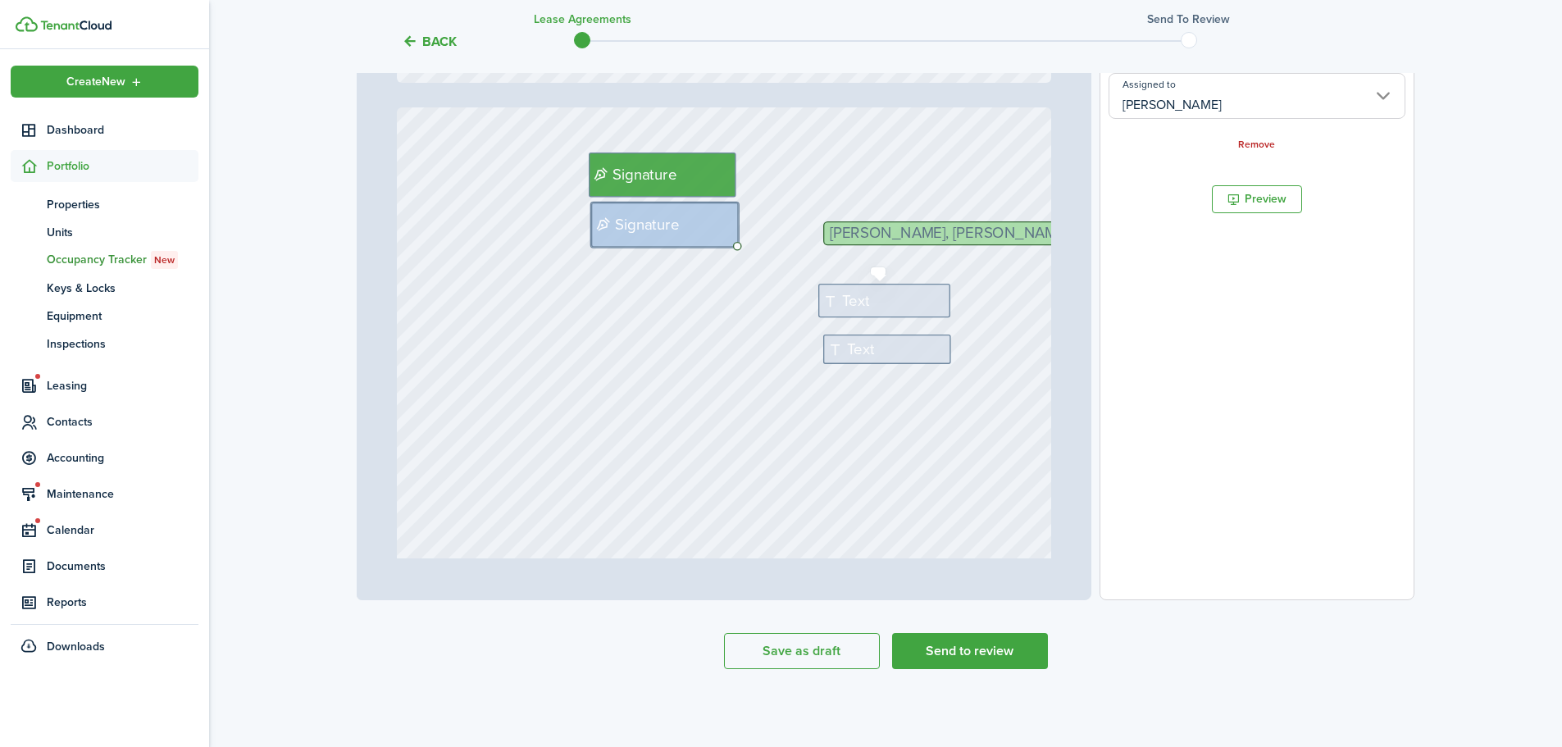
click at [842, 289] on span "Text" at bounding box center [855, 300] width 27 height 23
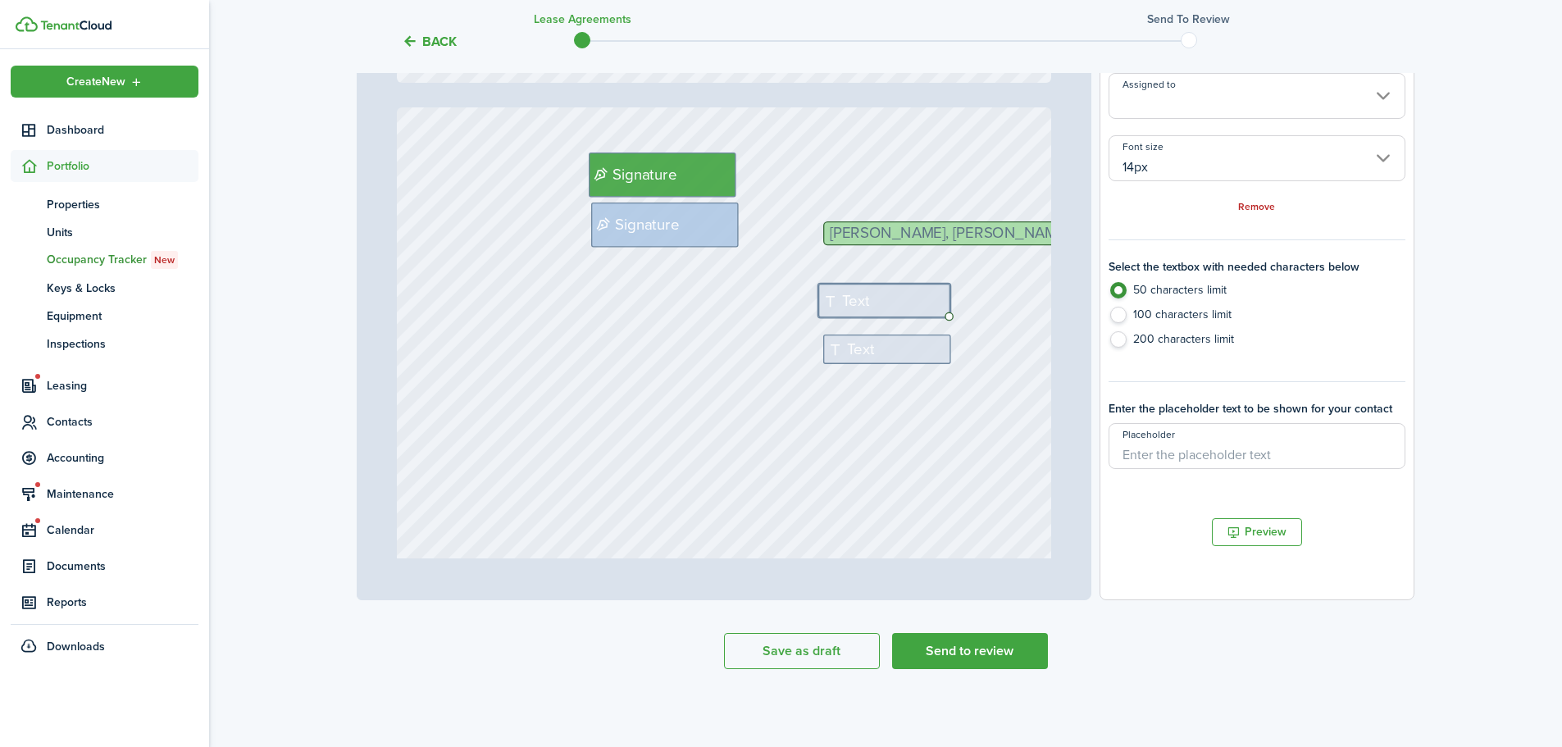
click at [1116, 107] on input "Assigned to" at bounding box center [1257, 96] width 297 height 46
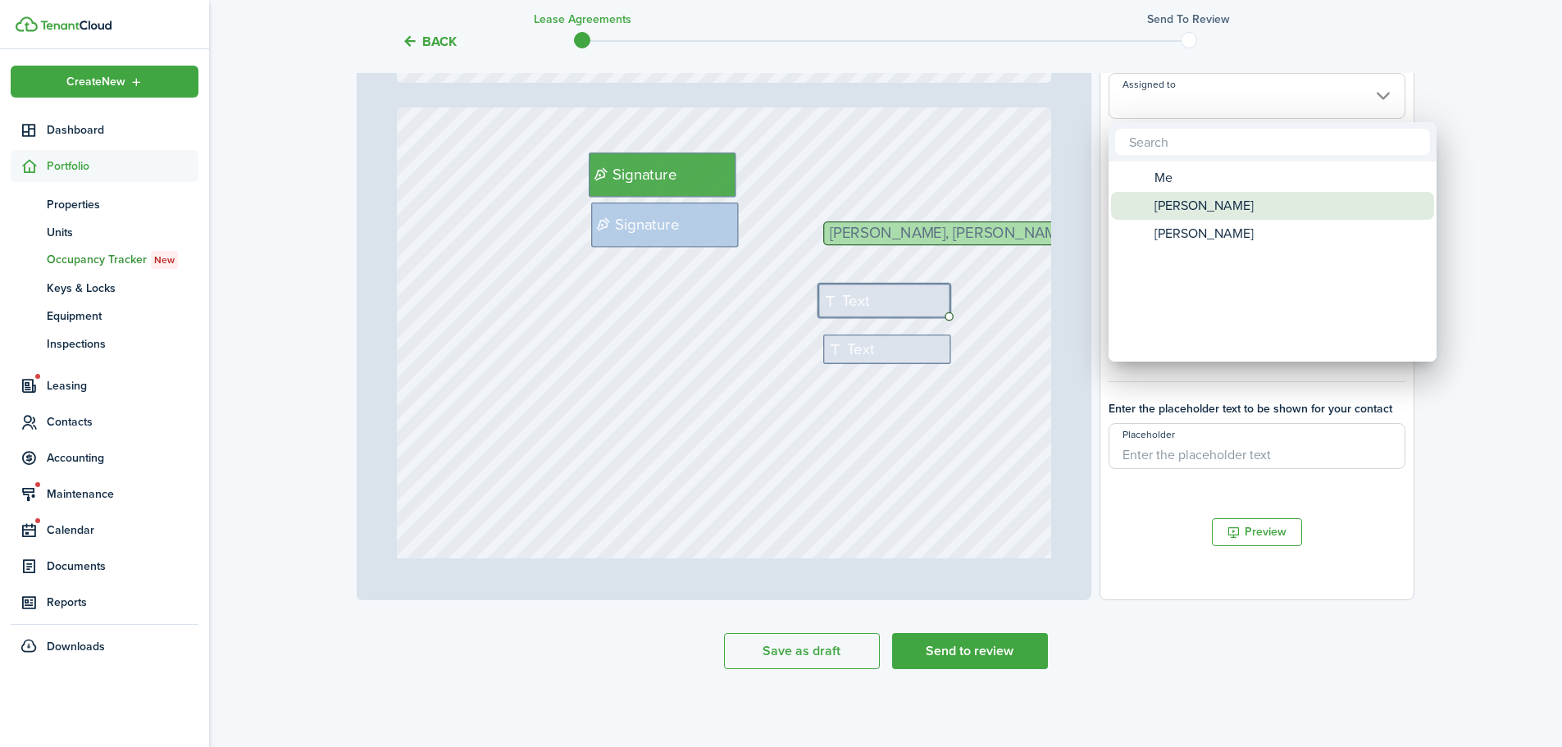
click at [1181, 207] on span "[PERSON_NAME]" at bounding box center [1204, 206] width 99 height 28
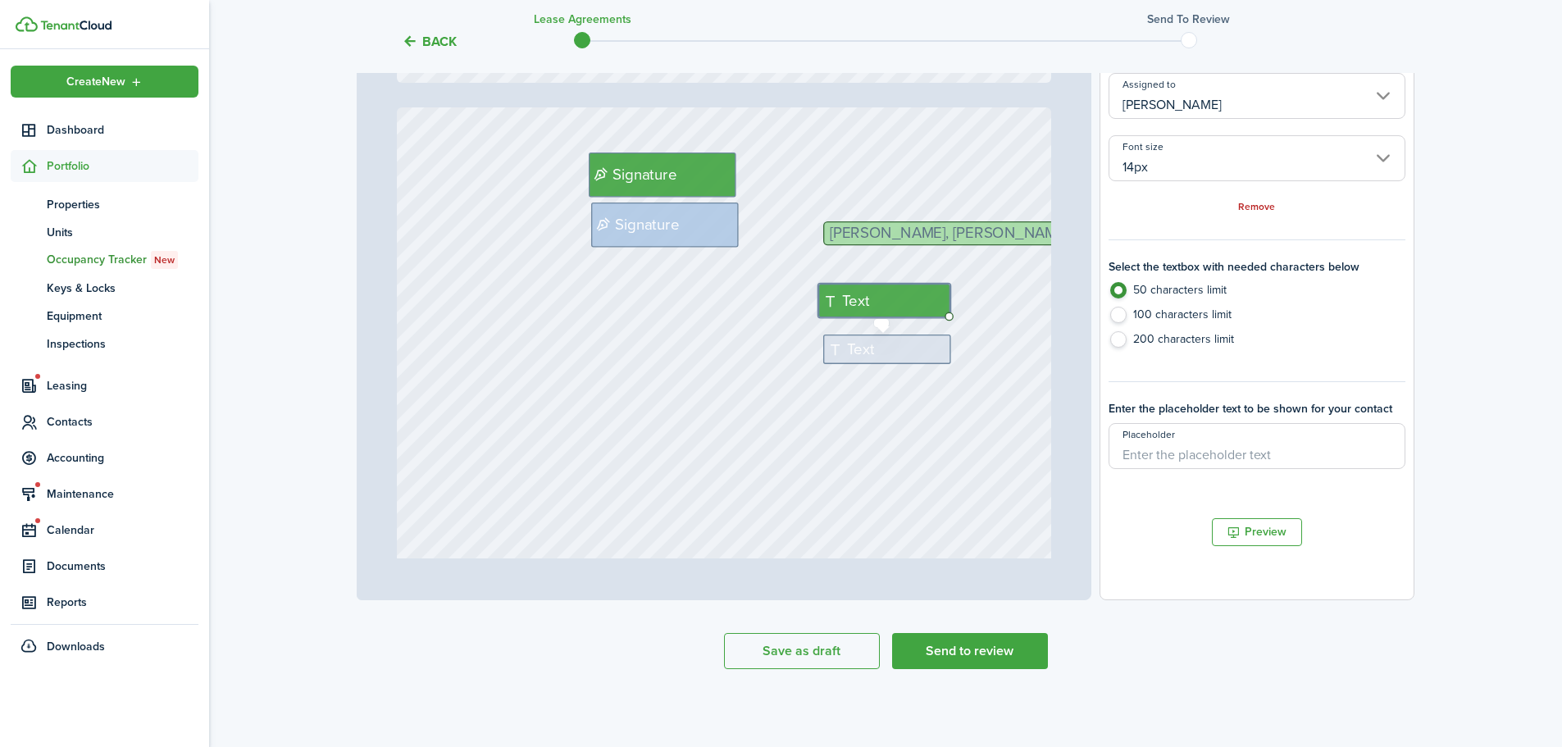
click at [887, 350] on div "Text" at bounding box center [887, 350] width 128 height 30
click at [1195, 97] on input "Assigned to" at bounding box center [1257, 96] width 297 height 46
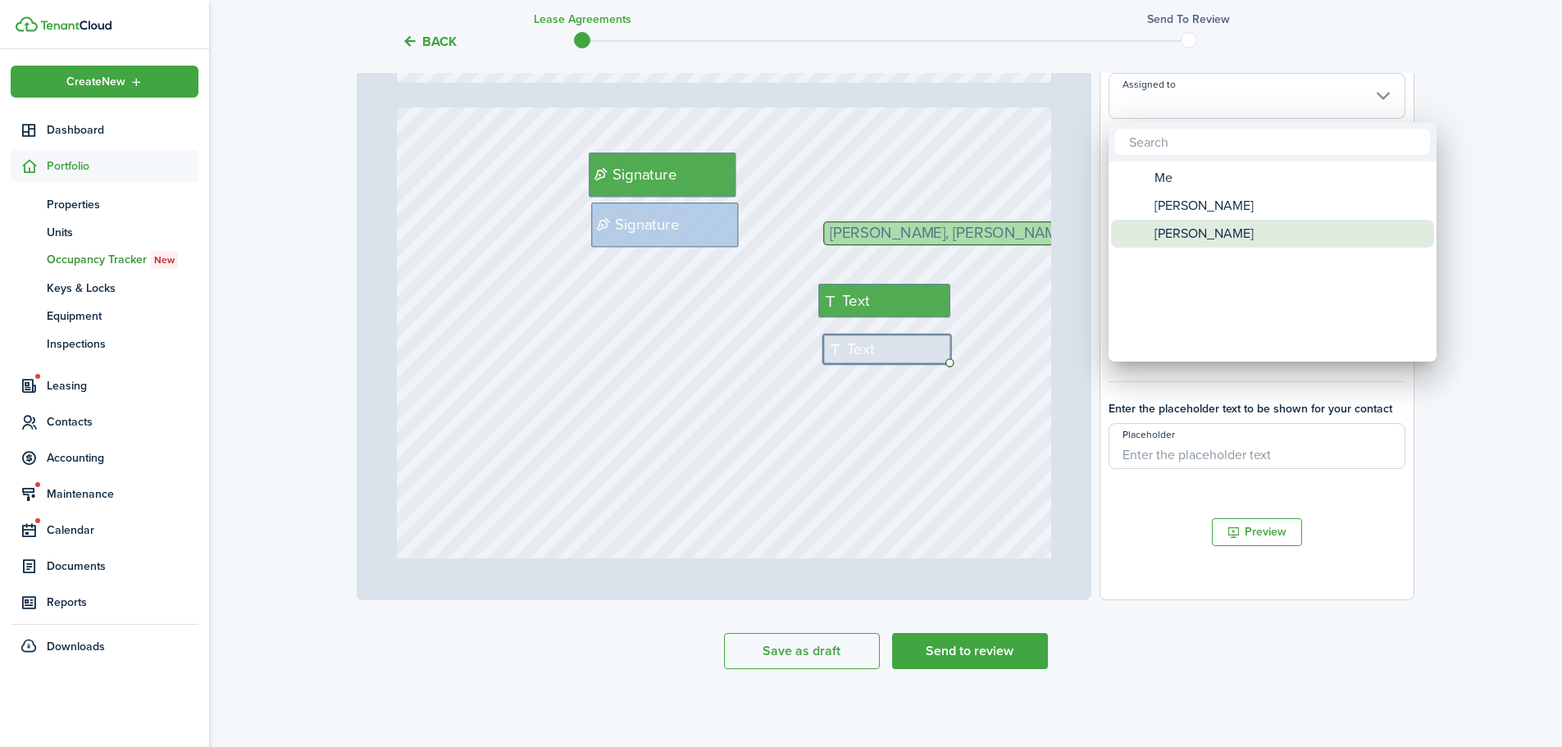
click at [1190, 228] on span "[PERSON_NAME]" at bounding box center [1204, 234] width 99 height 28
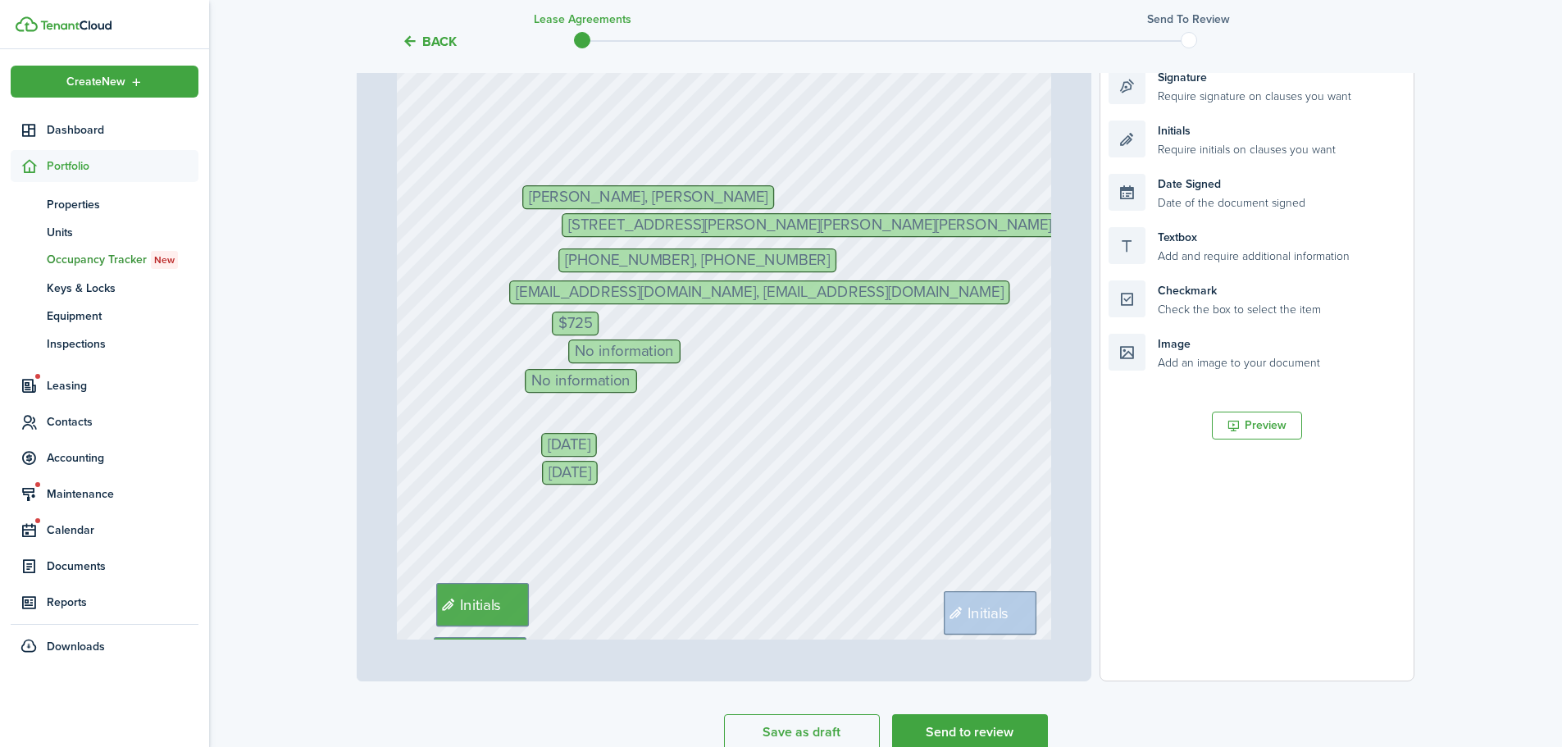
scroll to position [500, 0]
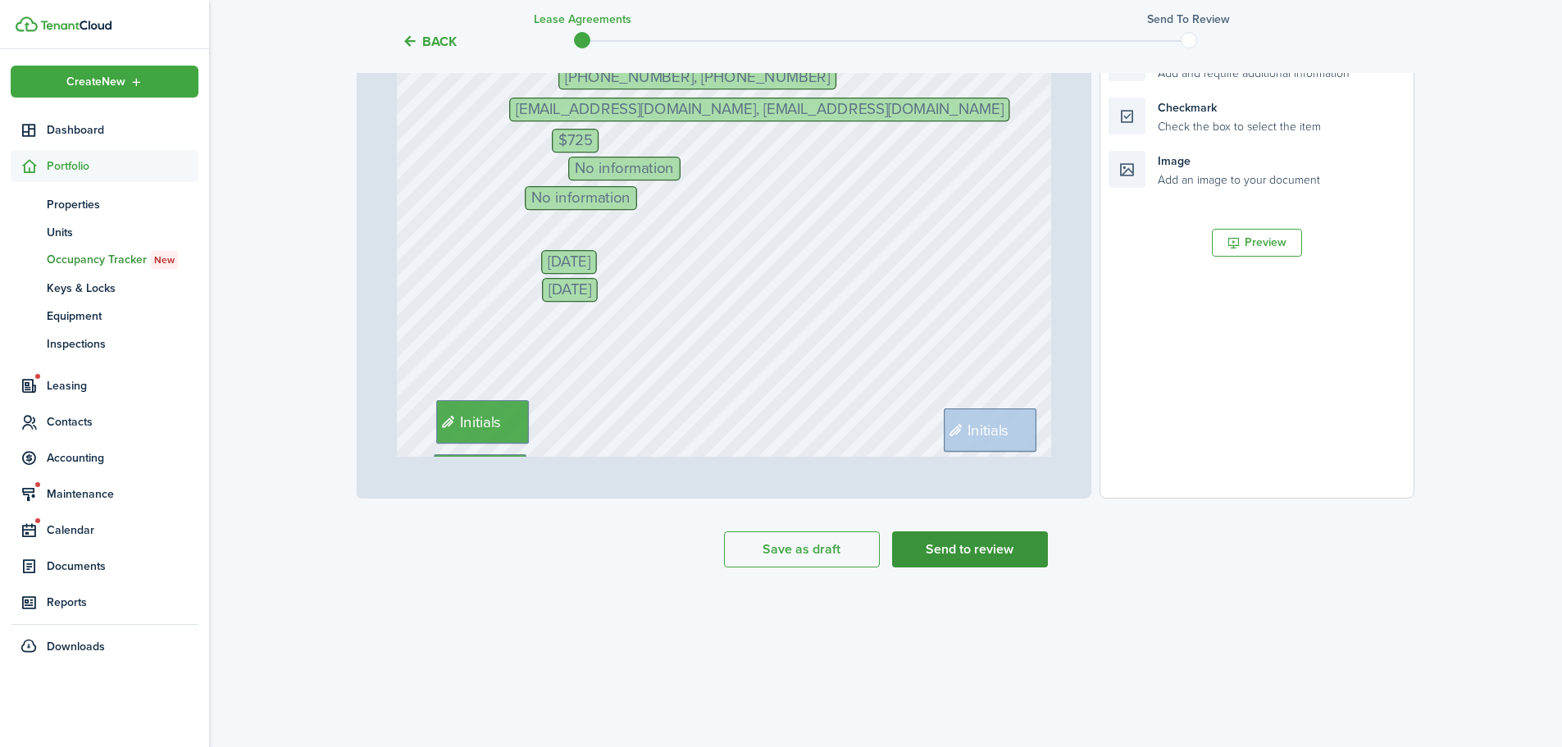
click at [1000, 550] on button "Send to review" at bounding box center [970, 549] width 156 height 36
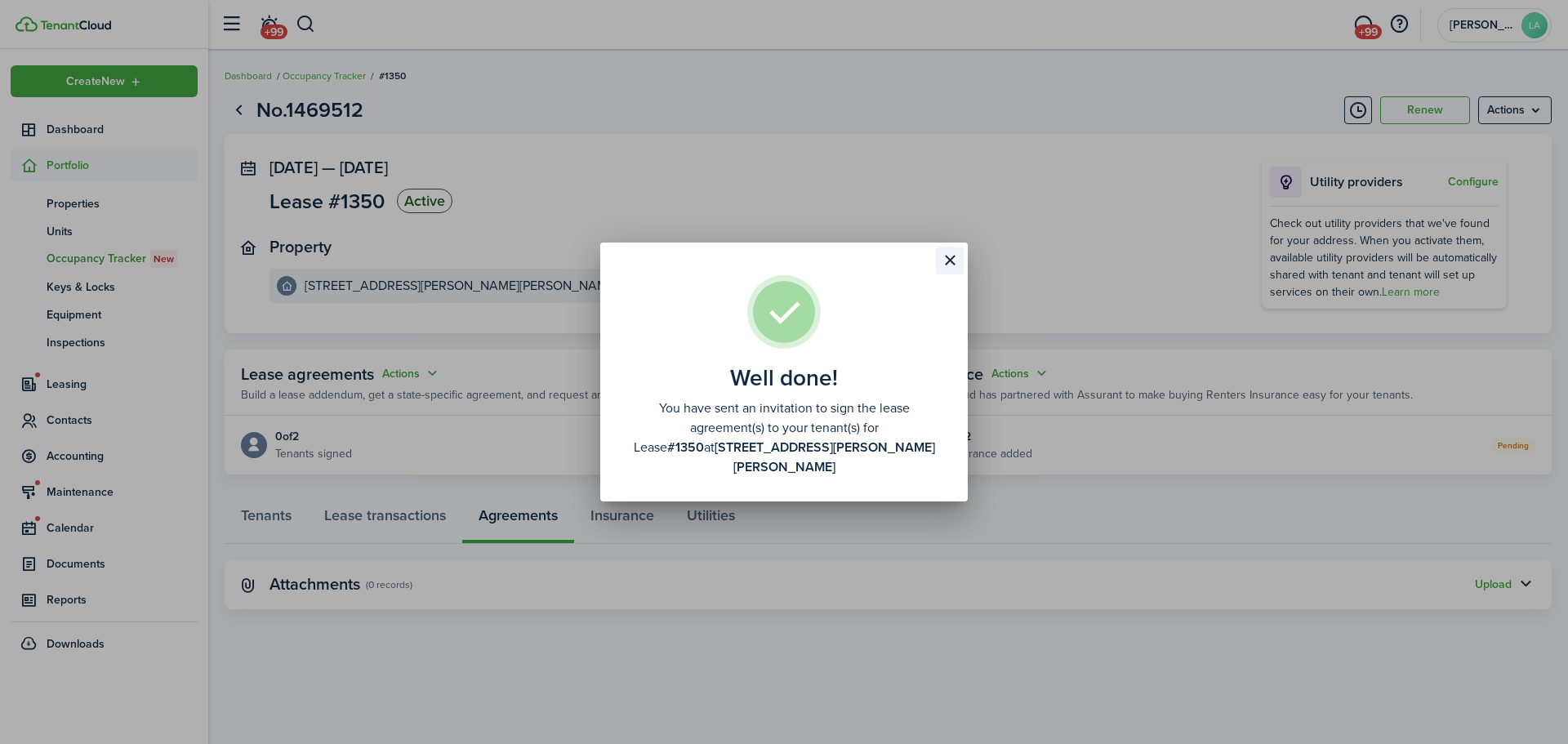
click at [952, 265] on button "Close modal" at bounding box center [950, 261] width 28 height 28
